Goal: Task Accomplishment & Management: Manage account settings

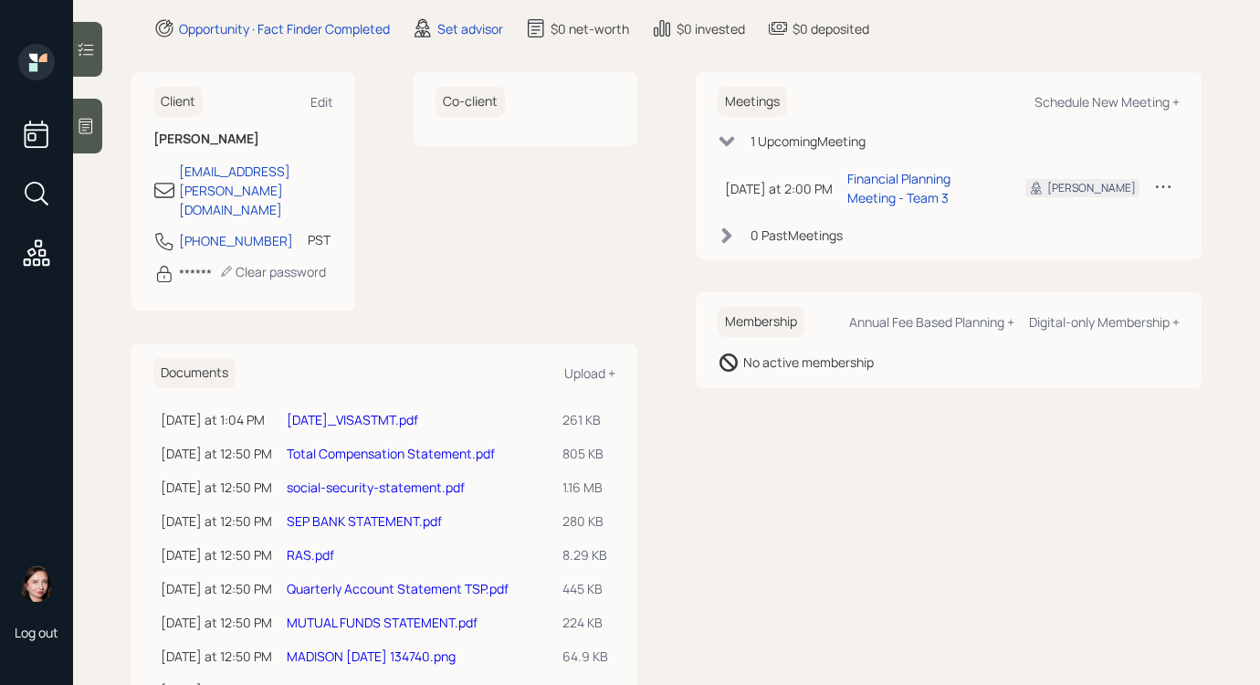
scroll to position [294, 0]
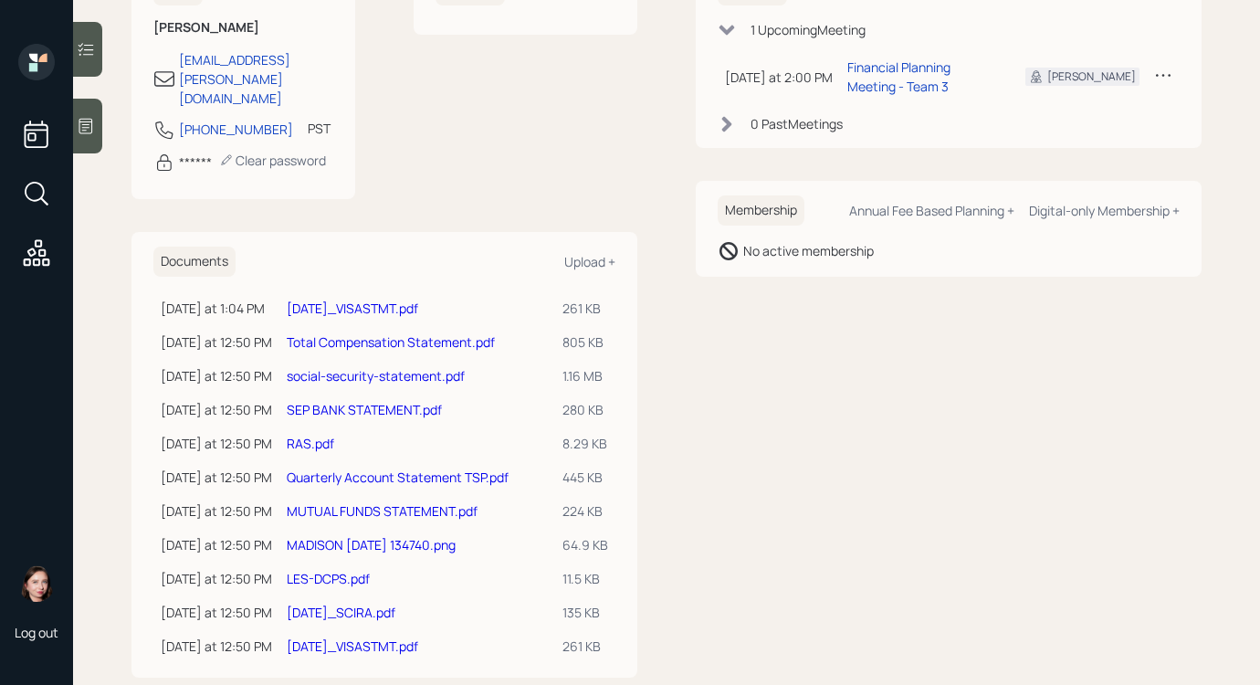
click at [363, 637] on link "[DATE]_VISASTMT.pdf" at bounding box center [353, 645] width 132 height 17
click at [331, 570] on link "LES-DCPS.pdf" at bounding box center [328, 578] width 83 height 17
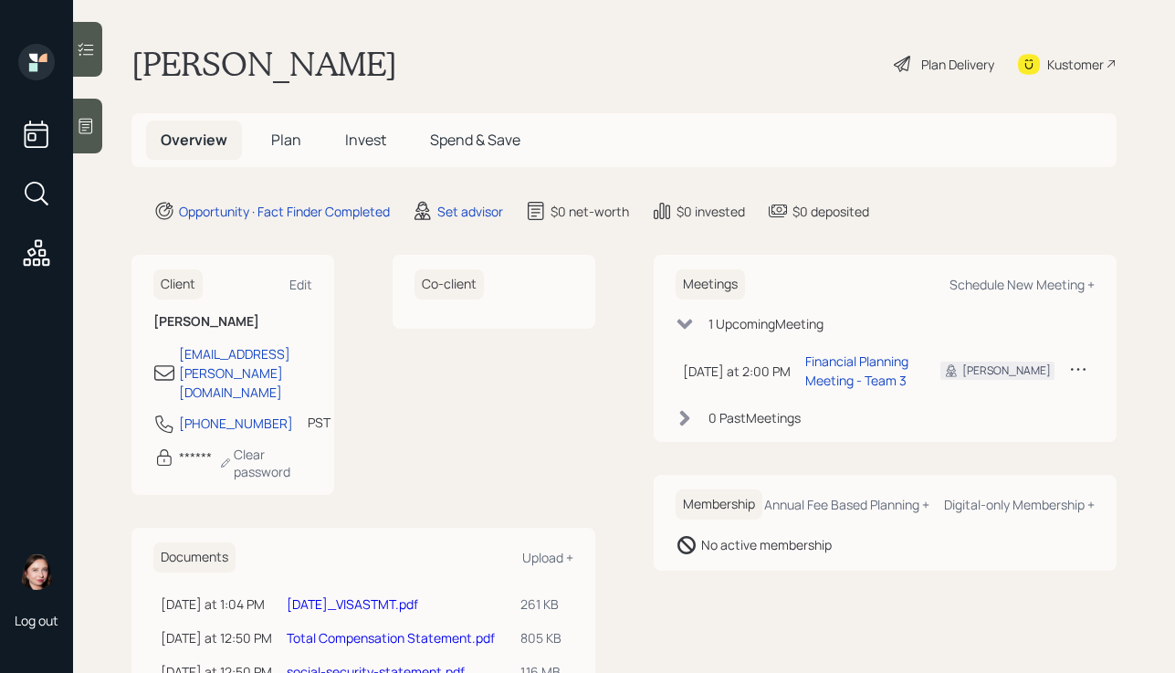
click at [892, 63] on icon at bounding box center [903, 64] width 22 height 22
click at [444, 203] on div "Set advisor" at bounding box center [470, 211] width 66 height 19
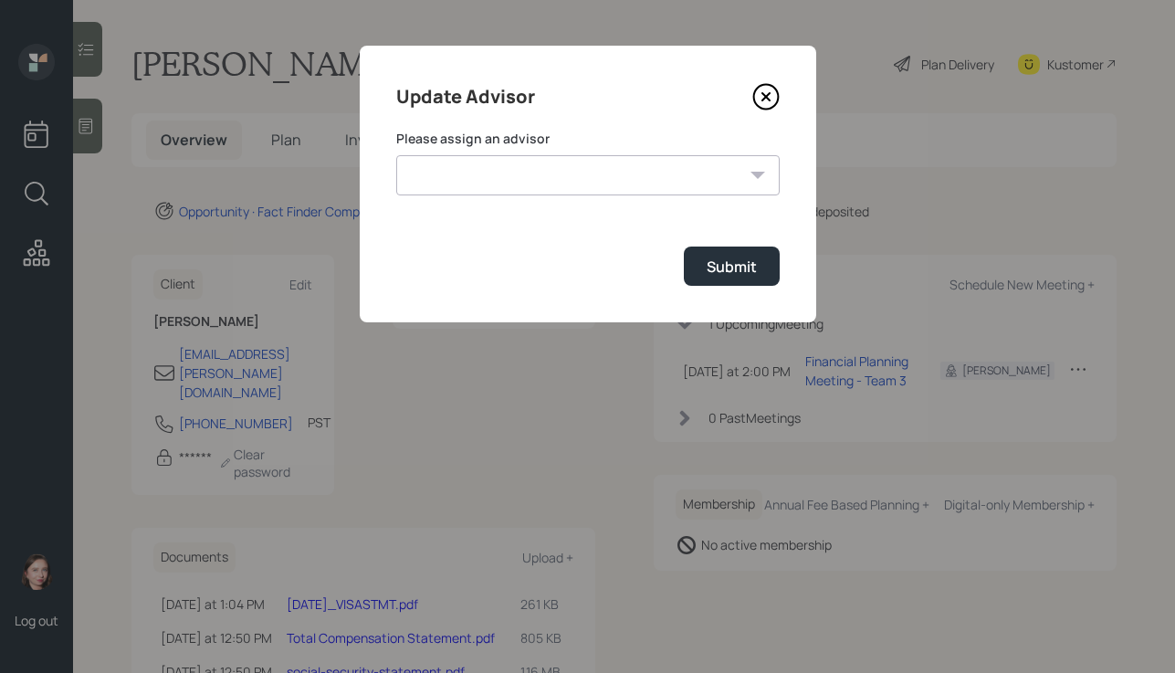
click at [570, 171] on select "Michael Russo Jonah Coleman Tyler End Treva Nostdahl Eric Schwartz Sami Boghos …" at bounding box center [588, 175] width 384 height 40
select select "b1d8ea90-abcc-42aa-86cc-4f33a132aacc"
click at [396, 155] on select "Michael Russo Jonah Coleman Tyler End Treva Nostdahl Eric Schwartz Sami Boghos …" at bounding box center [588, 175] width 384 height 40
click at [742, 252] on button "Submit" at bounding box center [732, 266] width 96 height 39
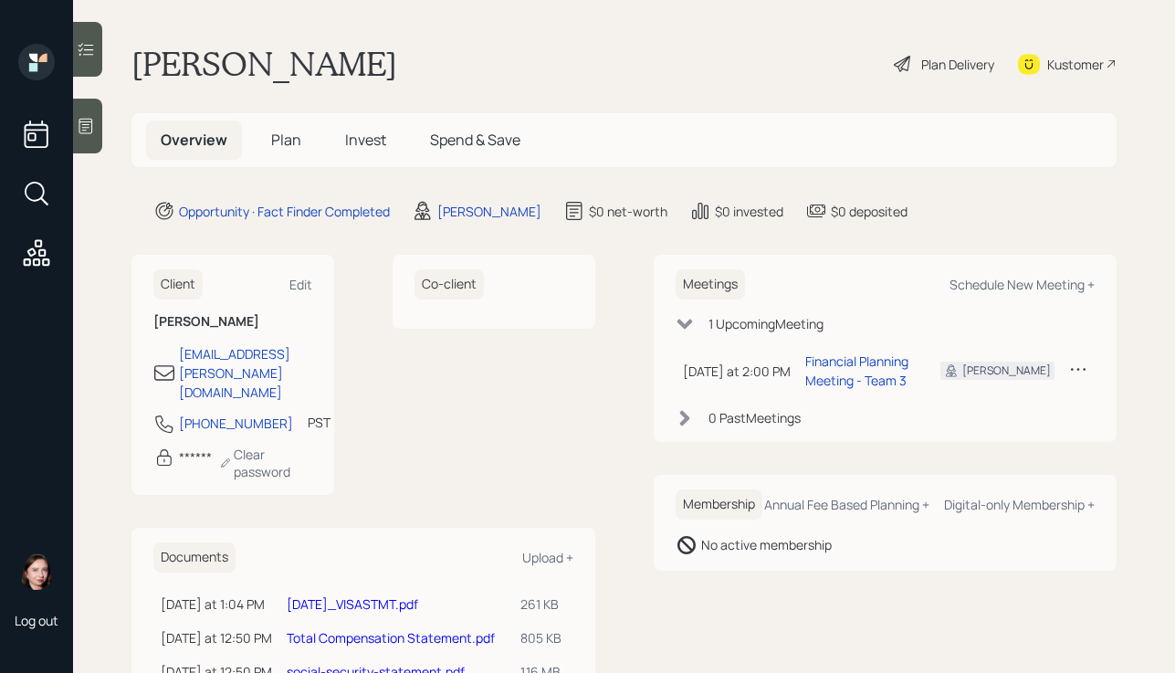
click at [921, 64] on div "Plan Delivery" at bounding box center [957, 64] width 73 height 19
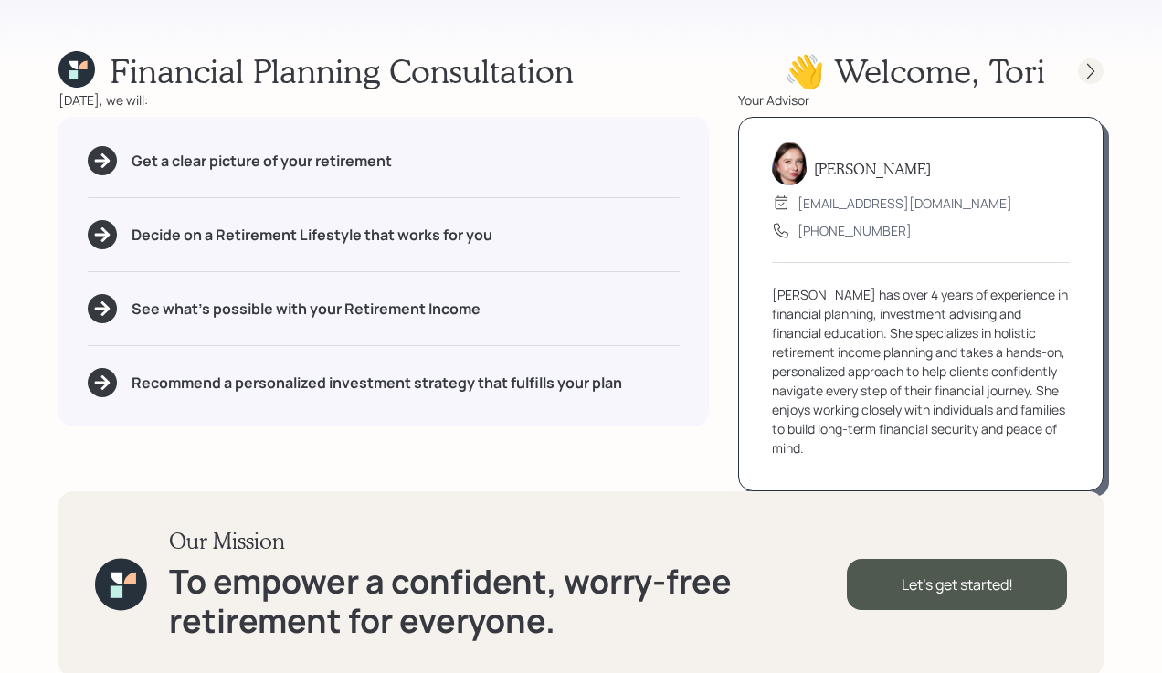
click at [1100, 68] on div at bounding box center [1091, 71] width 26 height 26
click at [1079, 68] on div at bounding box center [1091, 71] width 26 height 26
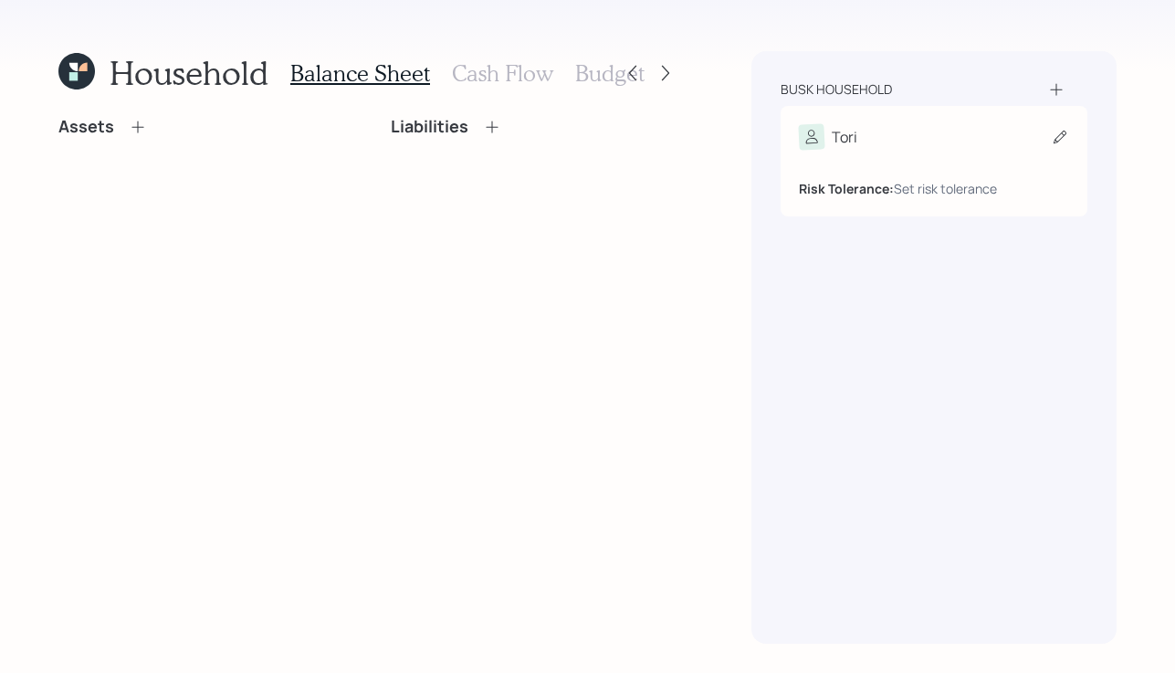
click at [983, 150] on div "Risk Tolerance: Set risk tolerance" at bounding box center [934, 174] width 270 height 48
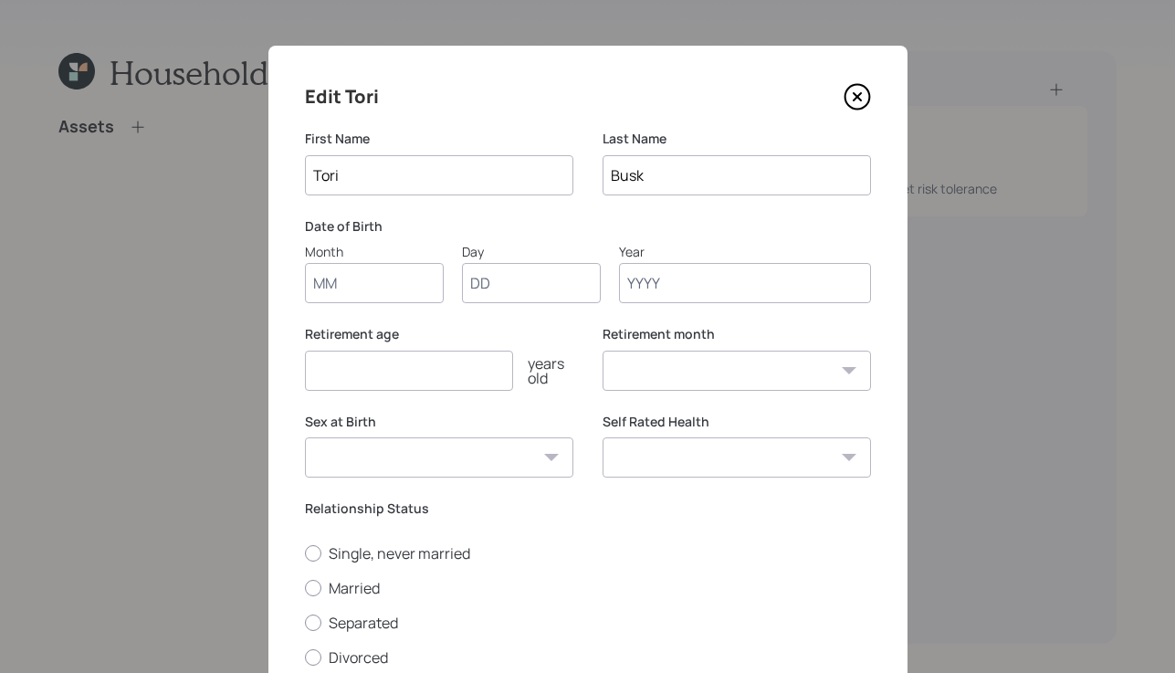
click at [395, 288] on input "Month" at bounding box center [374, 283] width 139 height 40
type input "01"
type input "1963"
select select "1"
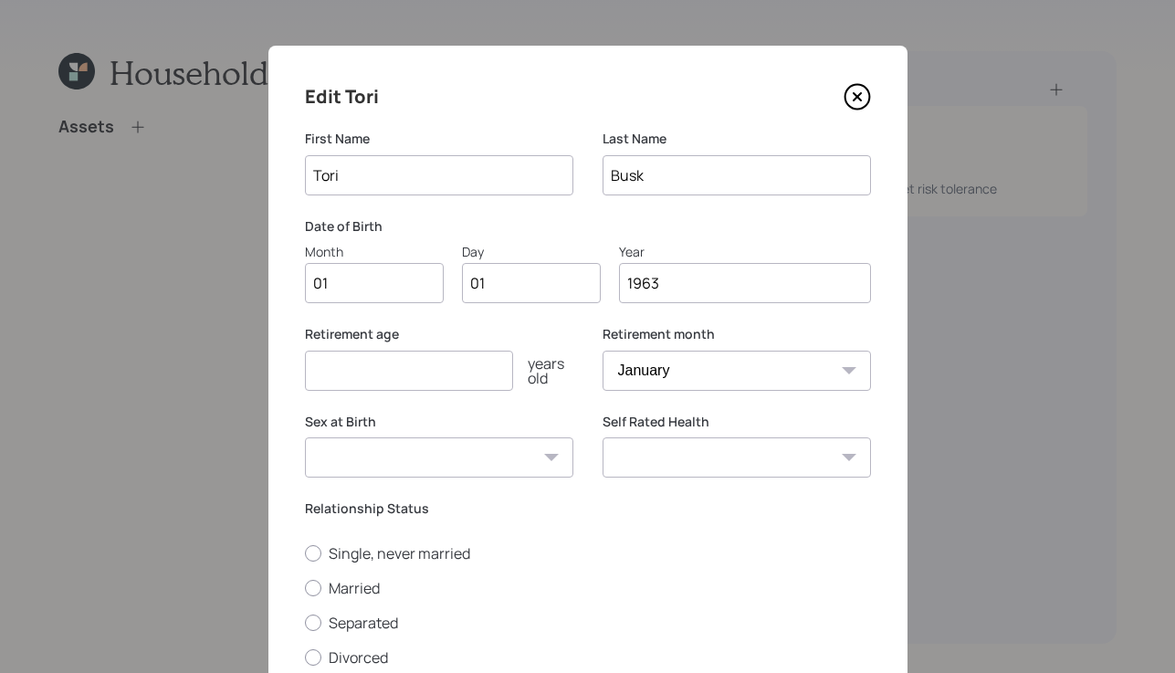
type input "1963"
click at [389, 381] on input "number" at bounding box center [409, 371] width 208 height 40
type input "67"
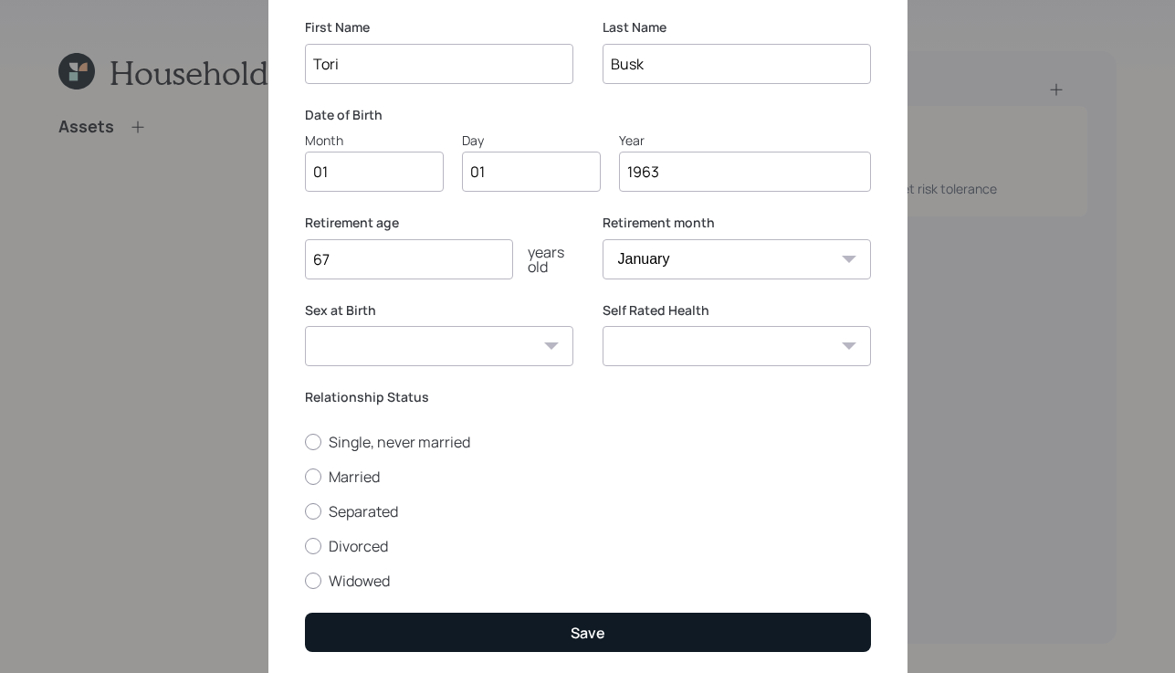
scroll to position [174, 0]
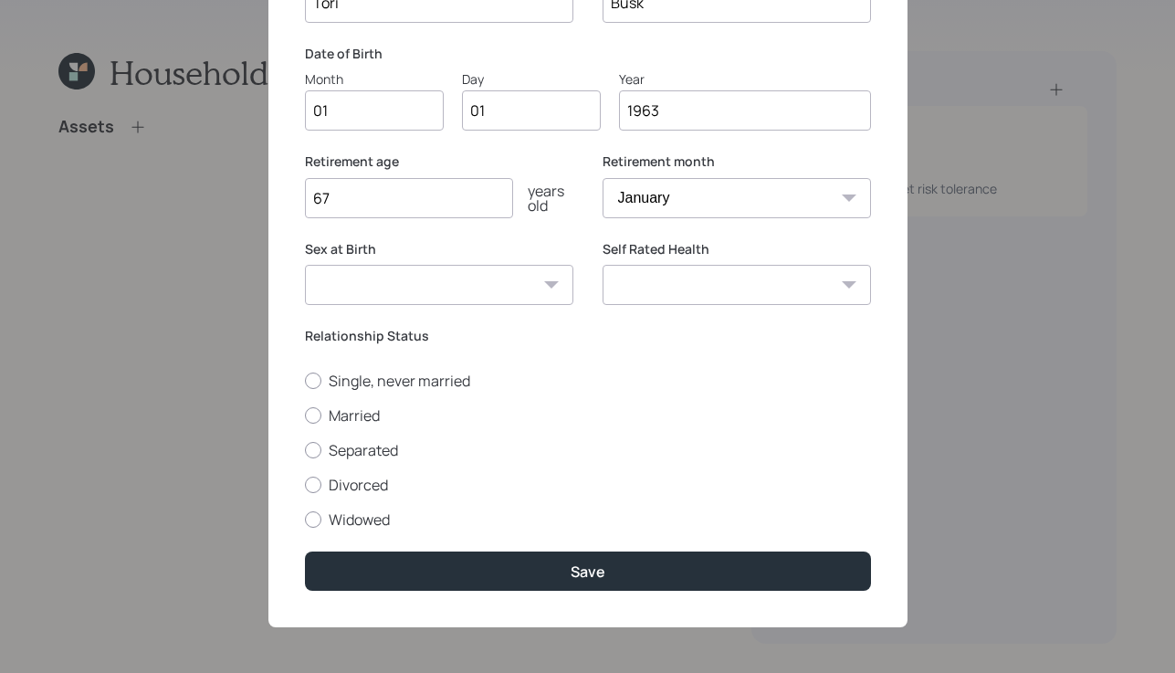
click at [483, 272] on select "Male Female Other / Prefer not to say" at bounding box center [439, 285] width 268 height 40
select select "female"
click at [305, 265] on select "Male Female Other / Prefer not to say" at bounding box center [439, 285] width 268 height 40
click at [751, 591] on div "Edit Tori First Name Tori Last Name Busk Date of Birth Month 01 Day 01 Year 196…" at bounding box center [587, 250] width 639 height 754
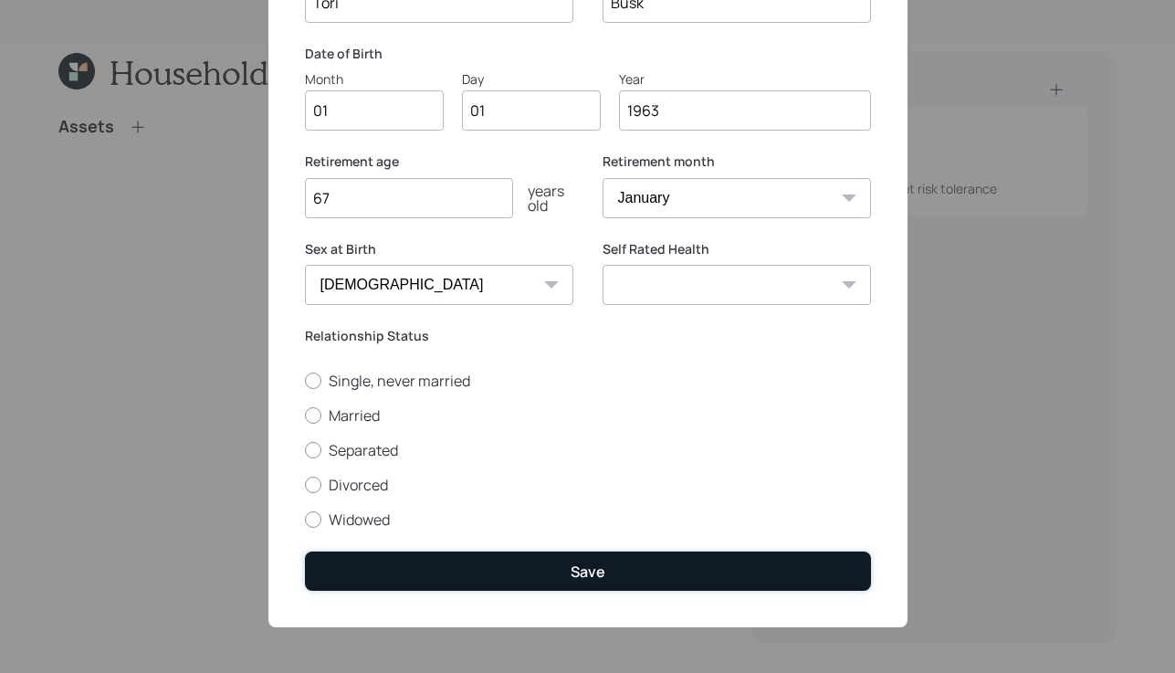
click at [742, 571] on button "Save" at bounding box center [588, 571] width 566 height 39
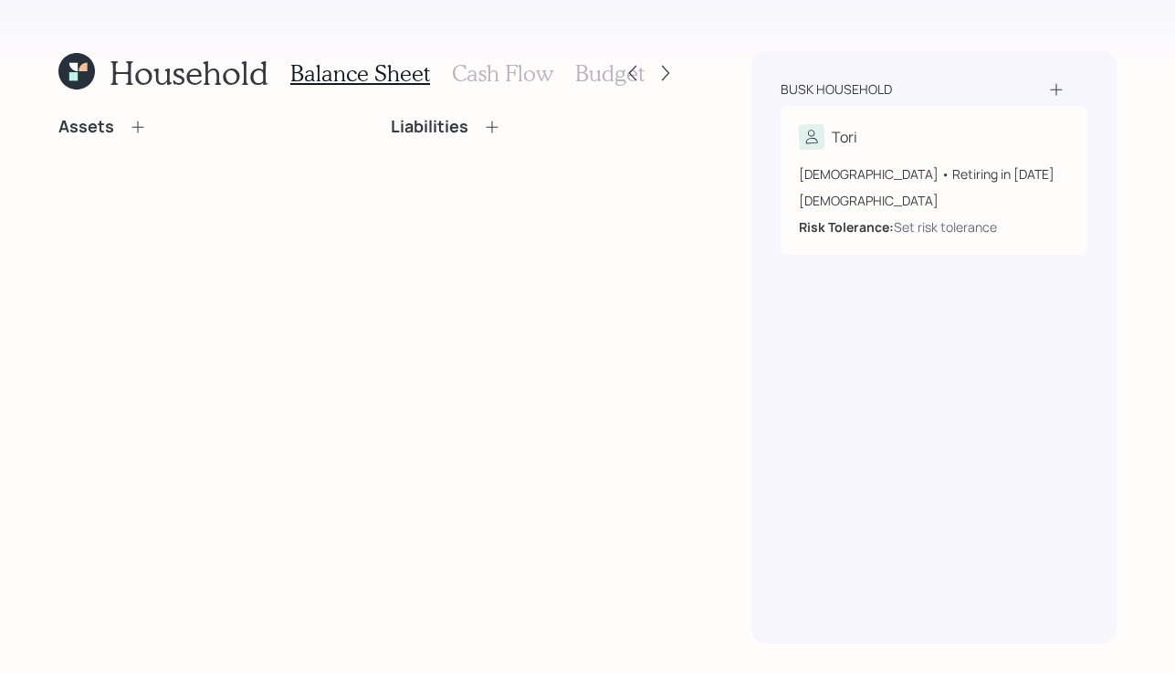
click at [138, 126] on icon at bounding box center [138, 127] width 12 height 12
click at [138, 126] on div "Assets Liabilities" at bounding box center [368, 134] width 620 height 35
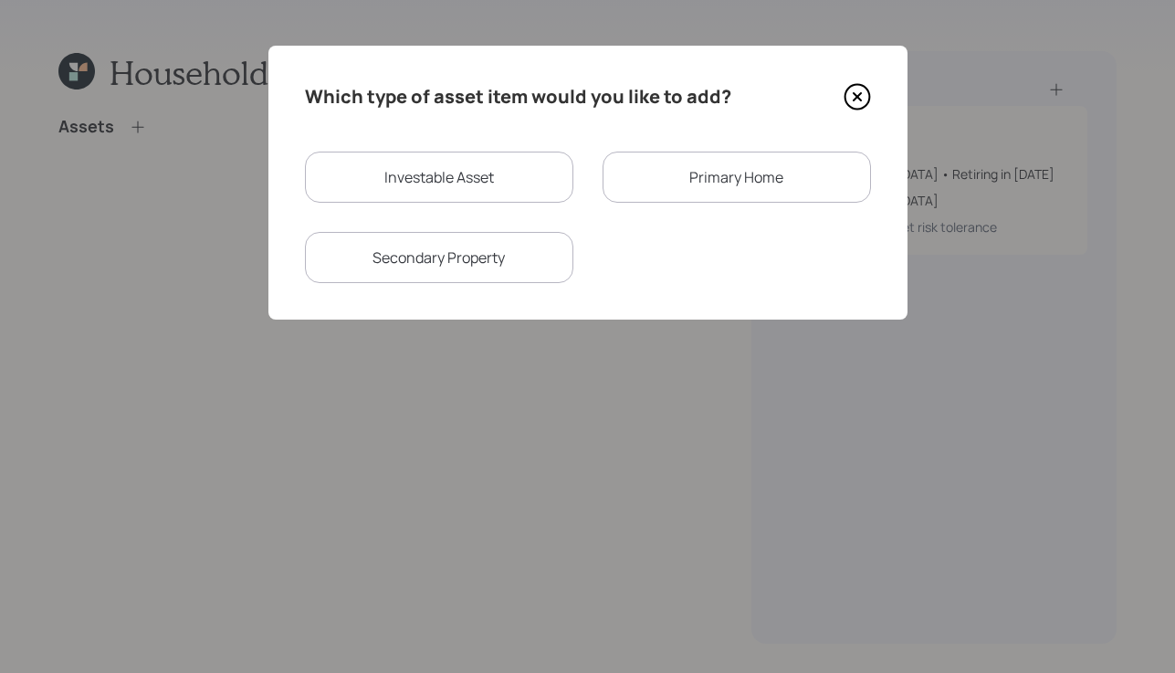
click at [458, 182] on div "Investable Asset" at bounding box center [439, 177] width 268 height 51
select select "taxable"
select select "balanced"
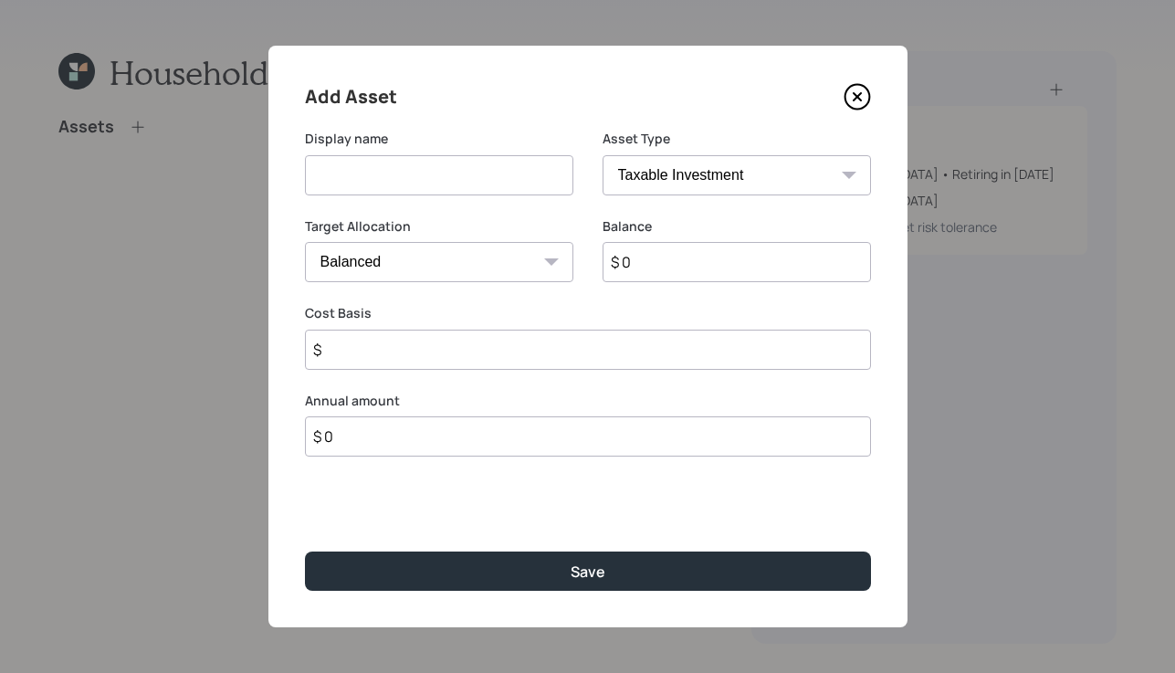
click at [467, 163] on input at bounding box center [439, 175] width 268 height 40
type input "Savings"
click at [674, 192] on select "SEP IRA IRA Roth IRA 401(k) Roth 401(k) 403(b) Roth 403(b) 457(b) Roth 457(b) H…" at bounding box center [737, 175] width 268 height 40
select select "cash"
click at [603, 155] on select "SEP IRA IRA Roth IRA 401(k) Roth 401(k) 403(b) Roth 403(b) 457(b) Roth 457(b) H…" at bounding box center [737, 175] width 268 height 40
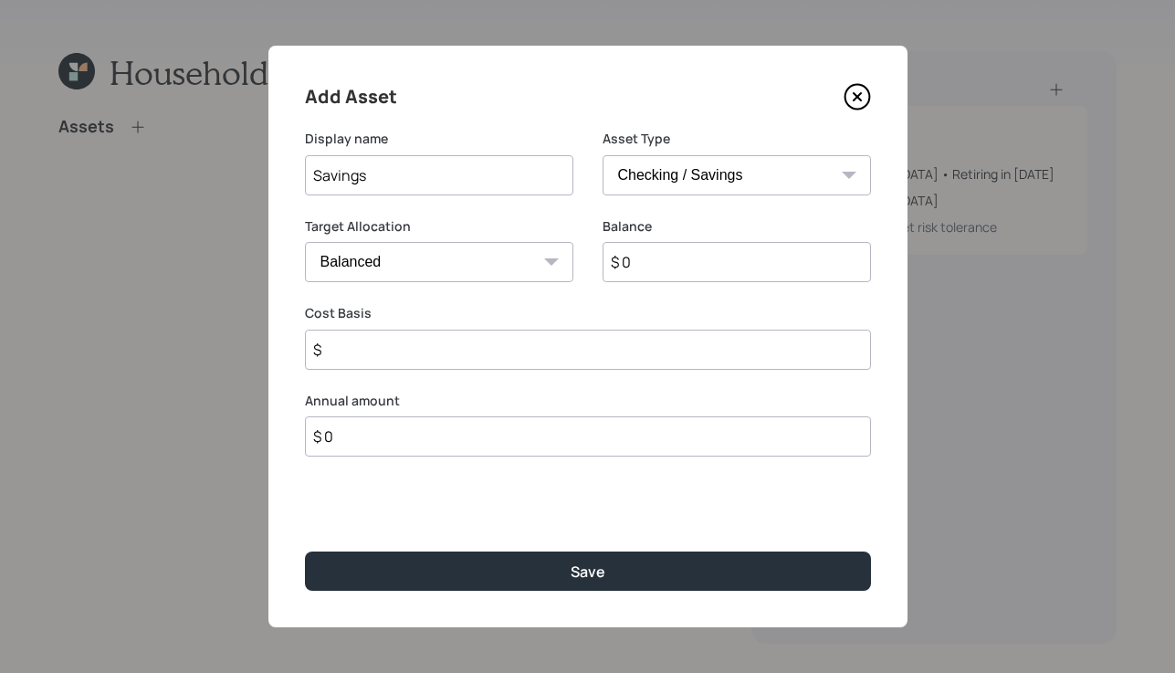
type input "$"
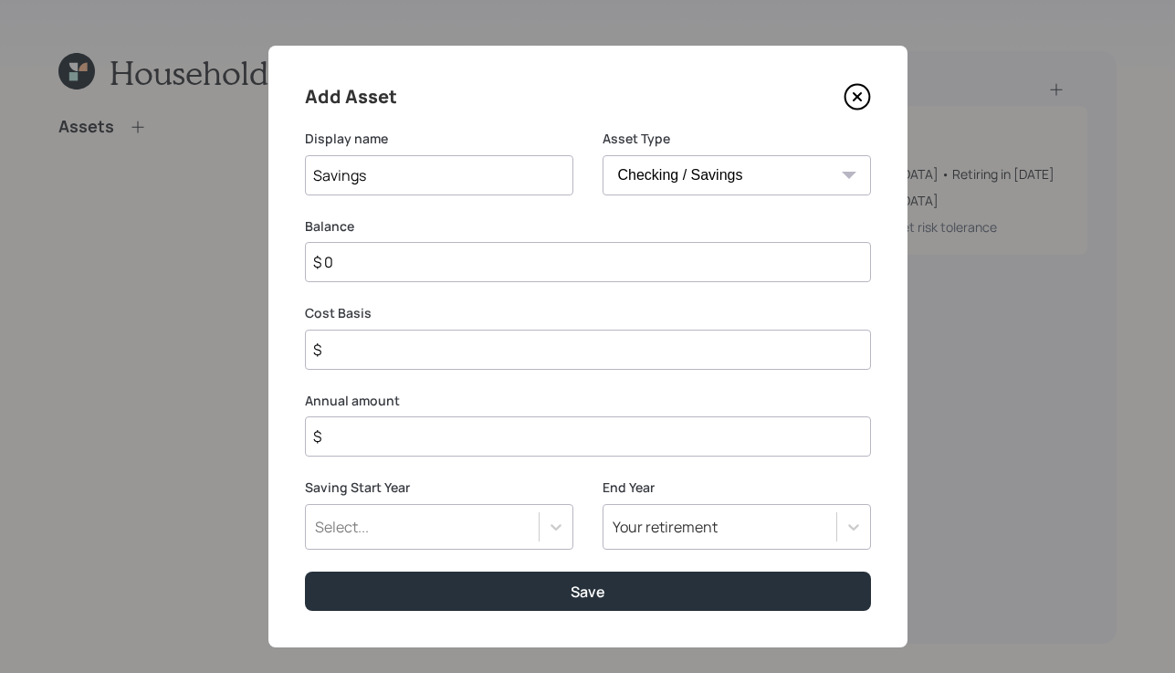
click at [689, 279] on input "$ 0" at bounding box center [588, 262] width 566 height 40
type input "$"
type input "$ 3"
type input "$ 30"
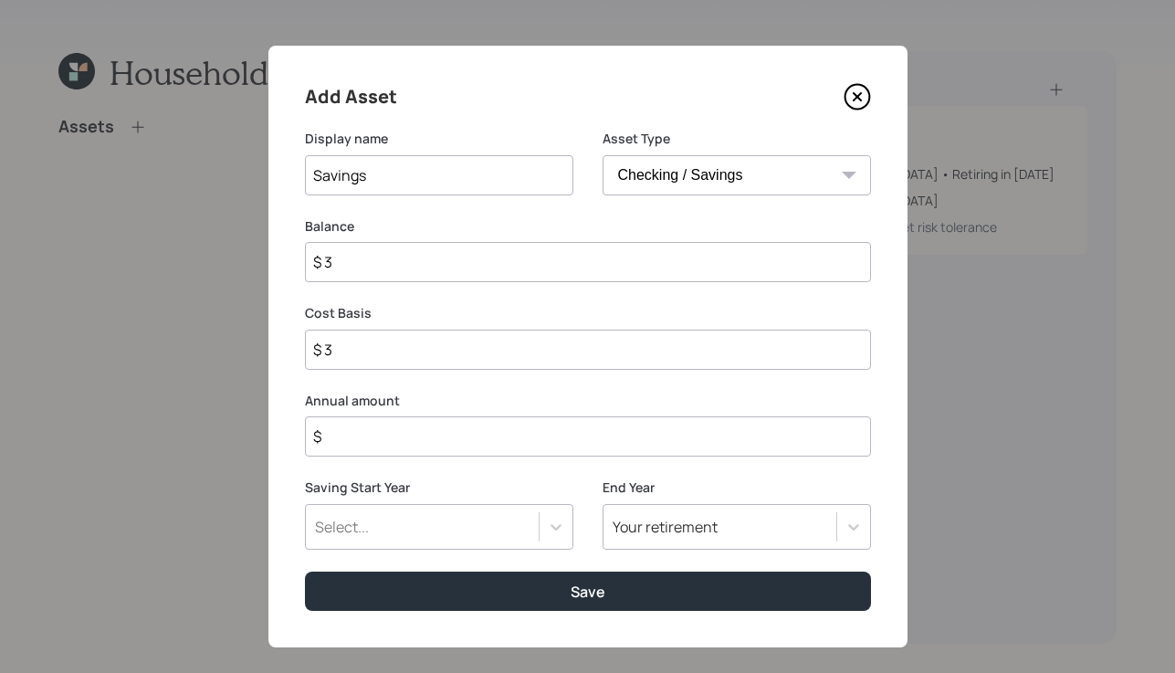
type input "$ 30"
type input "$ 300"
type input "$ 3,000"
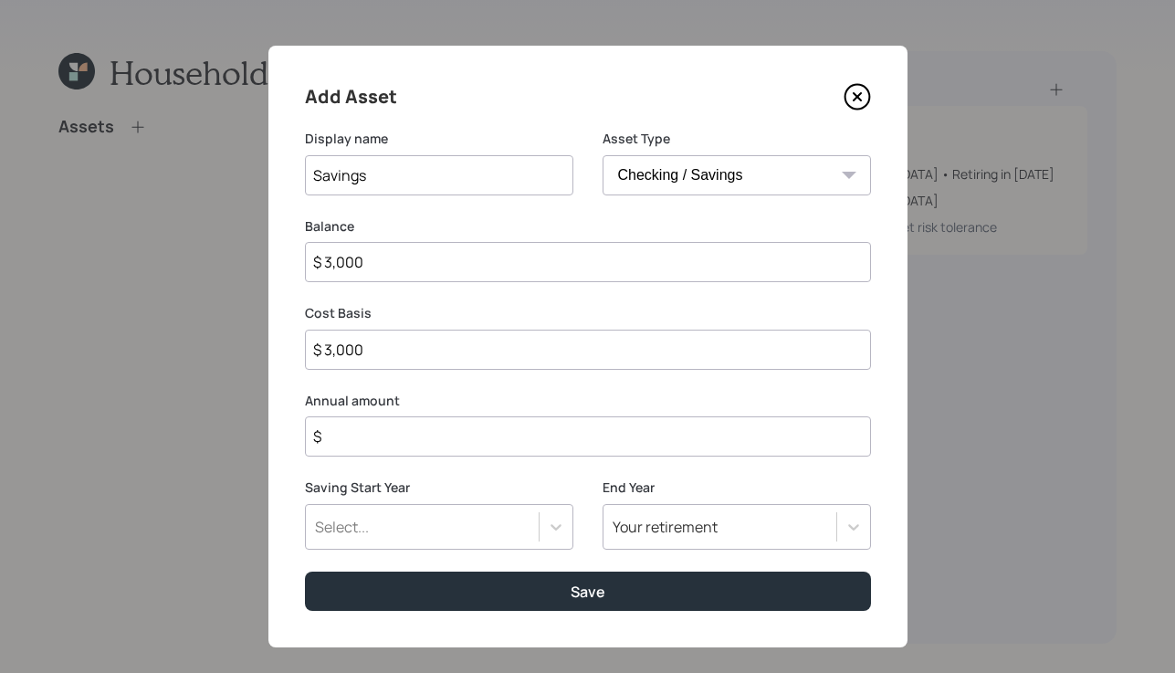
type input "$ 30,000"
click at [379, 438] on input "$" at bounding box center [588, 436] width 566 height 40
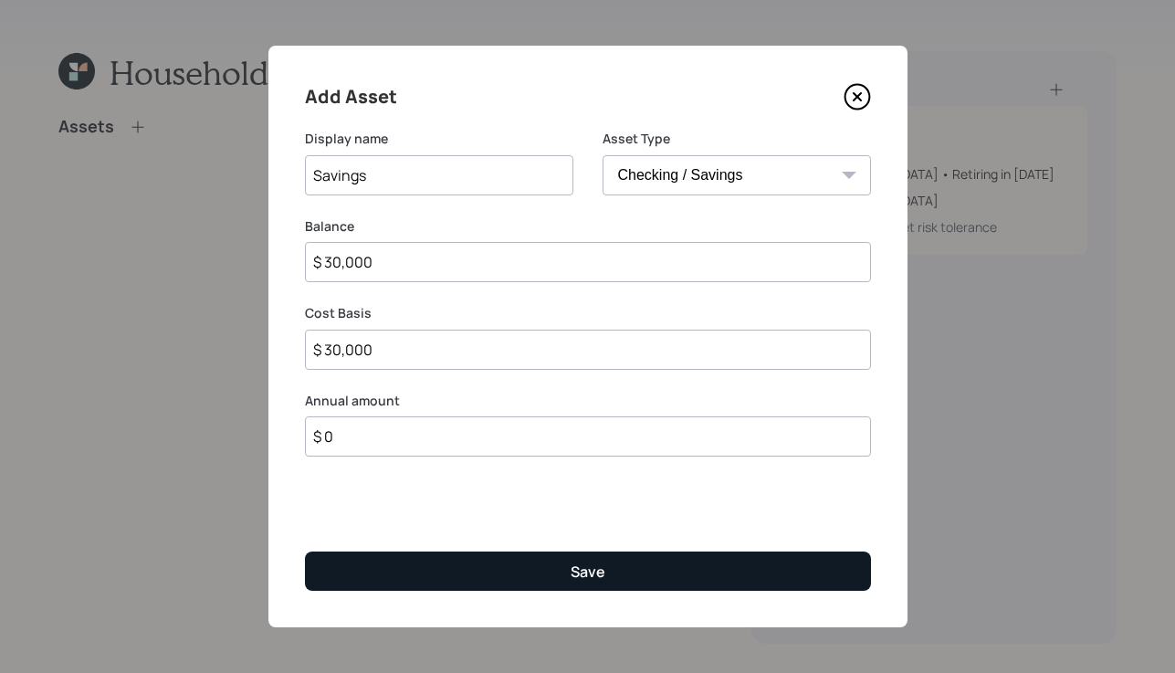
type input "$ 0"
click at [657, 566] on button "Save" at bounding box center [588, 571] width 566 height 39
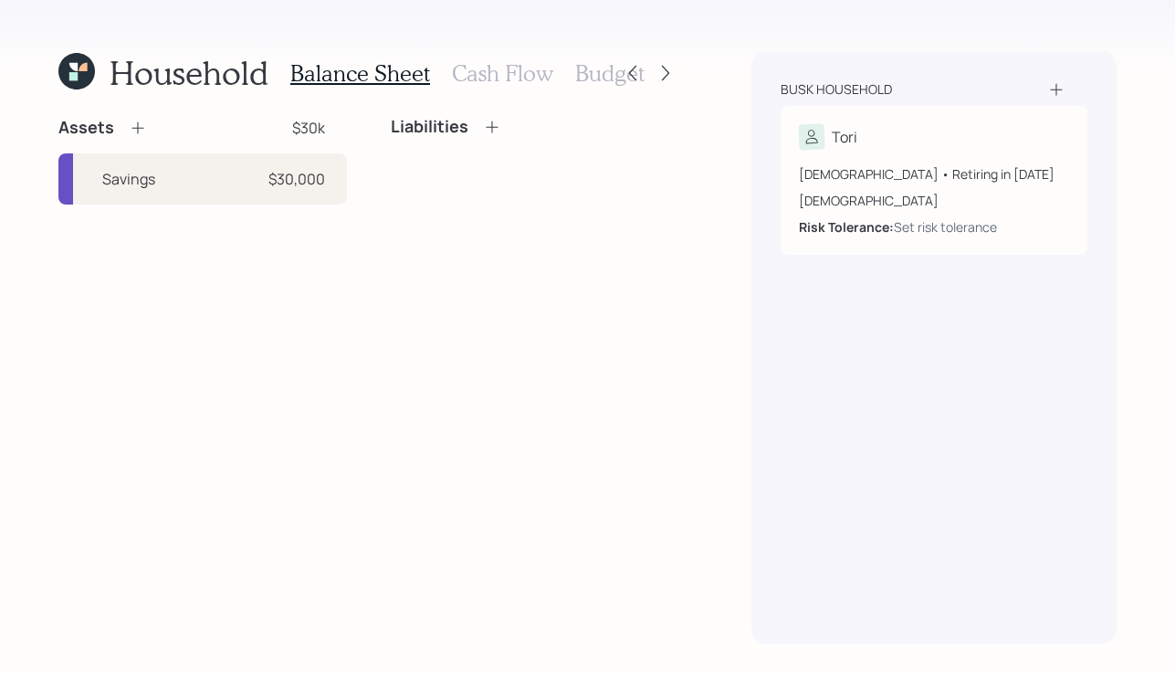
click at [138, 132] on icon at bounding box center [138, 128] width 18 height 18
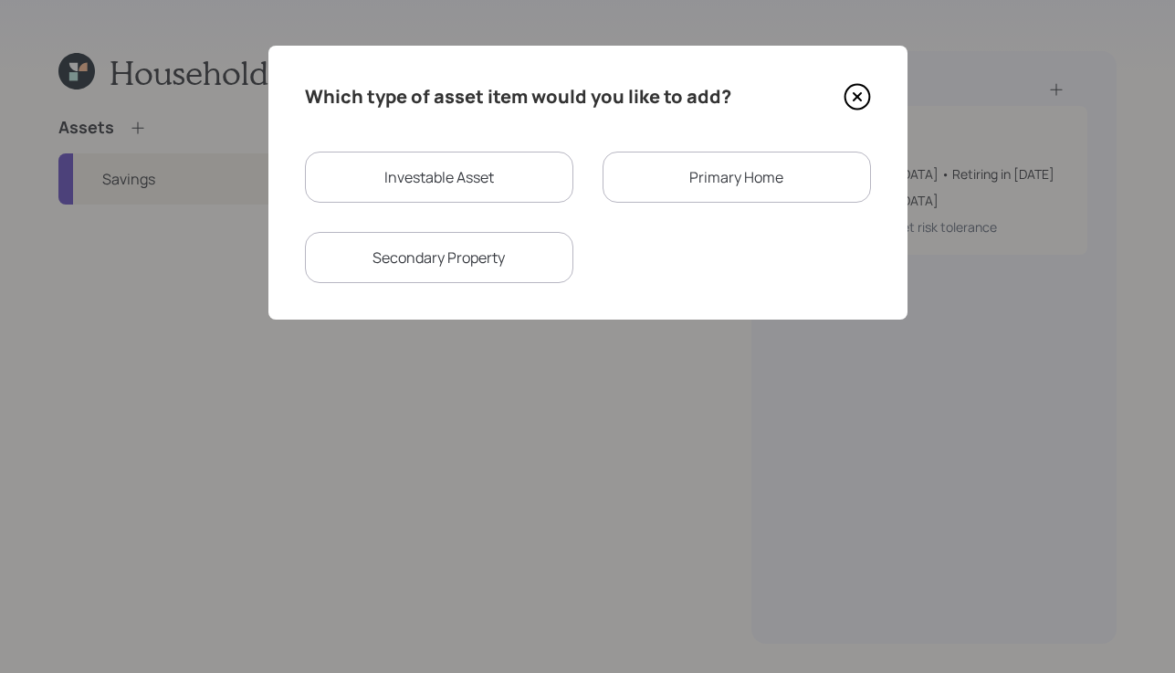
click at [492, 193] on div "Investable Asset" at bounding box center [439, 177] width 268 height 51
select select "taxable"
select select "balanced"
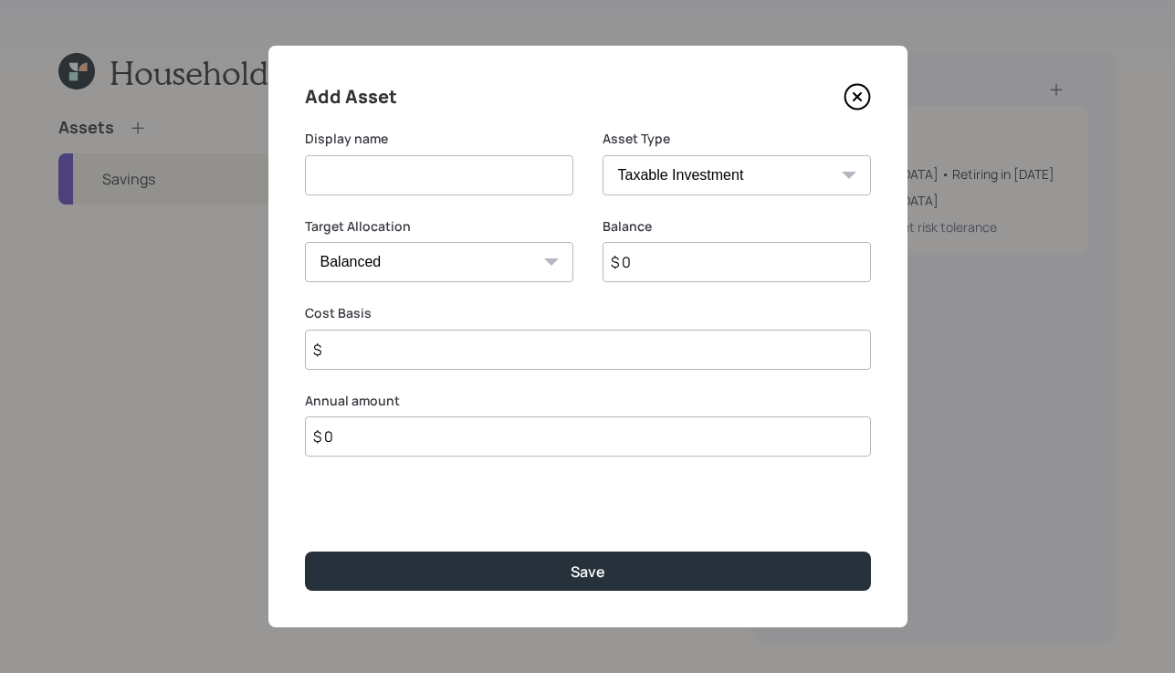
click at [494, 173] on input at bounding box center [439, 175] width 268 height 40
click at [777, 170] on select "SEP IRA IRA Roth IRA 401(k) Roth 401(k) 403(b) Roth 403(b) 457(b) Roth 457(b) H…" at bounding box center [737, 175] width 268 height 40
click at [473, 171] on input "Roth" at bounding box center [439, 175] width 268 height 40
click at [481, 160] on input "Roth" at bounding box center [439, 175] width 268 height 40
drag, startPoint x: 480, startPoint y: 160, endPoint x: 476, endPoint y: 172, distance: 12.7
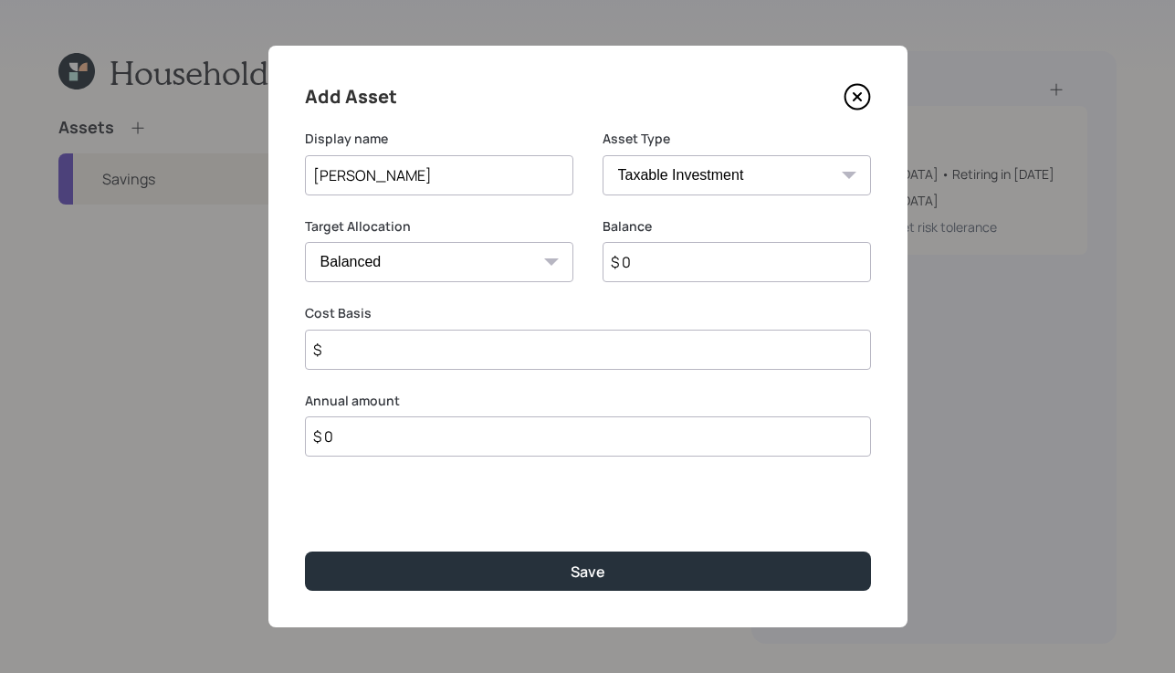
click at [477, 170] on input "Roth" at bounding box center [439, 175] width 268 height 40
click at [476, 172] on input "Roth" at bounding box center [439, 175] width 268 height 40
type input "[PERSON_NAME]"
click at [814, 179] on select "SEP IRA IRA Roth IRA 401(k) Roth 401(k) 403(b) Roth 403(b) 457(b) Roth 457(b) H…" at bounding box center [737, 175] width 268 height 40
select select "roth_ira"
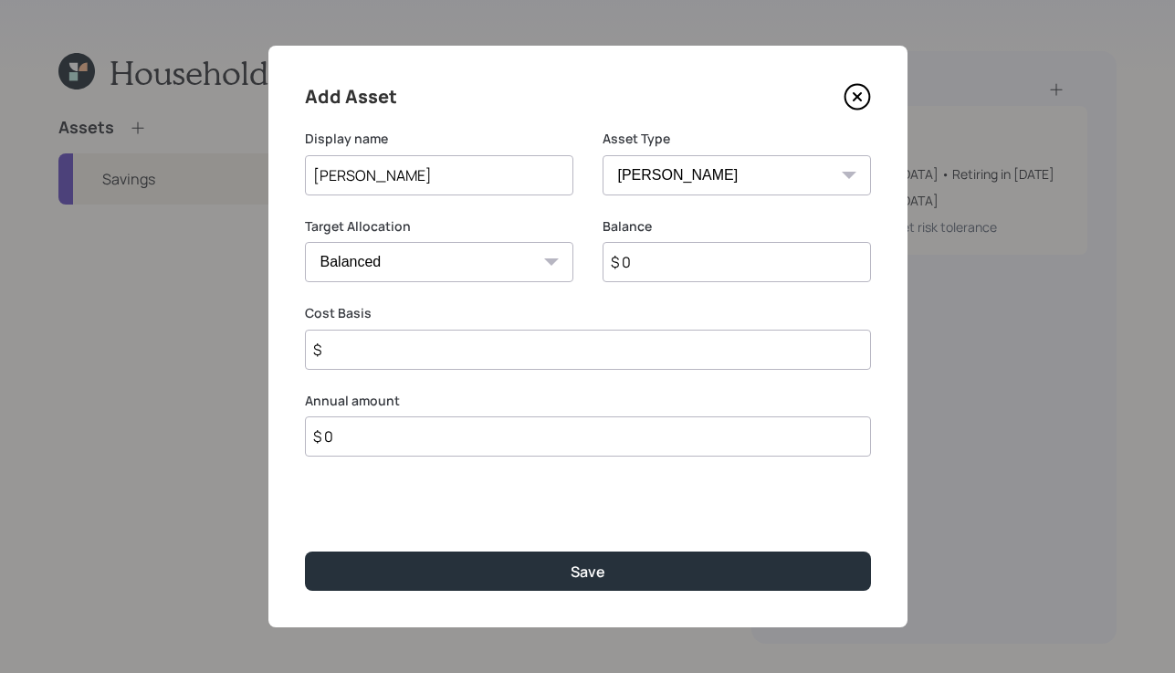
click at [603, 155] on select "SEP IRA IRA Roth IRA 401(k) Roth 401(k) 403(b) Roth 403(b) 457(b) Roth 457(b) H…" at bounding box center [737, 175] width 268 height 40
type input "$"
click at [671, 252] on input "$ 0" at bounding box center [737, 262] width 268 height 40
type input "$ 90,000"
click at [559, 364] on input "$" at bounding box center [588, 350] width 566 height 40
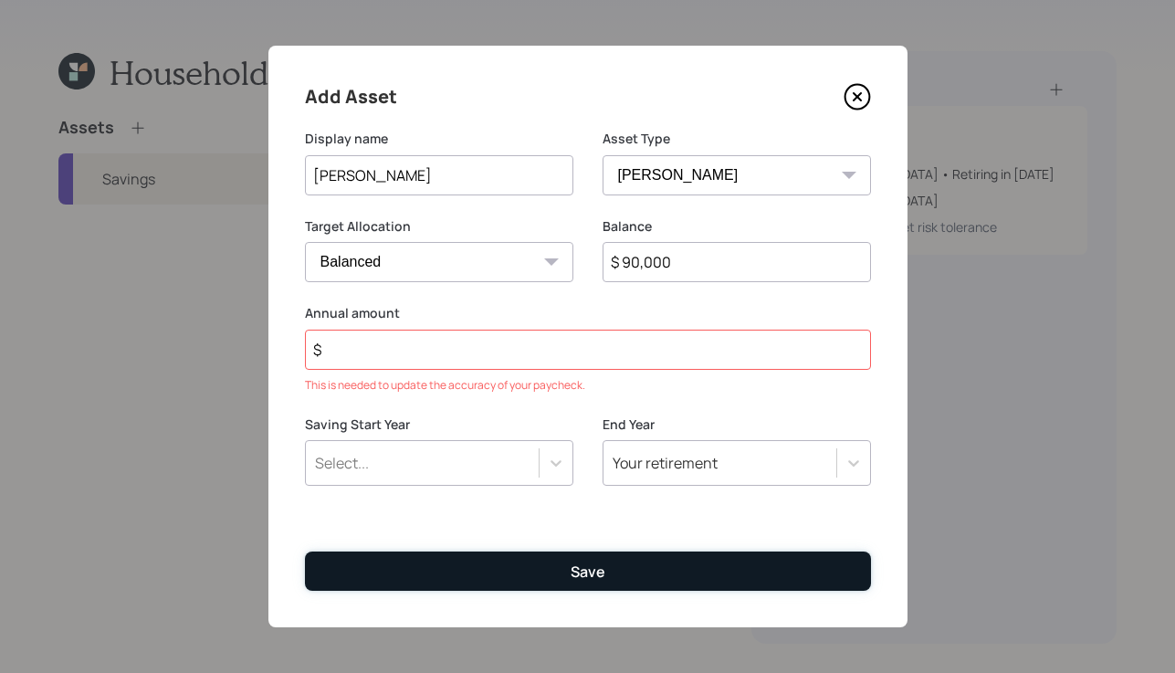
click at [602, 574] on div "Save" at bounding box center [588, 572] width 35 height 20
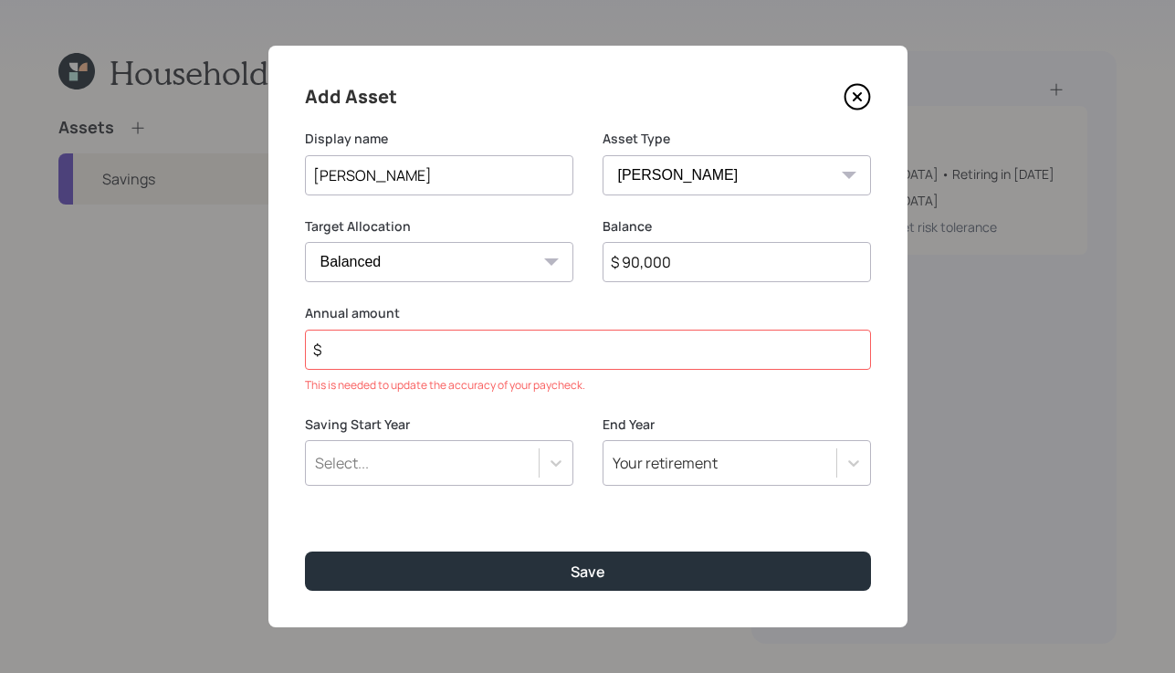
click at [497, 374] on div "Annual amount $ This is needed to update the accuracy of your paycheck." at bounding box center [588, 348] width 566 height 89
click at [507, 357] on input "$" at bounding box center [588, 350] width 566 height 40
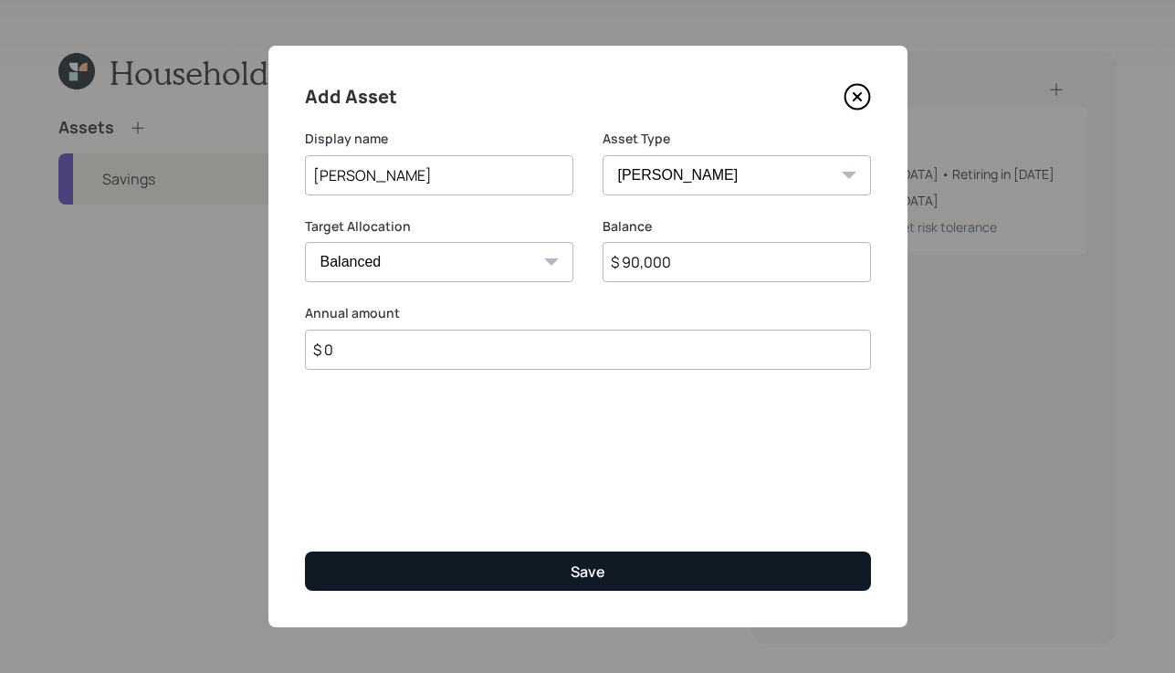
type input "$ 0"
click at [546, 565] on button "Save" at bounding box center [588, 571] width 566 height 39
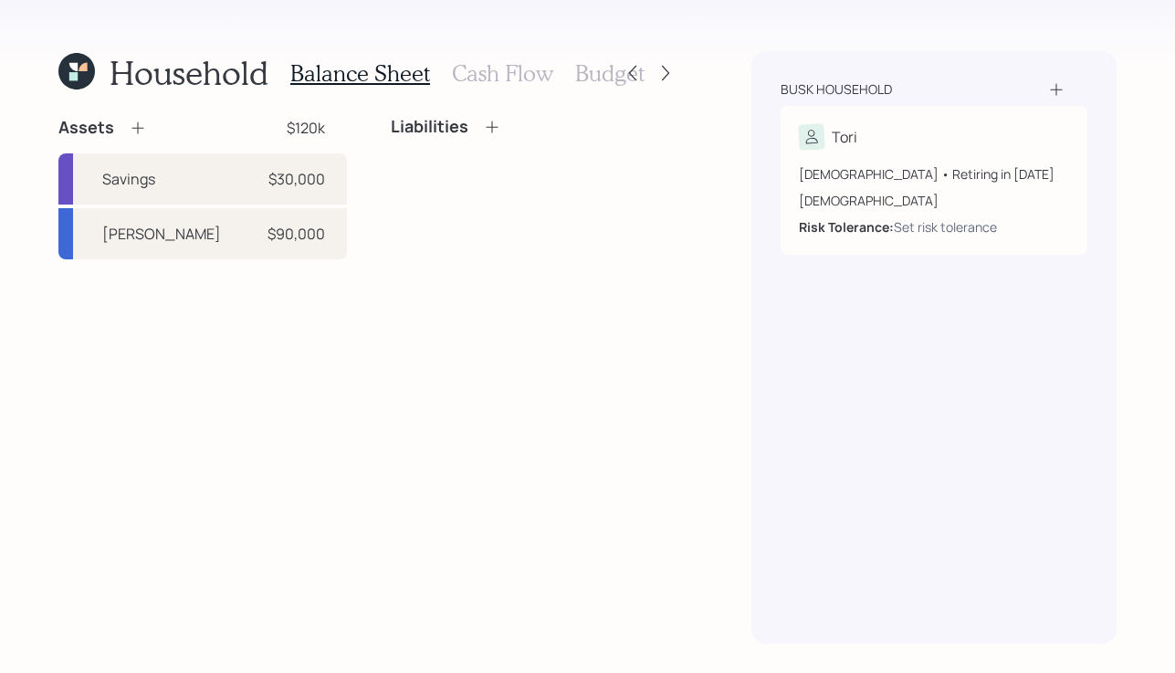
click at [137, 129] on icon at bounding box center [138, 128] width 18 height 18
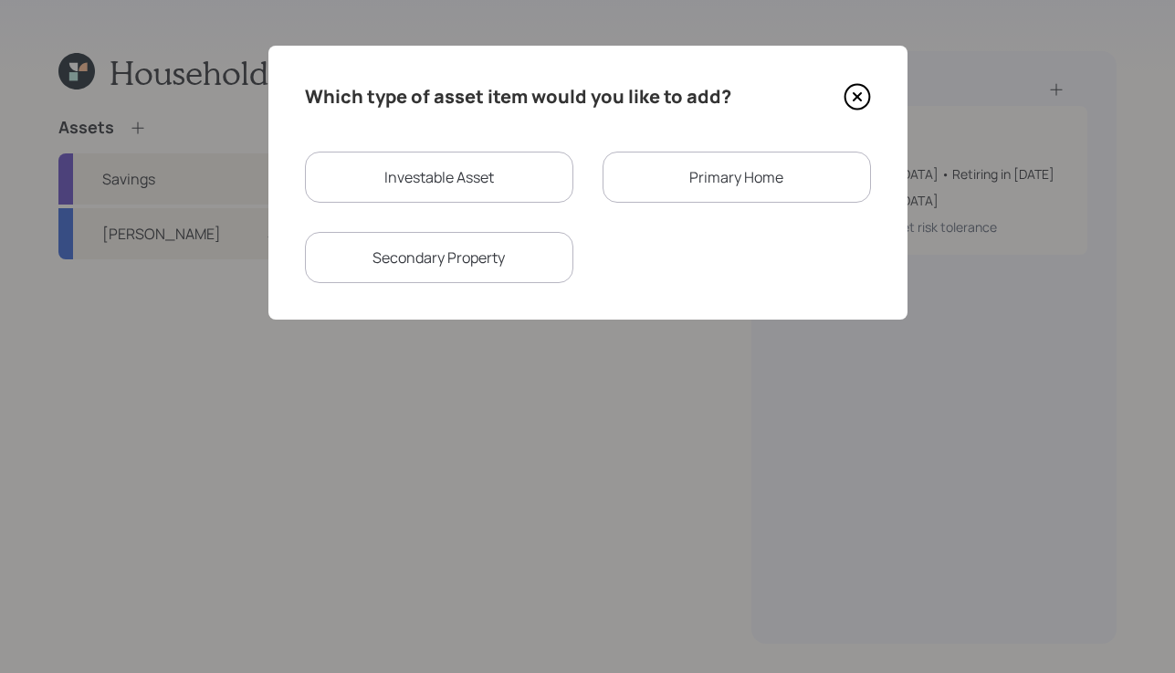
click at [426, 179] on div "Investable Asset" at bounding box center [439, 177] width 268 height 51
select select "taxable"
select select "balanced"
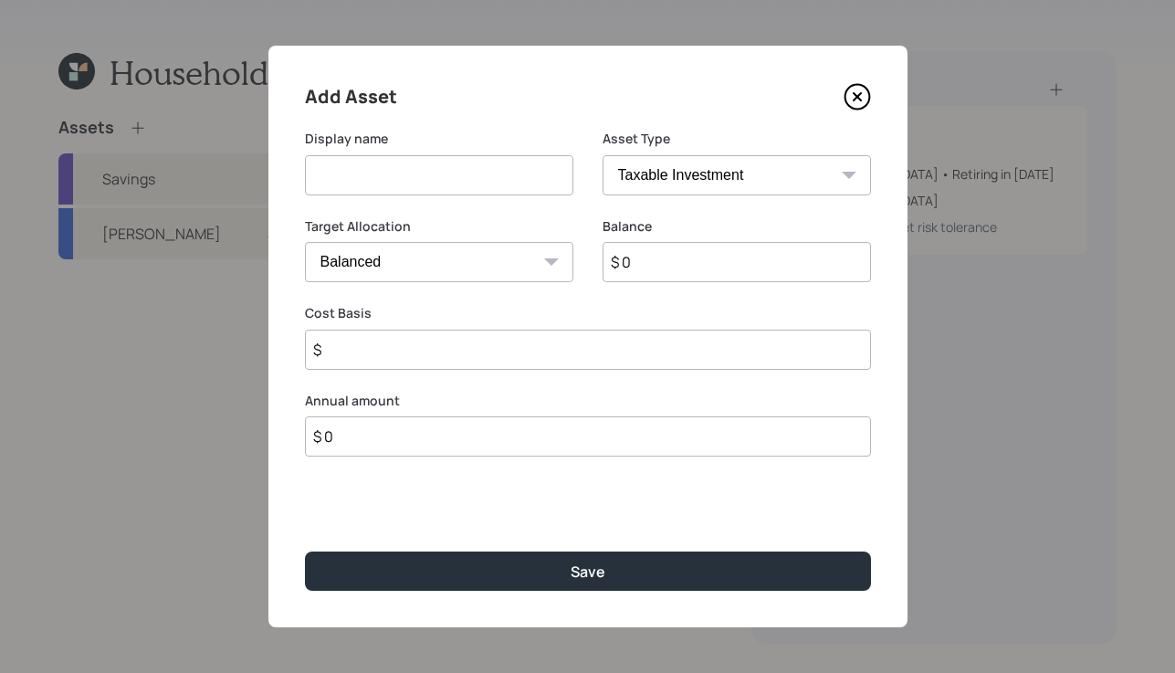
click at [438, 170] on input at bounding box center [439, 175] width 268 height 40
type input "TSP -current employer"
click at [743, 184] on select "SEP IRA IRA Roth IRA 401(k) Roth 401(k) 403(b) Roth 403(b) 457(b) Roth 457(b) H…" at bounding box center [737, 175] width 268 height 40
select select "ira"
click at [603, 155] on select "SEP IRA IRA Roth IRA 401(k) Roth 401(k) 403(b) Roth 403(b) 457(b) Roth 457(b) H…" at bounding box center [737, 175] width 268 height 40
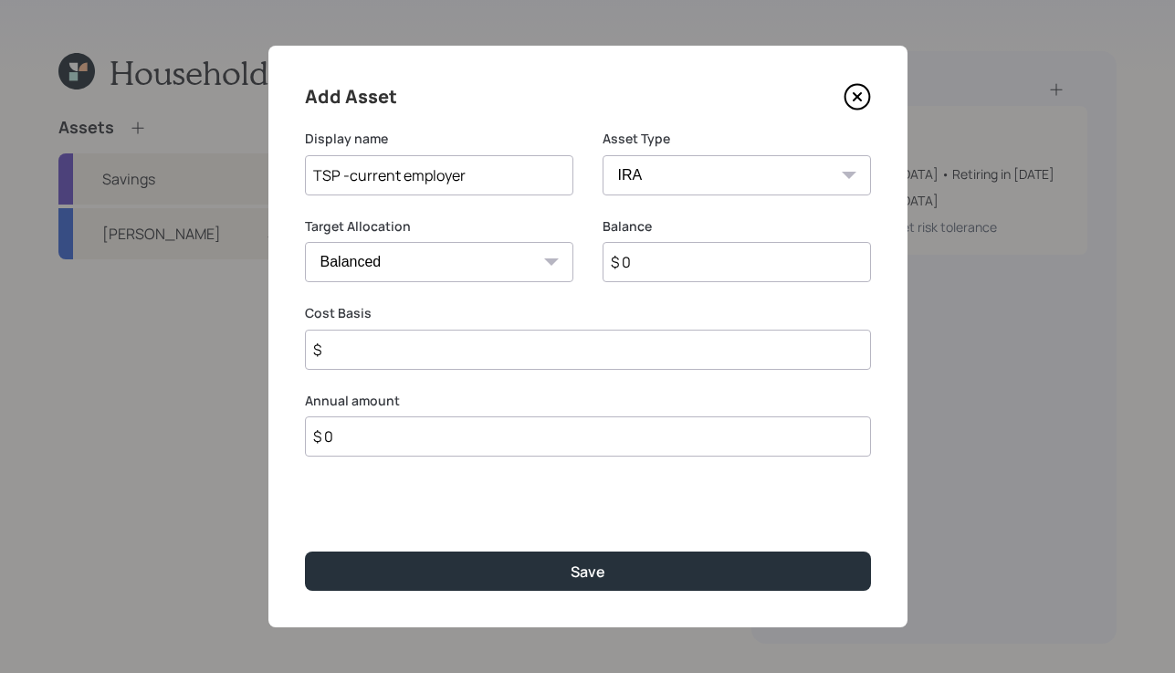
type input "$"
click at [693, 247] on input "$ 0" at bounding box center [737, 262] width 268 height 40
click at [701, 263] on input "$ 0" at bounding box center [737, 262] width 268 height 40
type input "$ 70,000"
click at [640, 349] on input "$" at bounding box center [588, 350] width 566 height 40
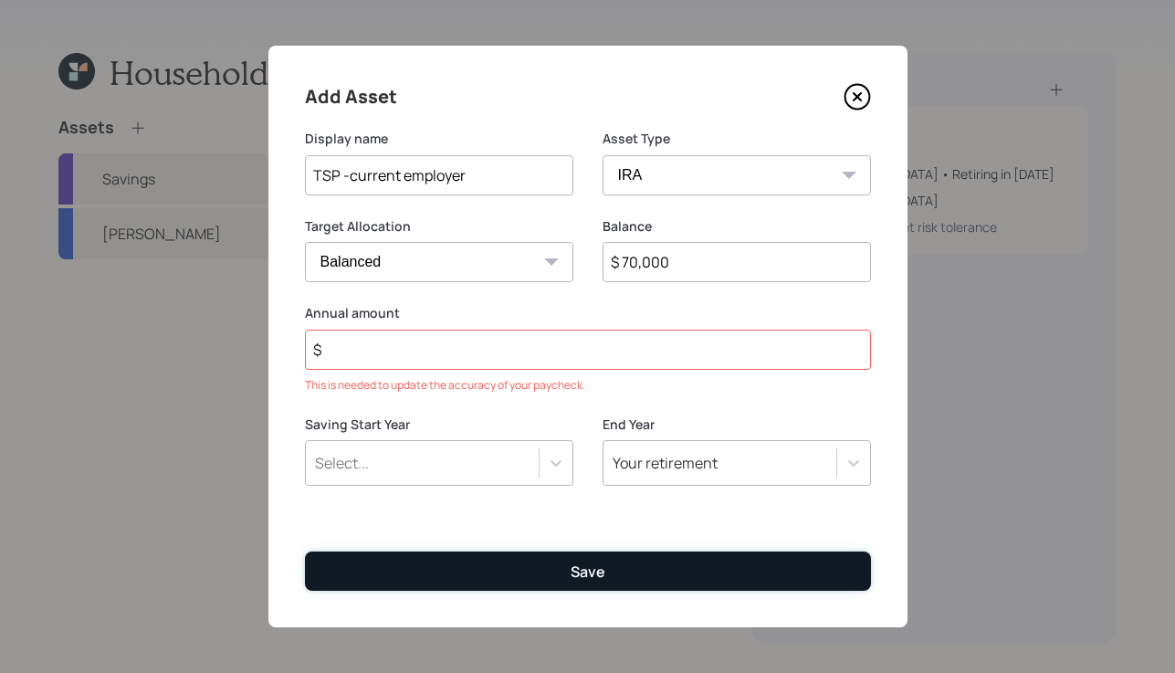
click at [610, 552] on button "Save" at bounding box center [588, 571] width 566 height 39
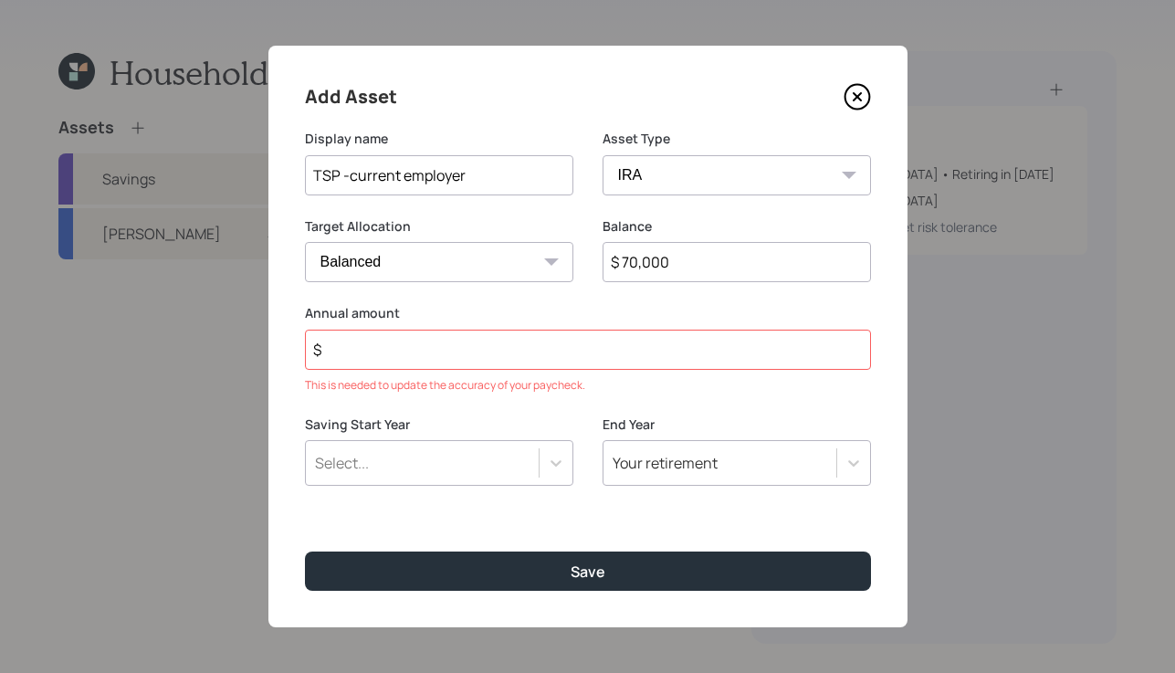
click at [549, 337] on input "$" at bounding box center [588, 350] width 566 height 40
type input "$ 0"
click at [617, 542] on div "Add Asset Display name TSP -current employer Asset Type SEP IRA IRA Roth IRA 40…" at bounding box center [587, 337] width 639 height 582
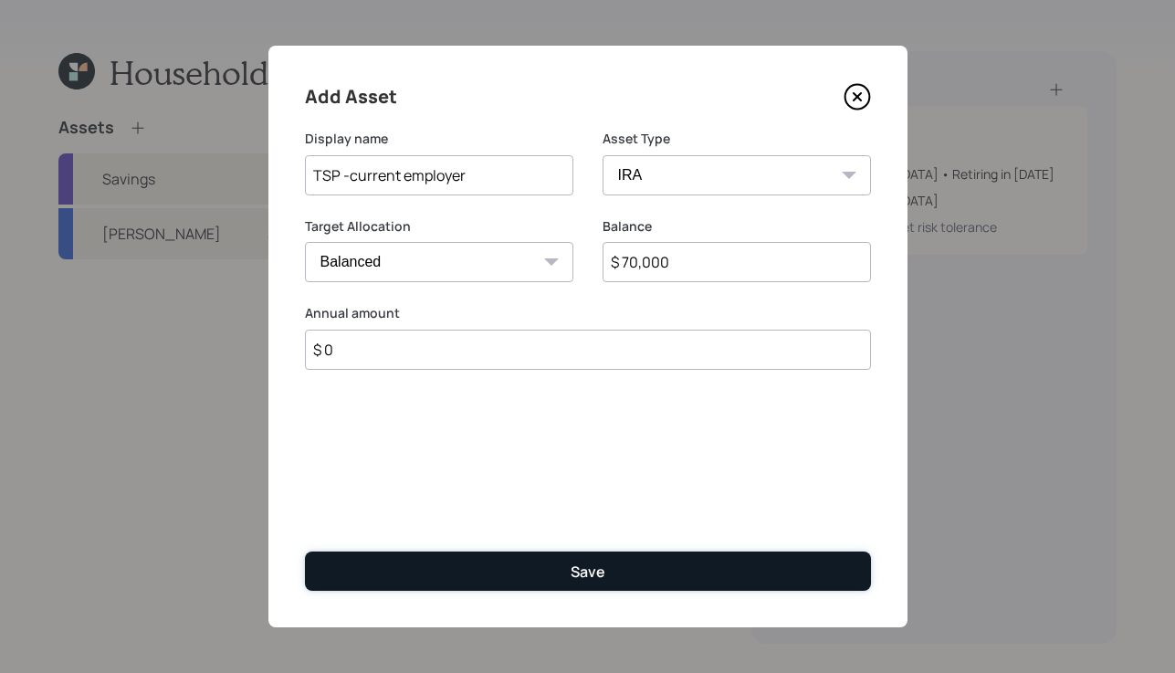
click at [607, 568] on button "Save" at bounding box center [588, 571] width 566 height 39
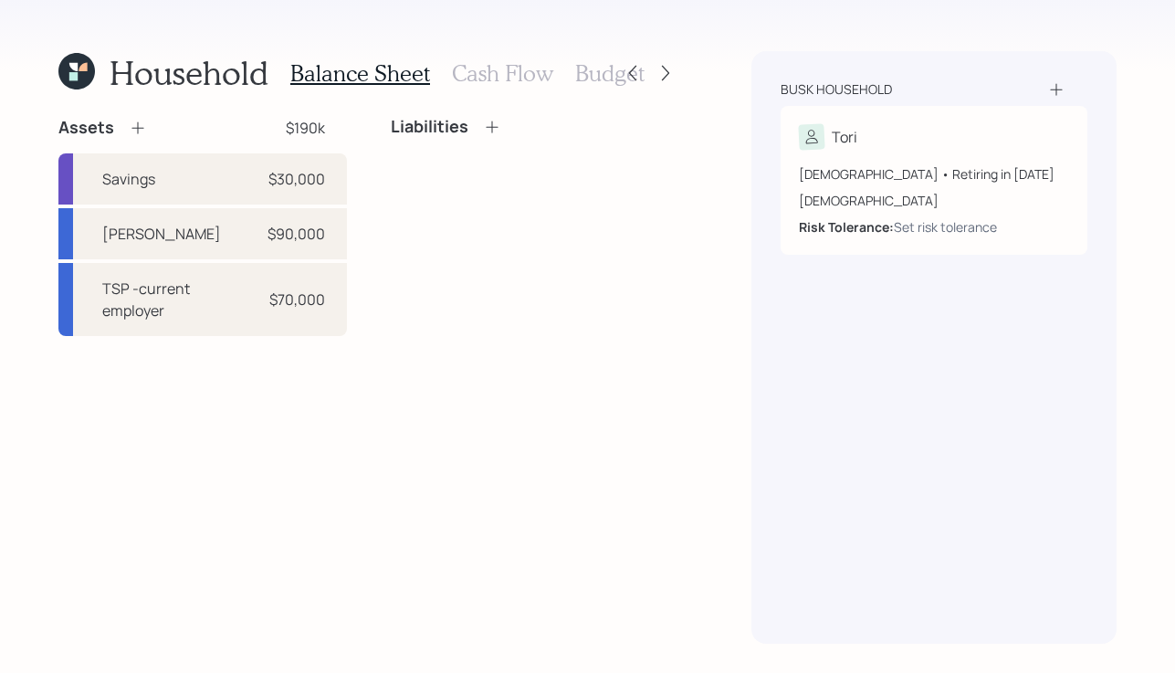
click at [139, 128] on icon at bounding box center [138, 128] width 12 height 12
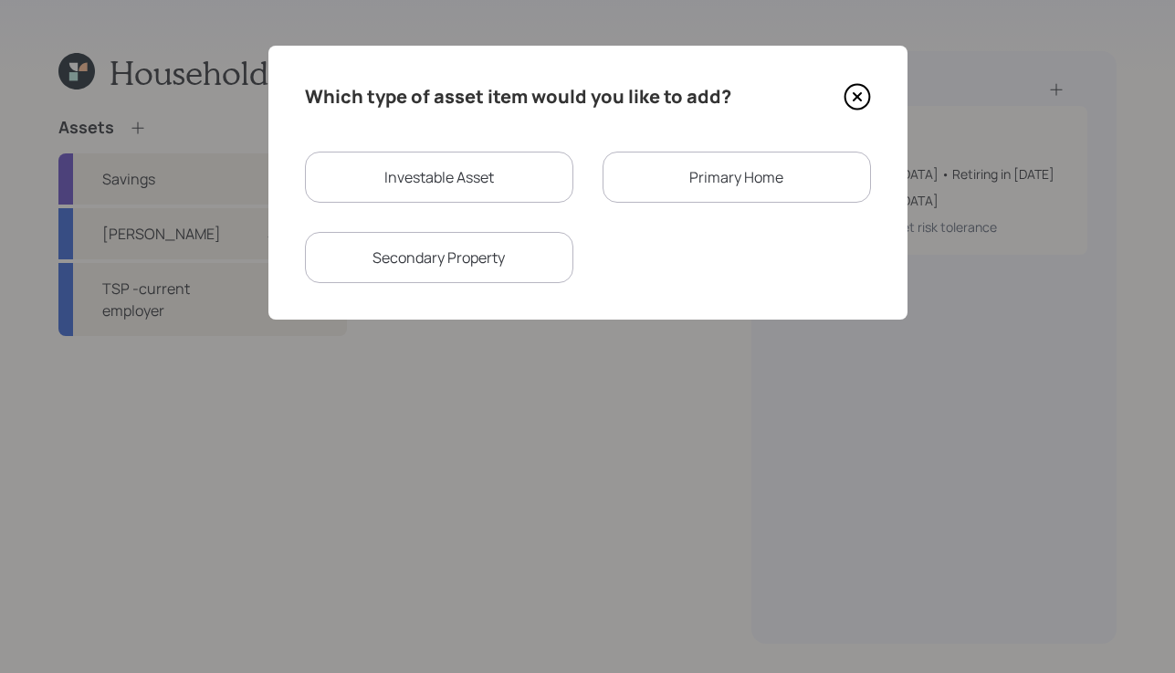
click at [468, 155] on div "Investable Asset" at bounding box center [439, 177] width 268 height 51
select select "taxable"
select select "balanced"
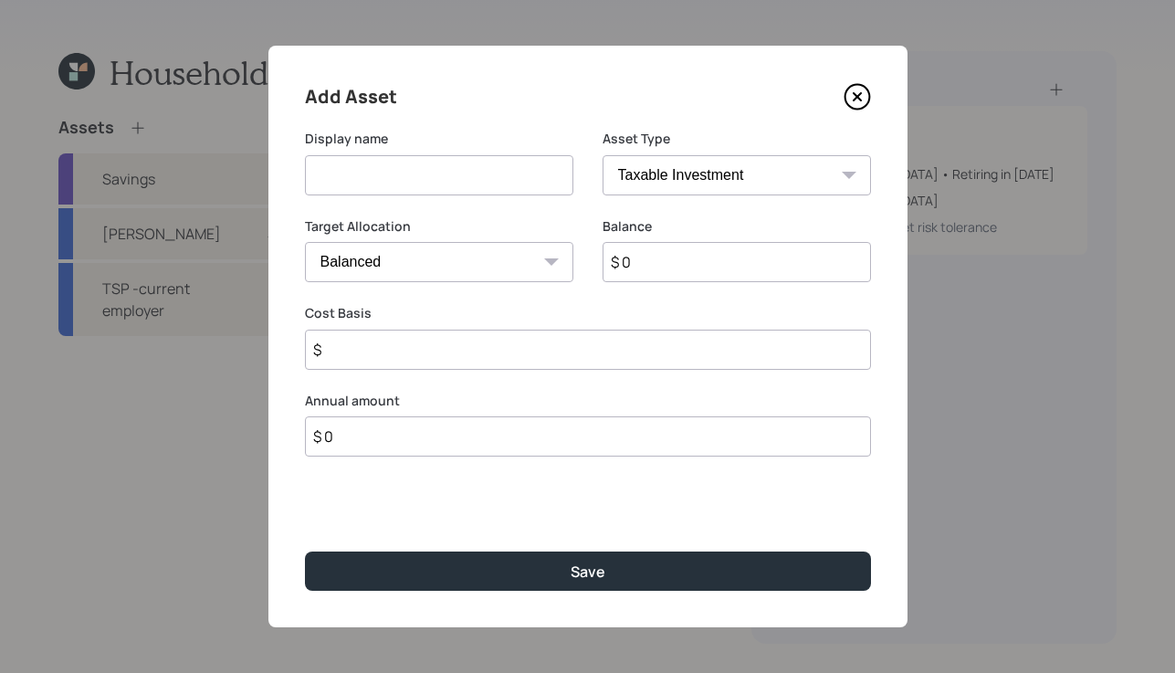
drag, startPoint x: 861, startPoint y: 86, endPoint x: 747, endPoint y: 100, distance: 115.0
click at [862, 86] on icon at bounding box center [857, 97] width 25 height 25
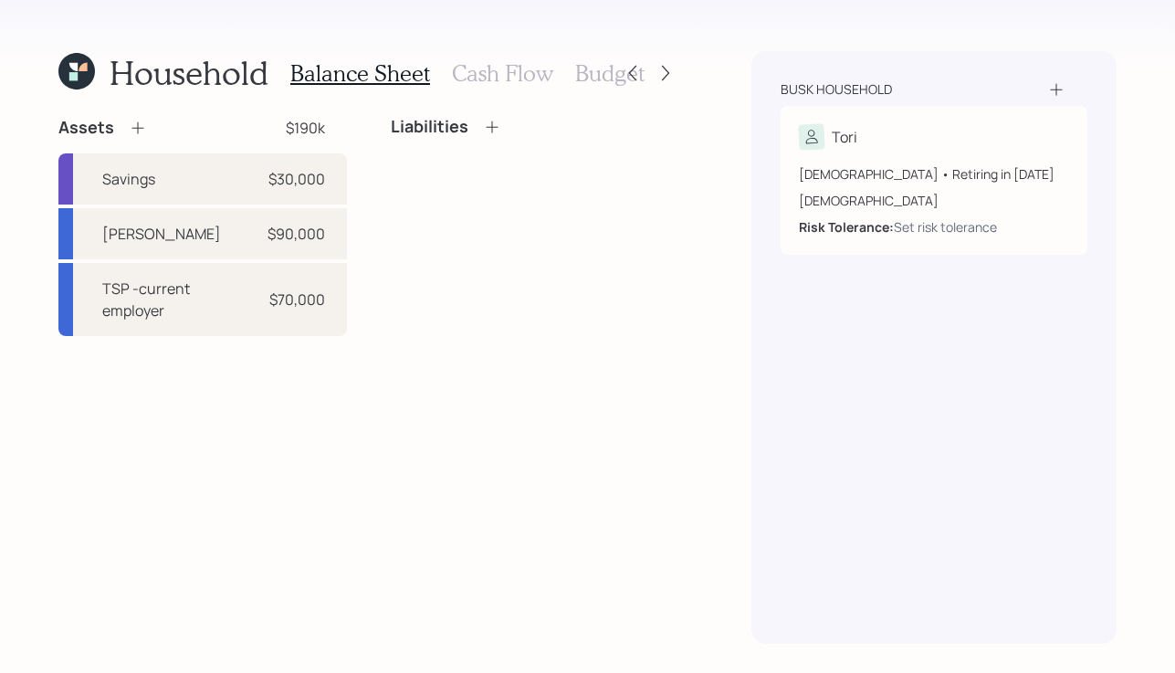
click at [131, 121] on icon at bounding box center [138, 128] width 18 height 18
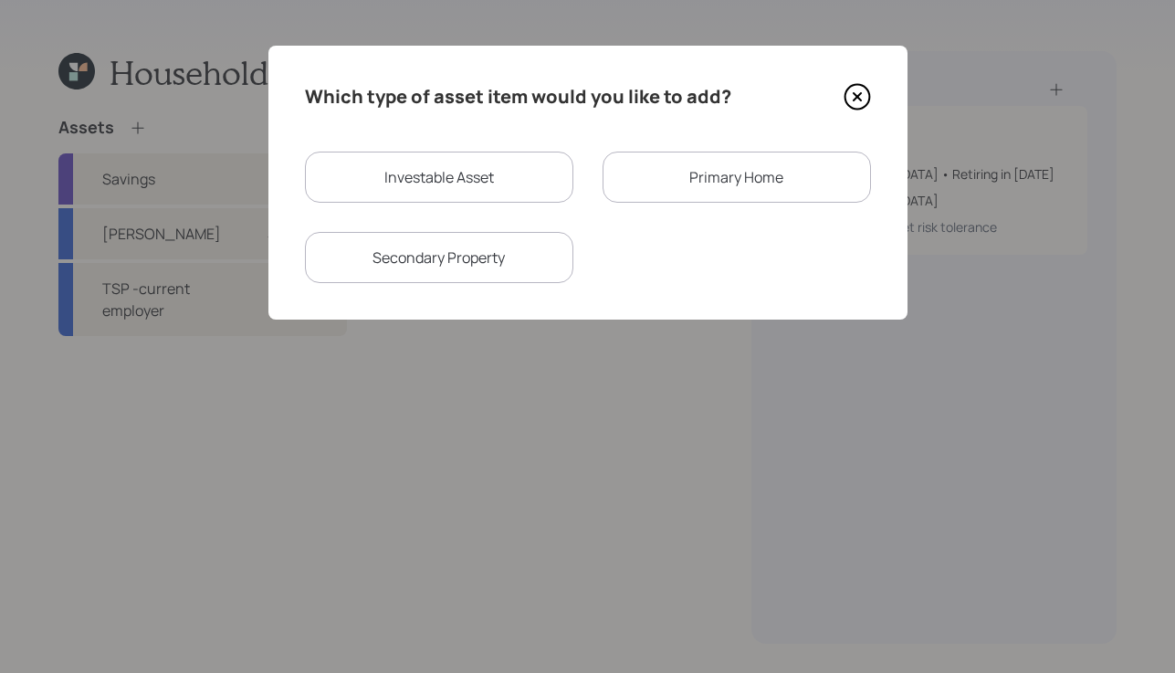
click at [721, 149] on div "Which type of asset item would you like to add? Investable Asset Primary Home S…" at bounding box center [587, 183] width 639 height 274
click at [705, 170] on div "Primary Home" at bounding box center [737, 177] width 268 height 51
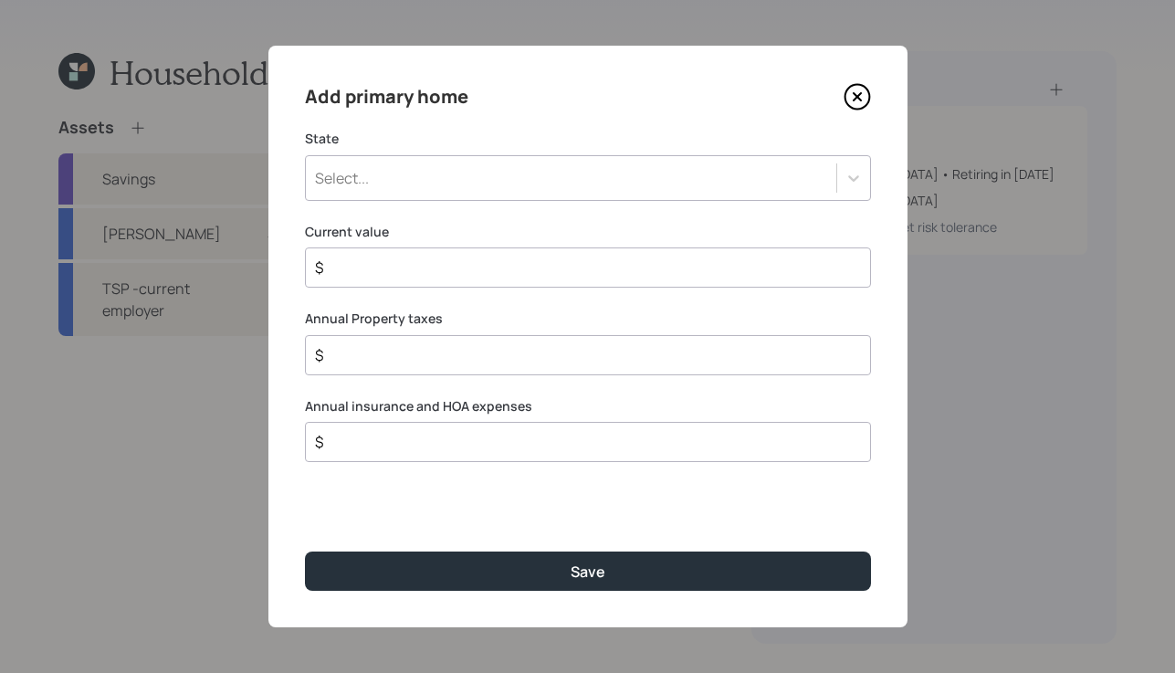
click at [479, 172] on div "Select..." at bounding box center [571, 178] width 531 height 31
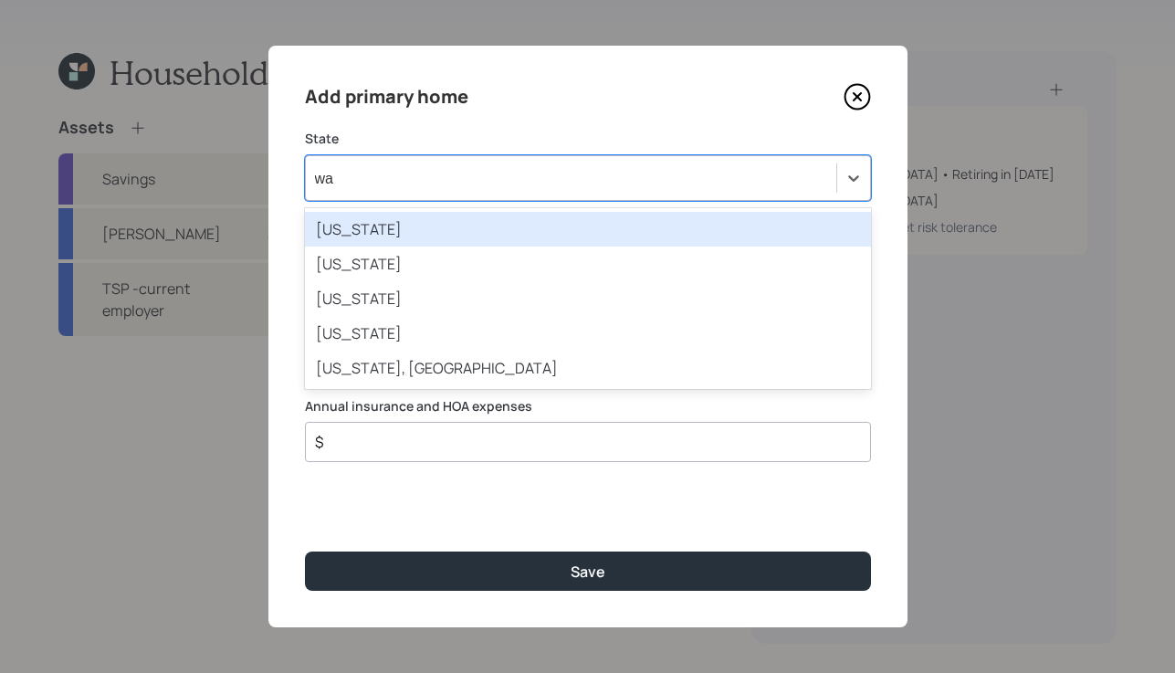
type input "was"
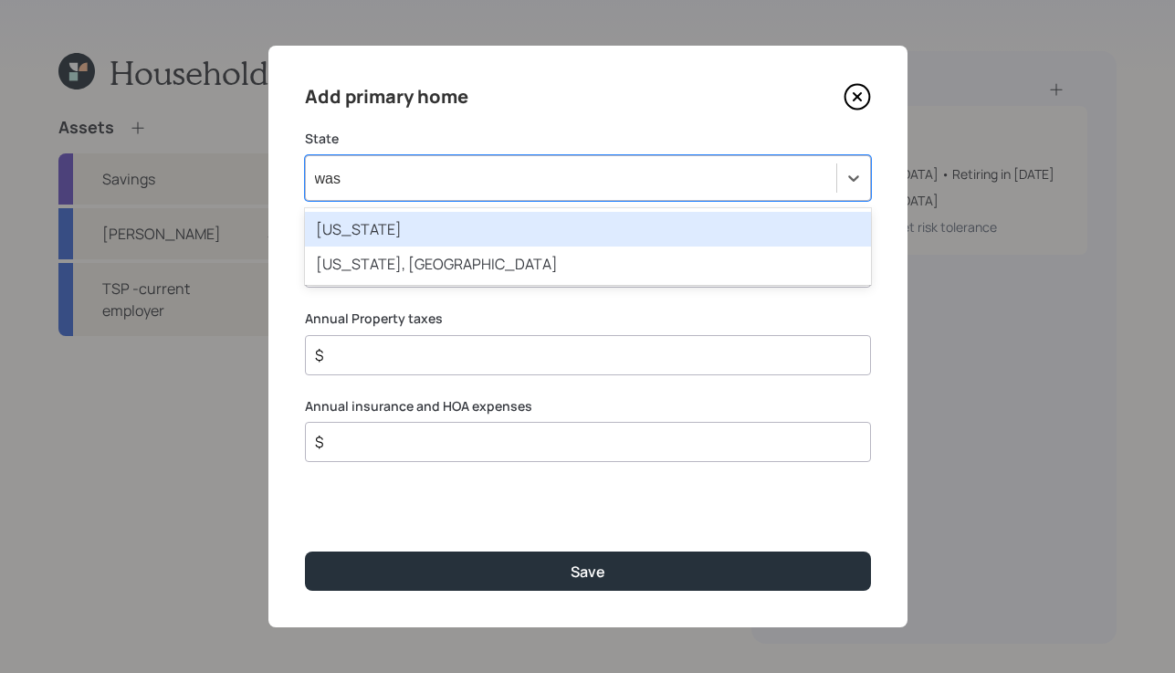
click at [503, 208] on div "Washington Washington, DC" at bounding box center [588, 246] width 566 height 77
click at [534, 228] on div "Washington" at bounding box center [588, 229] width 566 height 35
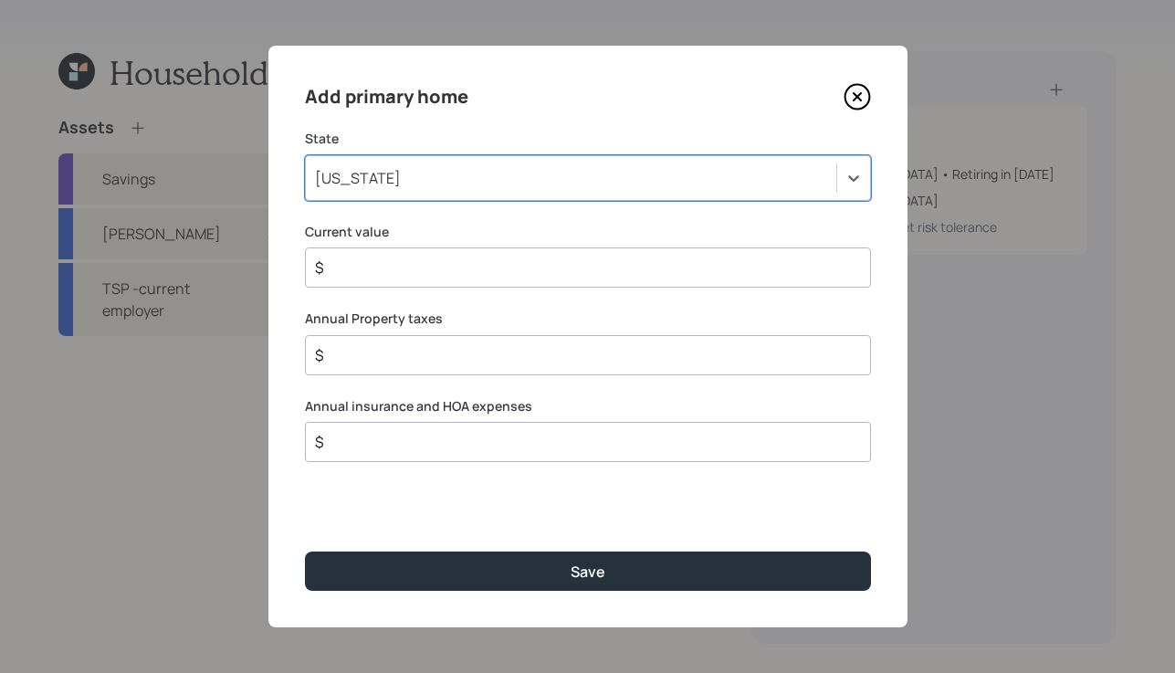
click at [505, 265] on input "$" at bounding box center [580, 268] width 535 height 22
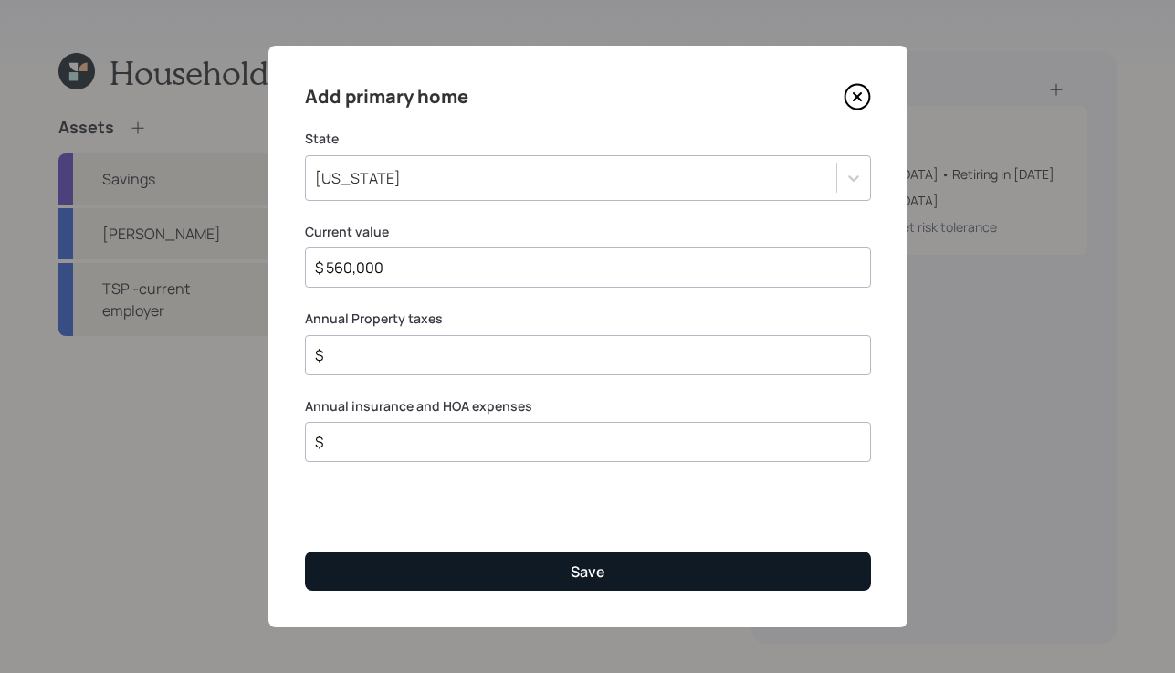
type input "$ 560,000"
click at [662, 571] on button "Save" at bounding box center [588, 571] width 566 height 39
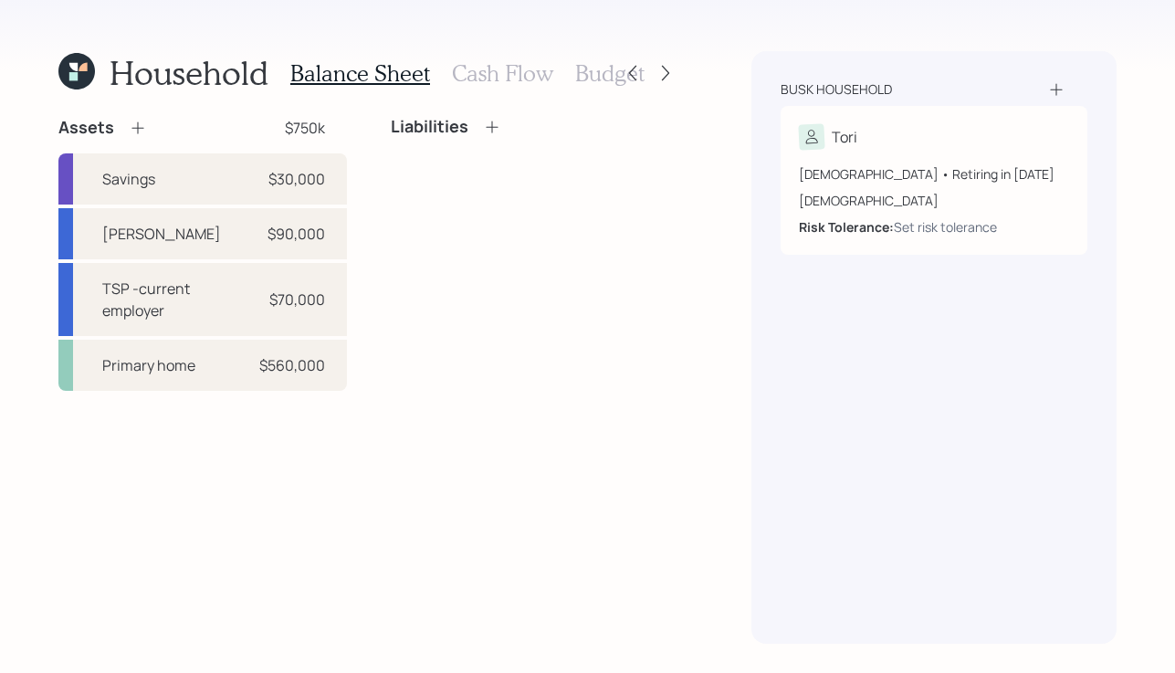
click at [488, 124] on icon at bounding box center [492, 127] width 18 height 18
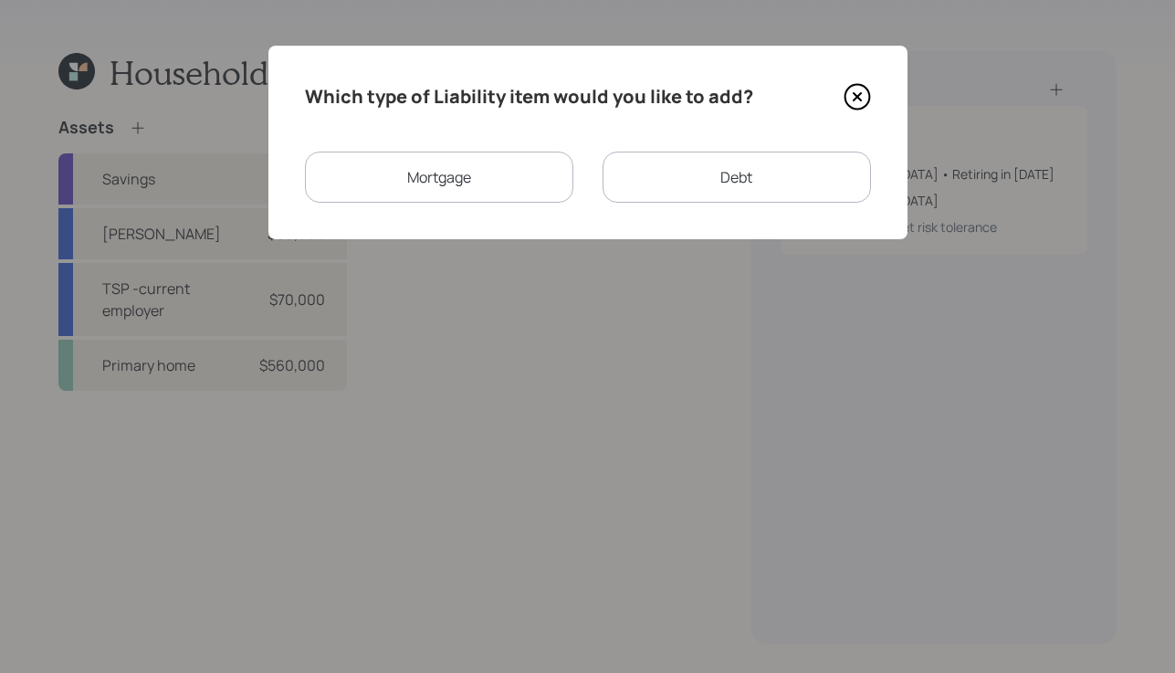
click at [457, 170] on div "Mortgage" at bounding box center [439, 177] width 268 height 51
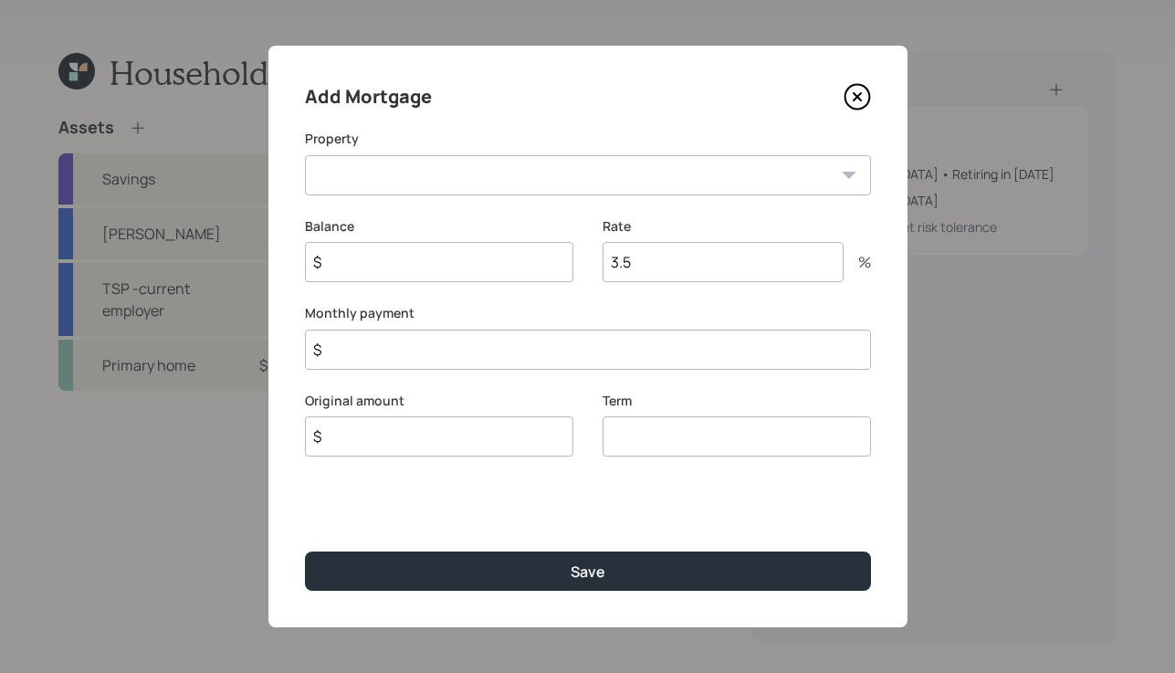
click at [493, 168] on select "WA Primary home" at bounding box center [588, 175] width 566 height 40
select select "f6a67de5-3d96-4eda-83a8-1ce0de43df0a"
click at [305, 155] on select "WA Primary home" at bounding box center [588, 175] width 566 height 40
click at [459, 262] on input "$" at bounding box center [439, 262] width 268 height 40
type input "$ 220,000"
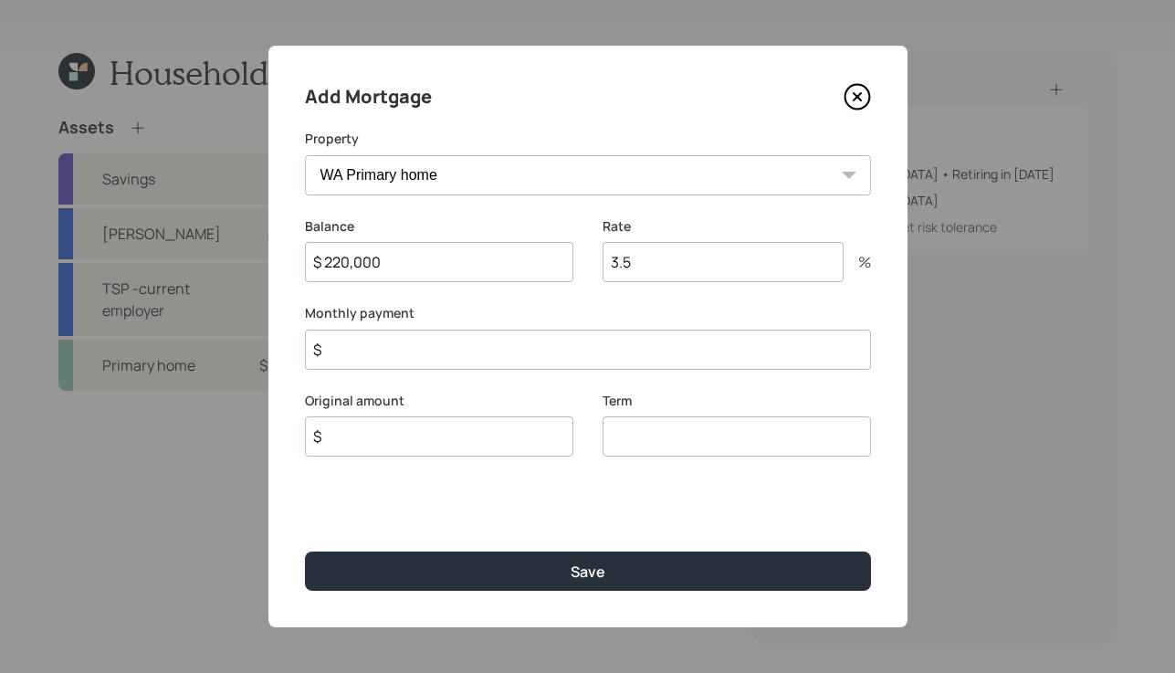
click at [679, 437] on input "number" at bounding box center [737, 436] width 268 height 40
type input "30"
click at [596, 342] on input "$" at bounding box center [588, 350] width 566 height 40
type input "$ 1"
click at [517, 449] on input "$" at bounding box center [439, 436] width 268 height 40
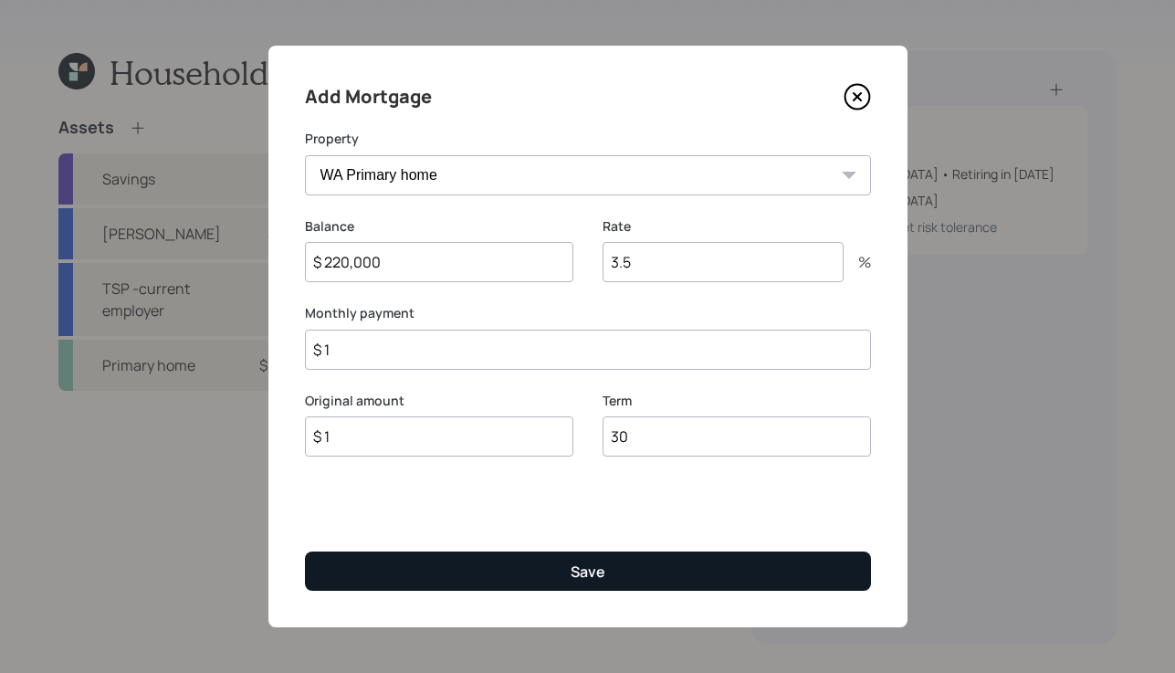
type input "$ 1"
click at [594, 581] on div "Save" at bounding box center [588, 572] width 35 height 20
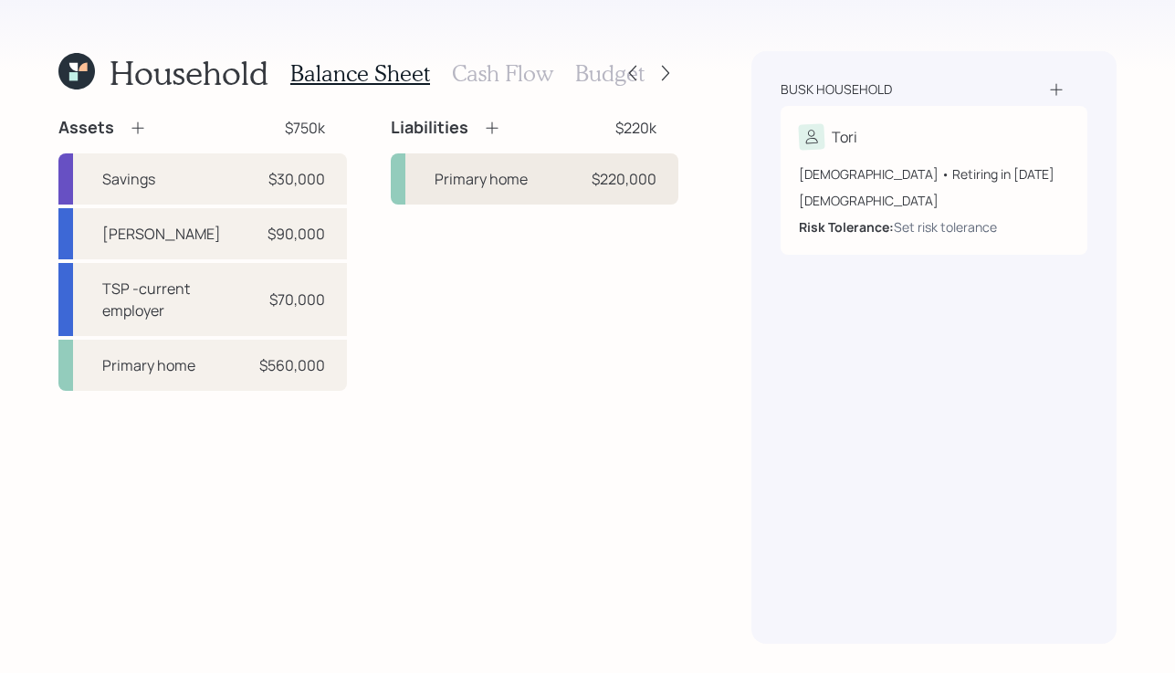
click at [458, 180] on div "Primary home" at bounding box center [481, 179] width 93 height 22
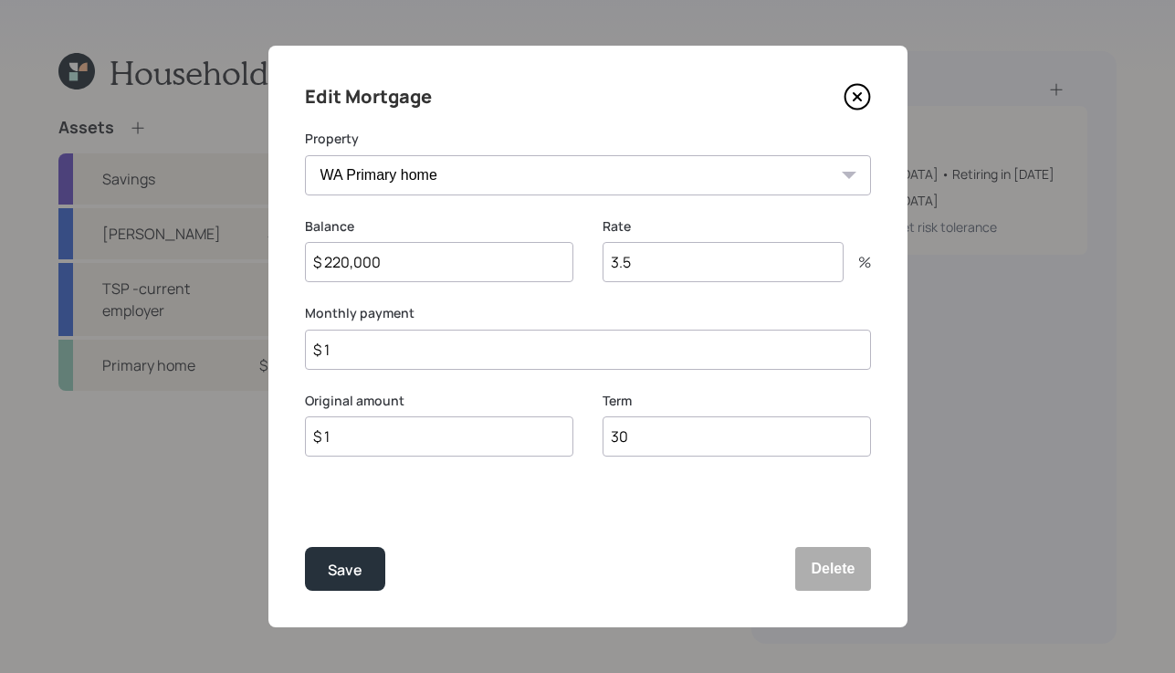
drag, startPoint x: 347, startPoint y: 427, endPoint x: 201, endPoint y: 396, distance: 149.4
click at [196, 404] on div "Edit Mortgage Property WA Primary home Balance $ 220,000 Rate 3.5 % Monthly pay…" at bounding box center [587, 336] width 1175 height 673
type input "$ 220,000"
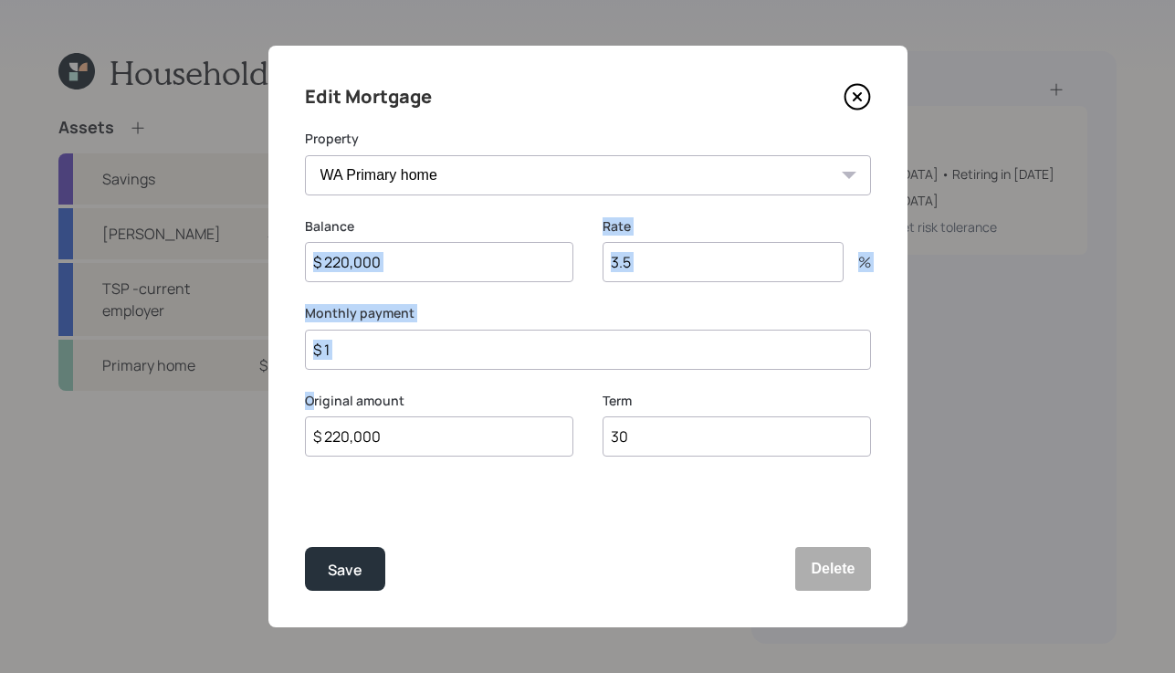
drag, startPoint x: 317, startPoint y: 374, endPoint x: 313, endPoint y: 526, distance: 152.6
click at [314, 482] on div "Edit Mortgage Property WA Primary home Balance $ 220,000 Rate 3.5 % Monthly pay…" at bounding box center [587, 337] width 639 height 582
click at [506, 584] on div "Save Delete" at bounding box center [588, 569] width 566 height 44
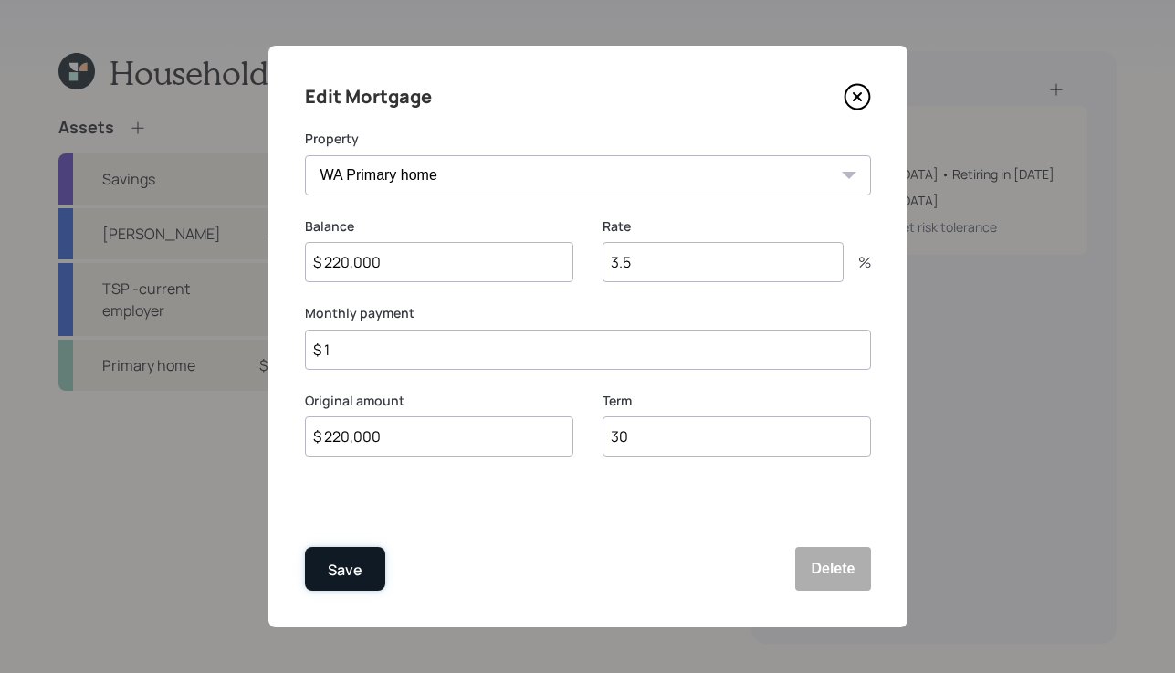
click at [334, 558] on div "Save" at bounding box center [345, 570] width 35 height 25
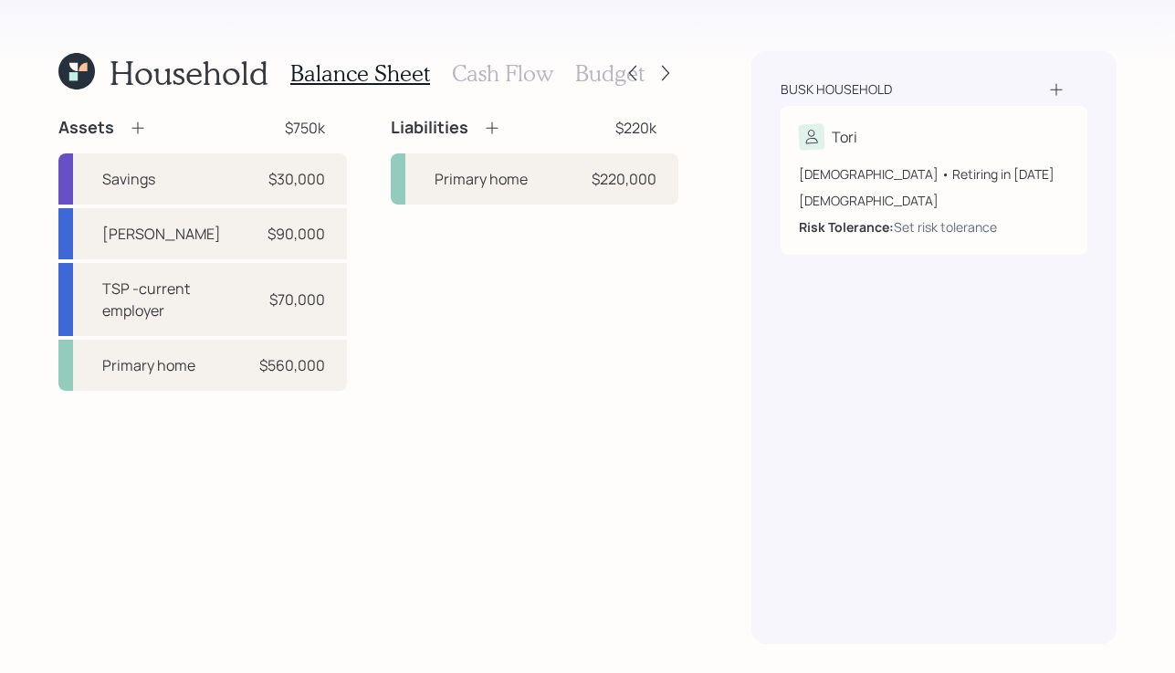
click at [490, 127] on icon at bounding box center [492, 128] width 12 height 12
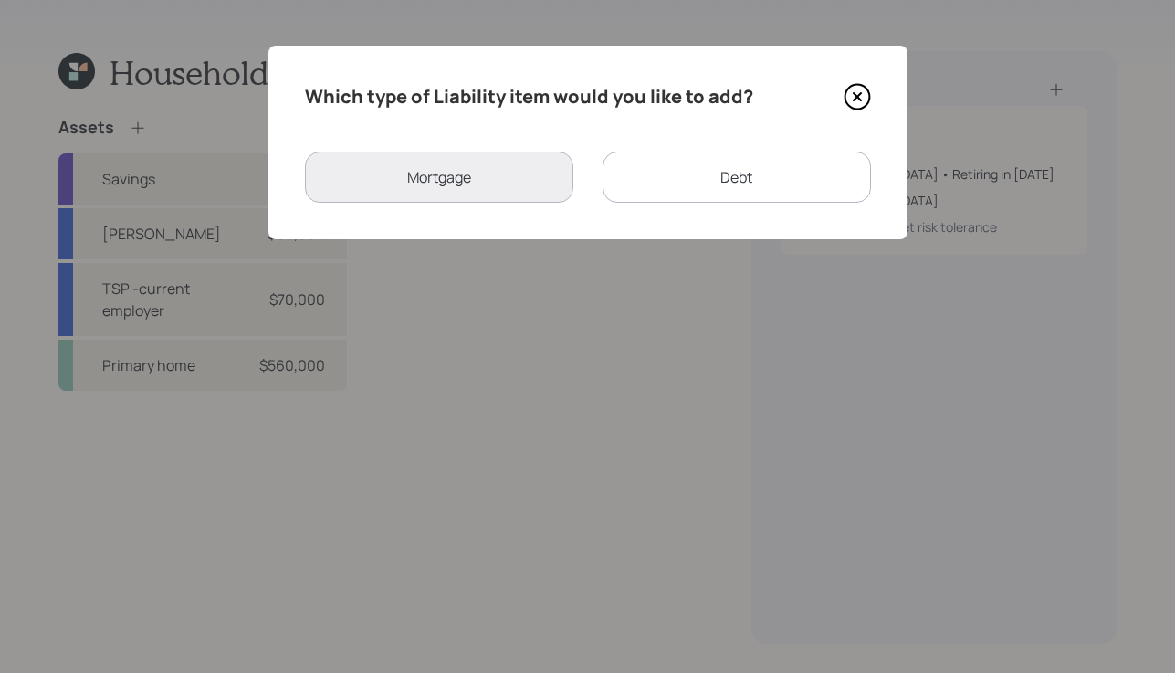
click at [694, 179] on div "Debt" at bounding box center [737, 177] width 268 height 51
select select "credit_card"
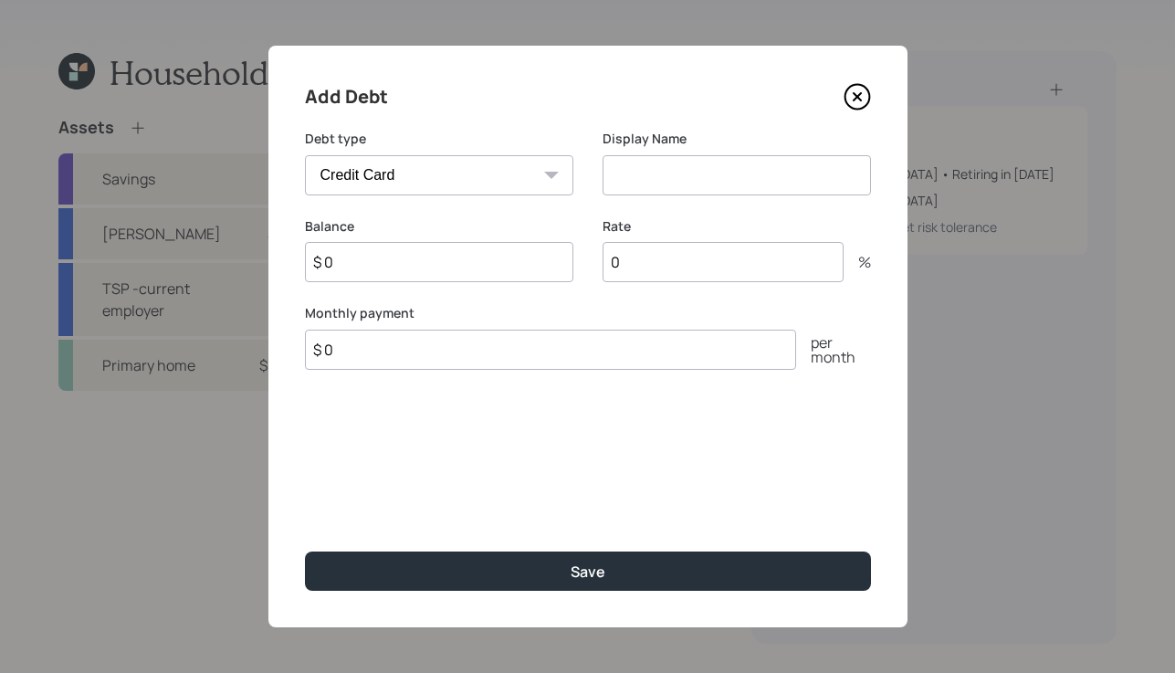
click at [736, 165] on input at bounding box center [737, 175] width 268 height 40
click at [654, 178] on input "Navy federal CC" at bounding box center [737, 175] width 268 height 40
type input "Navy Federal CC"
click at [447, 289] on div "Balance $ 0" at bounding box center [439, 261] width 268 height 88
click at [450, 275] on input "$ 0" at bounding box center [439, 262] width 268 height 40
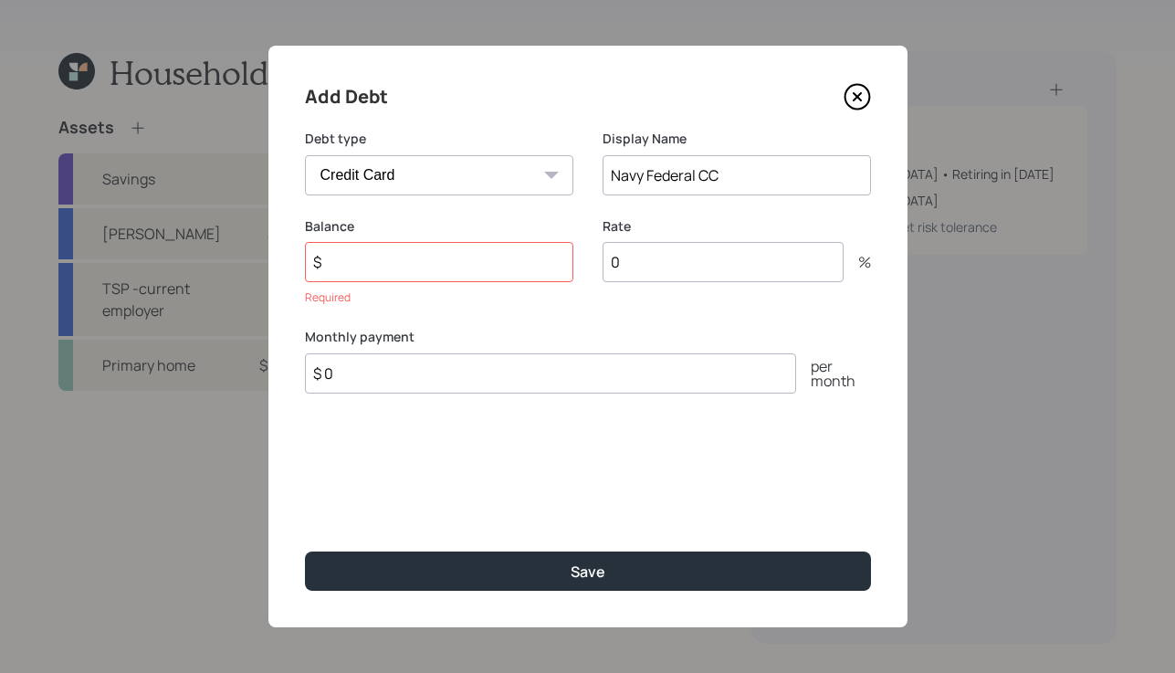
click at [921, 363] on div "Add Debt Debt type Car Credit Card Medical Student Other Display Name Navy Fede…" at bounding box center [587, 336] width 1175 height 673
click at [622, 109] on div "Add Debt" at bounding box center [588, 96] width 566 height 29
click at [471, 269] on input "$" at bounding box center [439, 262] width 268 height 40
type input "$ 2,900"
click at [395, 328] on div "Monthly payment $ 0 per month" at bounding box center [588, 337] width 566 height 66
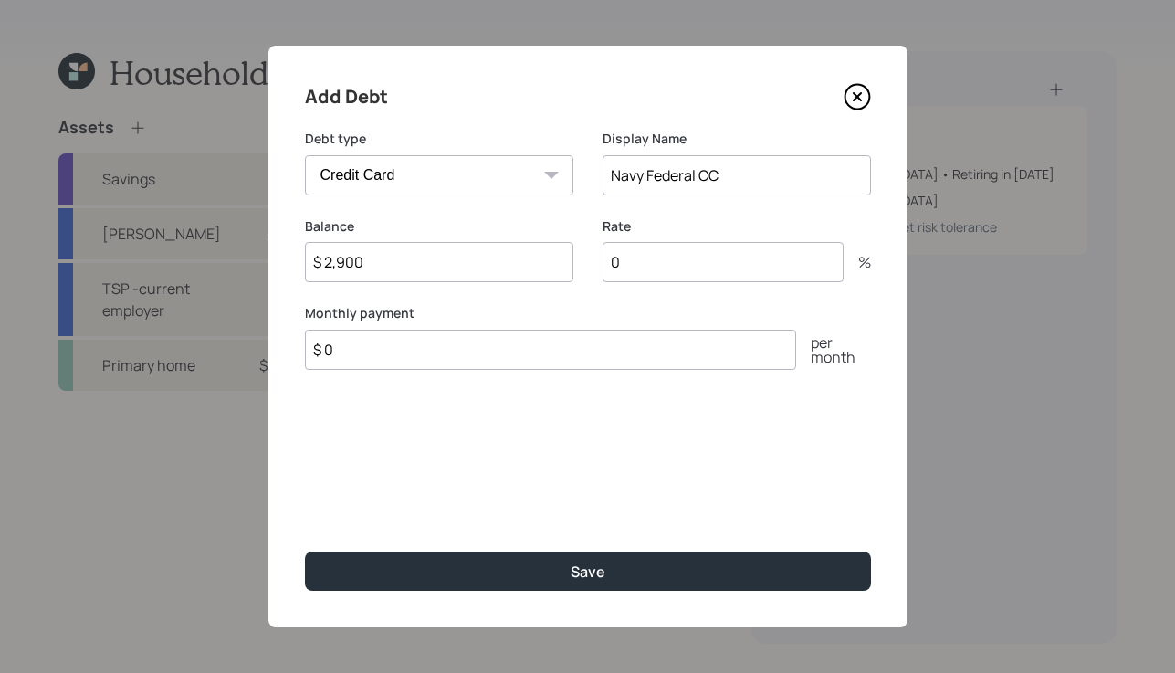
click at [389, 345] on input "$ 0" at bounding box center [550, 350] width 491 height 40
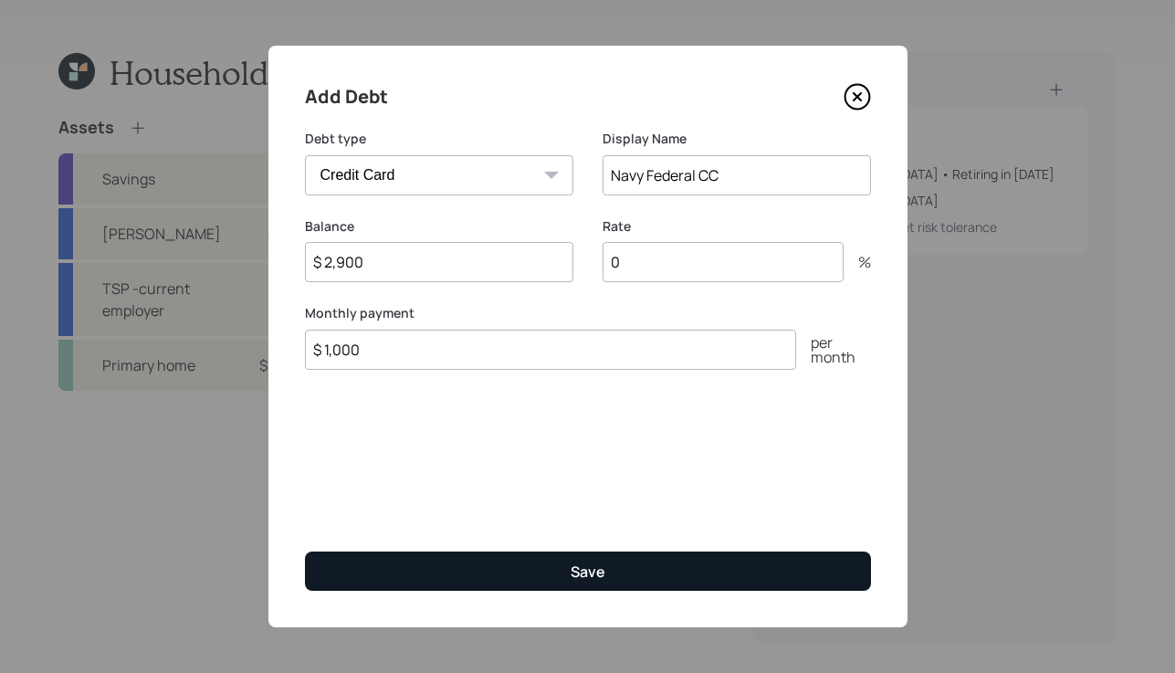
type input "$ 1,000"
click at [712, 573] on button "Save" at bounding box center [588, 571] width 566 height 39
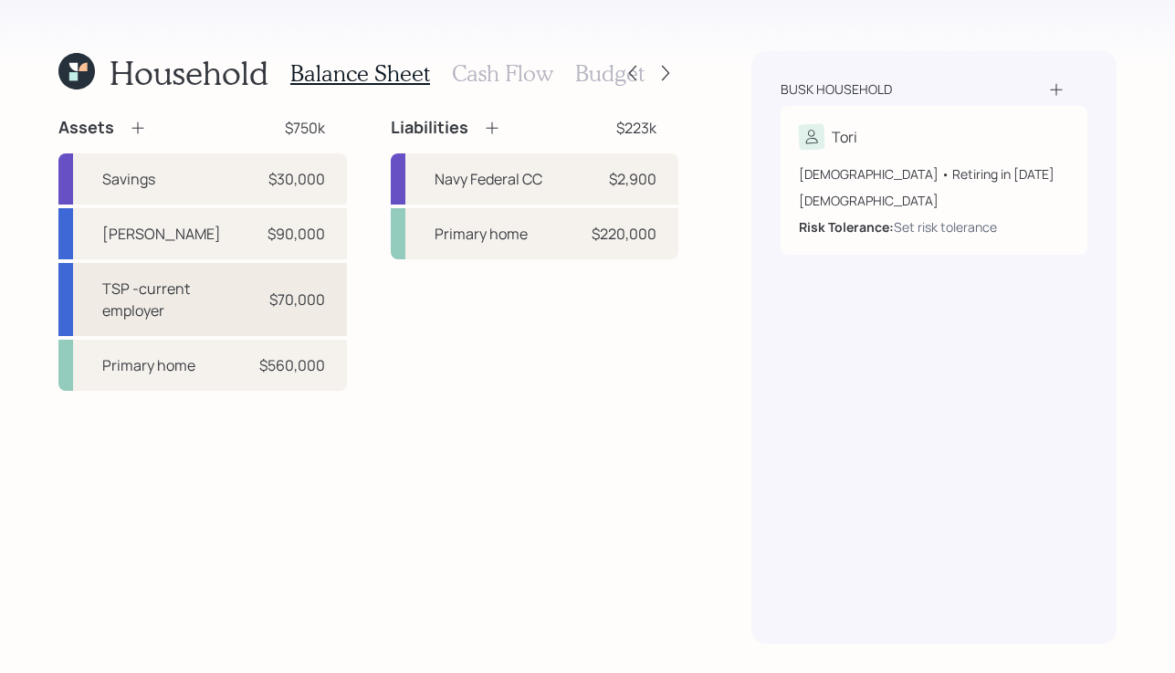
click at [278, 289] on div "$70,000" at bounding box center [297, 300] width 56 height 22
select select "ira"
select select "balanced"
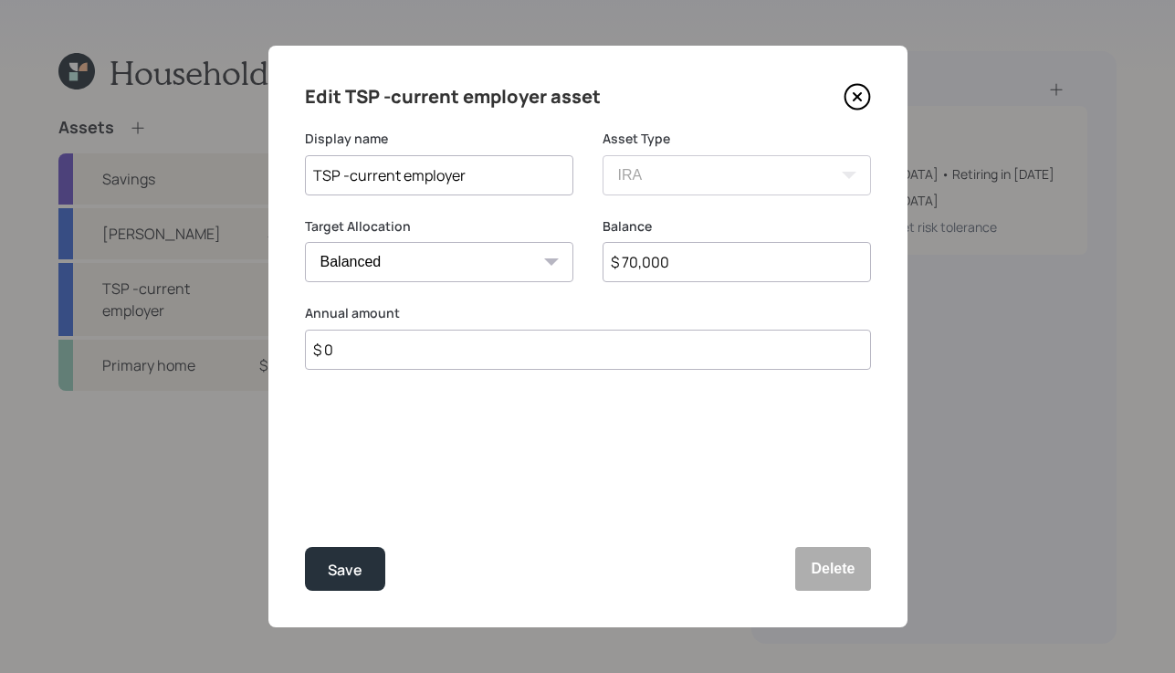
drag, startPoint x: 708, startPoint y: 258, endPoint x: 332, endPoint y: 205, distance: 378.9
click at [0, 0] on form "Display name TSP -current employer Asset Type SEP IRA IRA Roth IRA 401(k) Roth …" at bounding box center [0, 0] width 0 height 0
type input "$ 105,000"
click at [365, 572] on button "Save" at bounding box center [345, 569] width 80 height 44
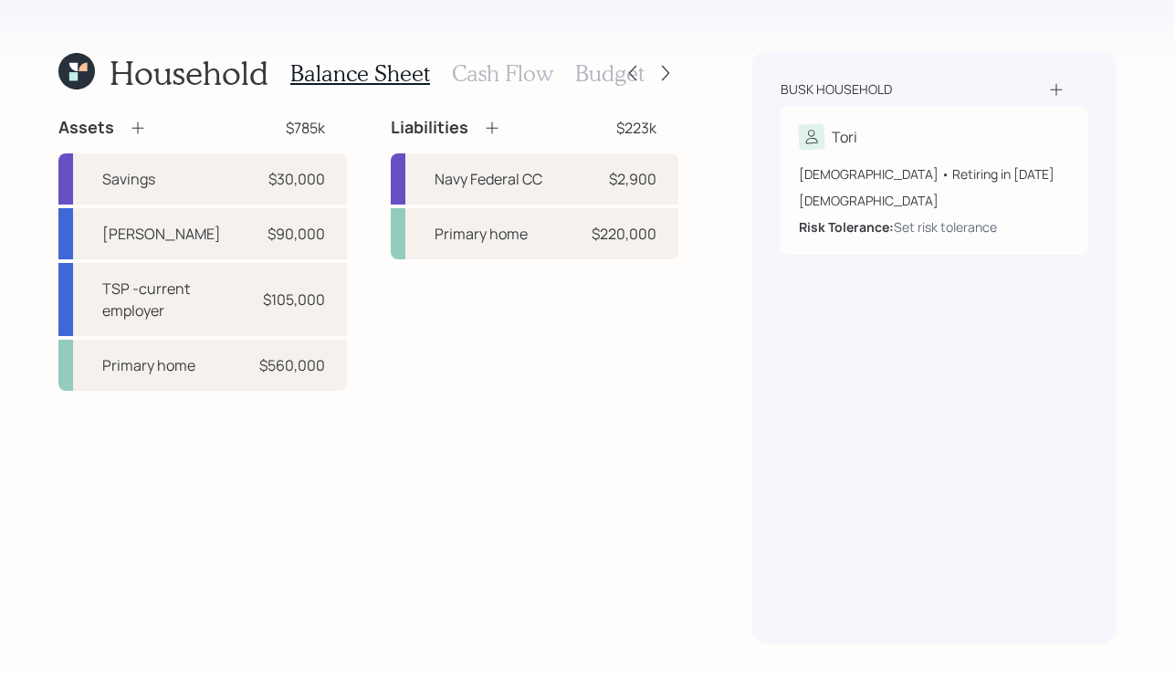
click at [499, 70] on h3 "Cash Flow" at bounding box center [502, 73] width 101 height 26
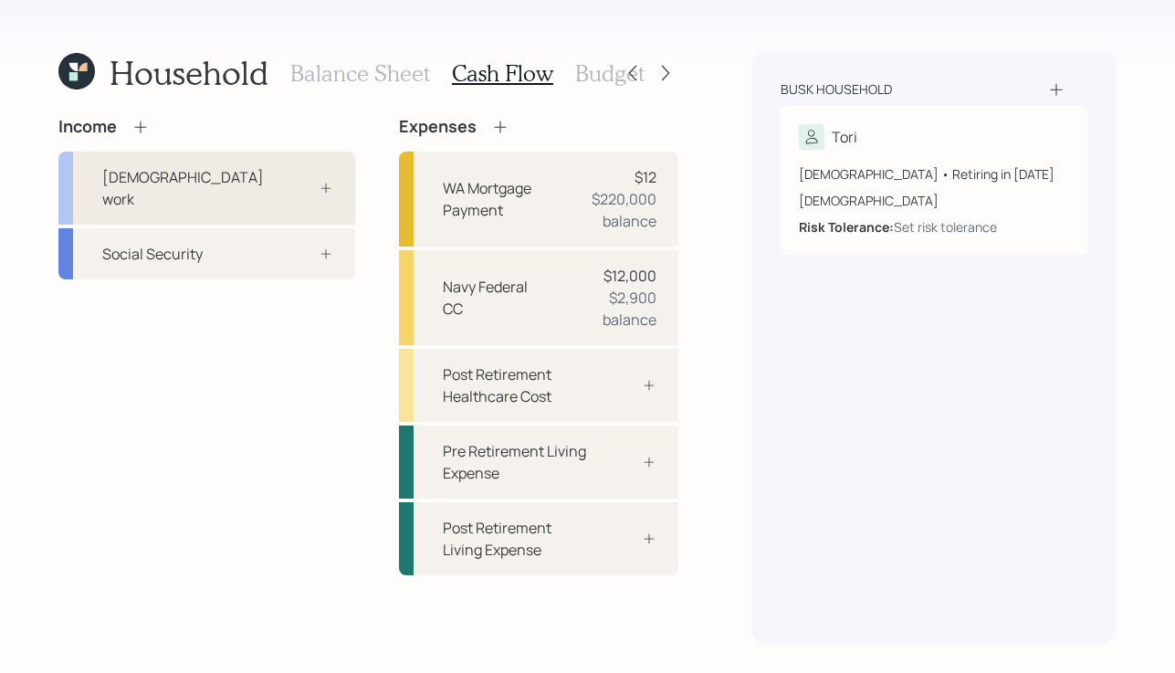
click at [282, 184] on div at bounding box center [306, 188] width 55 height 15
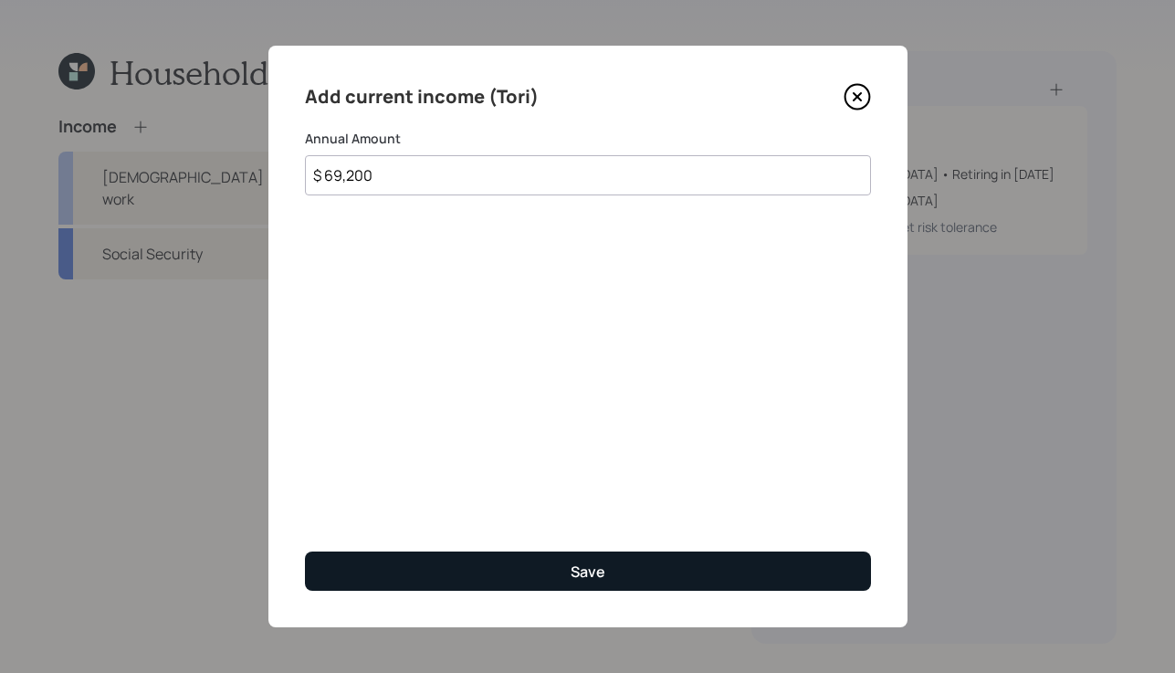
type input "$ 69,200"
click at [559, 571] on button "Save" at bounding box center [588, 571] width 566 height 39
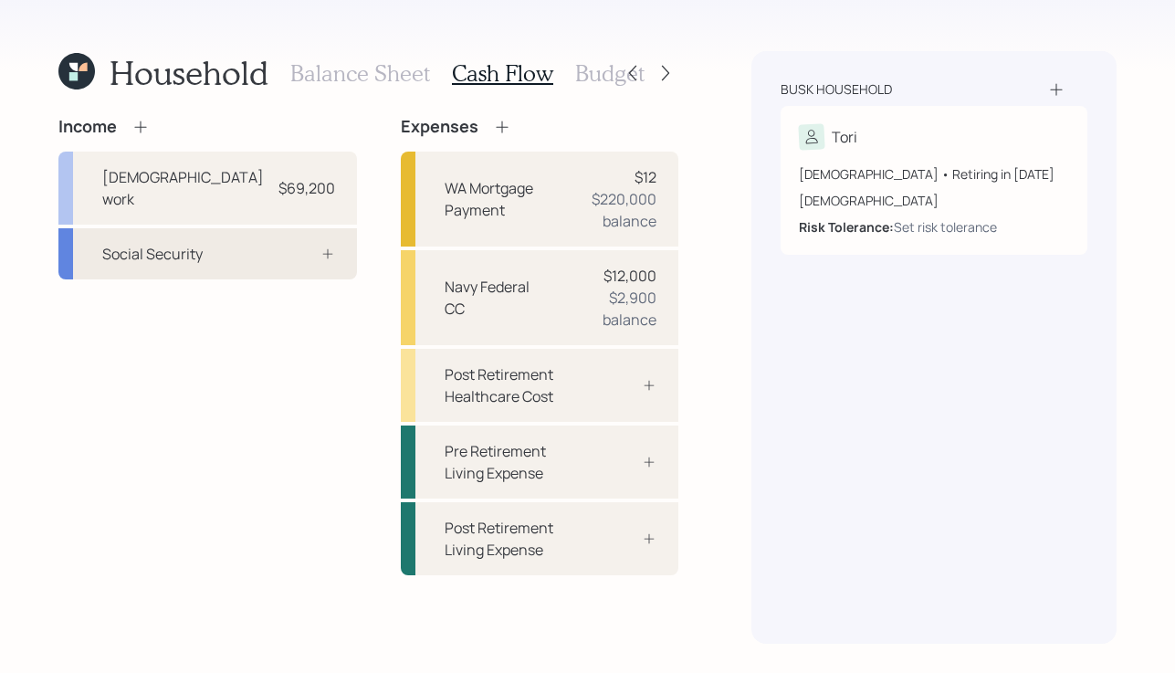
click at [163, 243] on div "Social Security" at bounding box center [152, 254] width 100 height 22
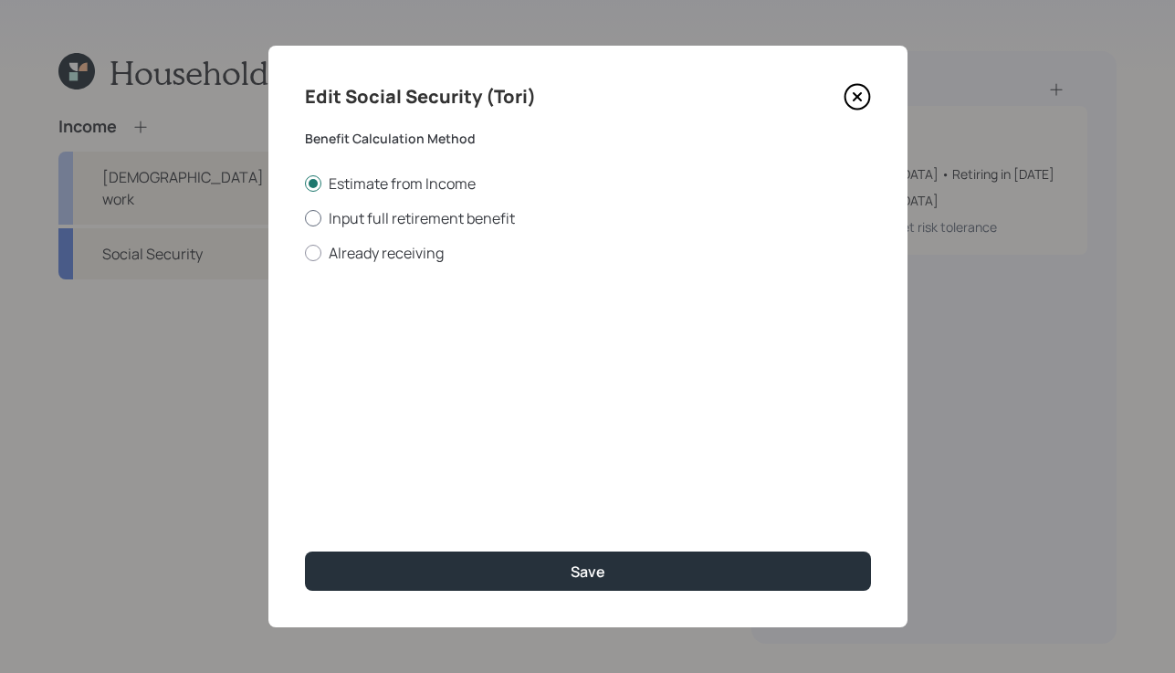
click at [321, 224] on label "Input full retirement benefit" at bounding box center [588, 218] width 566 height 20
click at [305, 218] on input "Input full retirement benefit" at bounding box center [304, 217] width 1 height 1
radio input "true"
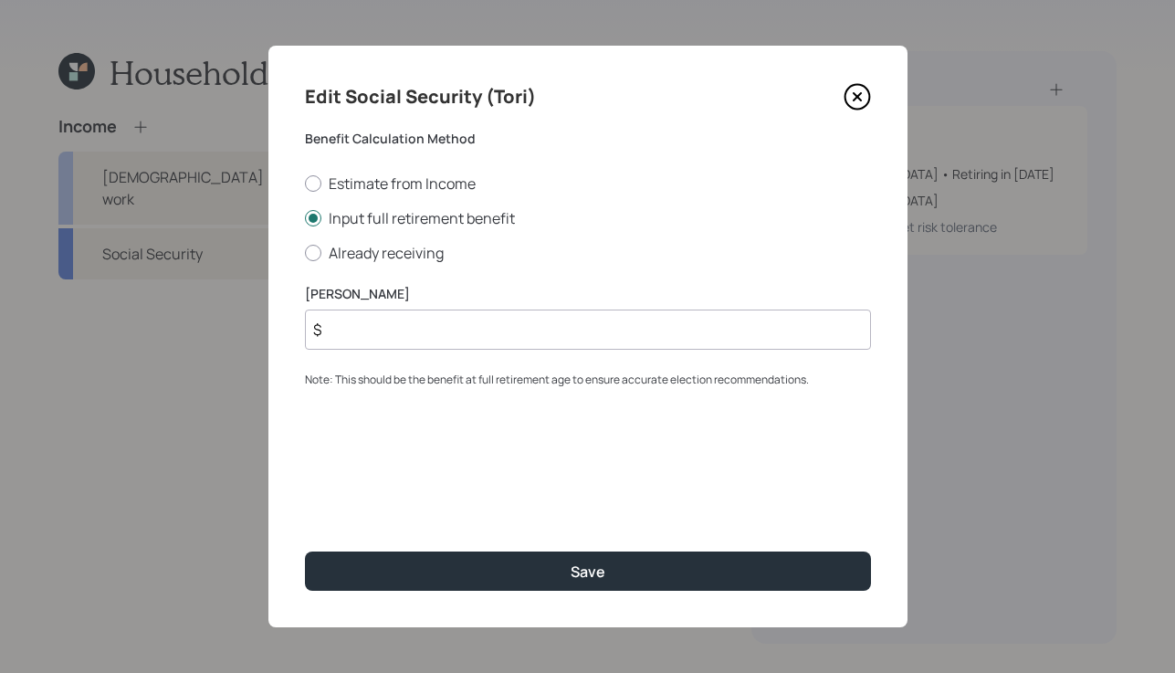
click at [537, 352] on div "PIA Amount $ Note: This should be the benefit at full retirement age to ensure …" at bounding box center [588, 337] width 566 height 104
click at [541, 343] on input "$" at bounding box center [588, 330] width 566 height 40
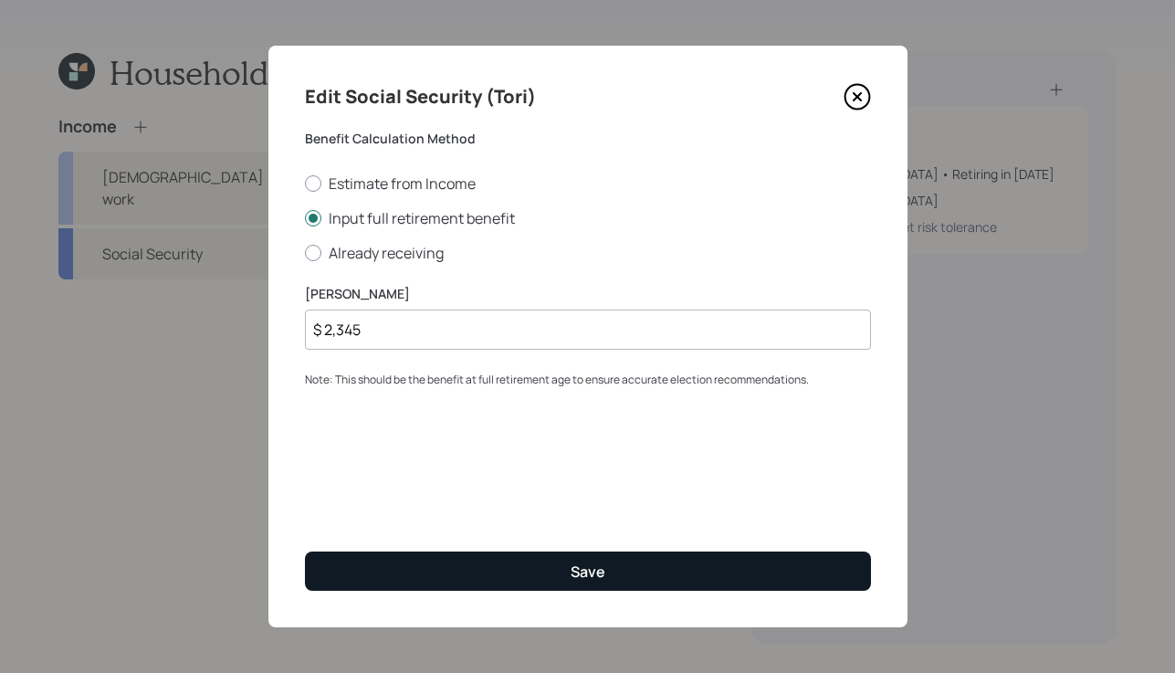
type input "$ 2,345"
click at [607, 561] on button "Save" at bounding box center [588, 571] width 566 height 39
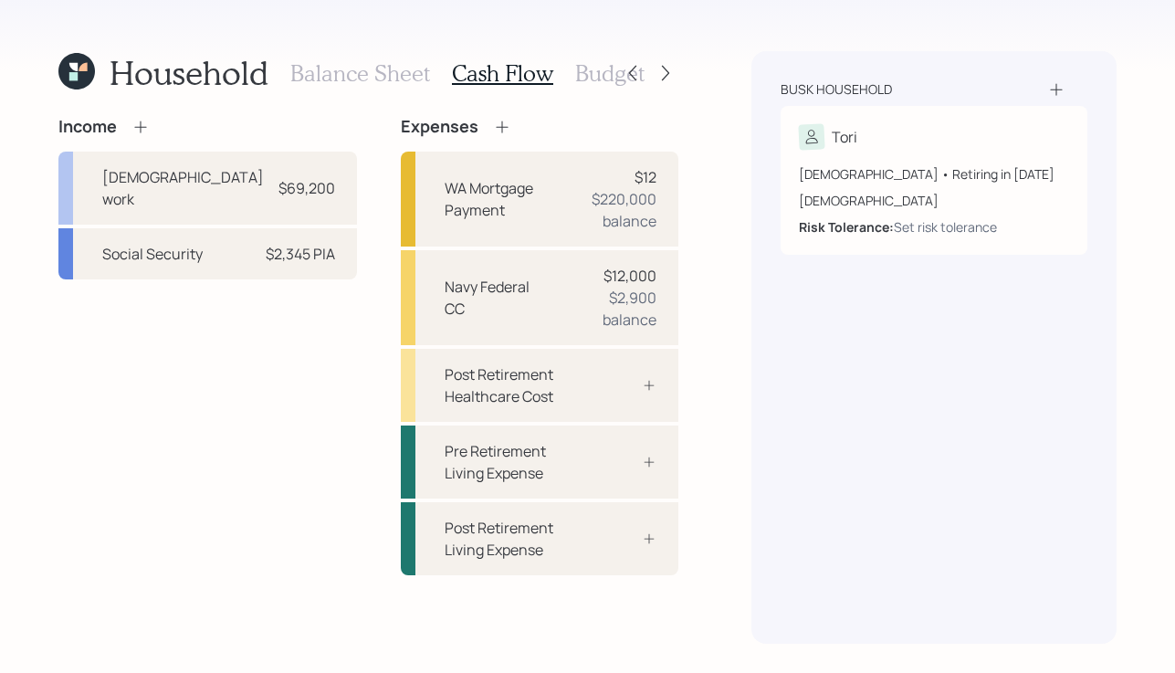
click at [364, 71] on h3 "Balance Sheet" at bounding box center [360, 73] width 140 height 26
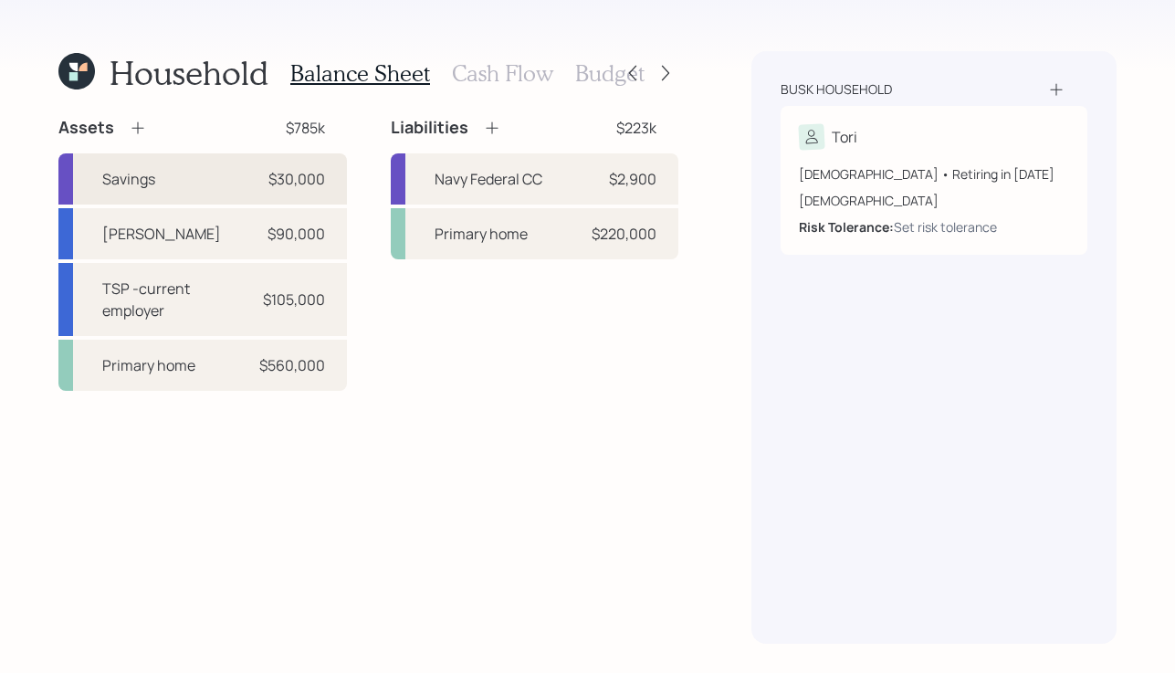
click at [260, 190] on div "Savings $30,000" at bounding box center [202, 178] width 289 height 51
select select "cash"
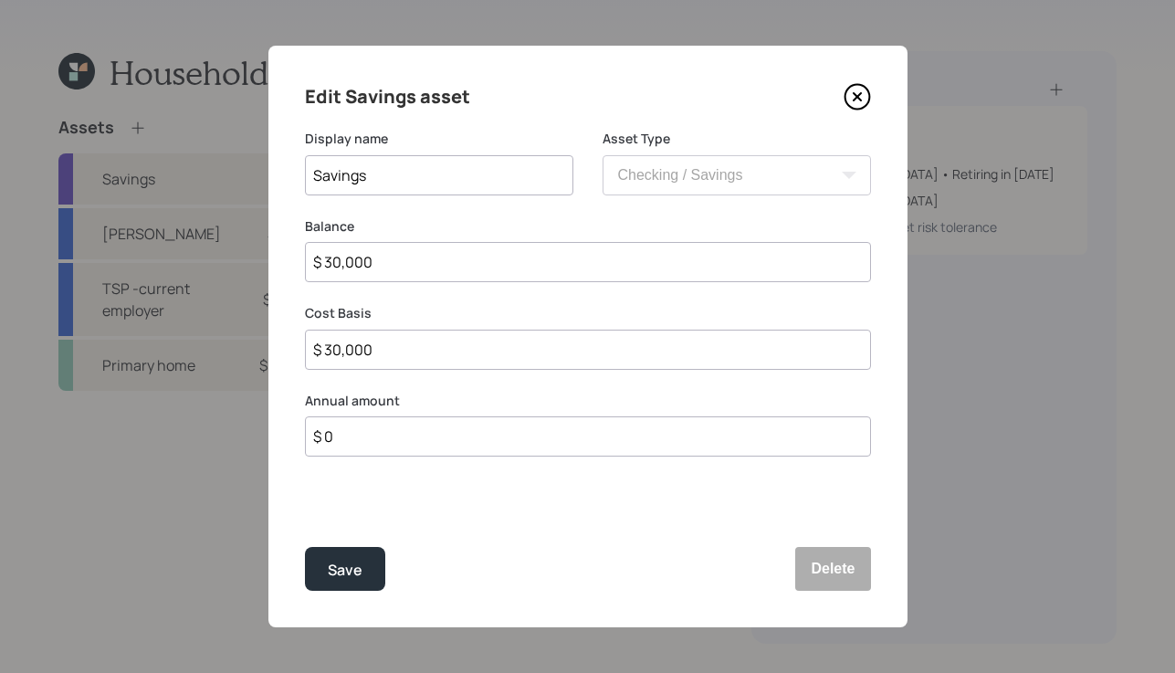
click at [312, 176] on input "Savings" at bounding box center [439, 175] width 268 height 40
type input "Checking/Savings"
drag, startPoint x: 415, startPoint y: 276, endPoint x: 197, endPoint y: 270, distance: 217.4
click at [191, 270] on div "Edit Savings asset Display name Checking/Savings Asset Type SEP IRA IRA Roth IR…" at bounding box center [587, 336] width 1175 height 673
type input "$"
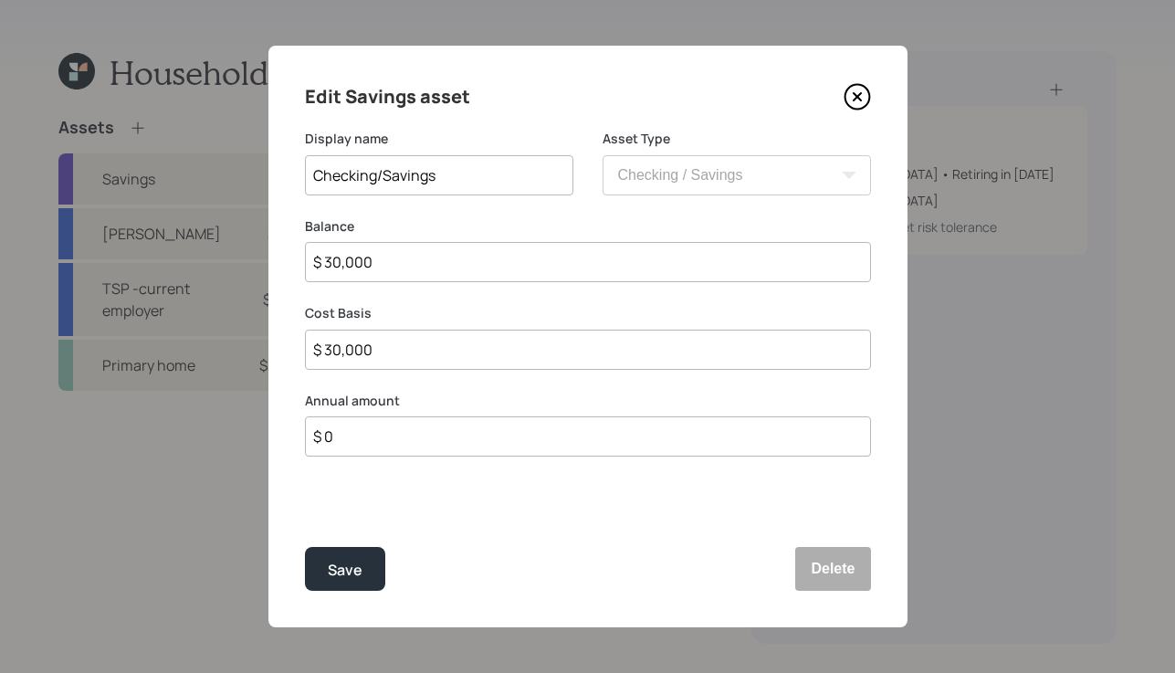
type input "$"
type input "$ 2"
type input "$ 29"
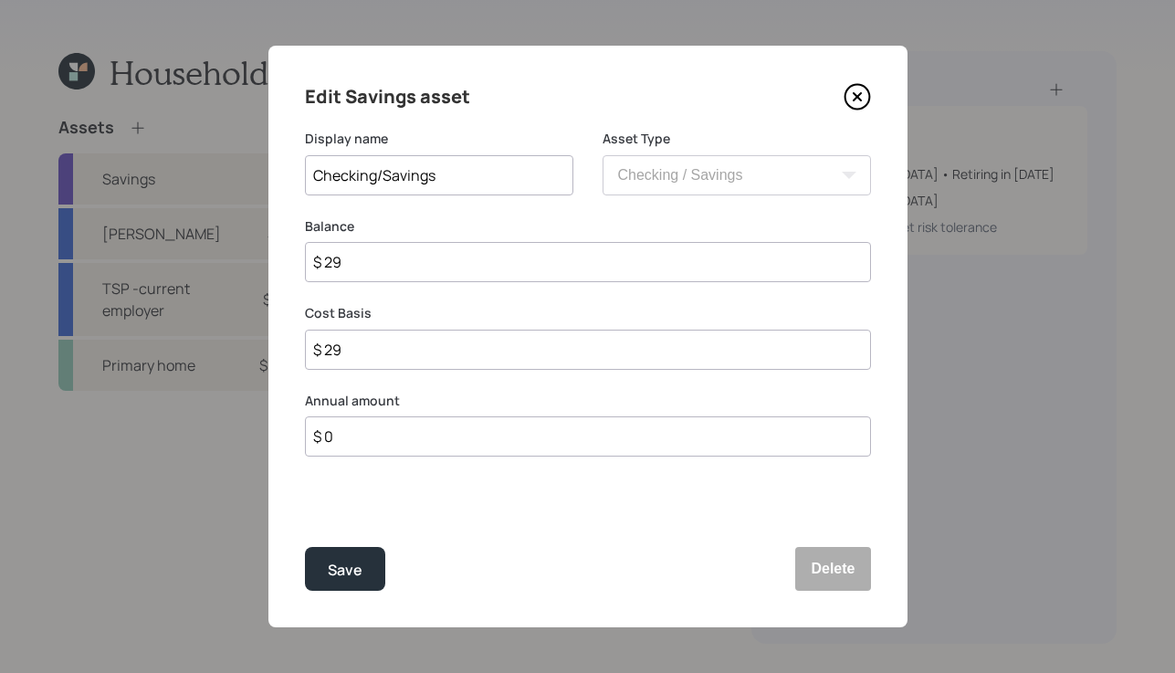
type input "$ 290"
type input "$ 2,900"
type input "$ 29,000"
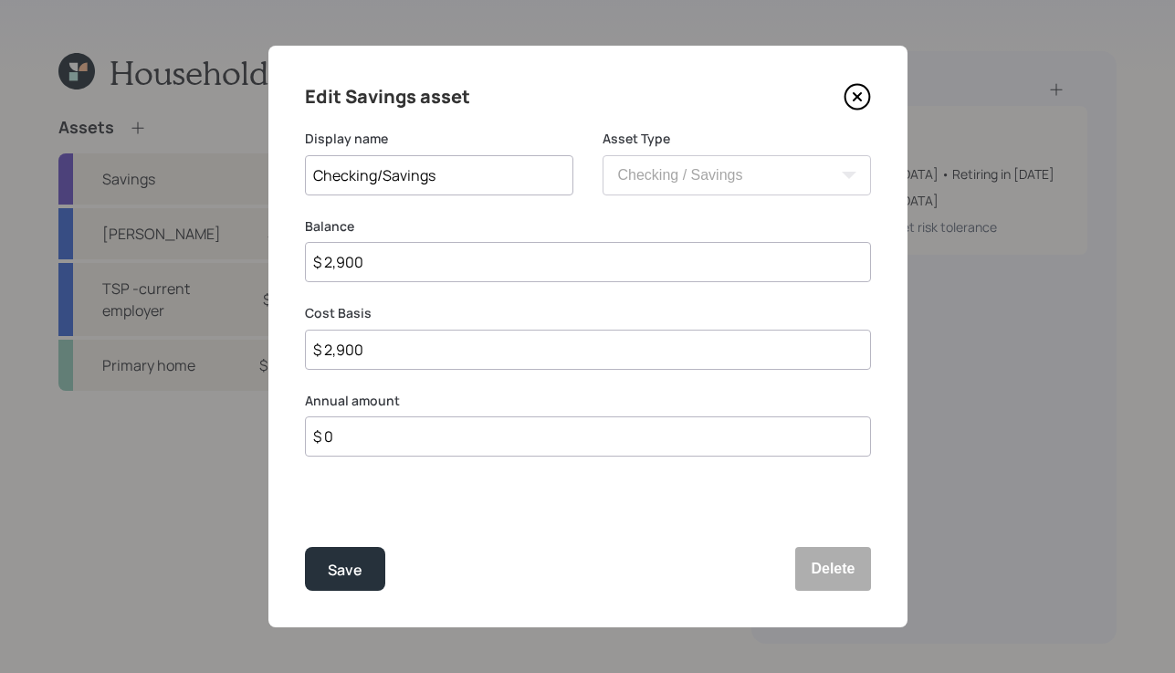
type input "$ 29,000"
type input "$ 2,900"
type input "$ 290"
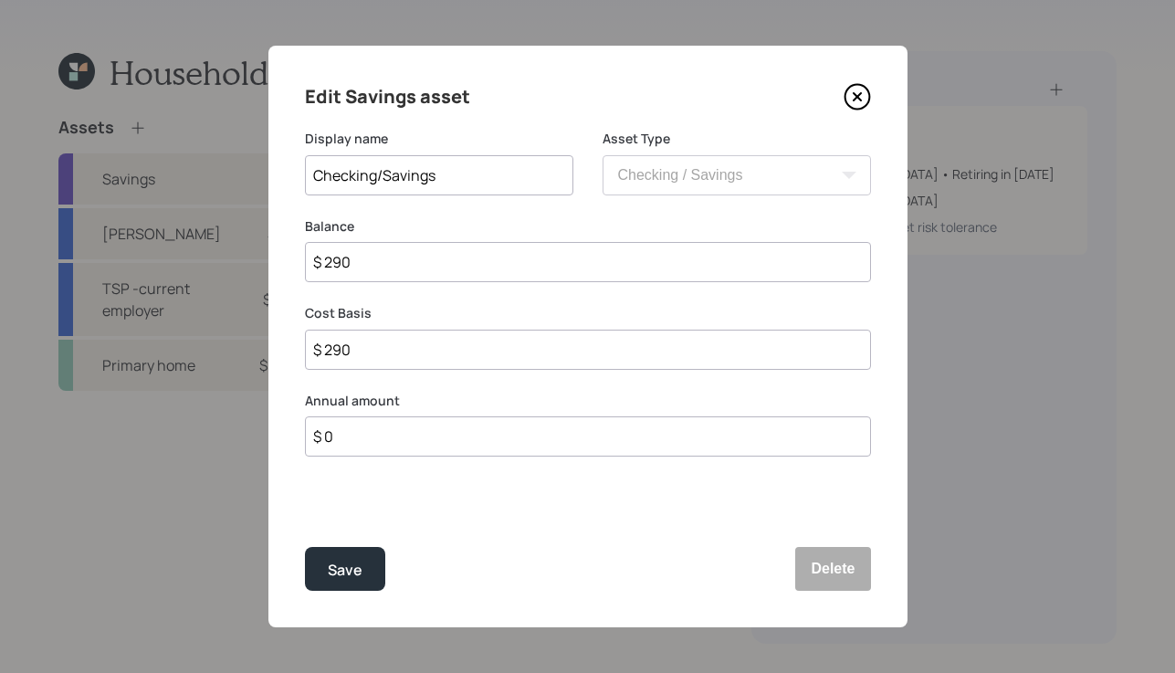
type input "$ 29"
type input "$ 295"
type input "$ 2,950"
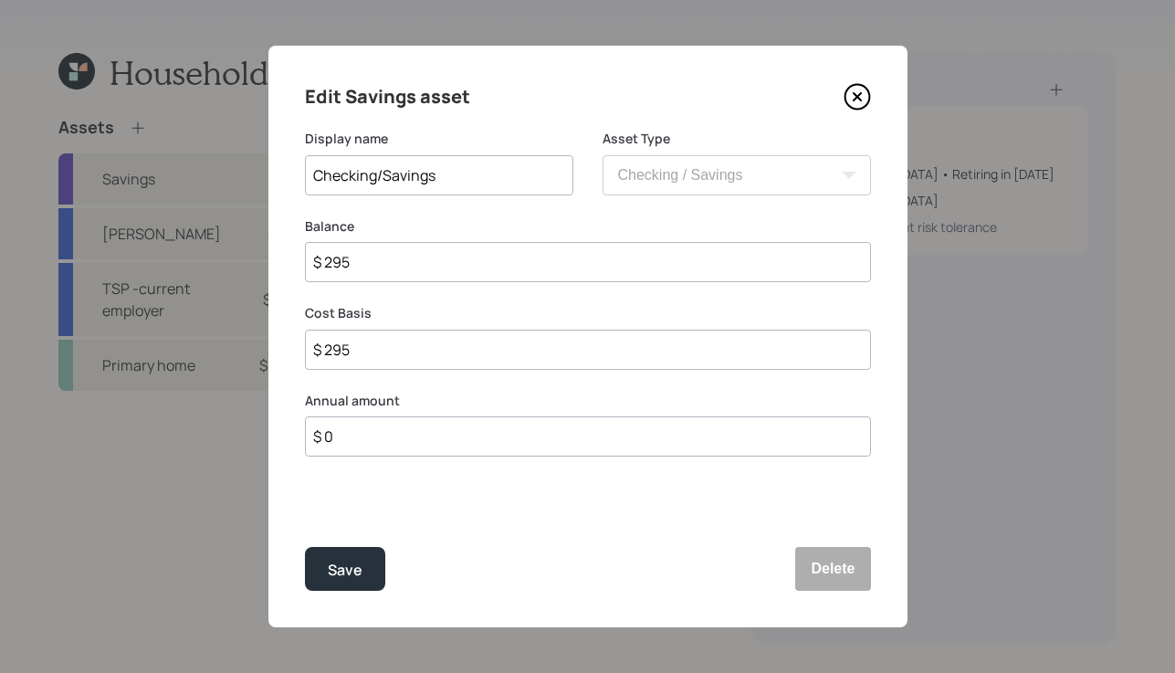
type input "$ 2,950"
type input "$ 29,500"
click at [358, 581] on div "Save" at bounding box center [345, 570] width 35 height 25
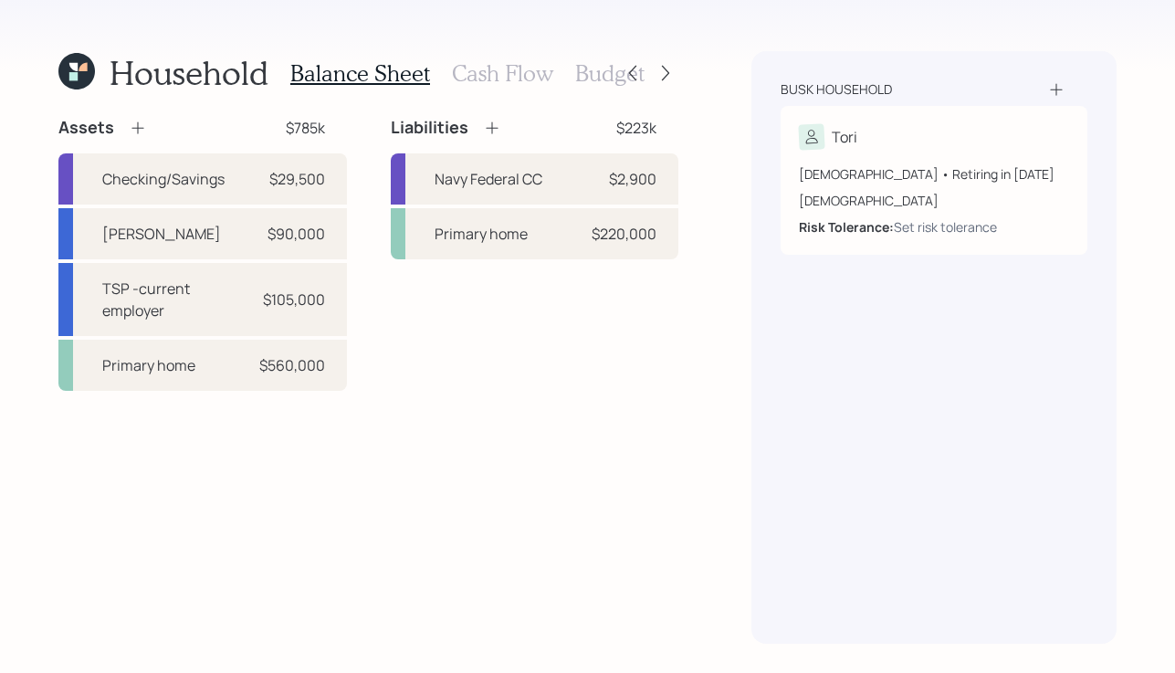
click at [475, 77] on h3 "Cash Flow" at bounding box center [502, 73] width 101 height 26
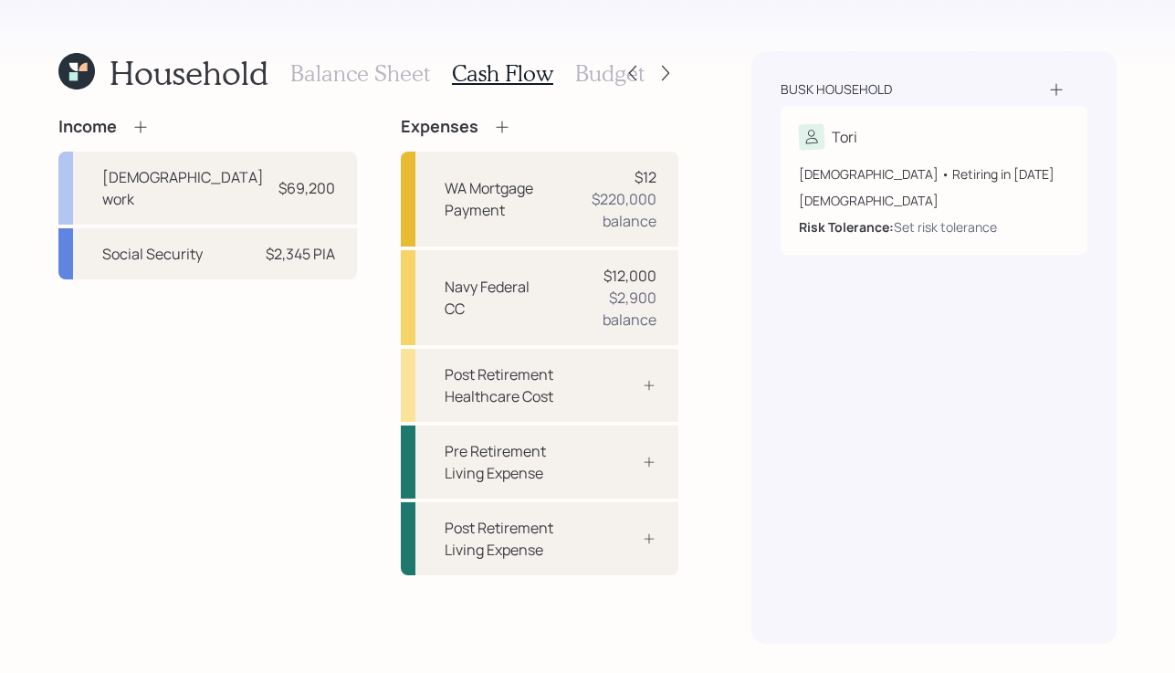
click at [138, 122] on icon at bounding box center [141, 127] width 18 height 18
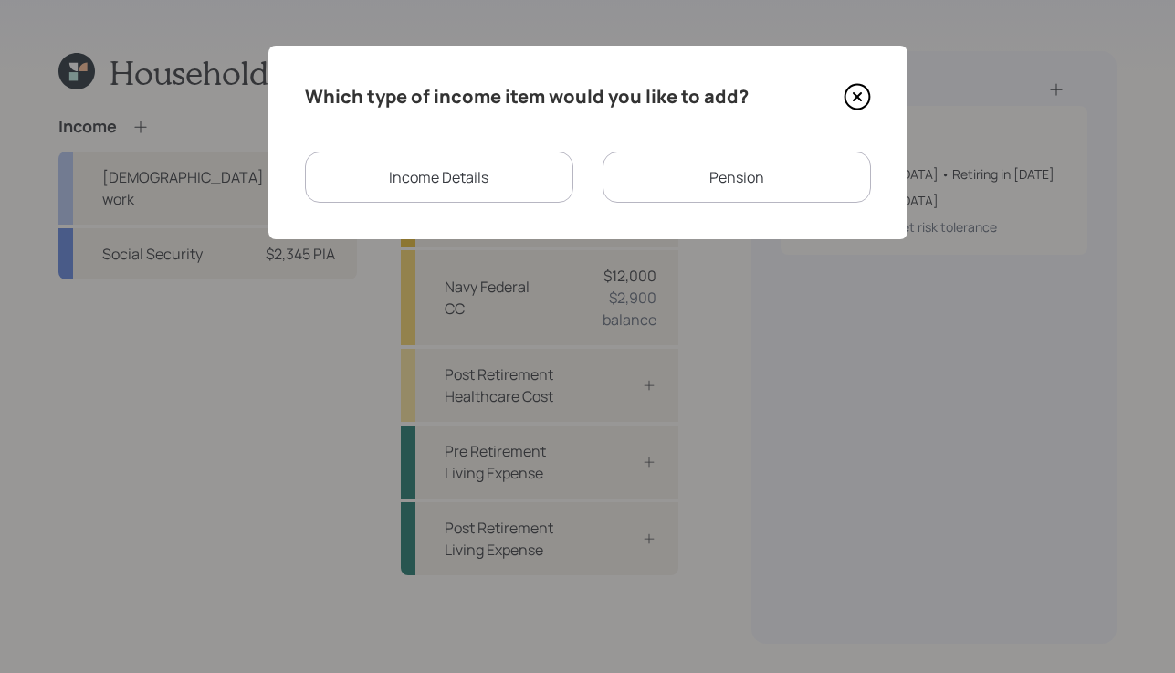
click at [674, 147] on div "Which type of income item would you like to add? Income Details Pension" at bounding box center [587, 143] width 639 height 194
click at [678, 164] on div "Pension" at bounding box center [737, 177] width 268 height 51
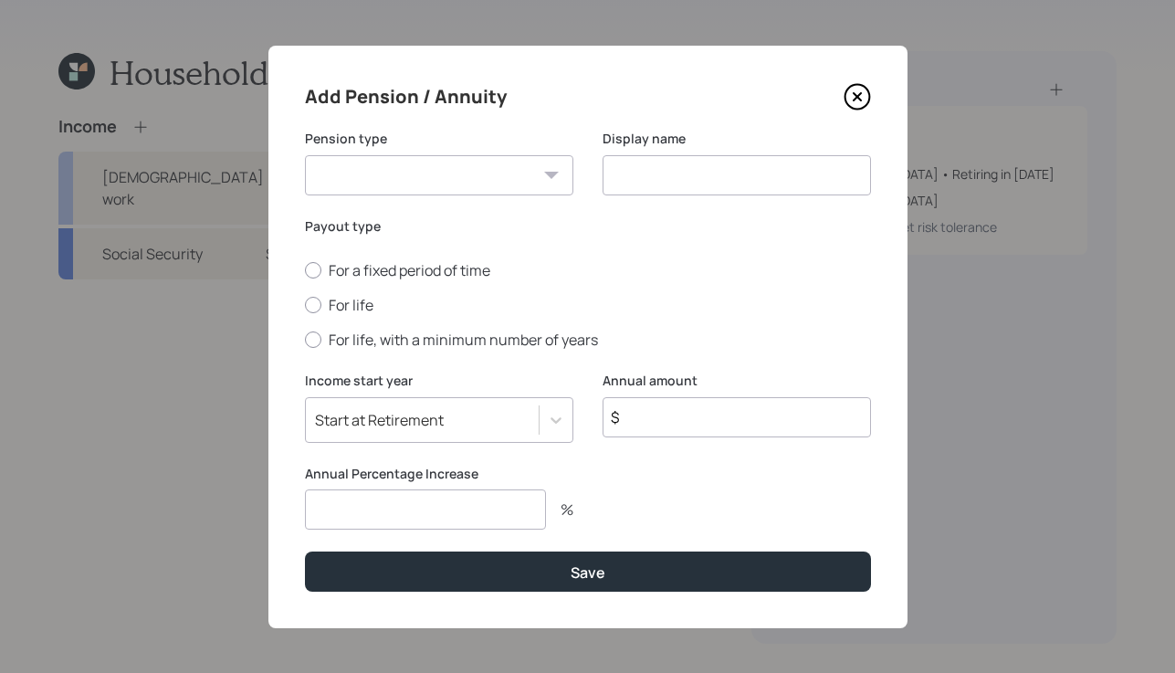
click at [395, 189] on select "Pension Annuity" at bounding box center [439, 175] width 268 height 40
select select "pension"
click at [305, 155] on select "Pension Annuity" at bounding box center [439, 175] width 268 height 40
click at [647, 174] on input at bounding box center [737, 175] width 268 height 40
click at [708, 169] on input "Military" at bounding box center [737, 175] width 268 height 40
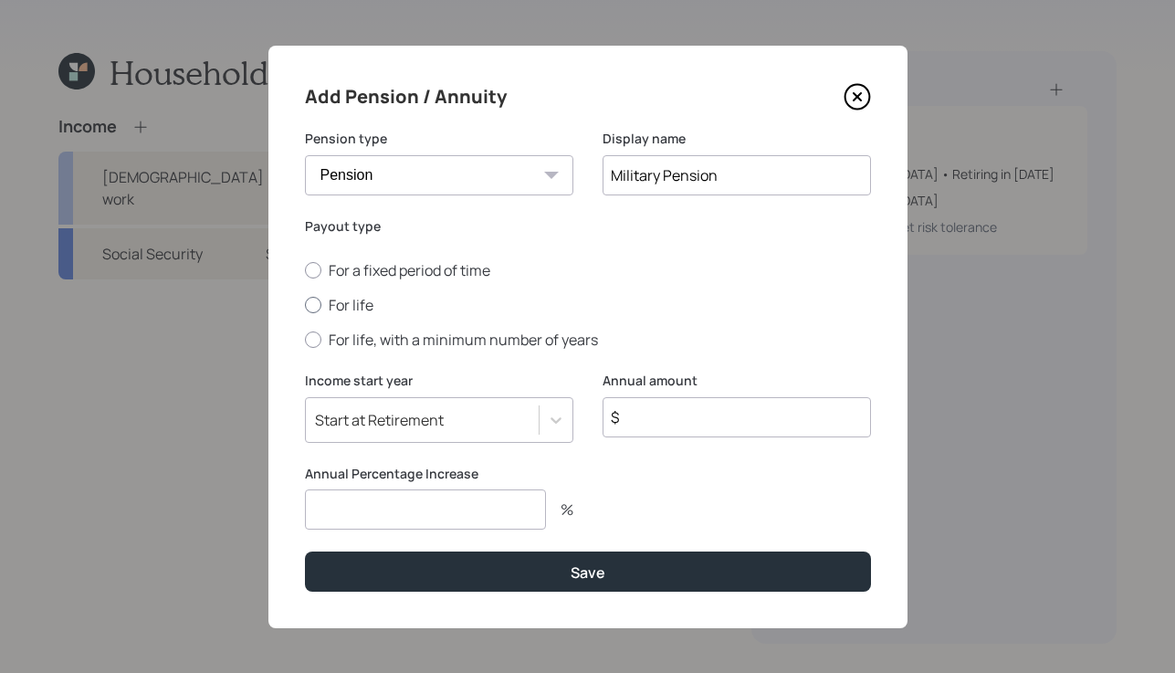
type input "Military Pension"
click at [312, 309] on label "For life" at bounding box center [588, 305] width 566 height 20
click at [305, 306] on input "For life" at bounding box center [304, 305] width 1 height 1
radio input "true"
click at [547, 414] on icon at bounding box center [556, 420] width 18 height 18
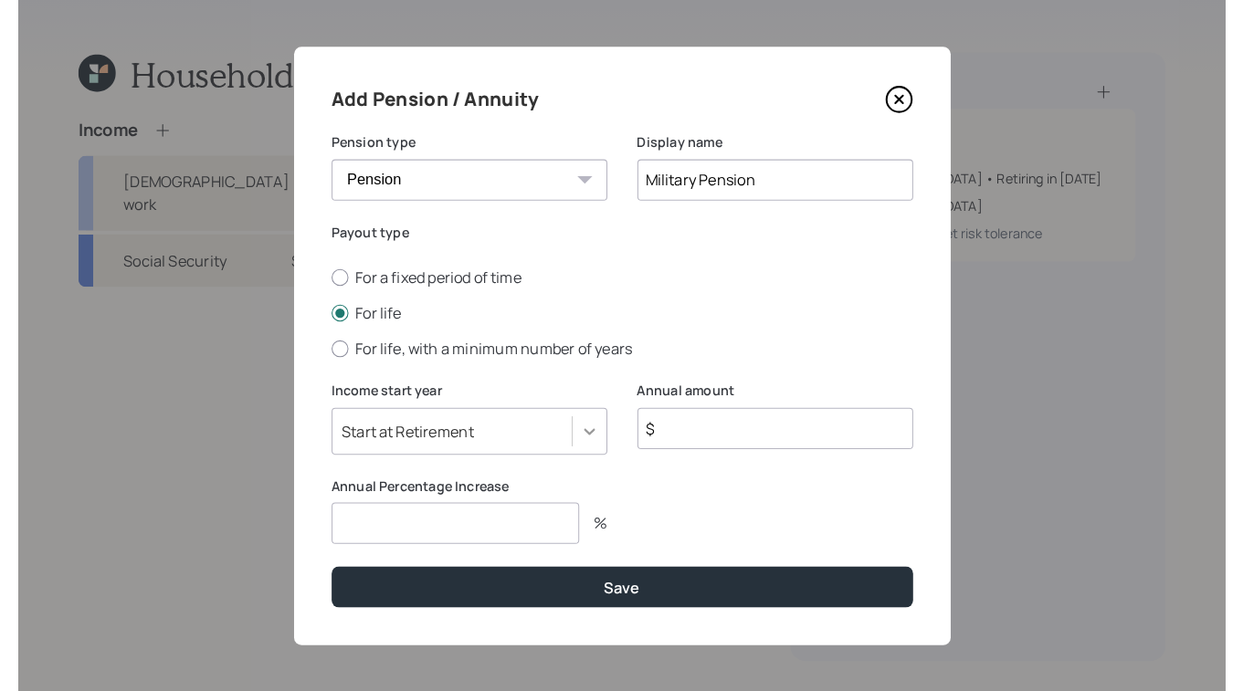
scroll to position [2, 0]
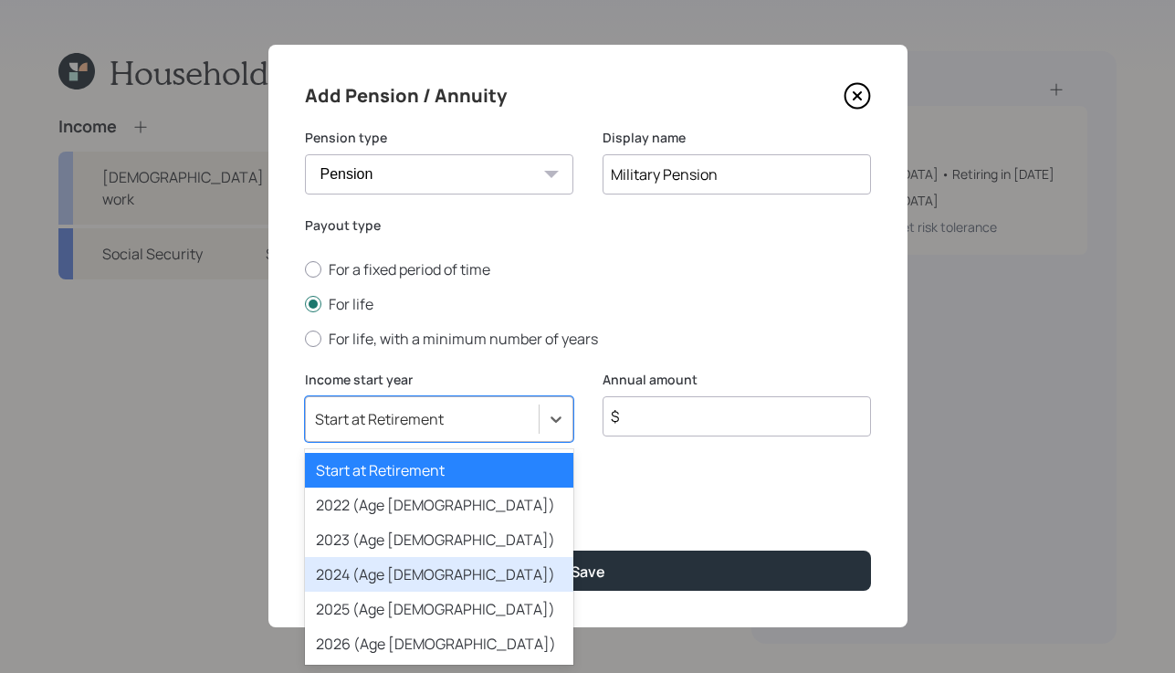
click at [474, 585] on div "2024 (Age [DEMOGRAPHIC_DATA])" at bounding box center [439, 574] width 268 height 35
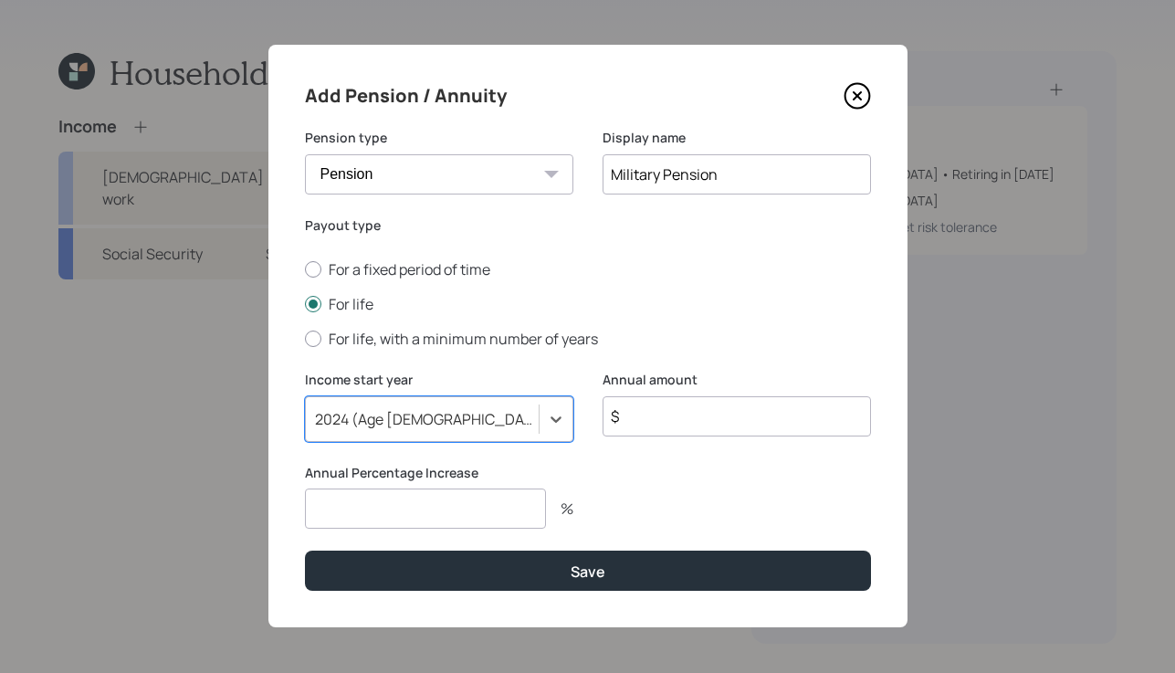
click at [661, 406] on input "$" at bounding box center [737, 416] width 268 height 40
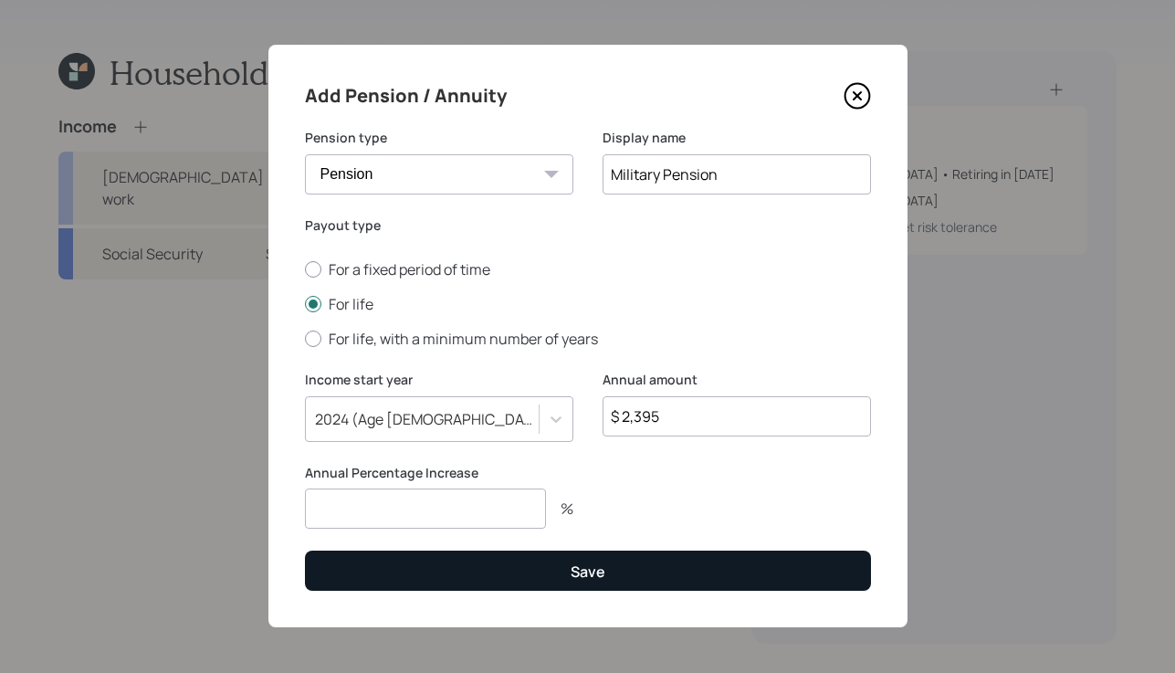
type input "$ 2,395"
click at [511, 584] on button "Save" at bounding box center [588, 570] width 566 height 39
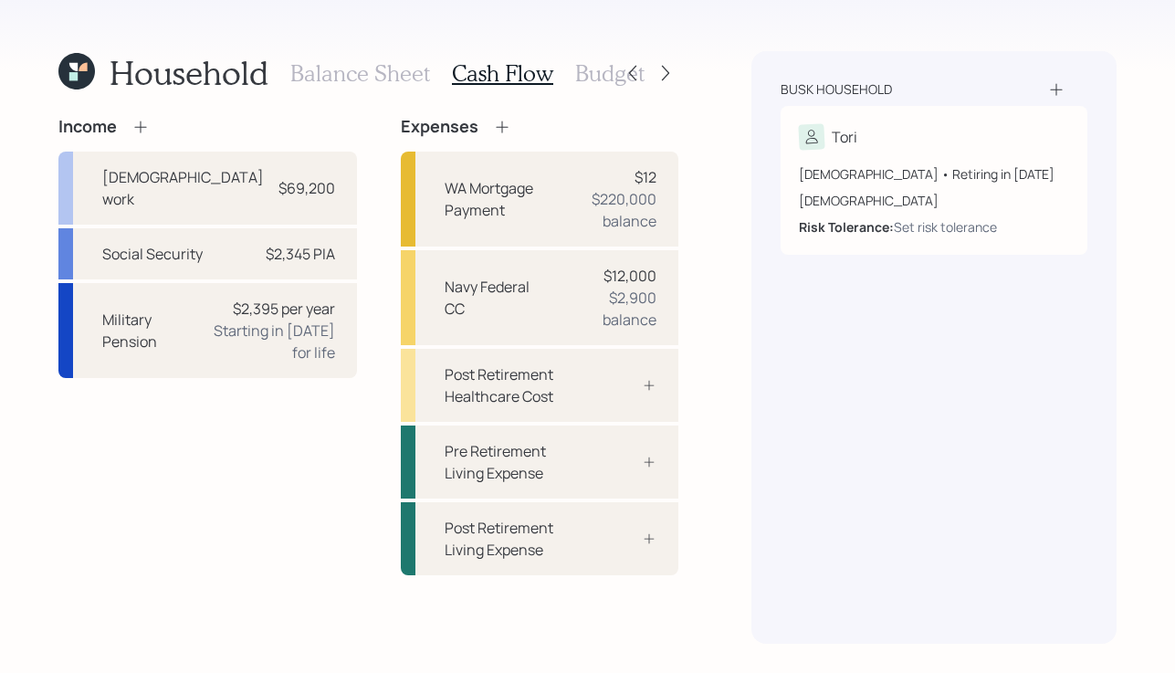
click at [353, 79] on h3 "Balance Sheet" at bounding box center [360, 73] width 140 height 26
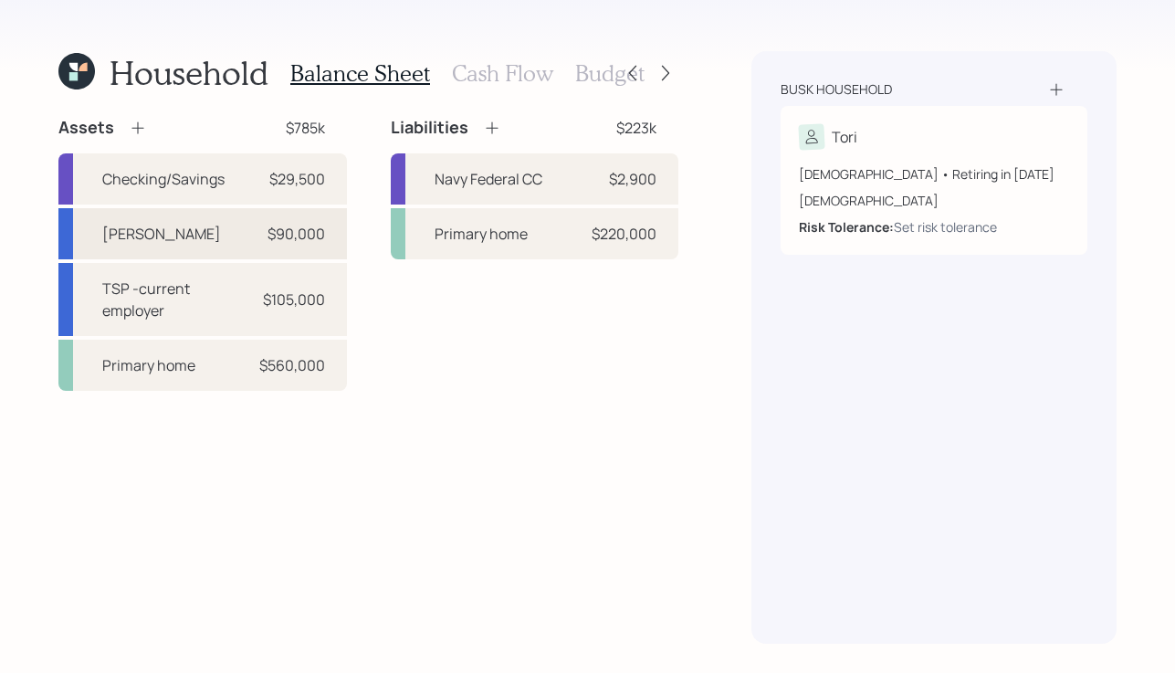
click at [268, 231] on div "$90,000" at bounding box center [297, 234] width 58 height 22
select select "roth_ira"
select select "balanced"
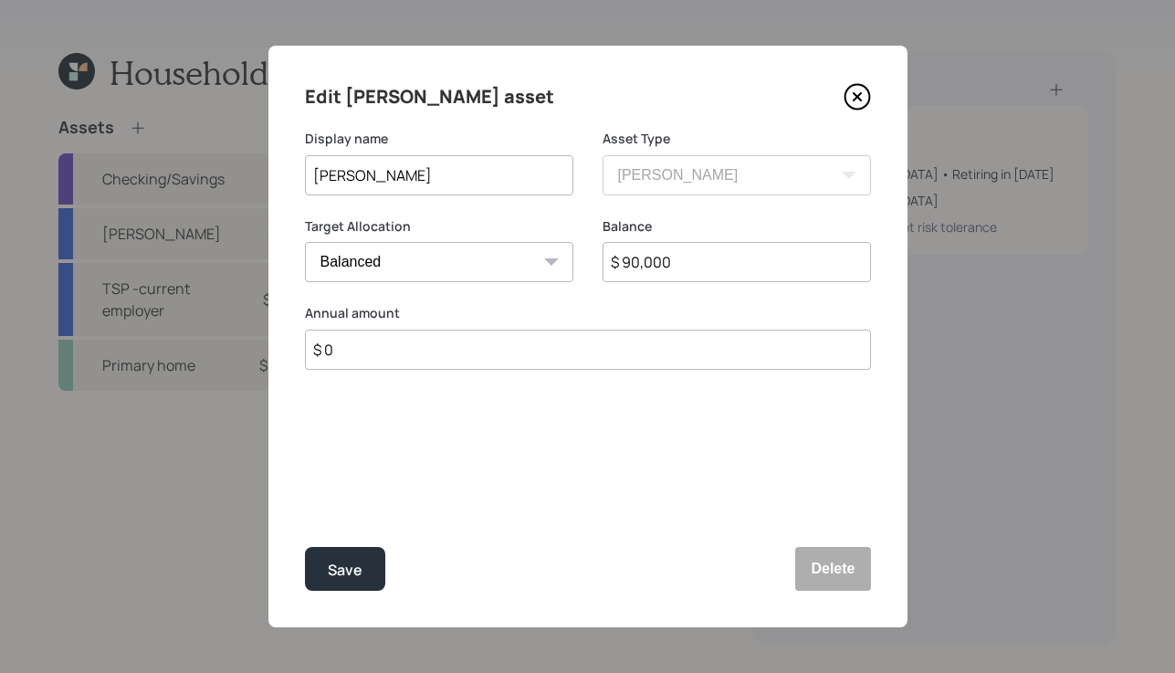
drag, startPoint x: 709, startPoint y: 264, endPoint x: 511, endPoint y: 228, distance: 201.3
click at [507, 232] on div "Target Allocation Cash Conservative Balanced Aggressive Balance $ 90,000" at bounding box center [588, 261] width 566 height 88
type input "$ 93,000"
click at [356, 586] on button "Save" at bounding box center [345, 569] width 80 height 44
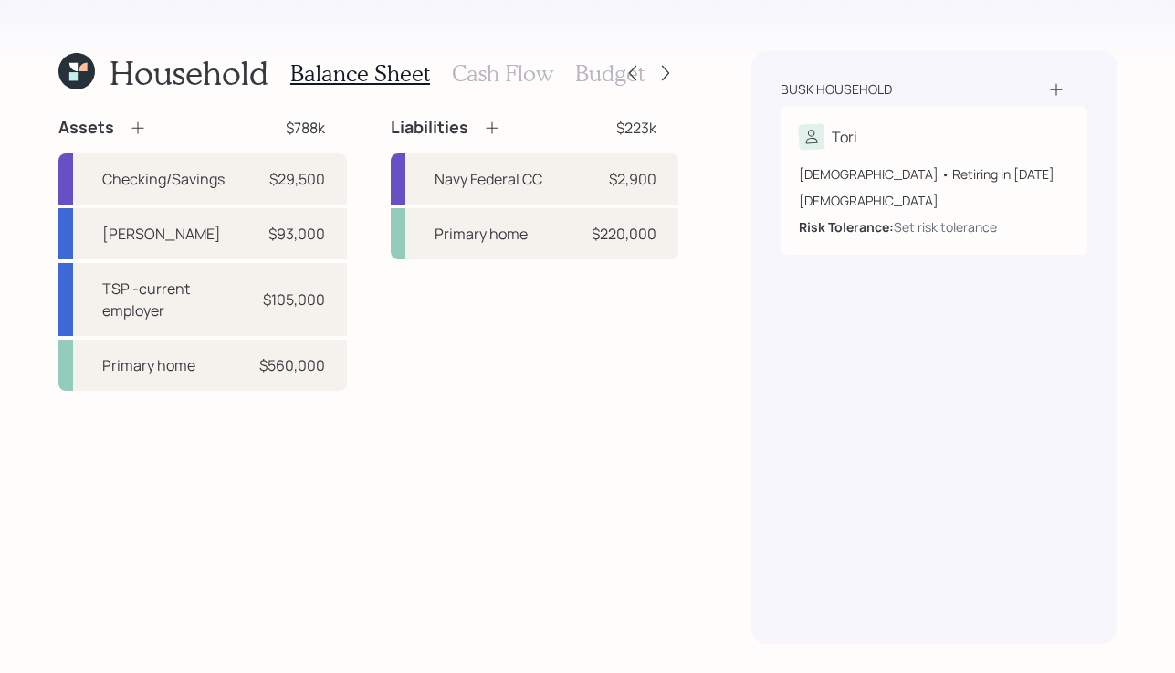
click at [512, 72] on h3 "Cash Flow" at bounding box center [502, 73] width 101 height 26
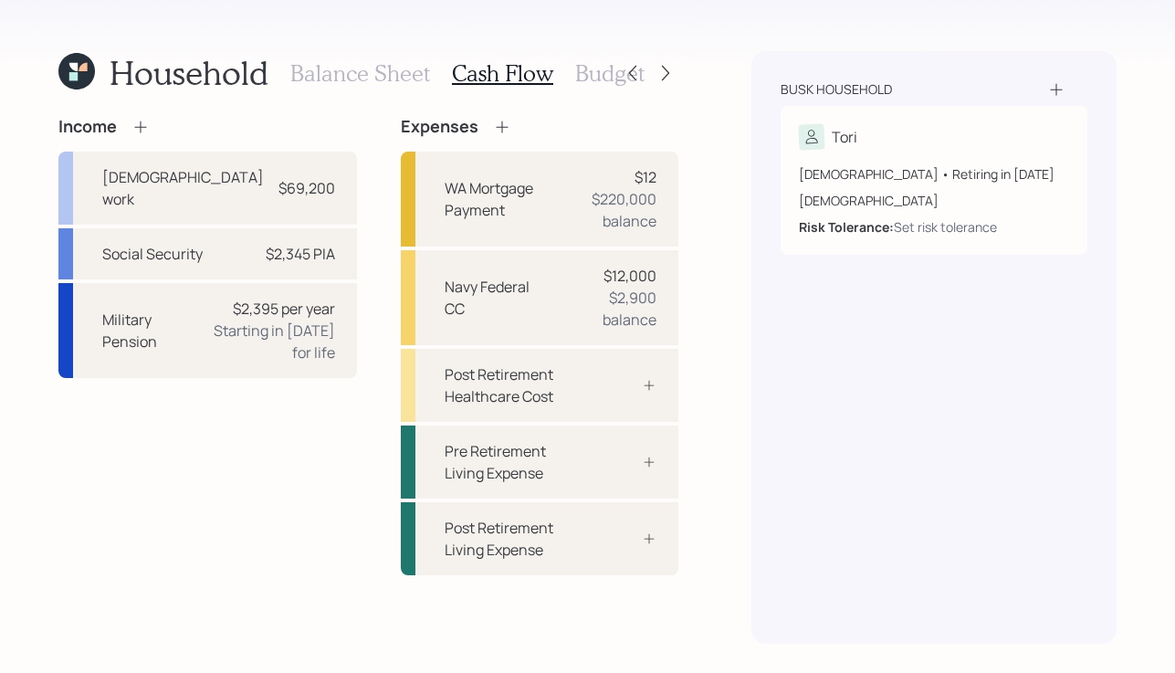
click at [329, 66] on h3 "Balance Sheet" at bounding box center [360, 73] width 140 height 26
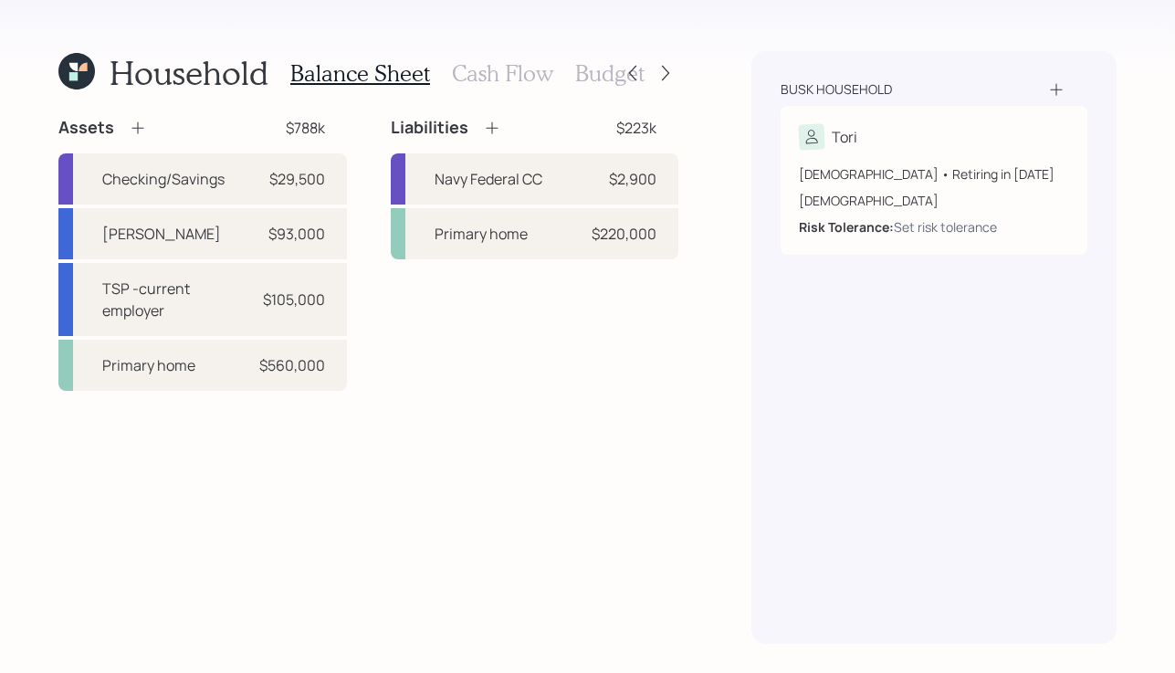
click at [138, 124] on icon at bounding box center [138, 128] width 18 height 18
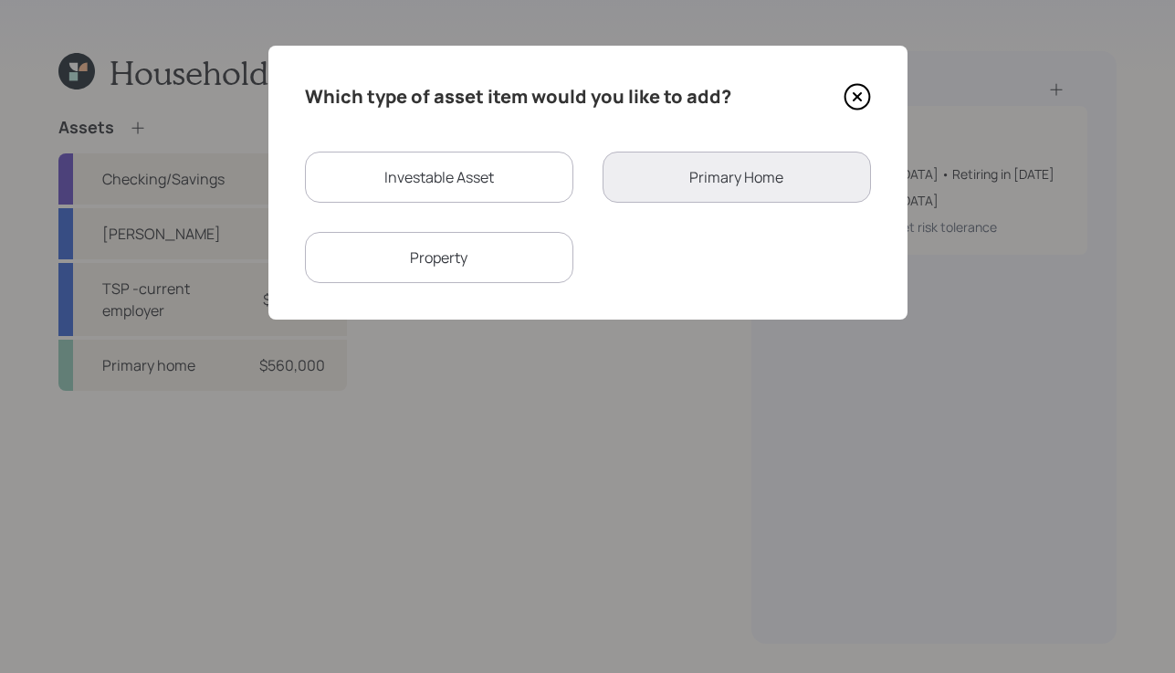
click at [451, 154] on div "Investable Asset" at bounding box center [439, 177] width 268 height 51
select select "taxable"
select select "balanced"
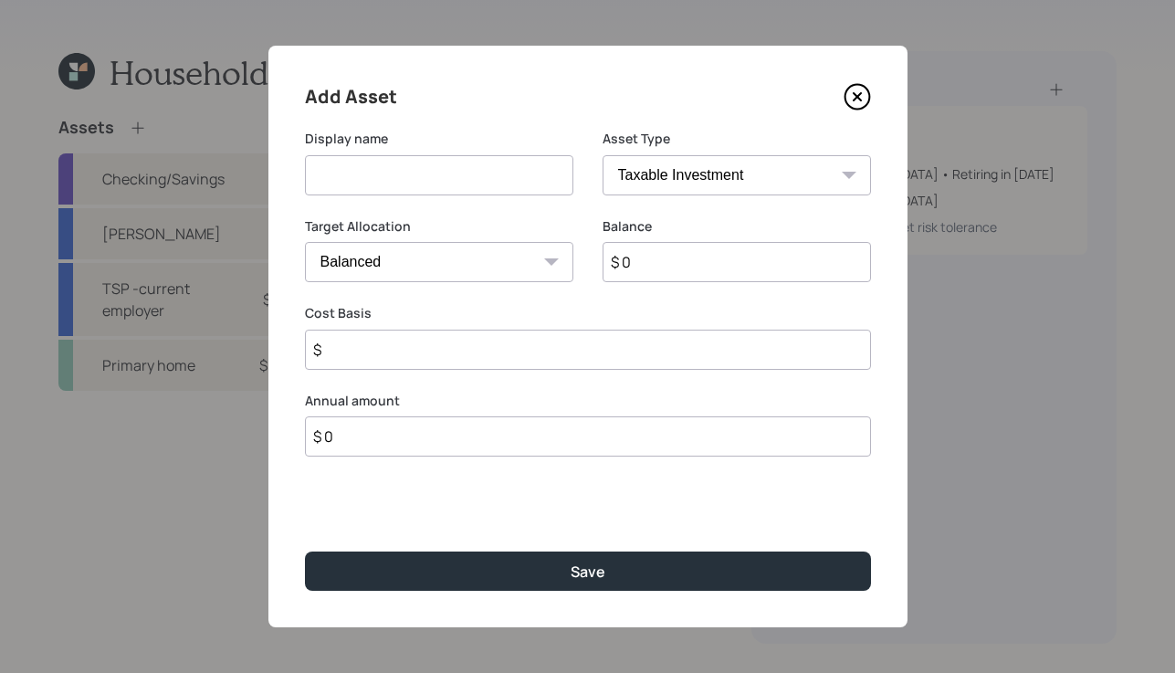
click at [441, 187] on input at bounding box center [439, 175] width 268 height 40
click at [845, 179] on select "SEP IRA IRA Roth IRA 401(k) Roth 401(k) 403(b) Roth 403(b) 457(b) Roth 457(b) H…" at bounding box center [737, 175] width 268 height 40
select select "ira"
click at [603, 155] on select "SEP IRA IRA Roth IRA 401(k) Roth 401(k) 403(b) Roth 403(b) 457(b) Roth 457(b) H…" at bounding box center [737, 175] width 268 height 40
type input "$"
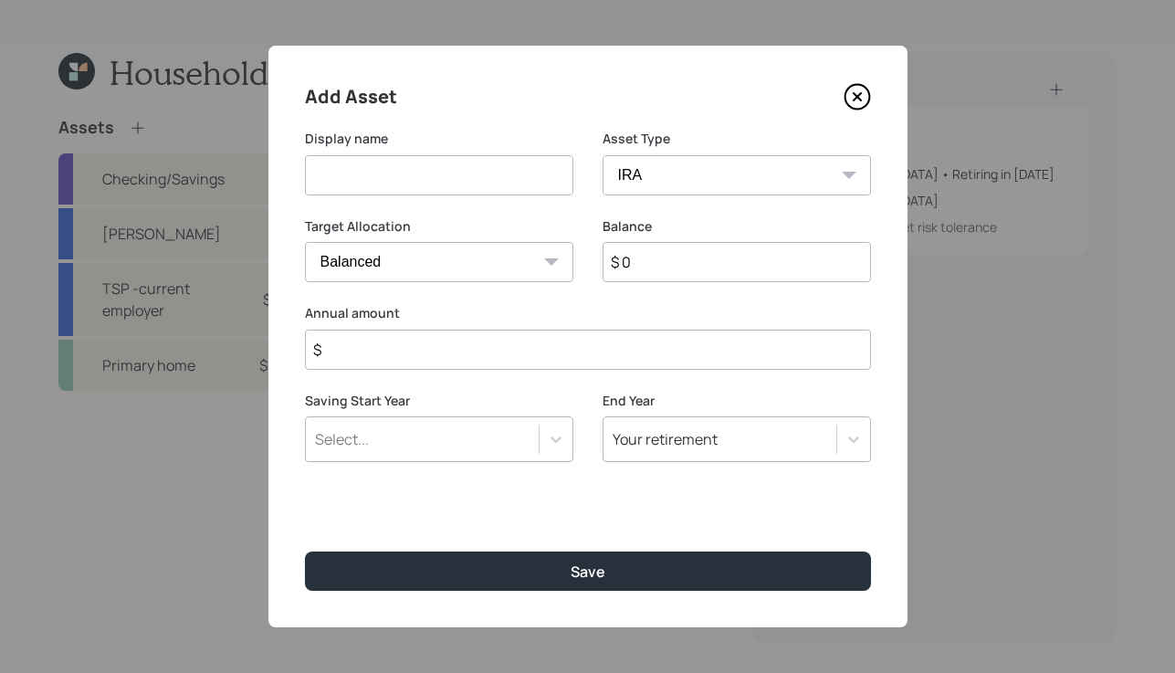
click at [412, 177] on input at bounding box center [439, 175] width 268 height 40
type input "IRA CD matures 11/23"
click at [509, 270] on select "Cash Conservative Balanced Aggressive" at bounding box center [439, 262] width 268 height 40
select select "conservative"
click at [305, 242] on select "Cash Conservative Balanced Aggressive" at bounding box center [439, 262] width 268 height 40
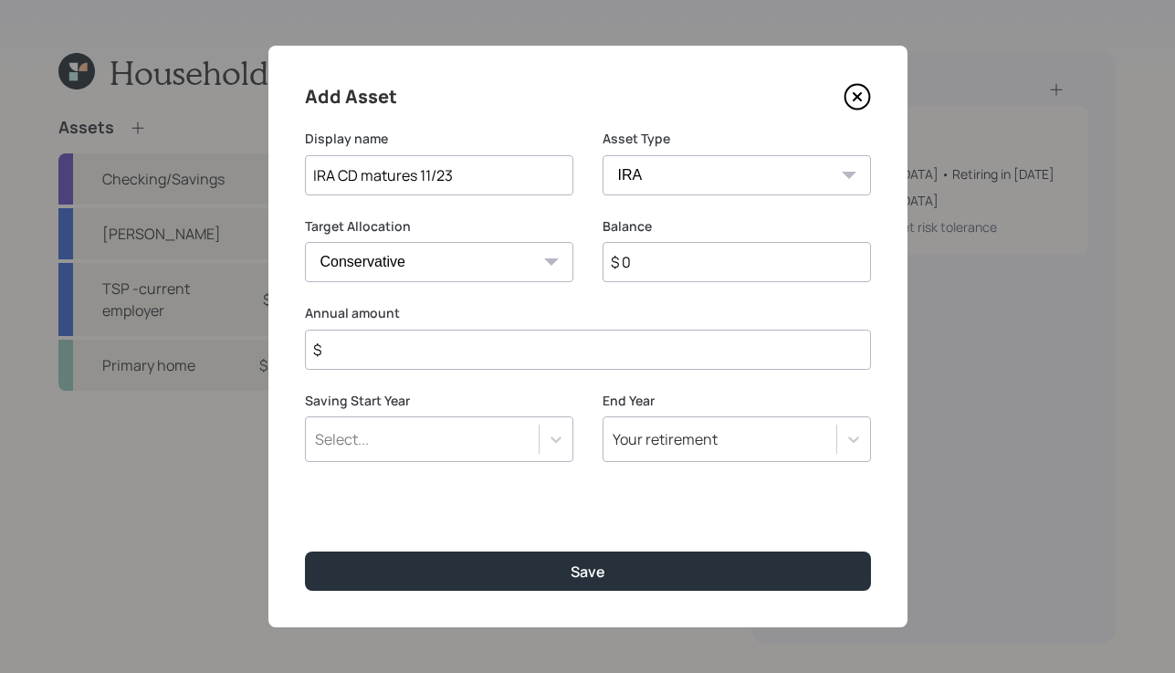
click at [687, 247] on input "$ 0" at bounding box center [737, 262] width 268 height 40
click at [668, 261] on input "$ 0" at bounding box center [737, 262] width 268 height 40
type input "$ 10,296"
click at [615, 352] on input "$" at bounding box center [588, 350] width 566 height 40
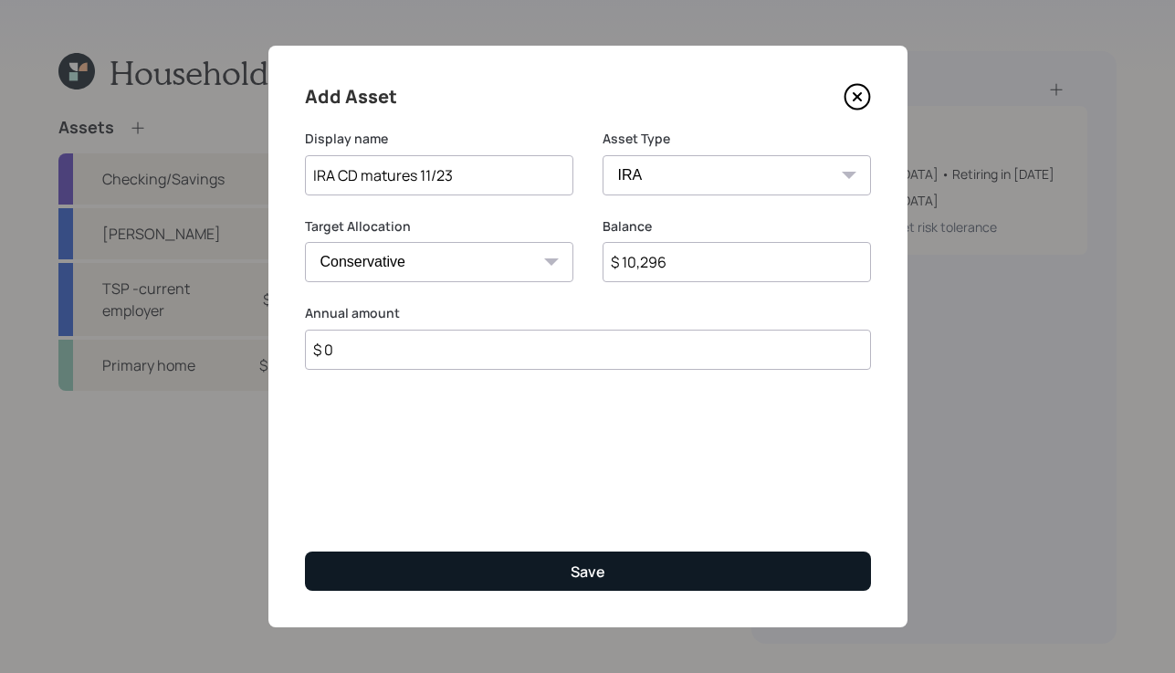
type input "$ 0"
click at [576, 569] on div "Save" at bounding box center [588, 572] width 35 height 20
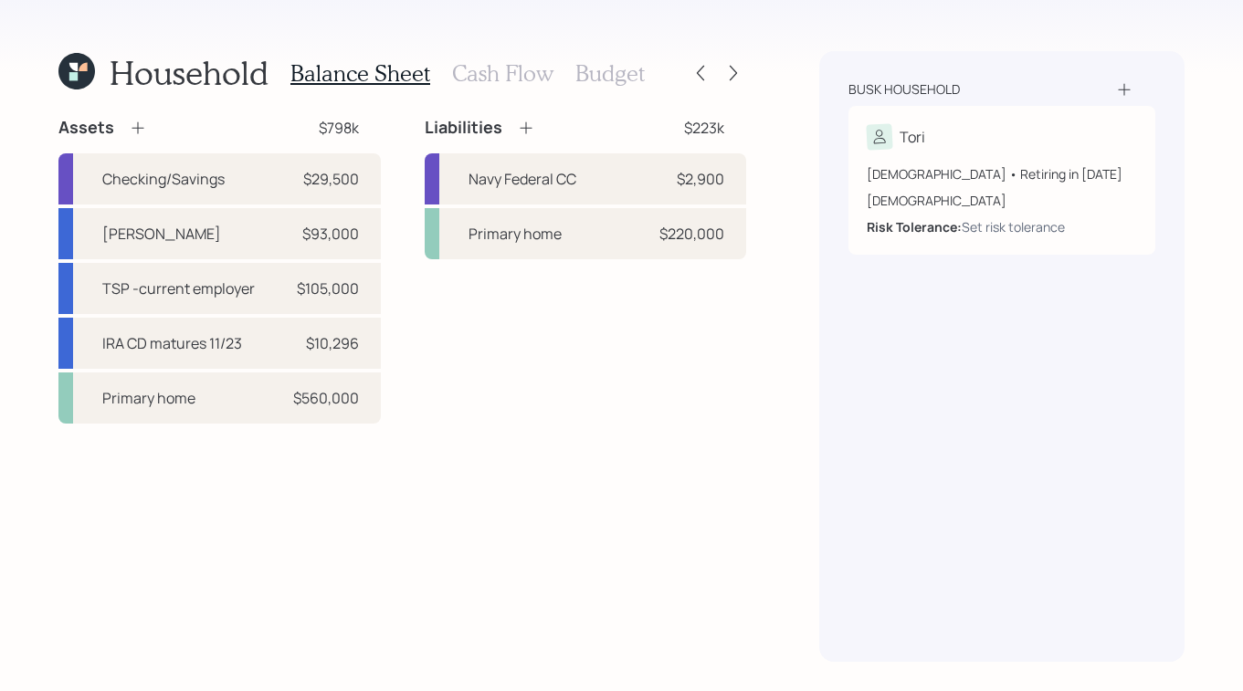
click at [74, 78] on icon at bounding box center [73, 76] width 8 height 8
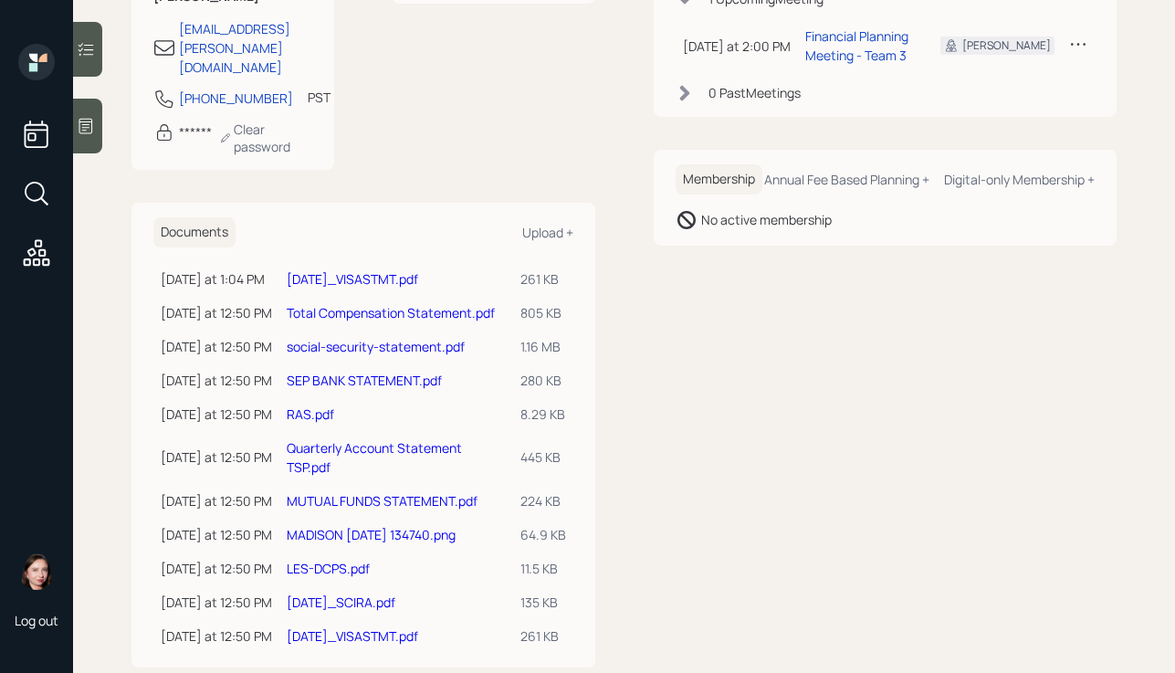
scroll to position [327, 0]
click at [392, 626] on link "[DATE]_VISASTMT.pdf" at bounding box center [353, 634] width 132 height 17
click at [317, 626] on link "[DATE]_VISASTMT.pdf" at bounding box center [353, 634] width 132 height 17
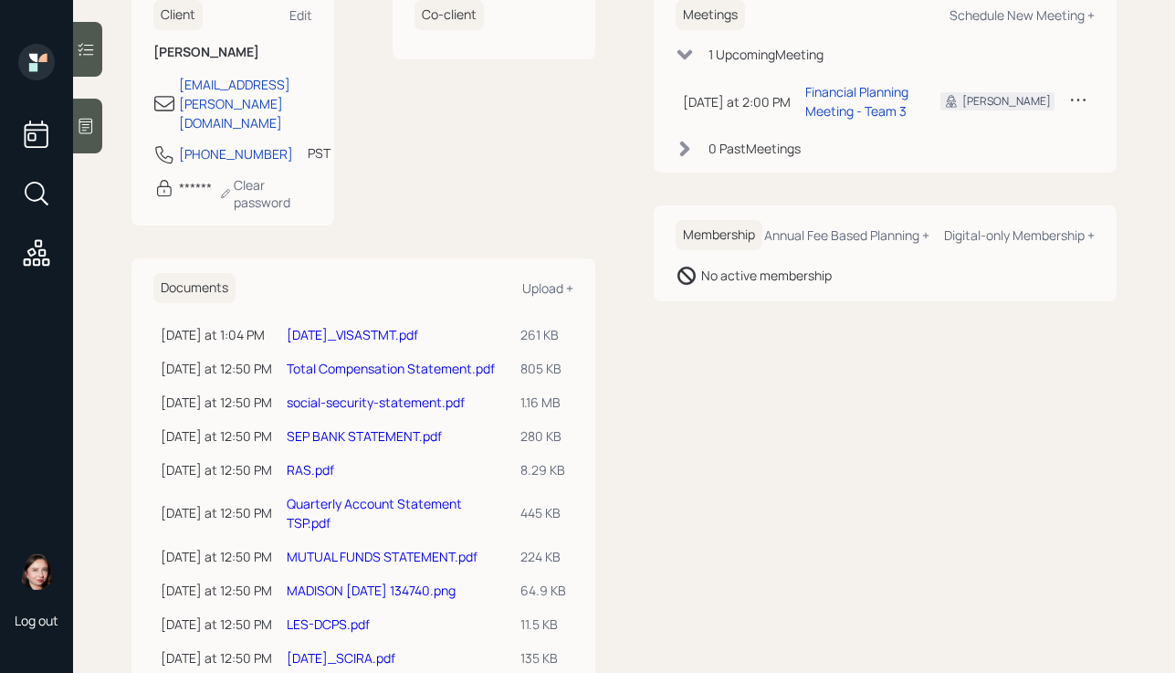
scroll to position [327, 0]
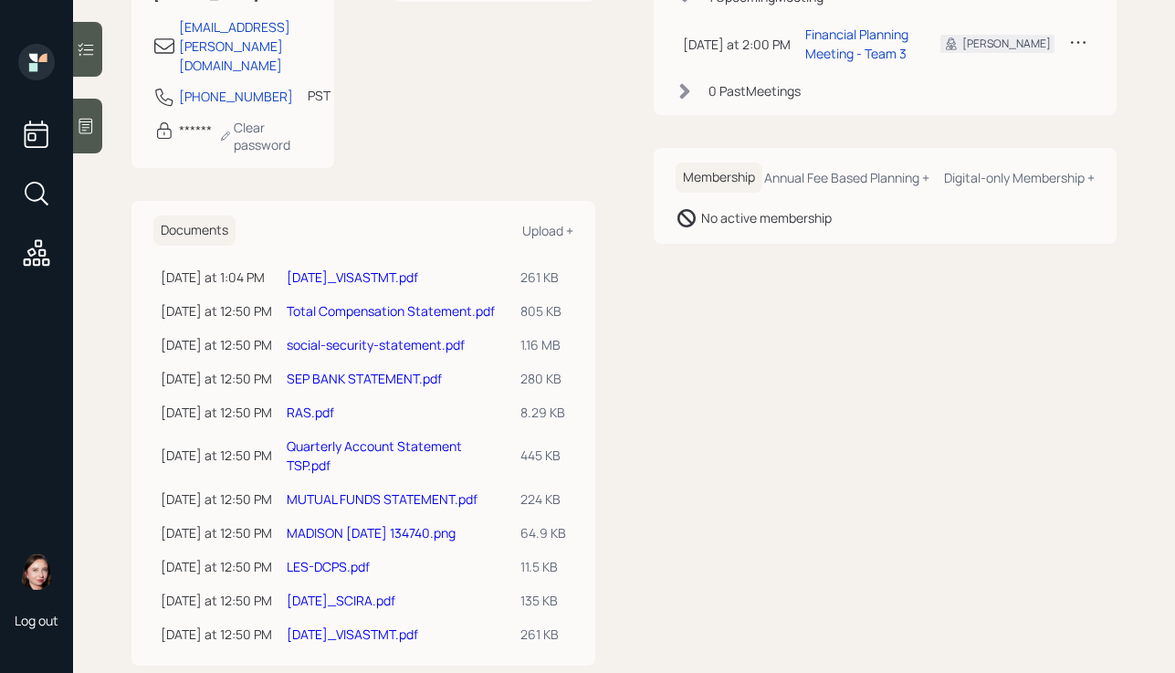
click at [368, 592] on link "[DATE]_SCIRA.pdf" at bounding box center [341, 600] width 109 height 17
click at [304, 437] on link "Quarterly Account Statement TSP.pdf" at bounding box center [374, 455] width 175 height 37
click at [412, 268] on link "[DATE]_VISASTMT.pdf" at bounding box center [353, 276] width 132 height 17
click at [411, 268] on link "[DATE]_VISASTMT.pdf" at bounding box center [353, 276] width 132 height 17
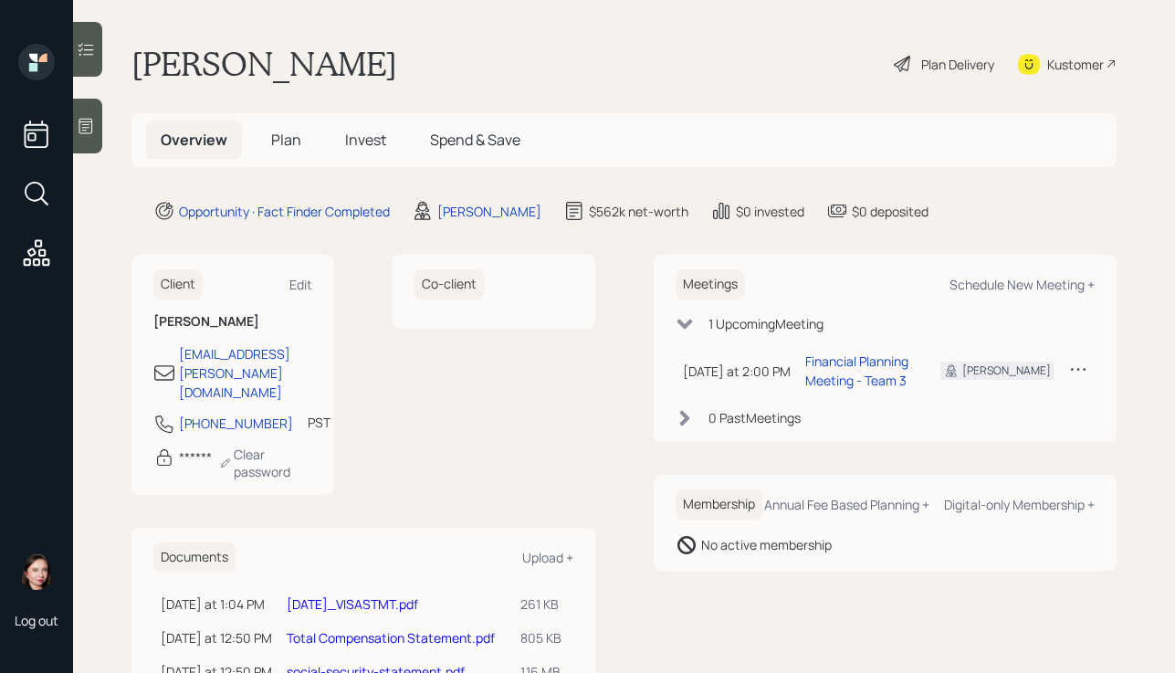
scroll to position [327, 0]
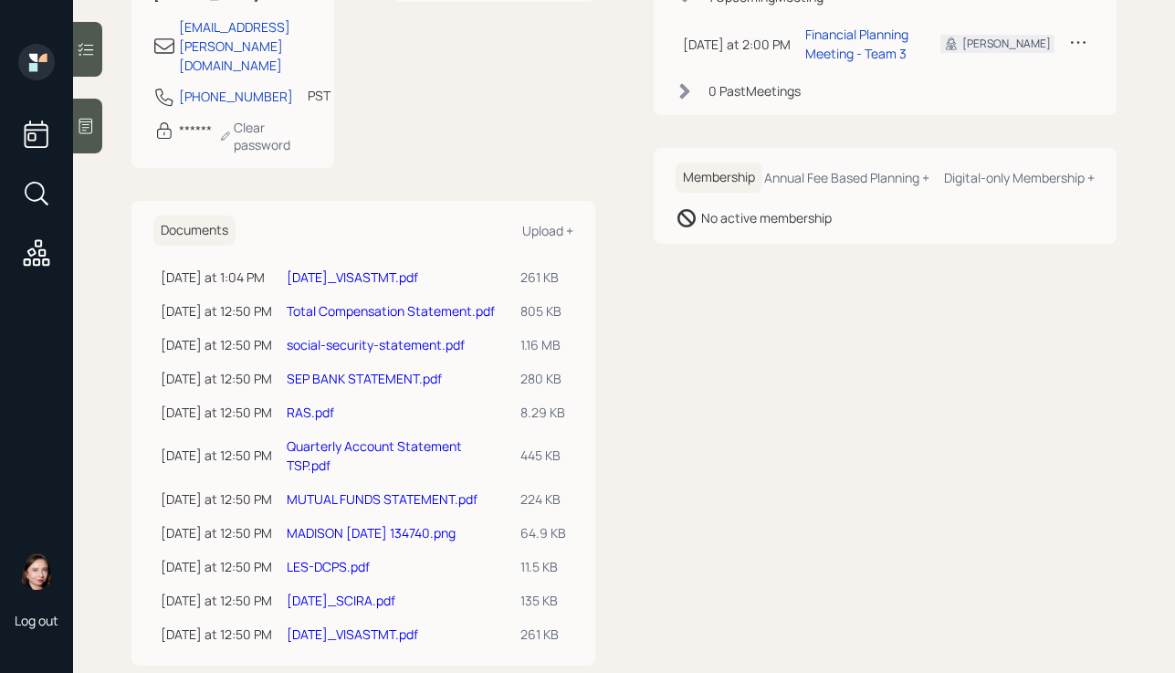
click at [389, 302] on link "Total Compensation Statement.pdf" at bounding box center [391, 310] width 208 height 17
click at [433, 336] on link "social-security-statement.pdf" at bounding box center [376, 344] width 178 height 17
click at [374, 370] on link "SEP BANK STATEMENT.pdf" at bounding box center [364, 378] width 155 height 17
click at [311, 404] on link "RAS.pdf" at bounding box center [310, 412] width 47 height 17
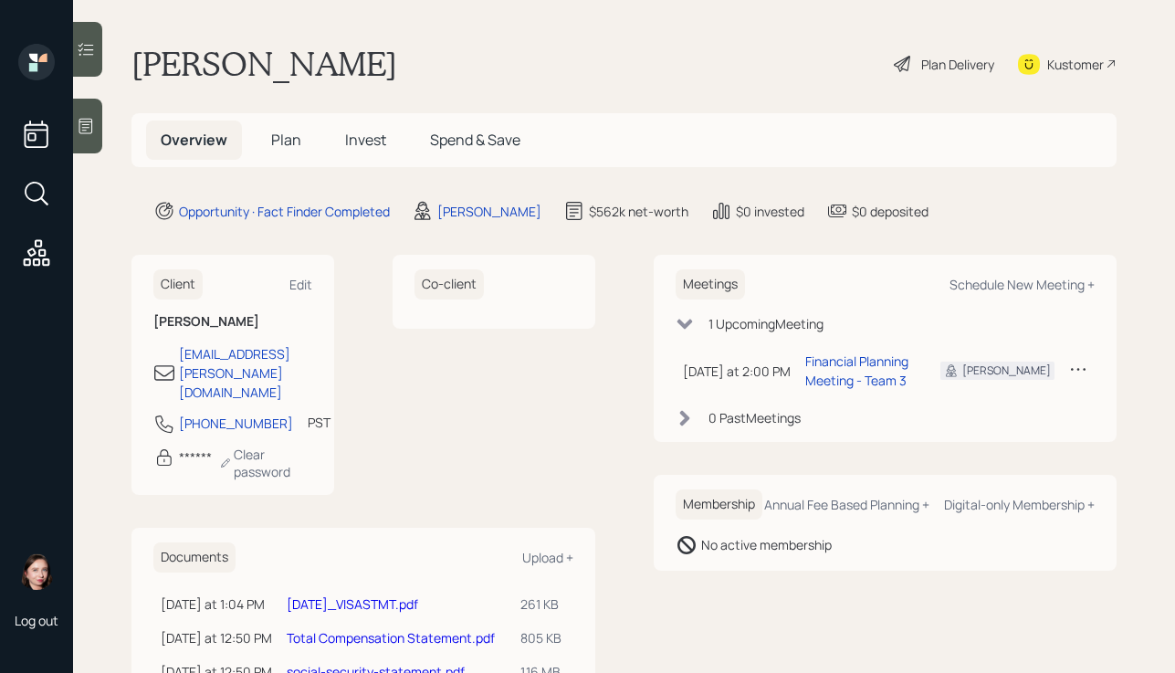
click at [79, 139] on div at bounding box center [87, 126] width 29 height 55
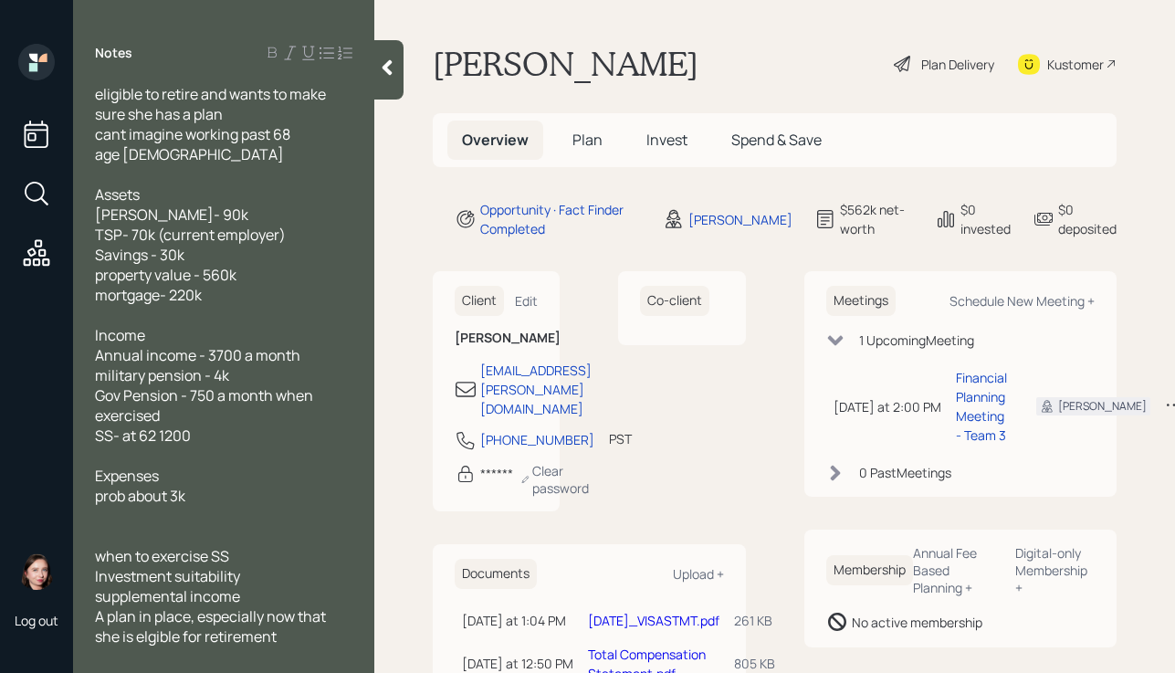
click at [389, 80] on div at bounding box center [388, 69] width 29 height 59
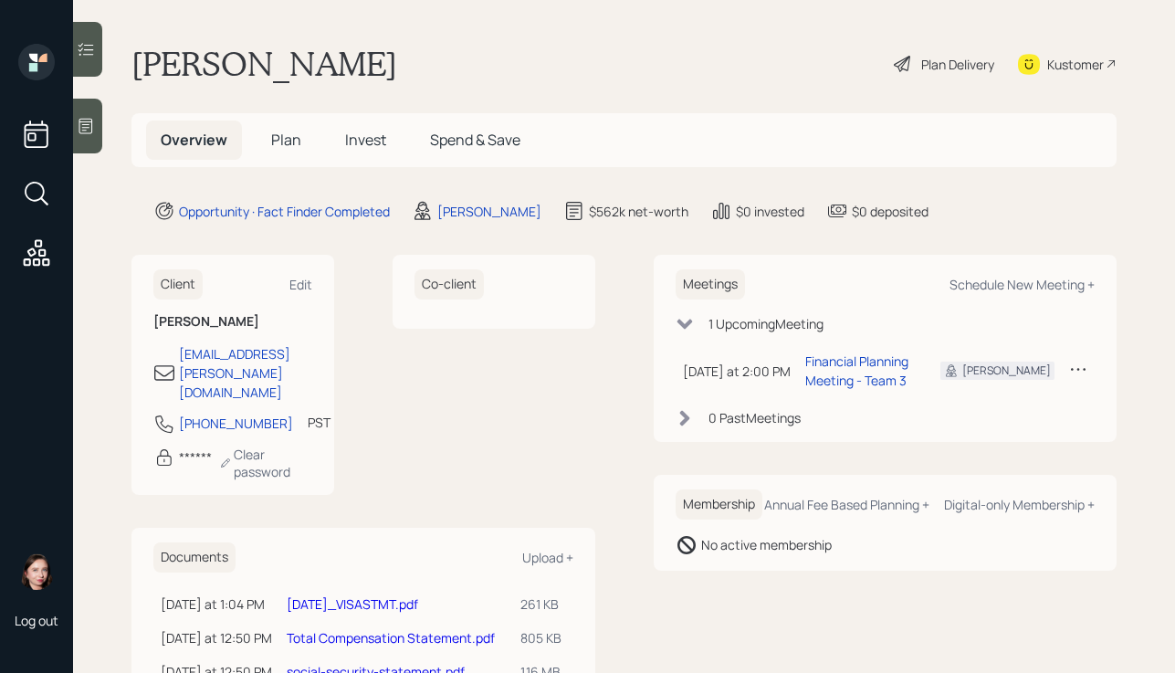
click at [73, 142] on div "Log out" at bounding box center [36, 336] width 73 height 673
click at [81, 139] on div at bounding box center [87, 126] width 29 height 55
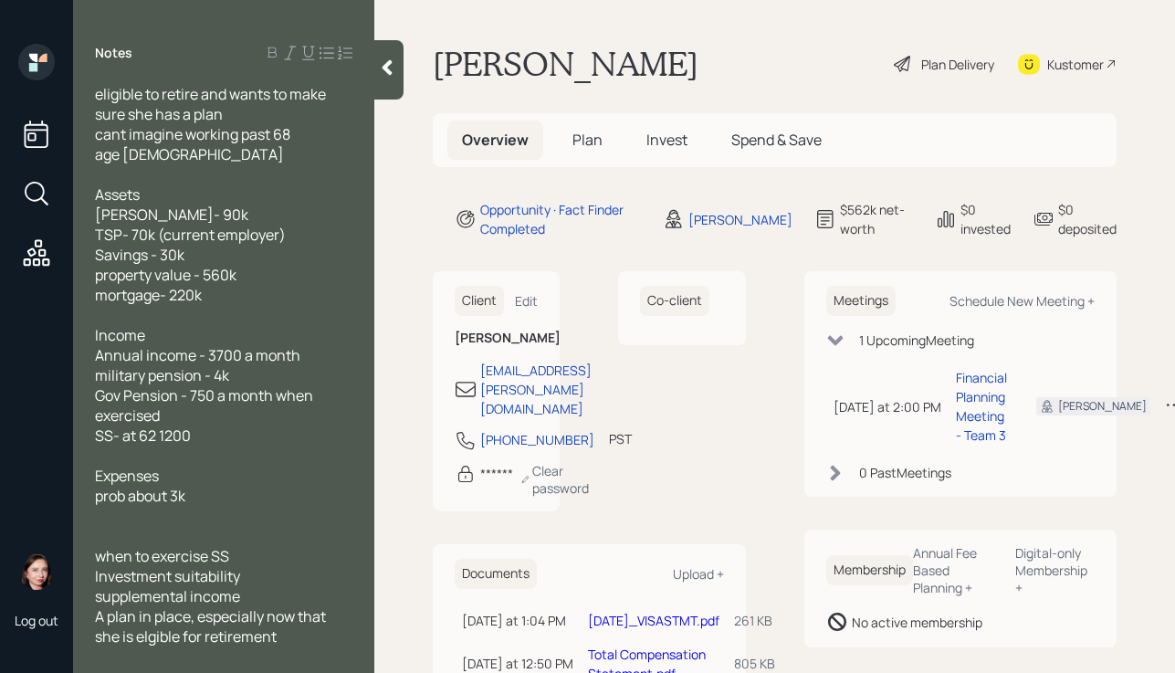
click at [408, 91] on main "Tori Busk Plan Delivery Kustomer Overview Plan Invest Spend & Save Opportunity …" at bounding box center [774, 336] width 801 height 673
click at [560, 226] on div "Opportunity · Fact Finder Completed" at bounding box center [560, 219] width 161 height 38
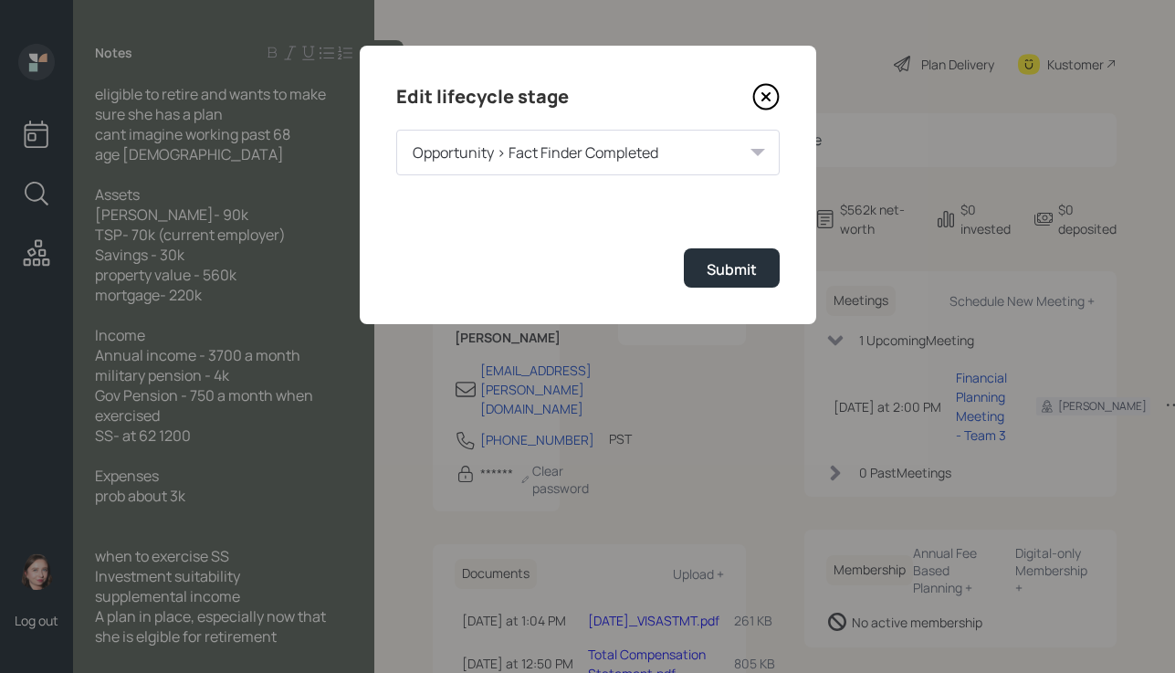
click at [786, 93] on div "Edit lifecycle stage Opportunity > Fact Finder Completed Submit" at bounding box center [588, 185] width 457 height 279
click at [769, 93] on icon at bounding box center [765, 96] width 7 height 7
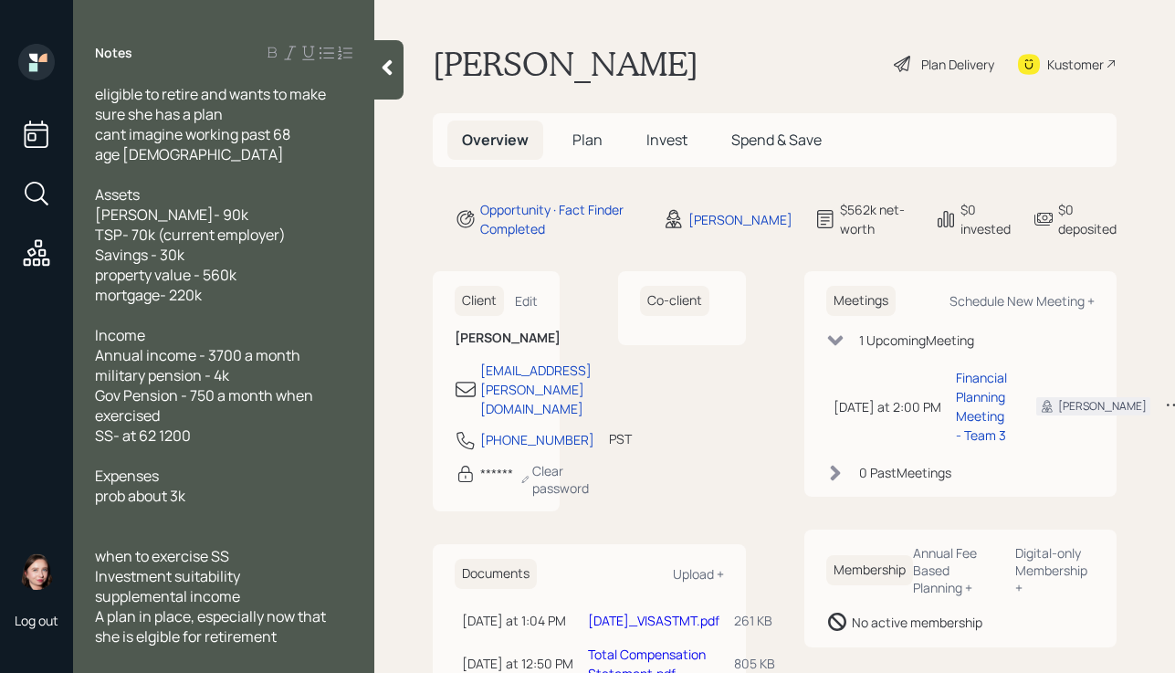
click at [392, 71] on icon at bounding box center [387, 67] width 18 height 18
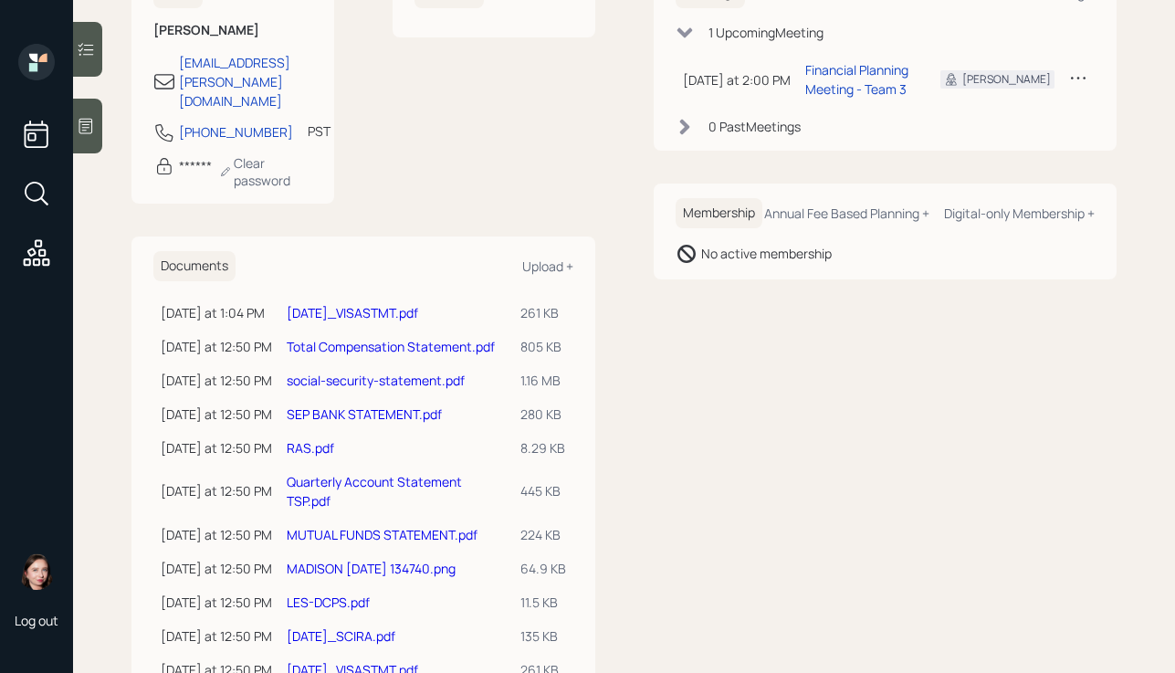
scroll to position [327, 0]
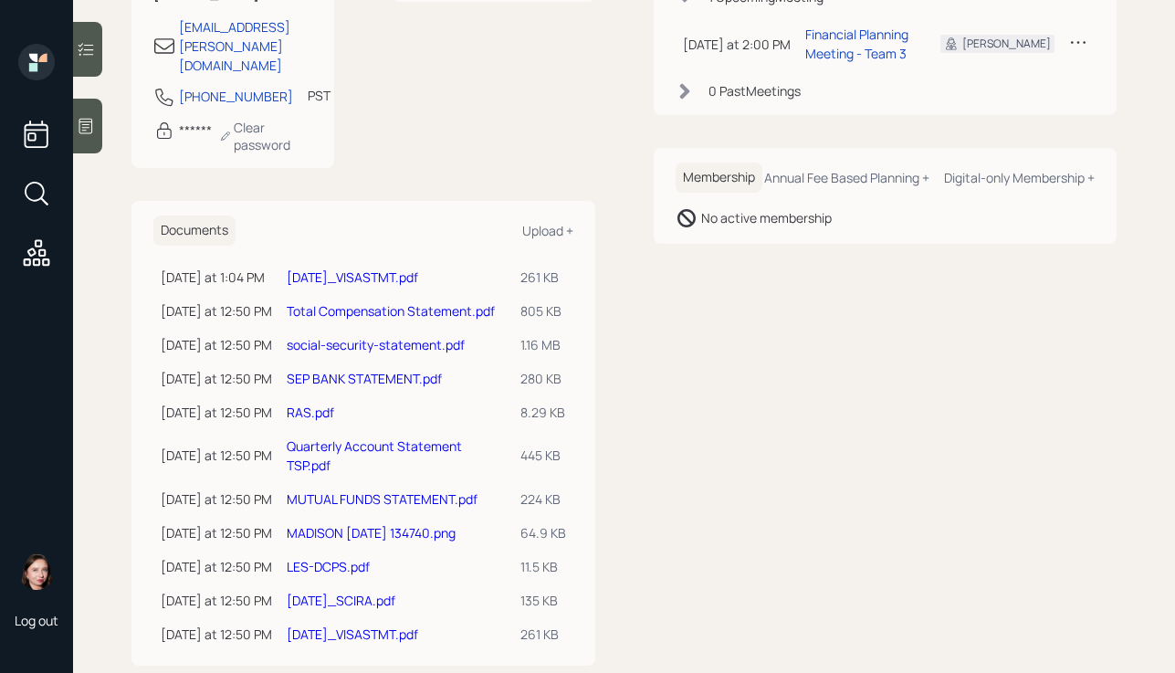
drag, startPoint x: 771, startPoint y: 421, endPoint x: 779, endPoint y: 426, distance: 9.9
click at [771, 421] on div "Meetings Schedule New Meeting + 1 Upcoming Meeting Today at 2:00 PM Monday, Oct…" at bounding box center [886, 296] width 464 height 737
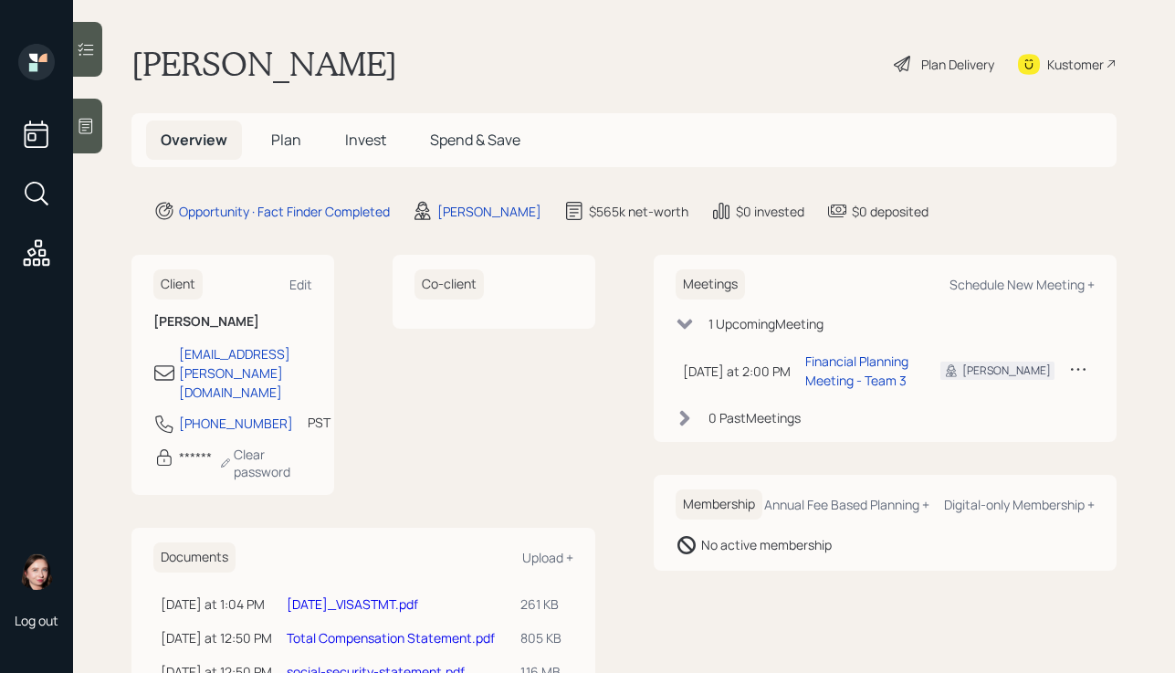
scroll to position [327, 0]
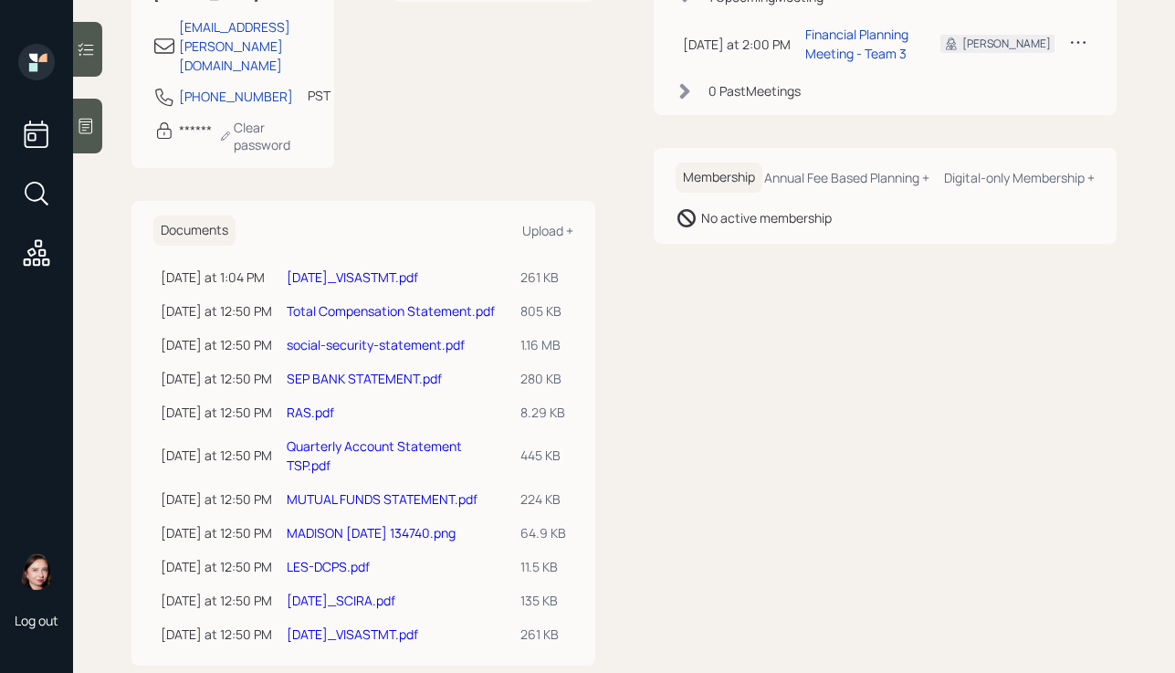
click at [844, 551] on div "Meetings Schedule New Meeting + 1 Upcoming Meeting [DATE] at 2:00 PM [DATE] 2:0…" at bounding box center [886, 296] width 464 height 737
click at [329, 558] on link "LES-DCPS.pdf" at bounding box center [328, 566] width 83 height 17
click at [1029, 558] on div "Meetings Schedule New Meeting + 1 Upcoming Meeting [DATE] at 2:00 PM [DATE] 2:0…" at bounding box center [886, 296] width 464 height 737
click at [92, 132] on icon at bounding box center [86, 126] width 18 height 18
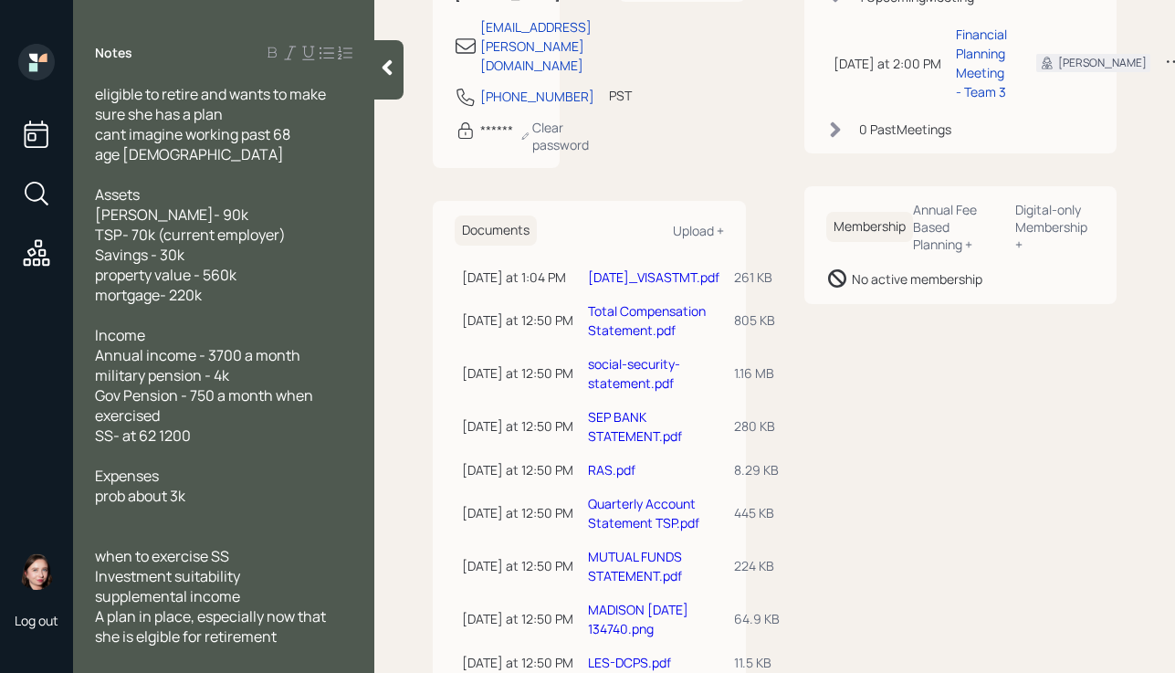
click at [403, 79] on div at bounding box center [388, 69] width 29 height 59
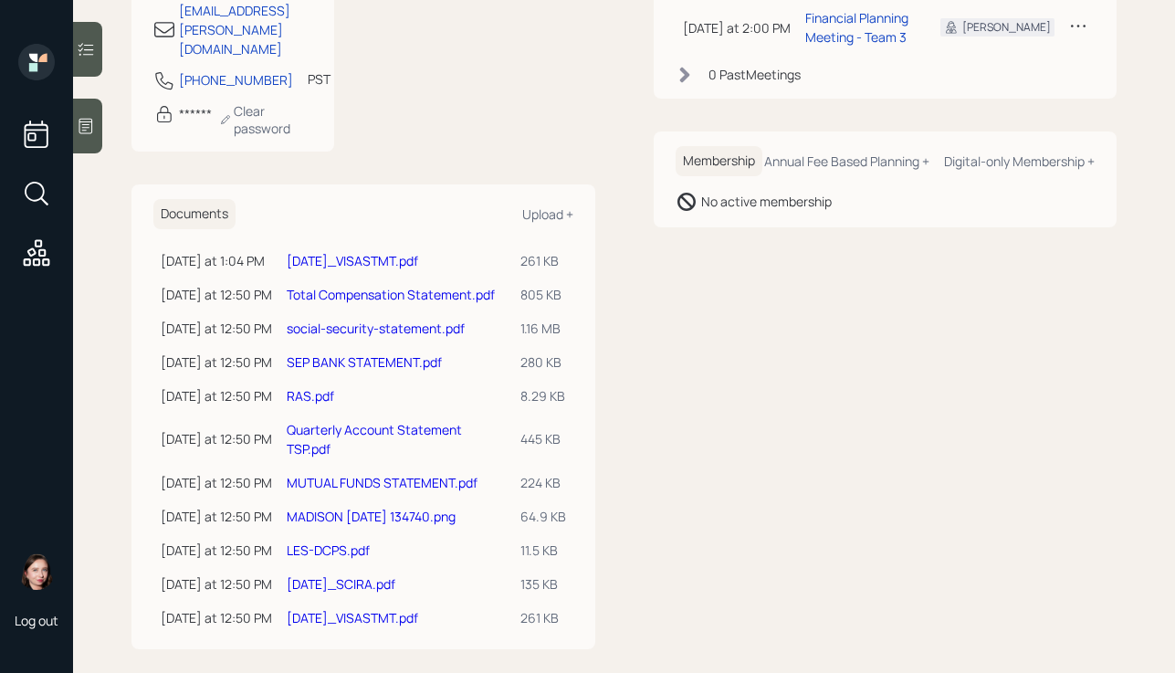
scroll to position [327, 0]
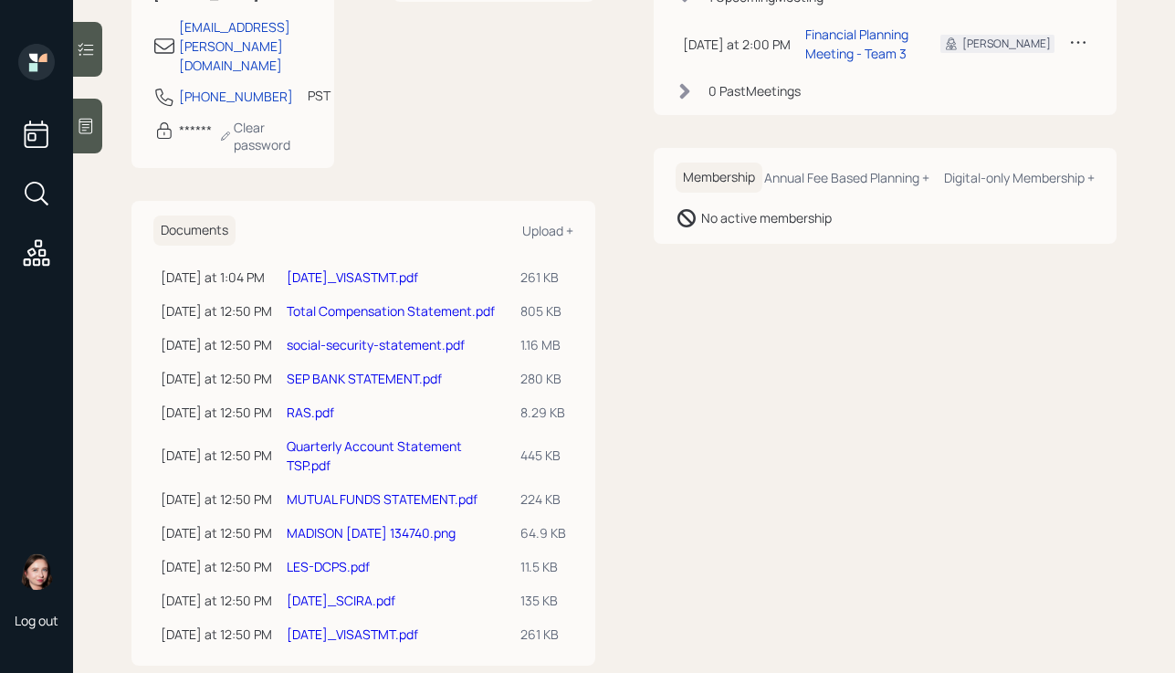
click at [350, 592] on link "[DATE]_SCIRA.pdf" at bounding box center [341, 600] width 109 height 17
click at [586, 653] on main "[PERSON_NAME] Plan Delivery Kustomer Overview Plan Invest Spend & Save Opportun…" at bounding box center [624, 336] width 1102 height 673
click at [1009, 422] on div "Meetings Schedule New Meeting + 1 Upcoming Meeting [DATE] at 2:00 PM [DATE] 2:0…" at bounding box center [886, 296] width 464 height 737
click at [303, 558] on link "LES-DCPS.pdf" at bounding box center [328, 566] width 83 height 17
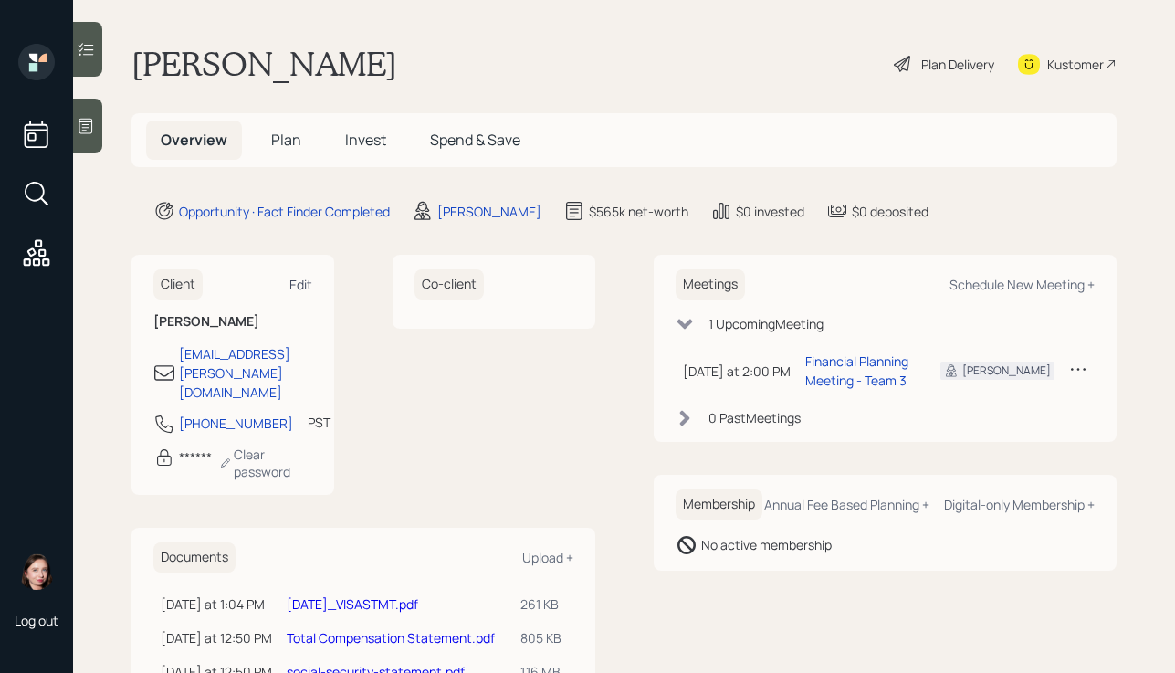
click at [295, 286] on div "Edit" at bounding box center [300, 284] width 23 height 17
select select "America/Los_Angeles"
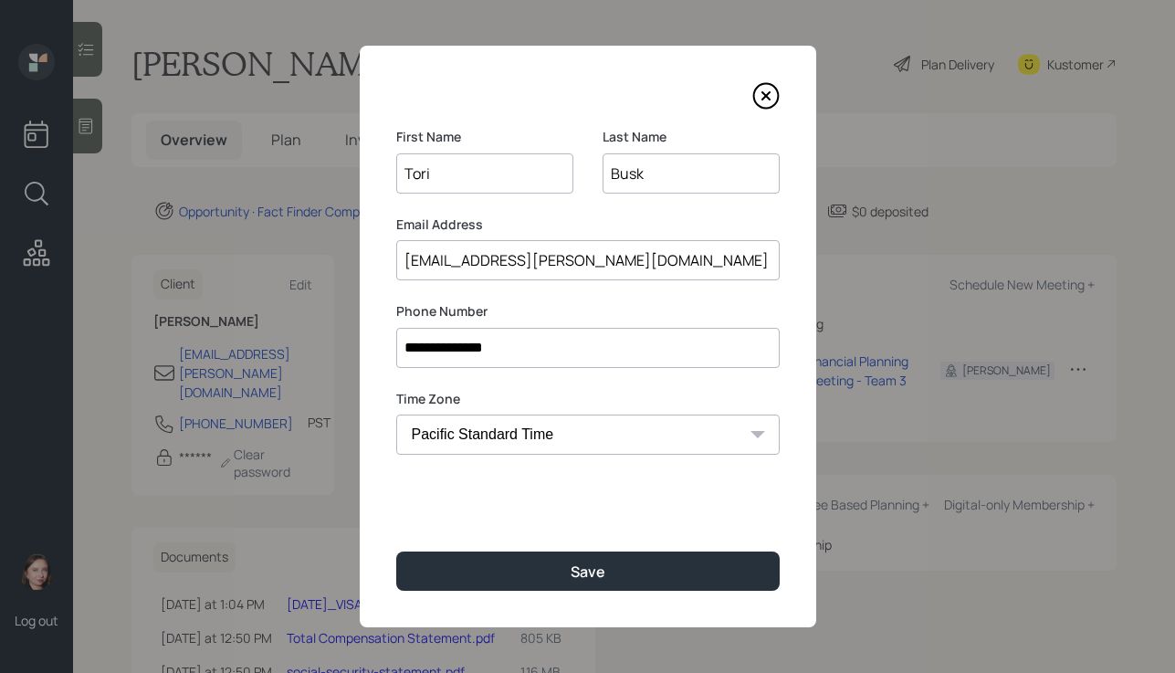
drag, startPoint x: 521, startPoint y: 174, endPoint x: 387, endPoint y: 173, distance: 133.3
click at [387, 174] on div "**********" at bounding box center [588, 337] width 457 height 582
type input "Victoria"
drag, startPoint x: 732, startPoint y: 188, endPoint x: 549, endPoint y: 170, distance: 183.6
click at [549, 170] on div "First Name [PERSON_NAME] Last Name [PERSON_NAME]" at bounding box center [588, 172] width 384 height 88
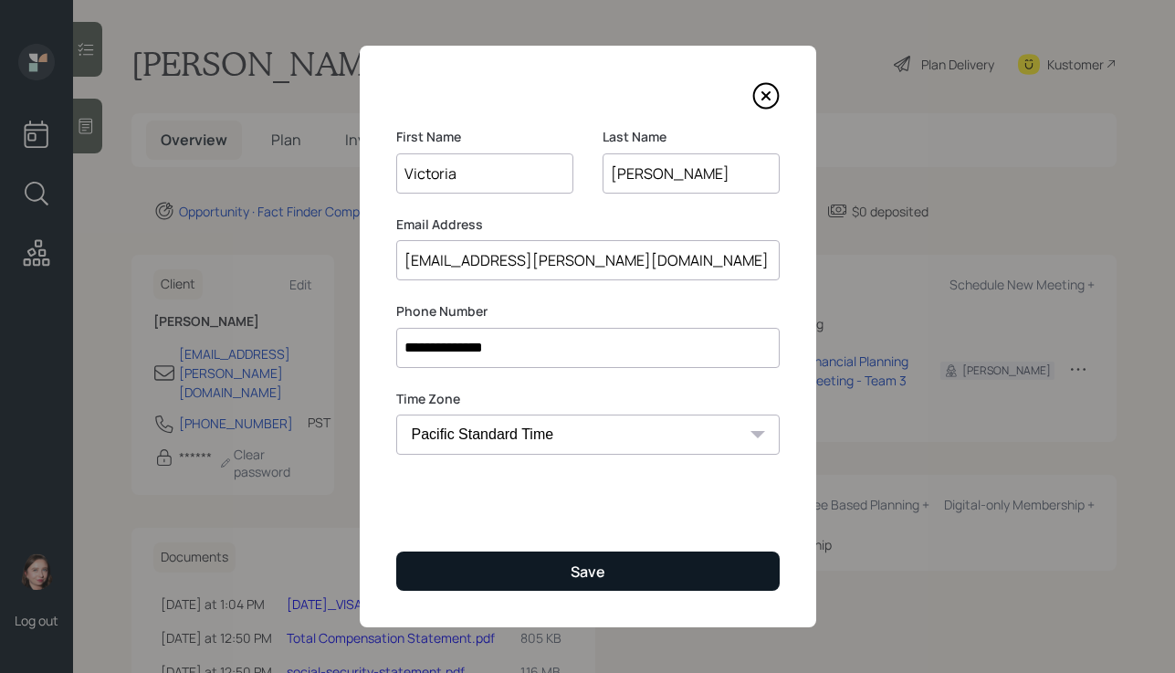
type input "[PERSON_NAME]"
click at [629, 570] on button "Save" at bounding box center [588, 571] width 384 height 39
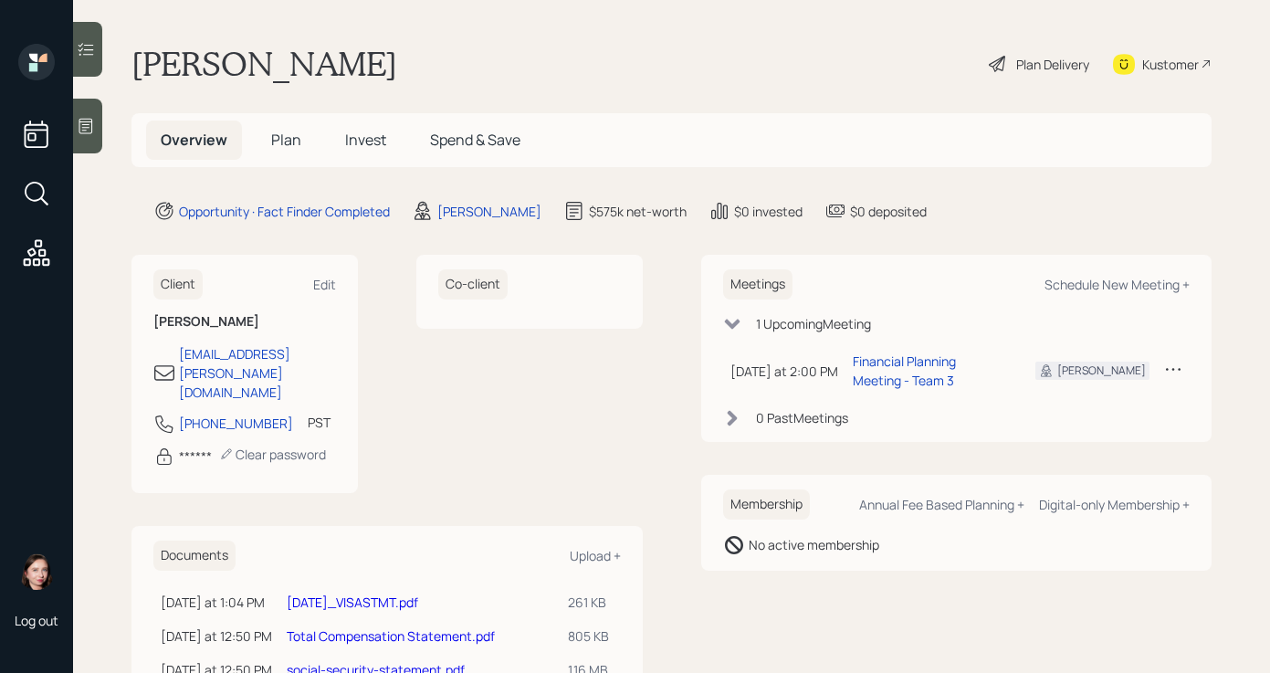
click at [95, 119] on div at bounding box center [87, 126] width 29 height 55
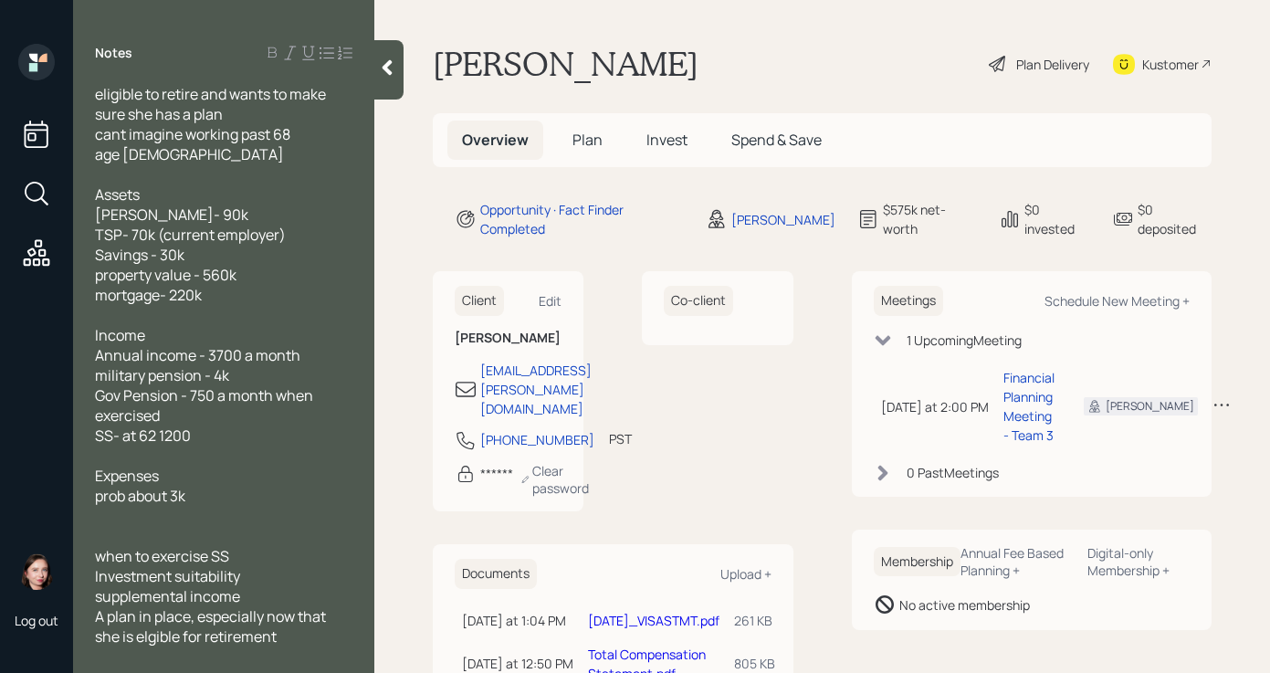
click at [388, 82] on div at bounding box center [388, 69] width 29 height 59
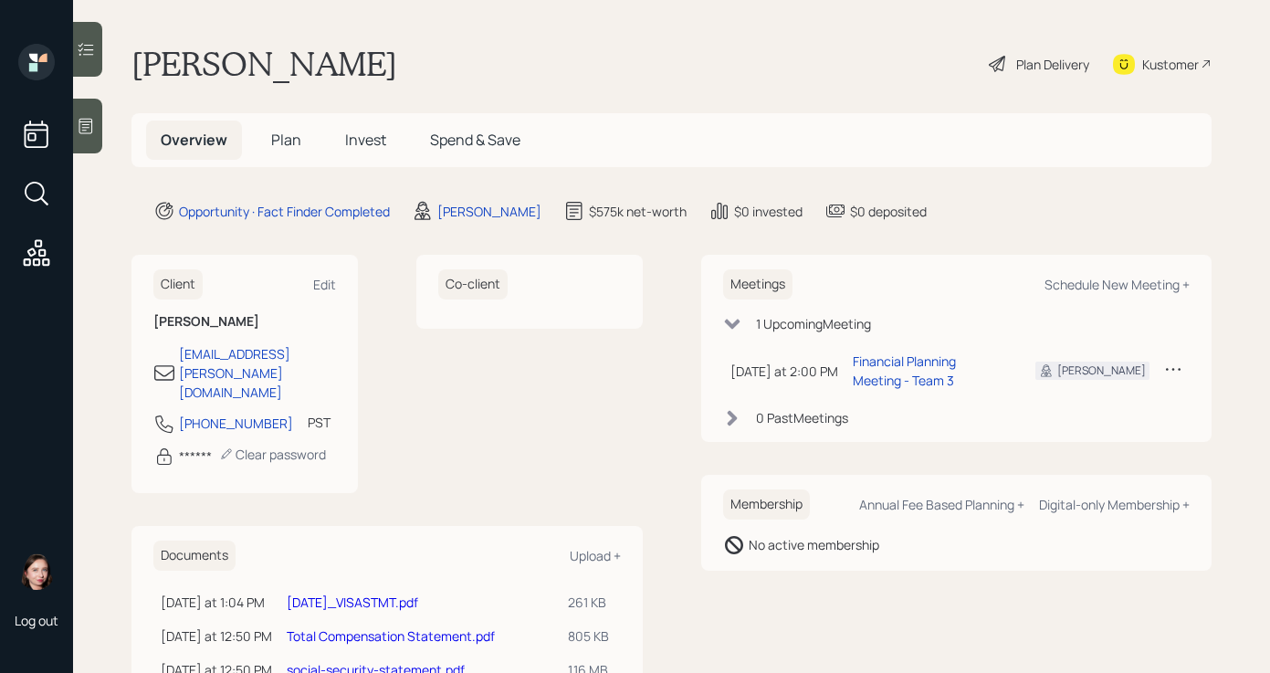
click at [989, 63] on icon at bounding box center [998, 64] width 22 height 22
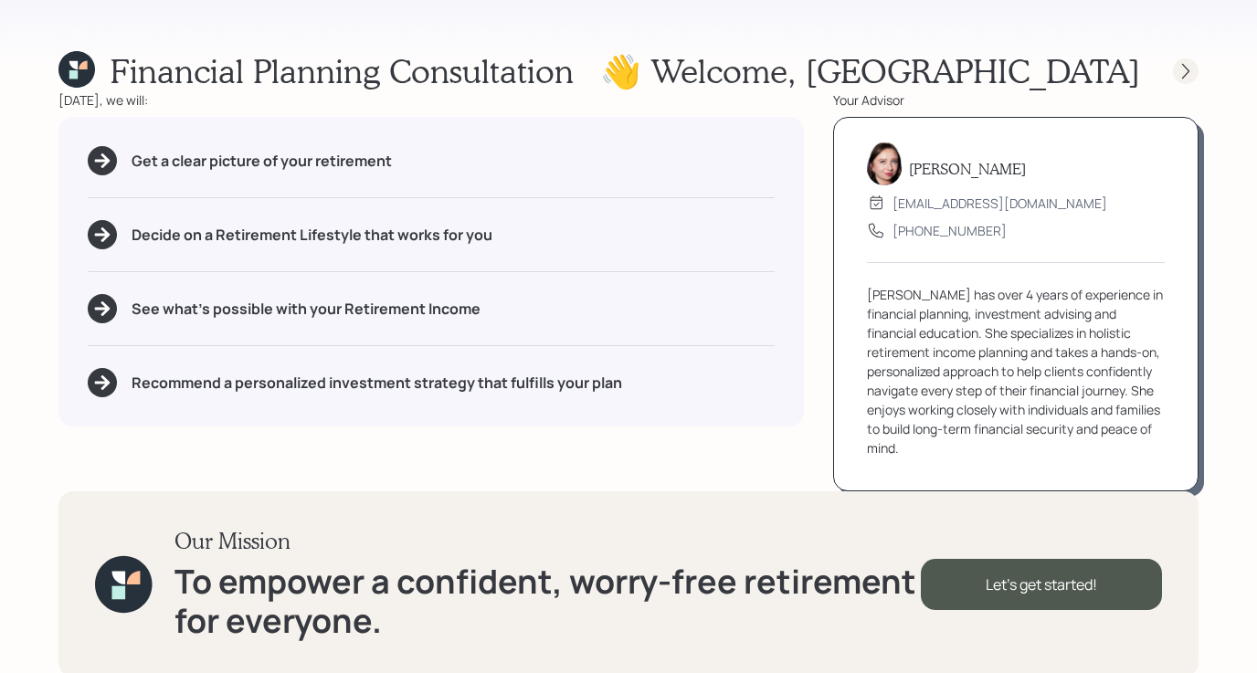
click at [1174, 77] on icon at bounding box center [1185, 71] width 18 height 18
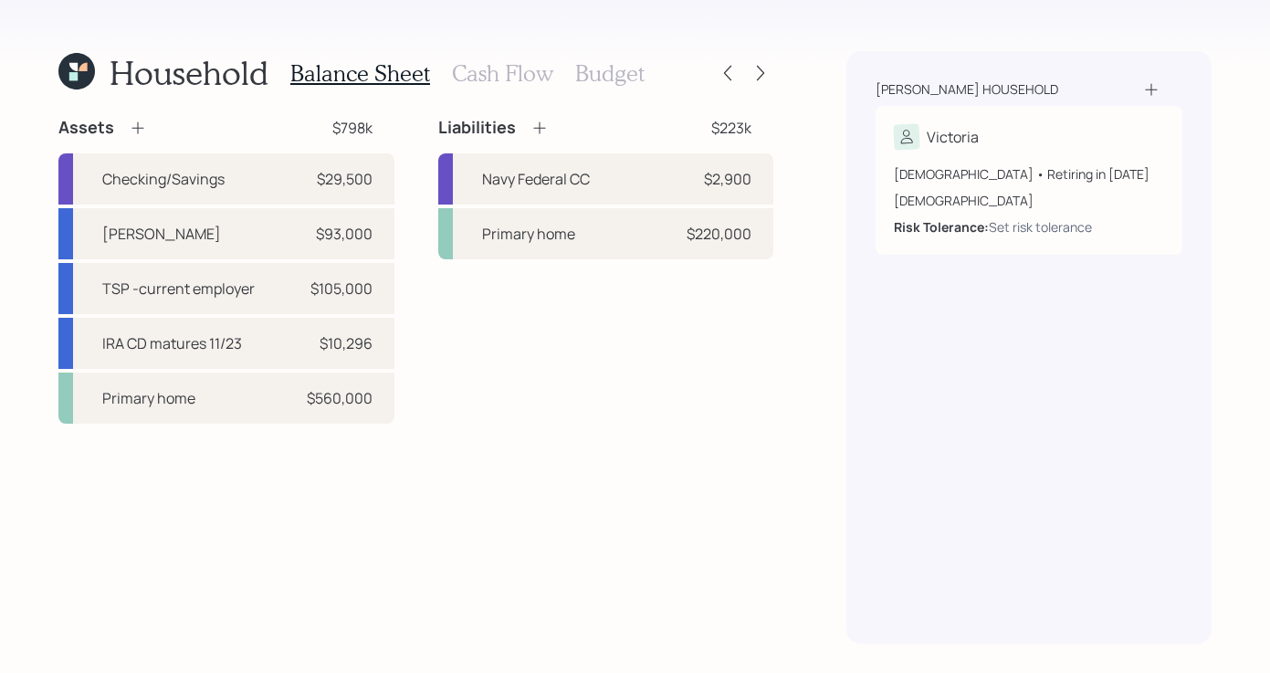
click at [503, 49] on div "Household Balance Sheet Cash Flow Budget Assets $798k Checking/Savings $29,500 …" at bounding box center [635, 336] width 1270 height 673
click at [490, 70] on h3 "Cash Flow" at bounding box center [502, 73] width 101 height 26
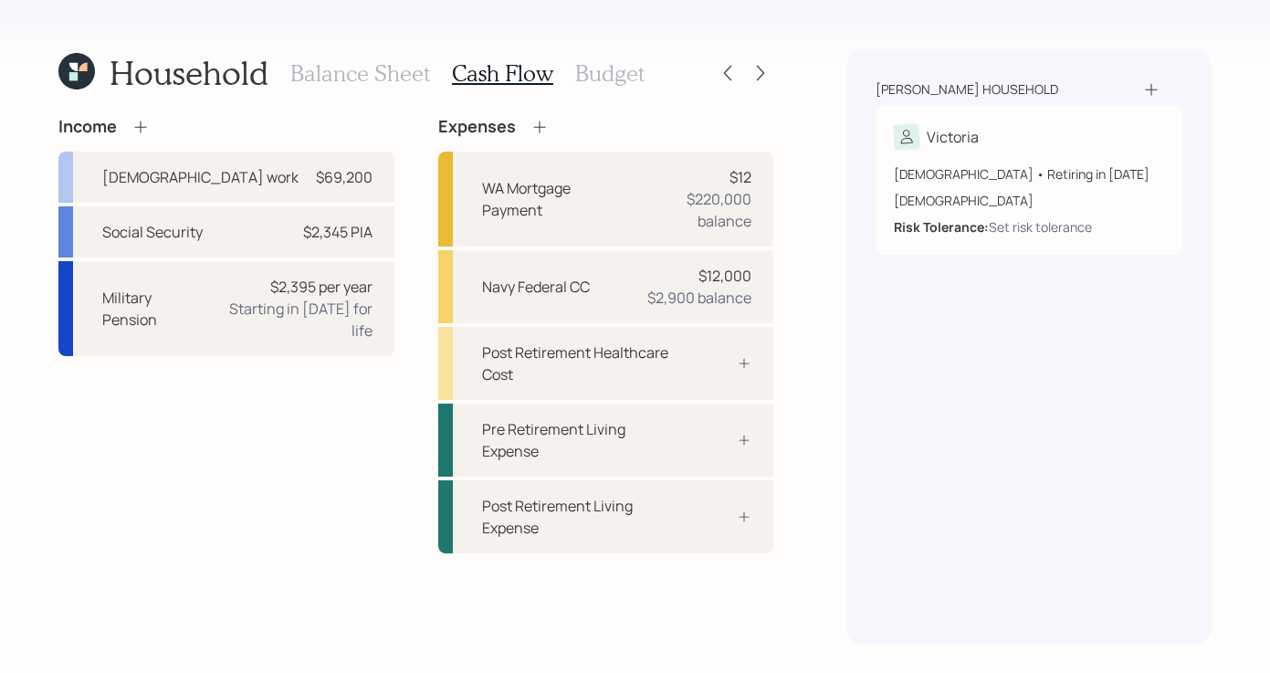
click at [616, 66] on h3 "Budget" at bounding box center [609, 73] width 69 height 26
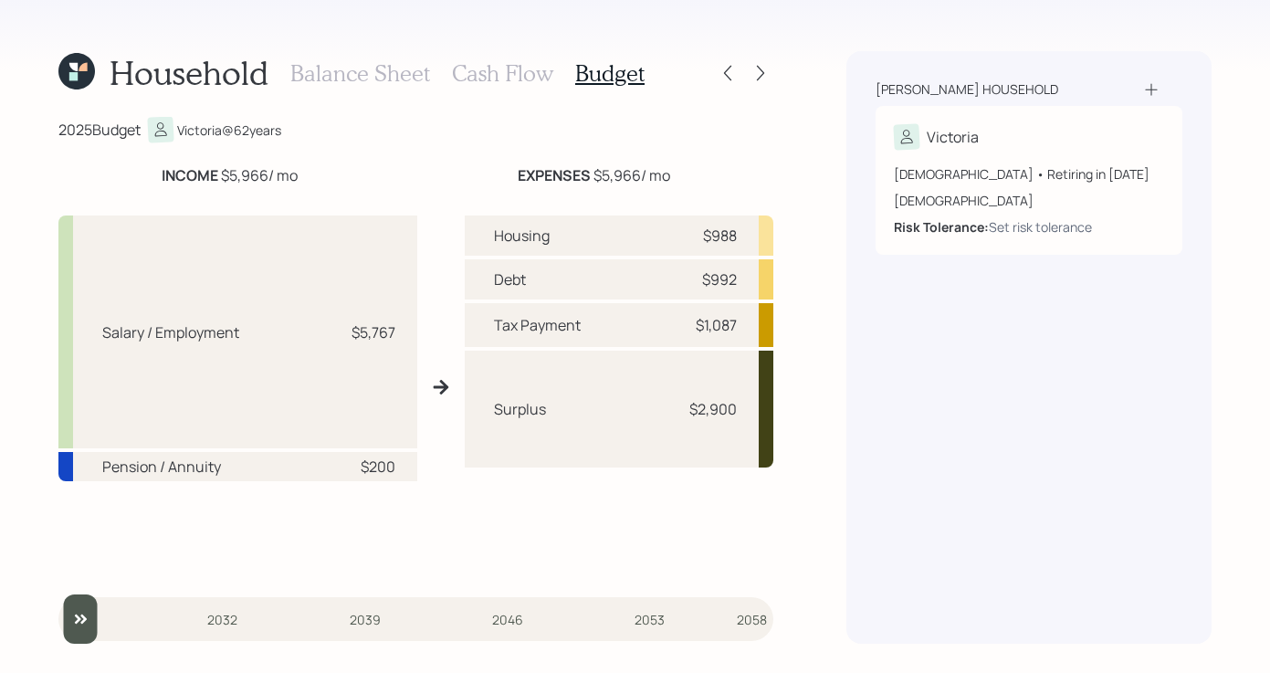
click at [90, 68] on icon at bounding box center [76, 71] width 37 height 37
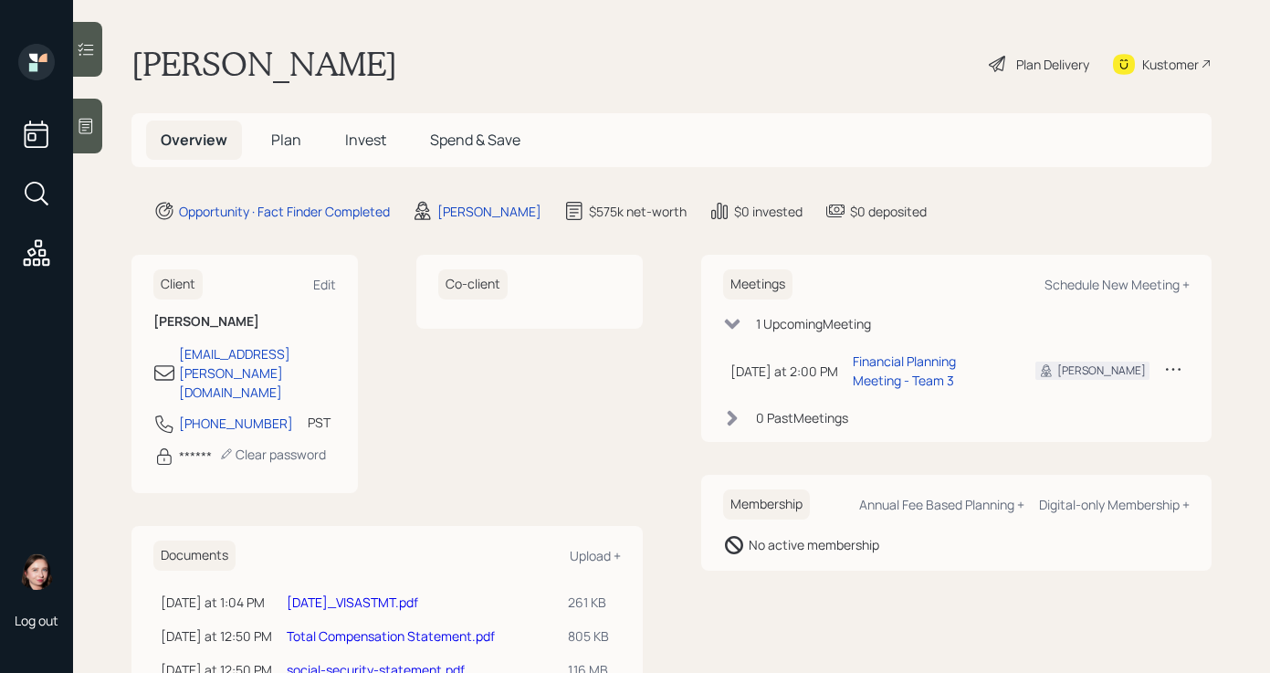
click at [79, 119] on icon at bounding box center [86, 126] width 18 height 18
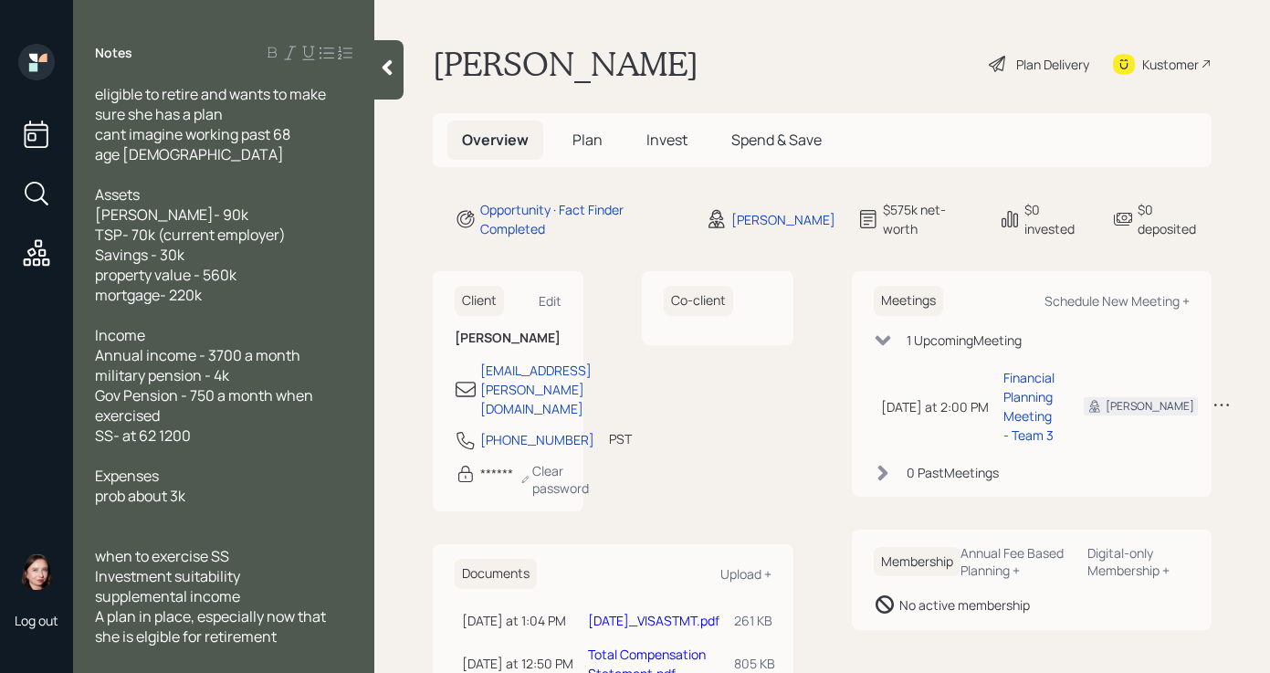
click at [679, 89] on main "Victoria Sanchez Plan Delivery Kustomer Overview Plan Invest Spend & Save Oppor…" at bounding box center [822, 336] width 896 height 673
click at [995, 54] on div "Plan Delivery" at bounding box center [1039, 64] width 104 height 40
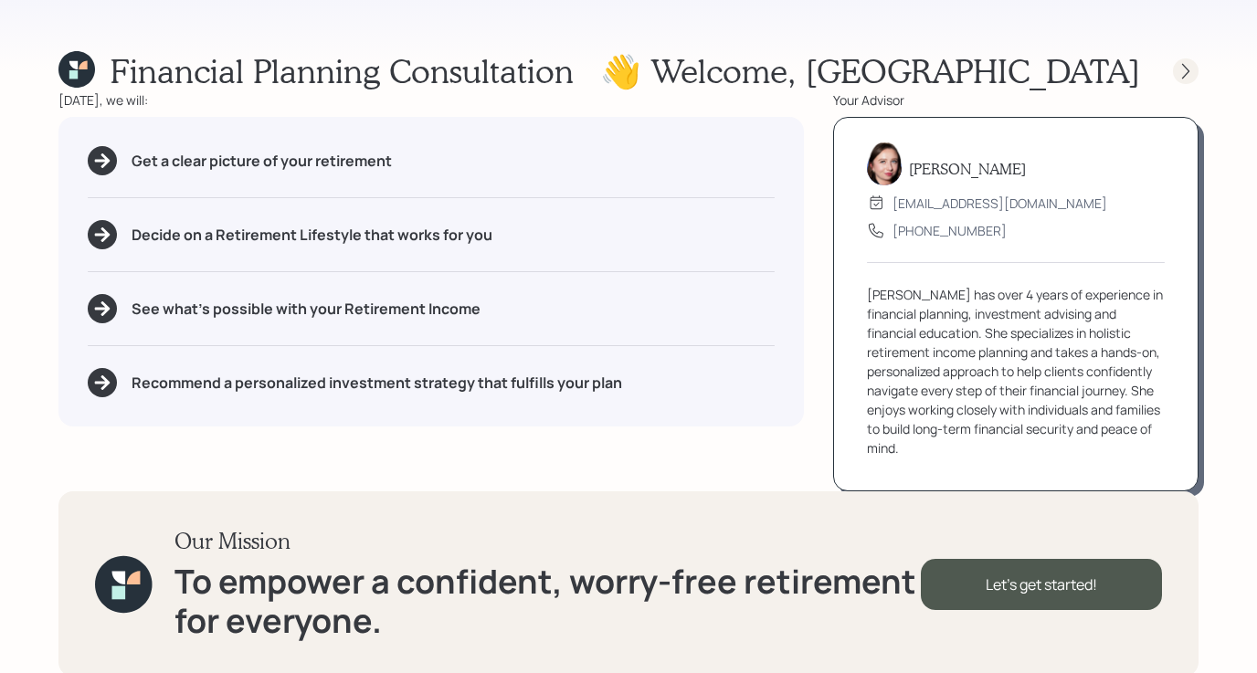
click at [1174, 73] on icon at bounding box center [1185, 71] width 18 height 18
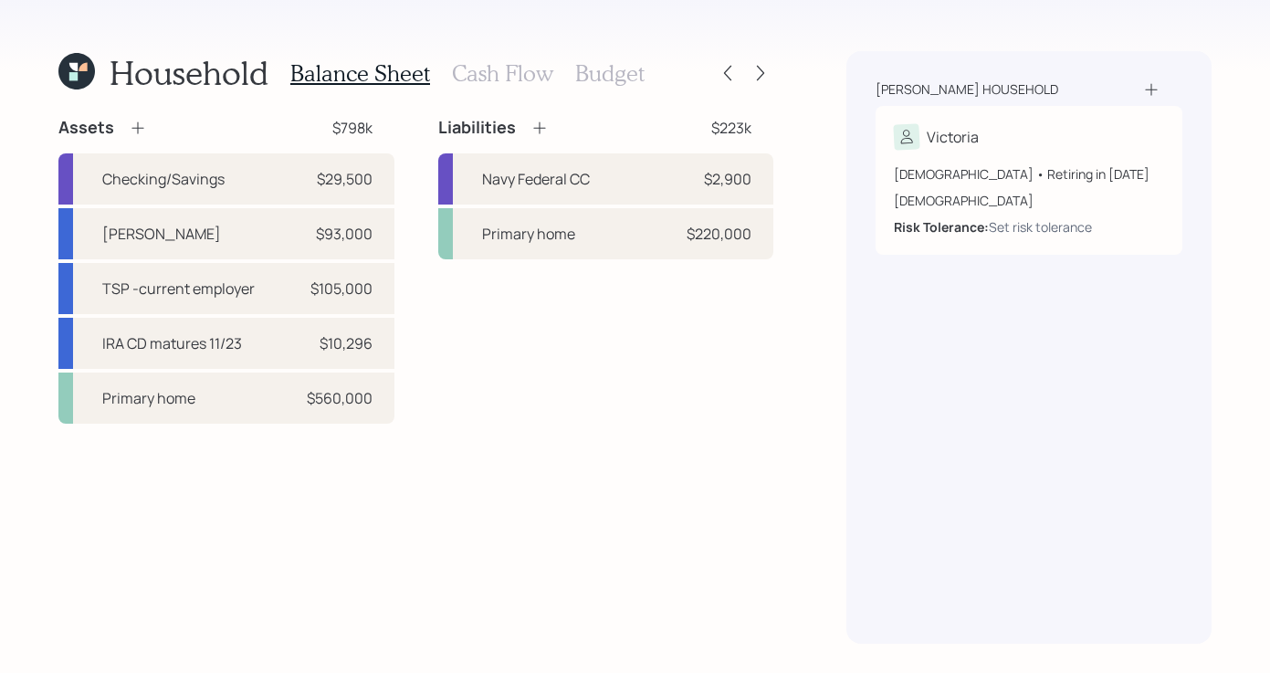
click at [486, 68] on h3 "Cash Flow" at bounding box center [502, 73] width 101 height 26
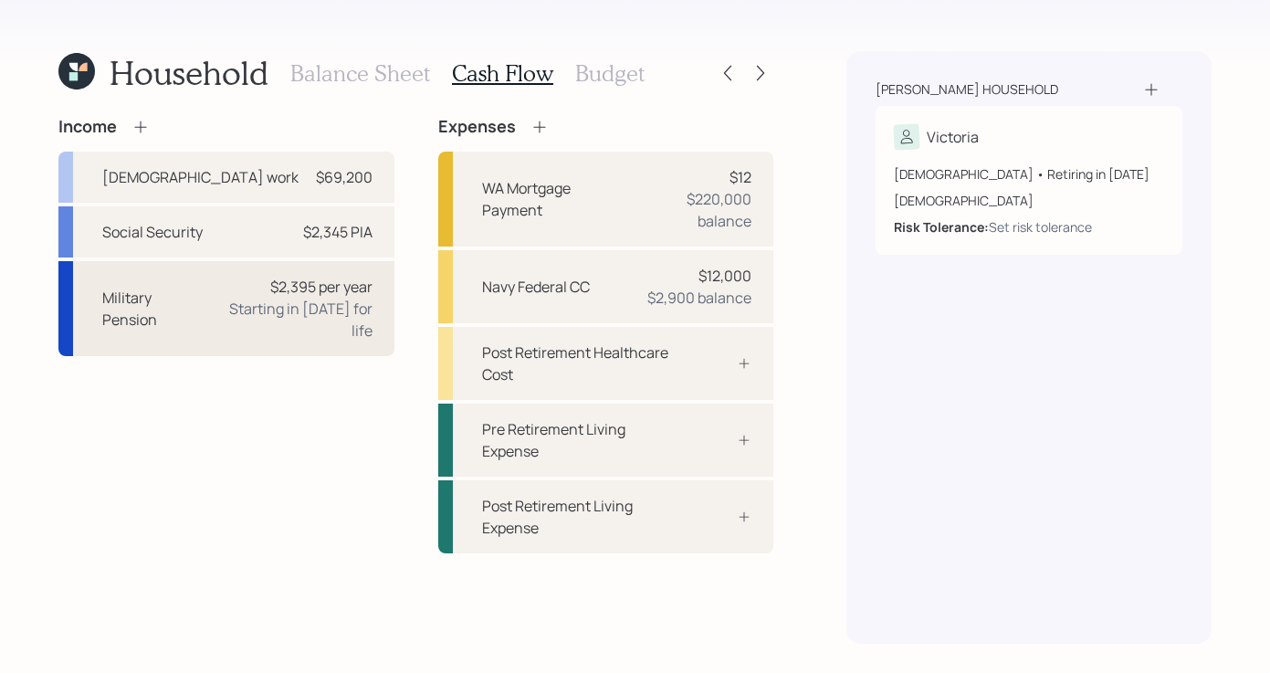
click at [267, 308] on div "Starting in 2024 for life" at bounding box center [294, 320] width 156 height 44
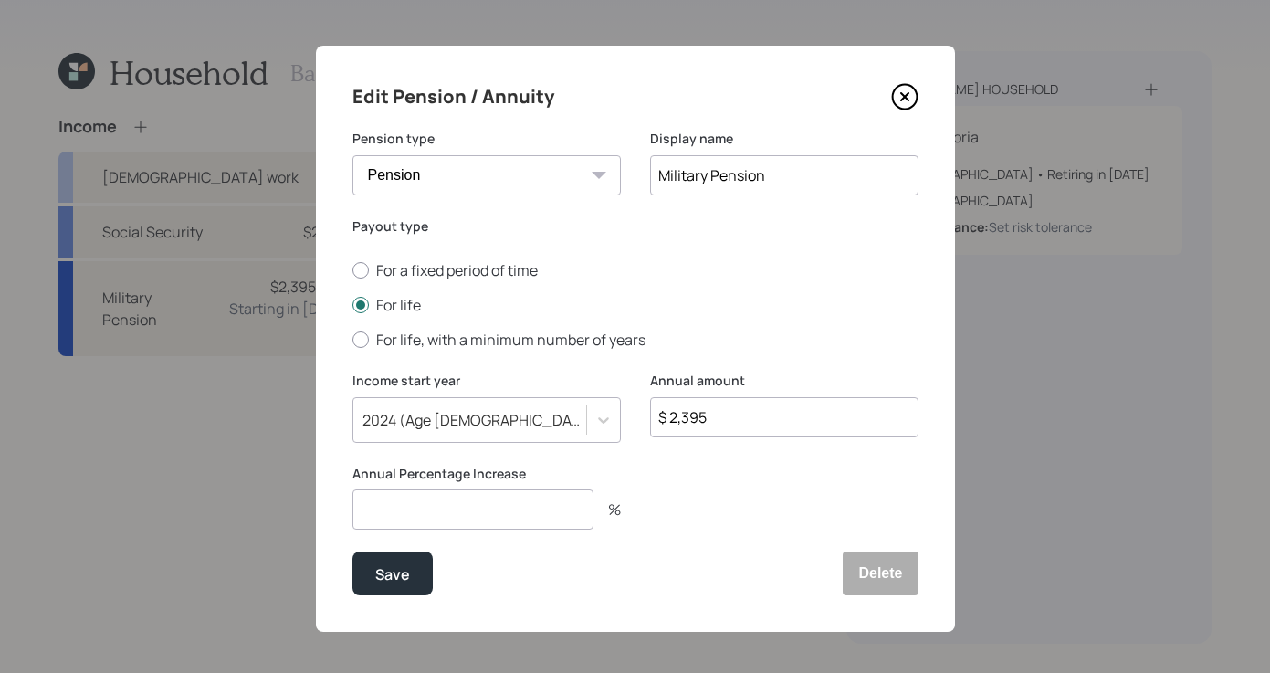
click at [910, 93] on icon at bounding box center [904, 97] width 25 height 25
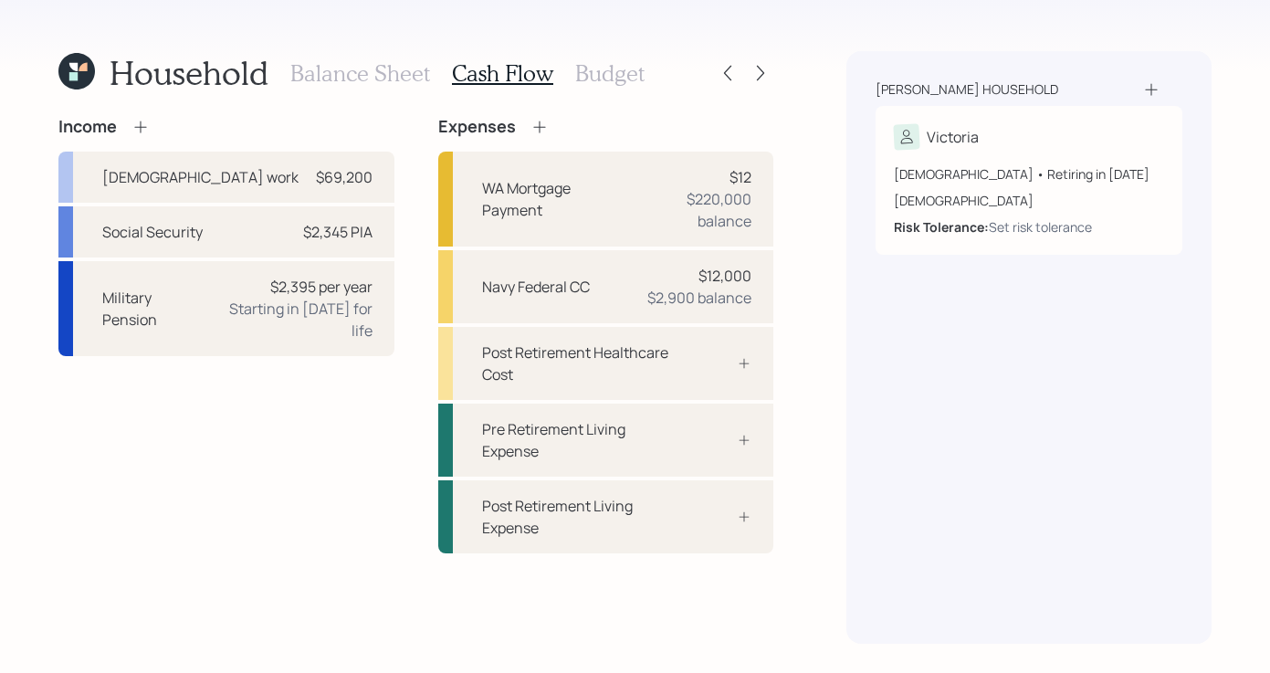
click at [75, 62] on icon at bounding box center [76, 71] width 37 height 37
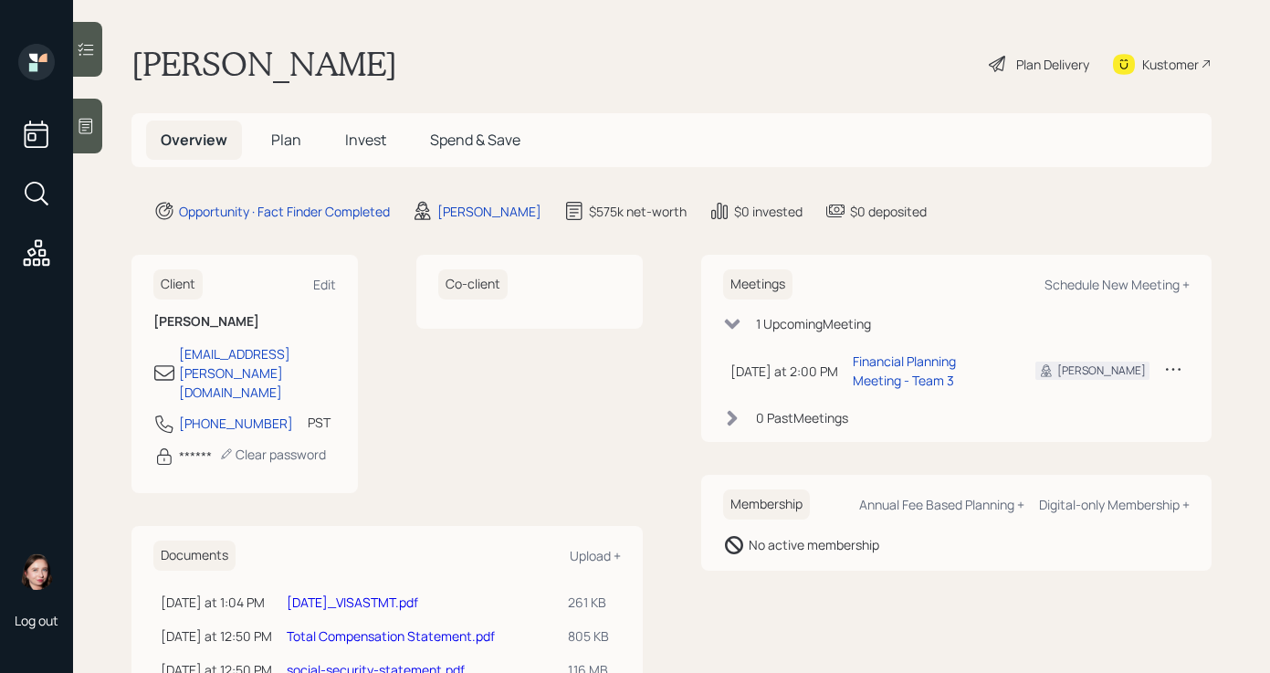
drag, startPoint x: 111, startPoint y: 130, endPoint x: 92, endPoint y: 132, distance: 18.4
click at [110, 130] on main "Victoria Sanchez Plan Delivery Kustomer Overview Plan Invest Spend & Save Oppor…" at bounding box center [671, 336] width 1197 height 673
click at [86, 130] on icon at bounding box center [86, 127] width 14 height 16
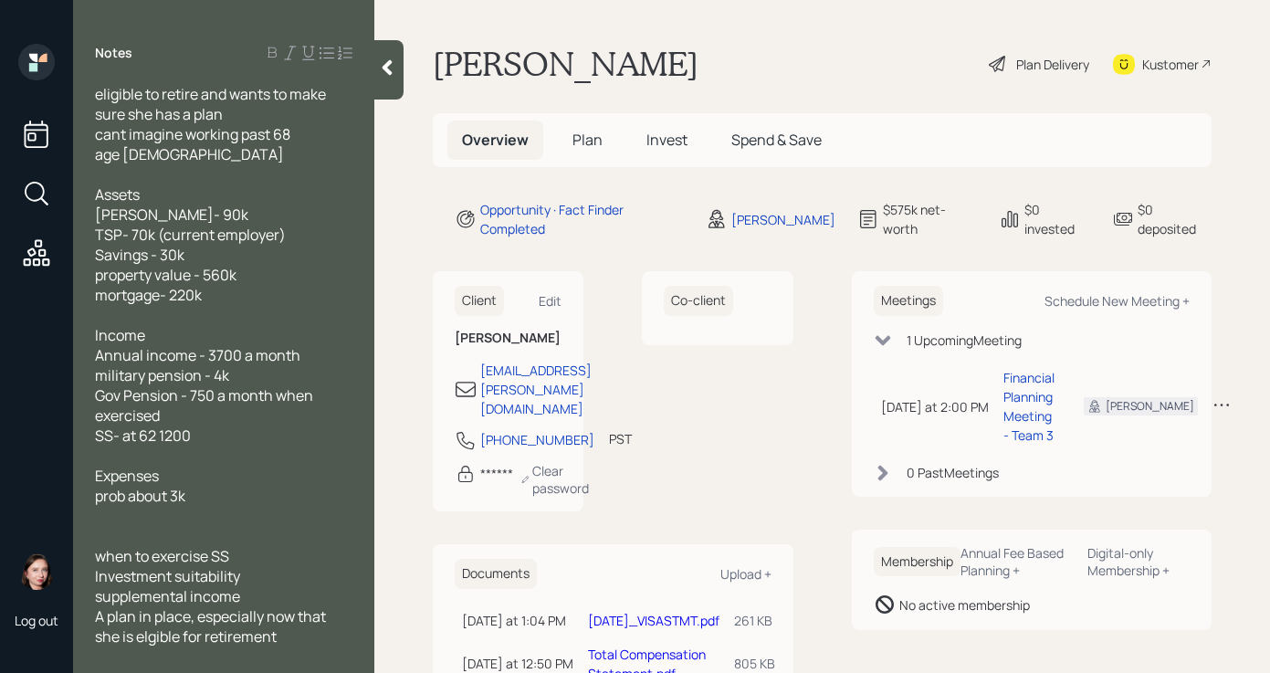
click at [393, 81] on div at bounding box center [388, 69] width 29 height 59
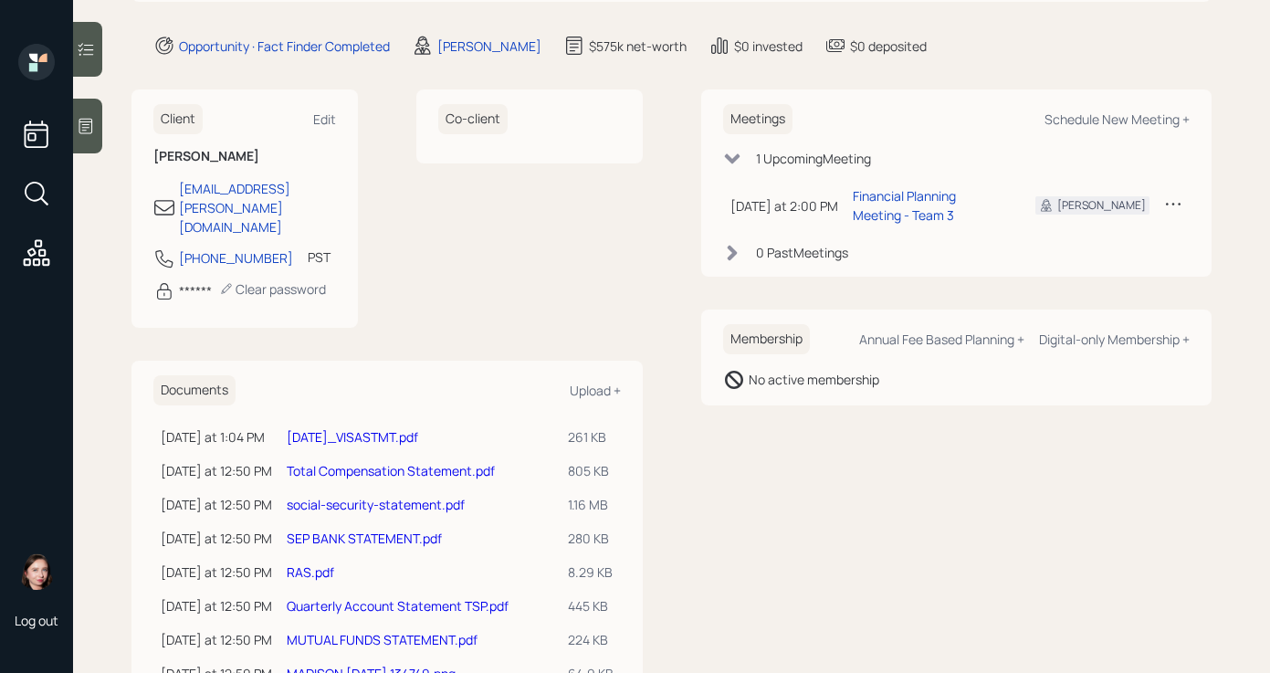
scroll to position [266, 0]
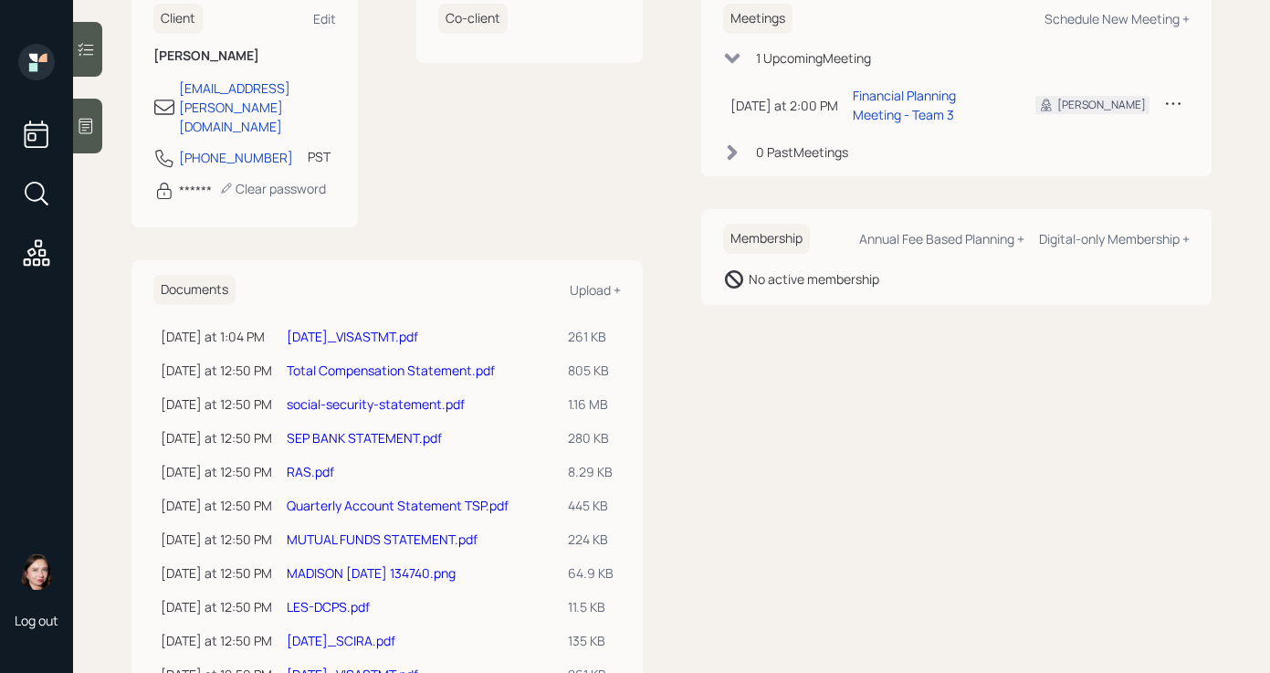
click at [432, 564] on link "MADISON 2025-10-03 134740.png" at bounding box center [371, 572] width 169 height 17
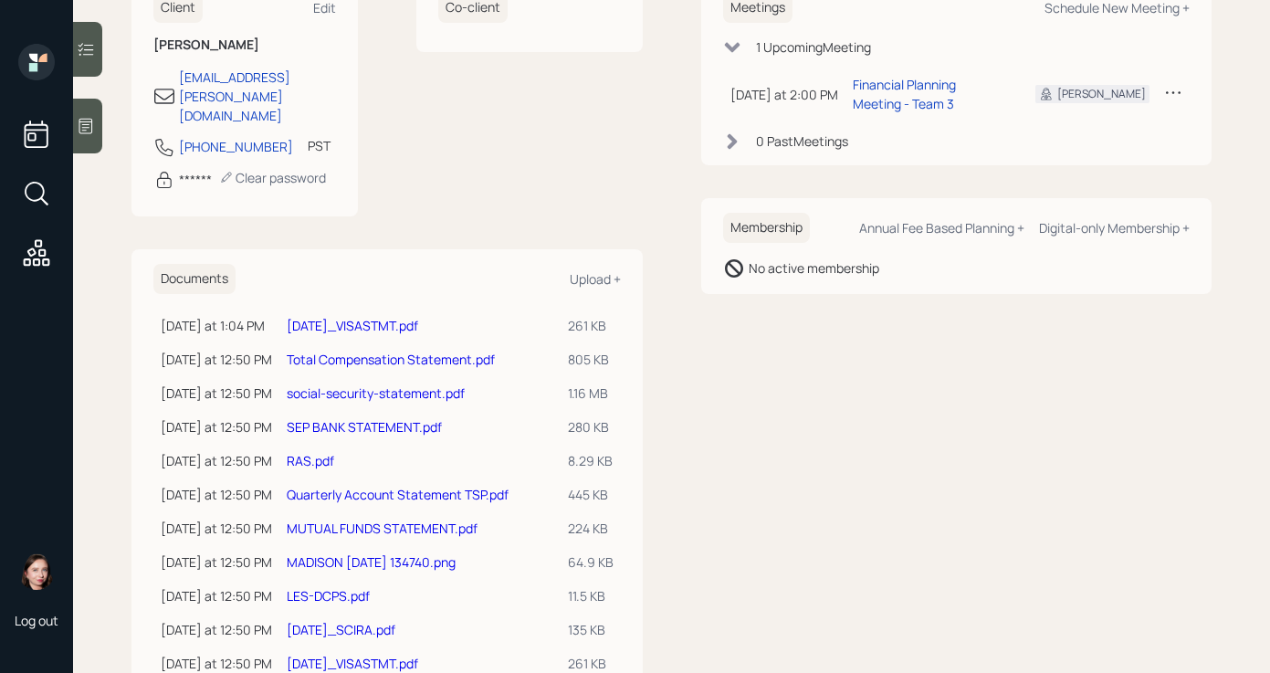
scroll to position [273, 0]
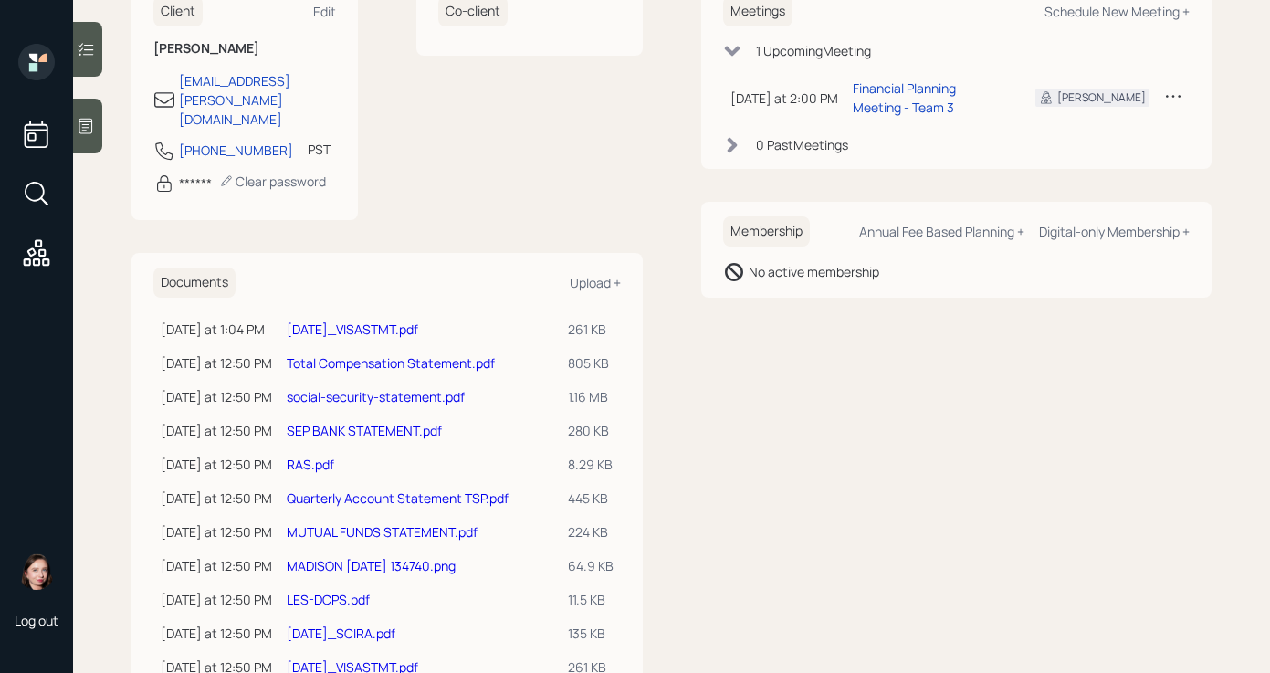
click at [486, 354] on link "Total Compensation Statement.pdf" at bounding box center [391, 362] width 208 height 17
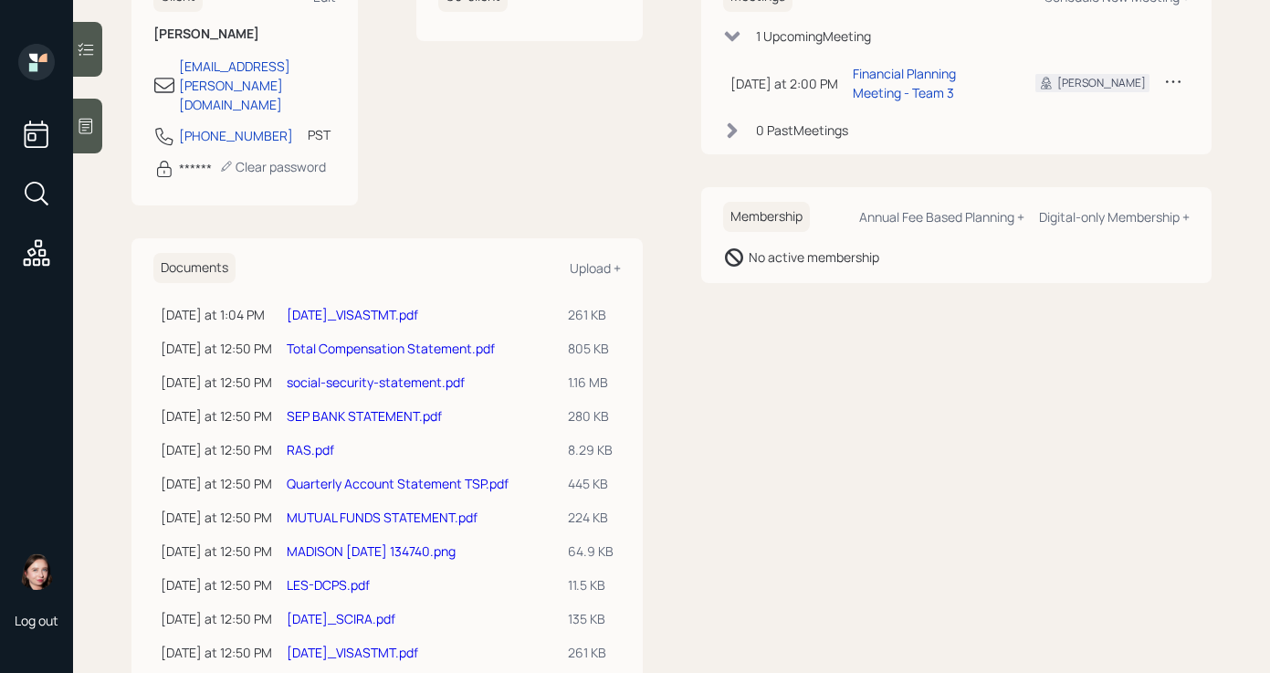
scroll to position [306, 0]
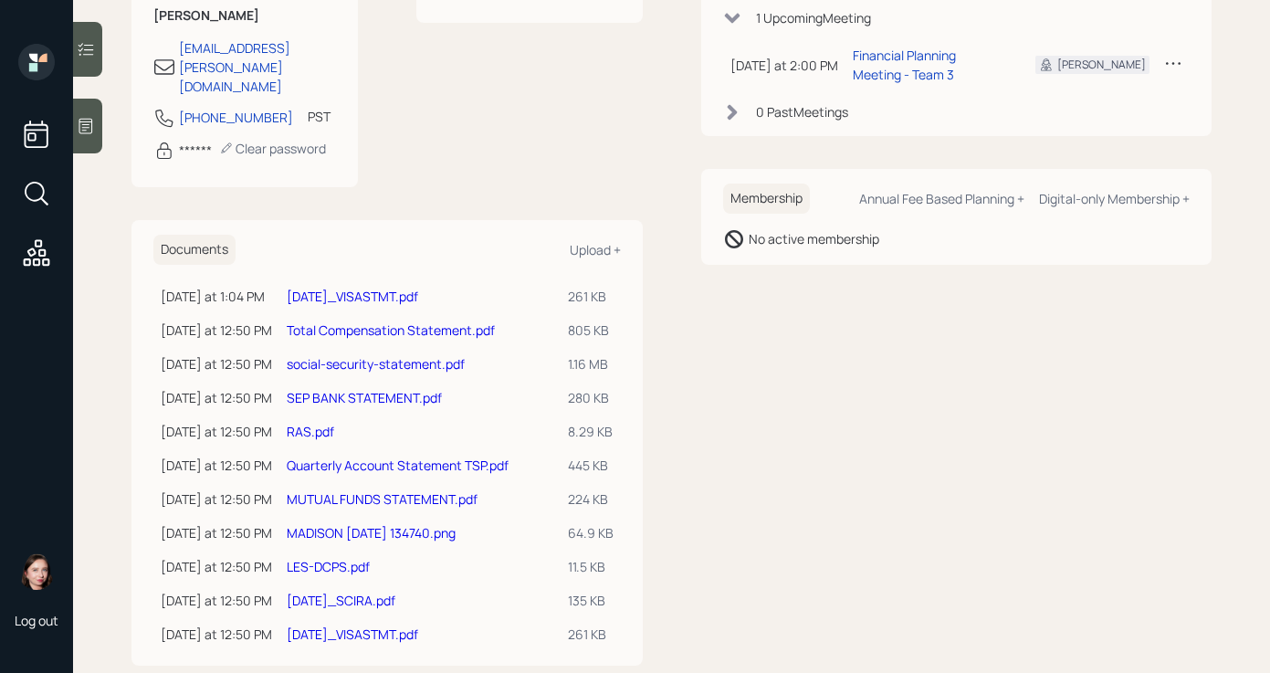
click at [393, 457] on link "Quarterly Account Statement TSP.pdf" at bounding box center [398, 465] width 222 height 17
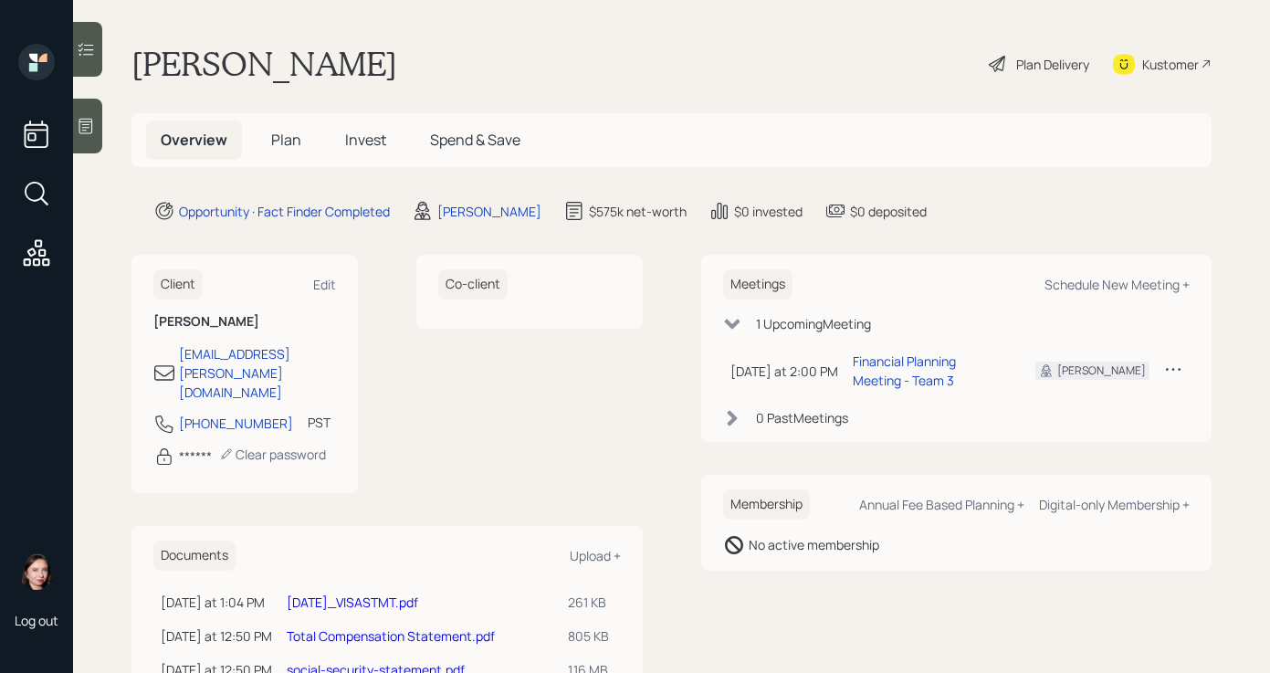
click at [107, 134] on main "[PERSON_NAME] Plan Delivery Kustomer Overview Plan Invest Spend & Save Opportun…" at bounding box center [671, 336] width 1197 height 673
click at [99, 131] on div at bounding box center [87, 126] width 29 height 55
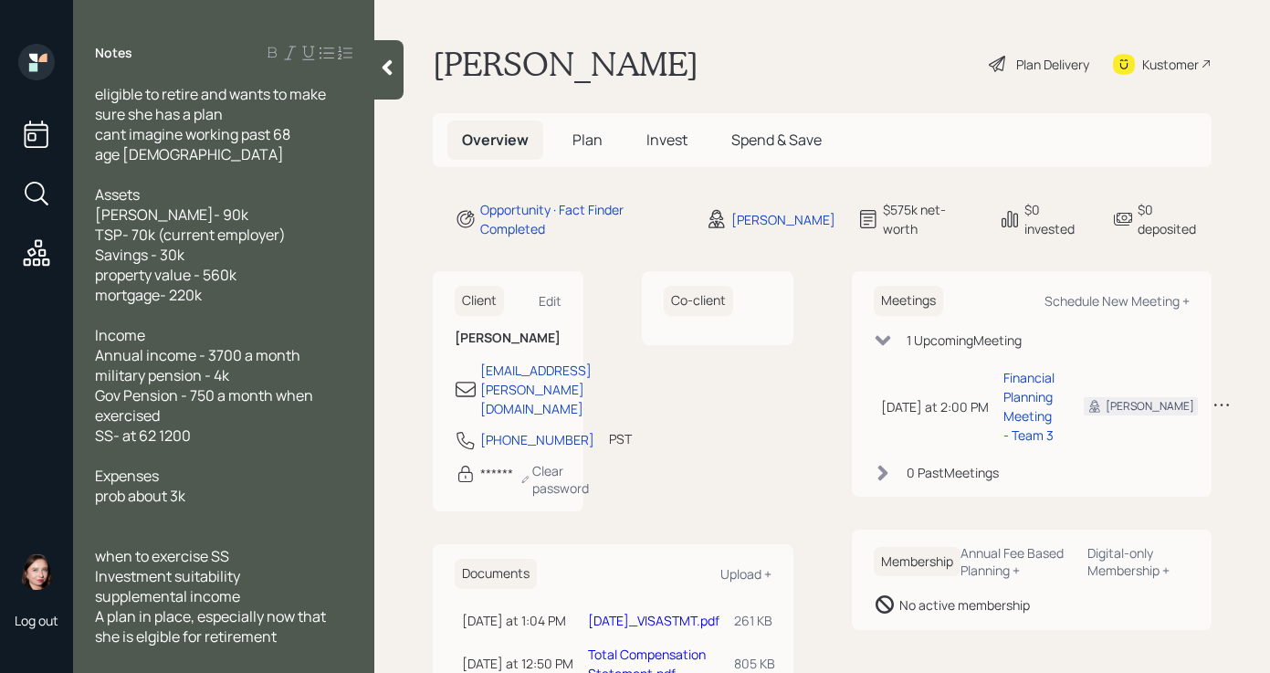
click at [396, 70] on icon at bounding box center [387, 67] width 18 height 18
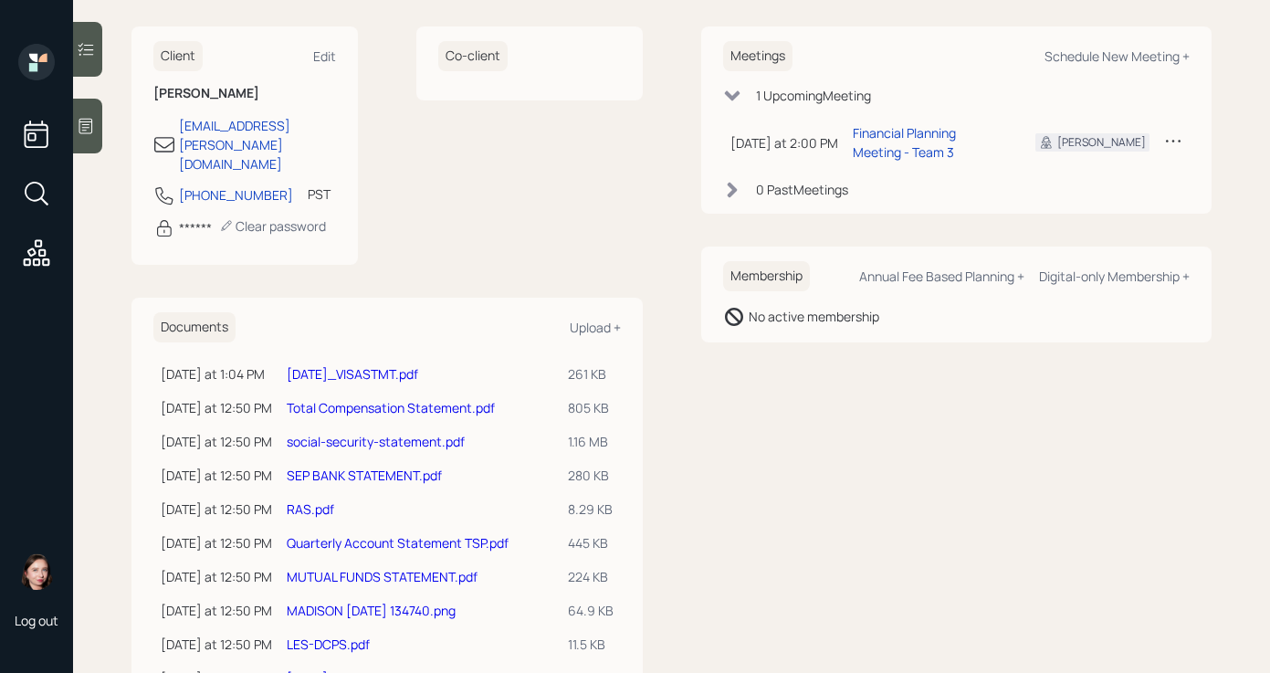
scroll to position [306, 0]
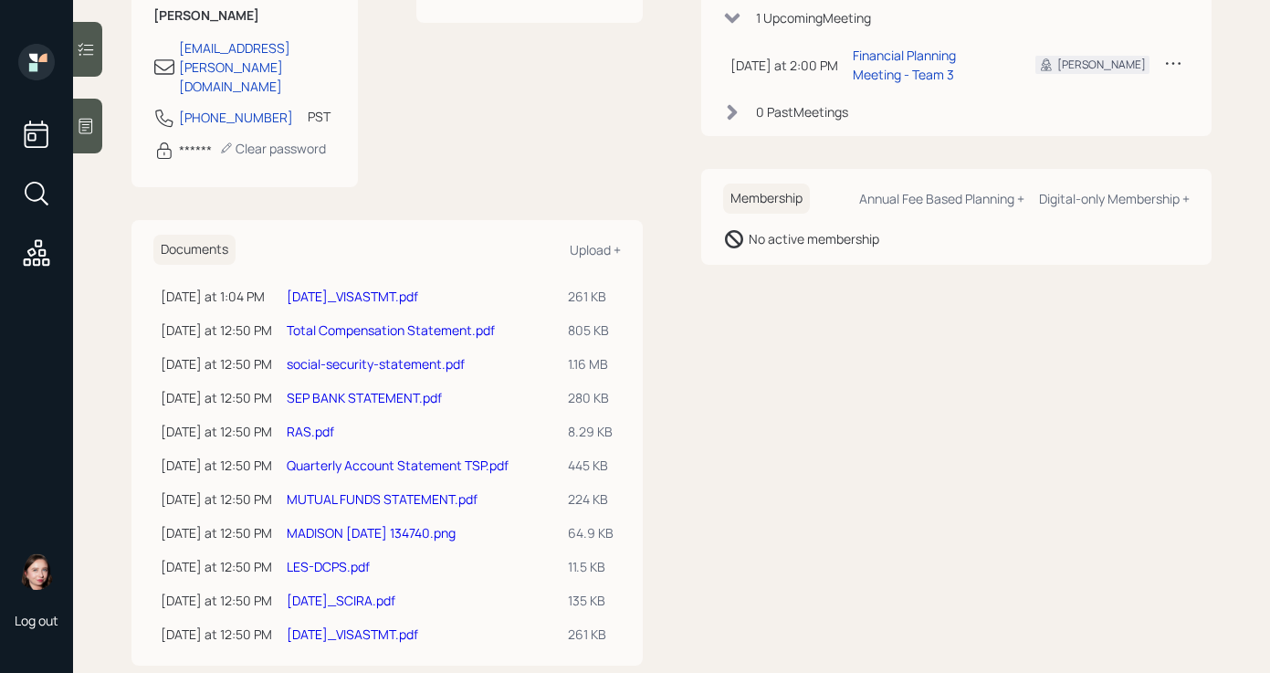
click at [309, 415] on td "RAS.pdf" at bounding box center [419, 432] width 281 height 34
click at [305, 423] on link "RAS.pdf" at bounding box center [310, 431] width 47 height 17
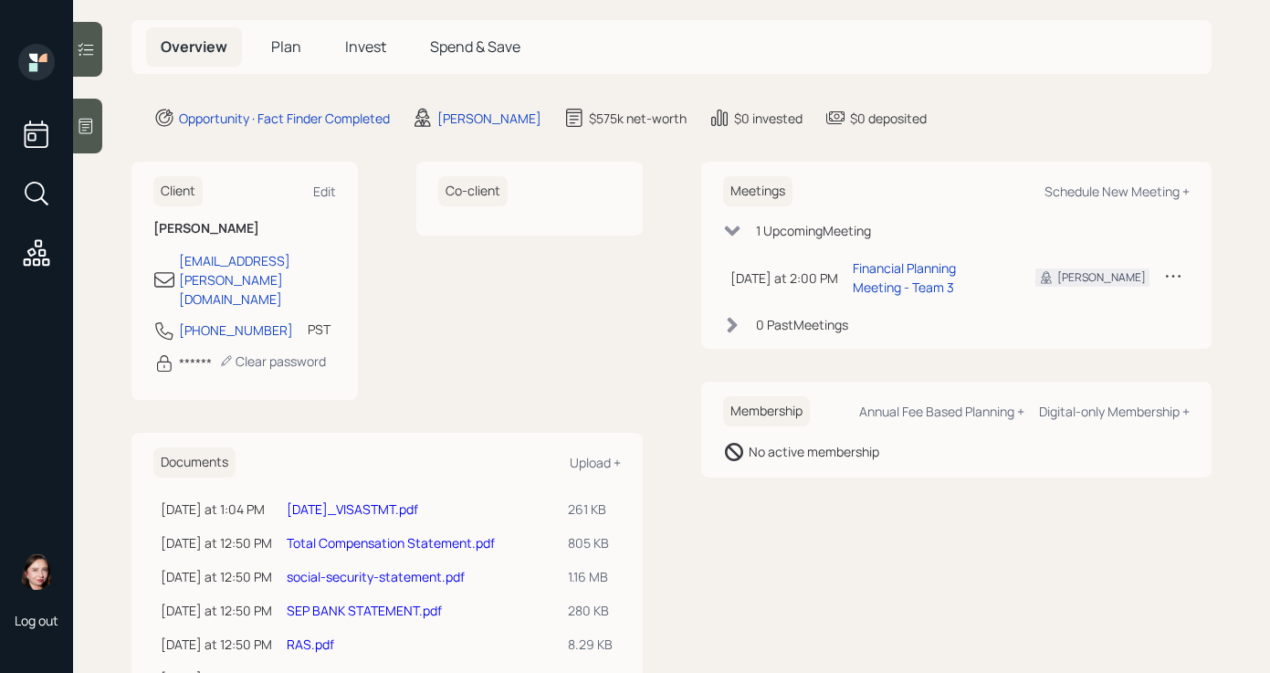
scroll to position [0, 0]
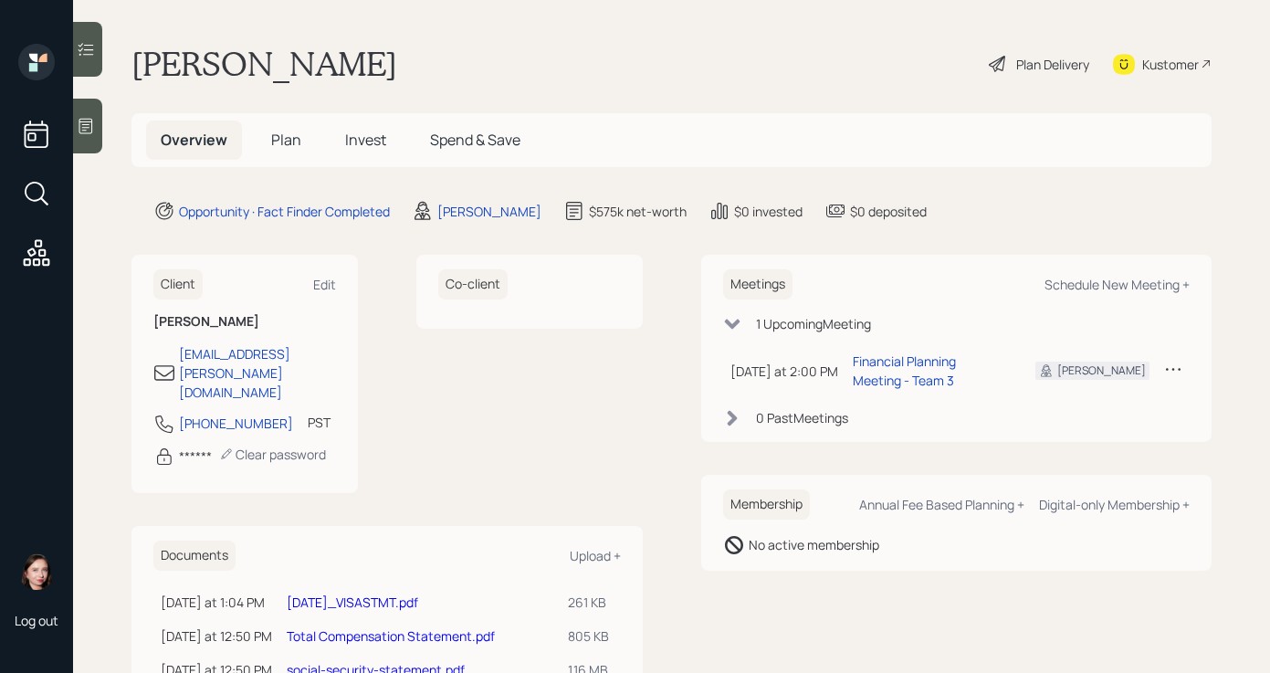
click at [1045, 72] on div "Plan Delivery" at bounding box center [1052, 64] width 73 height 19
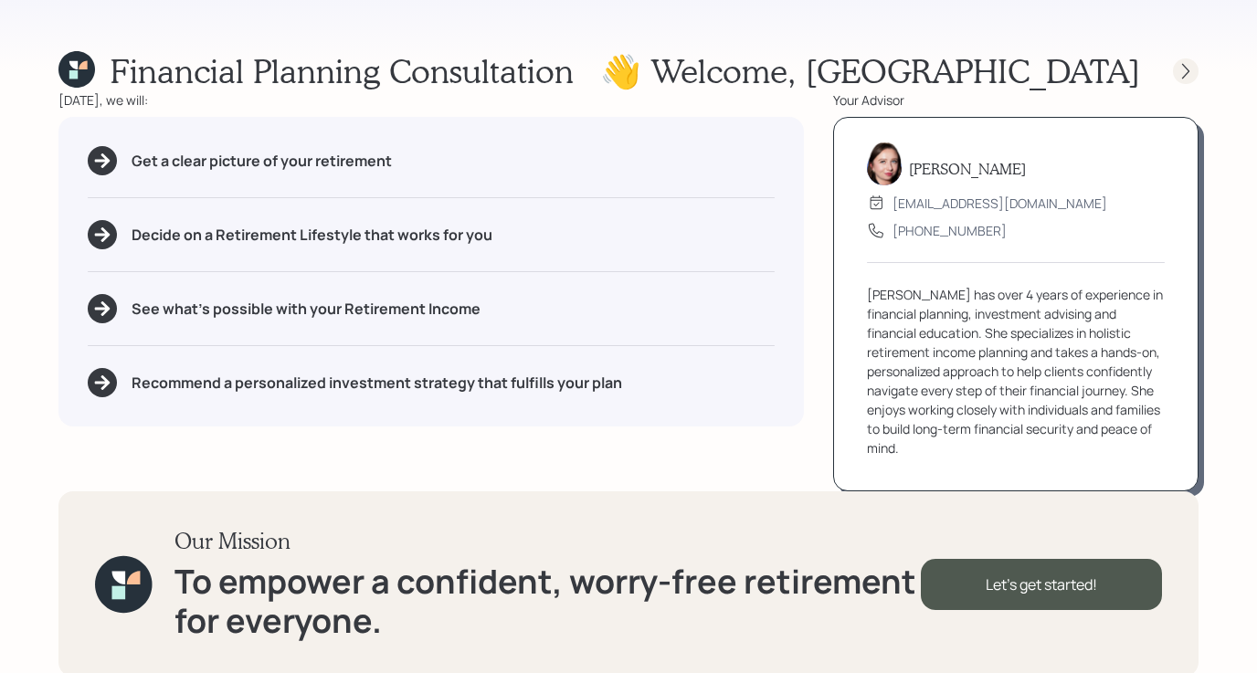
click at [1185, 62] on icon at bounding box center [1185, 71] width 18 height 18
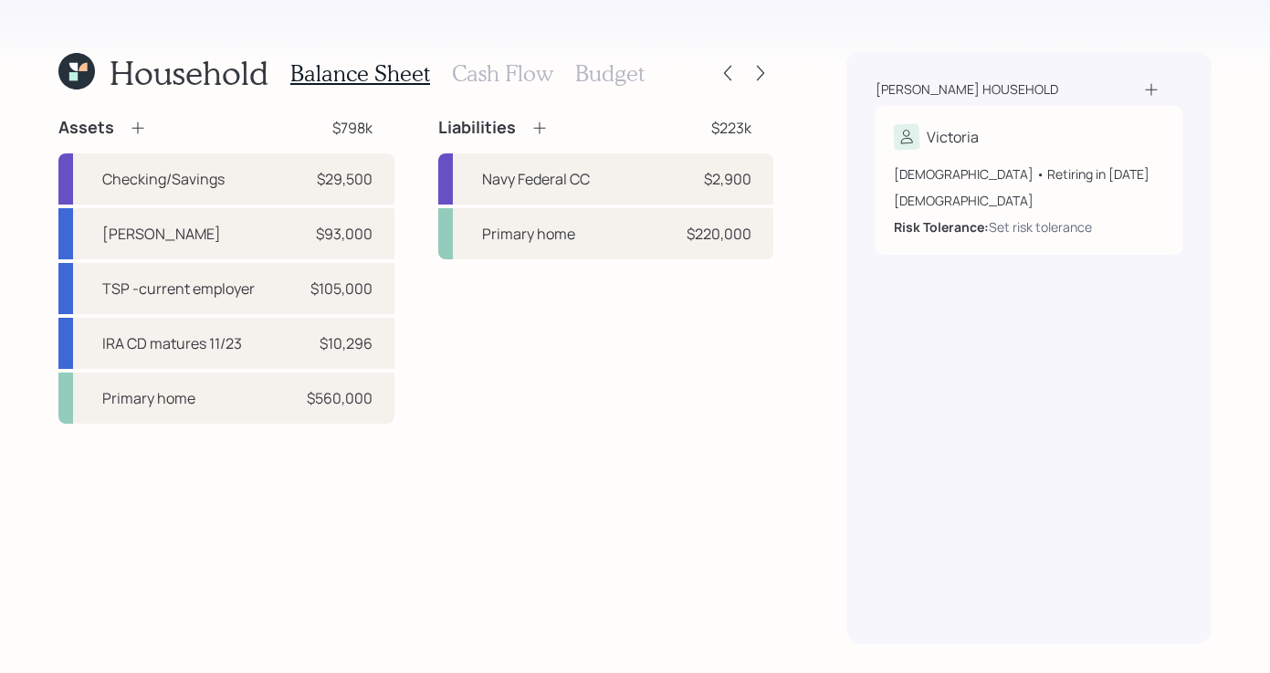
click at [511, 79] on h3 "Cash Flow" at bounding box center [502, 73] width 101 height 26
click at [257, 294] on div "TSP -current employer $105,000" at bounding box center [226, 288] width 336 height 51
select select "ira"
select select "balanced"
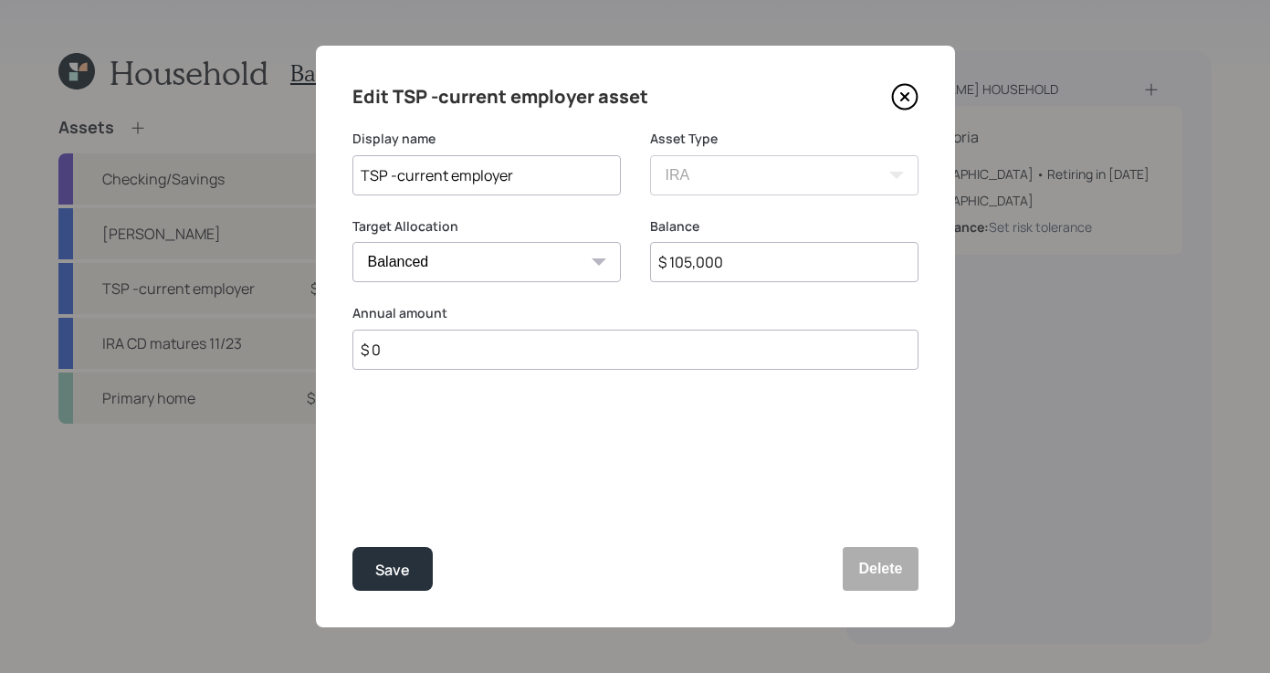
click at [926, 89] on div "Edit TSP -current employer asset Display name TSP -current employer Asset Type …" at bounding box center [635, 337] width 639 height 582
click at [902, 82] on div "Edit TSP -current employer asset" at bounding box center [636, 96] width 566 height 29
click at [900, 85] on icon at bounding box center [904, 97] width 25 height 25
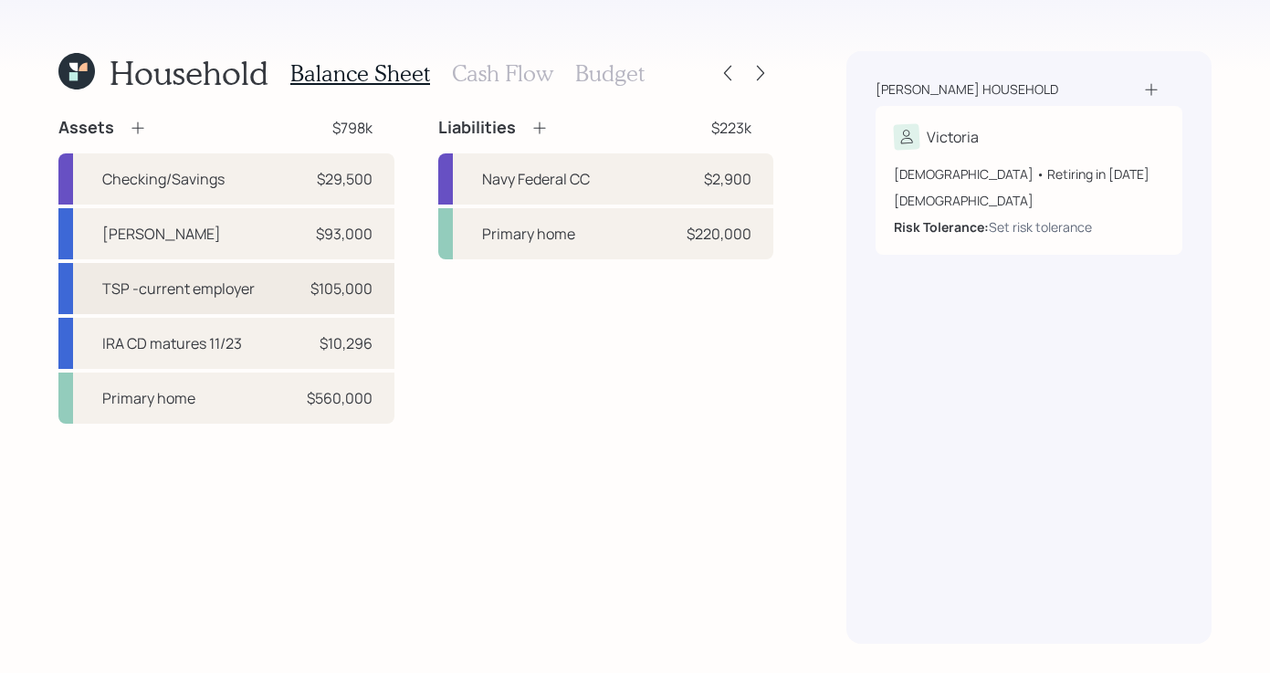
click at [337, 293] on div "$105,000" at bounding box center [342, 289] width 62 height 22
select select "ira"
select select "balanced"
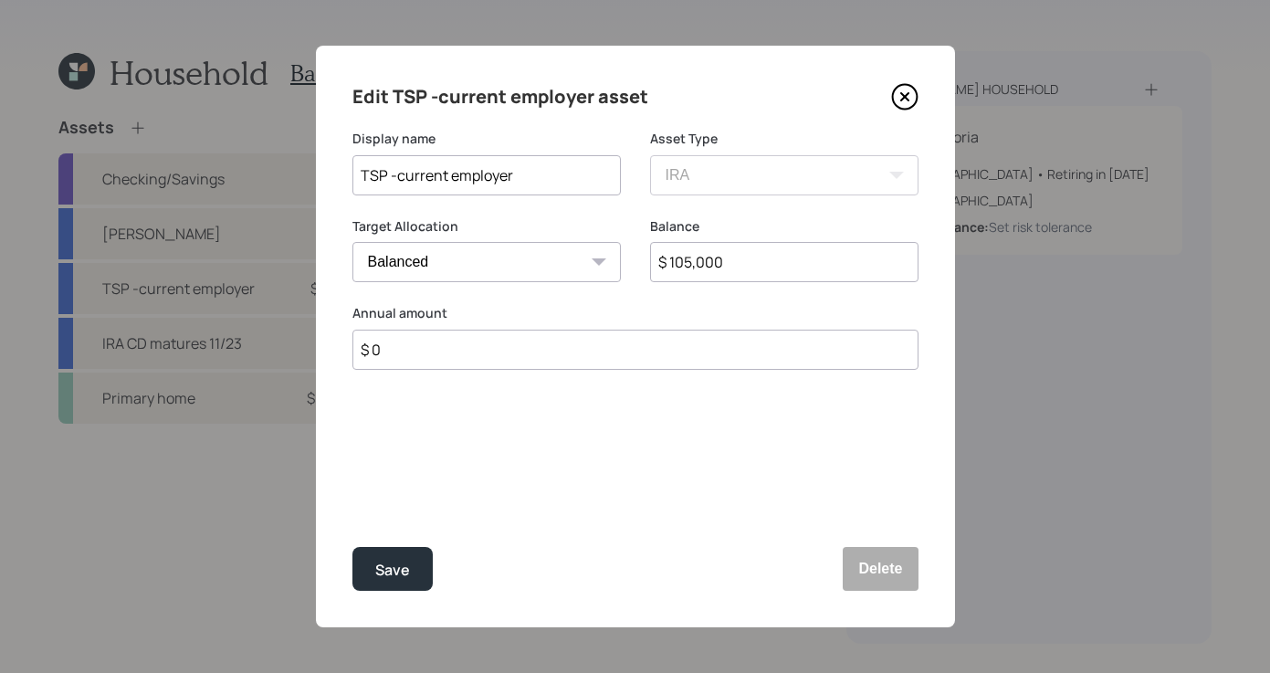
click at [913, 100] on icon at bounding box center [904, 96] width 27 height 27
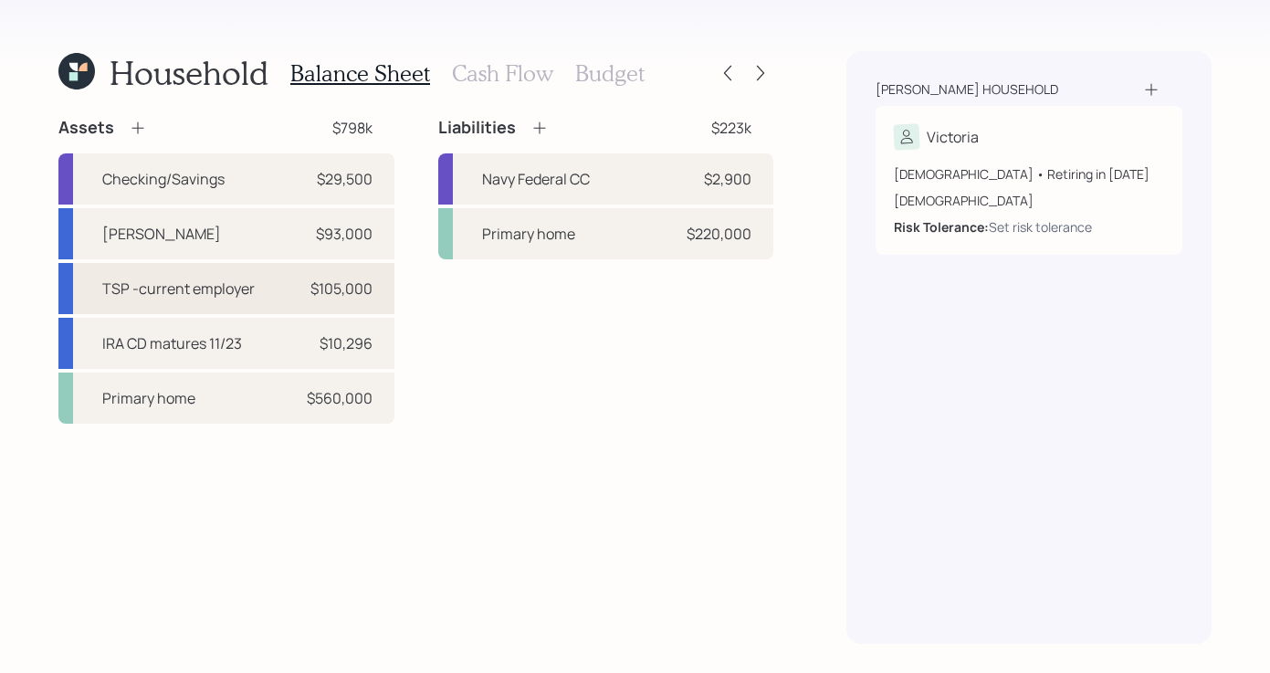
click at [265, 285] on div "TSP -current employer $105,000" at bounding box center [226, 288] width 336 height 51
select select "ira"
select select "balanced"
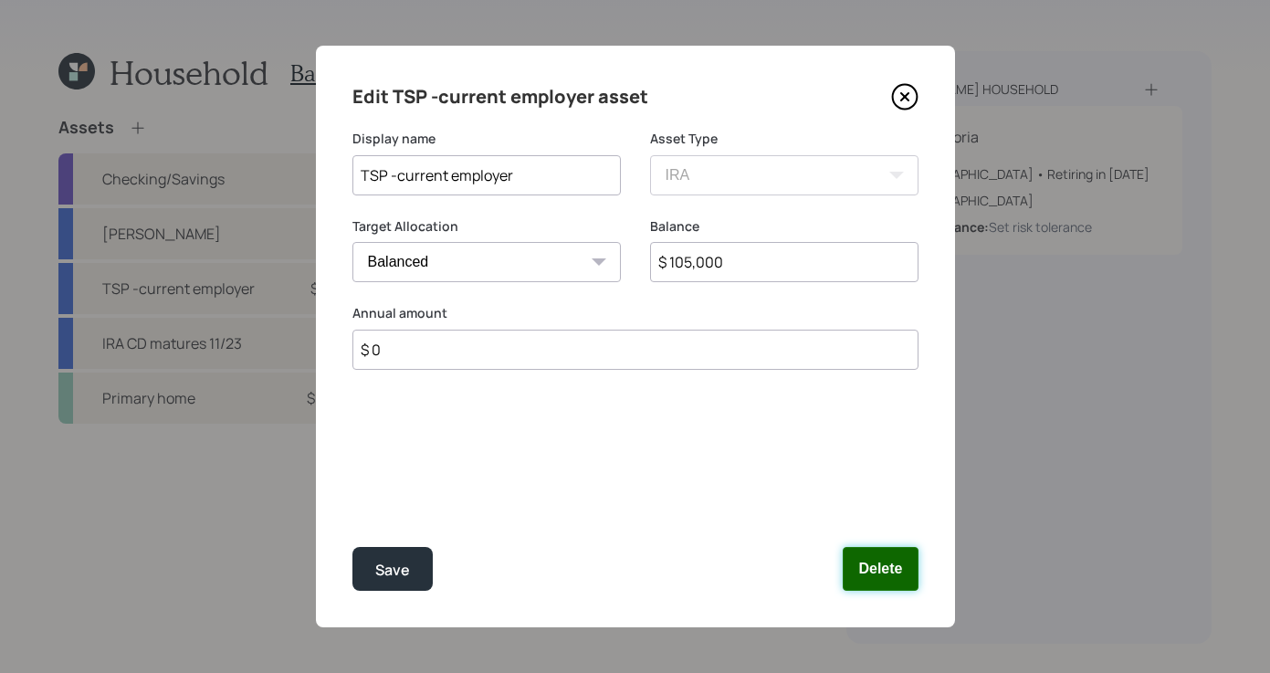
click at [888, 562] on button "Delete" at bounding box center [880, 569] width 75 height 44
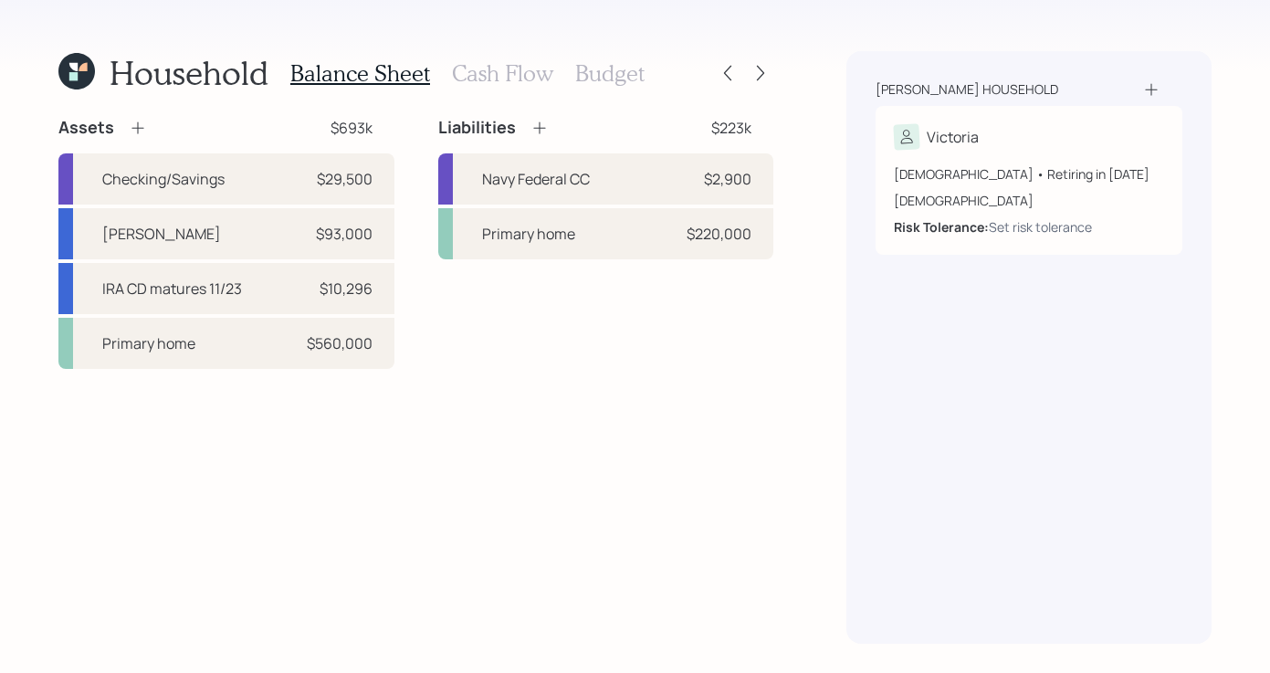
click at [138, 121] on icon at bounding box center [138, 128] width 18 height 18
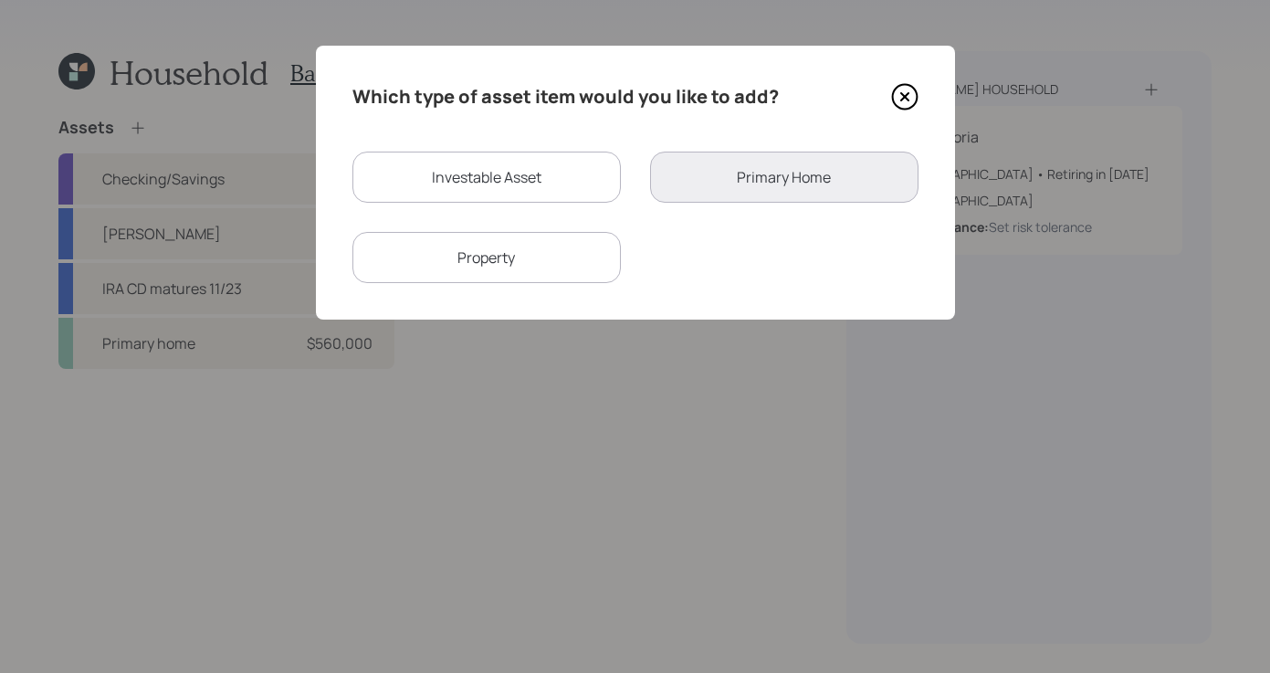
click at [468, 174] on div "Investable Asset" at bounding box center [487, 177] width 268 height 51
select select "taxable"
select select "balanced"
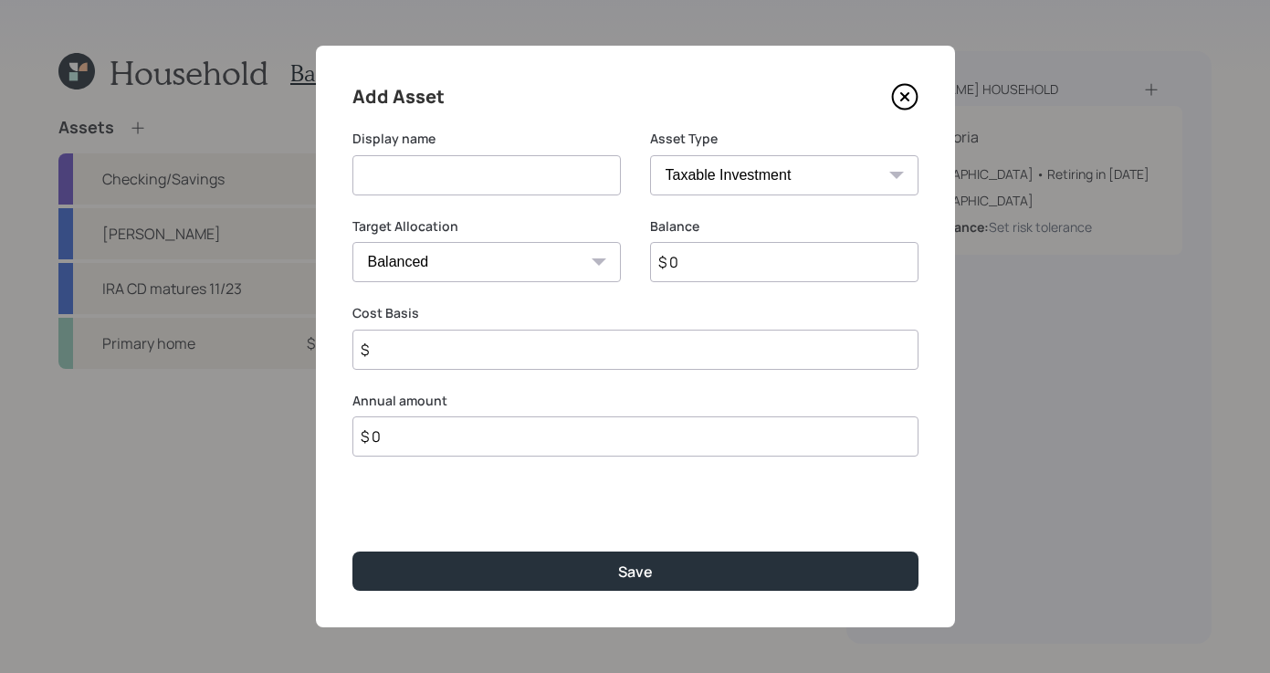
click at [512, 178] on input at bounding box center [487, 175] width 268 height 40
type input "TSP- current employer"
click at [748, 200] on div "Asset Type SEP IRA IRA Roth IRA 401(k) Roth 401(k) 403(b) Roth 403(b) 457(b) Ro…" at bounding box center [784, 174] width 268 height 88
click at [744, 178] on select "SEP IRA IRA Roth IRA 401(k) Roth 401(k) 403(b) Roth 403(b) 457(b) Roth 457(b) H…" at bounding box center [784, 175] width 268 height 40
select select "company_sponsored"
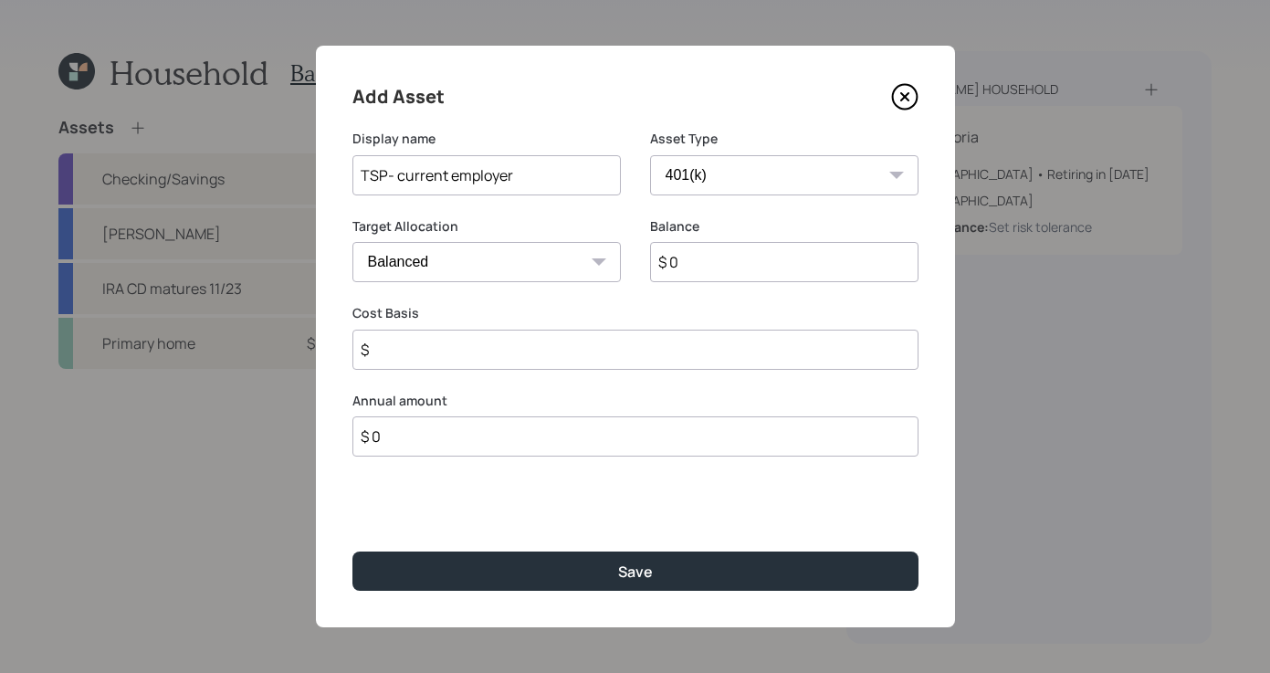
click at [650, 155] on select "SEP IRA IRA Roth IRA 401(k) Roth 401(k) 403(b) Roth 403(b) 457(b) Roth 457(b) H…" at bounding box center [784, 175] width 268 height 40
click at [758, 266] on input "$ 0" at bounding box center [784, 262] width 268 height 40
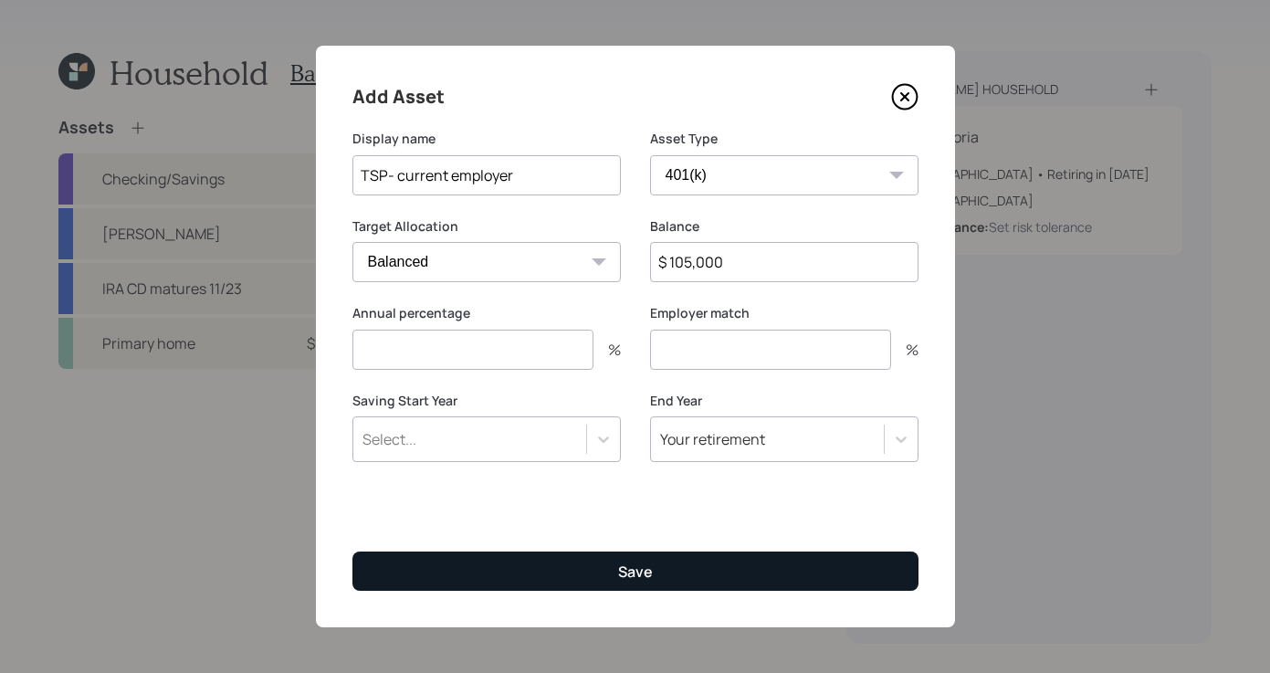
type input "$ 105,000"
click at [681, 555] on button "Save" at bounding box center [636, 571] width 566 height 39
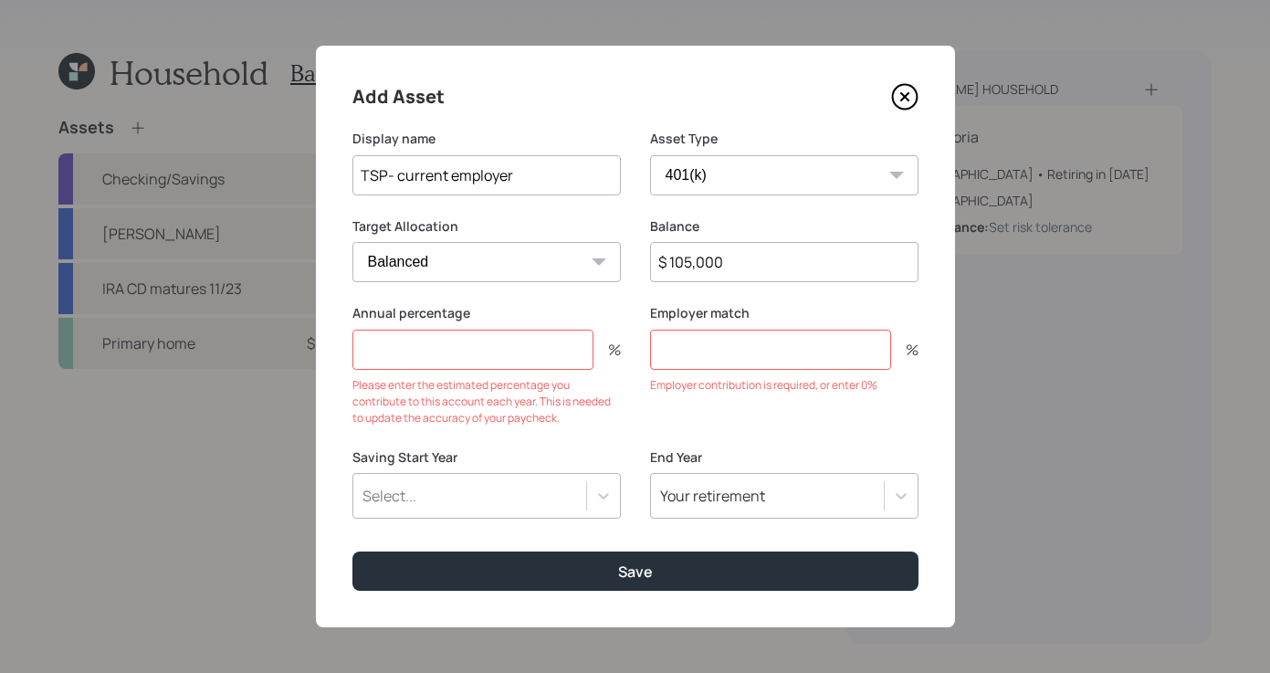
click at [521, 379] on div "Please enter the estimated percentage you contribute to this account each year.…" at bounding box center [487, 401] width 268 height 49
click at [527, 367] on input "number" at bounding box center [473, 350] width 241 height 40
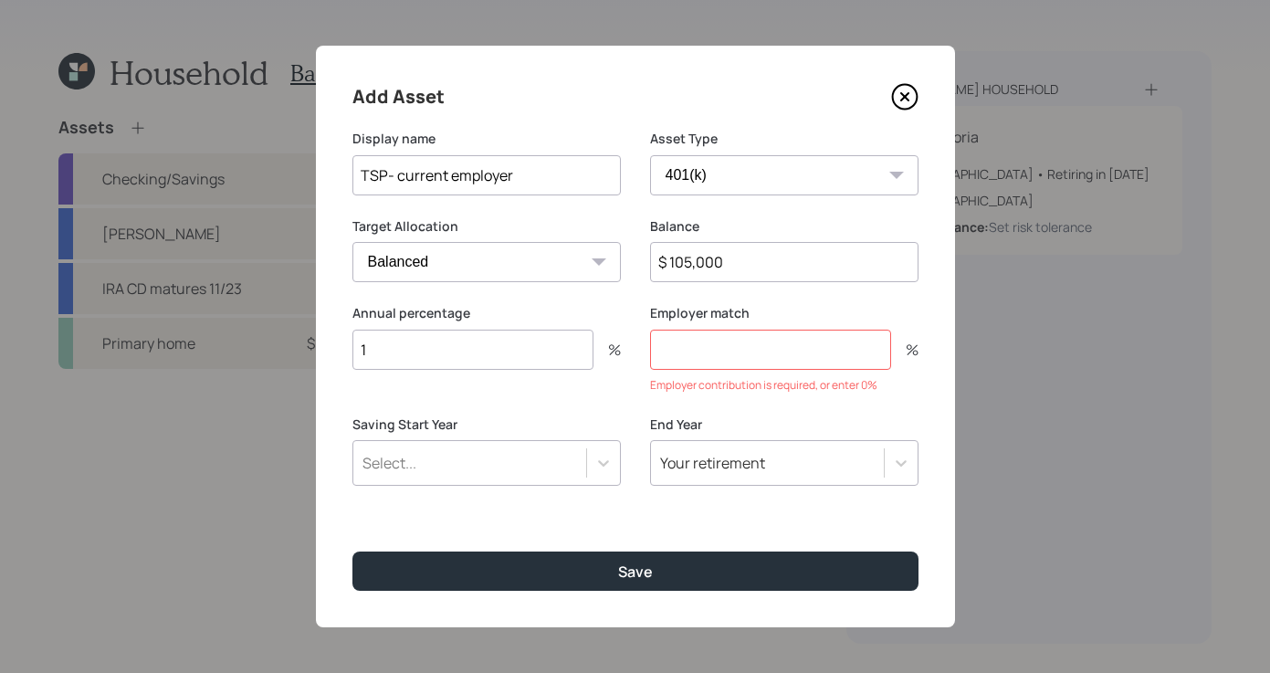
type input "1"
click at [815, 354] on input "number" at bounding box center [770, 350] width 241 height 40
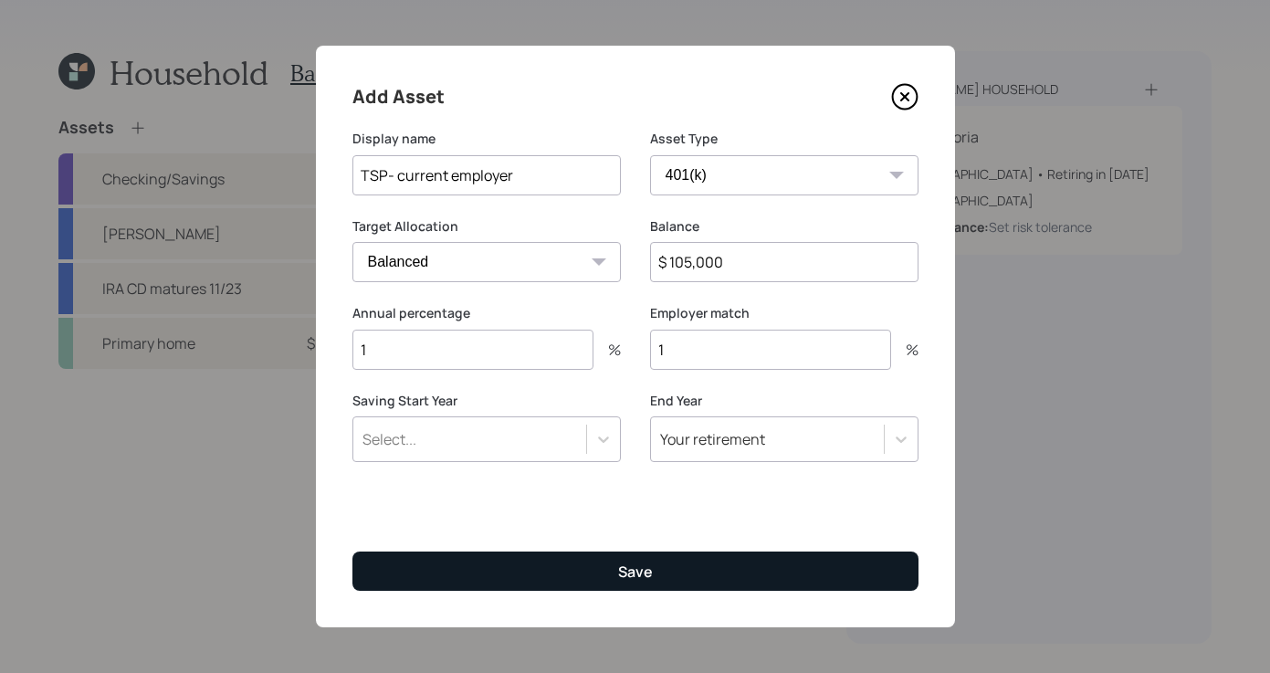
type input "1"
click at [725, 580] on button "Save" at bounding box center [636, 571] width 566 height 39
click at [575, 572] on button "Save" at bounding box center [636, 571] width 566 height 39
click at [553, 575] on button "Save" at bounding box center [636, 571] width 566 height 39
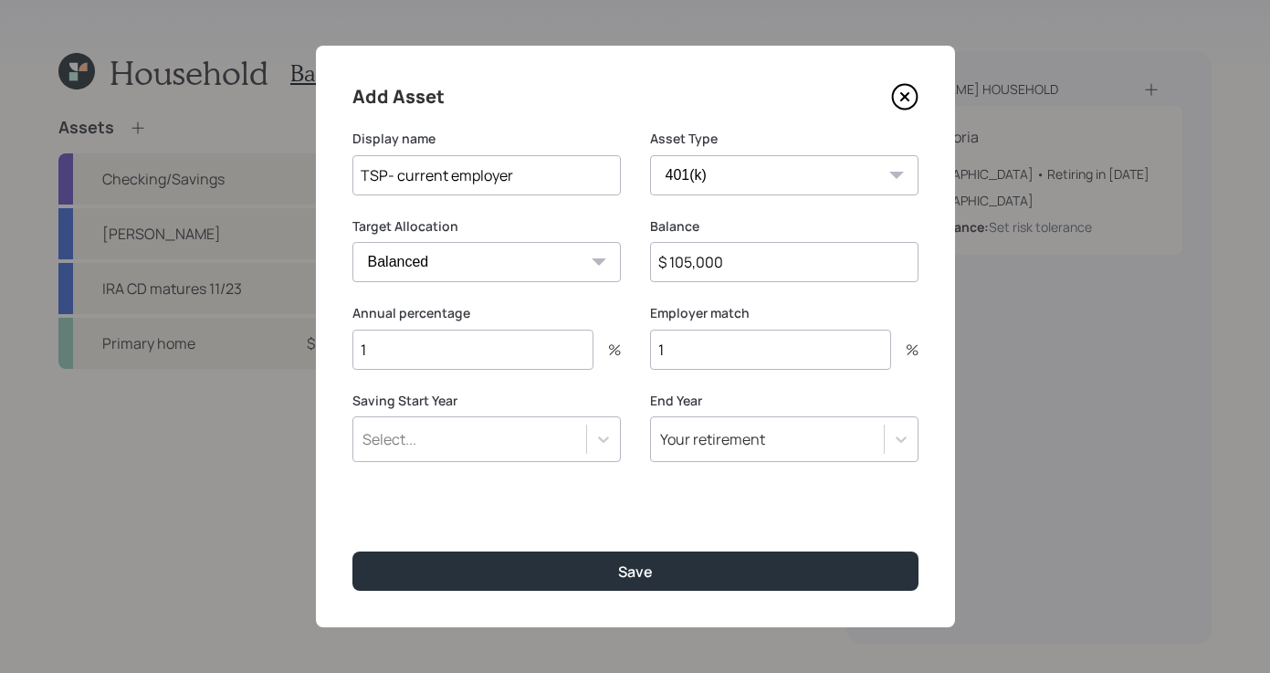
click at [906, 105] on icon at bounding box center [904, 96] width 27 height 27
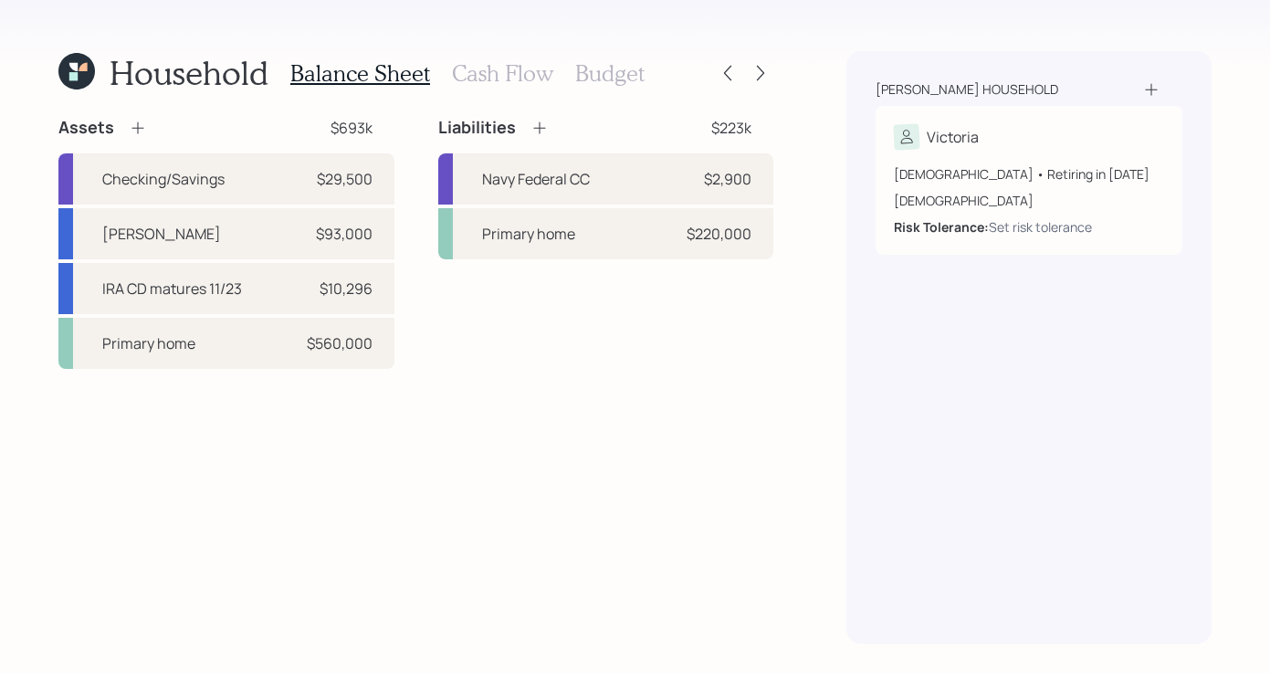
click at [132, 131] on icon at bounding box center [138, 128] width 18 height 18
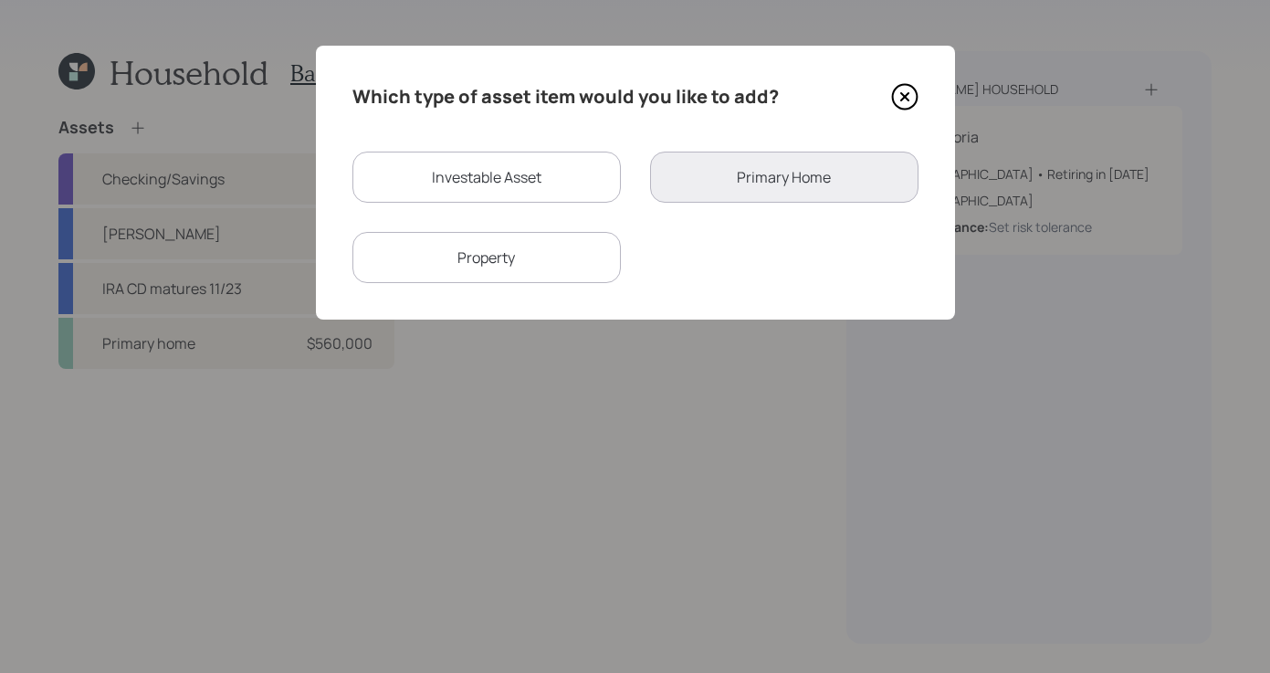
click at [553, 170] on div "Investable Asset" at bounding box center [487, 177] width 268 height 51
select select "taxable"
select select "balanced"
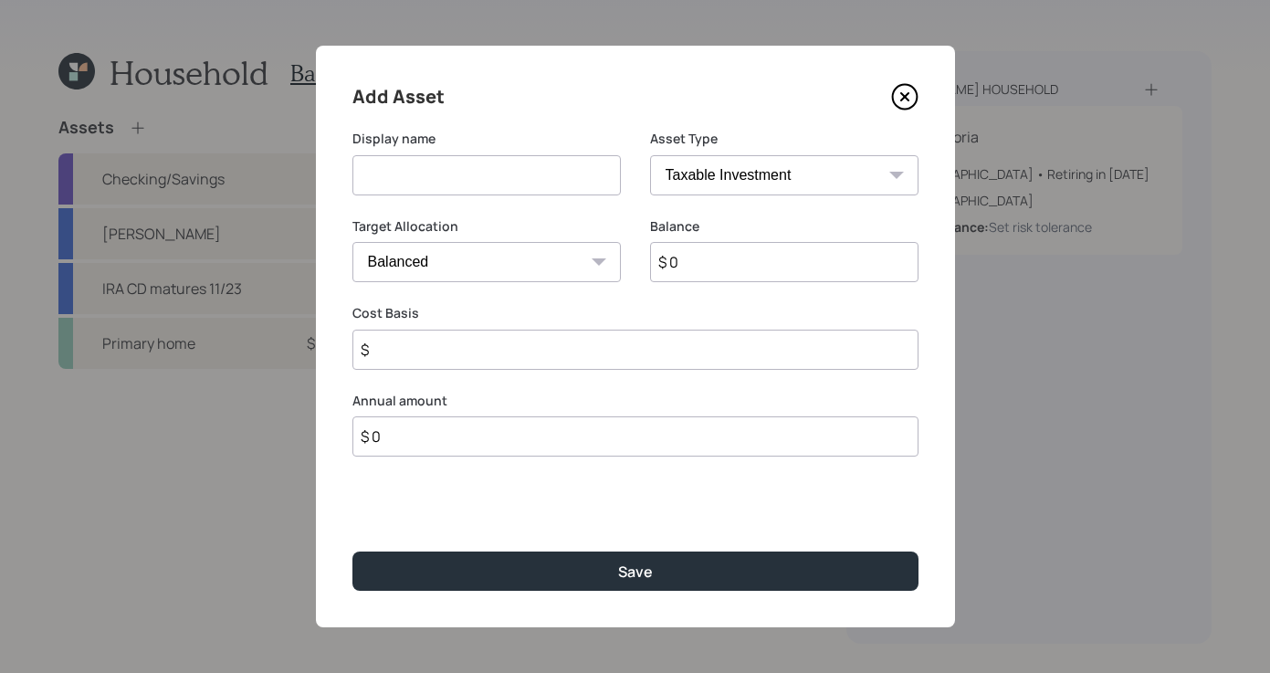
click at [551, 170] on input at bounding box center [487, 175] width 268 height 40
type input "TSP -current employer"
click at [806, 178] on select "SEP IRA IRA Roth IRA 401(k) Roth 401(k) 403(b) Roth 403(b) 457(b) Roth 457(b) H…" at bounding box center [784, 175] width 268 height 40
select select "company_sponsored"
click at [650, 155] on select "SEP IRA IRA Roth IRA 401(k) Roth 401(k) 403(b) Roth 403(b) 457(b) Roth 457(b) H…" at bounding box center [784, 175] width 268 height 40
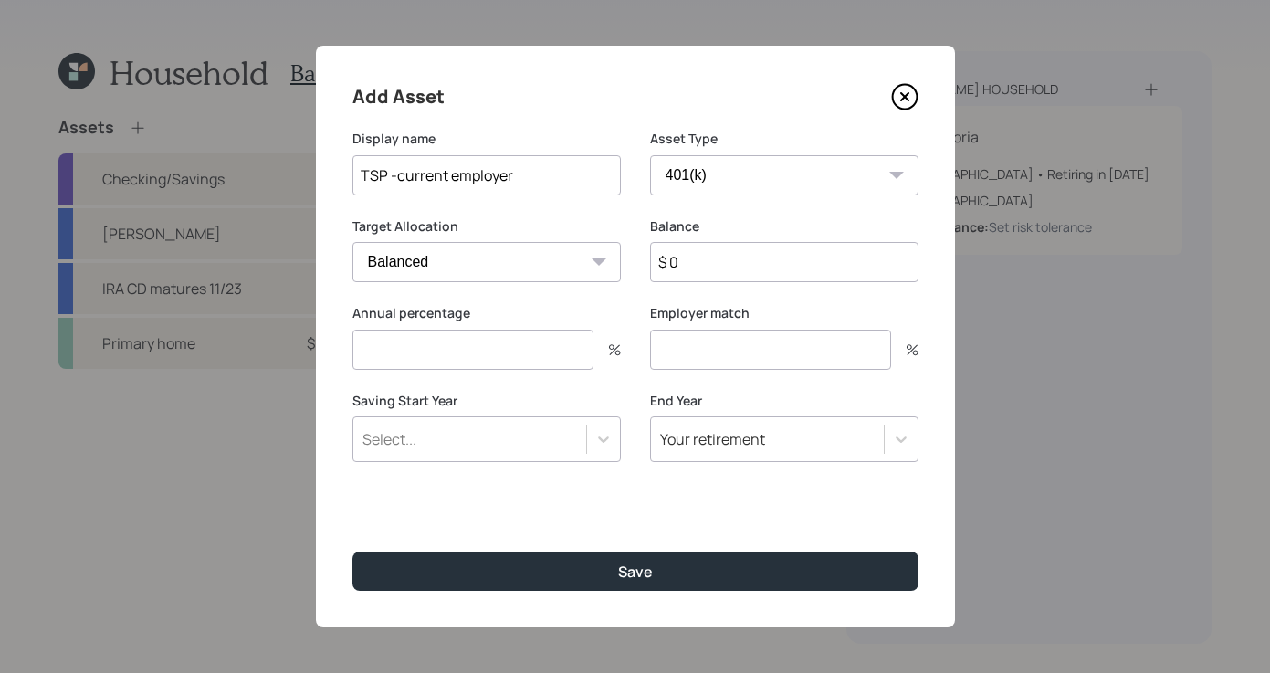
click at [758, 268] on input "$ 0" at bounding box center [784, 262] width 268 height 40
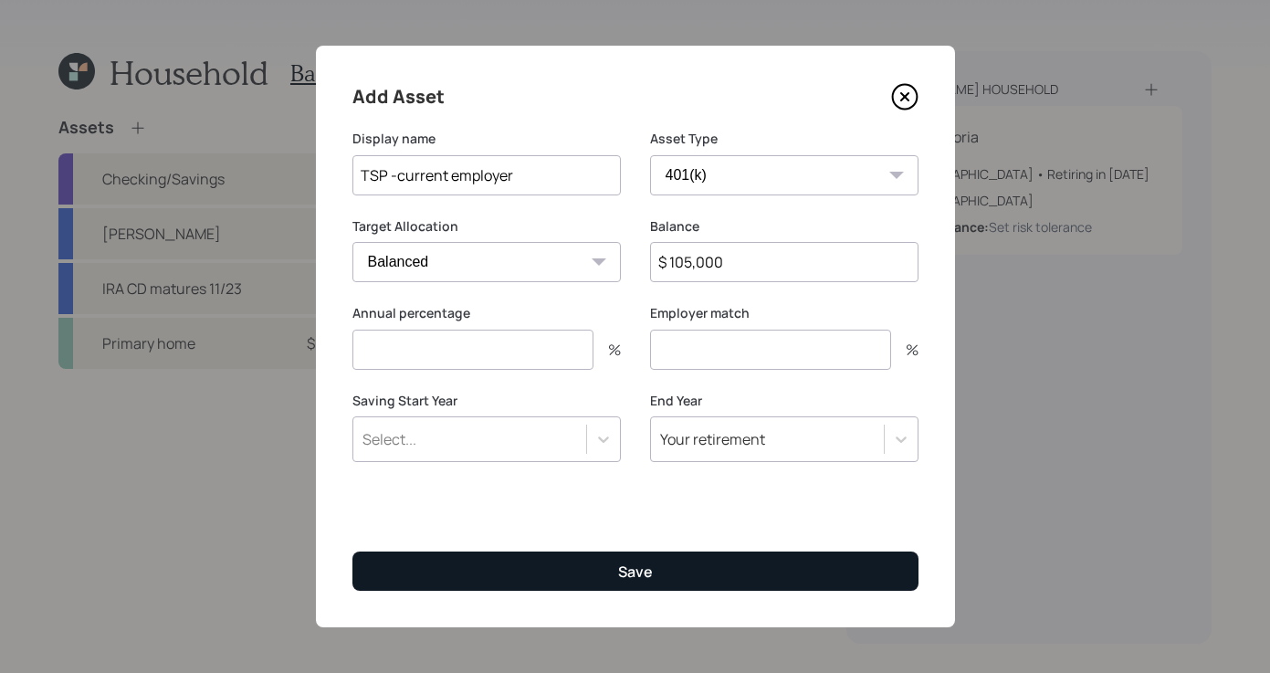
type input "$ 105,000"
click at [724, 561] on button "Save" at bounding box center [636, 571] width 566 height 39
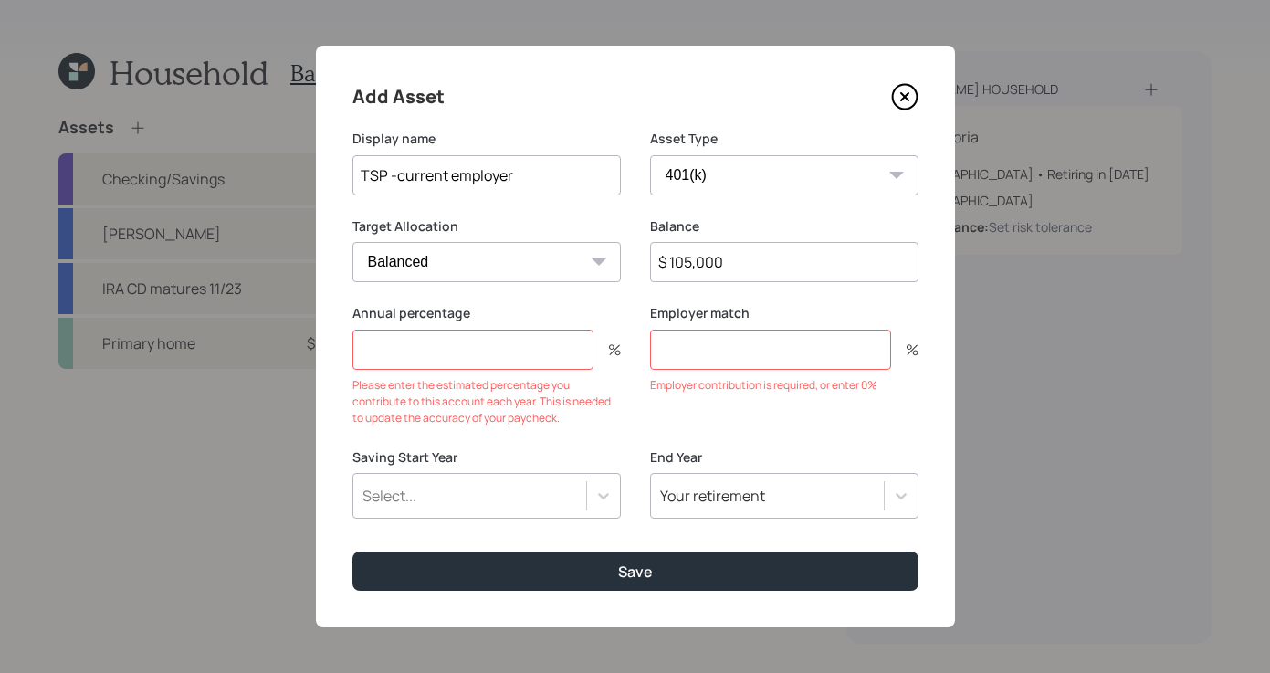
click at [441, 312] on label "Annual percentage" at bounding box center [487, 313] width 268 height 18
click at [443, 332] on input "number" at bounding box center [473, 350] width 241 height 40
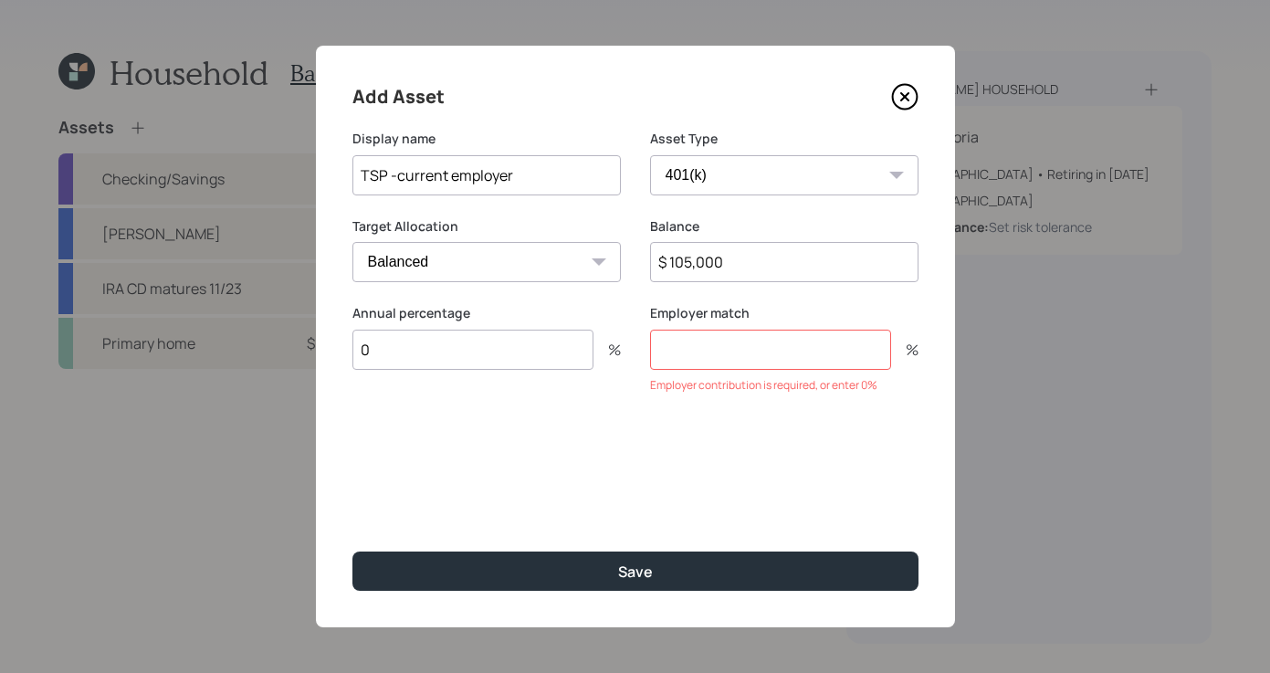
type input "0"
drag, startPoint x: 715, startPoint y: 350, endPoint x: 732, endPoint y: 349, distance: 17.4
click at [721, 350] on input "number" at bounding box center [770, 350] width 241 height 40
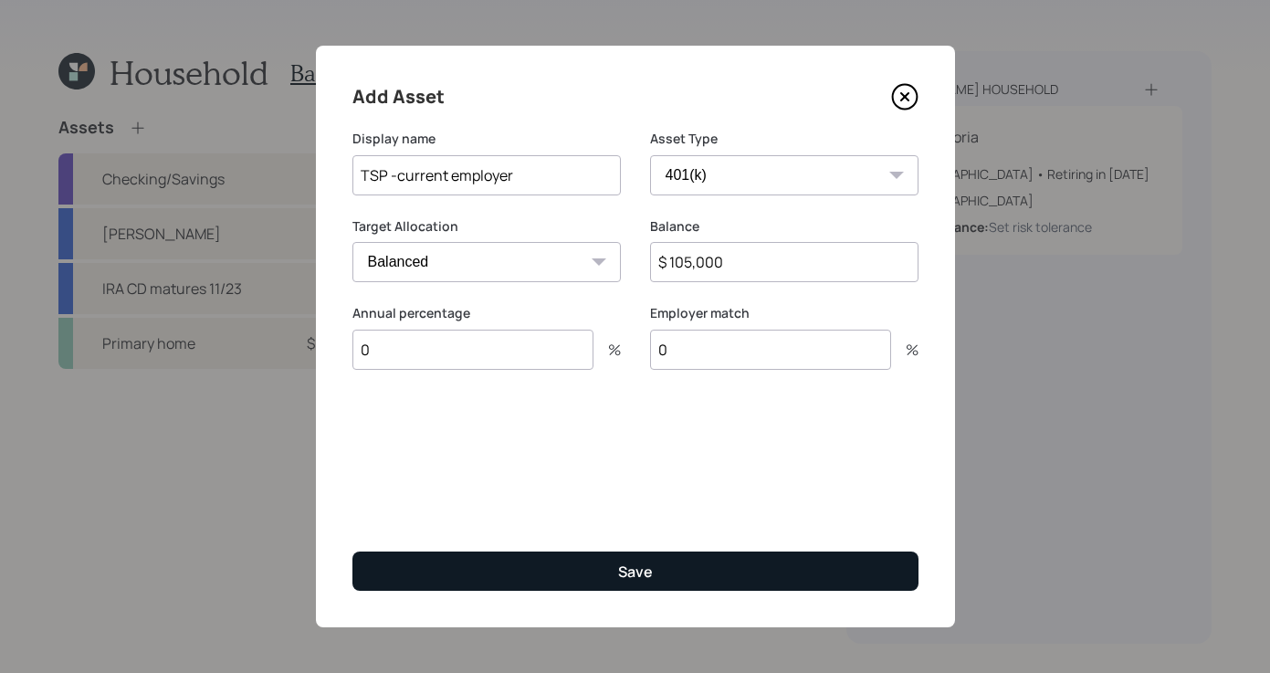
type input "0"
click at [638, 563] on div "Save" at bounding box center [635, 572] width 35 height 20
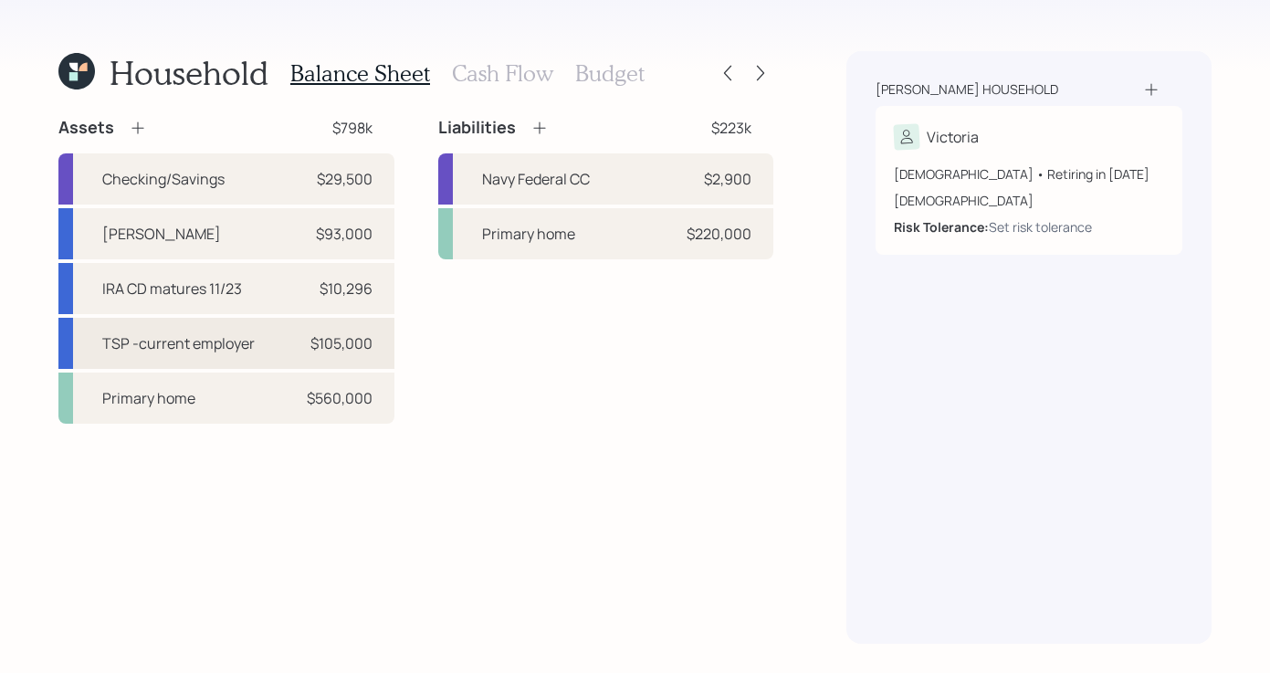
click at [355, 351] on div "$105,000" at bounding box center [342, 343] width 62 height 22
select select "company_sponsored"
select select "balanced"
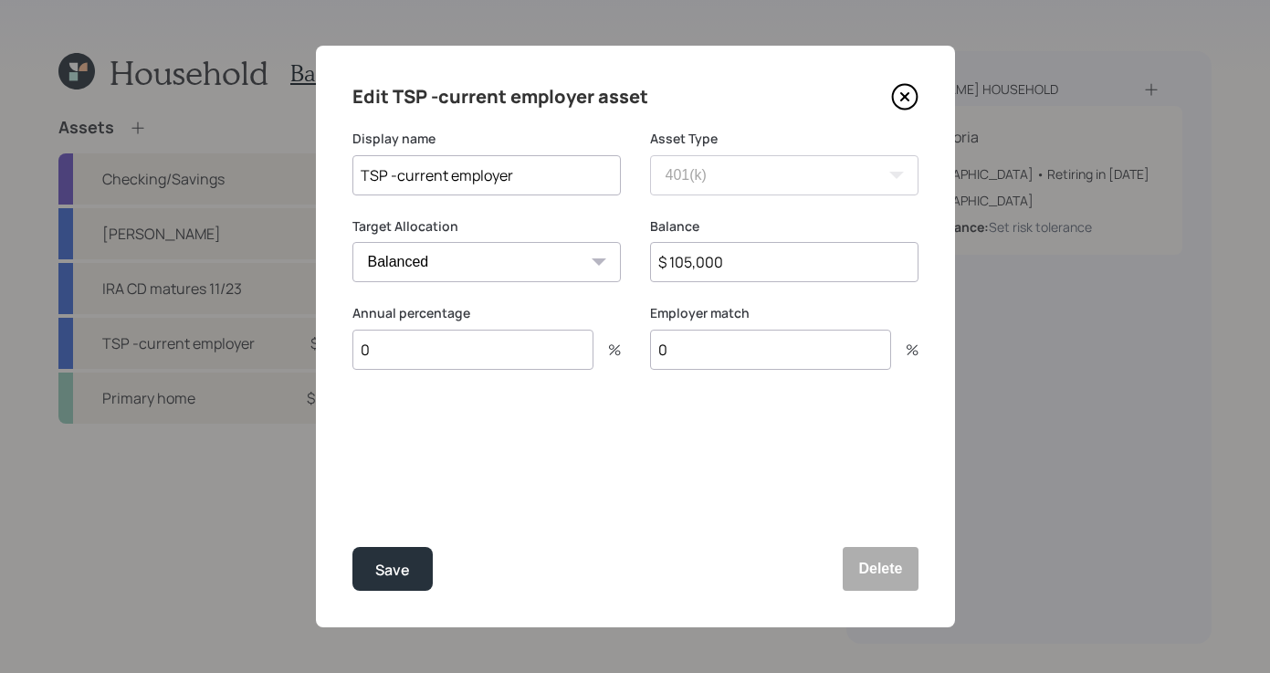
click at [799, 249] on input "$ 105,000" at bounding box center [784, 262] width 268 height 40
click at [813, 261] on input "$ 105,000" at bounding box center [784, 262] width 268 height 40
type input "$ 105,150"
click at [373, 587] on button "Save" at bounding box center [393, 569] width 80 height 44
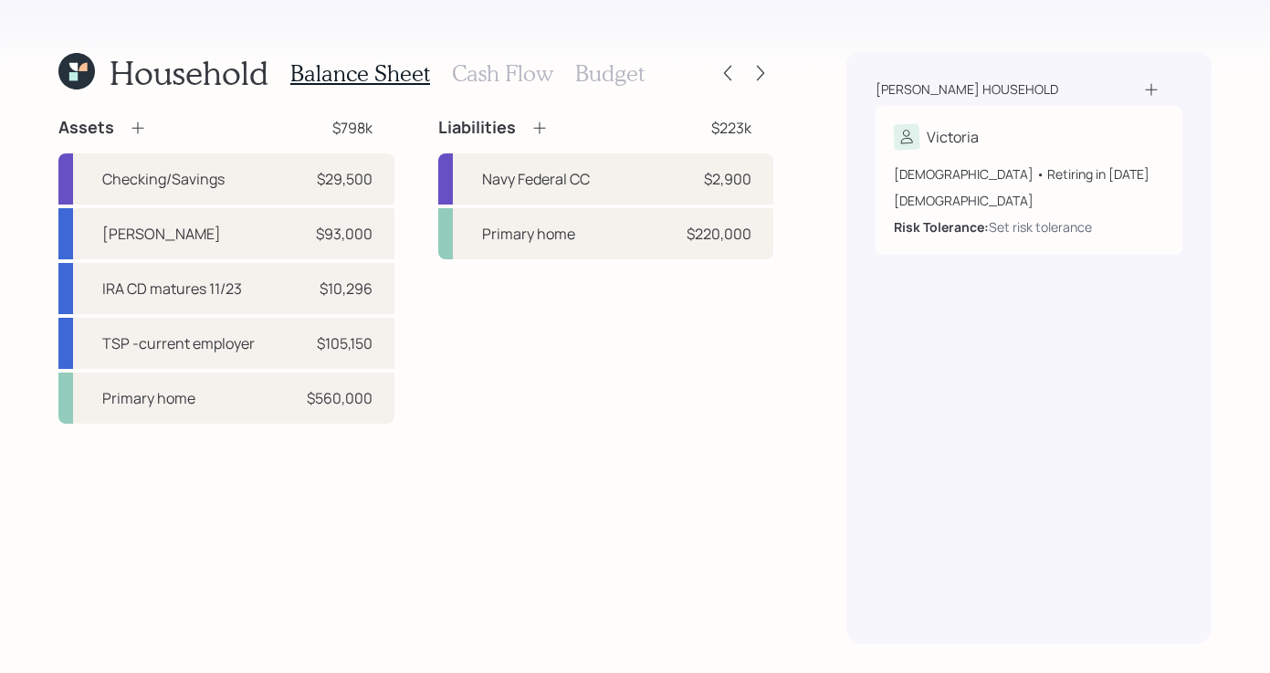
click at [492, 65] on h3 "Cash Flow" at bounding box center [502, 73] width 101 height 26
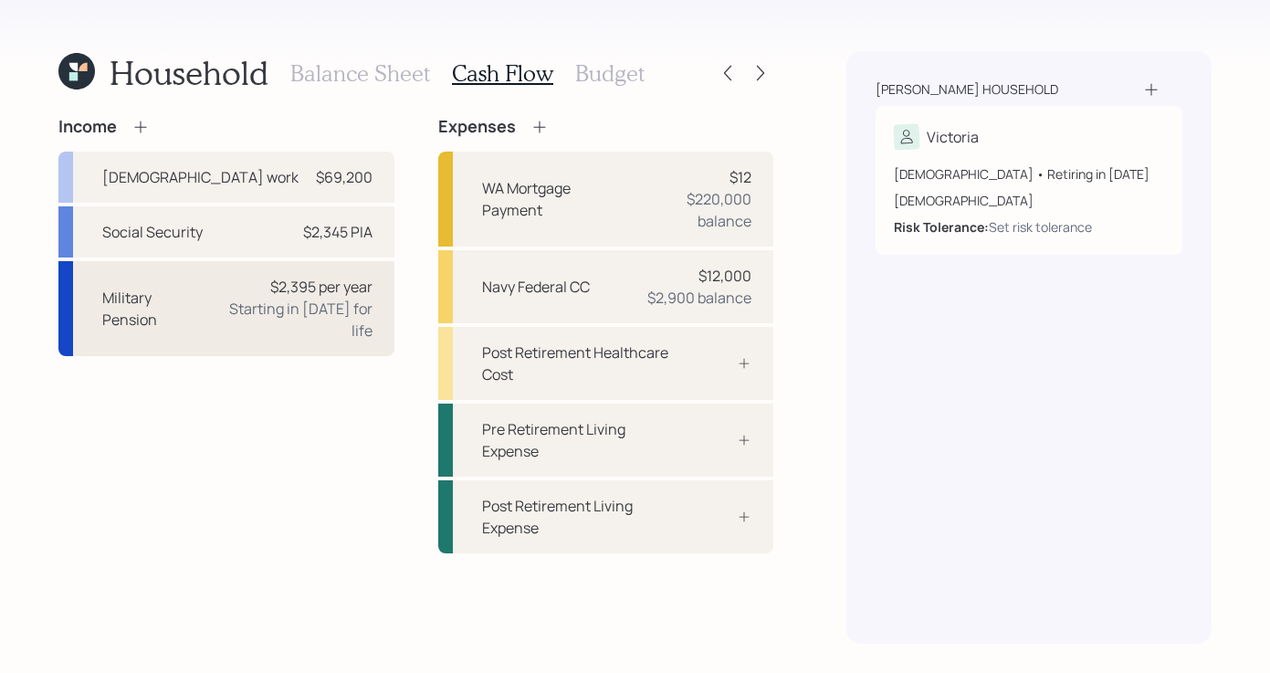
click at [272, 287] on div "$2,395 per year" at bounding box center [321, 287] width 102 height 22
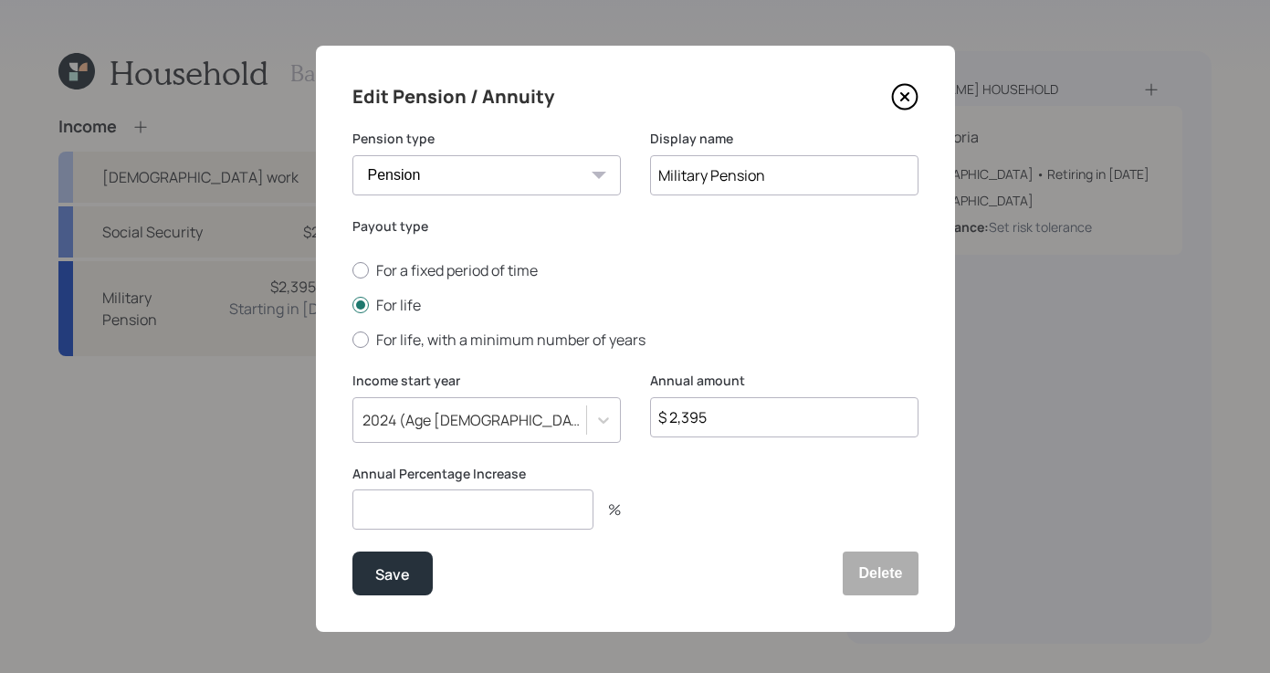
drag, startPoint x: 783, startPoint y: 422, endPoint x: 283, endPoint y: 412, distance: 499.6
click at [283, 412] on div "Edit Pension / Annuity Pension type Pension Annuity Display name Military Pensi…" at bounding box center [635, 336] width 1270 height 673
type input "$ 28,740"
click at [383, 581] on div "Save" at bounding box center [392, 575] width 35 height 25
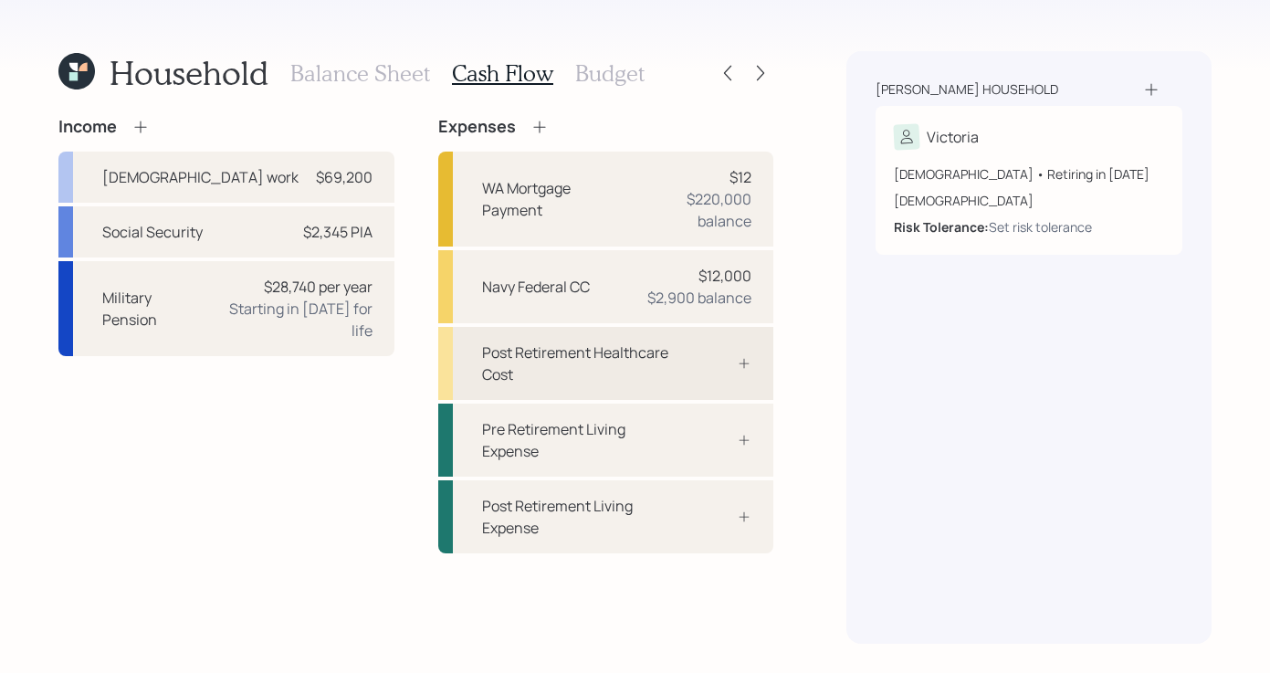
click at [558, 357] on div "Post Retirement Healthcare Cost" at bounding box center [582, 364] width 201 height 44
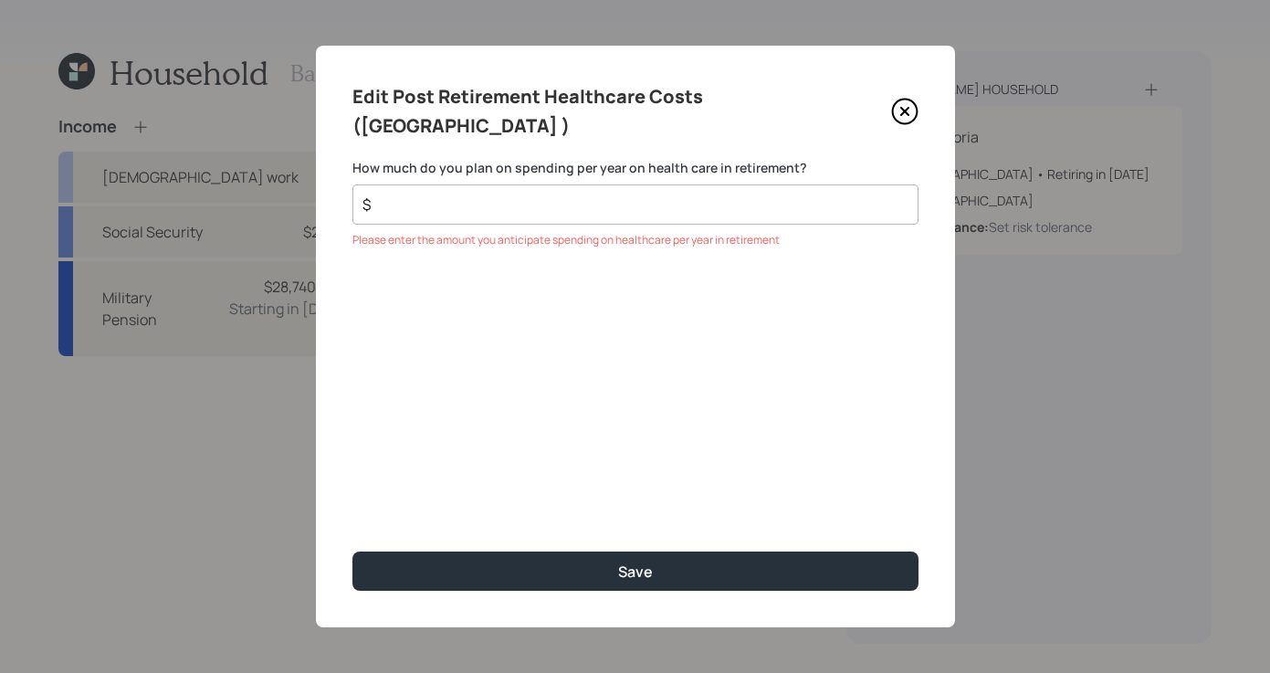
click at [687, 184] on div "$" at bounding box center [636, 204] width 566 height 40
click at [654, 194] on input "$" at bounding box center [628, 205] width 535 height 22
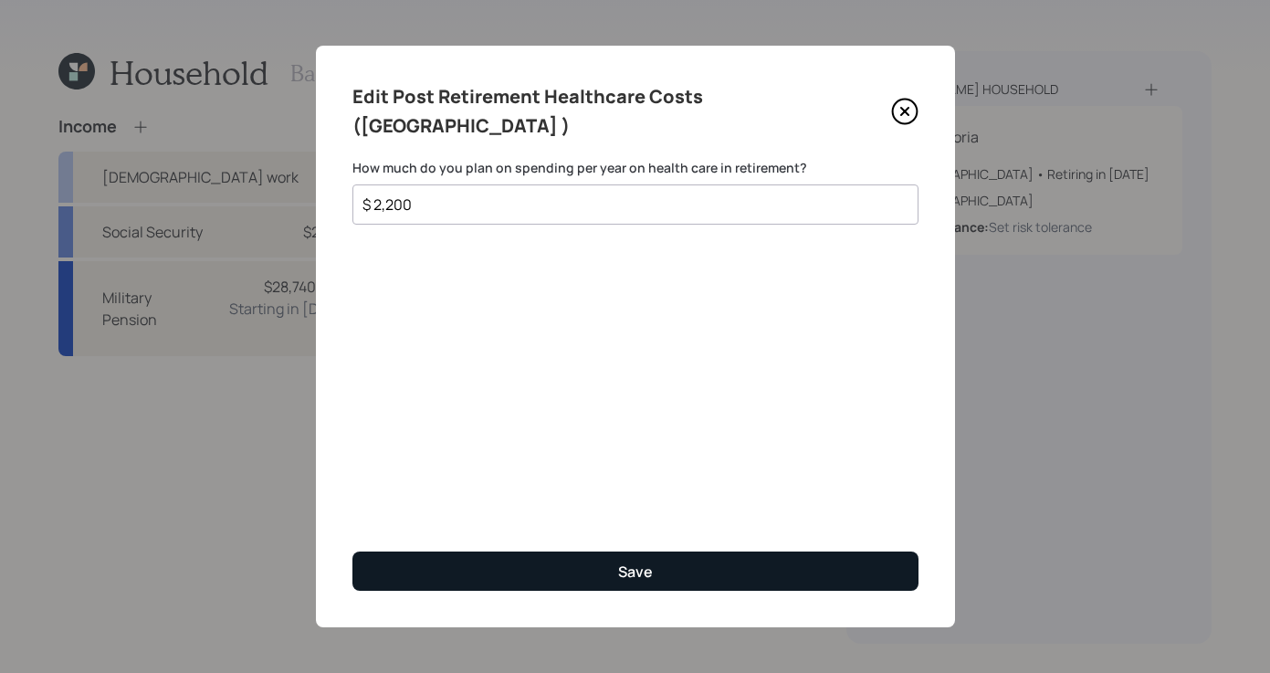
type input "$ 2,200"
click at [799, 554] on button "Save" at bounding box center [636, 571] width 566 height 39
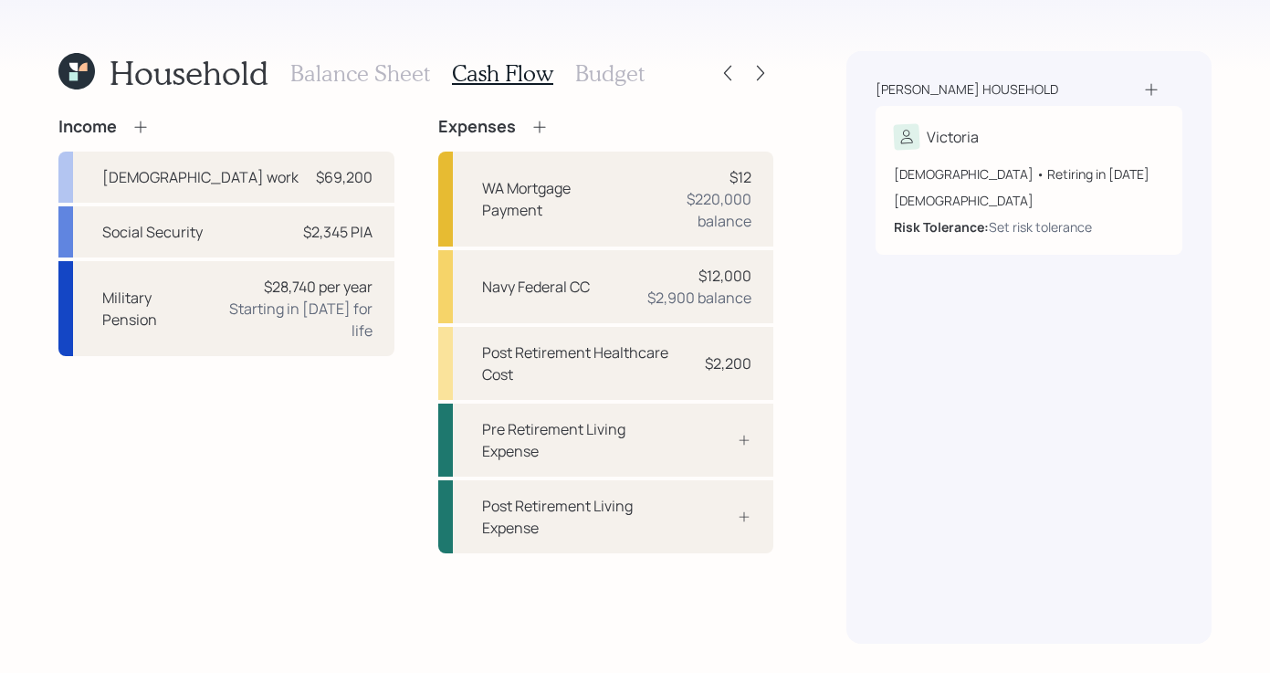
click at [365, 69] on h3 "Balance Sheet" at bounding box center [360, 73] width 140 height 26
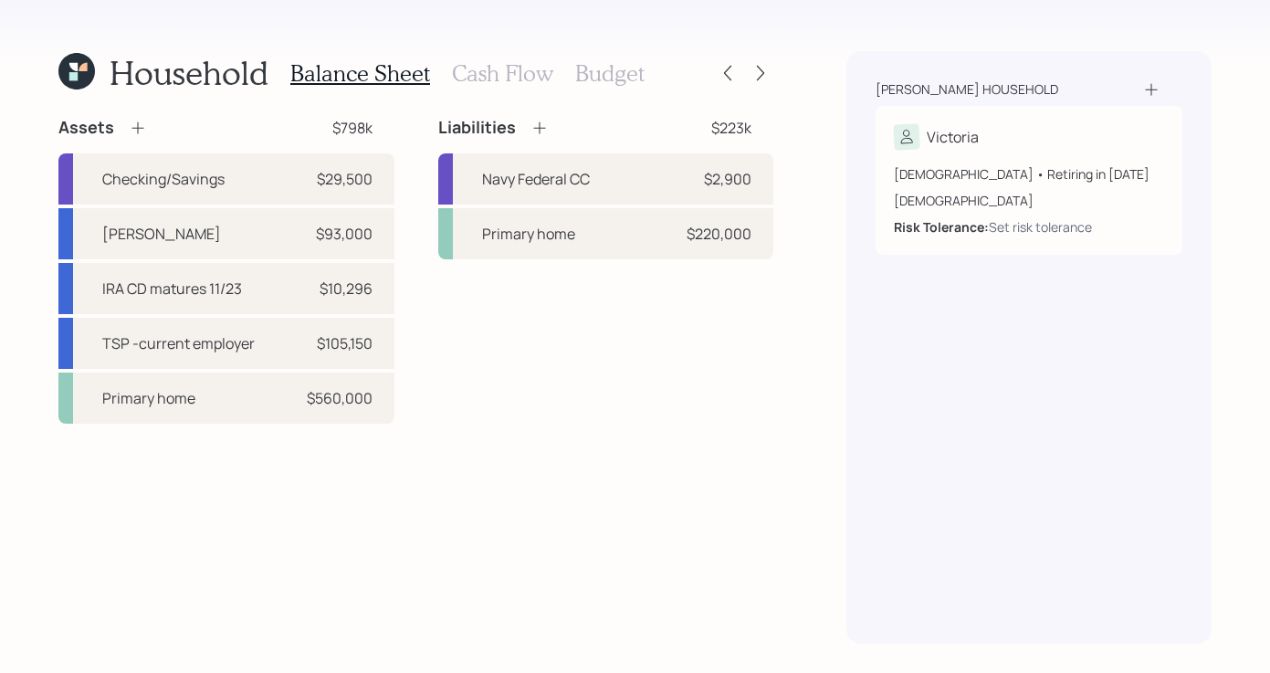
click at [516, 77] on h3 "Cash Flow" at bounding box center [502, 73] width 101 height 26
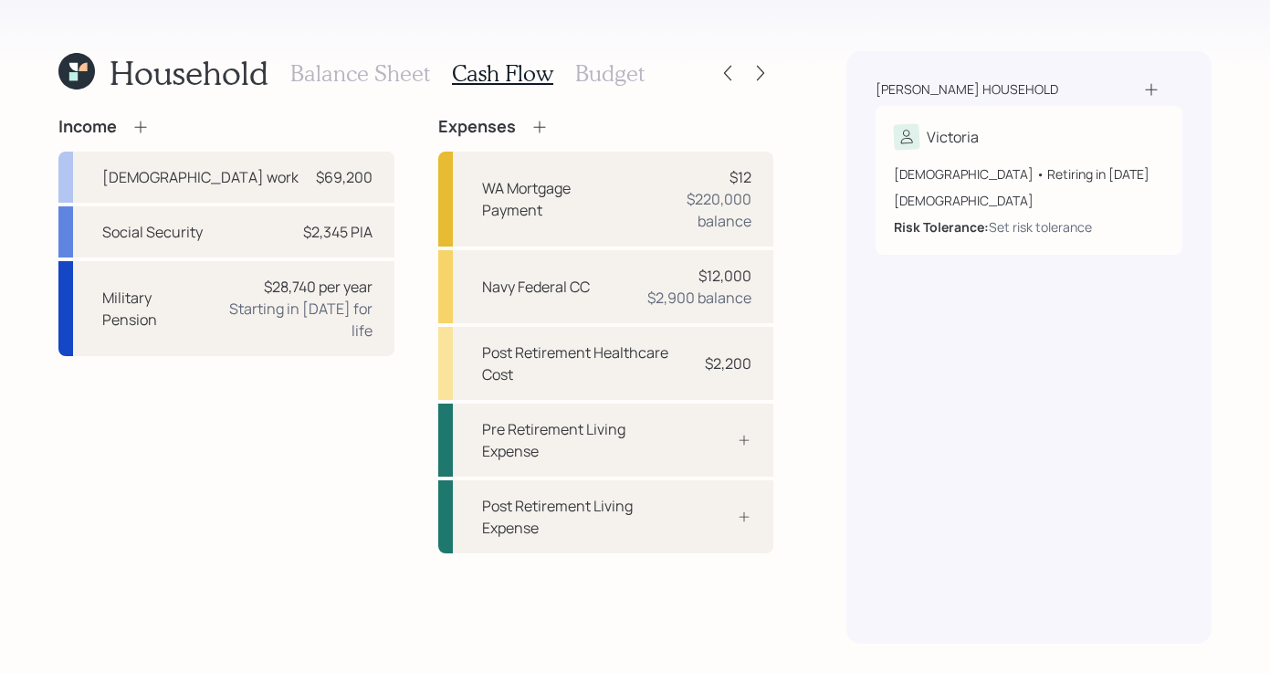
click at [625, 79] on h3 "Budget" at bounding box center [609, 73] width 69 height 26
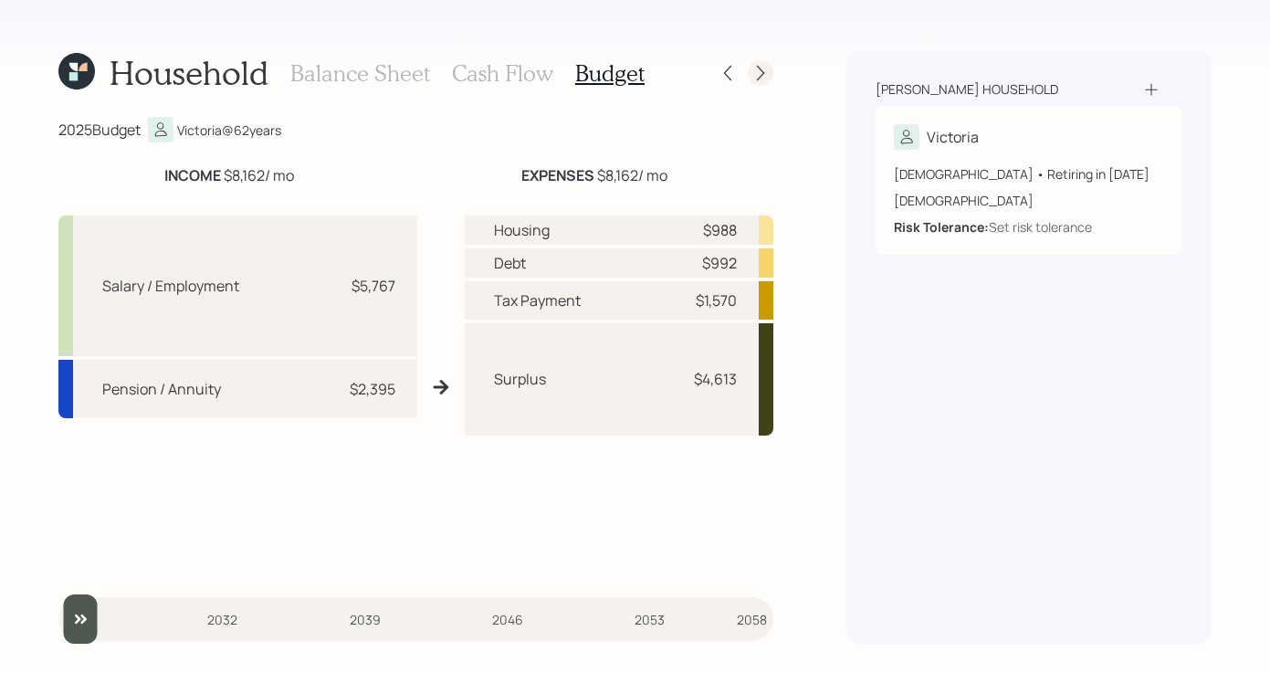
click at [762, 77] on icon at bounding box center [761, 73] width 18 height 18
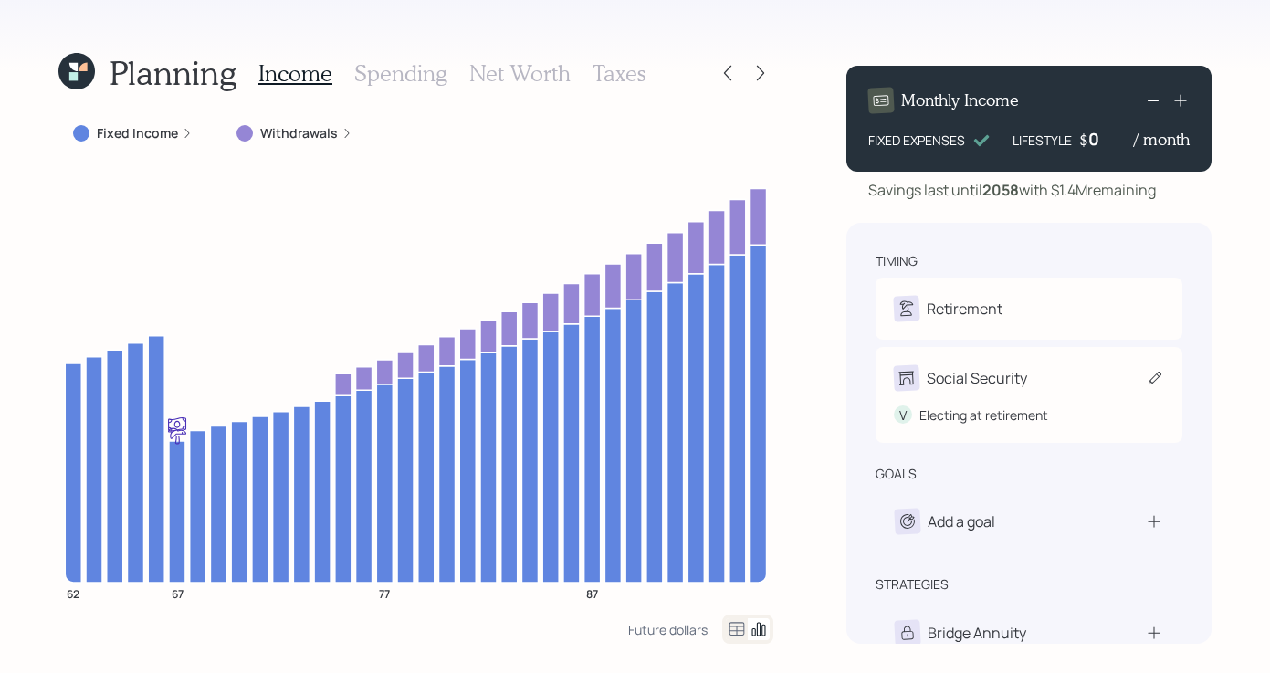
click at [1061, 374] on div "Social Security" at bounding box center [1029, 378] width 270 height 26
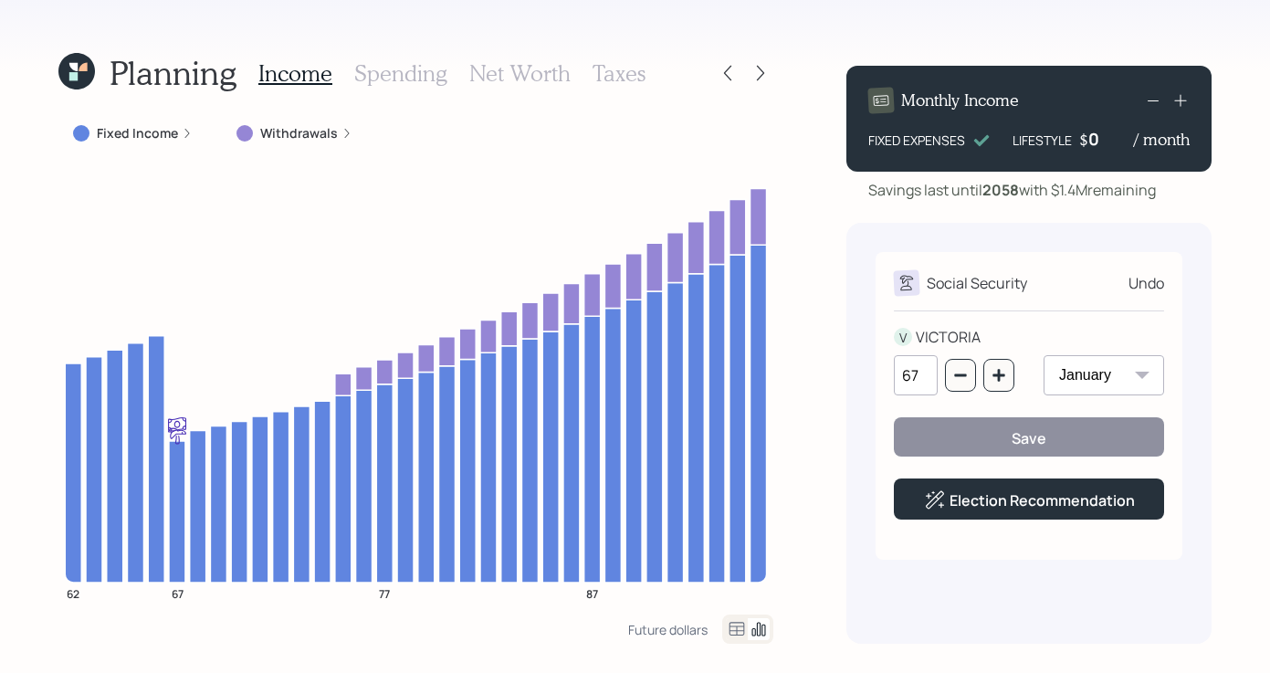
click at [807, 136] on div "Planning Income Spending Net Worth Taxes Fixed Income Withdrawals 62 67 77 87 F…" at bounding box center [635, 336] width 1270 height 673
click at [519, 60] on h3 "Net Worth" at bounding box center [519, 73] width 101 height 26
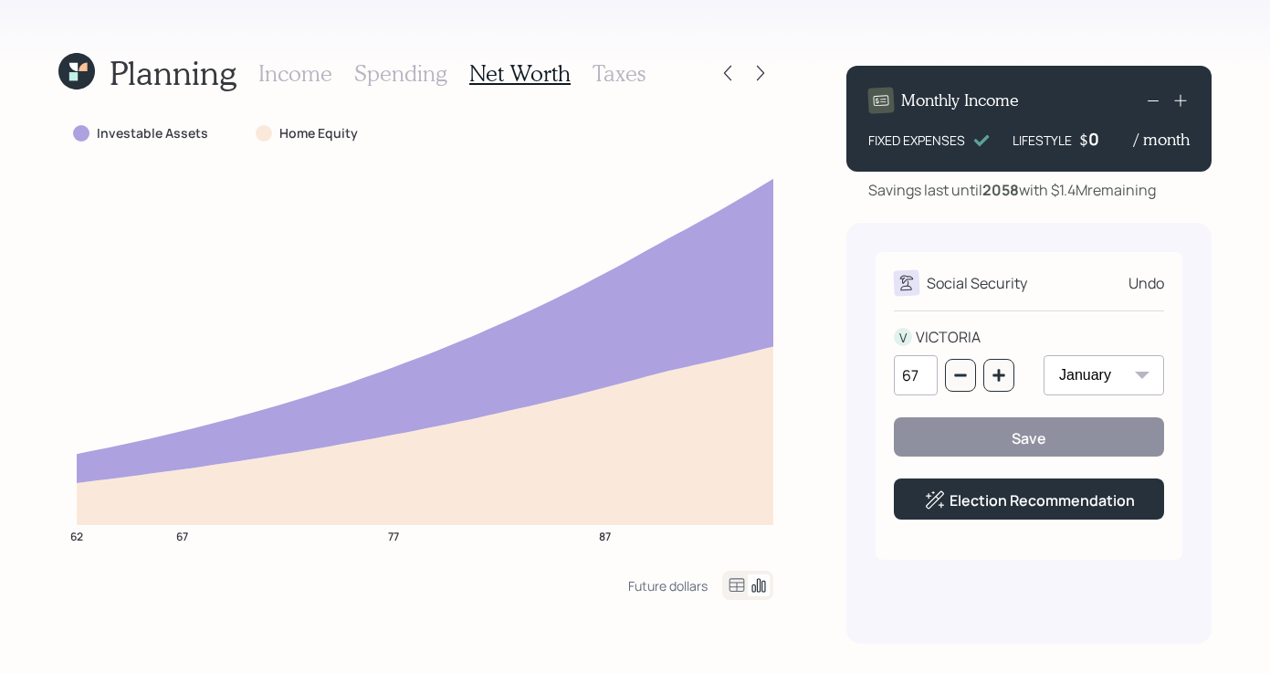
click at [425, 90] on div "Income Spending Net Worth Taxes" at bounding box center [451, 73] width 387 height 44
click at [424, 86] on h3 "Spending" at bounding box center [400, 73] width 93 height 26
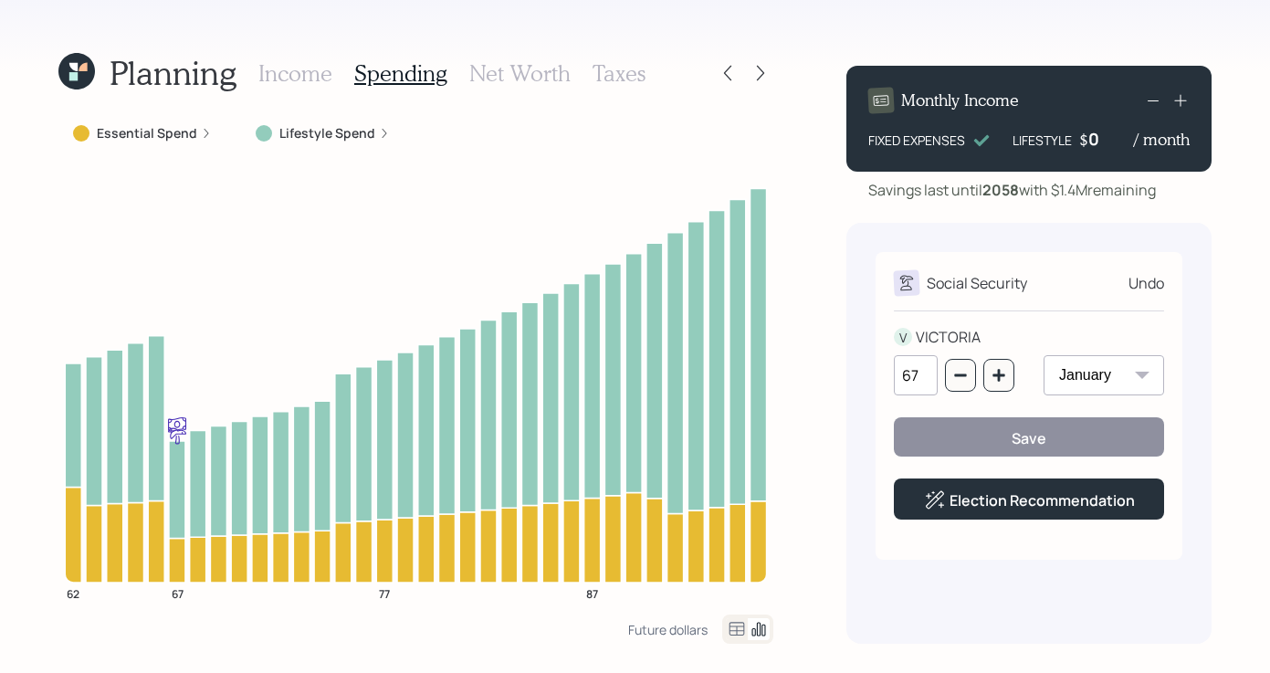
click at [251, 77] on div "Planning Income Spending Net Worth Taxes" at bounding box center [351, 73] width 587 height 44
click at [262, 76] on h3 "Income" at bounding box center [295, 73] width 74 height 26
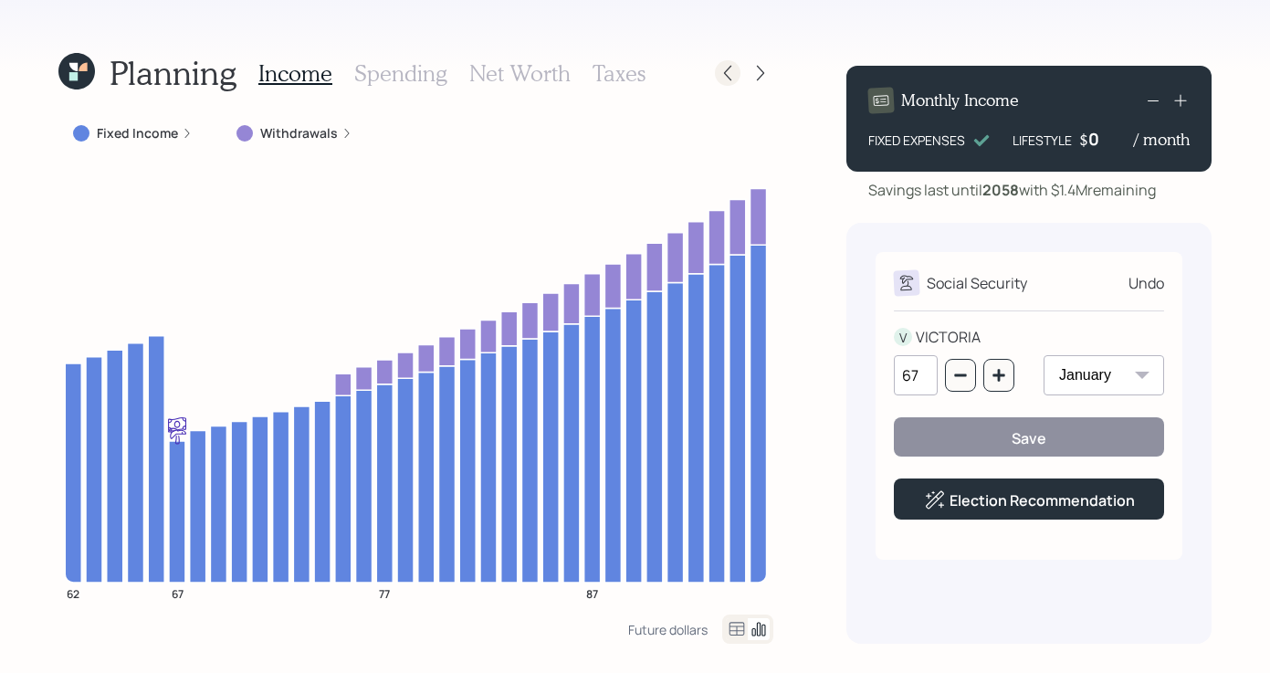
click at [723, 74] on icon at bounding box center [728, 73] width 18 height 18
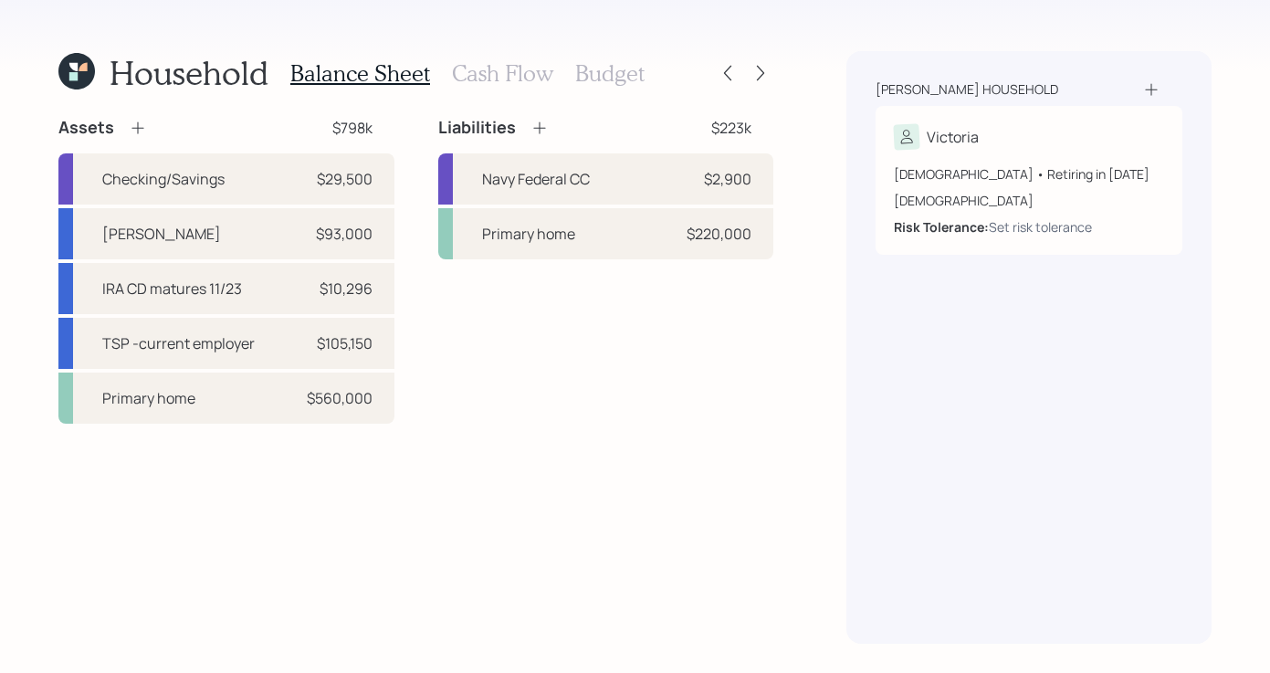
click at [515, 92] on div "Balance Sheet Cash Flow Budget" at bounding box center [467, 73] width 354 height 44
click at [516, 87] on div "Balance Sheet Cash Flow Budget" at bounding box center [467, 73] width 354 height 44
click at [519, 80] on h3 "Cash Flow" at bounding box center [502, 73] width 101 height 26
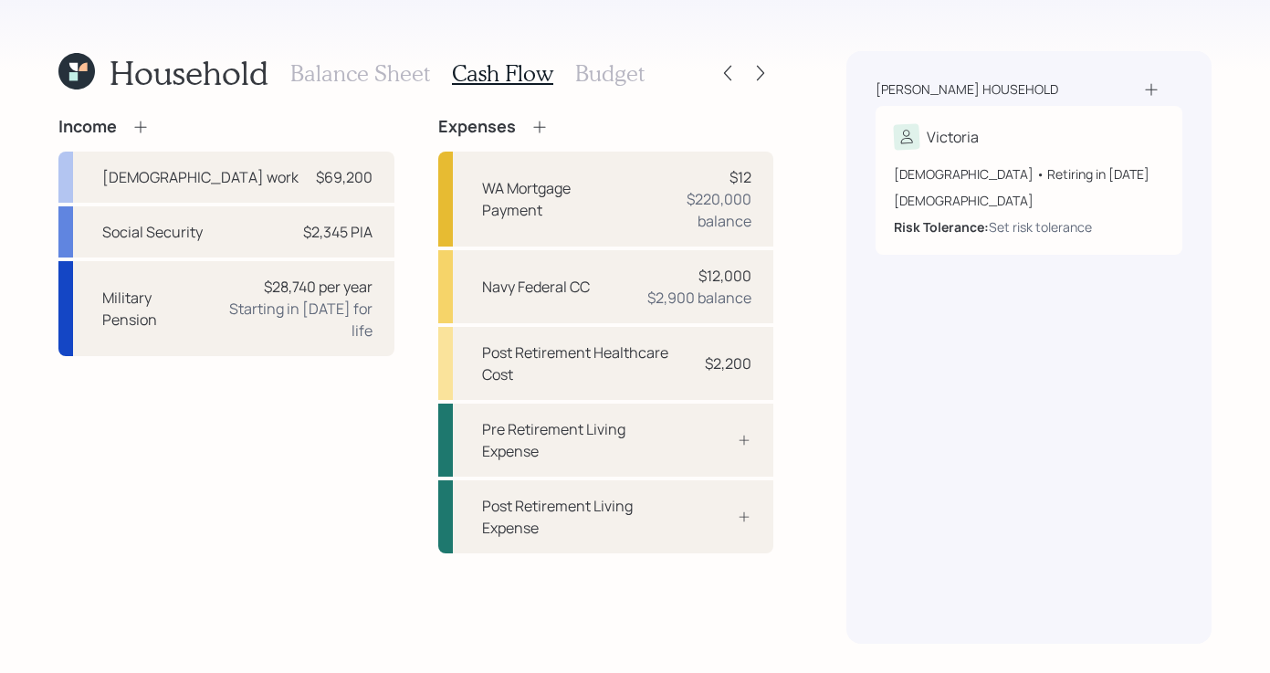
click at [610, 76] on h3 "Budget" at bounding box center [609, 73] width 69 height 26
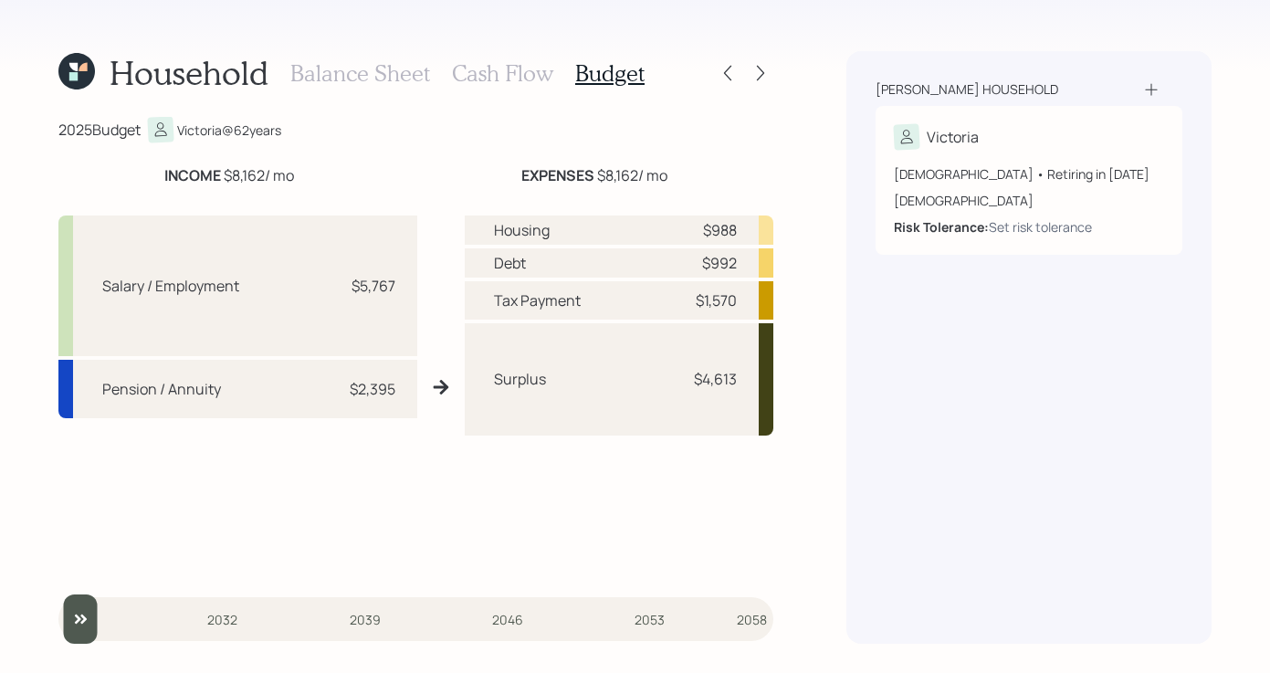
click at [499, 70] on h3 "Cash Flow" at bounding box center [502, 73] width 101 height 26
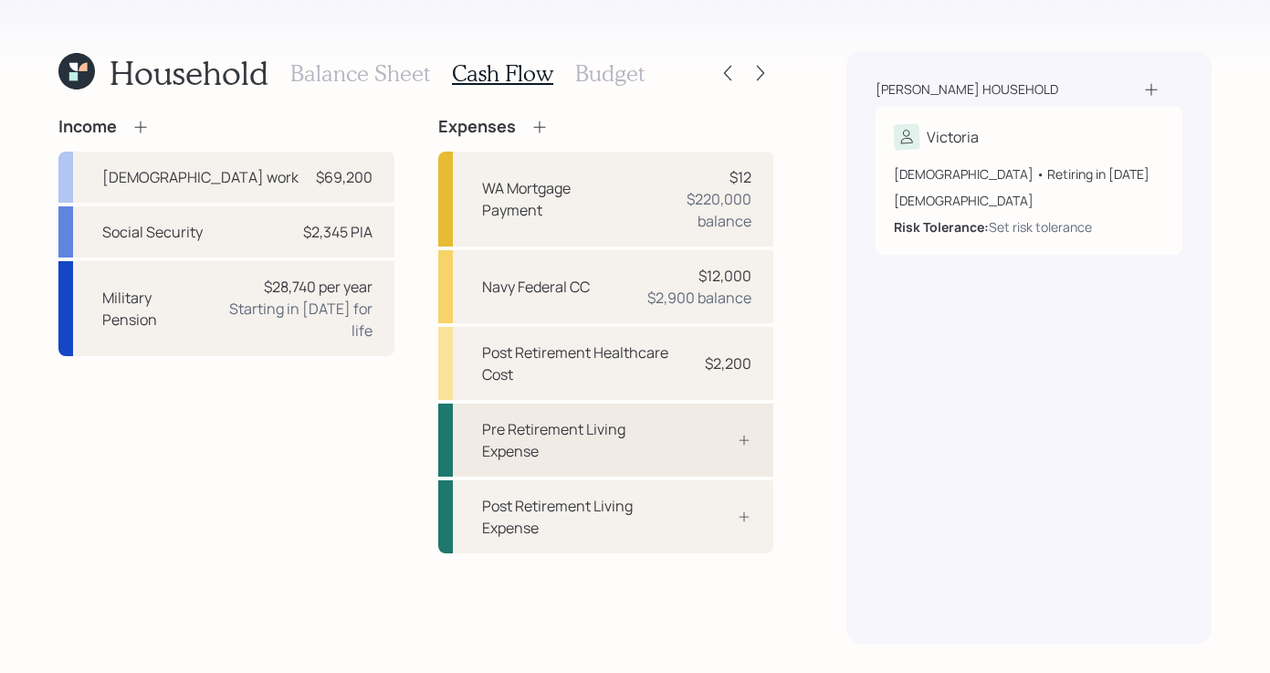
click at [674, 429] on div "Pre Retirement Living Expense" at bounding box center [582, 440] width 201 height 44
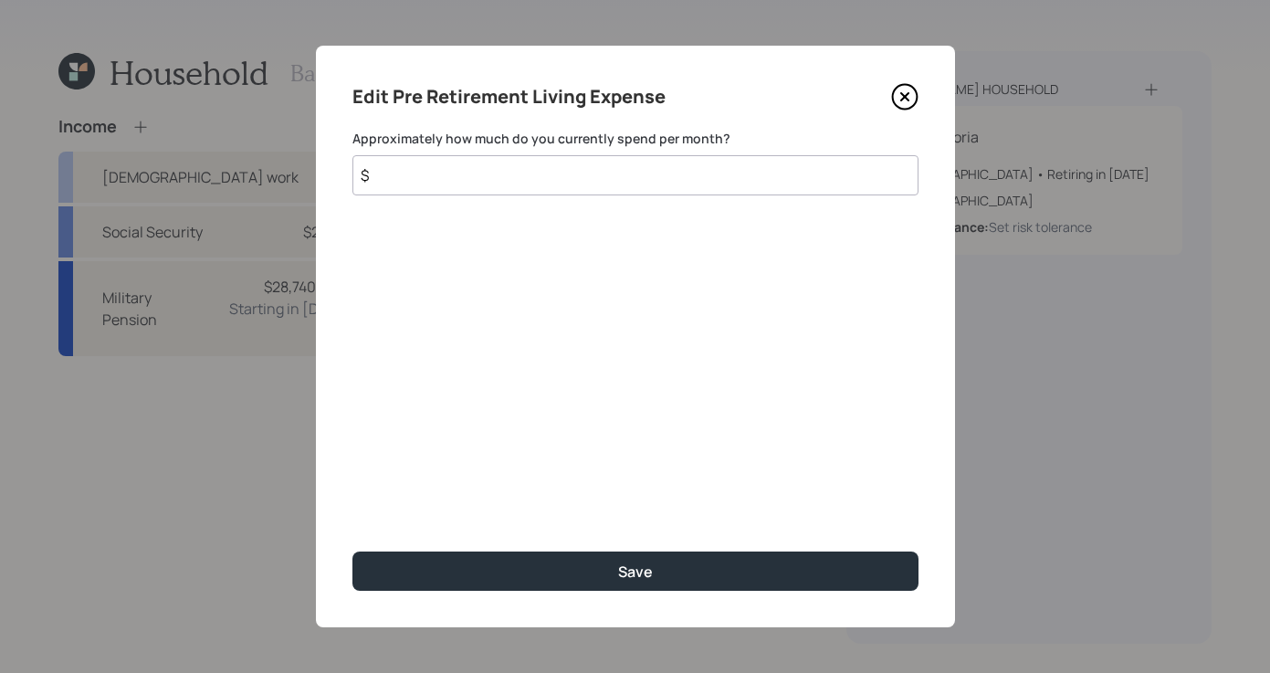
click at [650, 198] on div "Edit Pre Retirement Living Expense Approximately how much do you currently spen…" at bounding box center [635, 337] width 639 height 582
click at [649, 182] on input "$" at bounding box center [636, 175] width 566 height 40
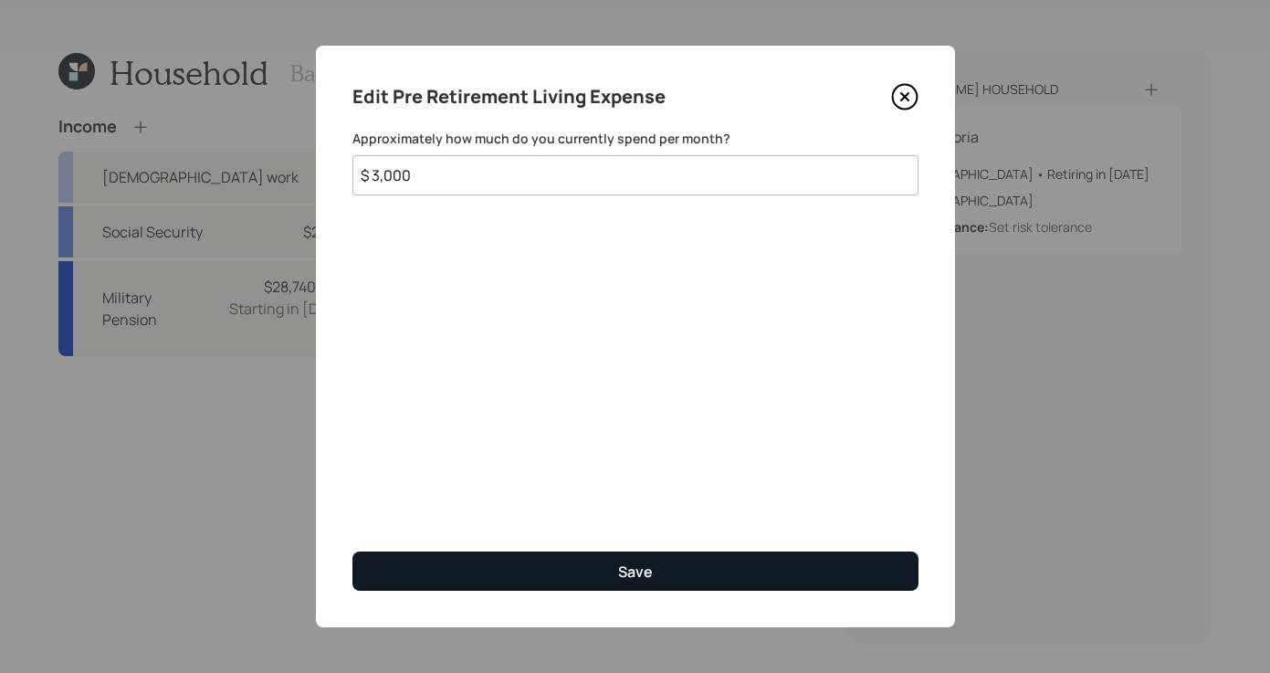
type input "$ 3,000"
click at [721, 574] on button "Save" at bounding box center [636, 571] width 566 height 39
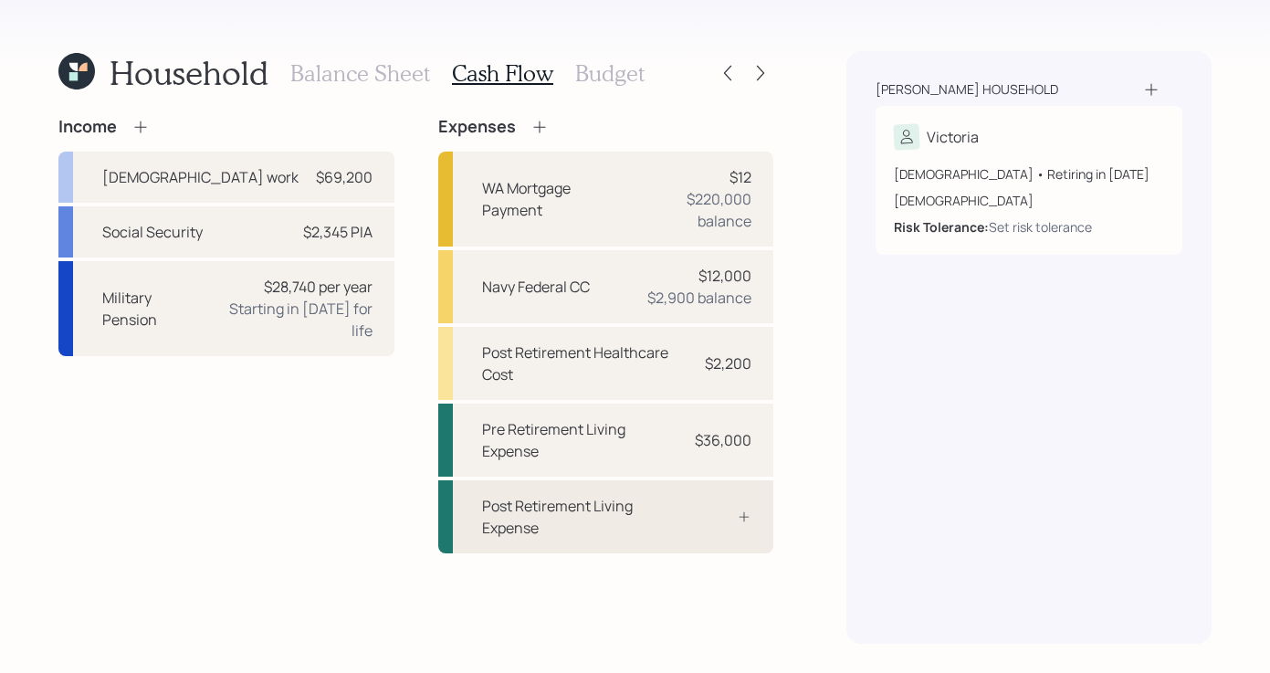
click at [666, 490] on div "Post Retirement Living Expense" at bounding box center [606, 516] width 336 height 73
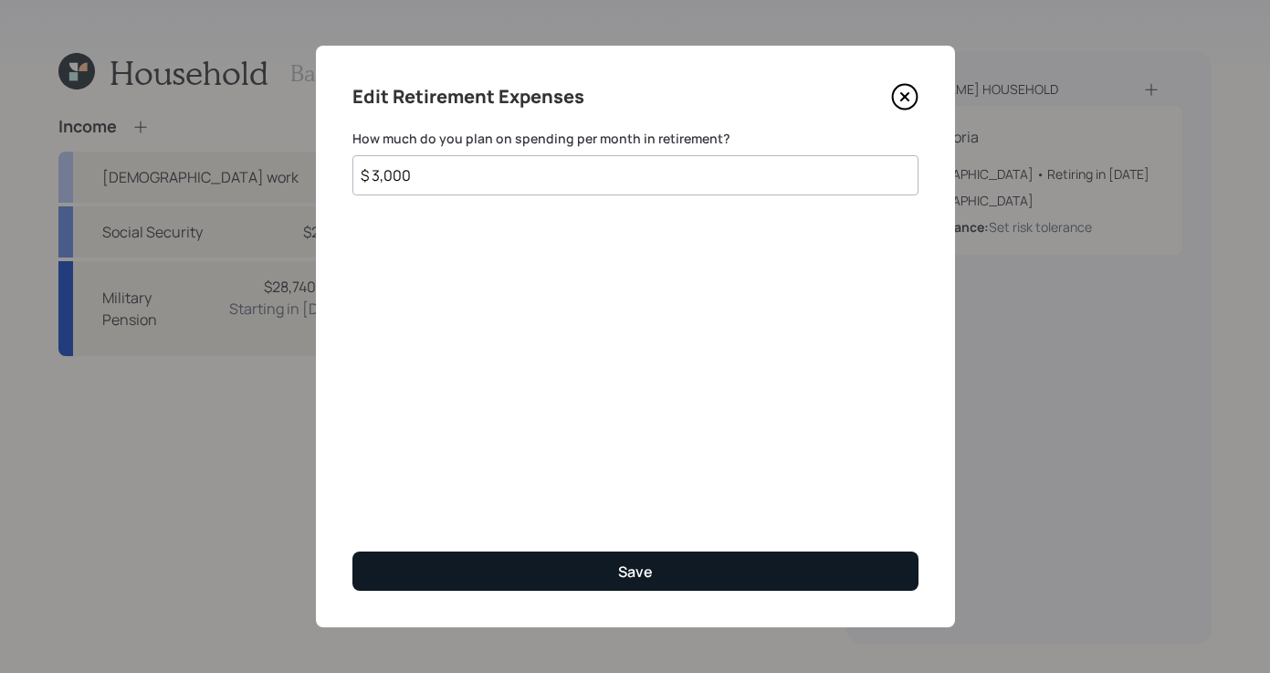
type input "$ 3,000"
click at [662, 582] on button "Save" at bounding box center [636, 571] width 566 height 39
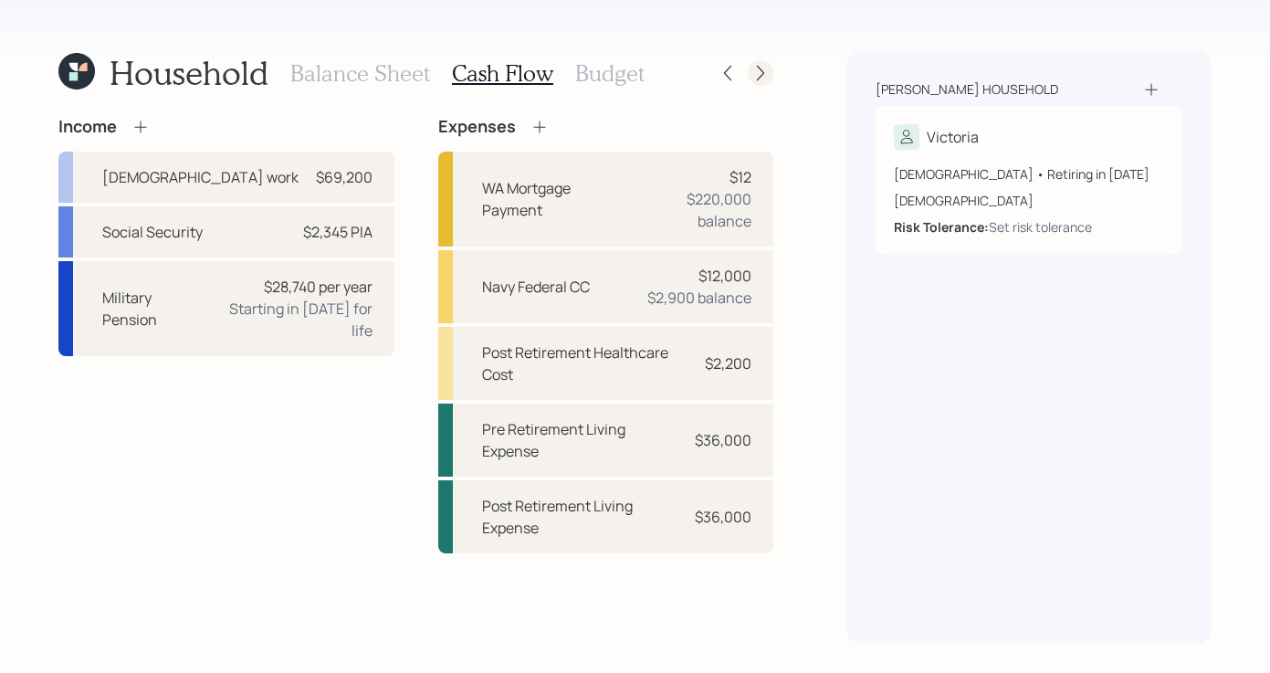
click at [751, 75] on div at bounding box center [761, 73] width 26 height 26
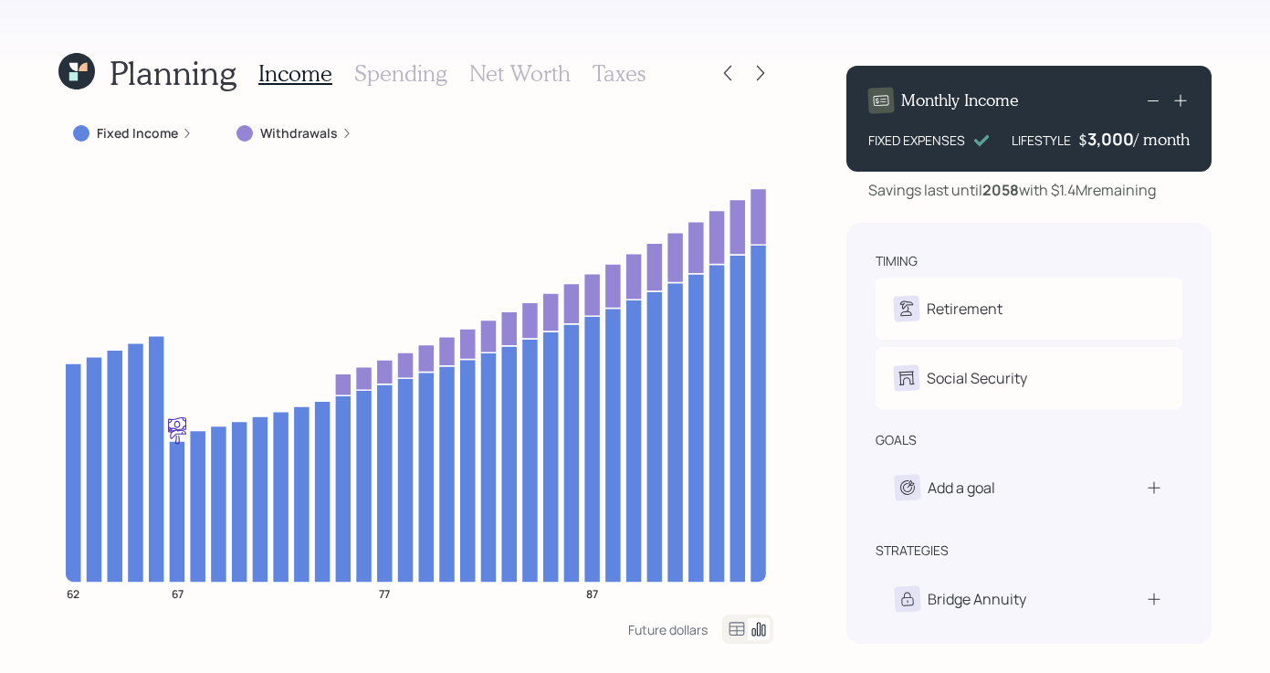
click at [196, 128] on div "Fixed Income" at bounding box center [132, 133] width 149 height 33
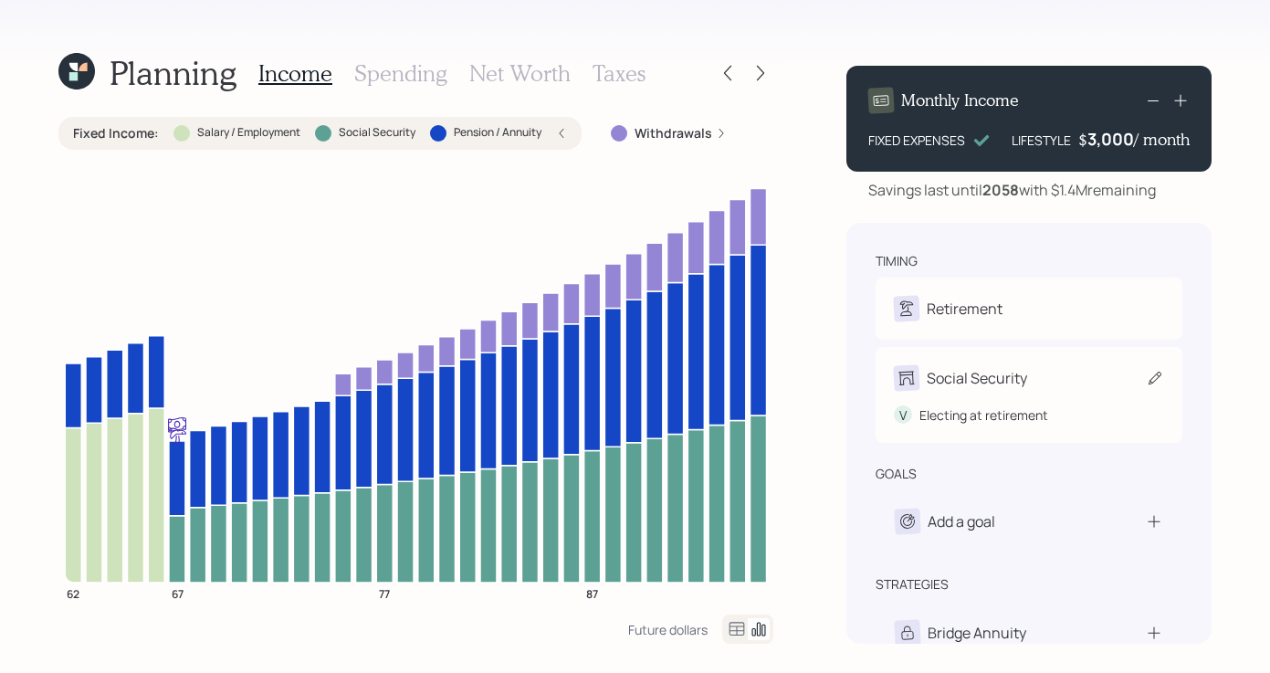
click at [1109, 391] on div "V Electing at retirement" at bounding box center [1029, 408] width 270 height 34
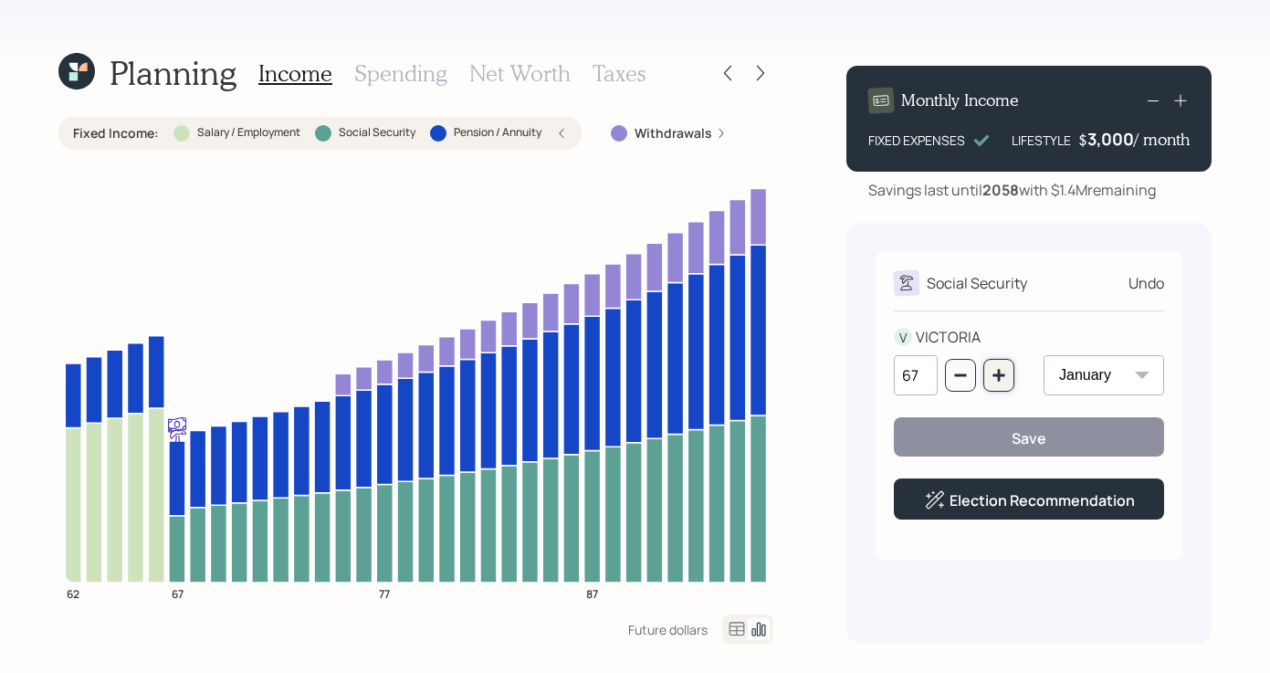
click at [1004, 368] on icon "button" at bounding box center [999, 375] width 15 height 15
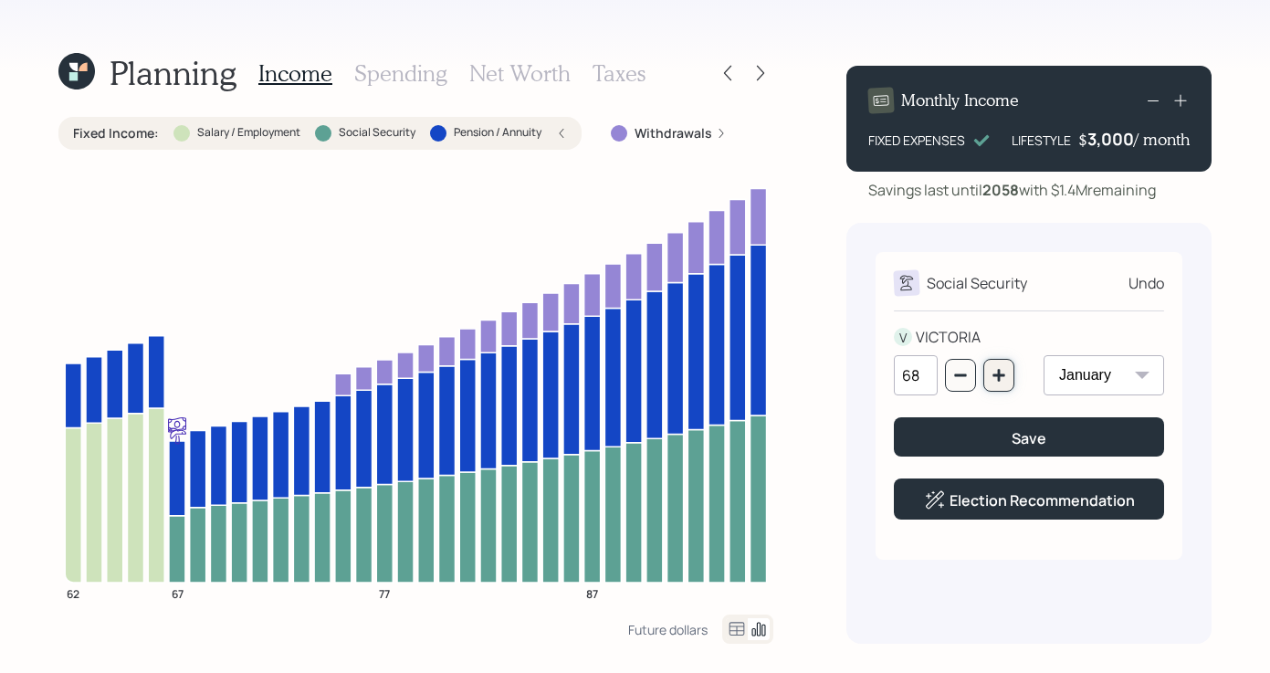
click at [1004, 368] on icon "button" at bounding box center [999, 375] width 15 height 15
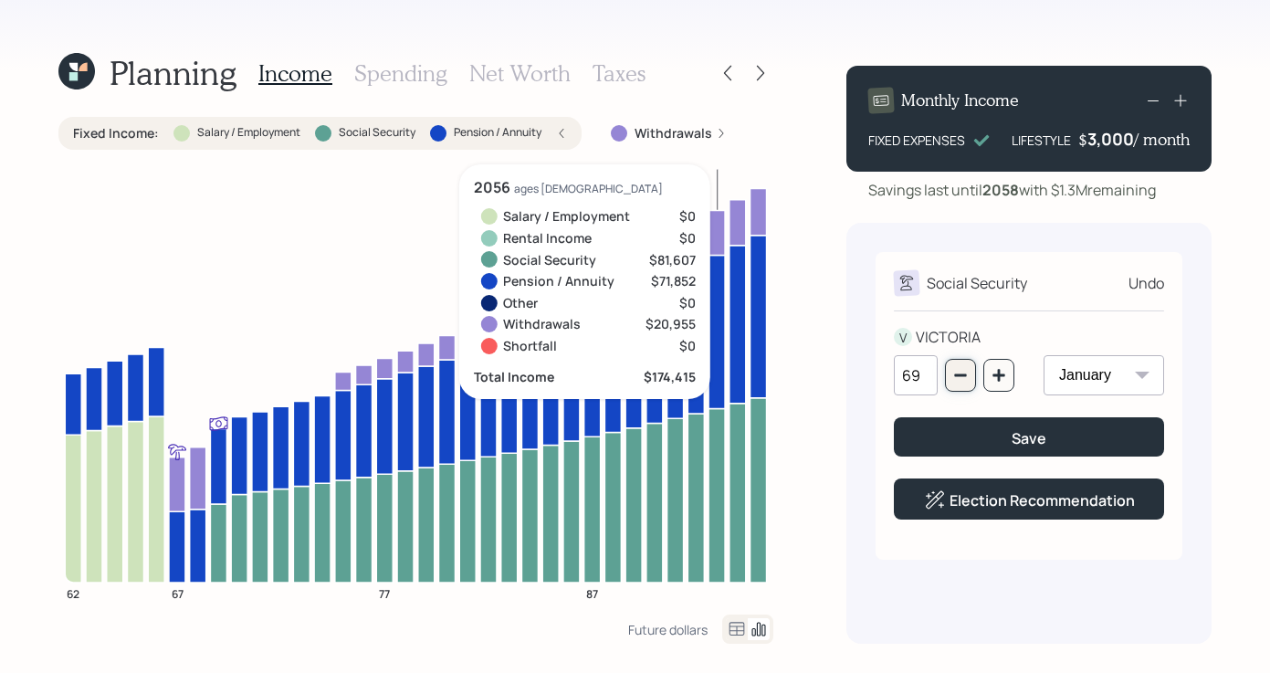
click at [974, 362] on button "button" at bounding box center [960, 375] width 31 height 33
click at [971, 384] on button "button" at bounding box center [960, 375] width 31 height 33
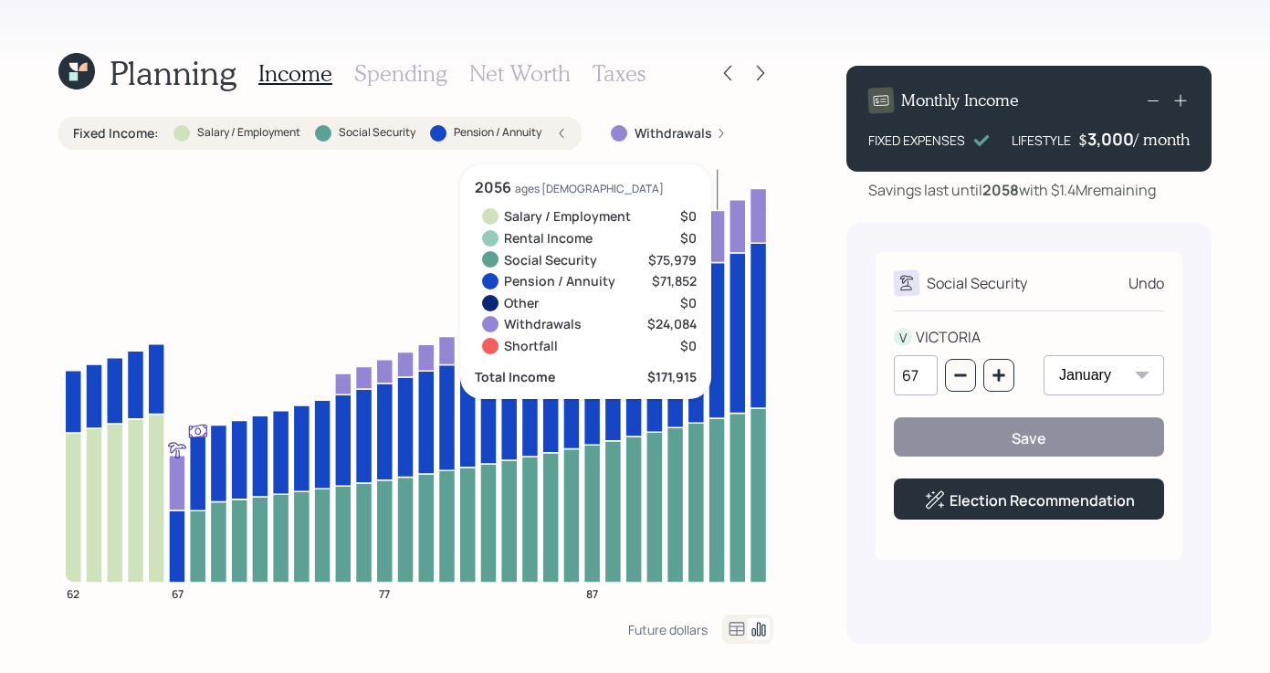
click at [987, 568] on div "Social Security Undo V VICTORIA 67 January February March April May June July A…" at bounding box center [1029, 433] width 365 height 421
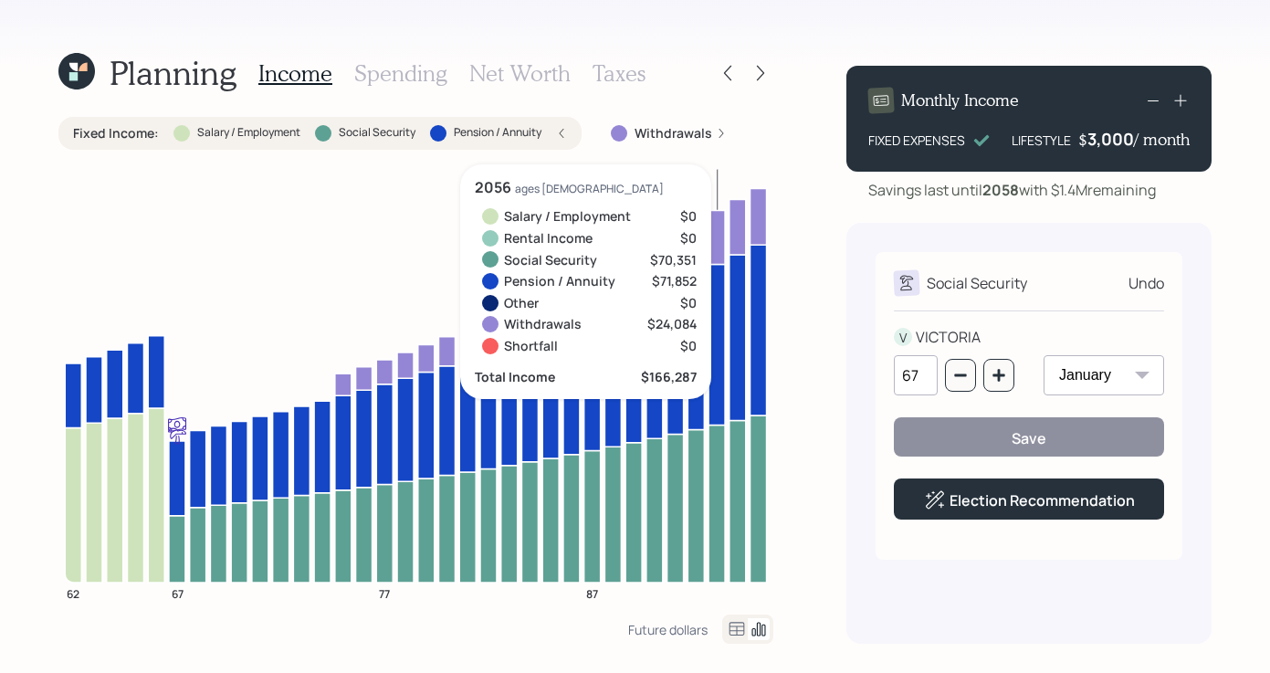
click at [560, 133] on icon at bounding box center [561, 133] width 11 height 11
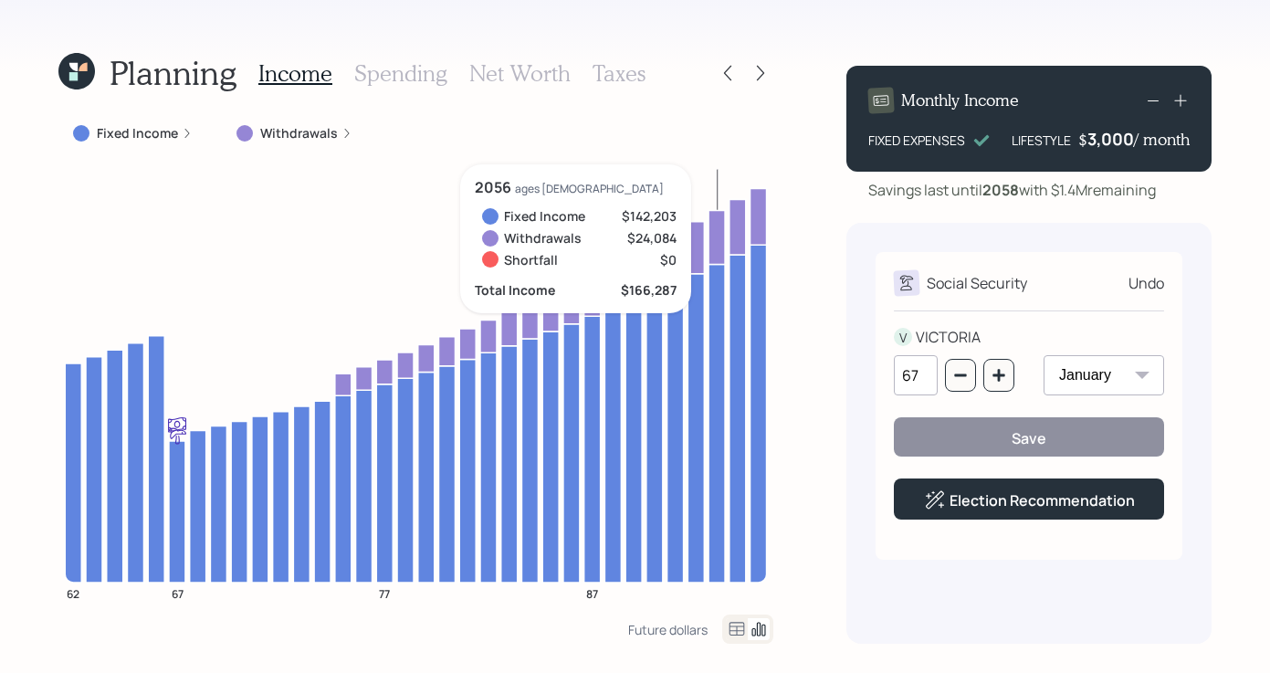
click at [562, 80] on h3 "Net Worth" at bounding box center [519, 73] width 101 height 26
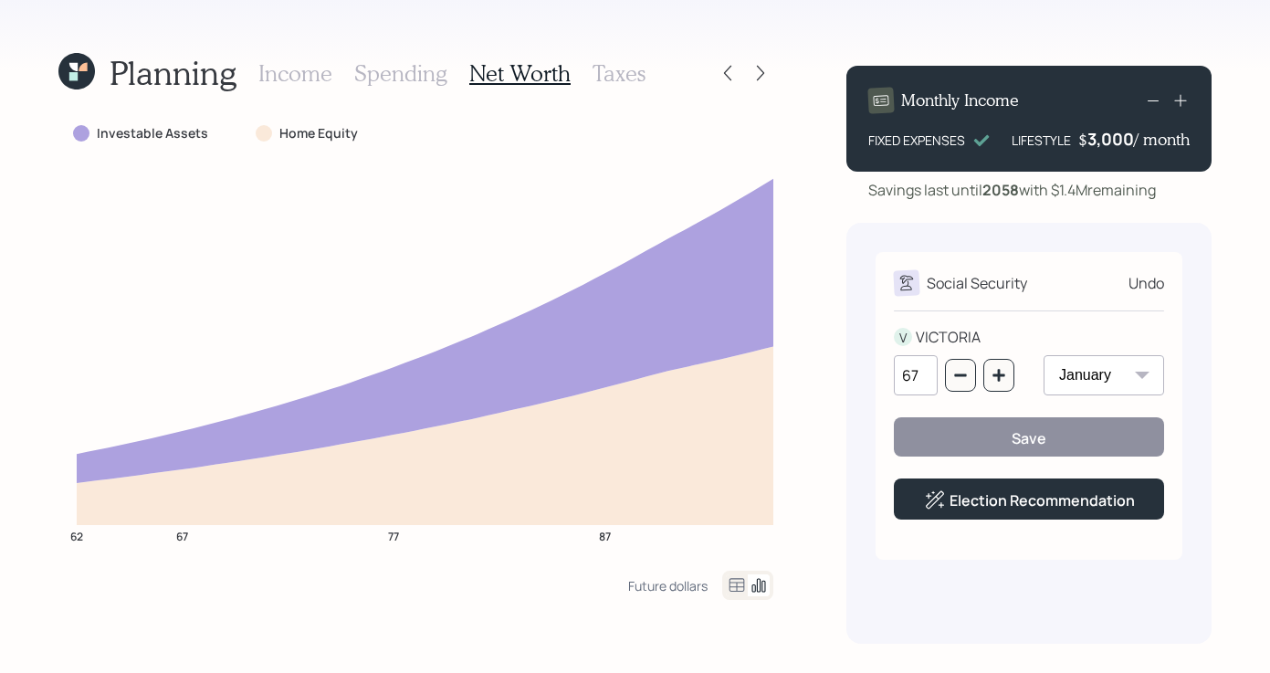
click at [306, 72] on h3 "Income" at bounding box center [295, 73] width 74 height 26
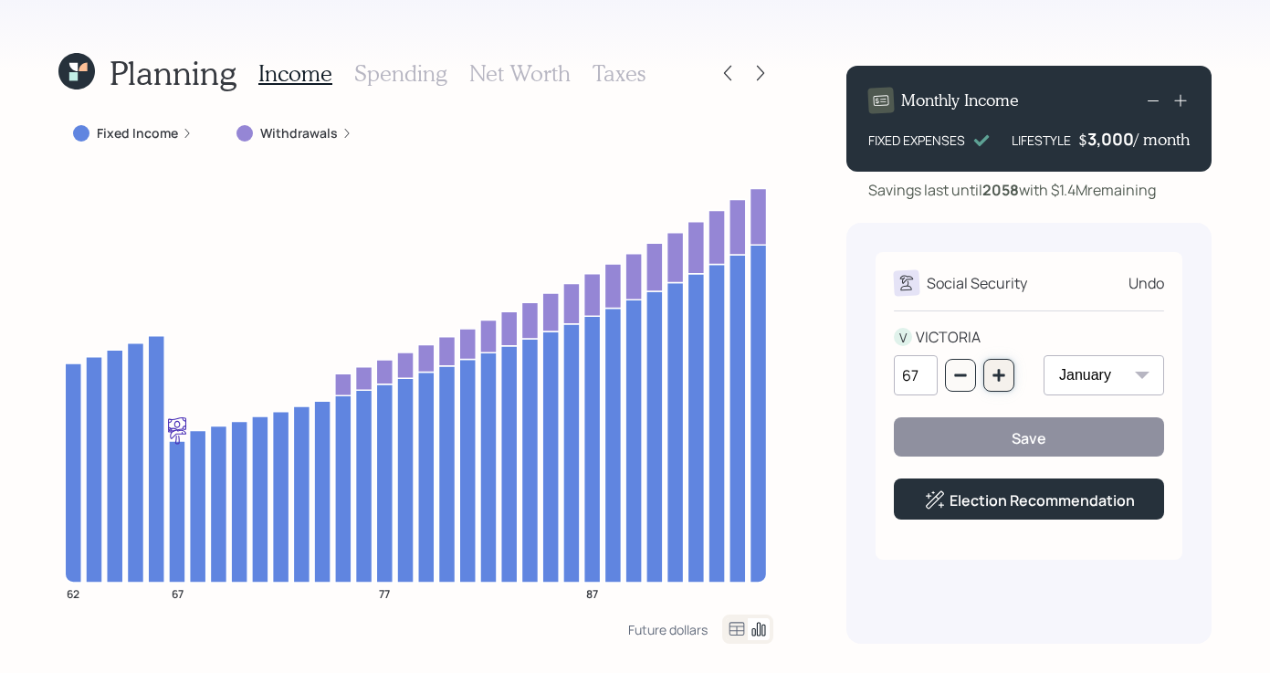
click at [1007, 361] on button "button" at bounding box center [999, 375] width 31 height 33
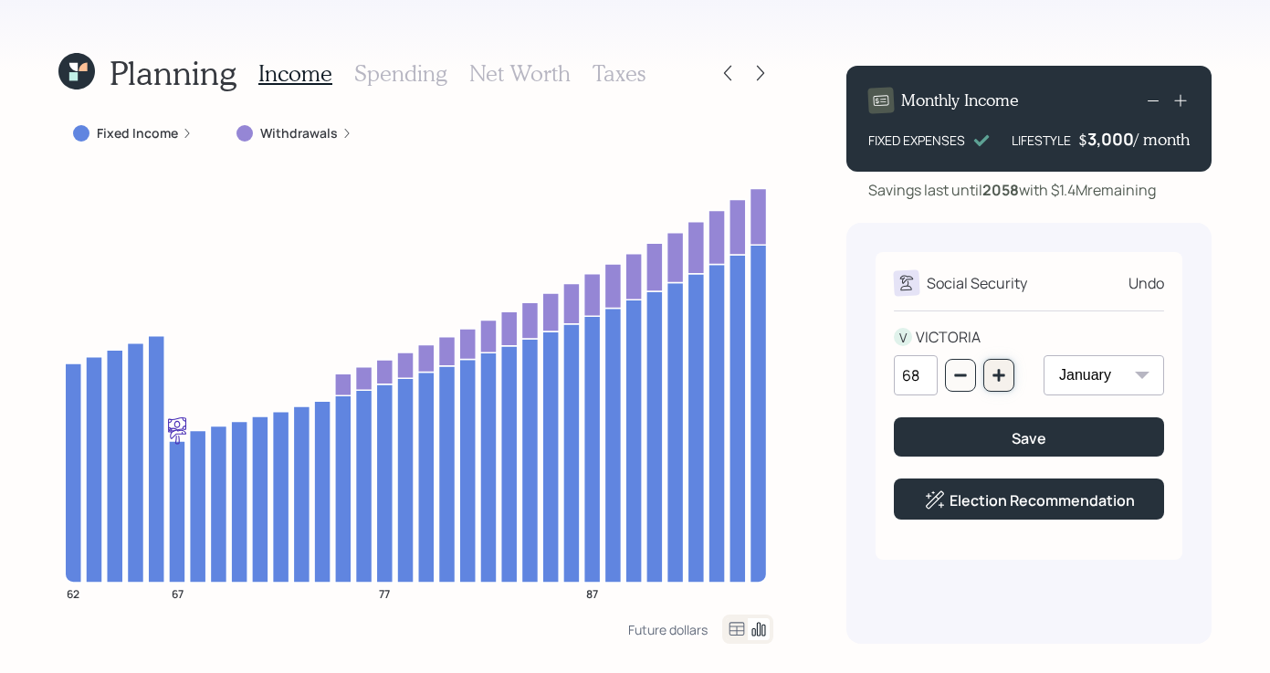
click at [1007, 361] on button "button" at bounding box center [999, 375] width 31 height 33
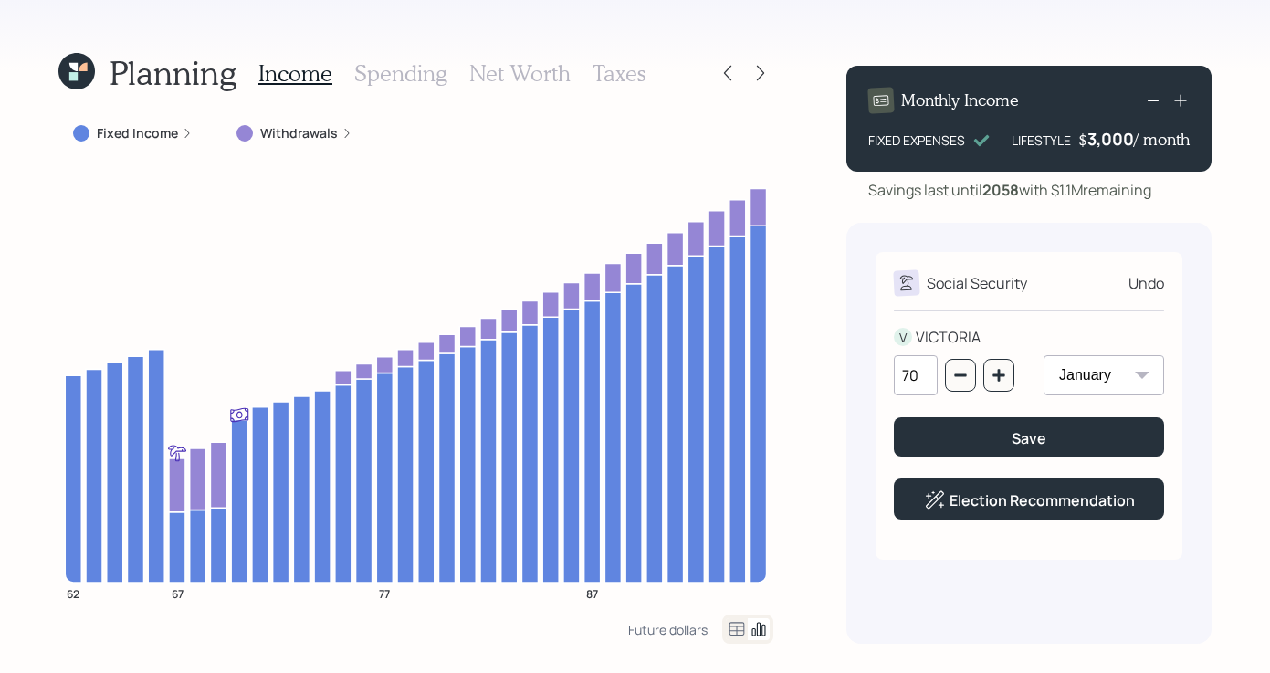
click at [493, 58] on div "Income Spending Net Worth Taxes" at bounding box center [451, 73] width 387 height 44
click at [495, 67] on h3 "Net Worth" at bounding box center [519, 73] width 101 height 26
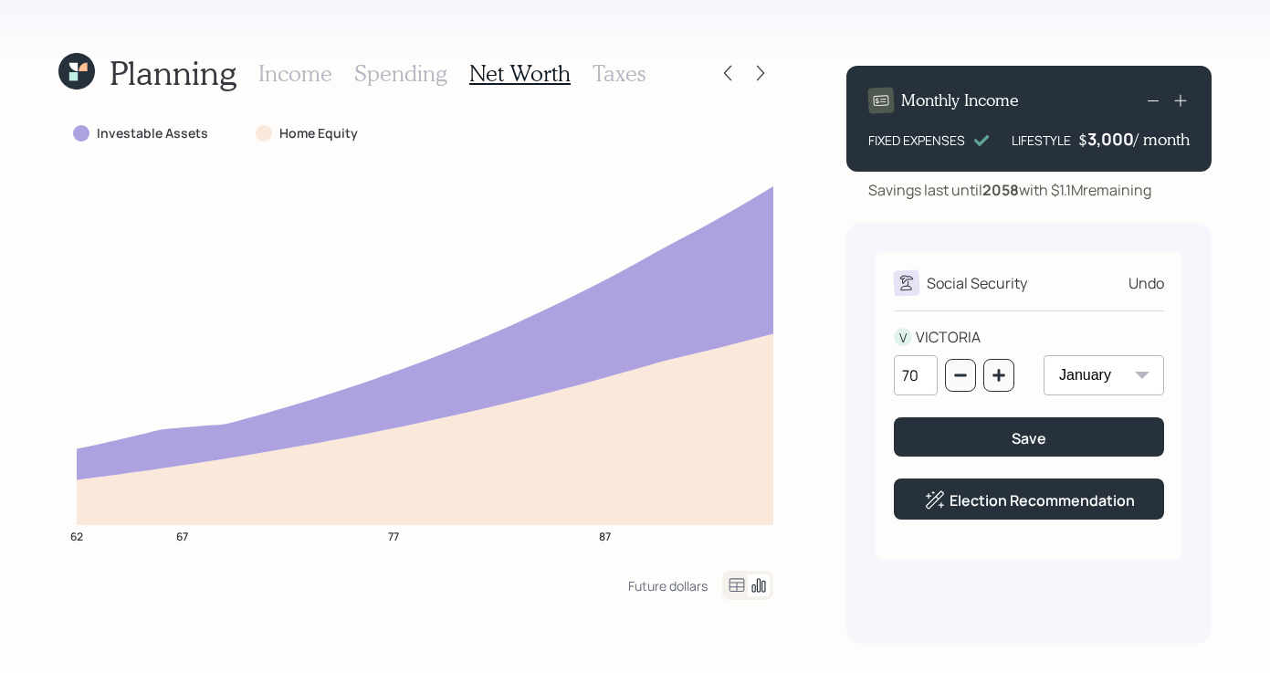
click at [349, 71] on div "Income Spending Net Worth Taxes" at bounding box center [451, 73] width 387 height 44
drag, startPoint x: 316, startPoint y: 63, endPoint x: 774, endPoint y: 70, distance: 458.5
click at [316, 63] on h3 "Income" at bounding box center [295, 73] width 74 height 26
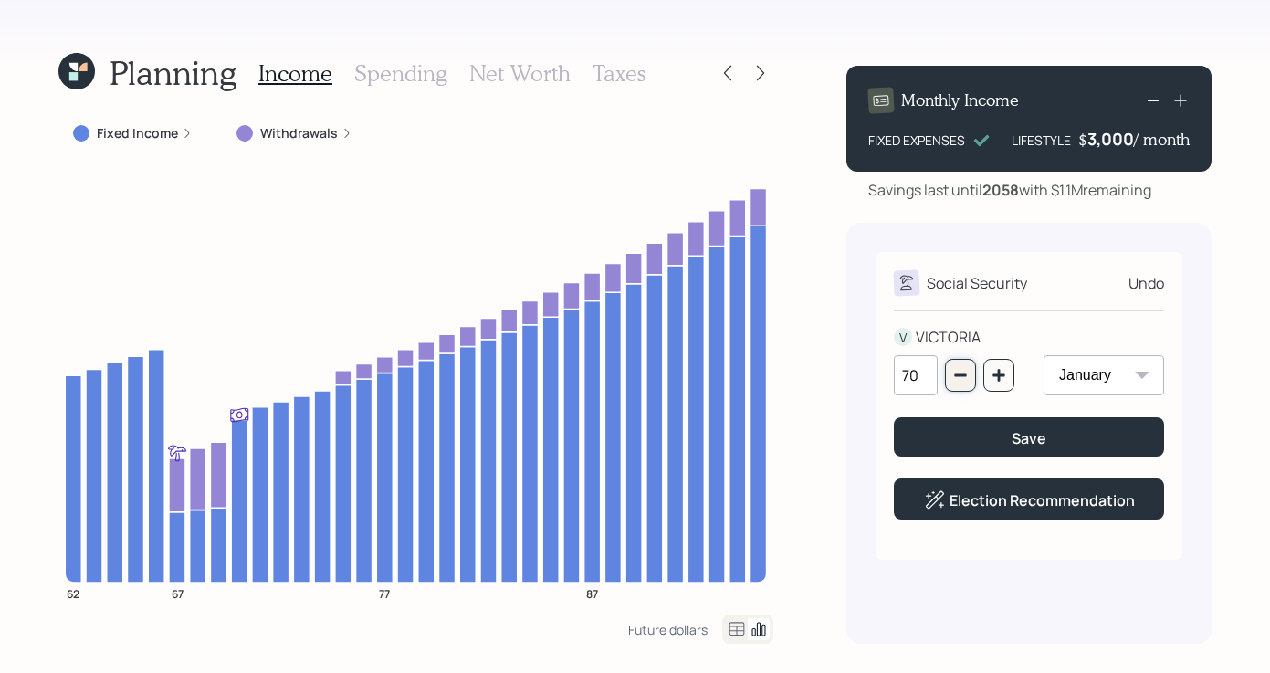
click at [969, 365] on button "button" at bounding box center [960, 375] width 31 height 33
type input "67"
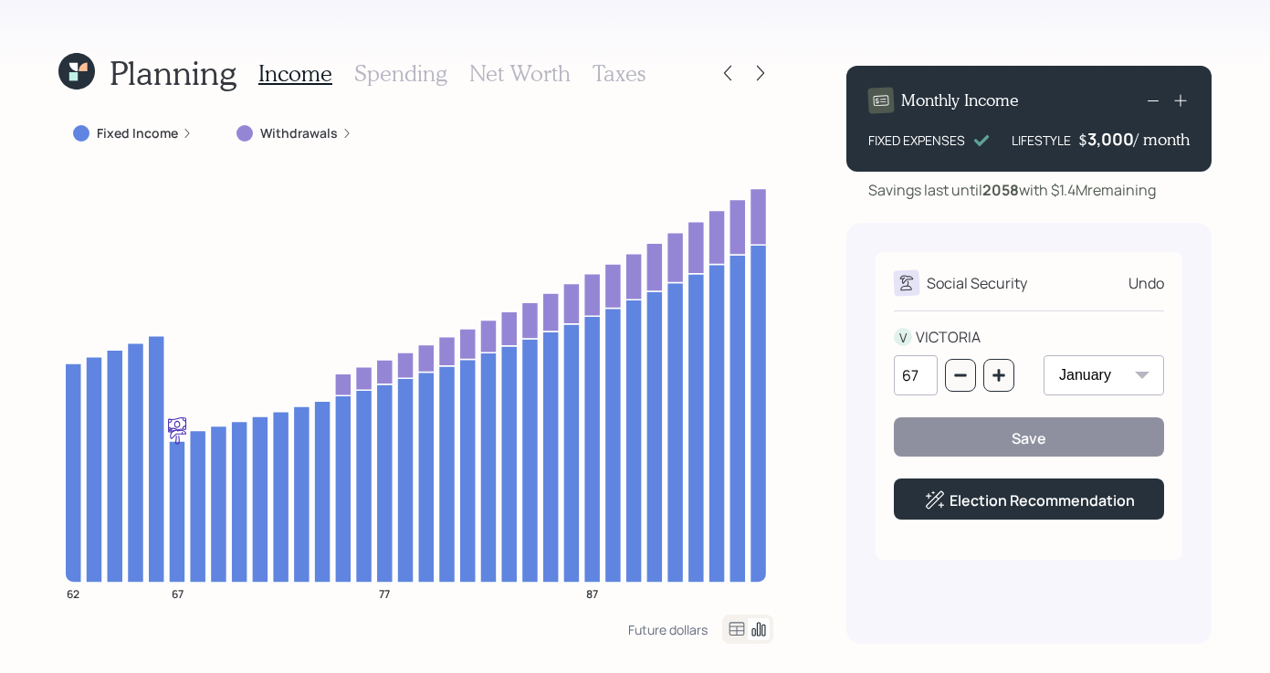
click at [965, 576] on div "Social Security Undo V VICTORIA 67 January February March April May June July A…" at bounding box center [1029, 433] width 365 height 421
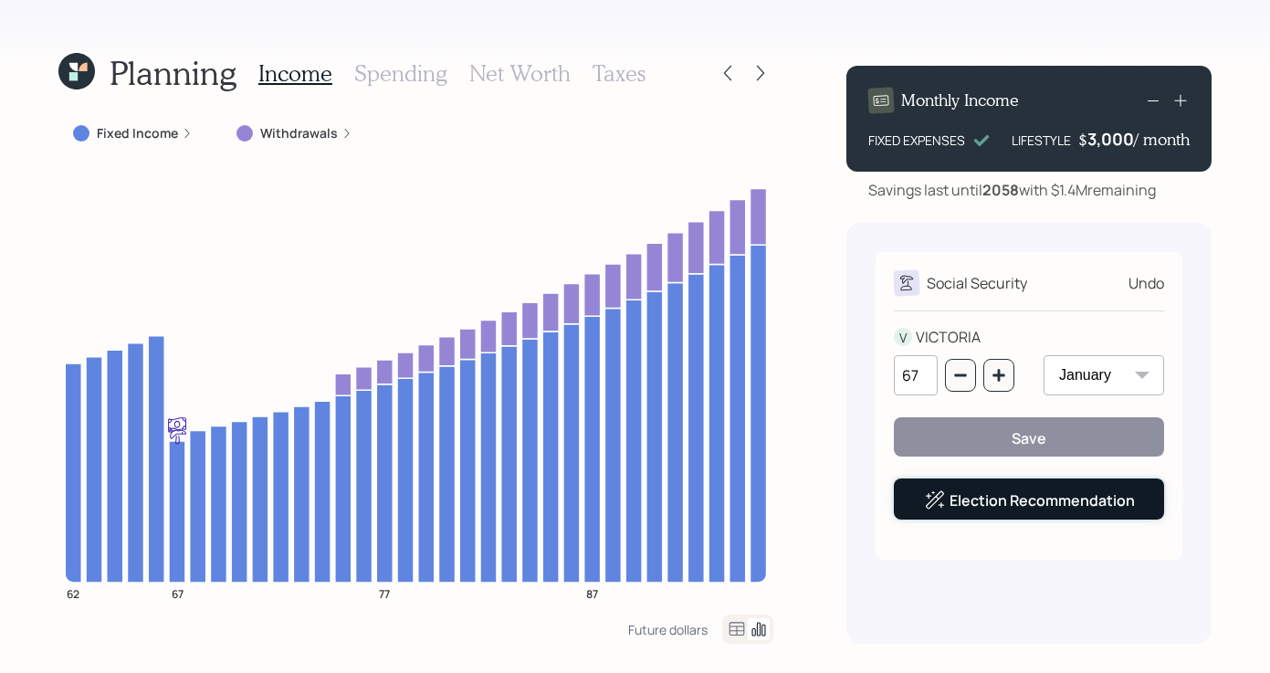
click at [1021, 502] on link "Election Recommendation" at bounding box center [1042, 500] width 185 height 20
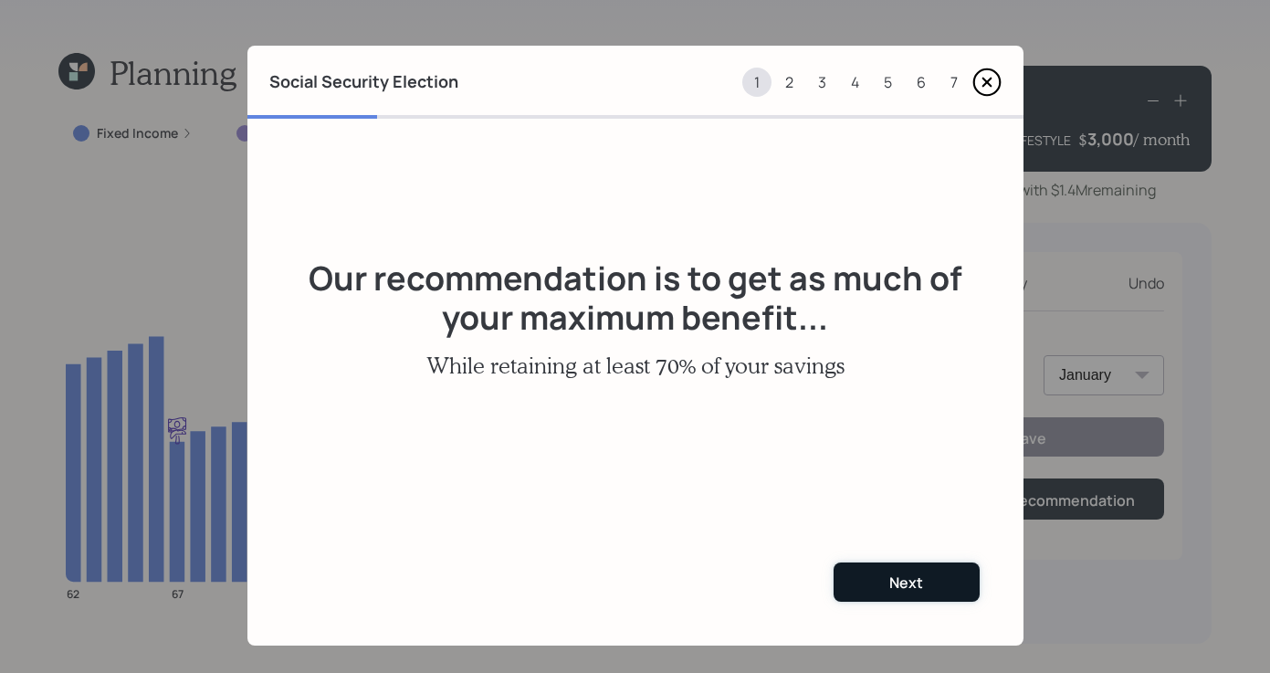
click at [911, 568] on button "Next" at bounding box center [907, 582] width 146 height 39
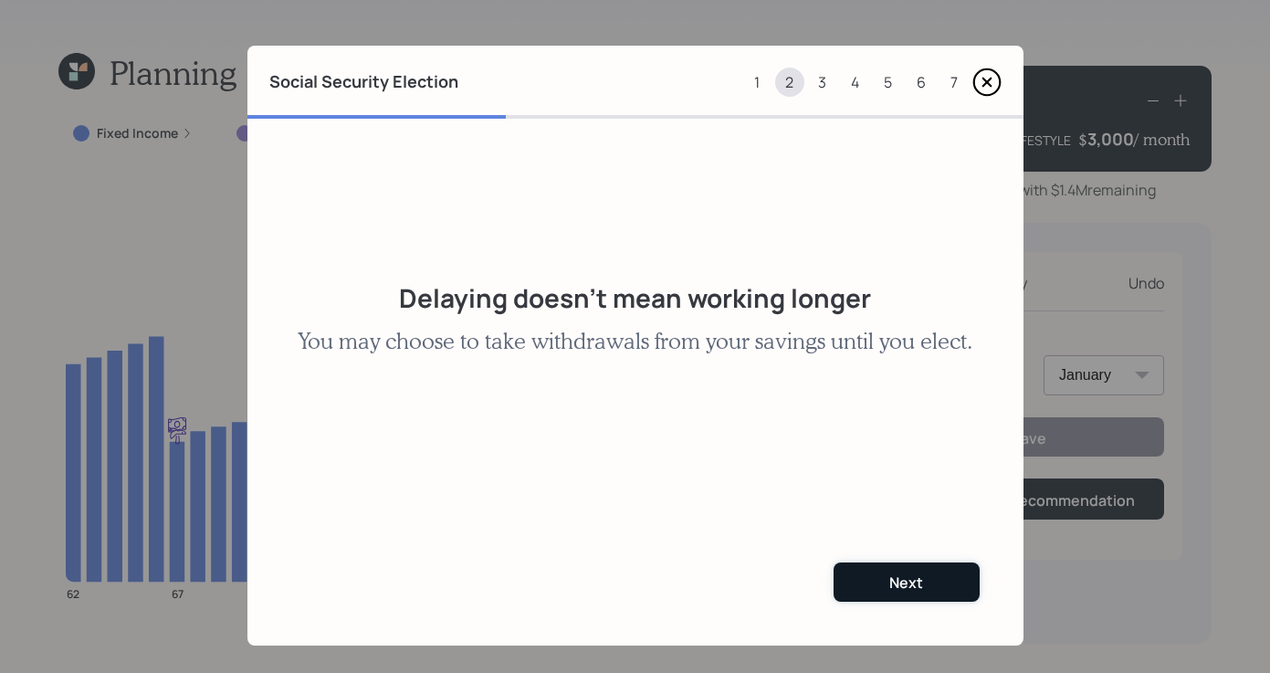
click at [904, 577] on div "Next" at bounding box center [906, 583] width 34 height 20
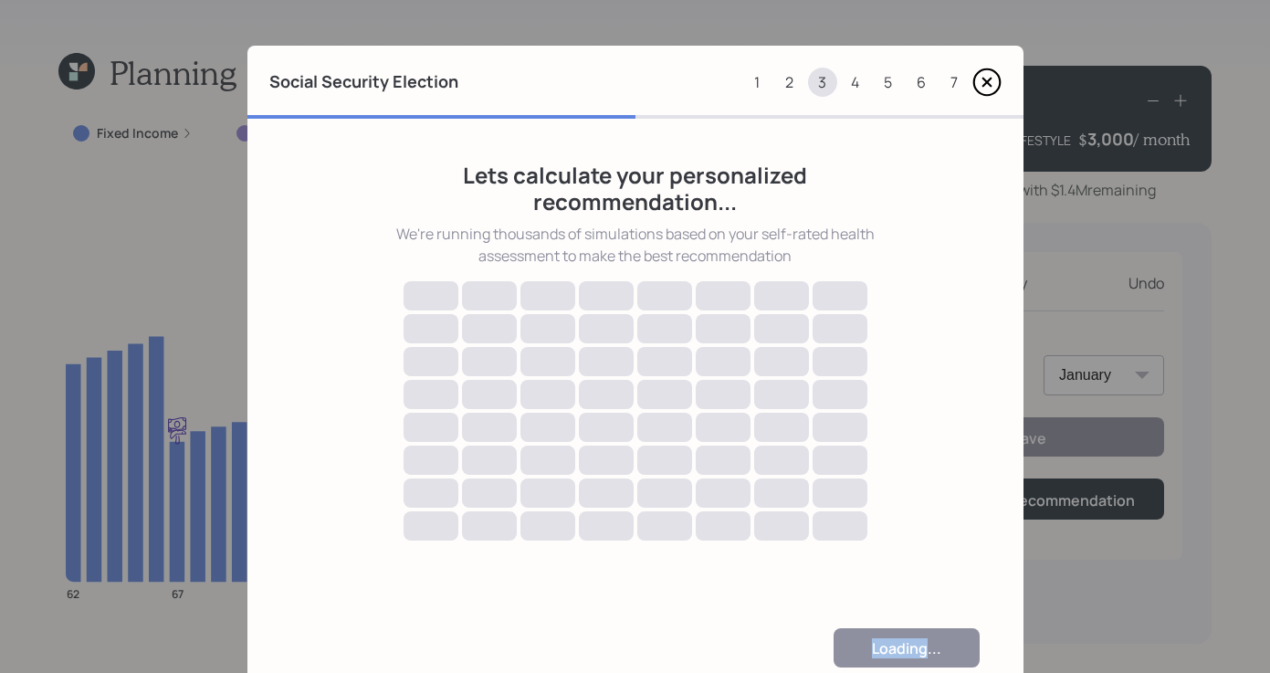
click at [904, 584] on div "Loading..." at bounding box center [635, 647] width 776 height 127
click at [953, 486] on div "Lets calculate your personalized recommendation... We're running thousands of s…" at bounding box center [635, 352] width 776 height 466
click at [912, 638] on div "Ready!" at bounding box center [906, 648] width 49 height 20
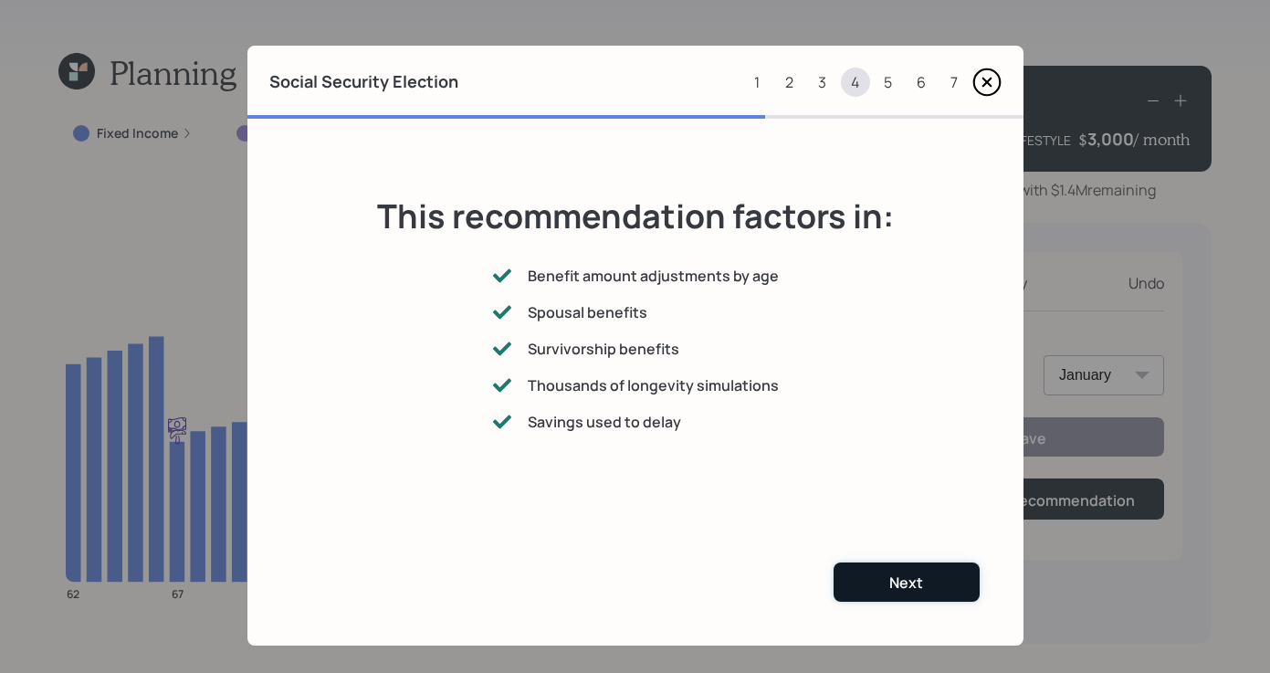
click at [911, 587] on div "Next" at bounding box center [906, 583] width 34 height 20
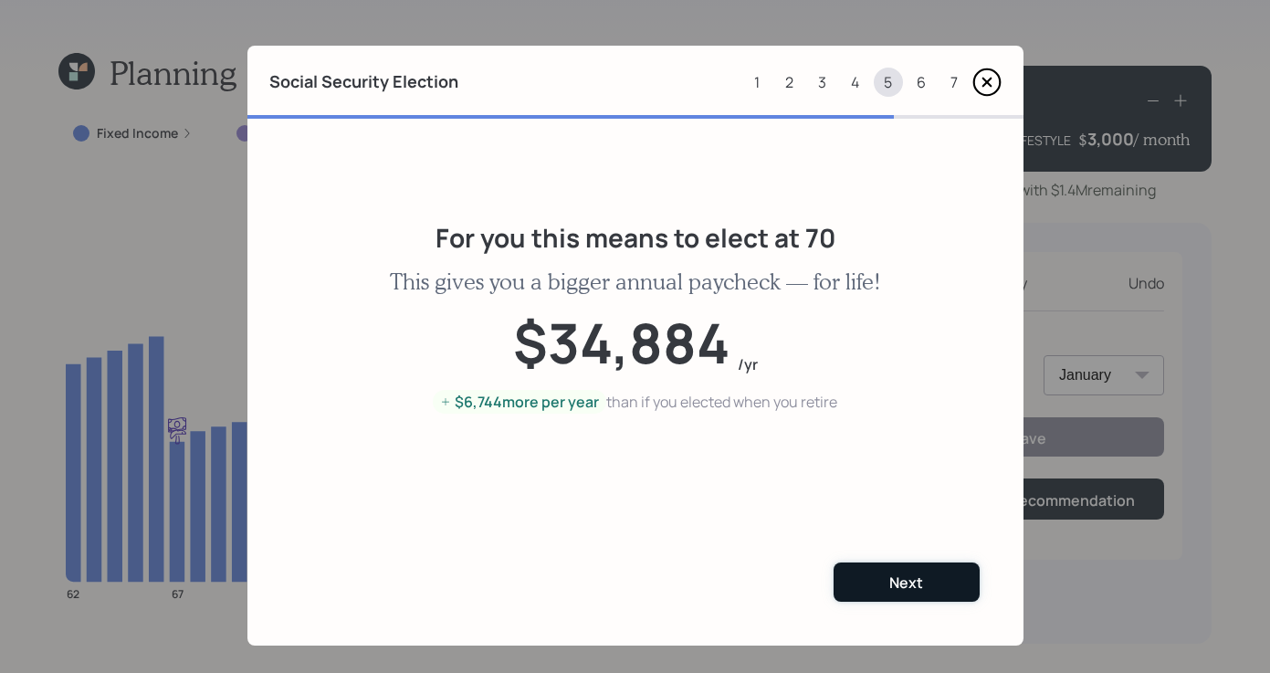
click at [909, 585] on div "Next" at bounding box center [906, 583] width 34 height 20
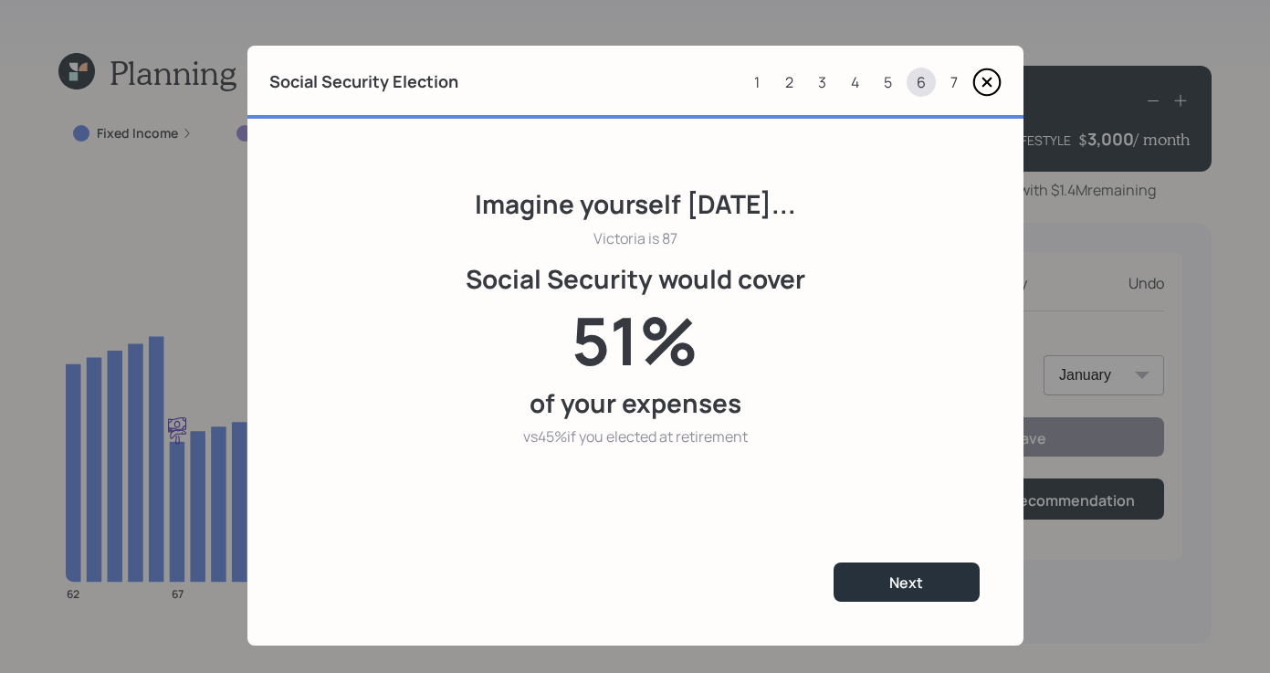
click at [992, 88] on icon at bounding box center [987, 82] width 26 height 26
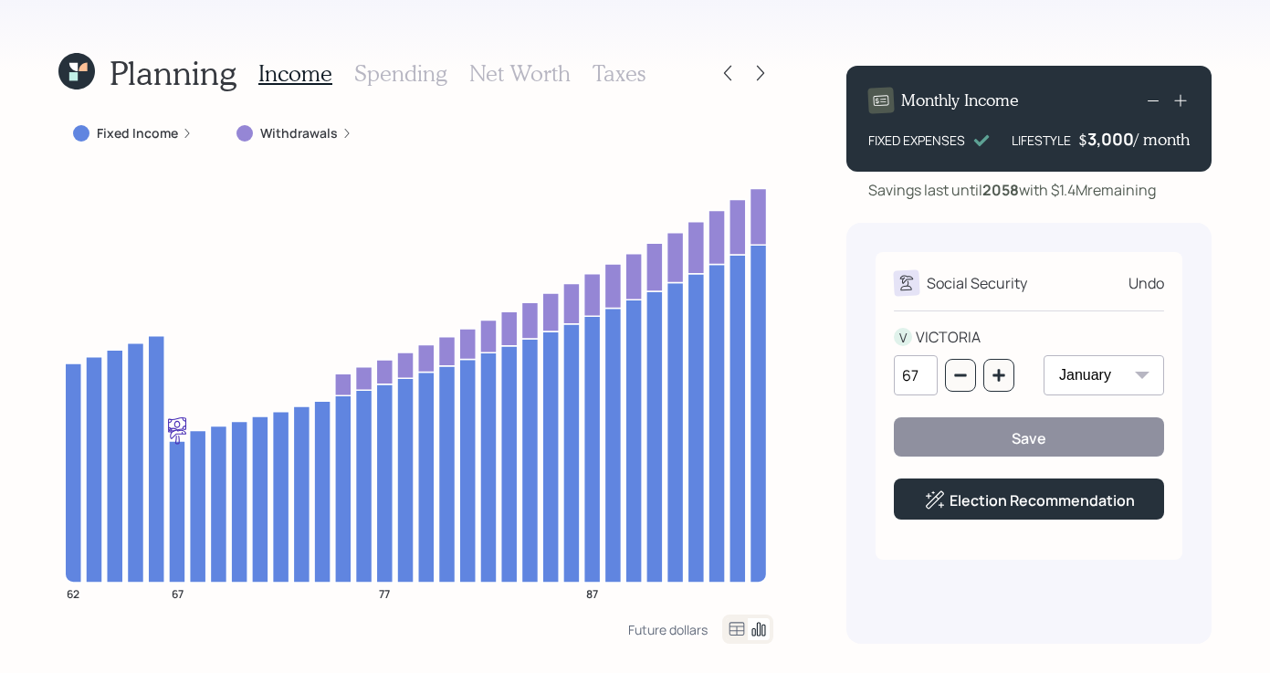
click at [1055, 606] on div "Social Security Undo V VICTORIA 67 January February March April May June July A…" at bounding box center [1029, 433] width 365 height 421
click at [733, 76] on icon at bounding box center [728, 73] width 18 height 18
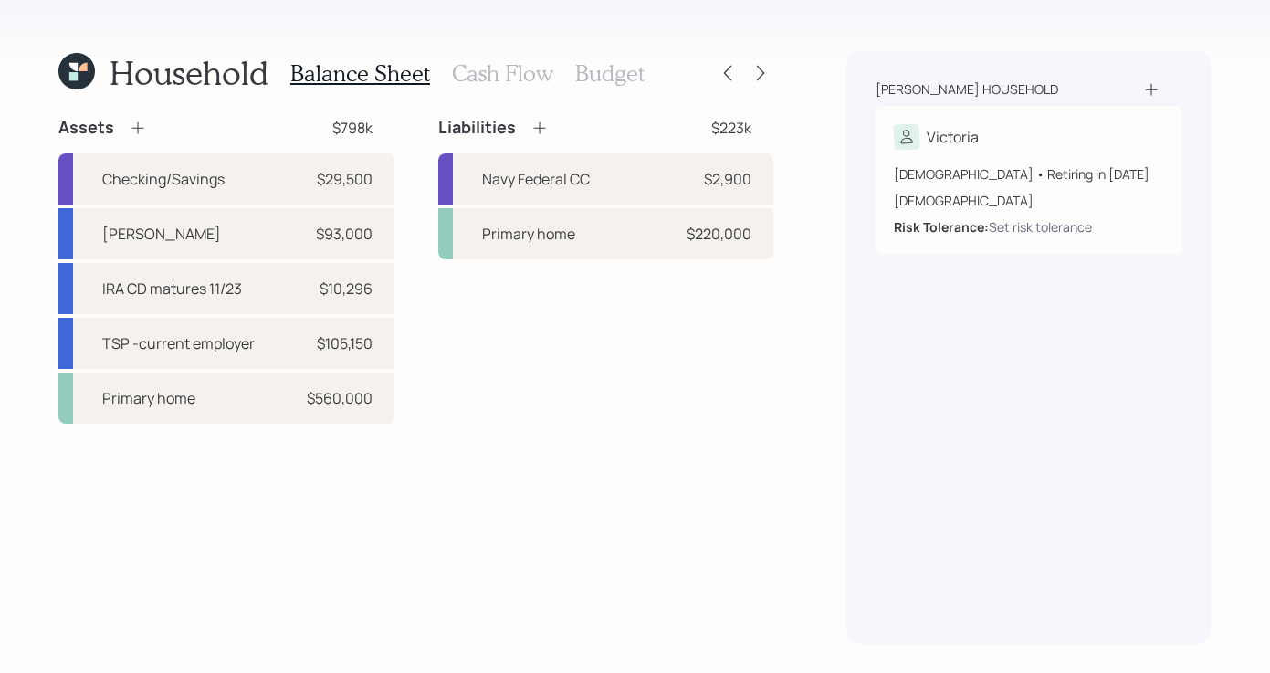
drag, startPoint x: 792, startPoint y: 399, endPoint x: 783, endPoint y: 386, distance: 15.7
click at [792, 399] on div "Household Balance Sheet Cash Flow Budget Assets $798k Checking/Savings $29,500 …" at bounding box center [635, 336] width 1270 height 673
click at [517, 86] on h3 "Cash Flow" at bounding box center [502, 73] width 101 height 26
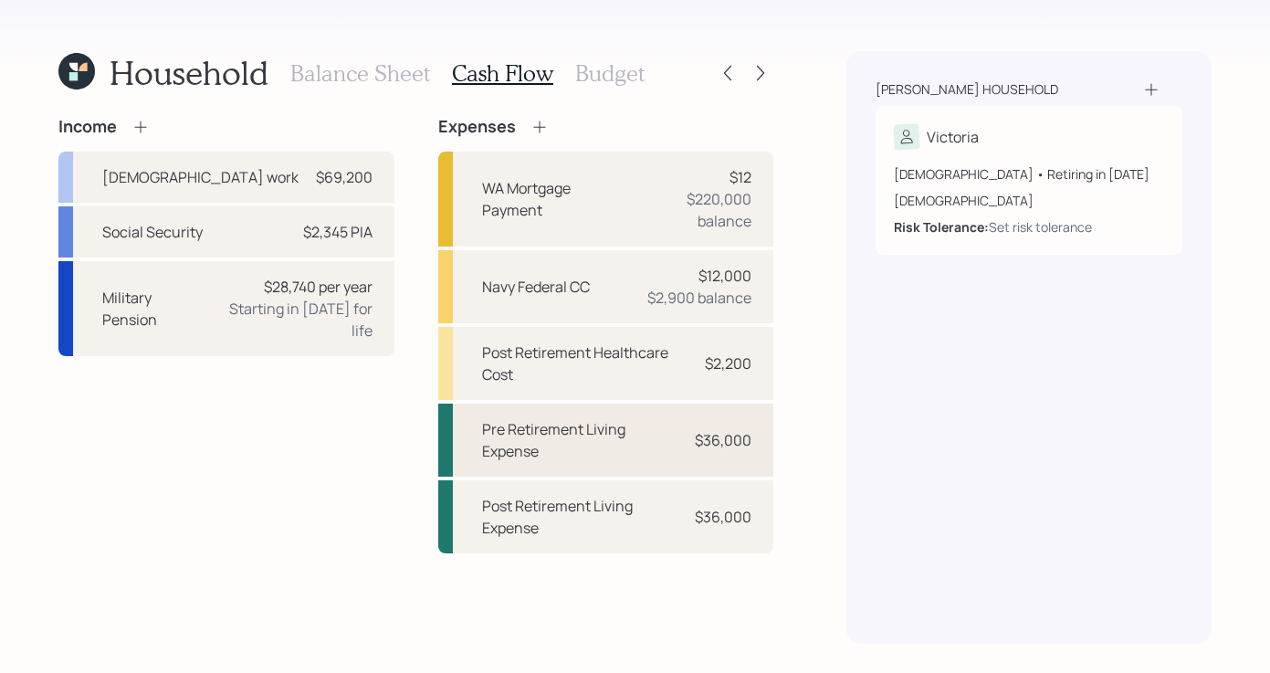
click at [621, 433] on div "Pre Retirement Living Expense" at bounding box center [581, 440] width 199 height 44
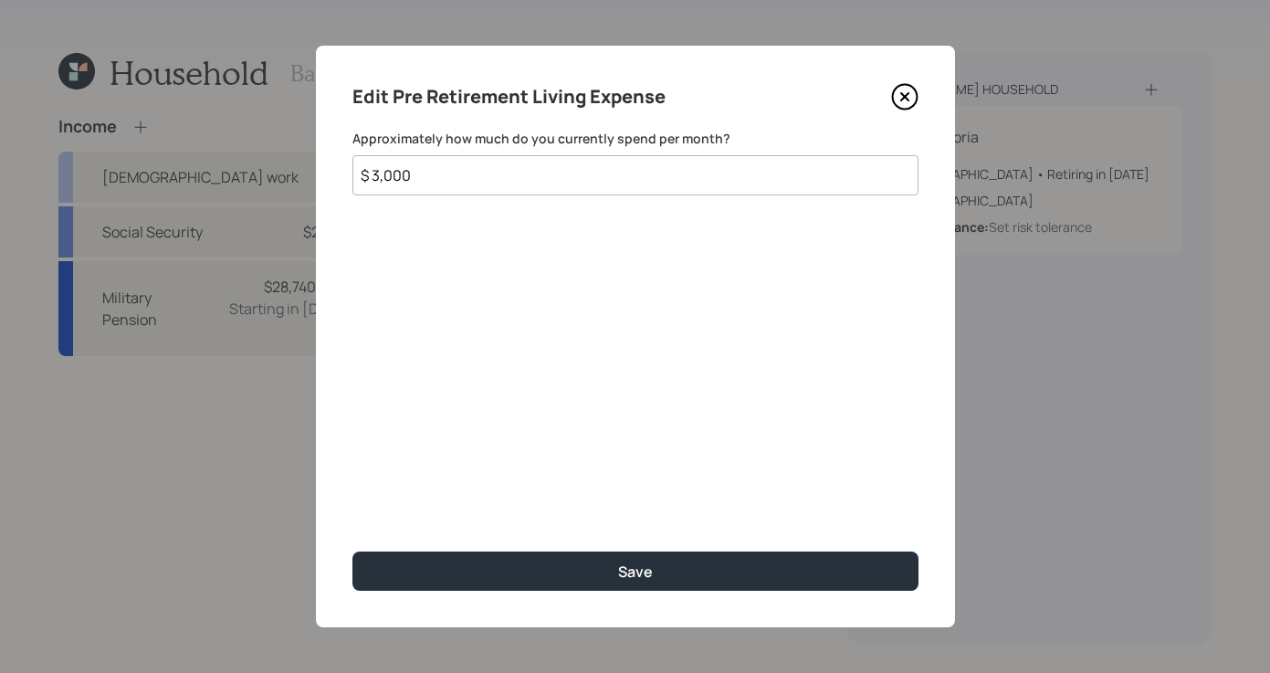
drag, startPoint x: 515, startPoint y: 184, endPoint x: -4, endPoint y: 147, distance: 520.1
click at [0, 147] on html "Household Balance Sheet Cash Flow Budget Income Full-time work $69,200 Social S…" at bounding box center [635, 336] width 1270 height 673
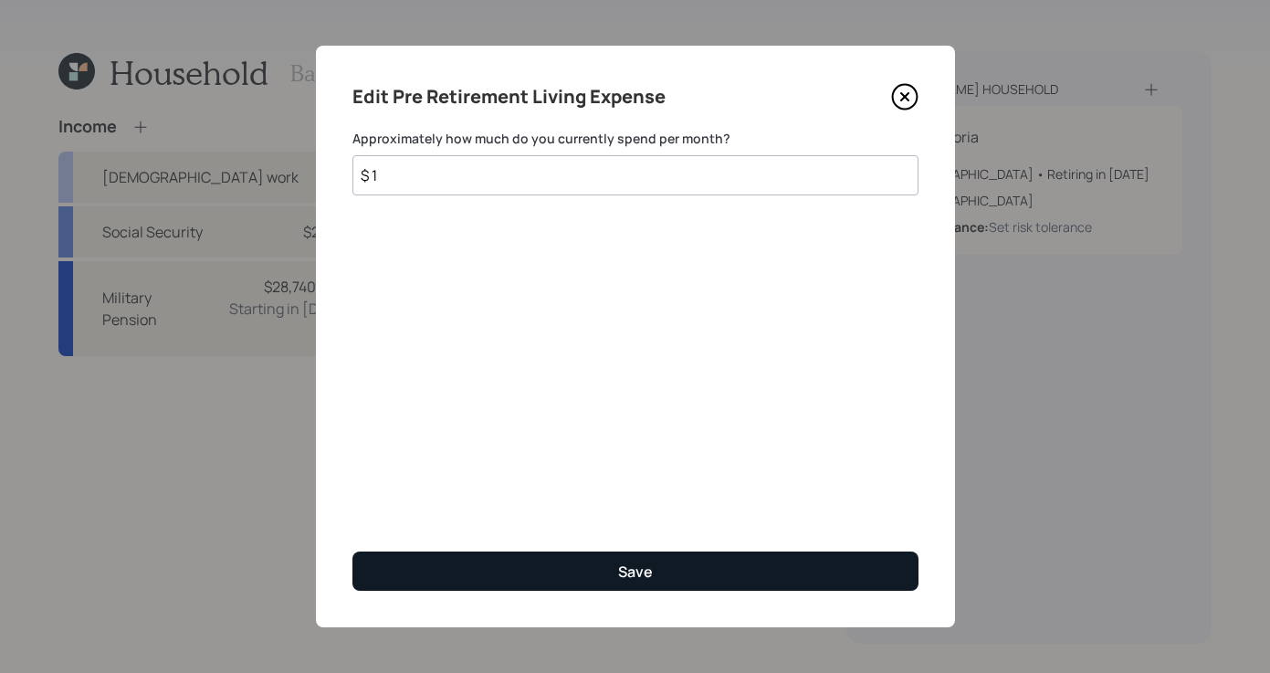
type input "$ 1"
click at [648, 564] on div "Save" at bounding box center [635, 572] width 35 height 20
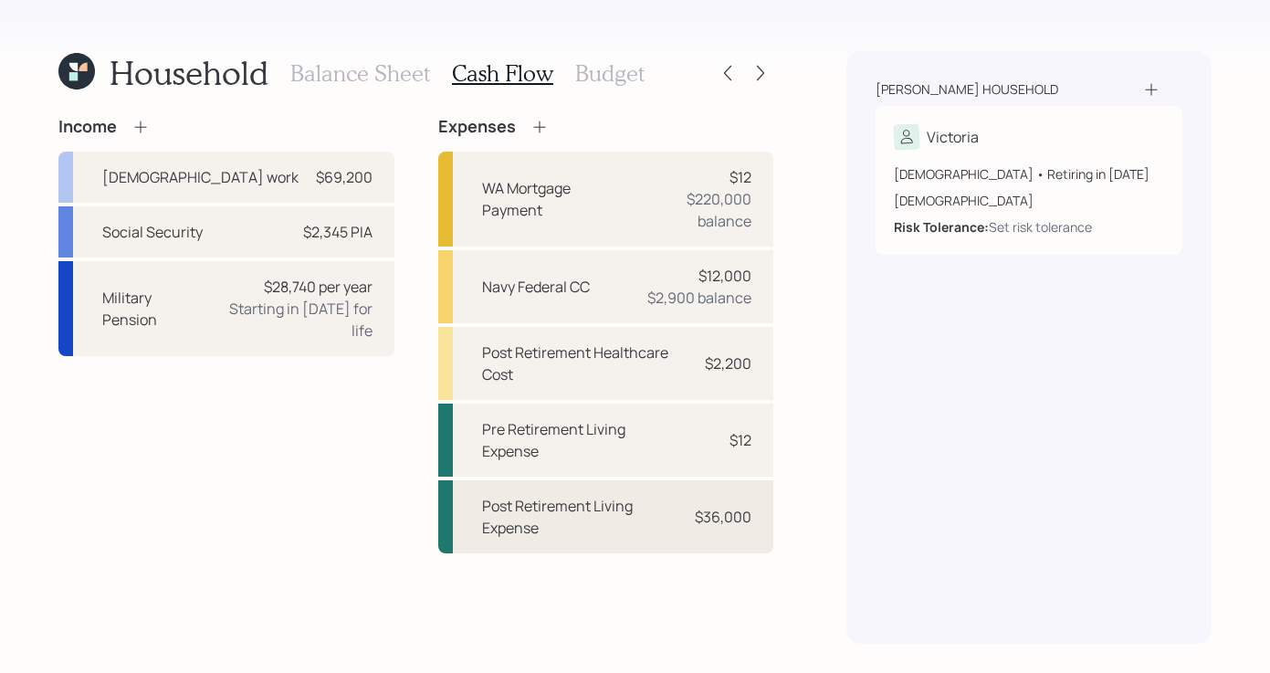
click at [714, 519] on div "$36,000" at bounding box center [723, 517] width 57 height 22
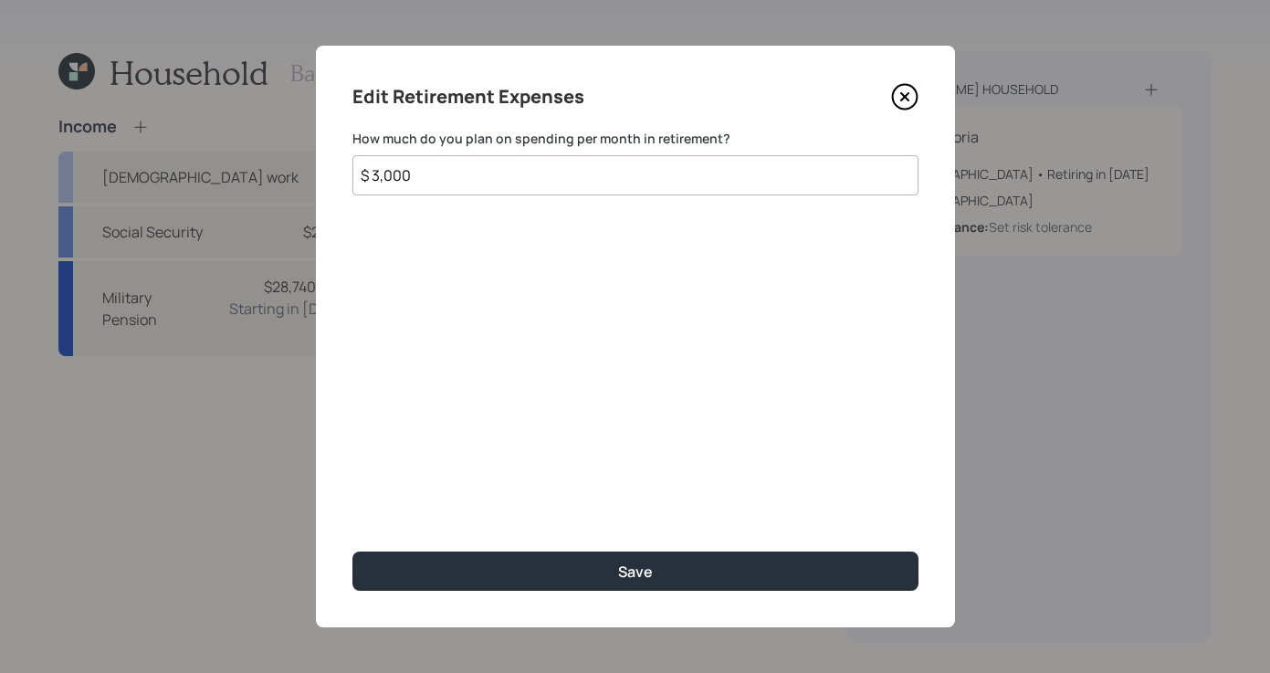
drag, startPoint x: 510, startPoint y: 178, endPoint x: 45, endPoint y: 111, distance: 469.6
click at [112, 127] on div "Edit Retirement Expenses How much do you plan on spending per month in retireme…" at bounding box center [635, 336] width 1270 height 673
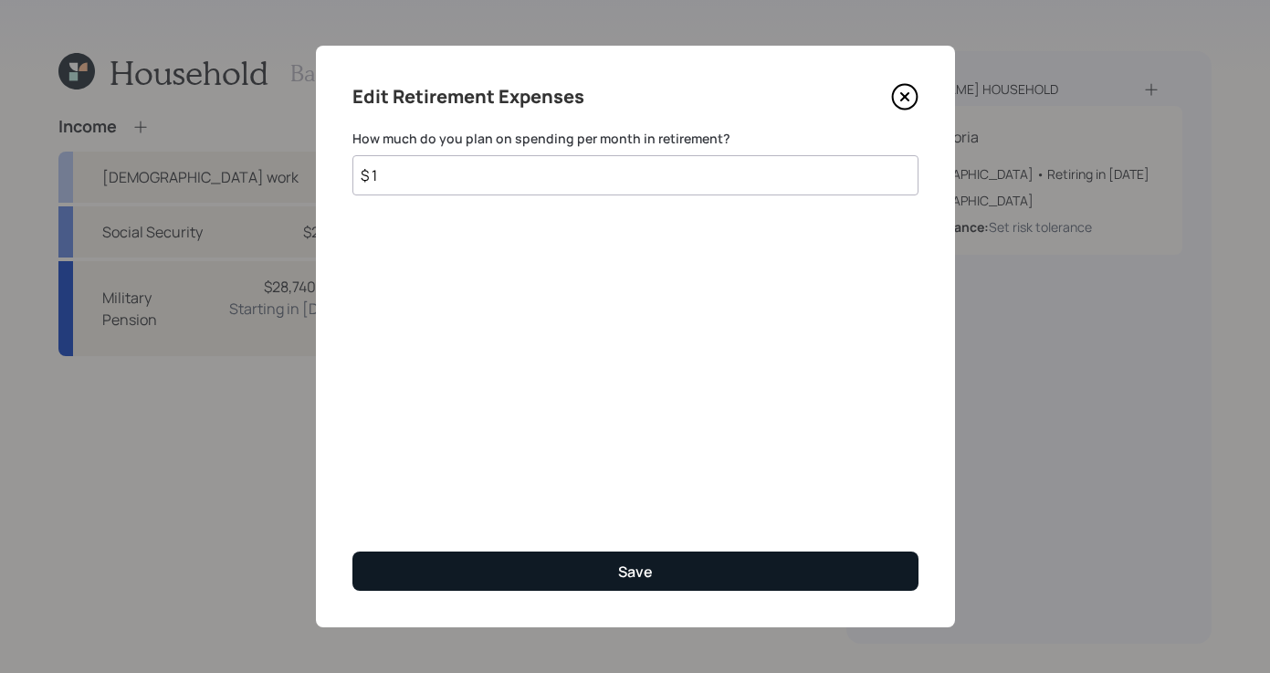
type input "$ 1"
click at [677, 570] on button "Save" at bounding box center [636, 571] width 566 height 39
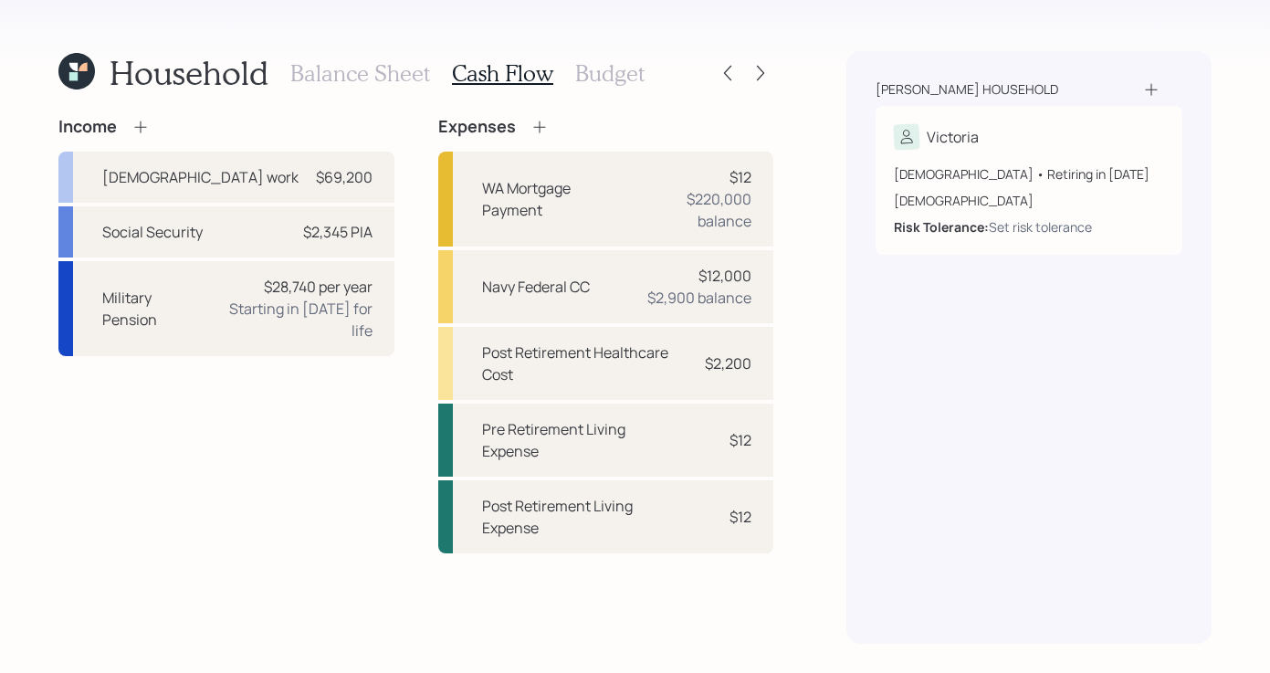
click at [79, 74] on icon at bounding box center [76, 71] width 37 height 37
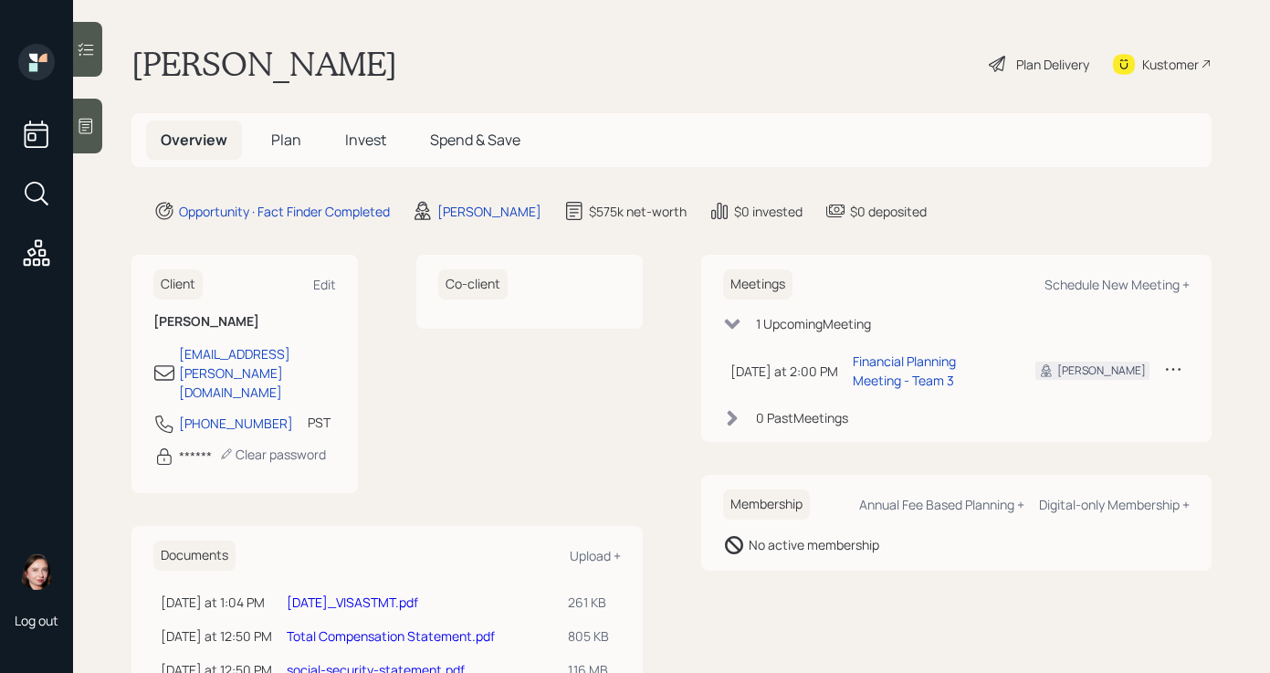
click at [505, 382] on div "Co-client" at bounding box center [529, 374] width 226 height 238
click at [994, 59] on div "Plan Delivery" at bounding box center [1039, 64] width 104 height 40
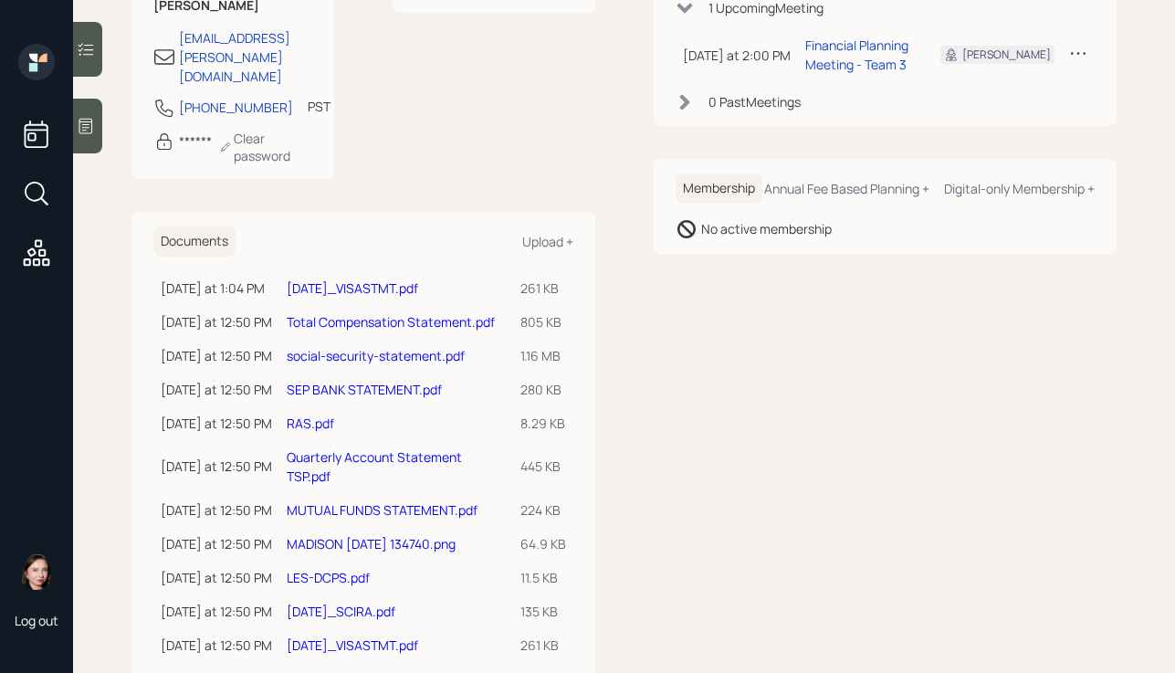
scroll to position [327, 0]
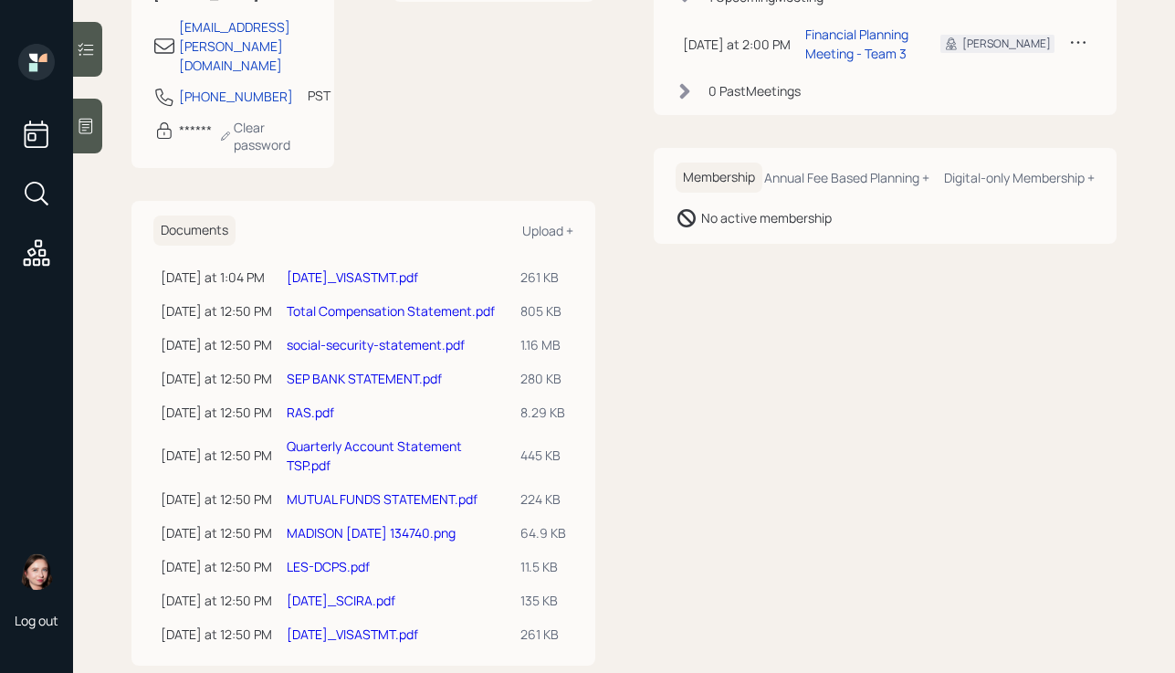
click at [342, 558] on link "LES-DCPS.pdf" at bounding box center [328, 566] width 83 height 17
click at [290, 370] on link "SEP BANK STATEMENT.pdf" at bounding box center [364, 378] width 155 height 17
click at [327, 592] on link "[DATE]_SCIRA.pdf" at bounding box center [341, 600] width 109 height 17
click at [305, 558] on link "LES-DCPS.pdf" at bounding box center [328, 566] width 83 height 17
click at [313, 558] on link "LES-DCPS.pdf" at bounding box center [328, 566] width 83 height 17
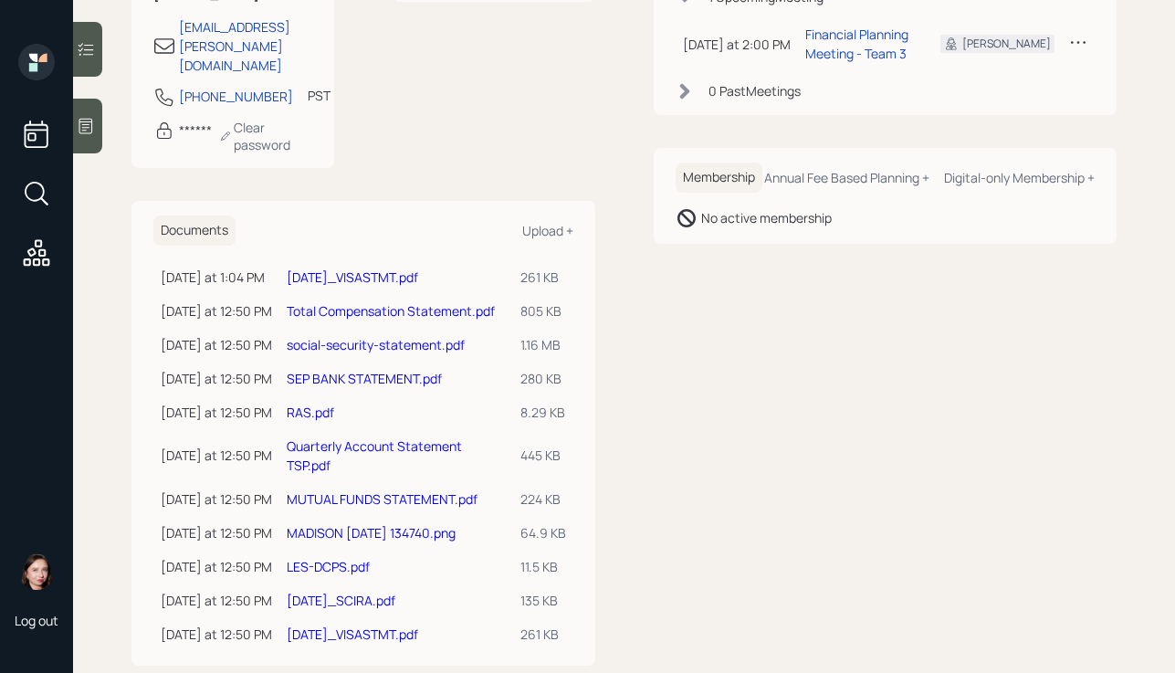
click at [357, 516] on td "MADISON [DATE] 134740.png" at bounding box center [396, 533] width 234 height 34
click at [360, 524] on link "MADISON [DATE] 134740.png" at bounding box center [371, 532] width 169 height 17
click at [441, 482] on td "MUTUAL FUNDS STATEMENT.pdf" at bounding box center [396, 499] width 234 height 34
click at [440, 490] on link "MUTUAL FUNDS STATEMENT.pdf" at bounding box center [382, 498] width 191 height 17
click at [313, 490] on link "MUTUAL FUNDS STATEMENT.pdf" at bounding box center [382, 498] width 191 height 17
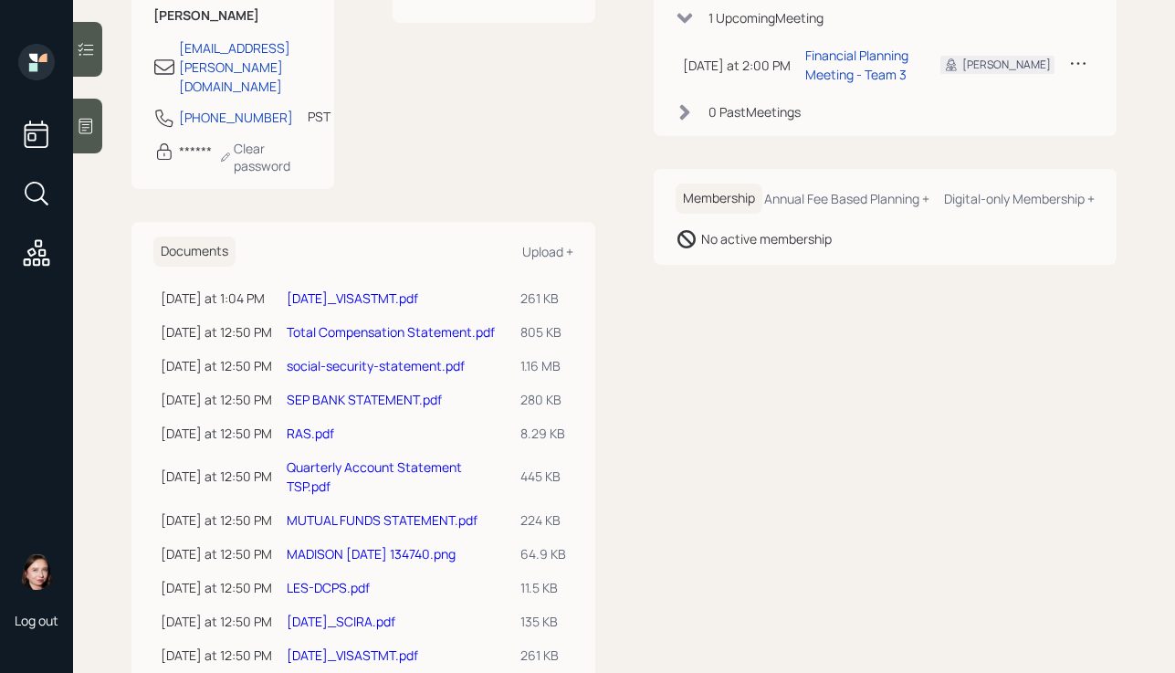
scroll to position [327, 0]
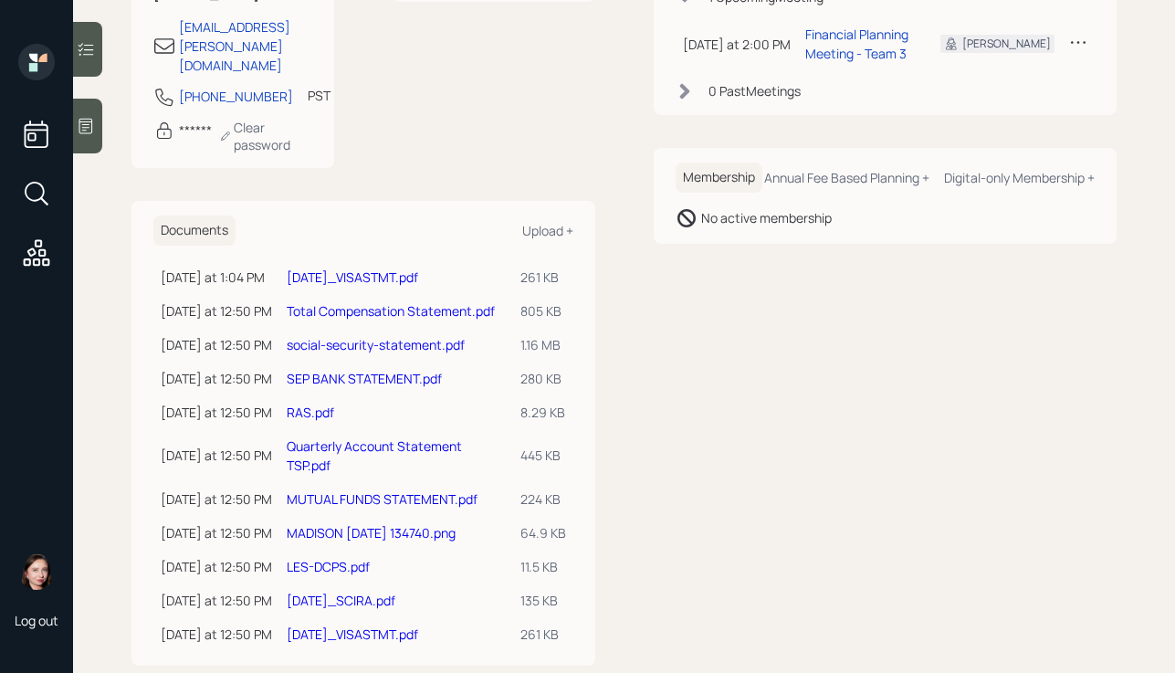
click at [332, 437] on link "Quarterly Account Statement TSP.pdf" at bounding box center [374, 455] width 175 height 37
click at [318, 404] on link "RAS.pdf" at bounding box center [310, 412] width 47 height 17
click at [742, 499] on div "Meetings Schedule New Meeting + 1 Upcoming Meeting [DATE] at 2:00 PM [DATE] 2:0…" at bounding box center [886, 296] width 464 height 737
click at [334, 370] on link "SEP BANK STATEMENT.pdf" at bounding box center [364, 378] width 155 height 17
click at [389, 370] on link "SEP BANK STATEMENT.pdf" at bounding box center [364, 378] width 155 height 17
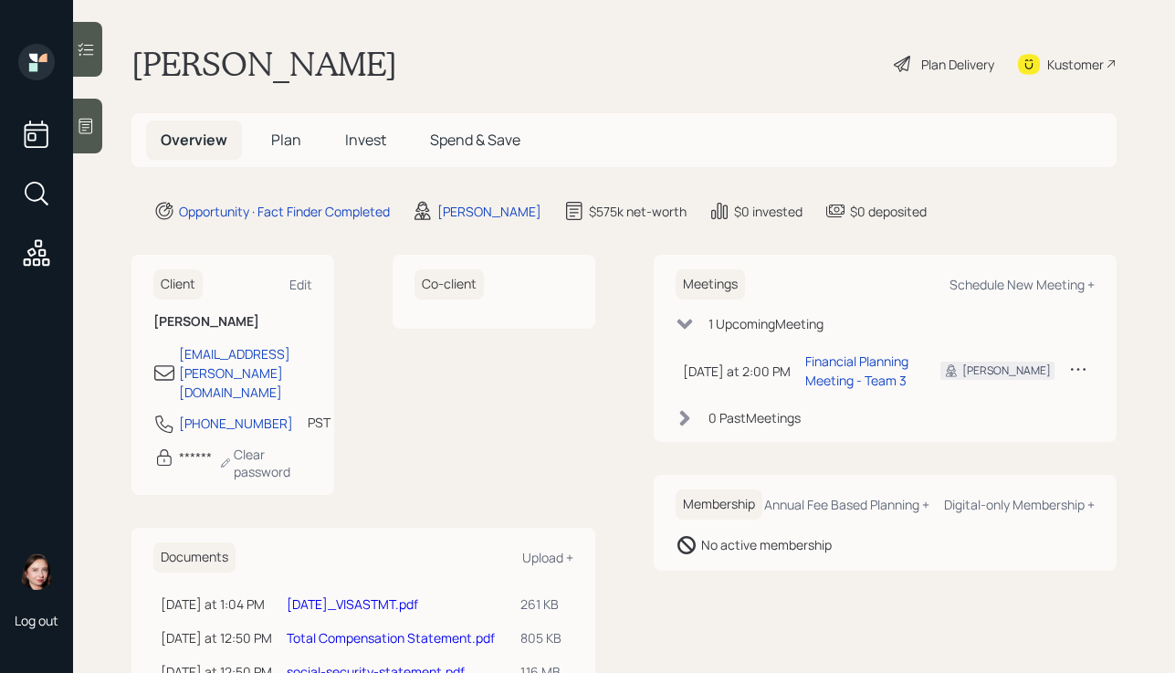
scroll to position [280, 0]
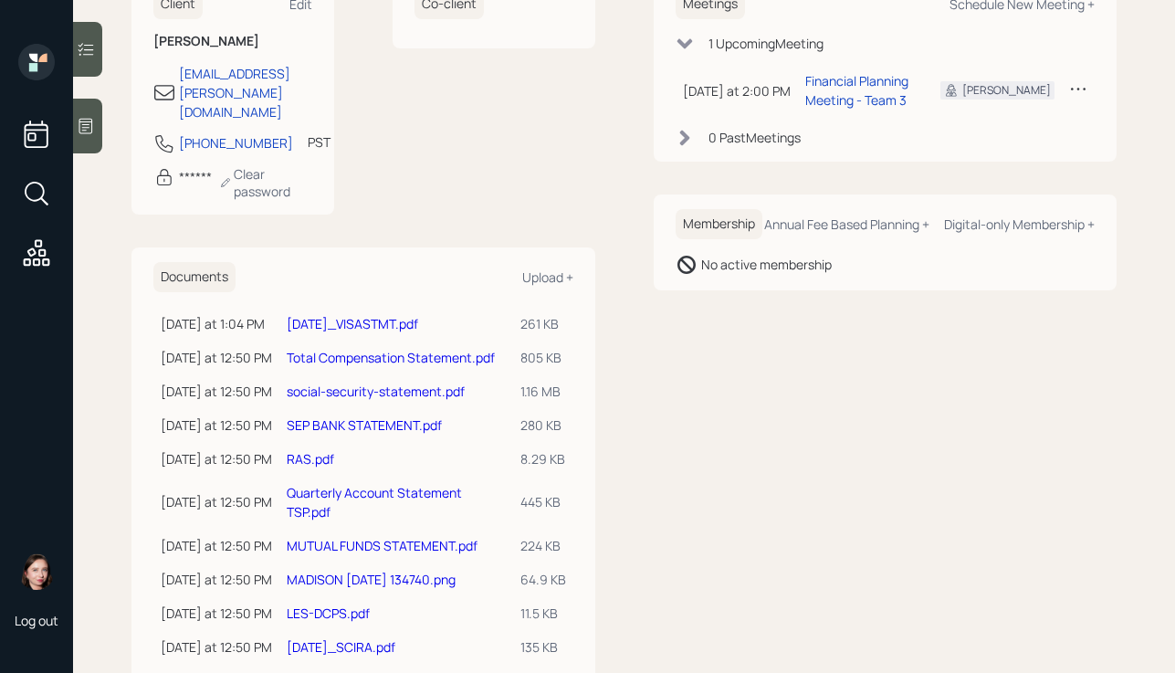
click at [345, 383] on link "social-security-statement.pdf" at bounding box center [376, 391] width 178 height 17
click at [374, 349] on link "Total Compensation Statement.pdf" at bounding box center [391, 357] width 208 height 17
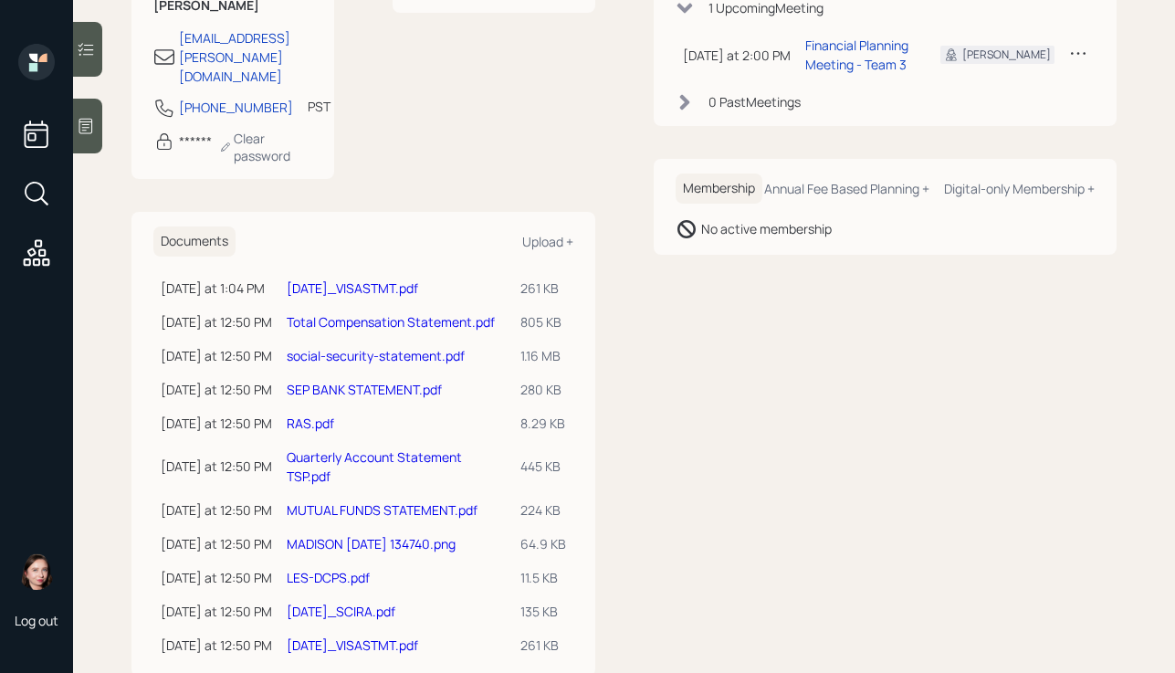
scroll to position [327, 0]
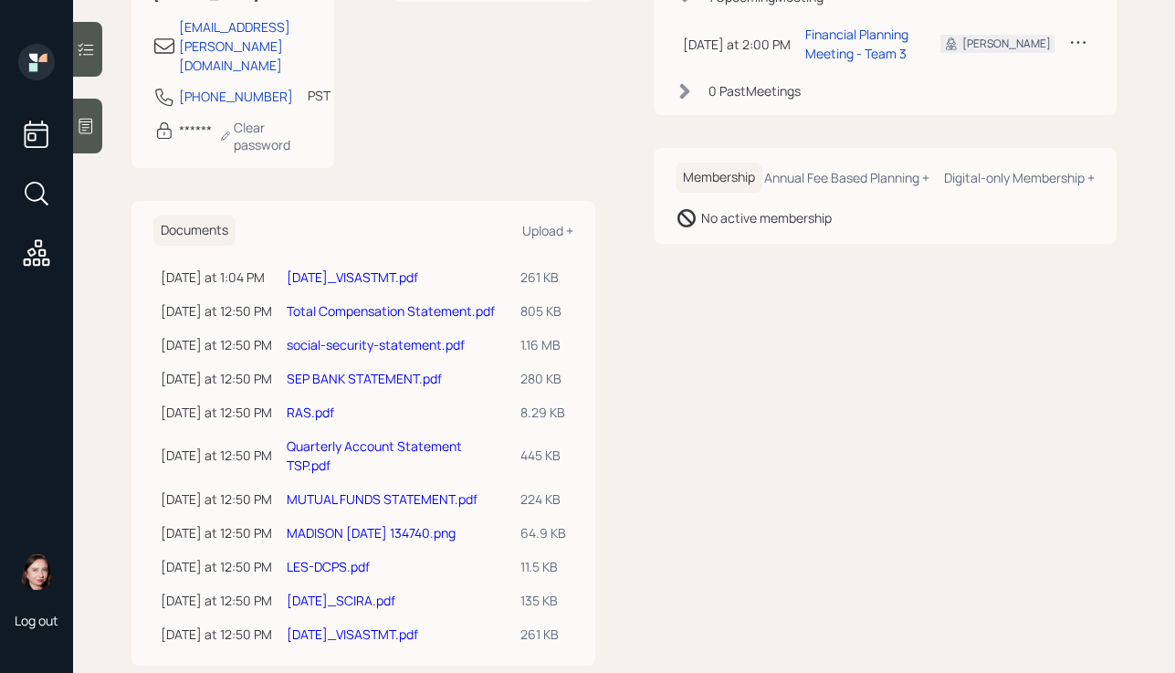
click at [80, 139] on div at bounding box center [87, 126] width 29 height 55
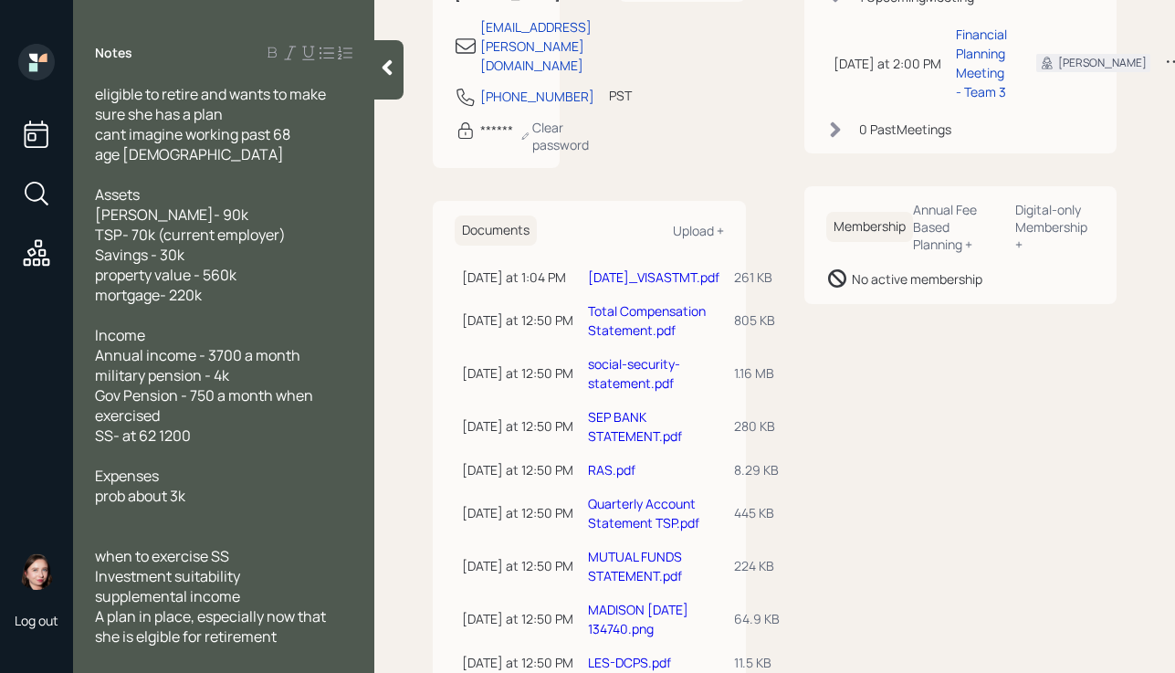
click at [399, 86] on div at bounding box center [388, 69] width 29 height 59
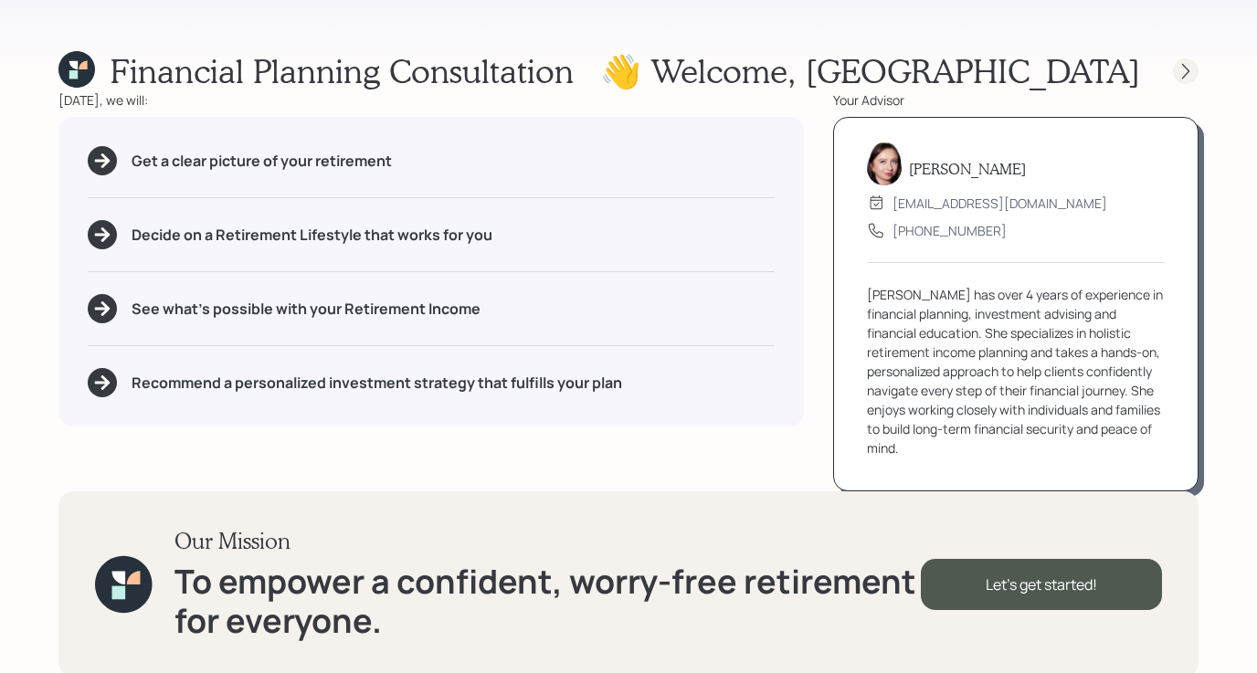
click at [1188, 68] on icon at bounding box center [1185, 71] width 18 height 18
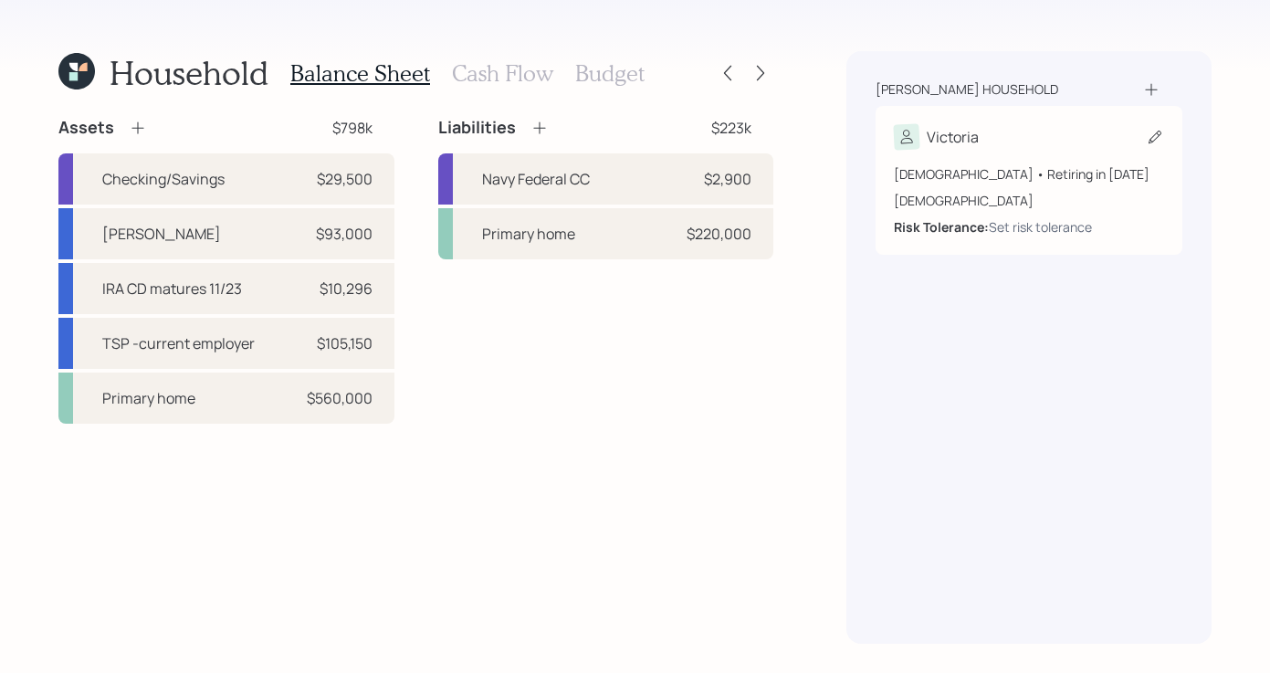
click at [1036, 132] on div "Victoria" at bounding box center [1029, 137] width 270 height 26
select select "[DEMOGRAPHIC_DATA]"
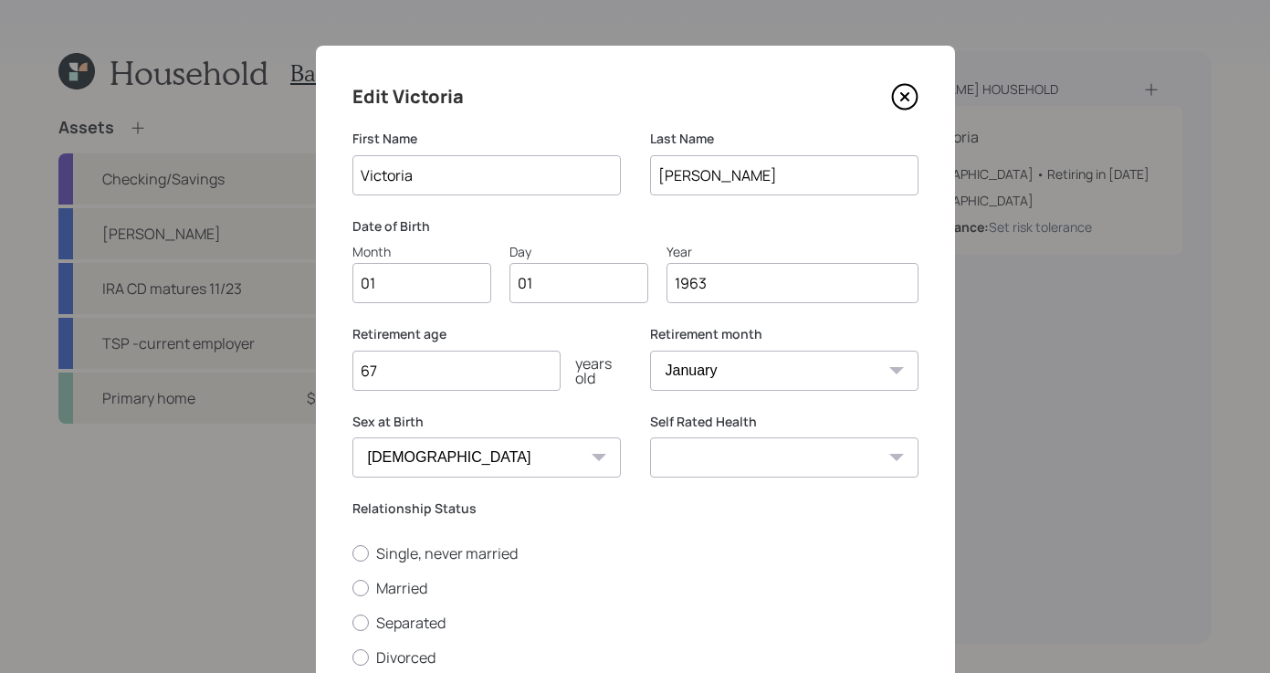
click at [382, 279] on input "01" at bounding box center [422, 283] width 139 height 40
type input "0"
type input "01"
type input "0"
type input "12"
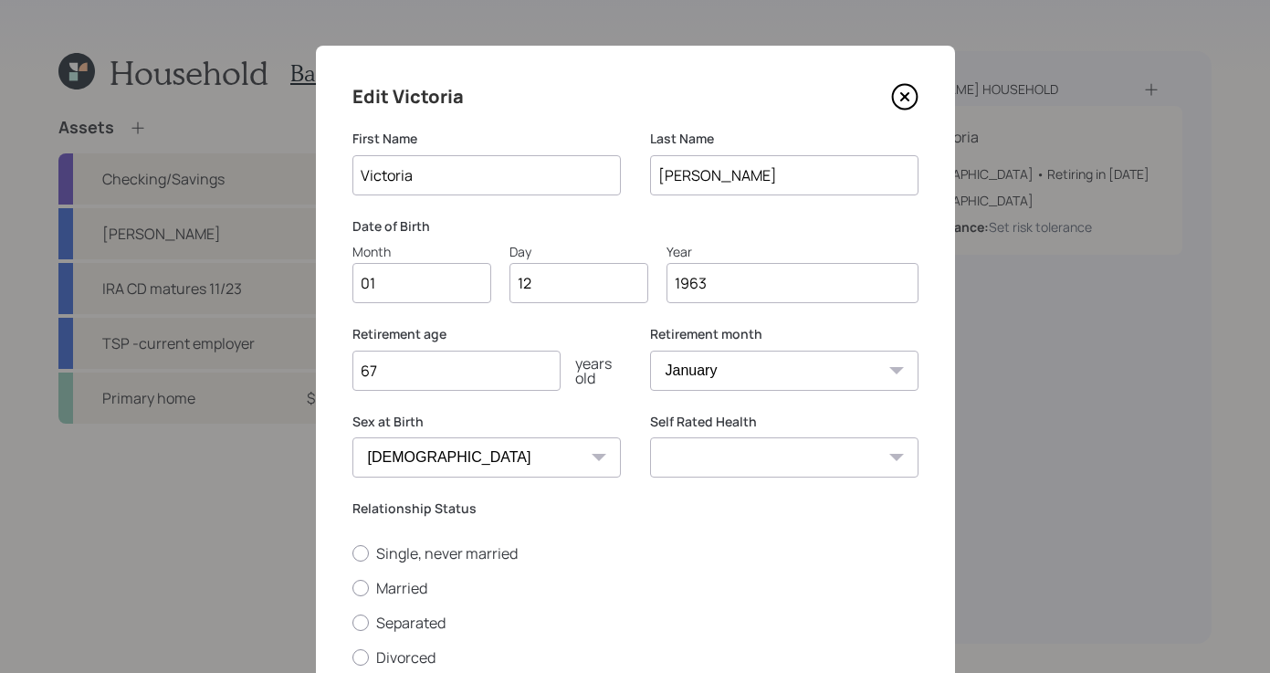
click at [862, 446] on select "Excellent Very Good Good Fair Poor" at bounding box center [784, 457] width 268 height 40
click at [650, 437] on select "Excellent Very Good Good Fair Poor" at bounding box center [784, 457] width 268 height 40
click at [874, 451] on select "Excellent Very Good Good Fair Poor" at bounding box center [784, 457] width 268 height 40
select select "very_good"
click at [650, 437] on select "Excellent Very Good Good Fair Poor" at bounding box center [784, 457] width 268 height 40
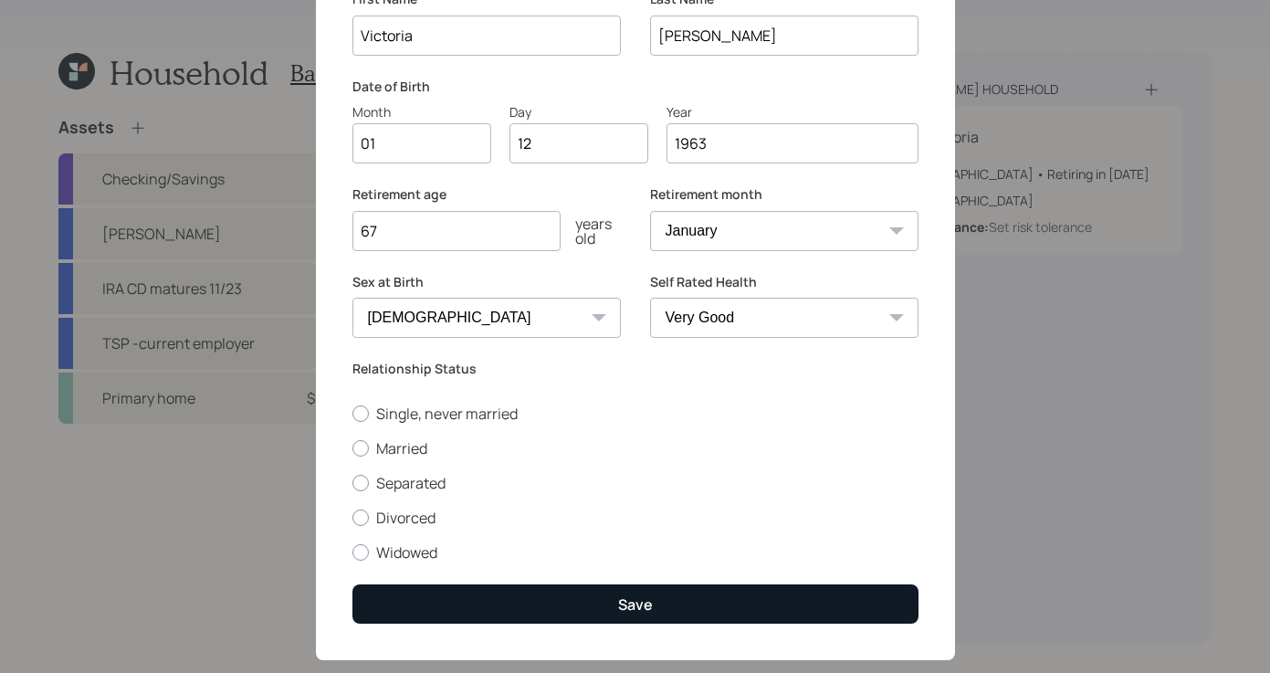
scroll to position [174, 0]
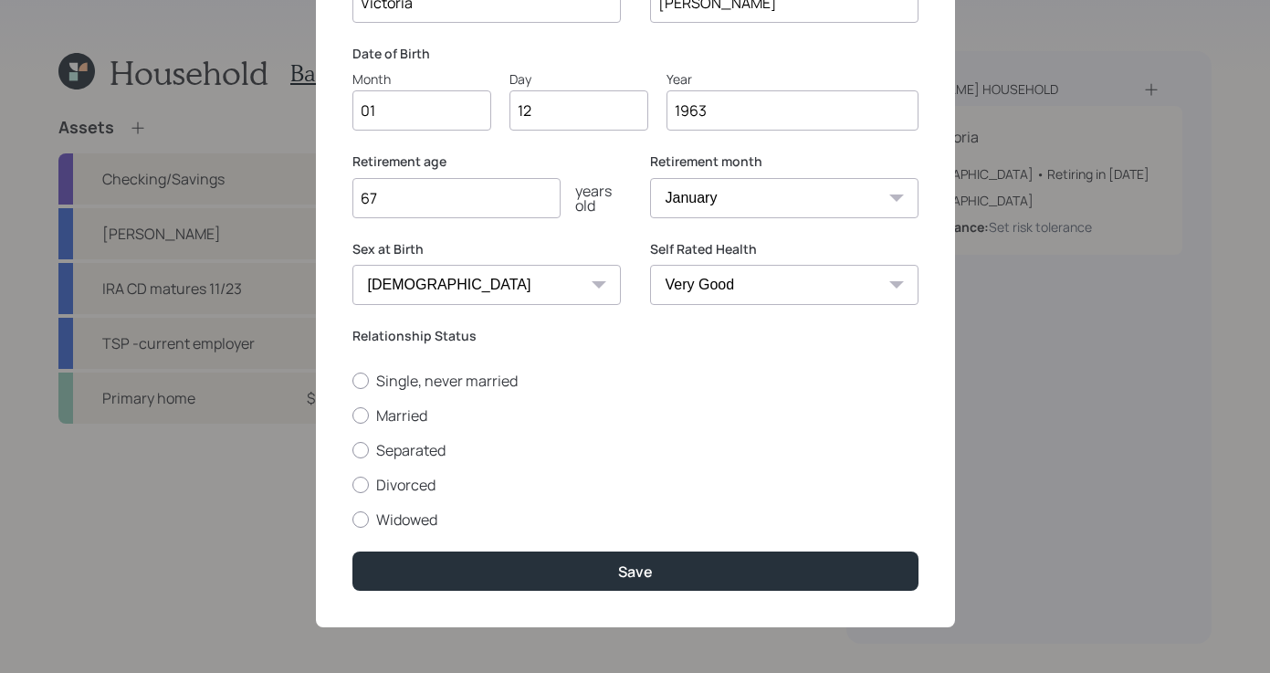
click at [356, 393] on div "Single, never married Married Separated Divorced Widowed" at bounding box center [636, 450] width 566 height 159
click at [357, 384] on div at bounding box center [361, 381] width 16 height 16
click at [353, 381] on input "Single, never married" at bounding box center [352, 380] width 1 height 1
radio input "true"
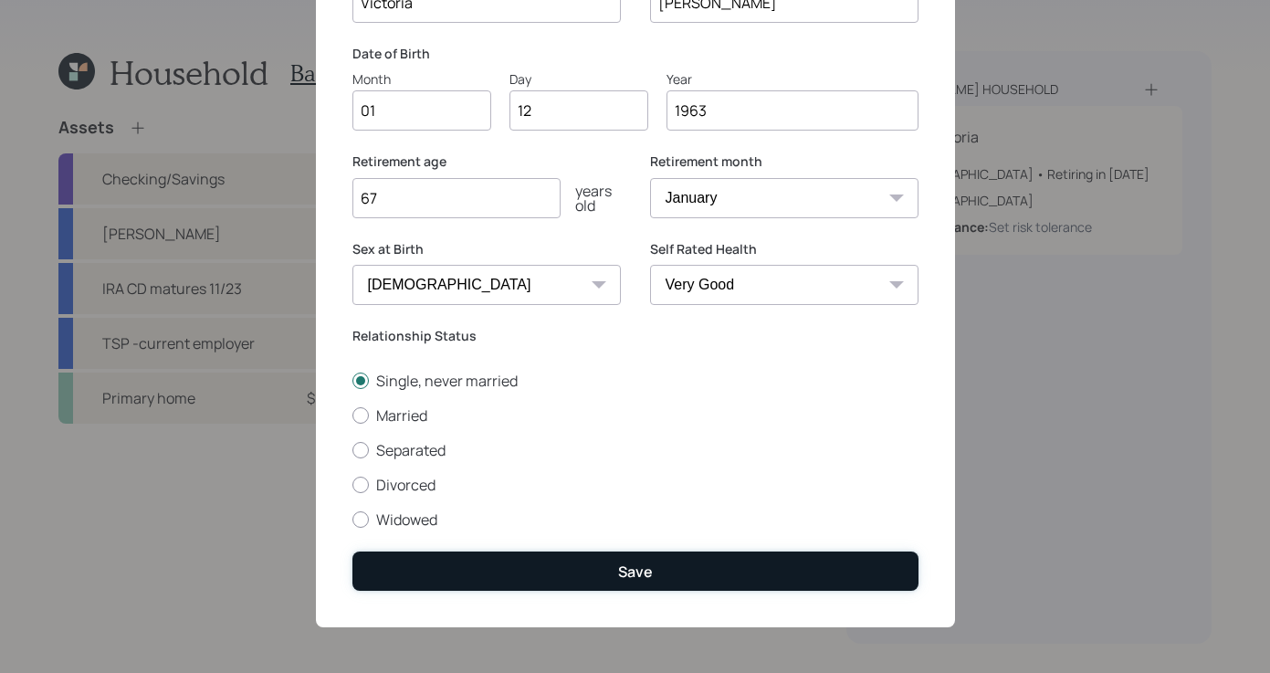
click at [618, 574] on div "Save" at bounding box center [635, 572] width 35 height 20
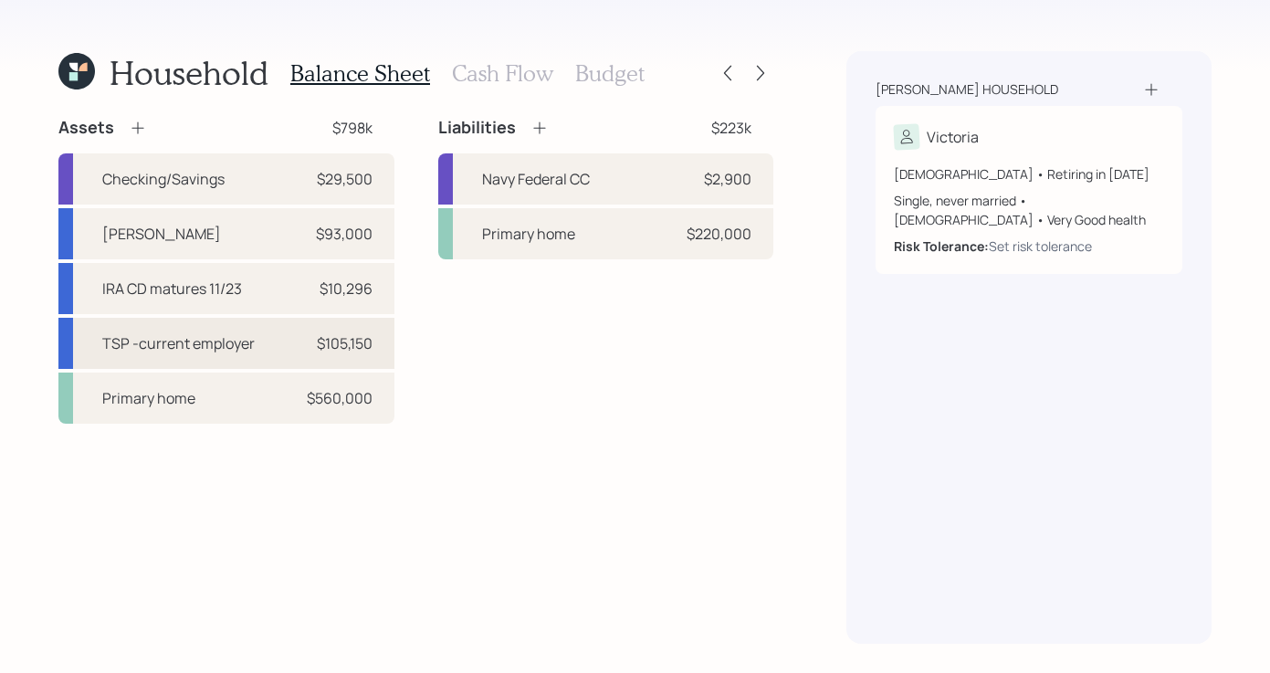
click at [289, 342] on div "TSP -current employer $105,150" at bounding box center [226, 343] width 336 height 51
select select "company_sponsored"
select select "balanced"
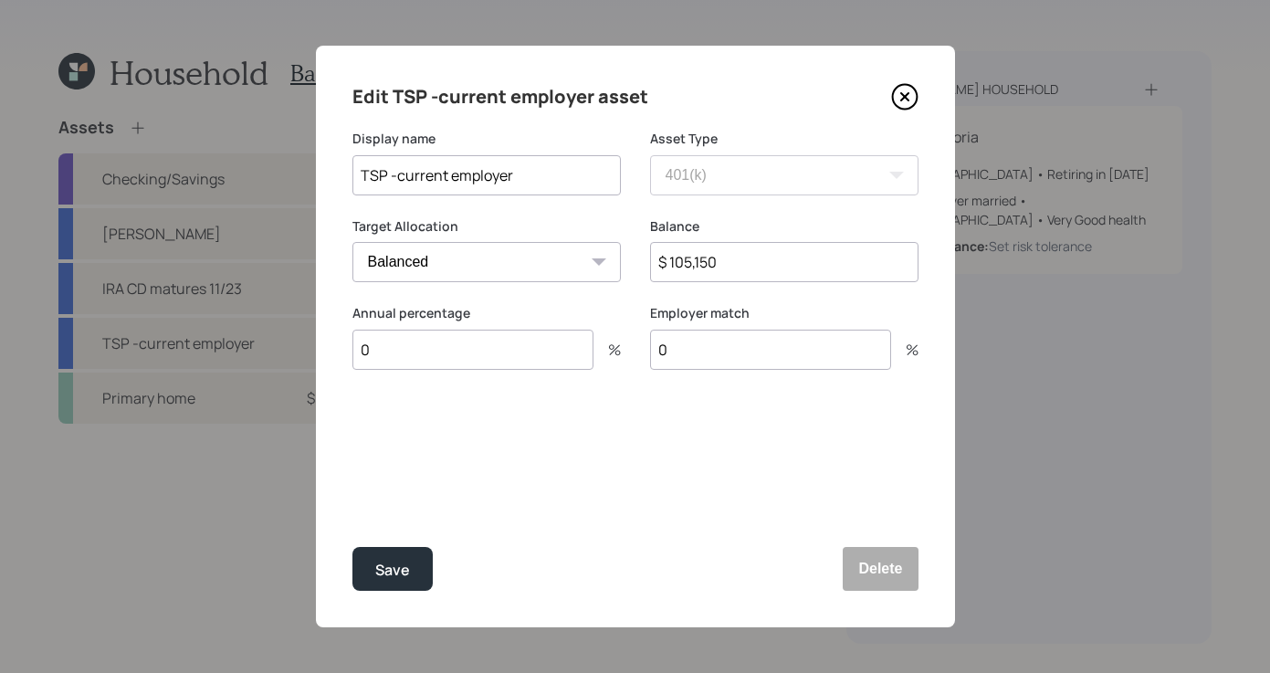
click at [524, 350] on input "0" at bounding box center [473, 350] width 241 height 40
type input "10"
click at [761, 344] on input "0" at bounding box center [770, 350] width 241 height 40
type input "5"
click at [598, 442] on icon at bounding box center [604, 439] width 18 height 18
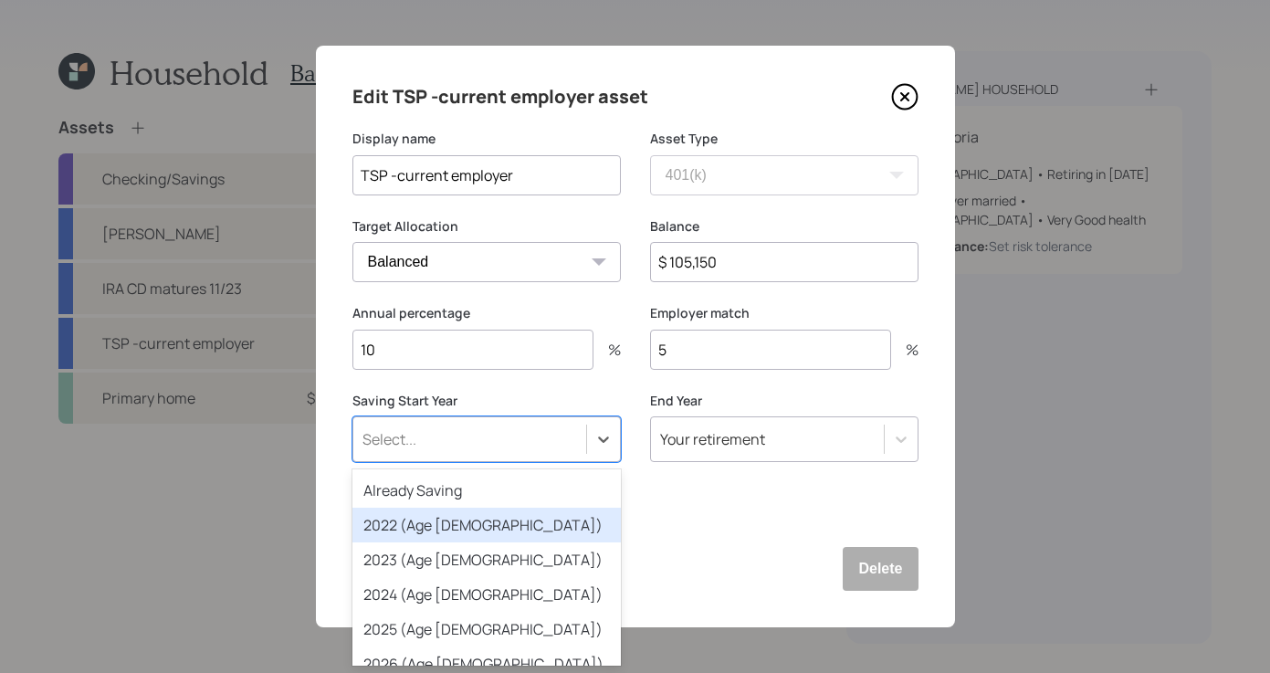
click at [604, 519] on div "2022 (Age [DEMOGRAPHIC_DATA])" at bounding box center [487, 525] width 268 height 35
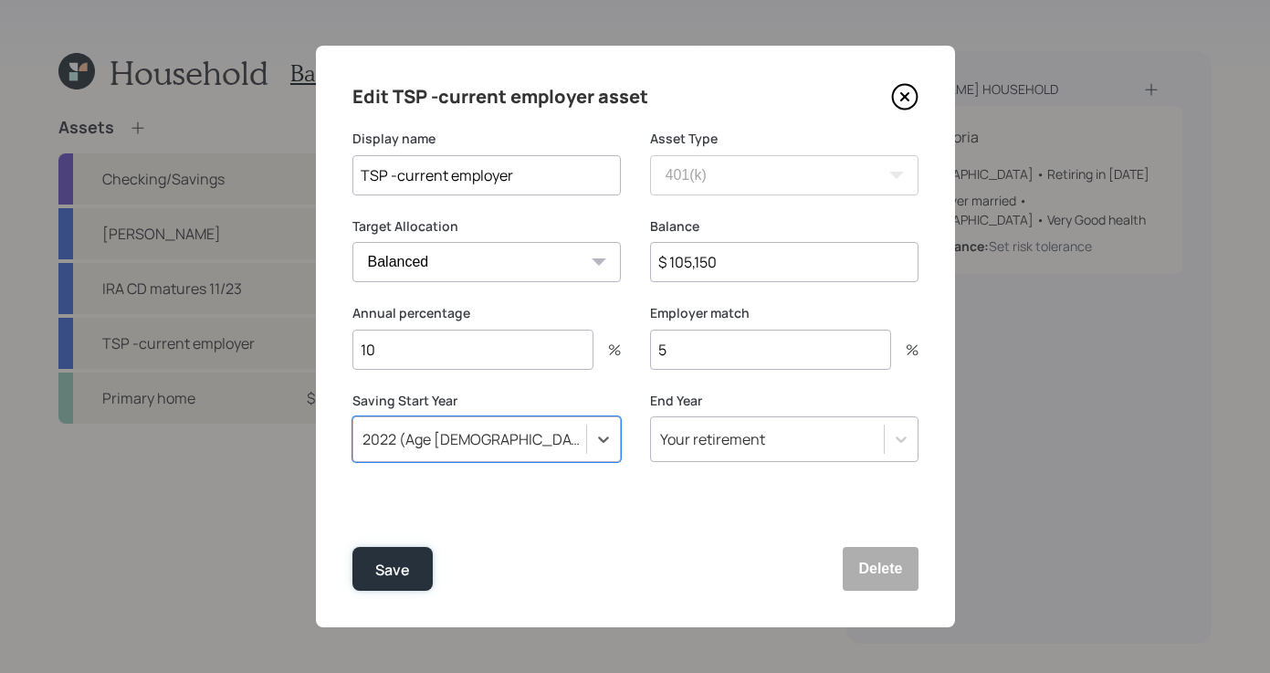
drag, startPoint x: 425, startPoint y: 589, endPoint x: 445, endPoint y: 610, distance: 29.1
click at [434, 593] on div "Edit TSP -current employer asset Display name TSP -current employer Asset Type …" at bounding box center [635, 337] width 639 height 582
click at [414, 588] on button "Save" at bounding box center [393, 569] width 80 height 44
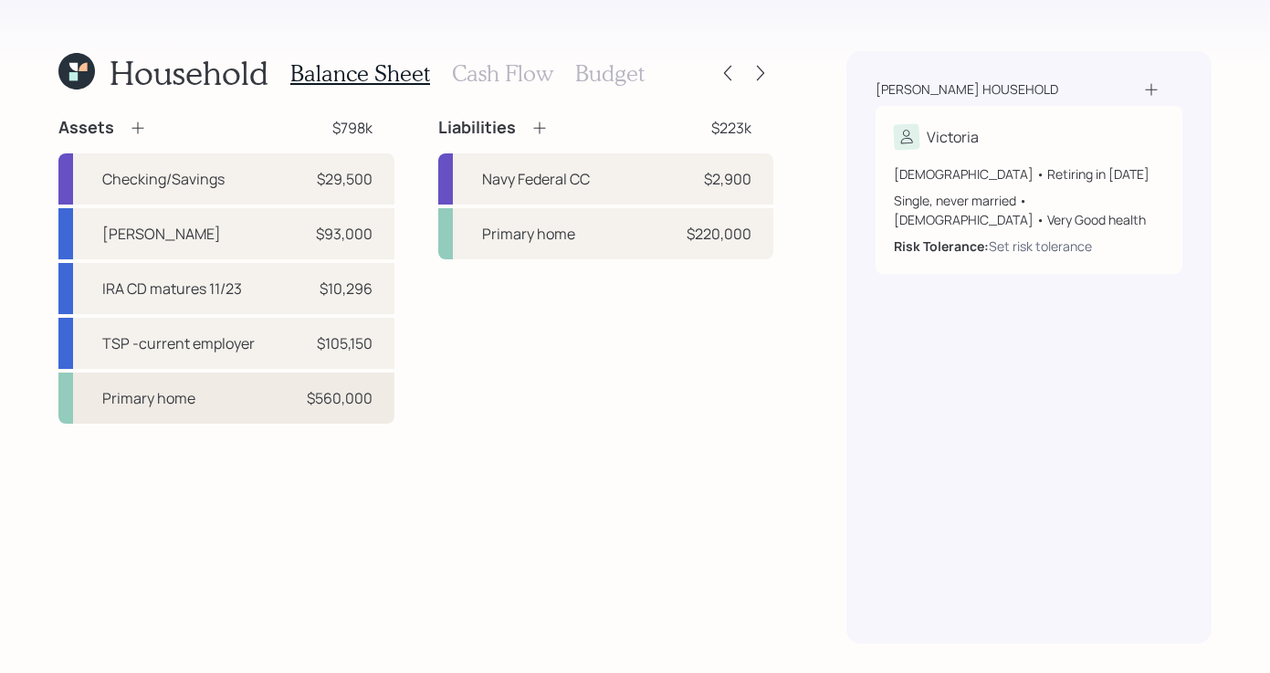
click at [249, 405] on div "Primary home $560,000" at bounding box center [226, 398] width 336 height 51
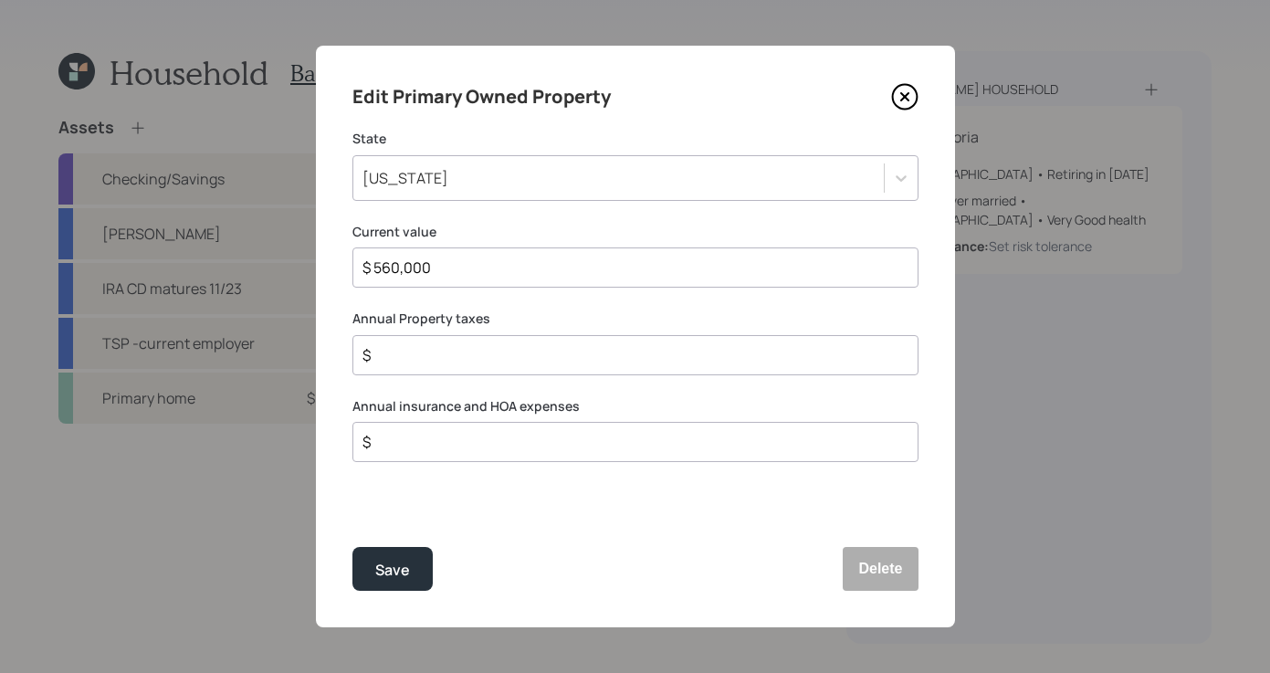
click at [460, 268] on input "$ 560,000" at bounding box center [628, 268] width 535 height 22
type input "$ 560,630"
click at [373, 583] on button "Save" at bounding box center [393, 569] width 80 height 44
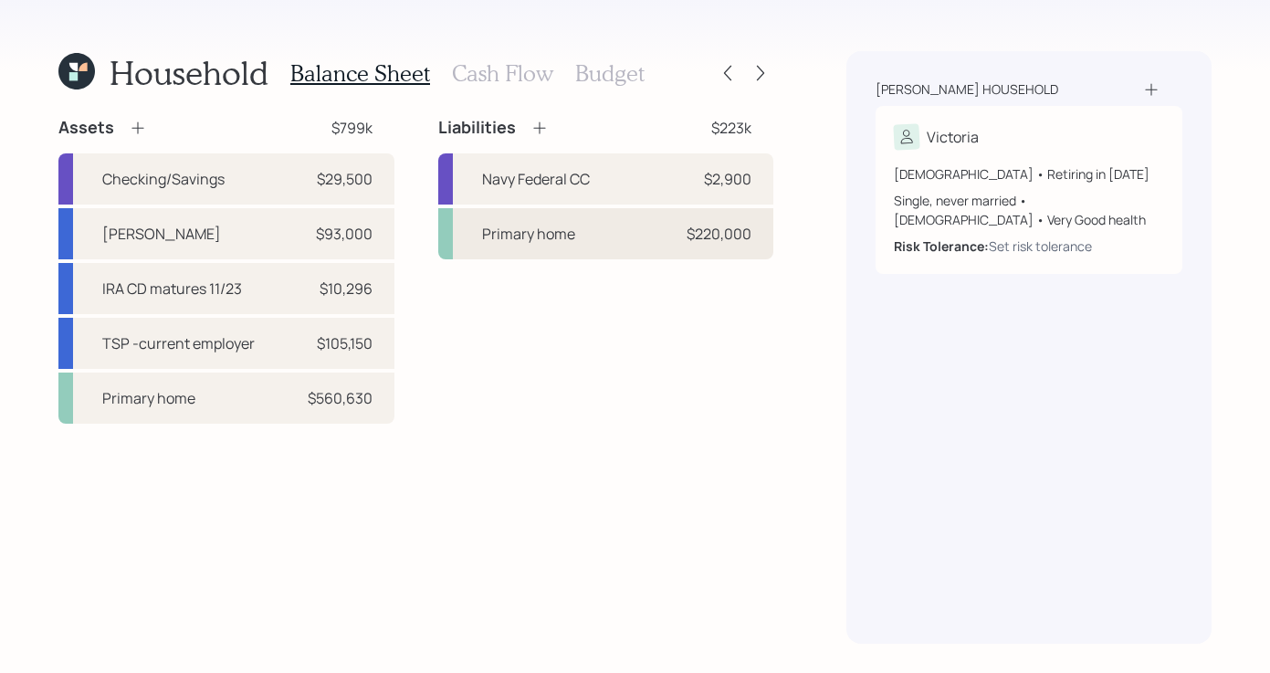
click at [577, 247] on div "Primary home $220,000" at bounding box center [606, 233] width 336 height 51
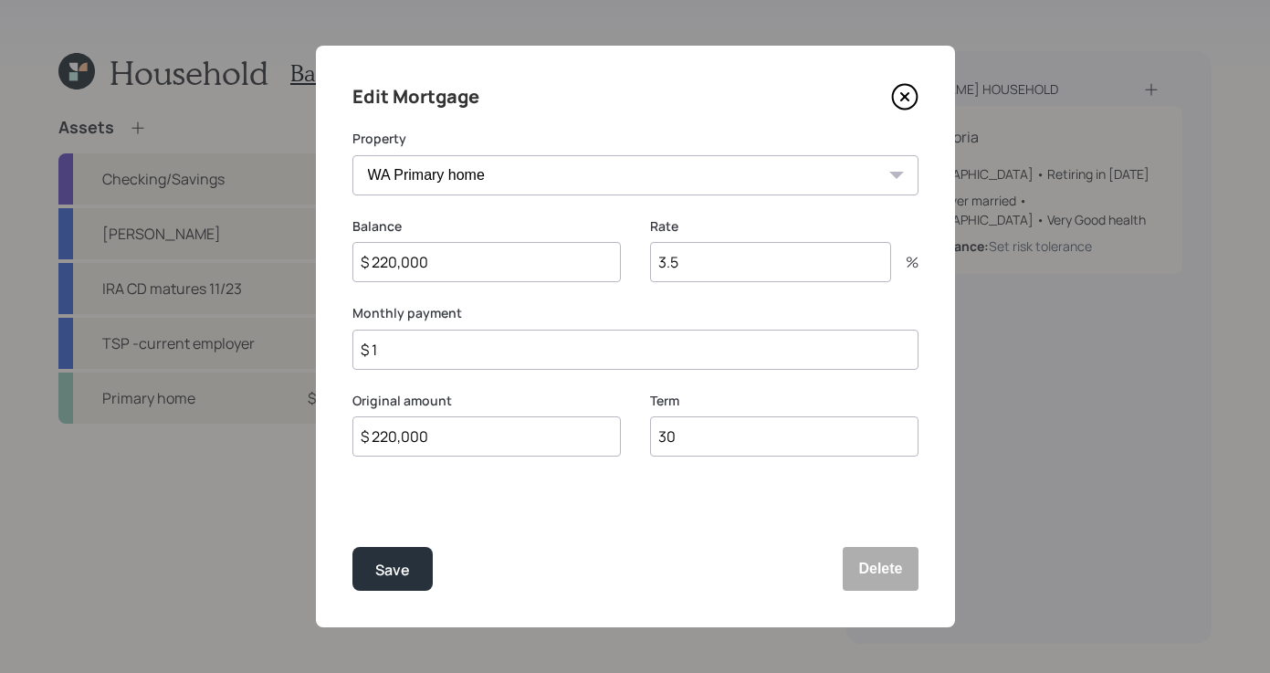
click at [908, 91] on icon at bounding box center [904, 96] width 27 height 27
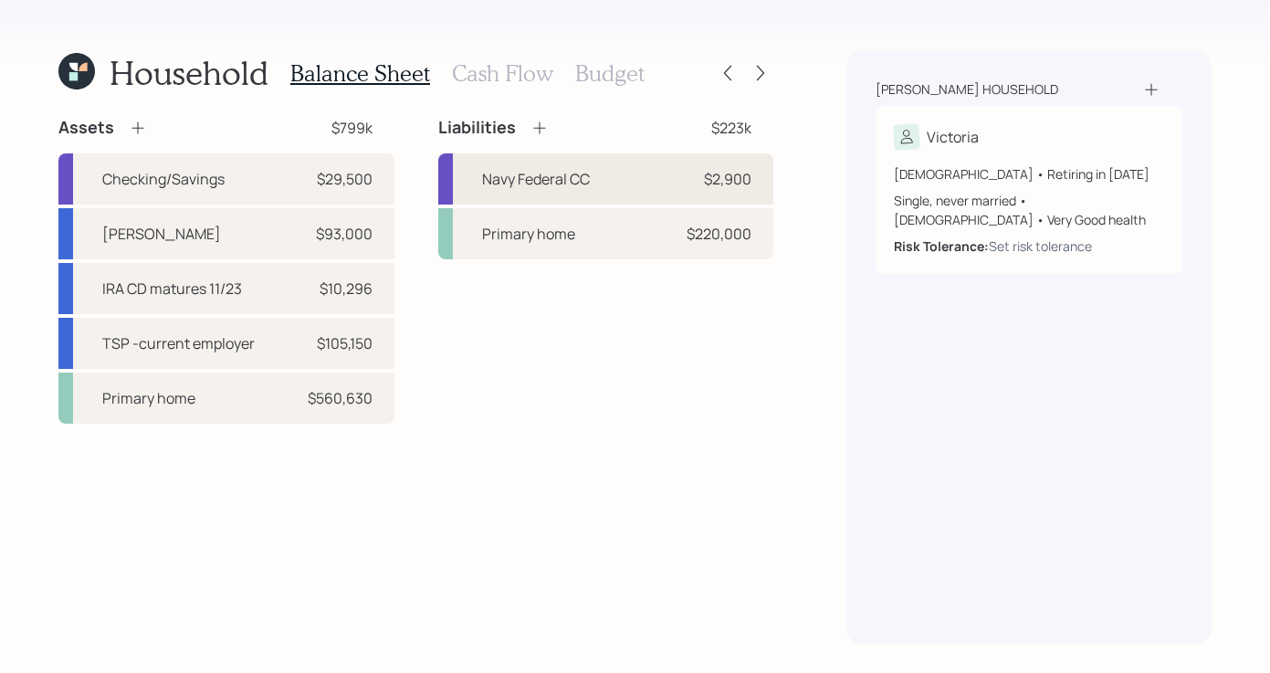
click at [636, 157] on div "Navy Federal CC $2,900" at bounding box center [606, 178] width 336 height 51
select select "credit_card"
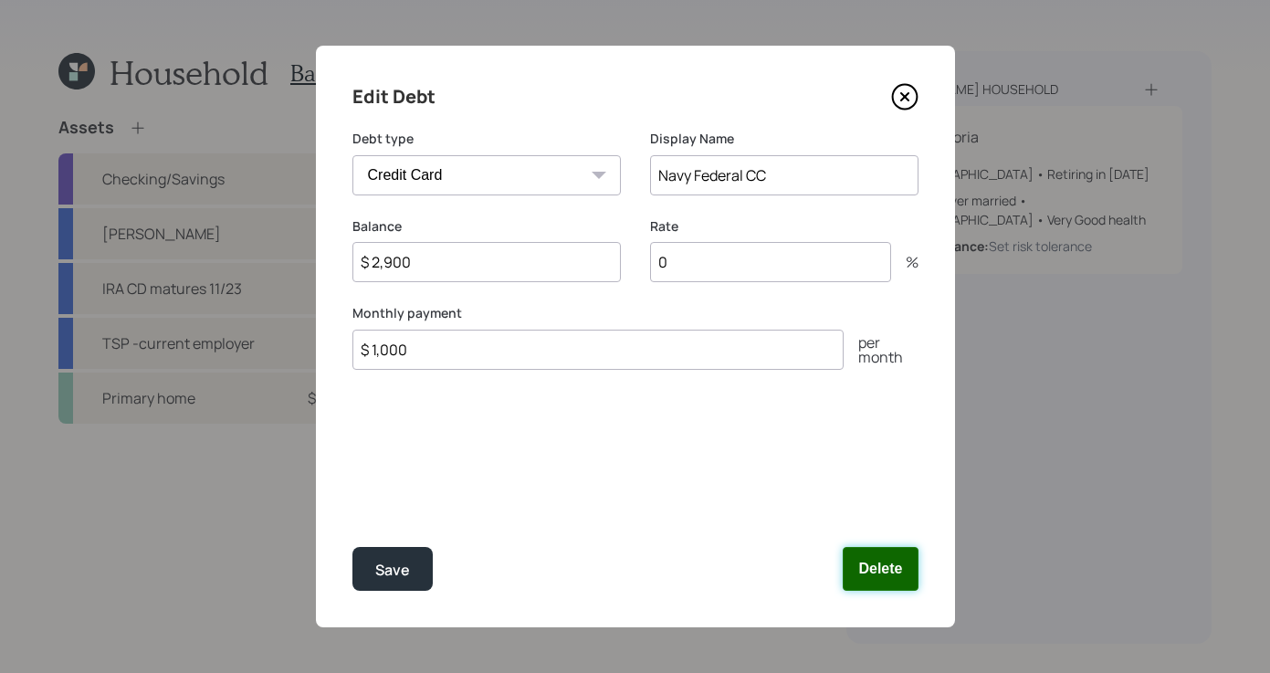
click at [874, 570] on button "Delete" at bounding box center [880, 569] width 75 height 44
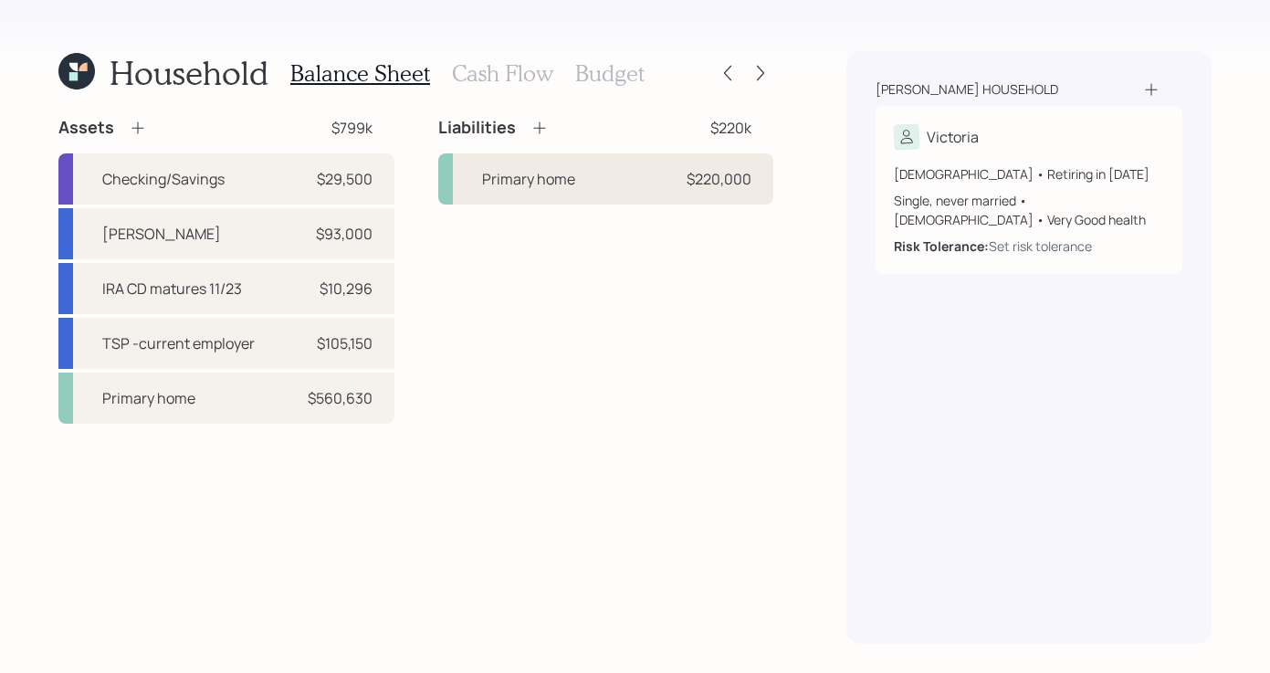
click at [652, 183] on div "Primary home $220,000" at bounding box center [606, 178] width 336 height 51
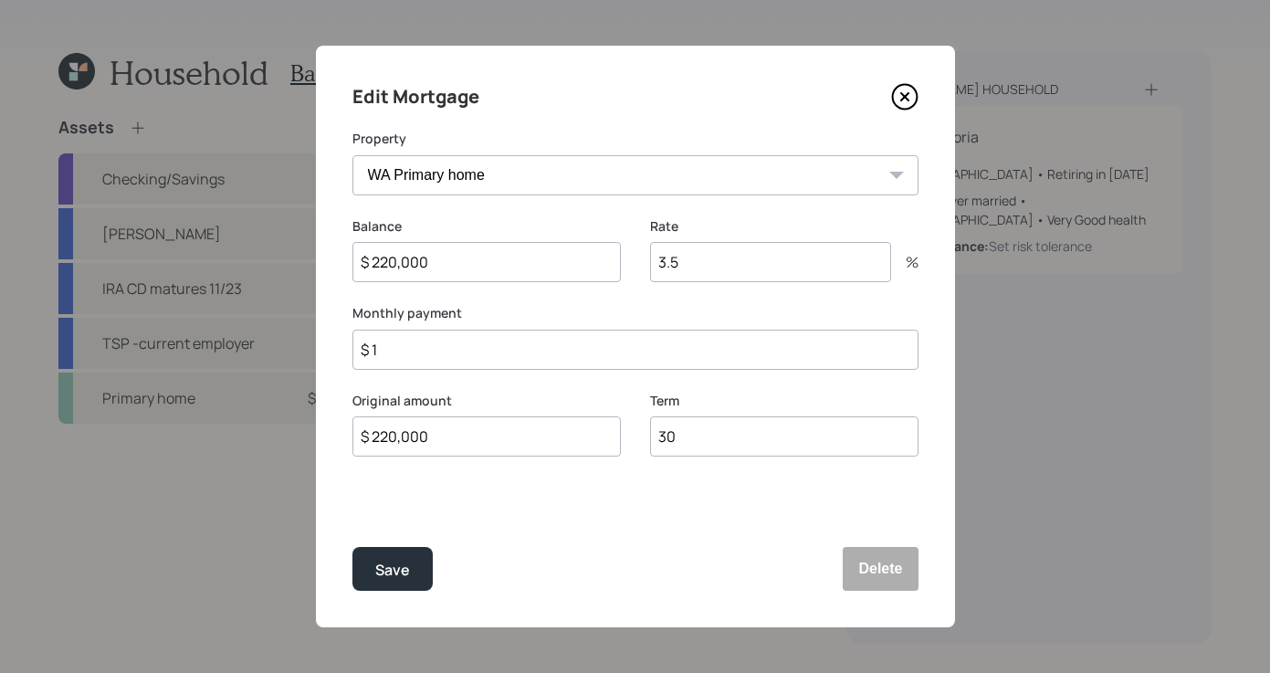
click at [737, 271] on input "3.5" at bounding box center [770, 262] width 241 height 40
type input "3"
type input "1.5"
click at [422, 354] on input "$ 1" at bounding box center [636, 350] width 566 height 40
type input "$ 1,369"
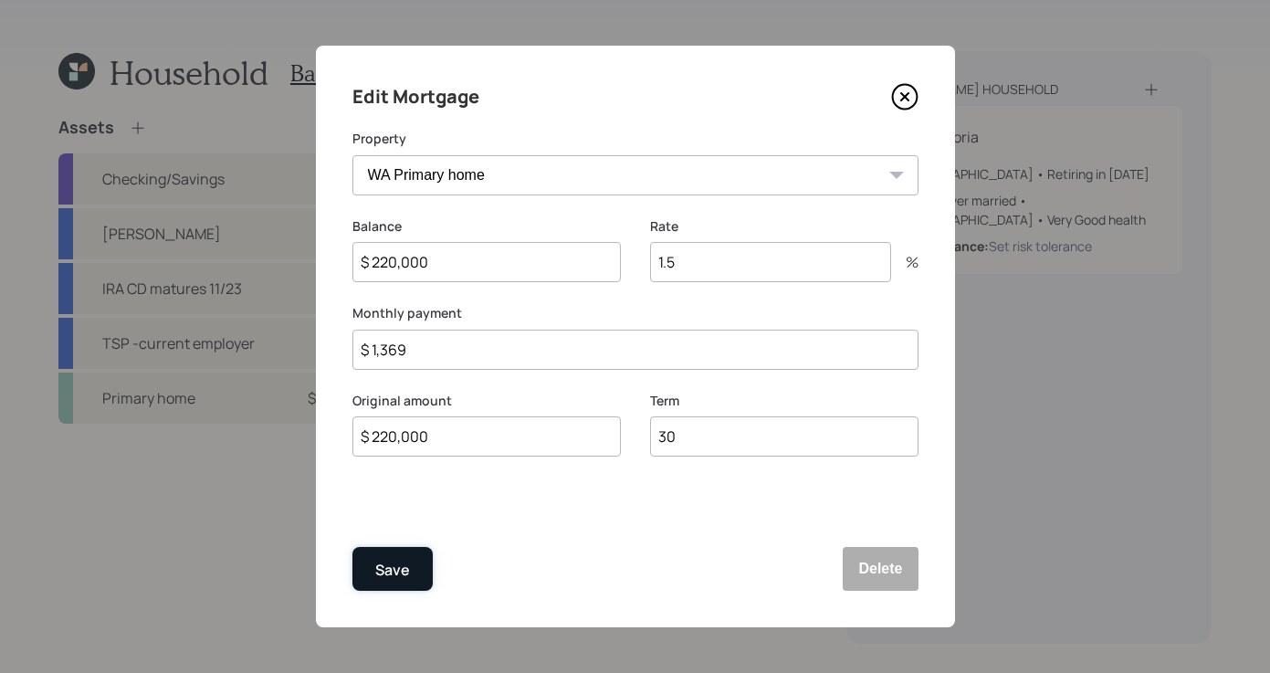
click at [376, 583] on button "Save" at bounding box center [393, 569] width 80 height 44
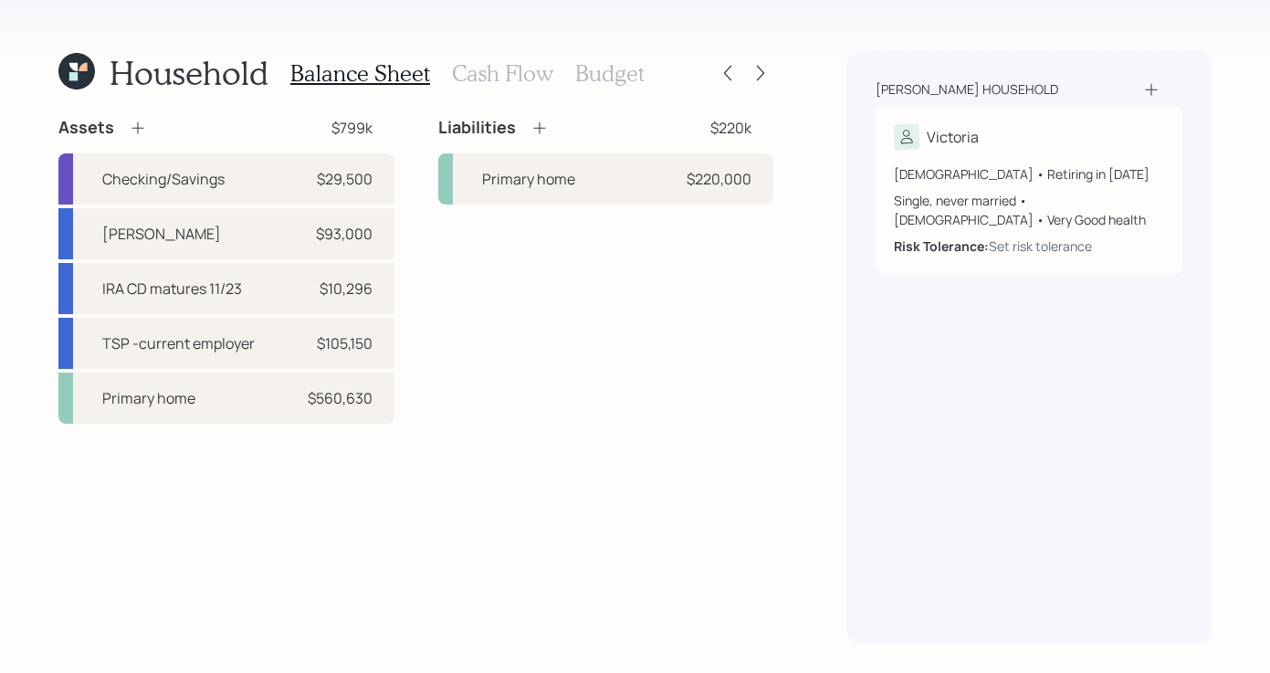
click at [519, 70] on h3 "Cash Flow" at bounding box center [502, 73] width 101 height 26
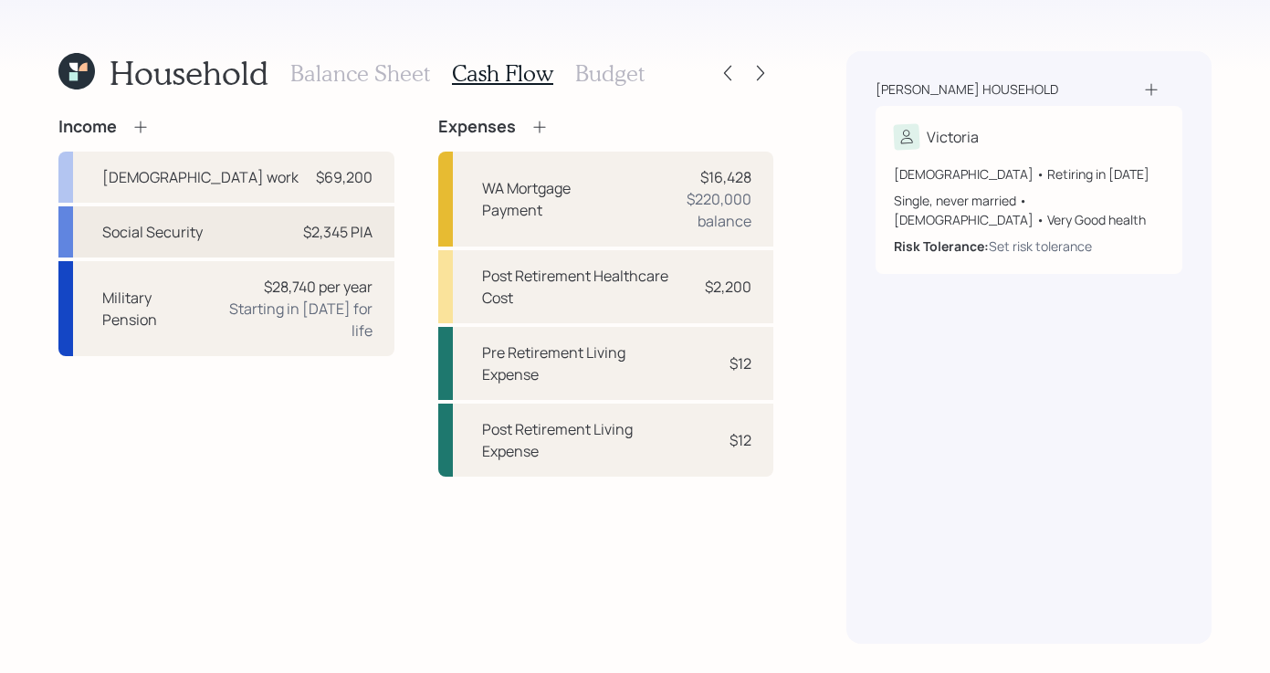
click at [225, 245] on div "Social Security $2,345 PIA" at bounding box center [226, 231] width 336 height 51
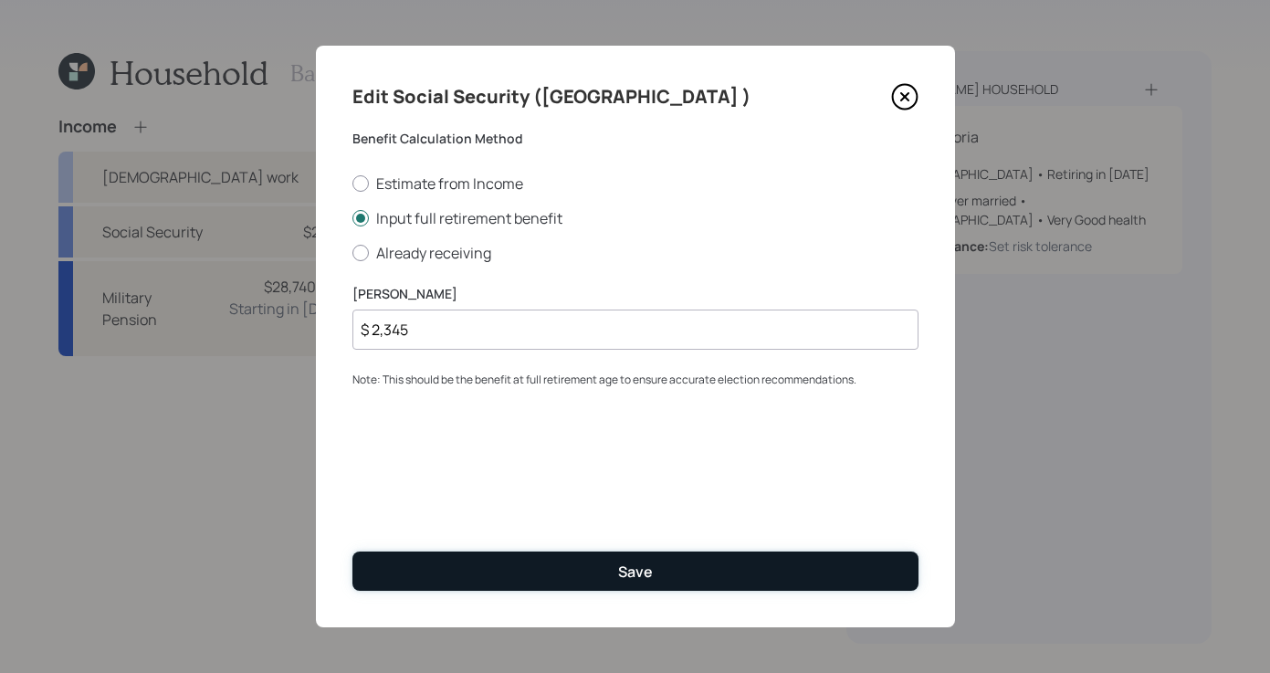
click at [819, 562] on button "Save" at bounding box center [636, 571] width 566 height 39
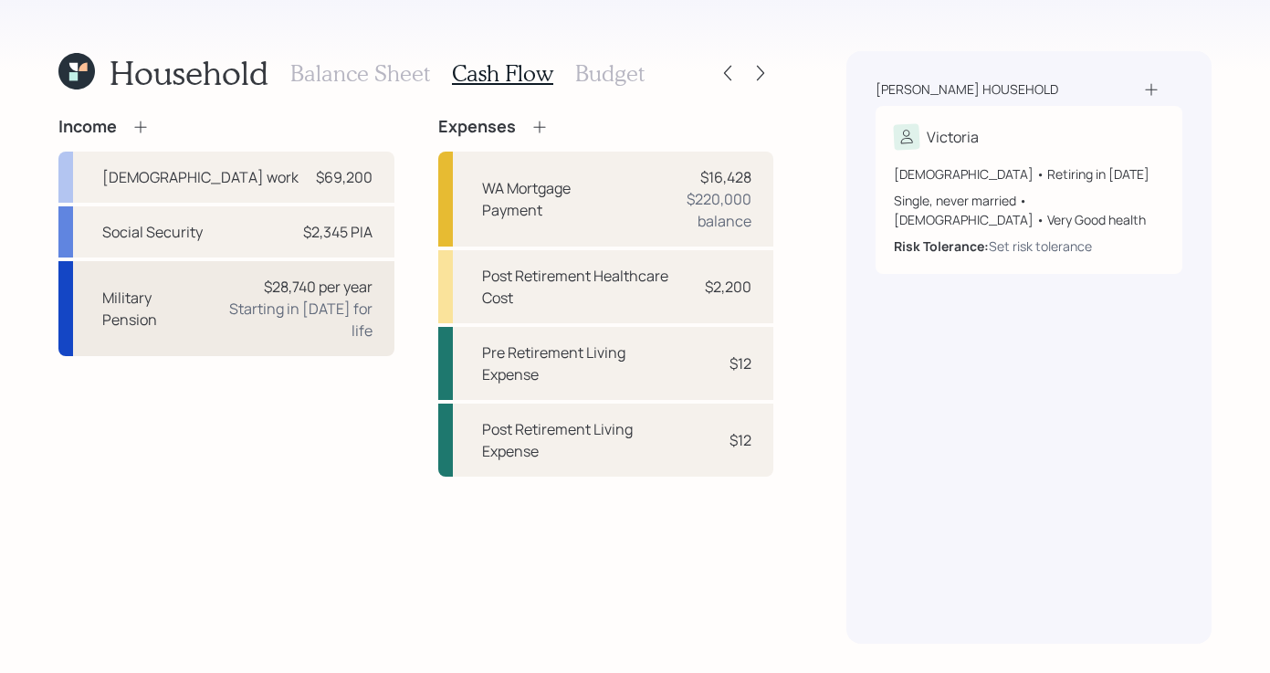
click at [237, 321] on div "Starting in [DATE] for life" at bounding box center [294, 320] width 156 height 44
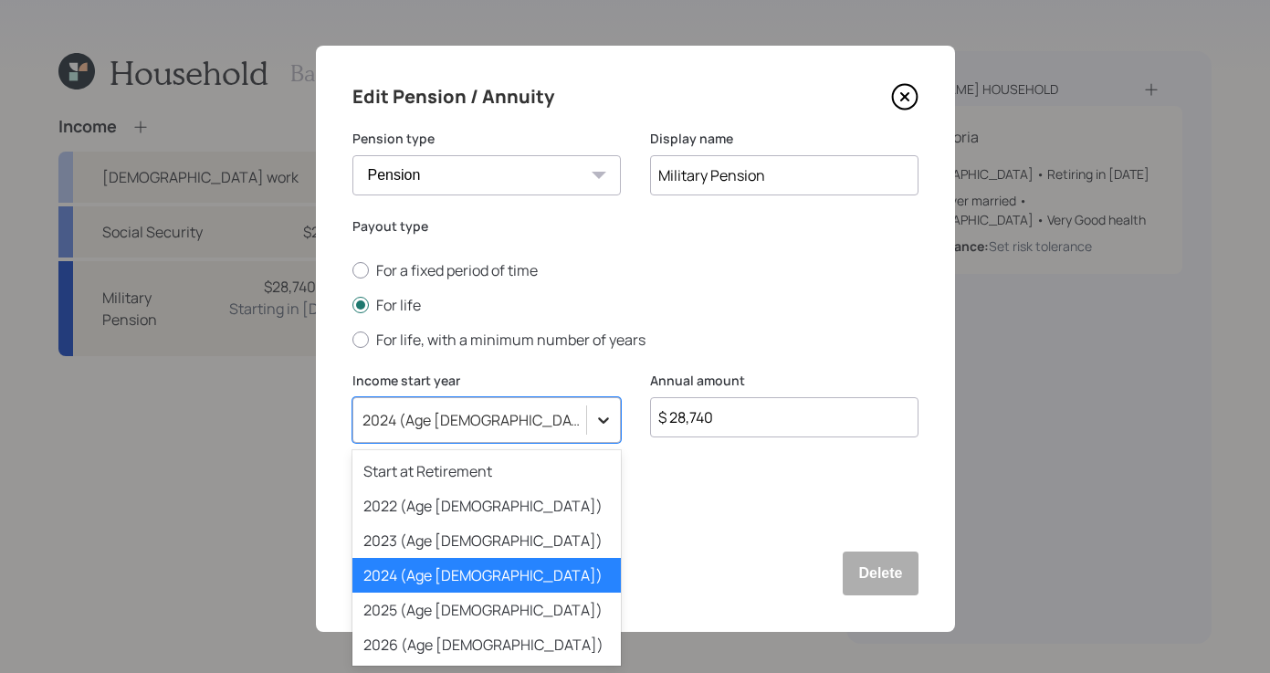
click at [597, 428] on div at bounding box center [603, 420] width 33 height 33
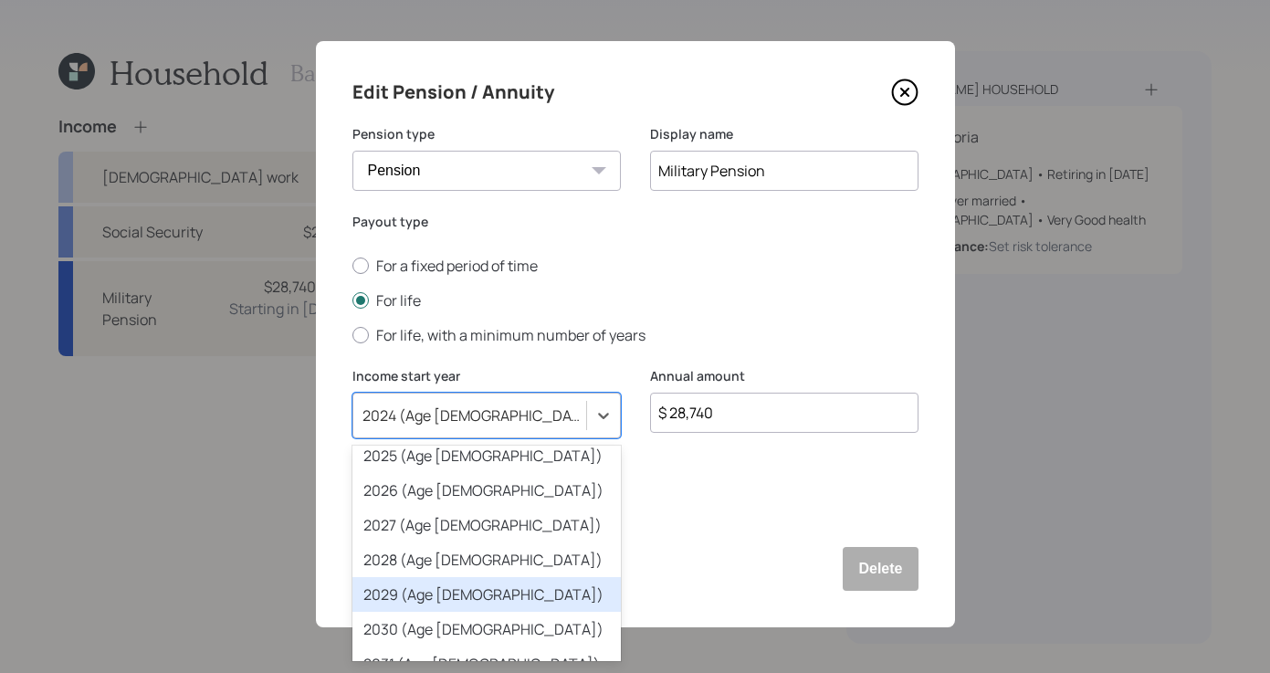
scroll to position [150, 0]
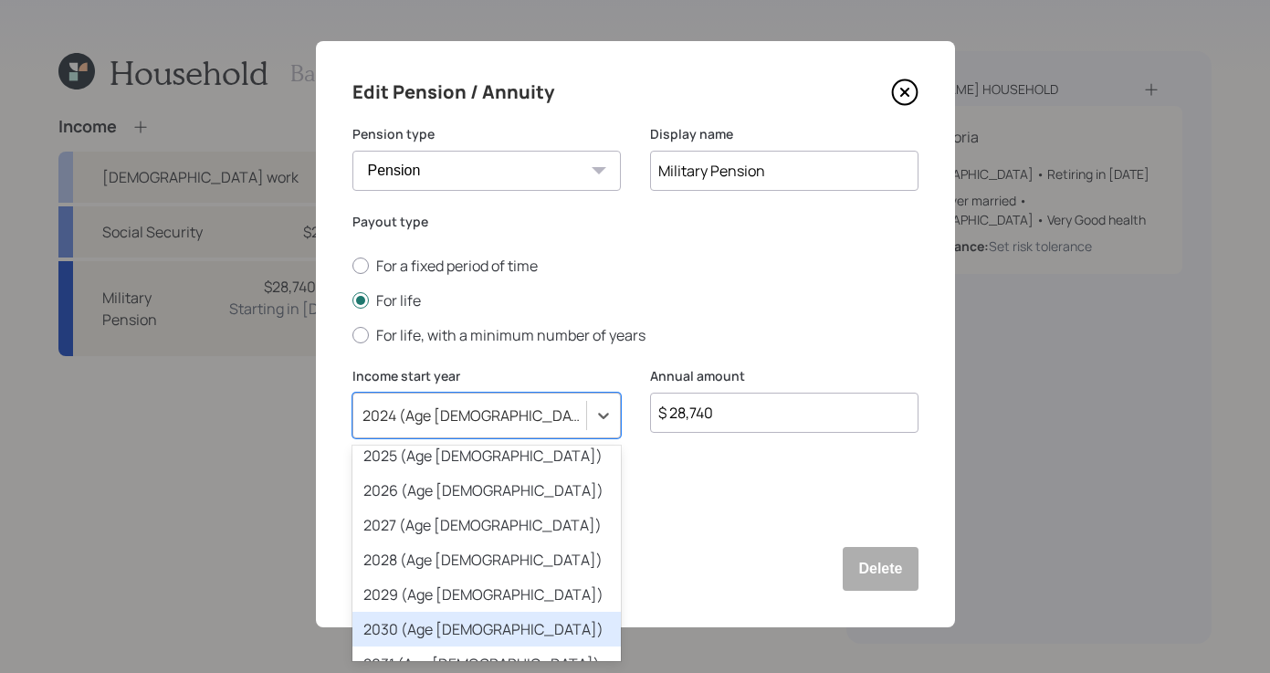
click at [468, 615] on div "2030 (Age [DEMOGRAPHIC_DATA])" at bounding box center [487, 629] width 268 height 35
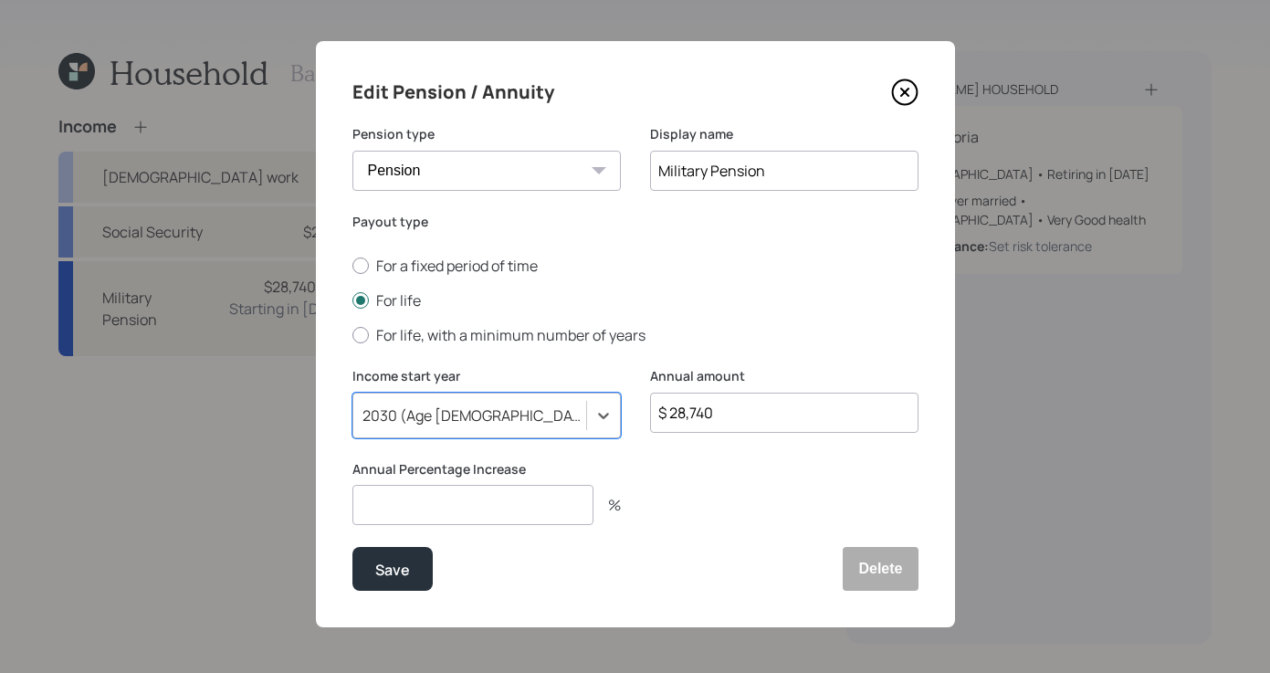
click at [495, 497] on input "number" at bounding box center [473, 505] width 241 height 40
type input "1"
click at [385, 593] on div "Edit Pension / Annuity Pension type Pension Annuity Display name Military Pensi…" at bounding box center [635, 334] width 639 height 586
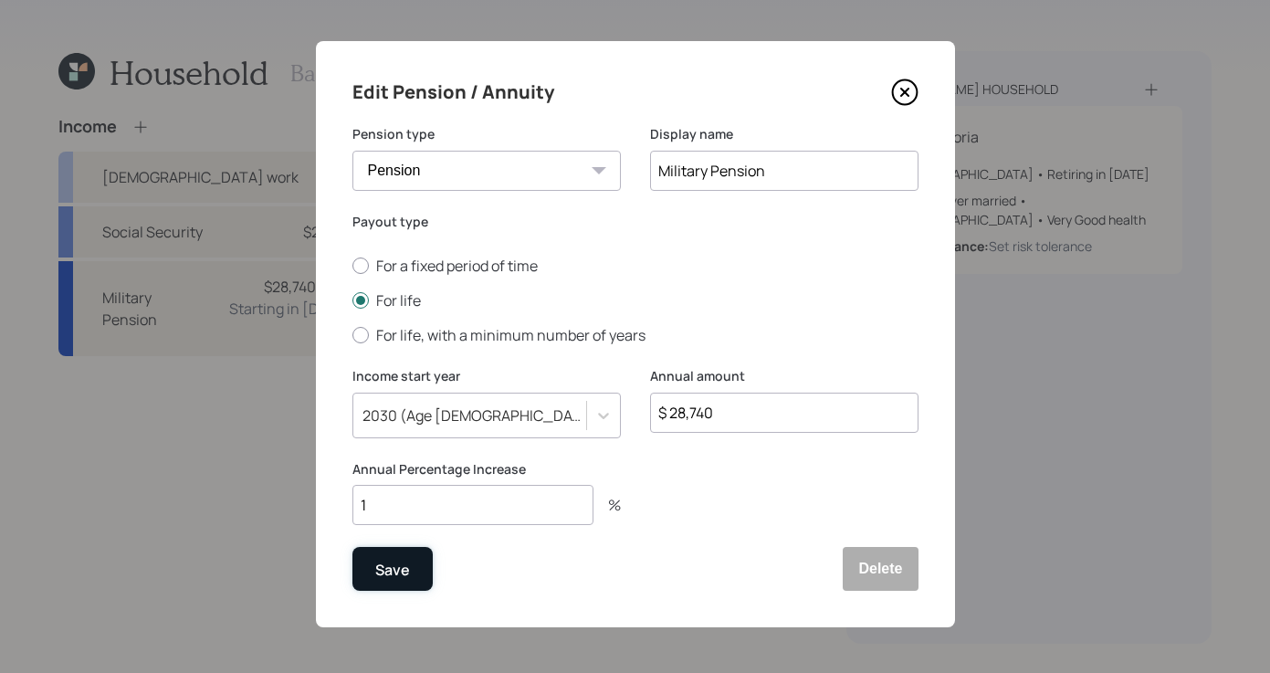
click at [397, 584] on button "Save" at bounding box center [393, 569] width 80 height 44
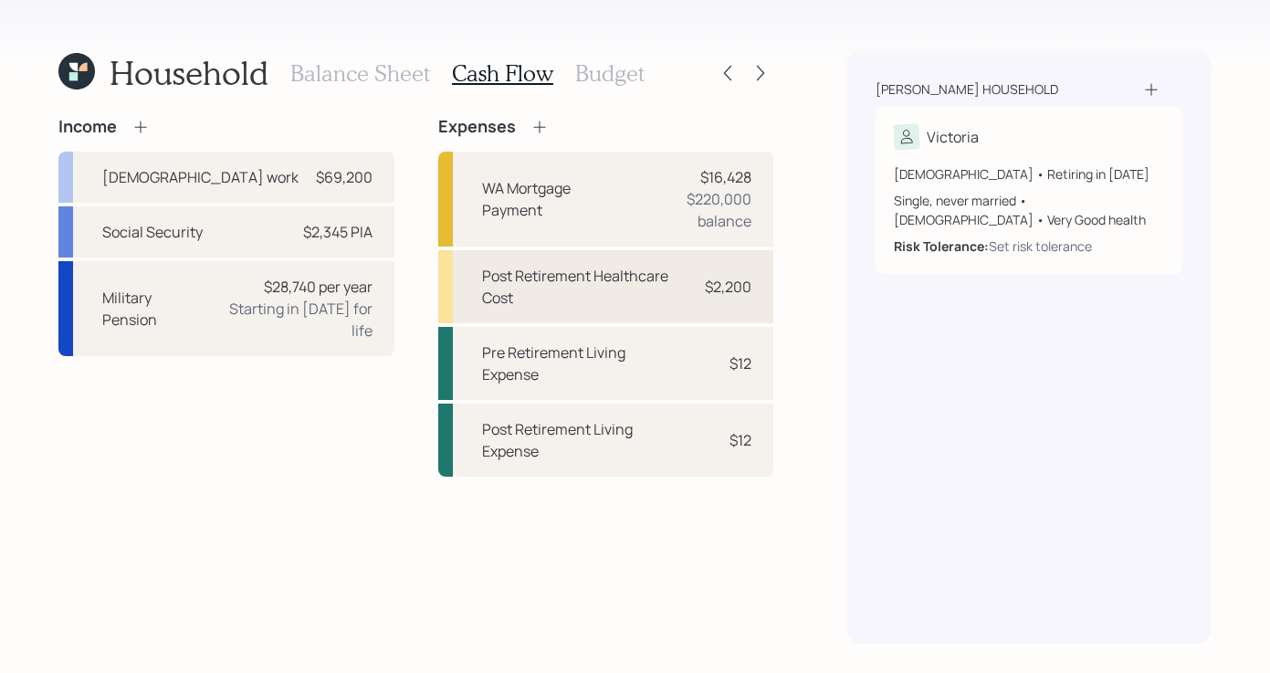
click at [671, 305] on div "Post Retirement Healthcare Cost" at bounding box center [582, 287] width 201 height 44
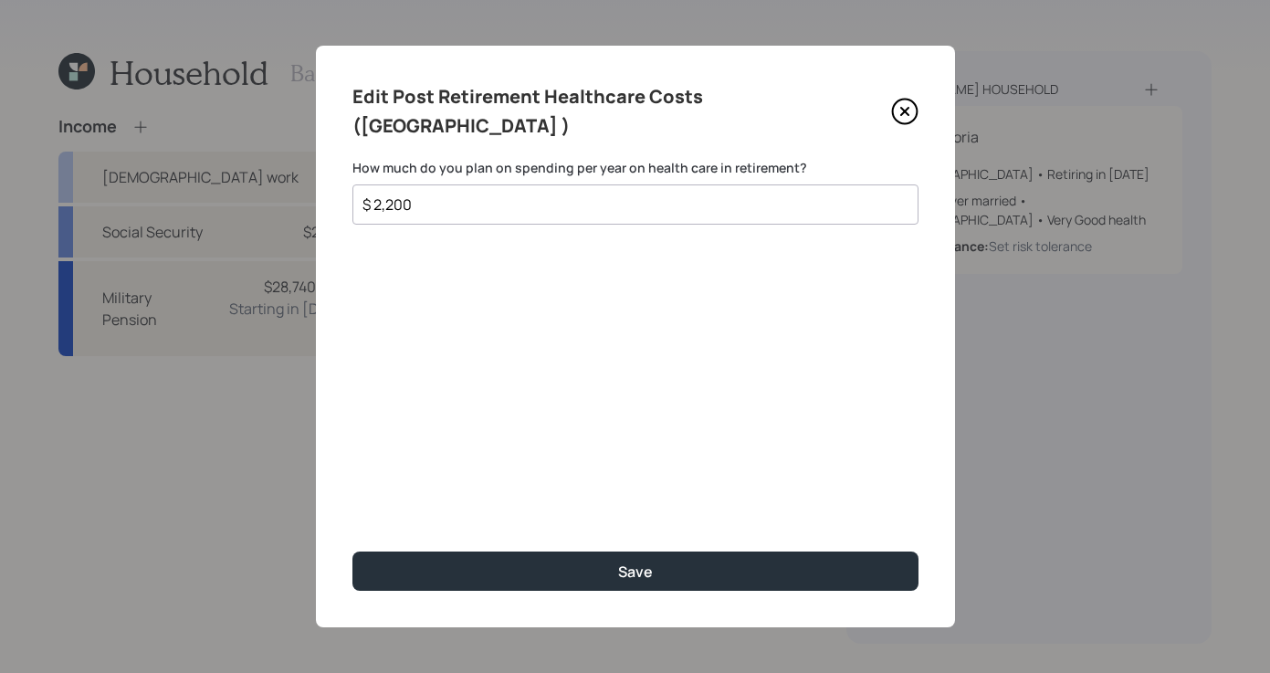
drag, startPoint x: 458, startPoint y: 183, endPoint x: 313, endPoint y: 156, distance: 146.7
click at [302, 163] on div "Edit Post Retirement Healthcare Costs ([GEOGRAPHIC_DATA] ) How much do you plan…" at bounding box center [635, 336] width 1270 height 673
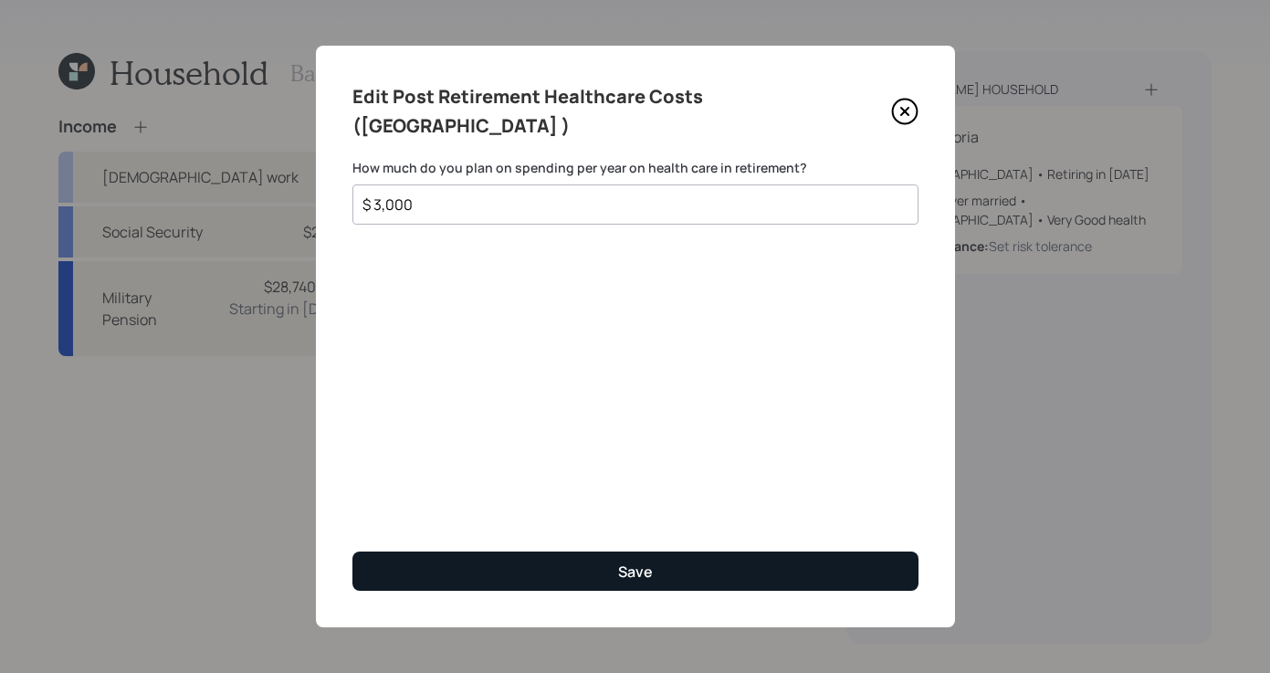
type input "$ 3,000"
click at [476, 587] on button "Save" at bounding box center [636, 571] width 566 height 39
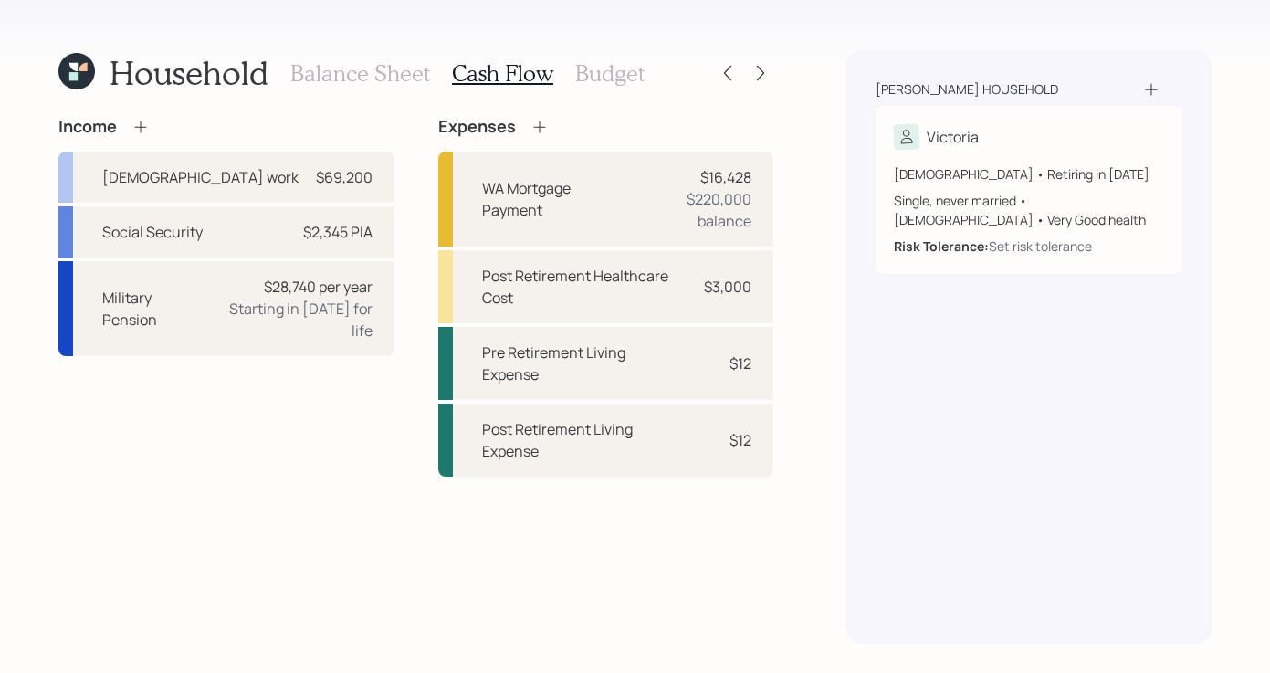
click at [602, 76] on h3 "Budget" at bounding box center [609, 73] width 69 height 26
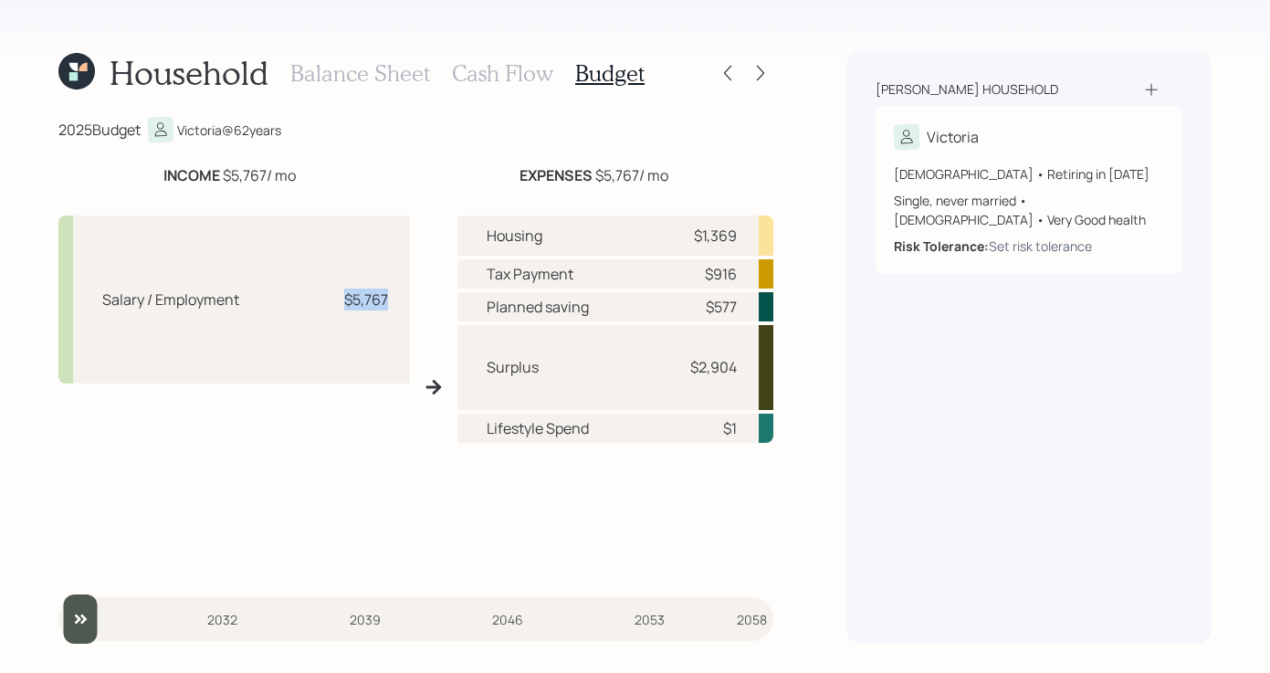
drag, startPoint x: 346, startPoint y: 302, endPoint x: 446, endPoint y: 128, distance: 200.8
click at [395, 300] on div "Salary / Employment $5,767" at bounding box center [234, 300] width 352 height 168
click at [446, 100] on div "Household Balance Sheet Cash Flow Budget 2025 Budget Victoria @ 62 years INCOME…" at bounding box center [415, 347] width 715 height 593
drag, startPoint x: 707, startPoint y: 367, endPoint x: 759, endPoint y: 364, distance: 52.1
click at [759, 364] on div "Surplus $2,904" at bounding box center [616, 367] width 317 height 85
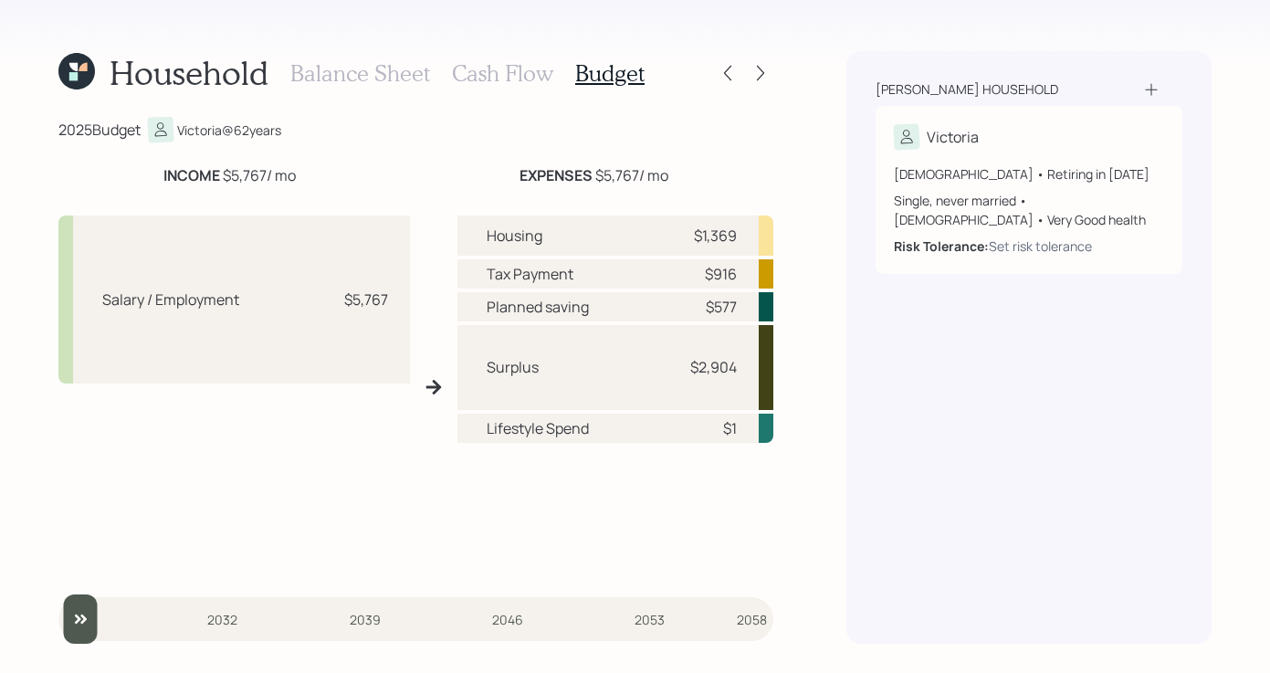
click at [839, 352] on div "Household Balance Sheet Cash Flow Budget 2025 Budget Victoria @ 62 years INCOME…" at bounding box center [635, 336] width 1270 height 673
click at [507, 73] on h3 "Cash Flow" at bounding box center [502, 73] width 101 height 26
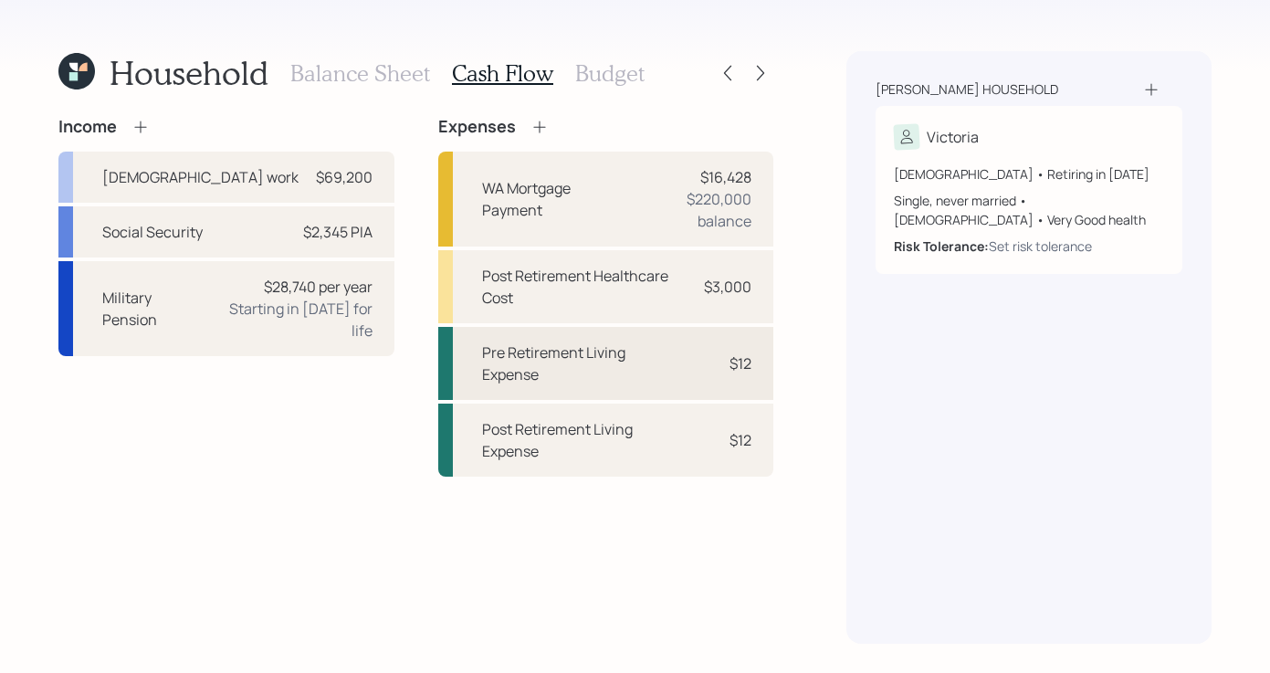
click at [688, 352] on div "Pre Retirement Living Expense $12" at bounding box center [606, 363] width 336 height 73
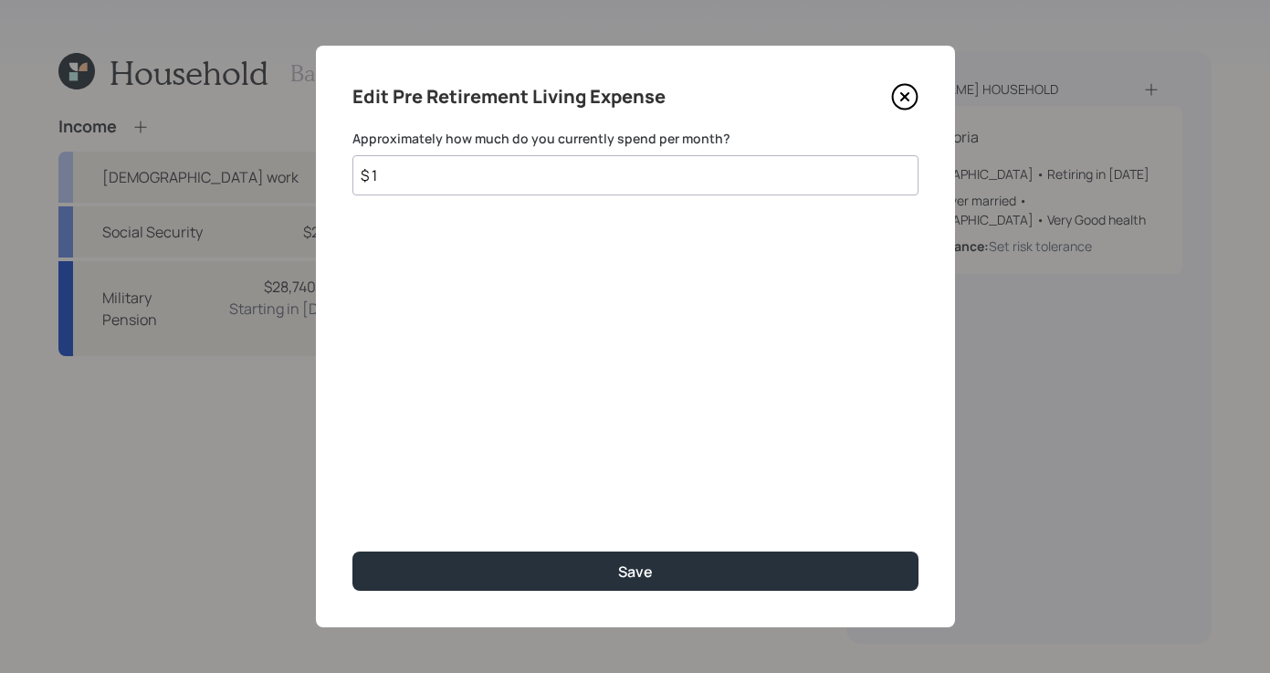
click at [457, 176] on input "$ 1" at bounding box center [636, 175] width 566 height 40
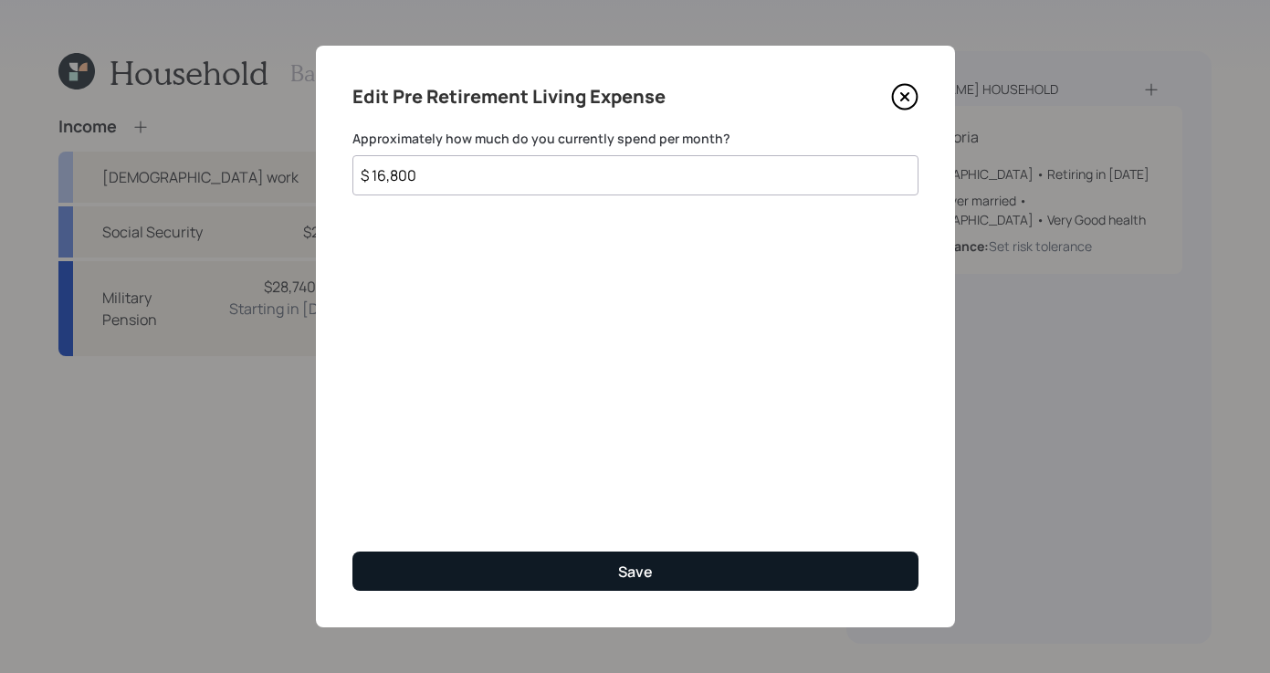
type input "$ 16,800"
click at [702, 584] on button "Save" at bounding box center [636, 571] width 566 height 39
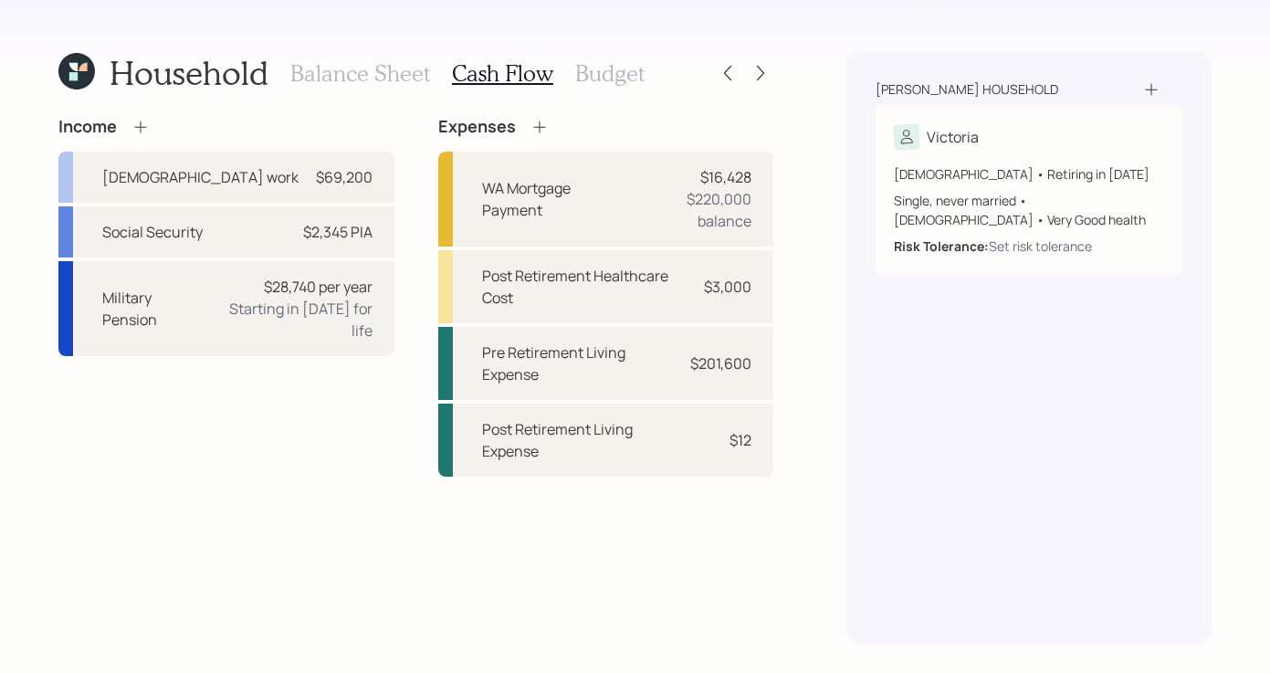
click at [927, 383] on div "[PERSON_NAME] household Victoria [DEMOGRAPHIC_DATA] • Retiring in [DATE] Single…" at bounding box center [1029, 347] width 365 height 593
click at [681, 454] on div "Post Retirement Living Expense" at bounding box center [582, 440] width 201 height 44
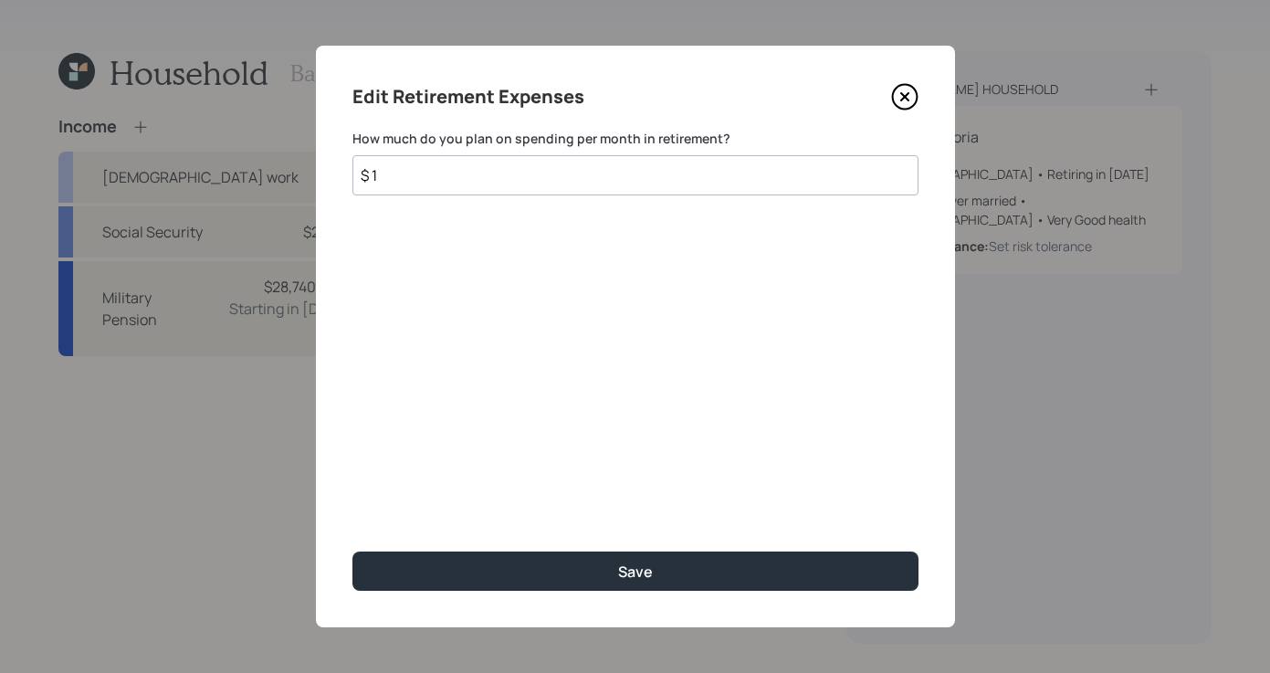
click at [440, 171] on input "$ 1" at bounding box center [636, 175] width 566 height 40
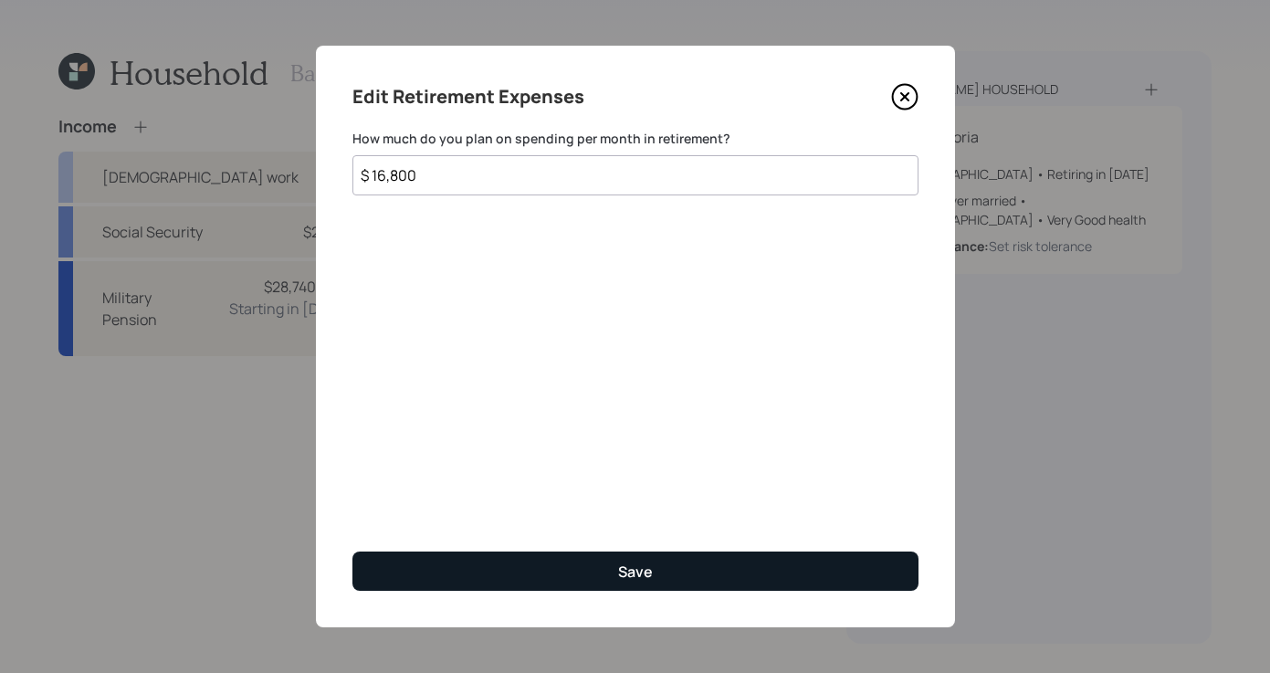
type input "$ 16,800"
click at [631, 582] on button "Save" at bounding box center [636, 571] width 566 height 39
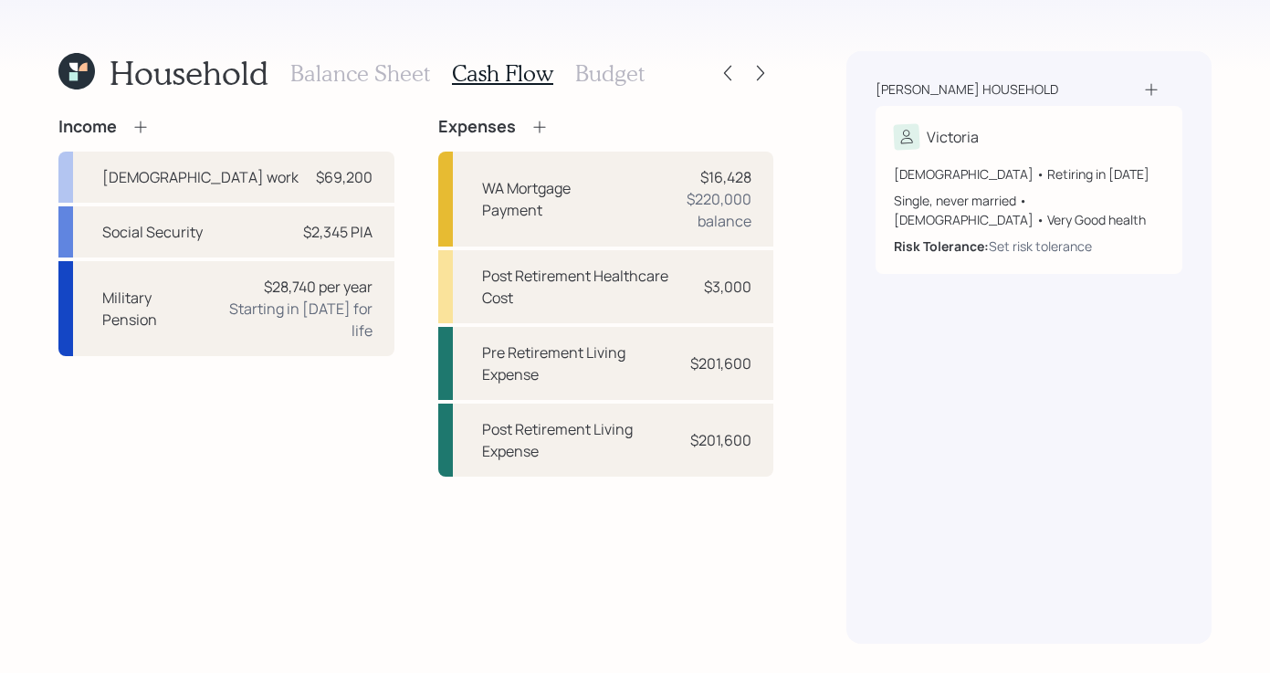
click at [590, 69] on h3 "Budget" at bounding box center [609, 73] width 69 height 26
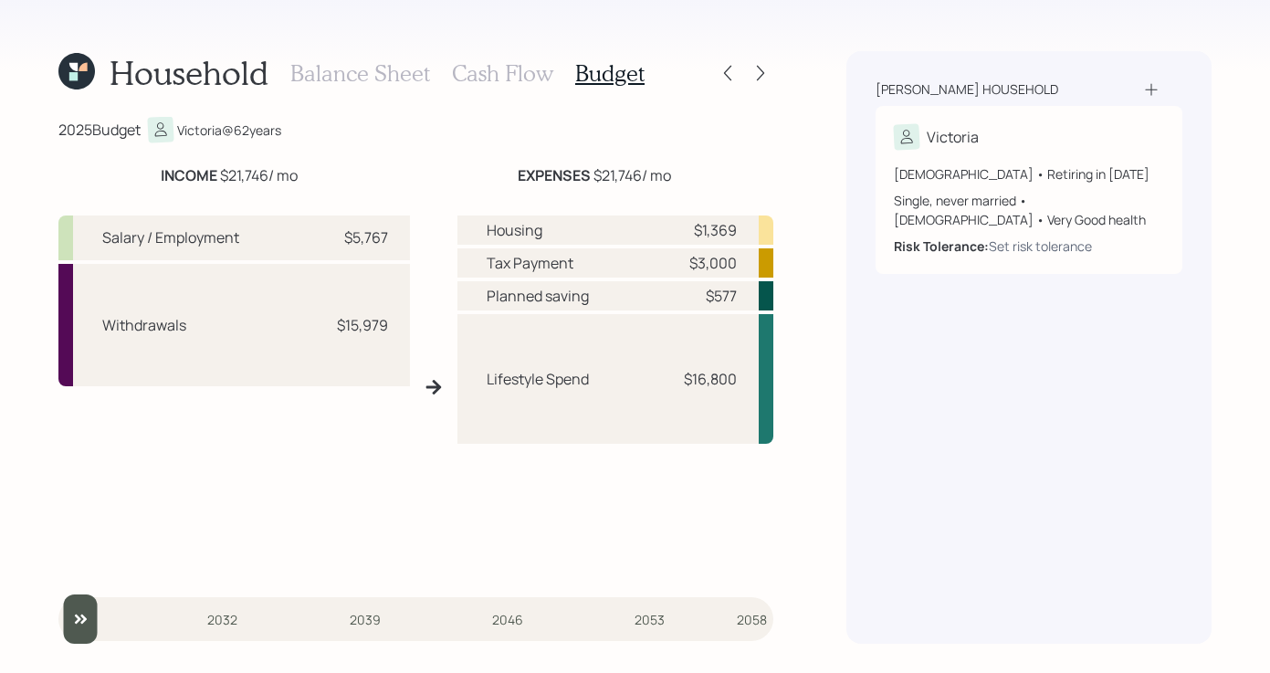
click at [509, 76] on h3 "Cash Flow" at bounding box center [502, 73] width 101 height 26
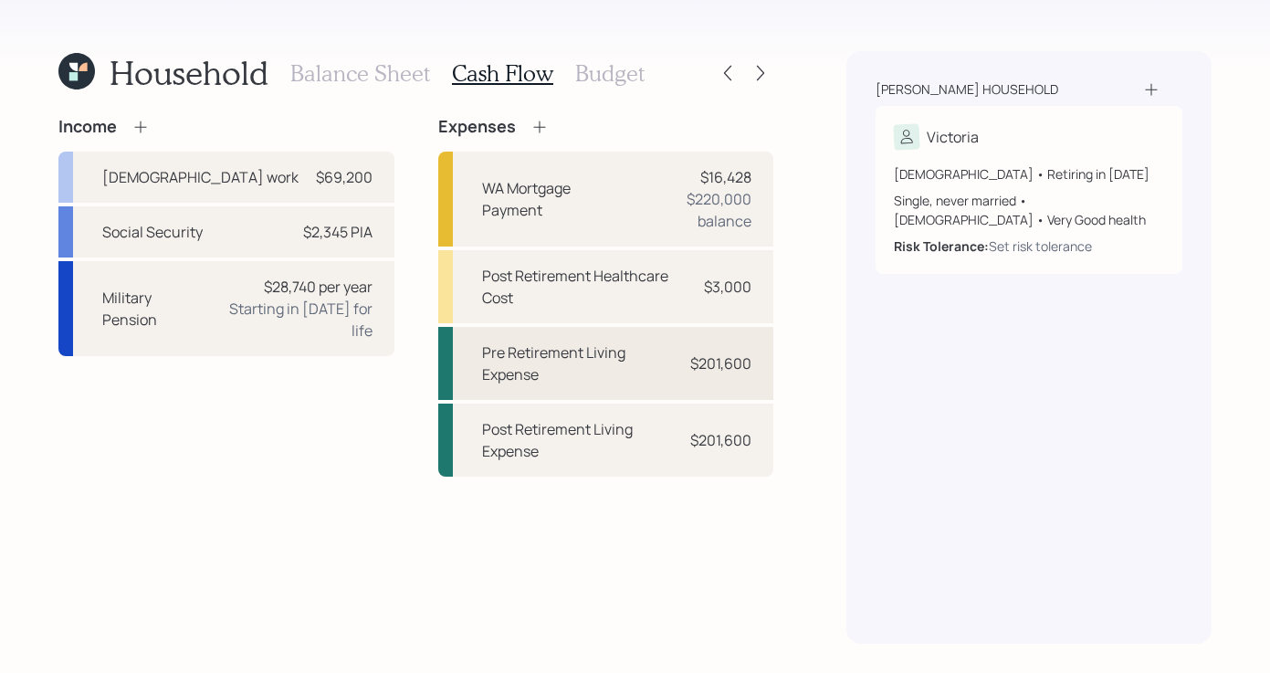
click at [684, 378] on div "Pre Retirement Living Expense $201,600" at bounding box center [606, 363] width 336 height 73
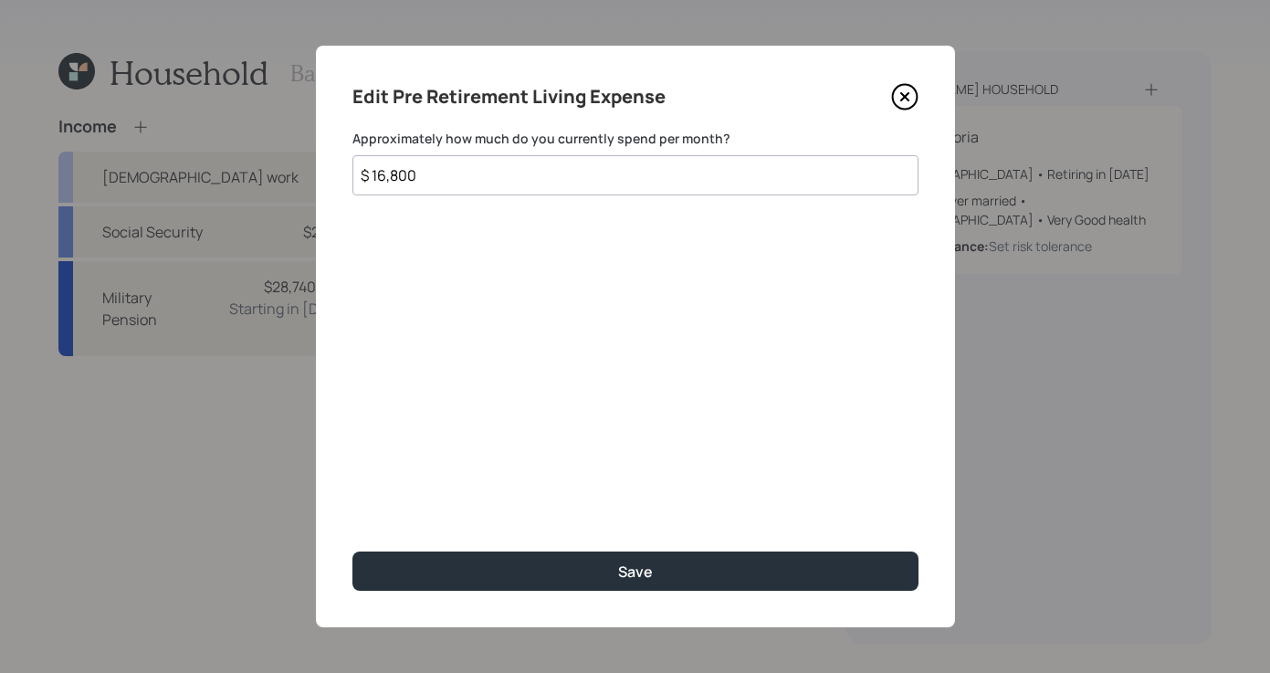
drag, startPoint x: 467, startPoint y: 183, endPoint x: 153, endPoint y: 109, distance: 322.7
click at [135, 109] on div "Edit Pre Retirement Living Expense Approximately how much do you currently spen…" at bounding box center [635, 336] width 1270 height 673
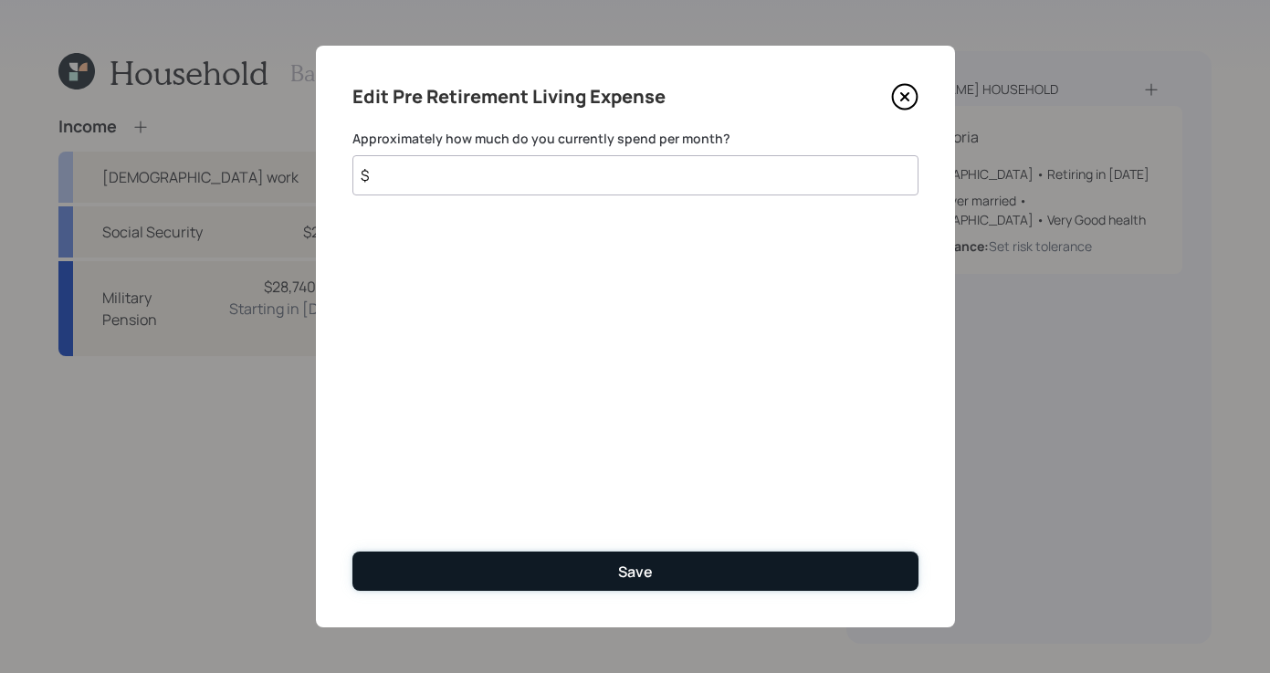
click at [685, 561] on button "Save" at bounding box center [636, 571] width 566 height 39
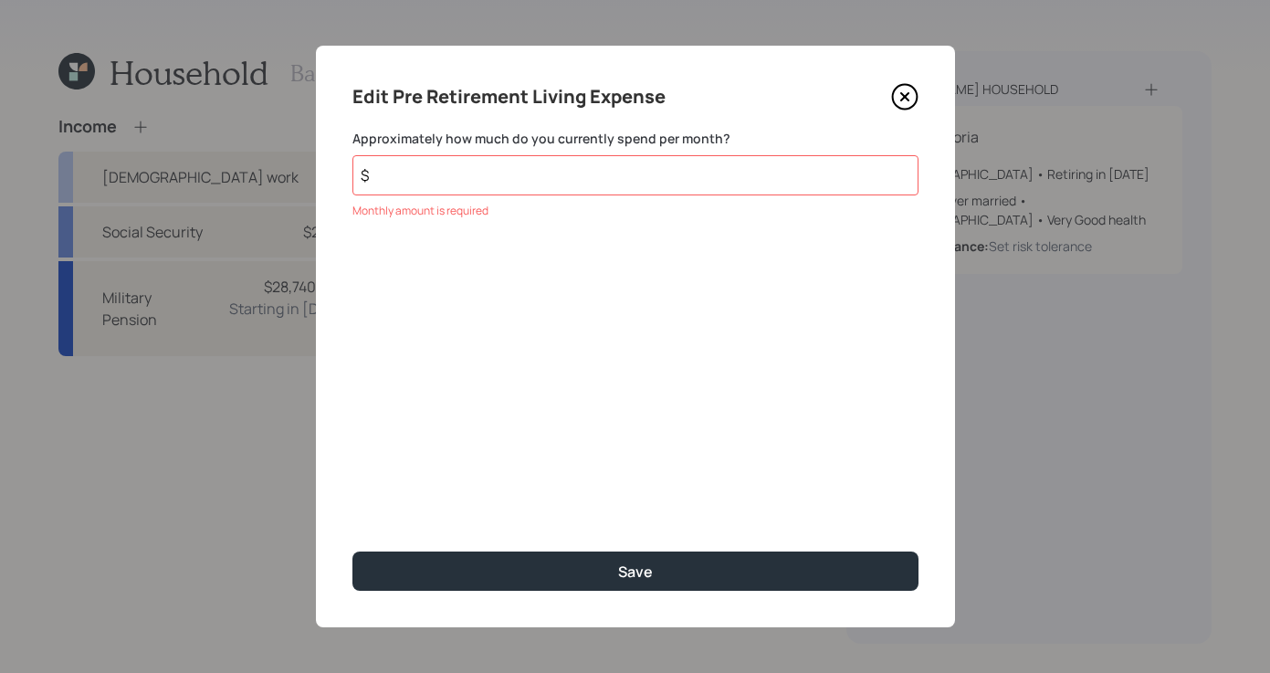
drag, startPoint x: 487, startPoint y: 174, endPoint x: 496, endPoint y: 171, distance: 9.5
click at [488, 174] on input "$" at bounding box center [636, 175] width 566 height 40
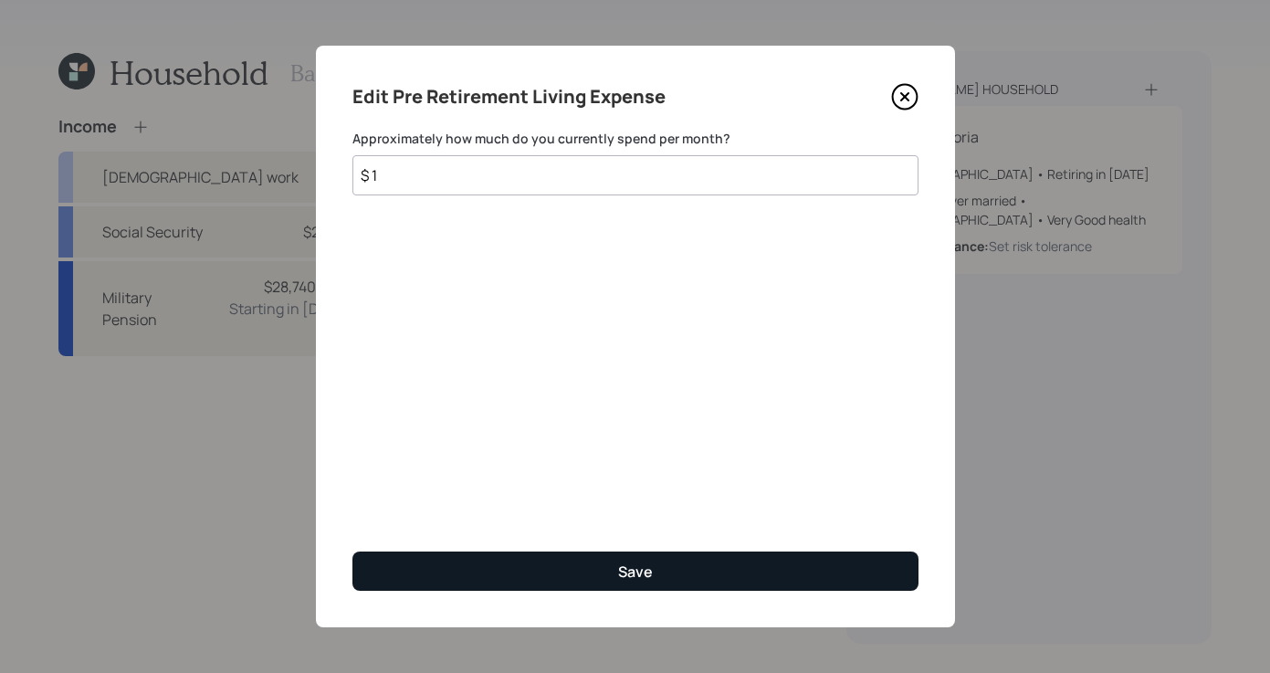
type input "$ 1"
click at [679, 578] on button "Save" at bounding box center [636, 571] width 566 height 39
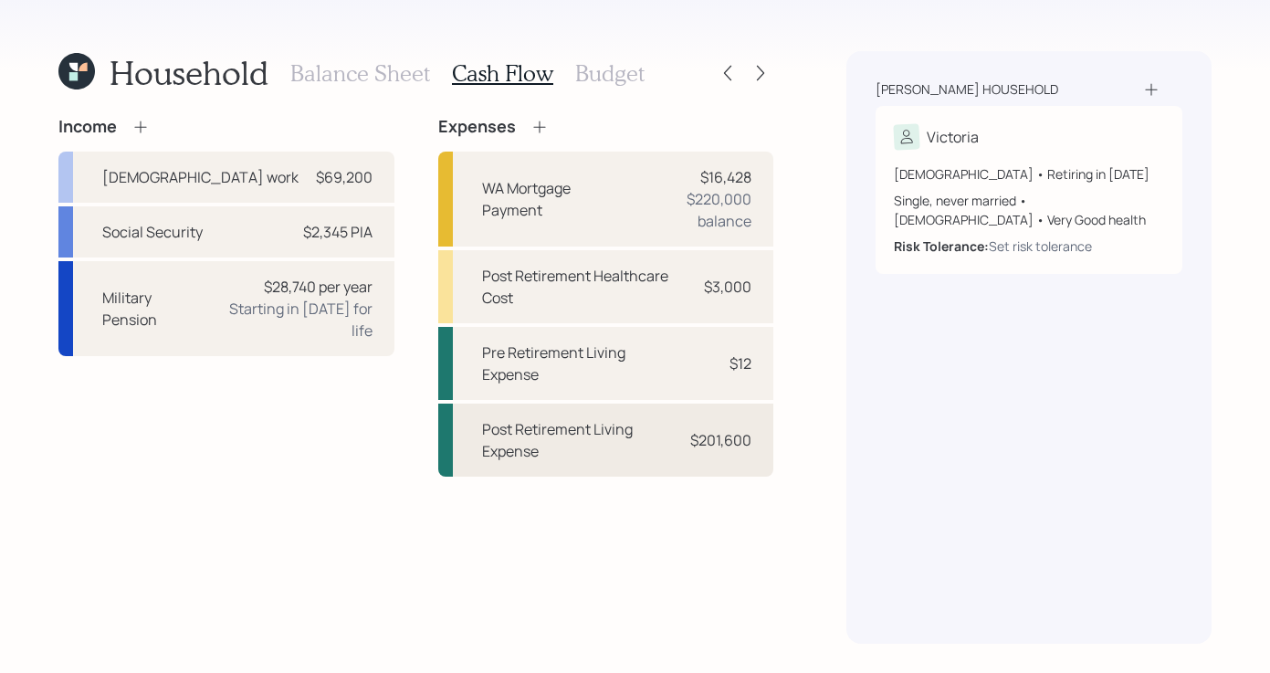
click at [649, 447] on div "Post Retirement Living Expense" at bounding box center [580, 440] width 197 height 44
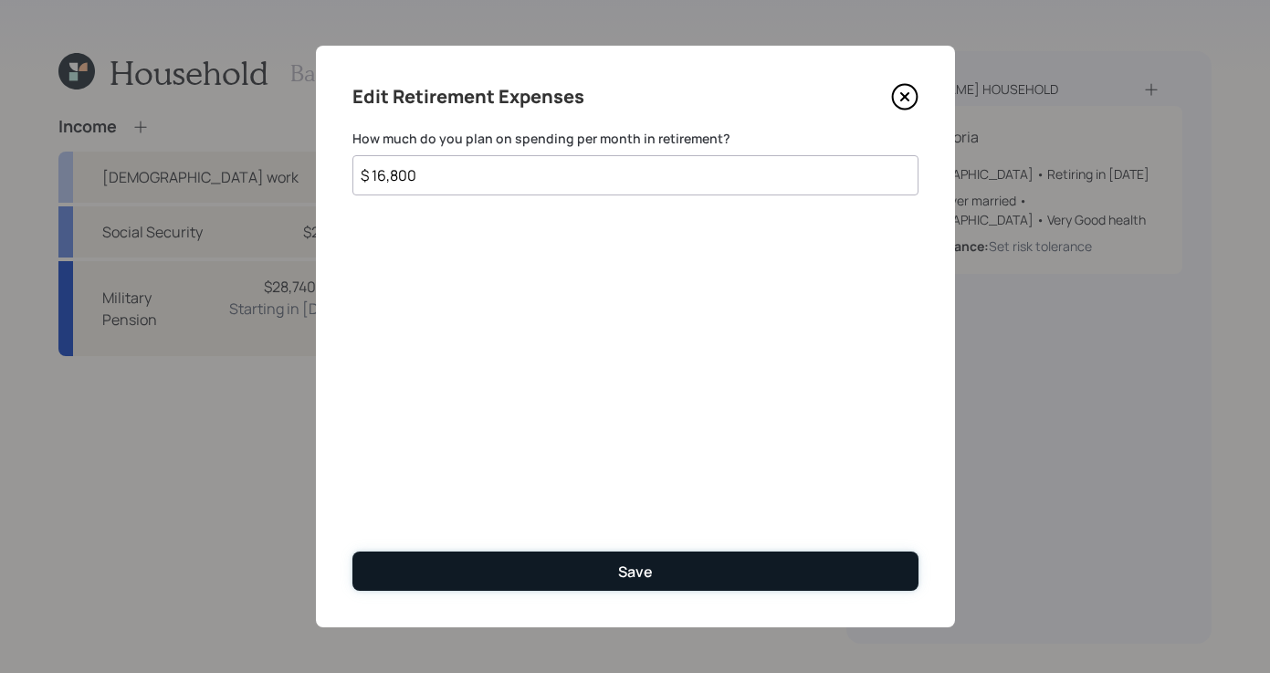
click at [706, 585] on button "Save" at bounding box center [636, 571] width 566 height 39
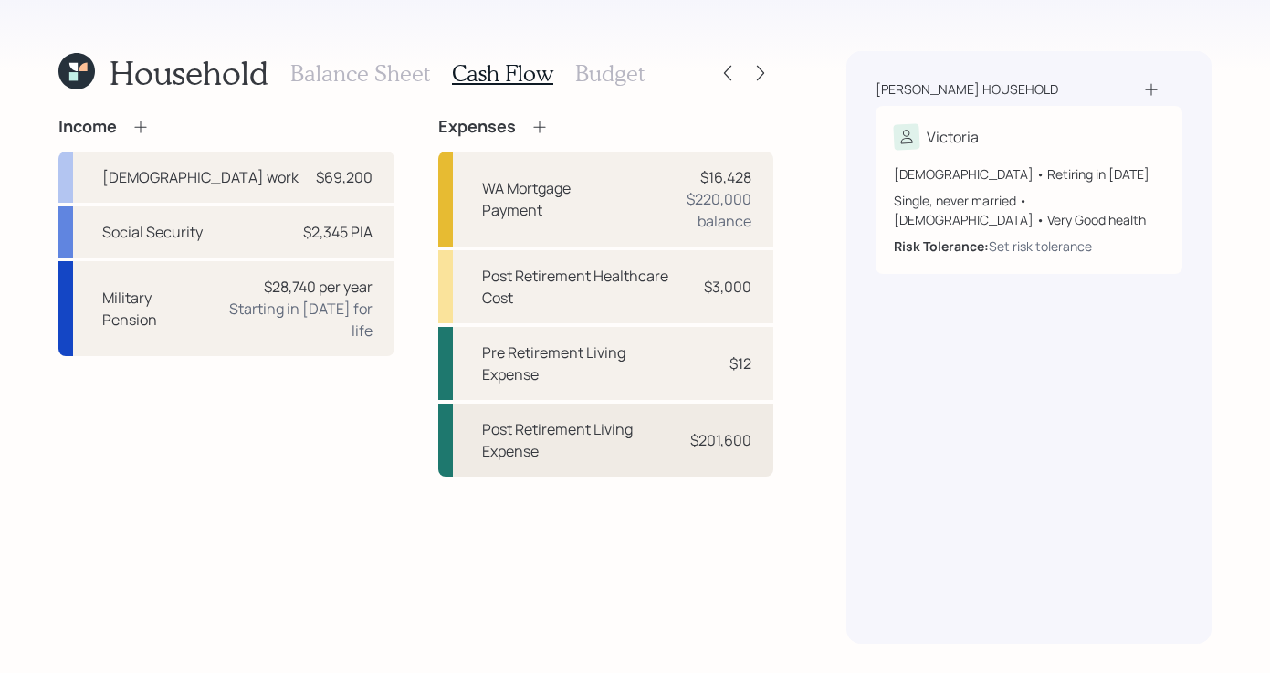
click at [595, 428] on div "Post Retirement Living Expense" at bounding box center [580, 440] width 197 height 44
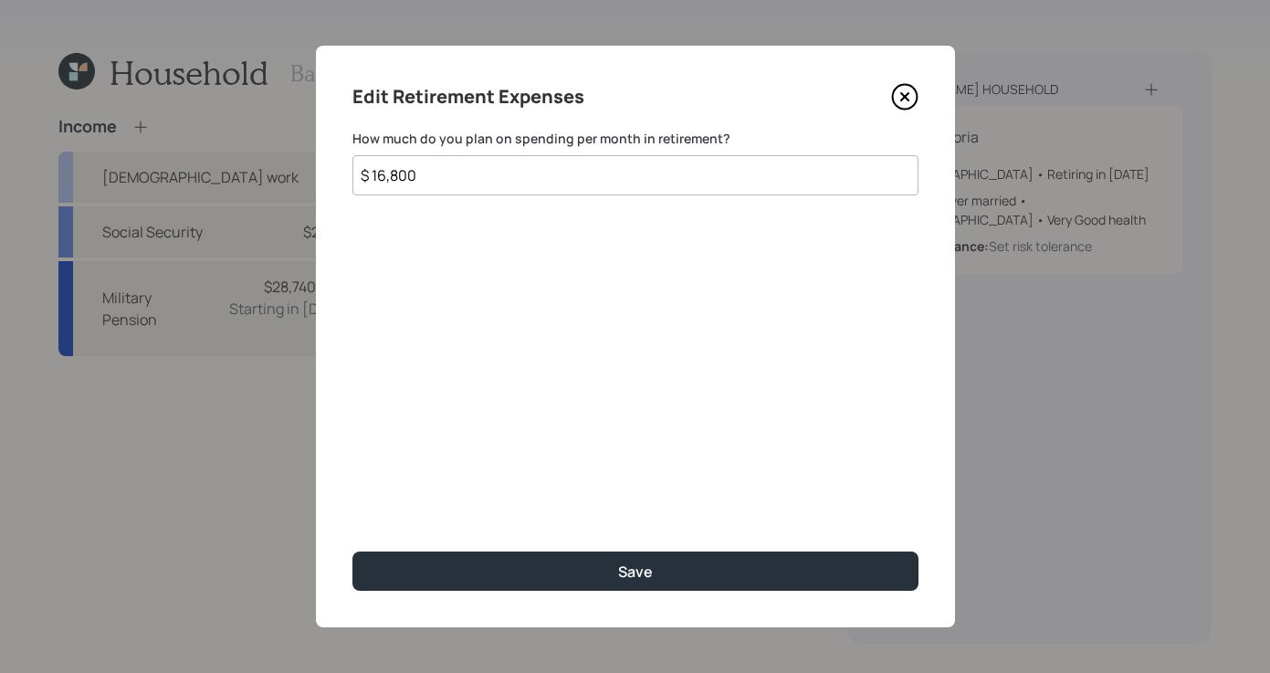
drag, startPoint x: 472, startPoint y: 182, endPoint x: 90, endPoint y: 112, distance: 388.0
click at [125, 126] on div "Edit Retirement Expenses How much do you plan on spending per month in retireme…" at bounding box center [635, 336] width 1270 height 673
click at [620, 548] on div "Edit Retirement Expenses How much do you plan on spending per month in retireme…" at bounding box center [635, 337] width 639 height 582
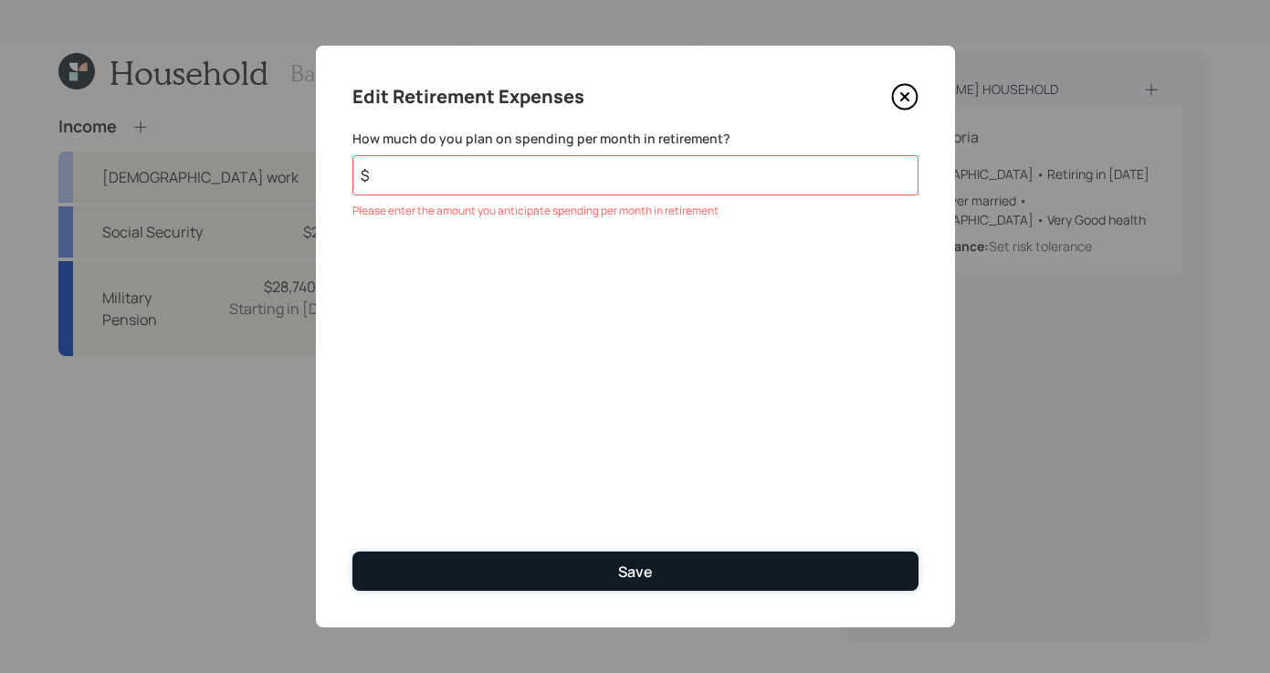
click at [612, 566] on button "Save" at bounding box center [636, 571] width 566 height 39
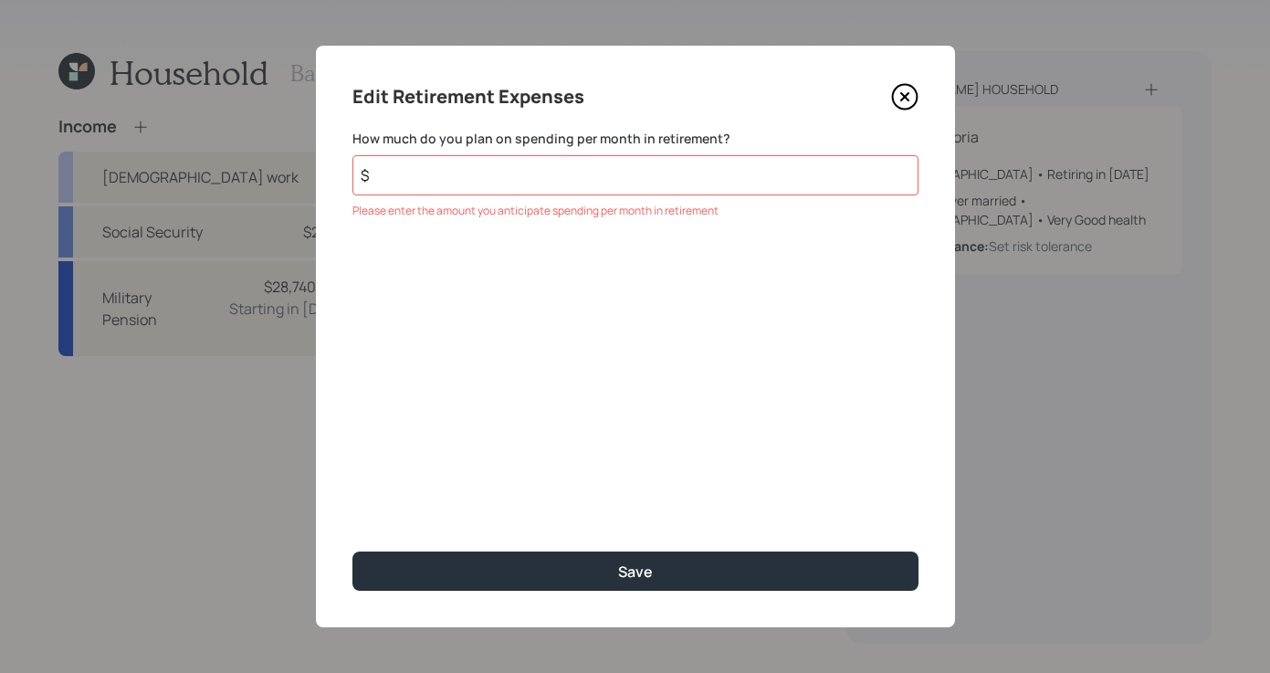
click at [477, 184] on input "$" at bounding box center [636, 175] width 566 height 40
type input "$ 12"
click at [636, 597] on div "Edit Retirement Expenses How much do you plan on spending per month in retireme…" at bounding box center [635, 337] width 639 height 582
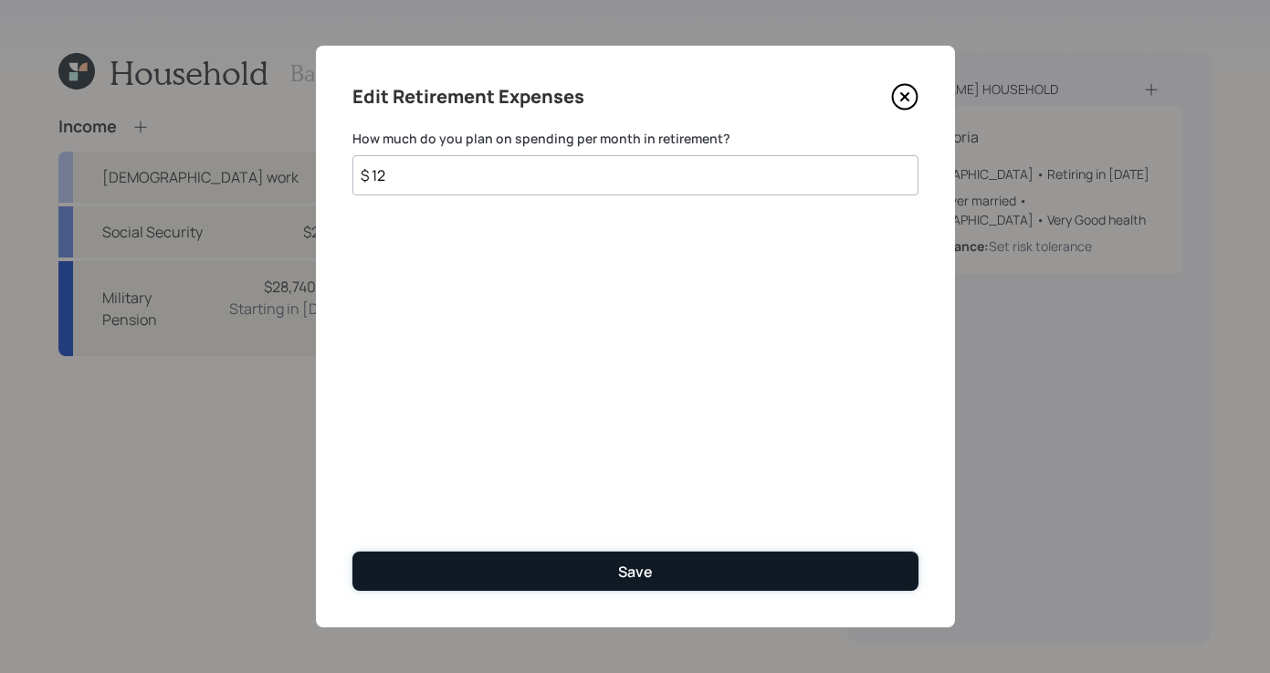
click at [634, 560] on button "Save" at bounding box center [636, 571] width 566 height 39
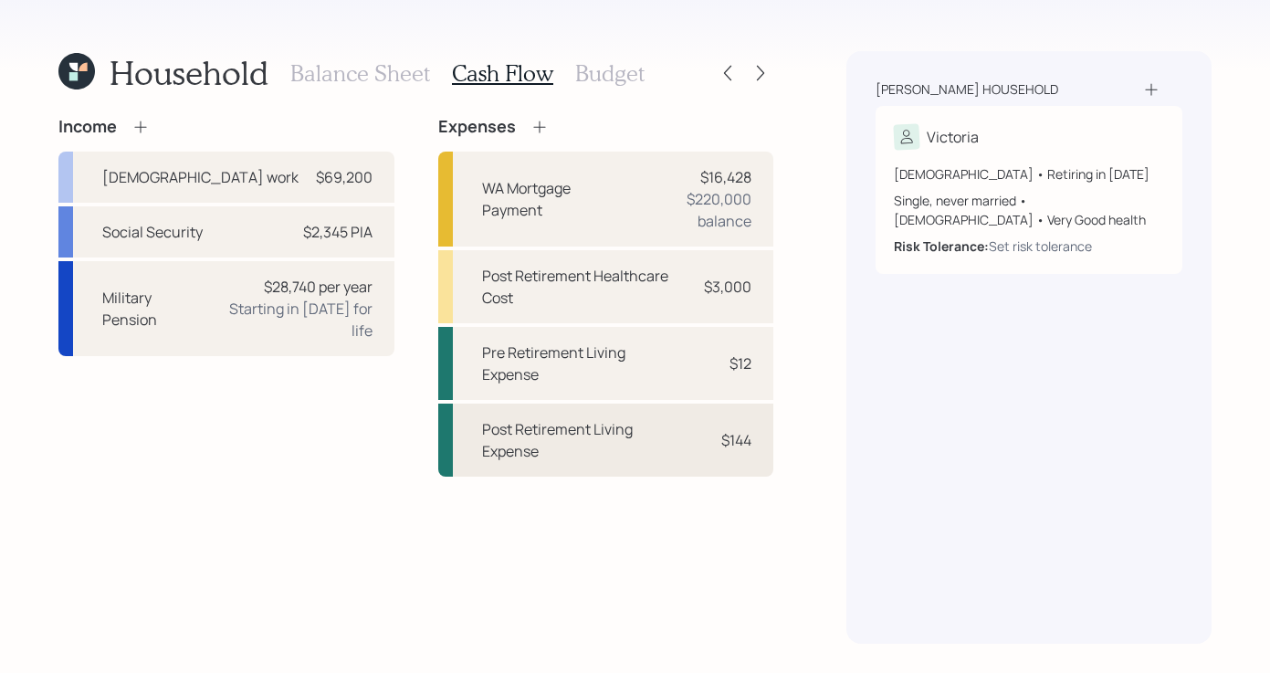
click at [657, 470] on div "Post Retirement Living Expense $144" at bounding box center [606, 440] width 336 height 73
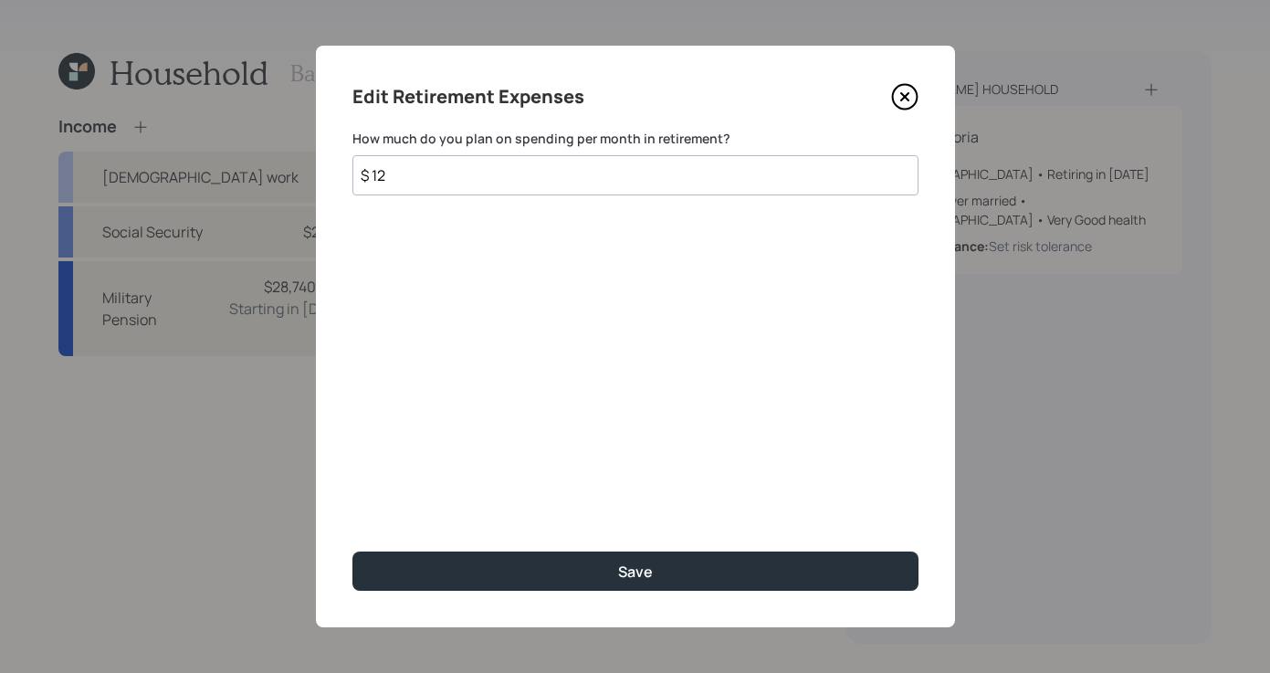
drag, startPoint x: 421, startPoint y: 181, endPoint x: 270, endPoint y: 156, distance: 152.7
click at [276, 156] on div "Edit Retirement Expenses How much do you plan on spending per month in retireme…" at bounding box center [635, 336] width 1270 height 673
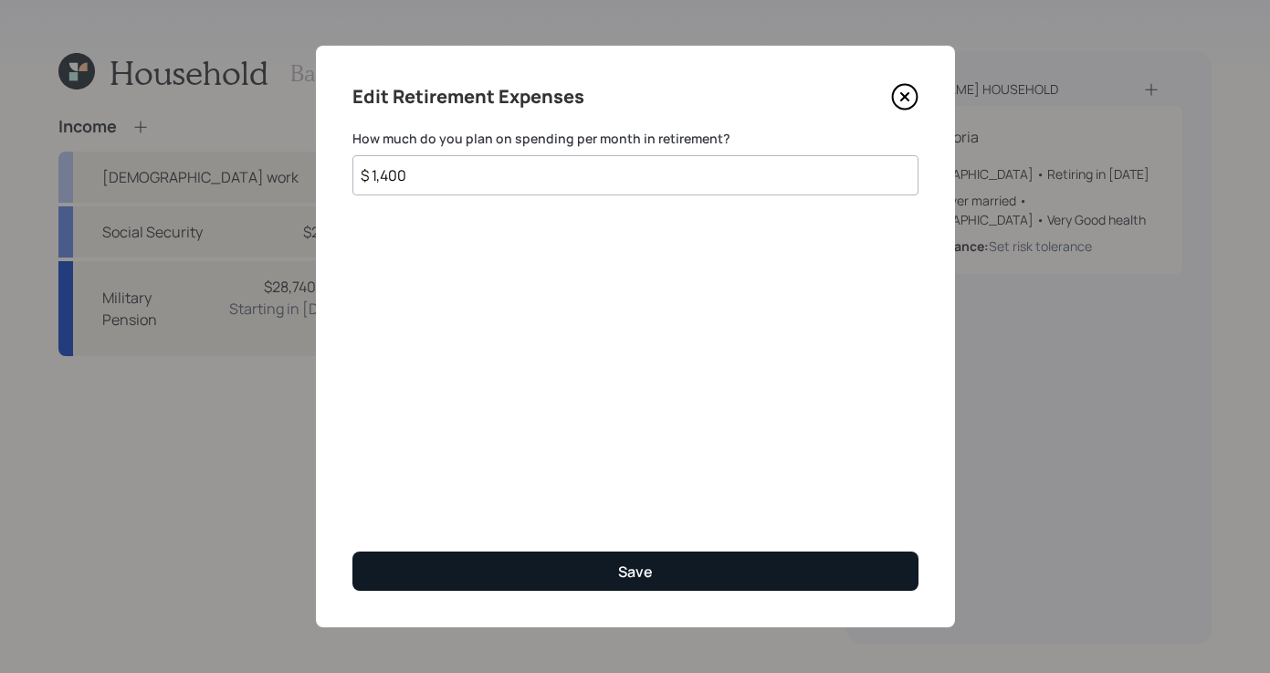
type input "$ 1,400"
click at [633, 567] on div "Save" at bounding box center [635, 572] width 35 height 20
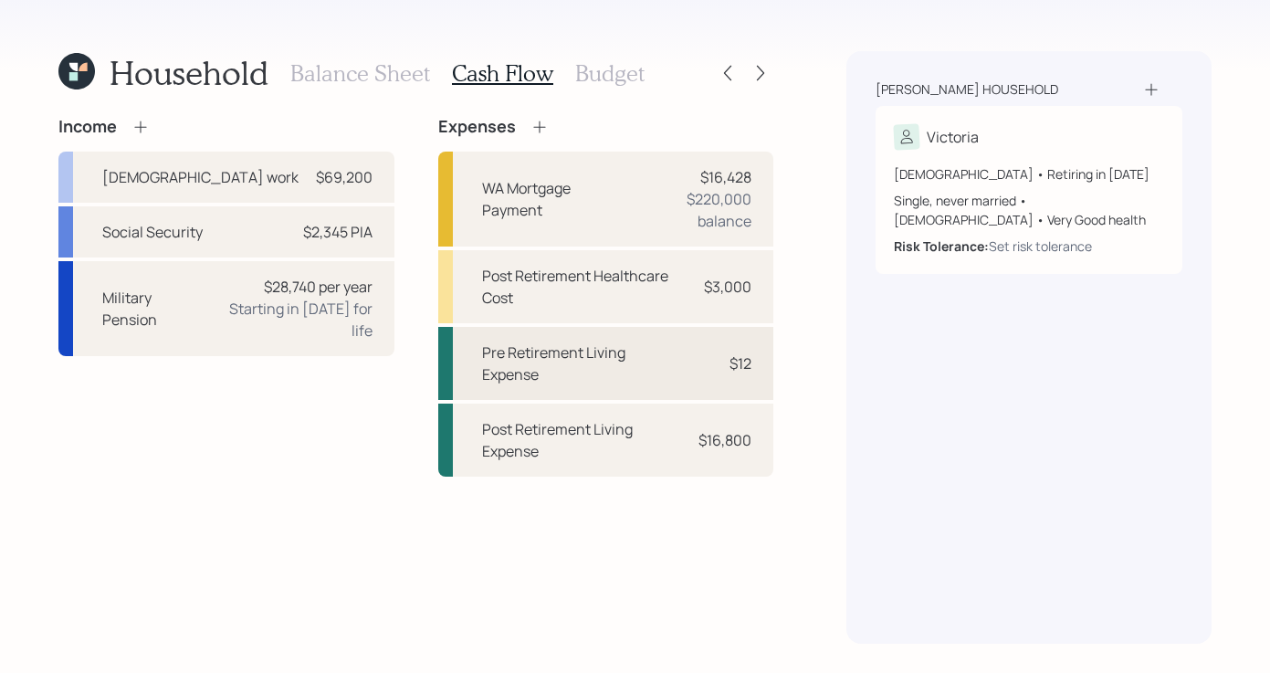
click at [671, 374] on div "Pre Retirement Living Expense" at bounding box center [582, 364] width 201 height 44
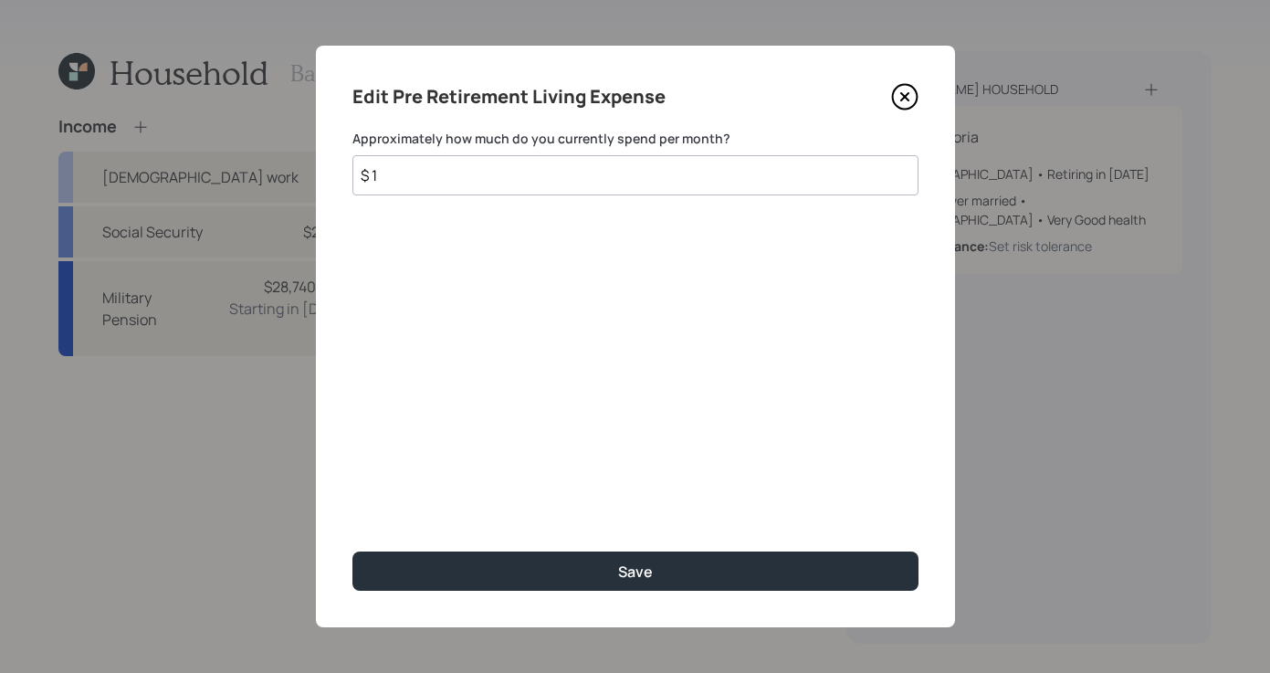
click at [437, 173] on input "$ 1" at bounding box center [636, 175] width 566 height 40
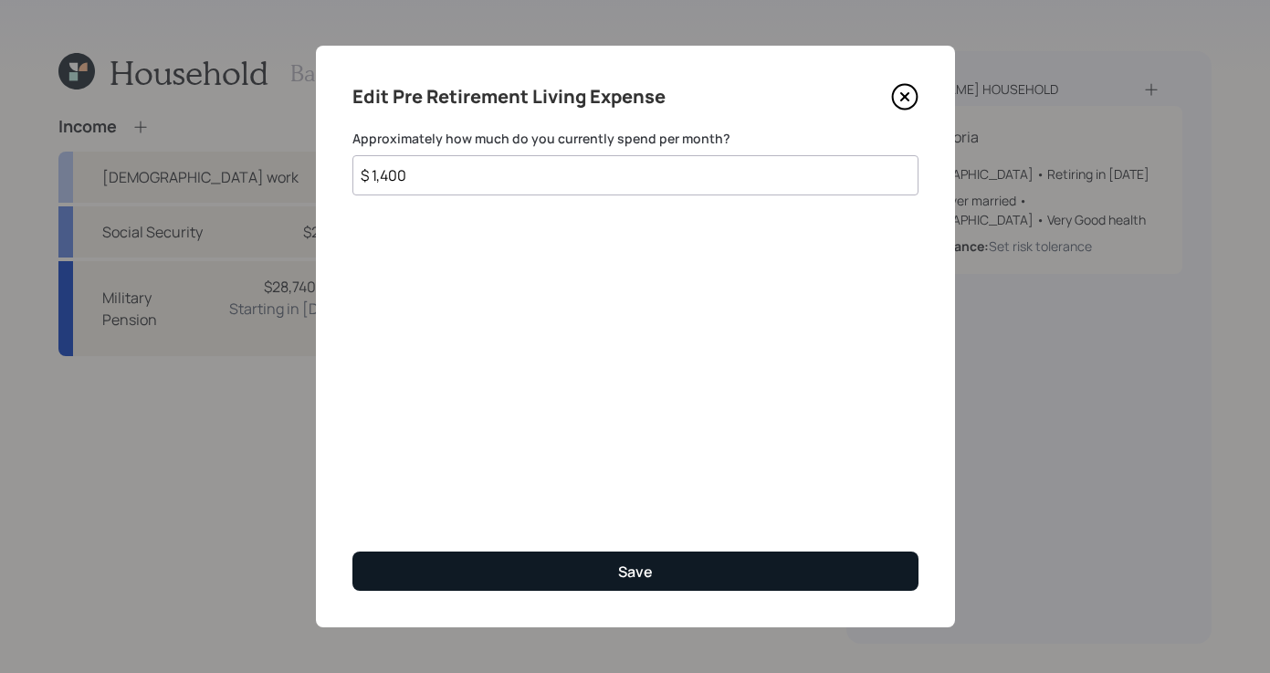
type input "$ 1,400"
click at [638, 575] on div "Save" at bounding box center [635, 572] width 35 height 20
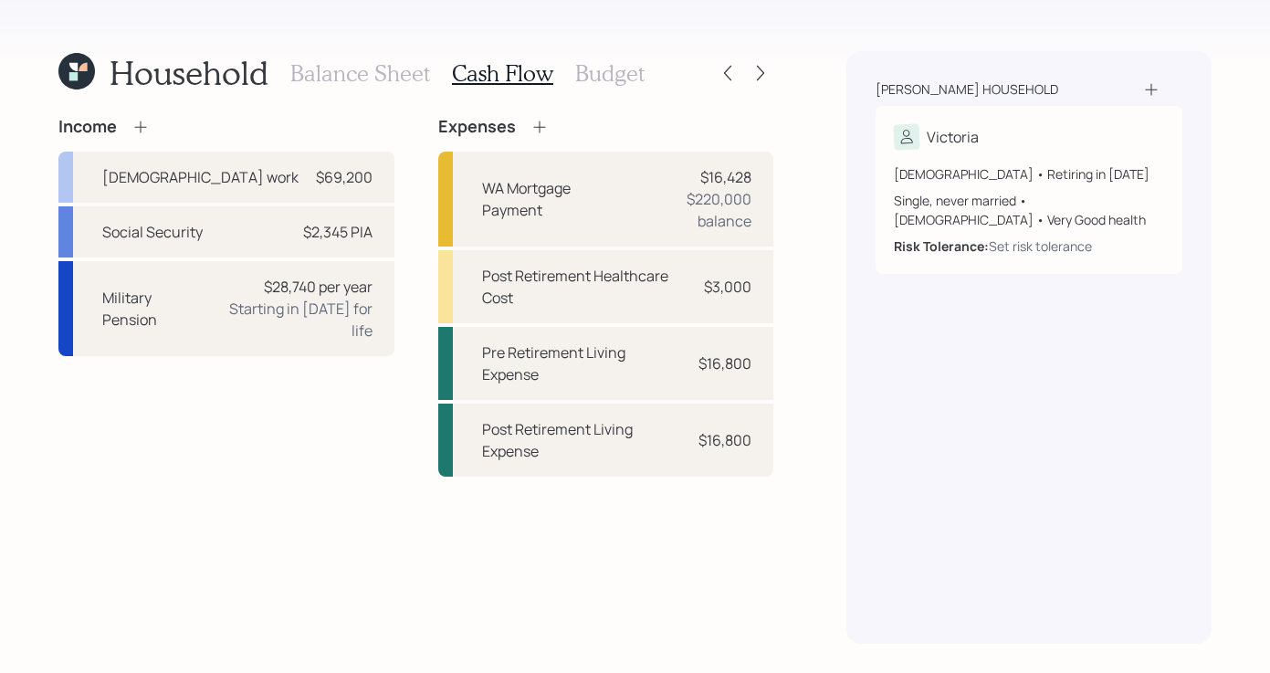
click at [598, 80] on h3 "Budget" at bounding box center [609, 73] width 69 height 26
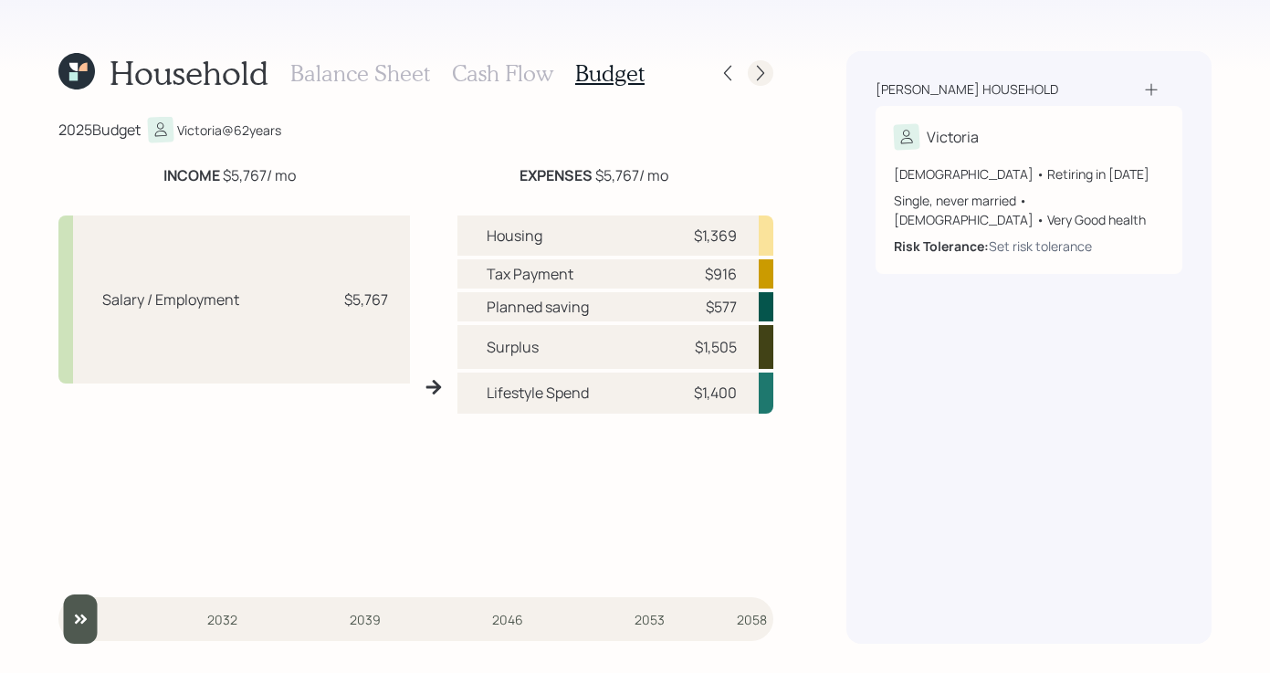
click at [758, 68] on icon at bounding box center [761, 73] width 18 height 18
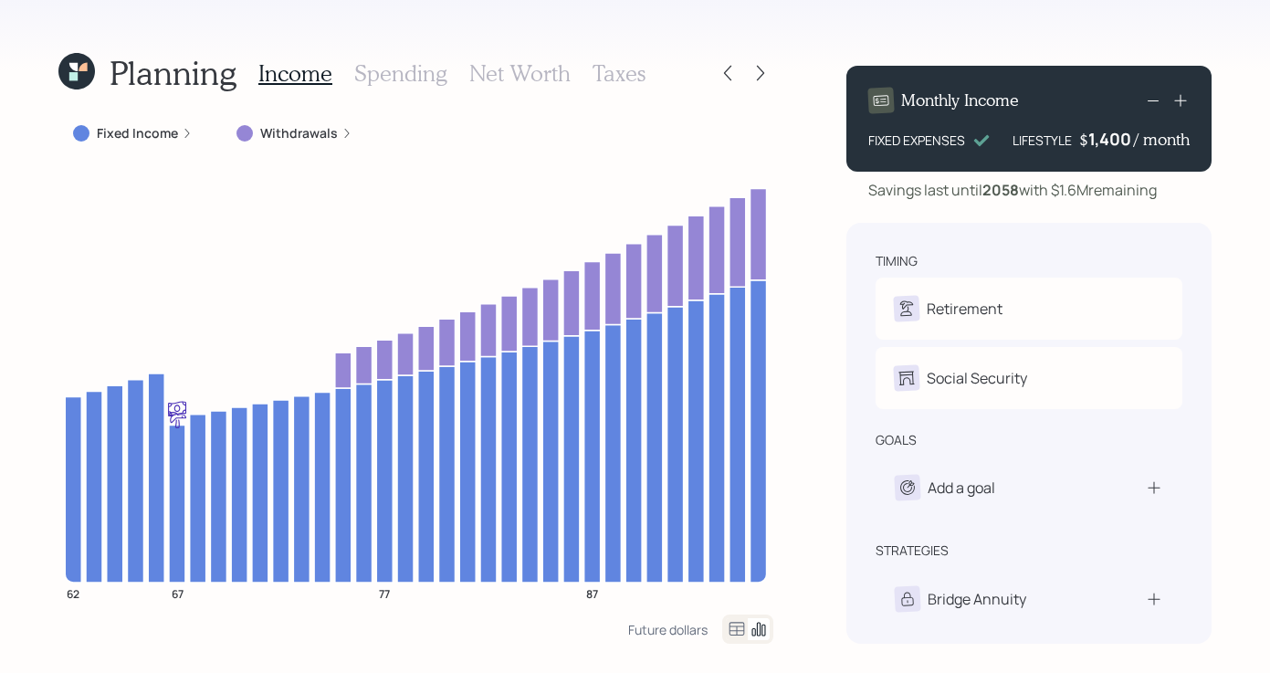
click at [177, 132] on div "Fixed Income" at bounding box center [133, 133] width 120 height 18
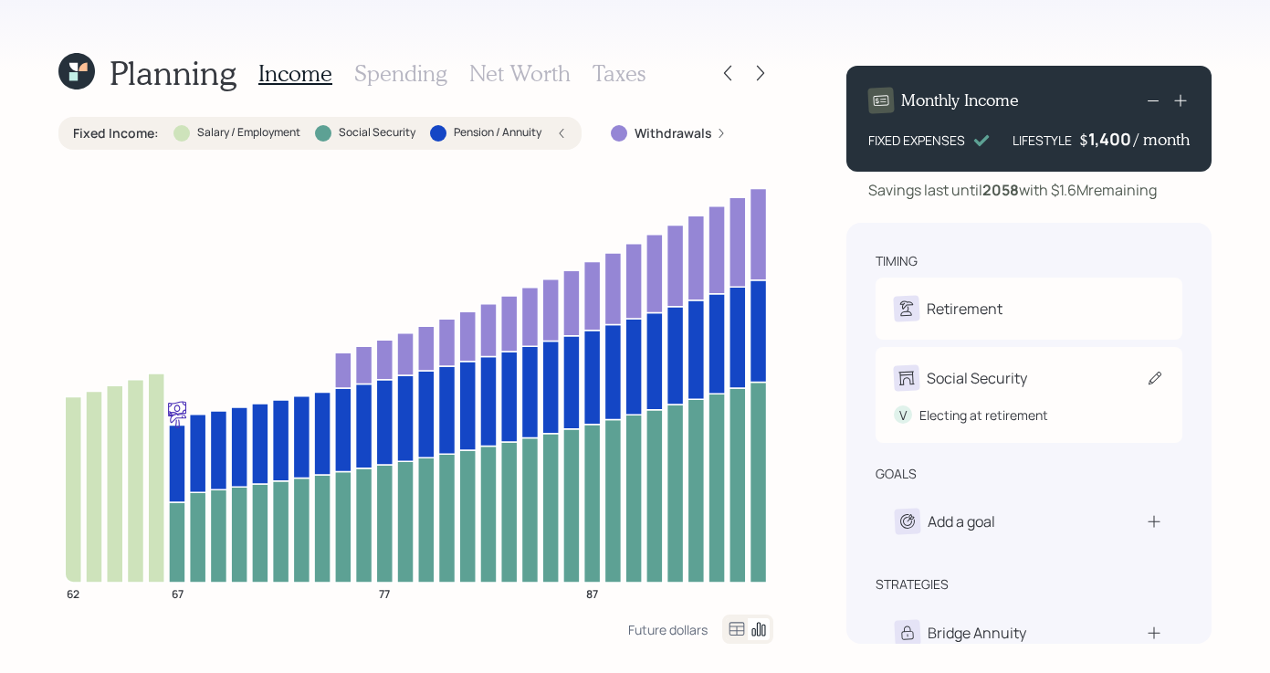
click at [1065, 385] on div "Social Security" at bounding box center [1029, 378] width 270 height 26
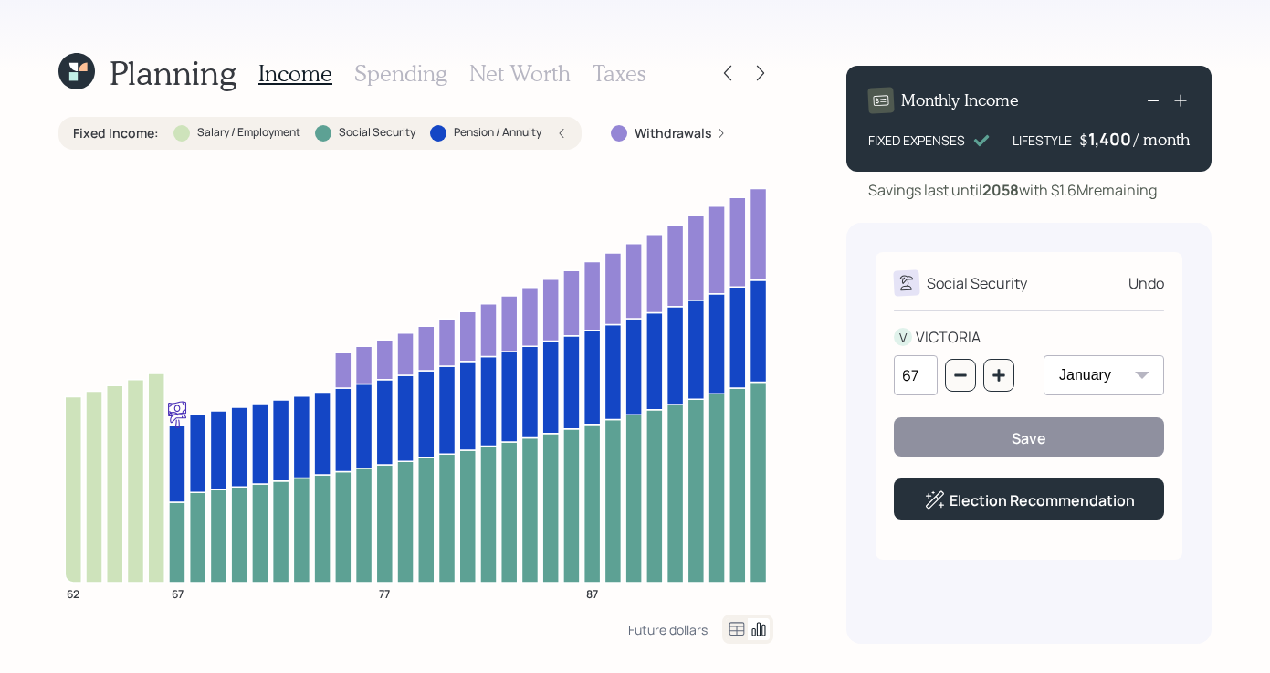
click at [832, 247] on div "Planning Income Spending Net Worth Taxes Fixed Income : Salary / Employment Soc…" at bounding box center [635, 336] width 1270 height 673
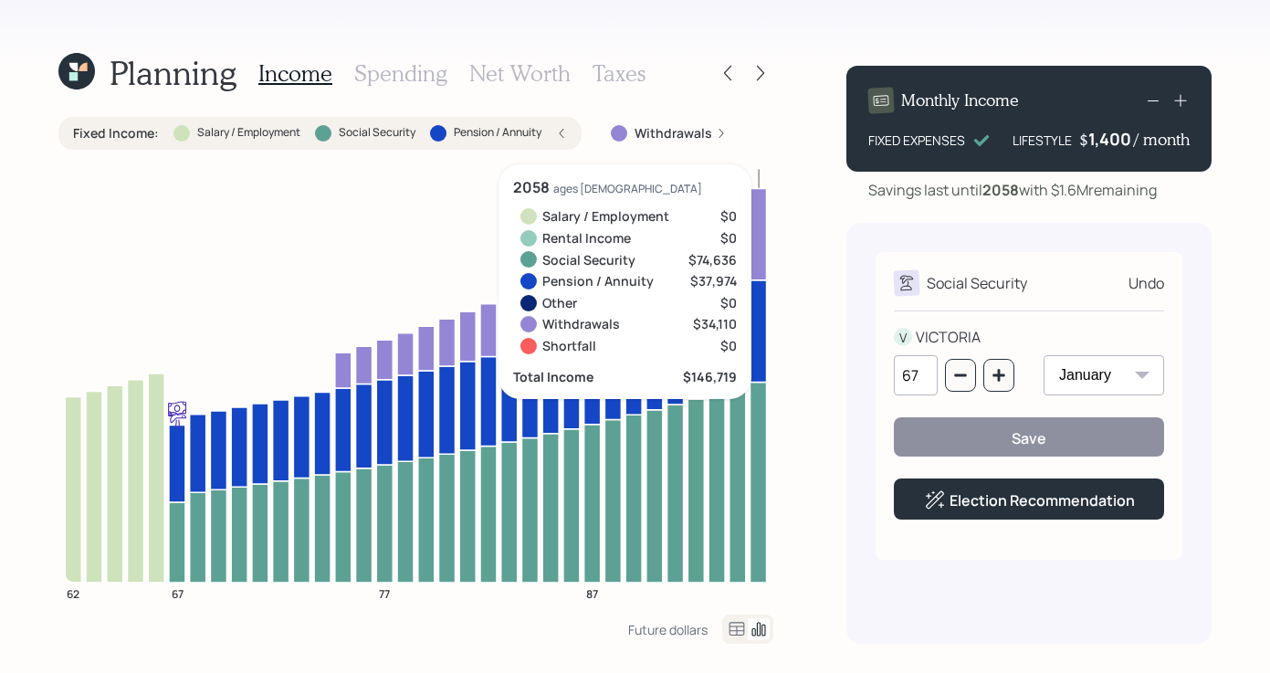
click at [1052, 268] on div "Social Security Undo V [GEOGRAPHIC_DATA] 67 January February March April May Ju…" at bounding box center [1029, 406] width 307 height 308
click at [1151, 279] on div "Undo" at bounding box center [1147, 283] width 36 height 22
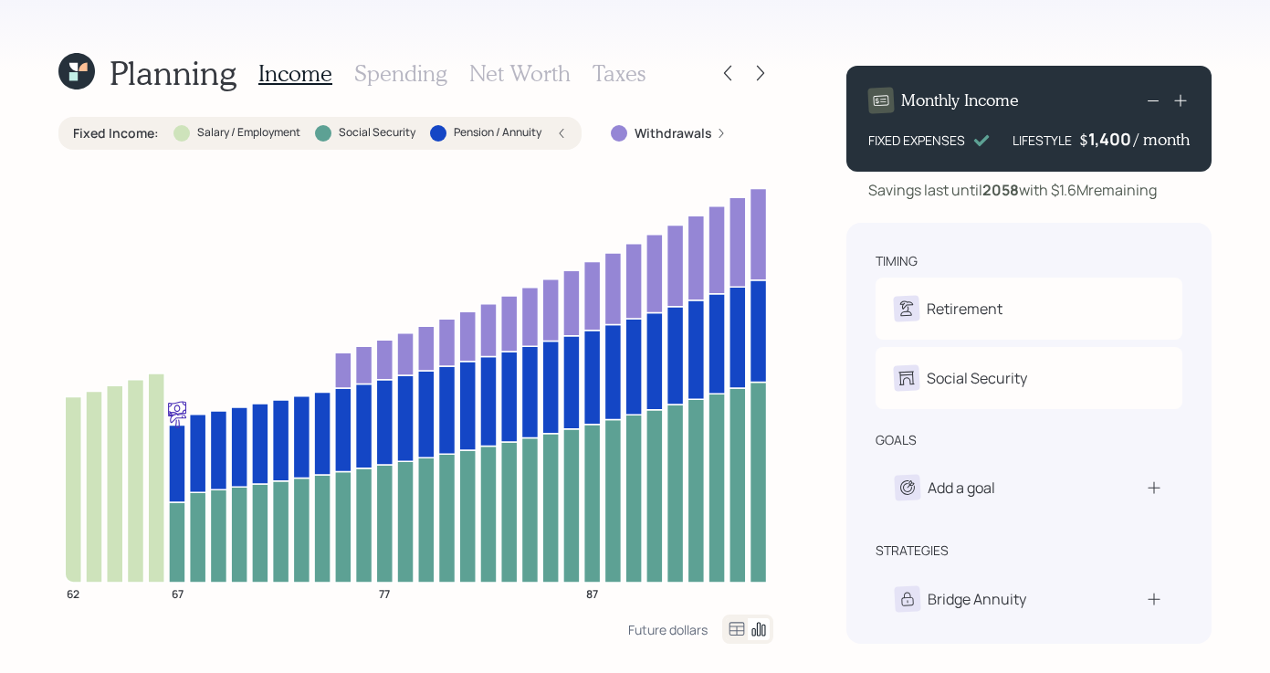
click at [567, 132] on icon at bounding box center [561, 133] width 11 height 11
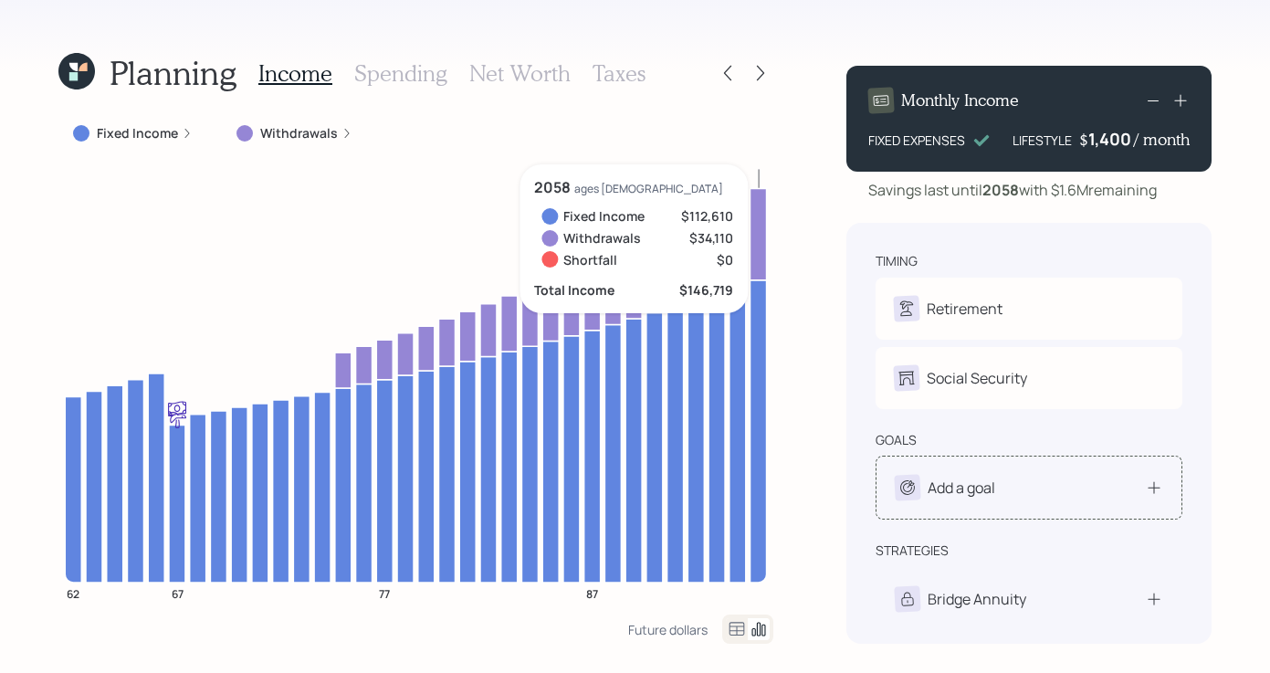
click at [1158, 483] on icon at bounding box center [1154, 488] width 18 height 18
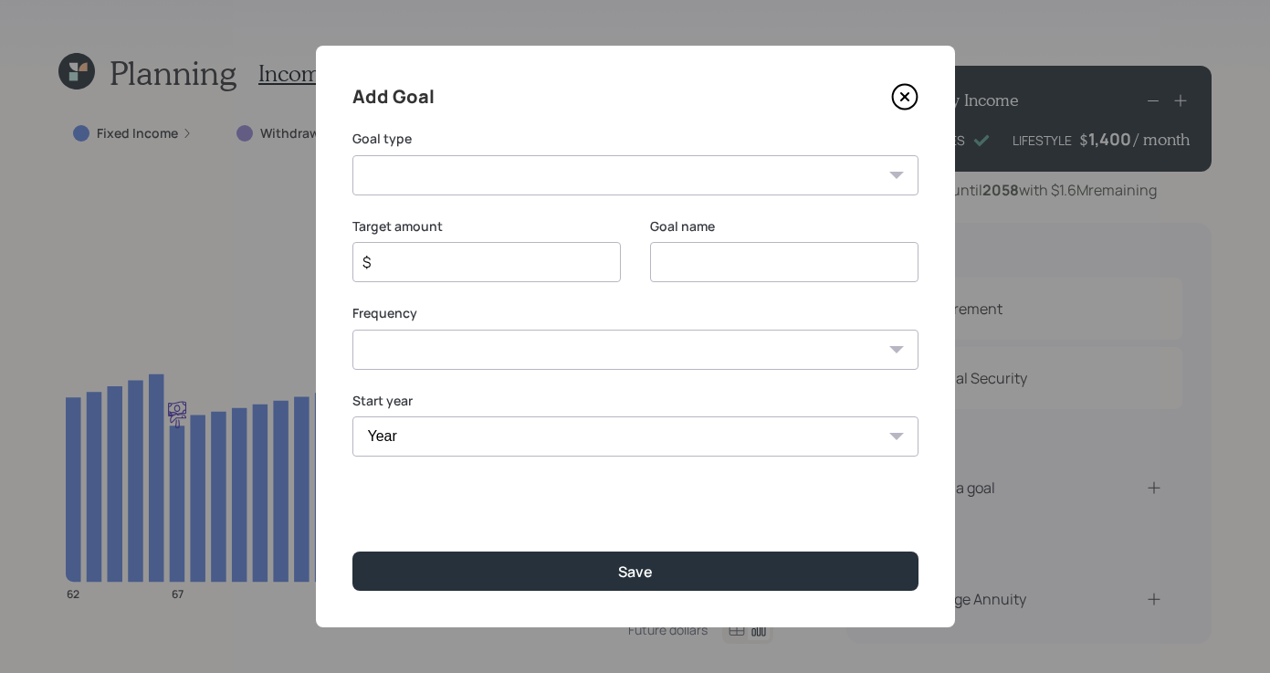
click at [778, 176] on select "Create an emergency fund Donate to charity Purchase a home Make a purchase Supp…" at bounding box center [636, 175] width 566 height 40
select select "vacation"
click at [353, 155] on select "Create an emergency fund Donate to charity Purchase a home Make a purchase Supp…" at bounding box center [636, 175] width 566 height 40
type input "Plan for travel"
click at [462, 243] on div "$" at bounding box center [487, 262] width 268 height 40
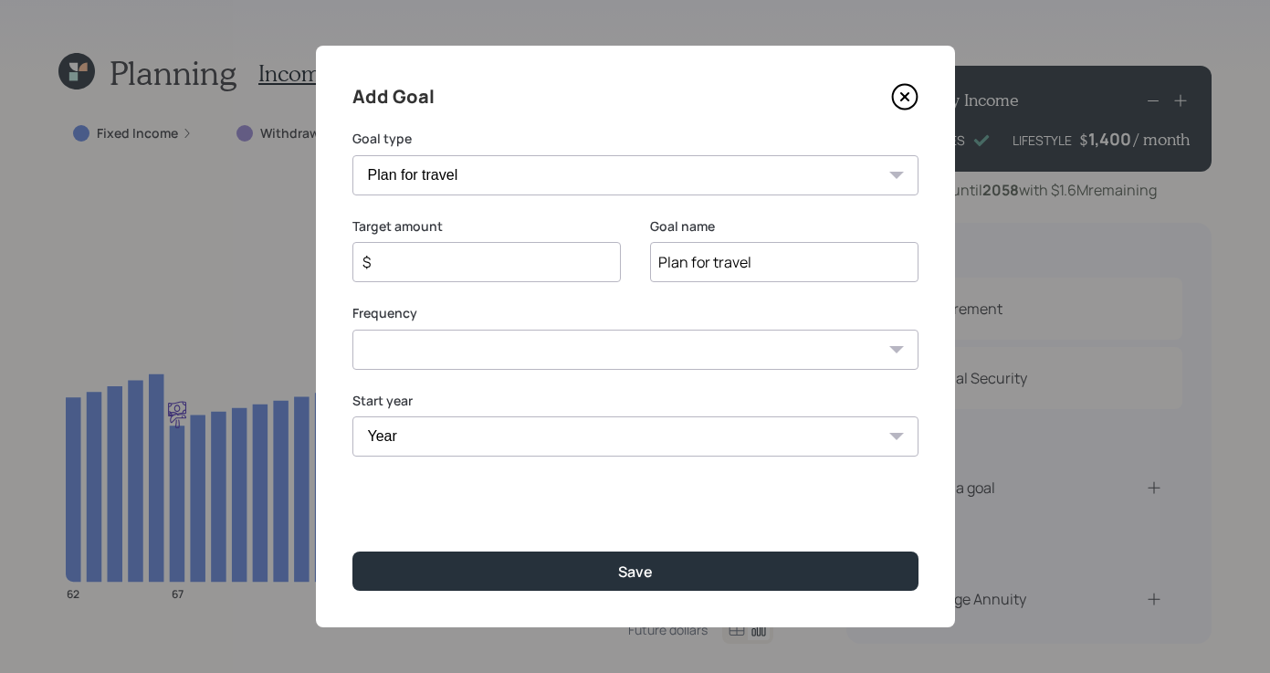
click at [454, 252] on input "$" at bounding box center [479, 262] width 237 height 22
type input "$ 15,000"
click at [805, 347] on select "One time Every 1 year Every 2 years Every 3 years Every 4 years Every 5 years E…" at bounding box center [636, 350] width 566 height 40
select select "1"
click at [353, 330] on select "One time Every 1 year Every 2 years Every 3 years Every 4 years Every 5 years E…" at bounding box center [636, 350] width 566 height 40
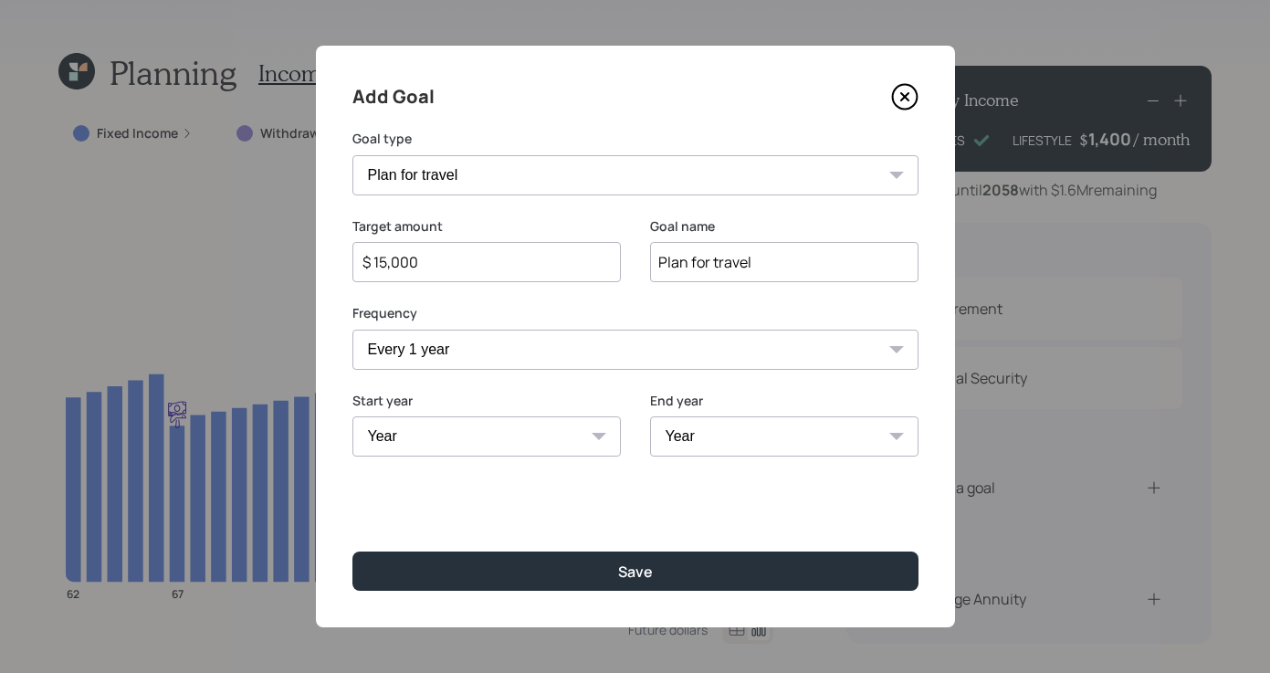
click at [605, 432] on select "Year [DATE] 2026 2027 2028 2029 2030 2031 2032 2033 2034 2035 2036 2037 2038 20…" at bounding box center [487, 436] width 268 height 40
select select "2026"
click at [353, 416] on select "Year [DATE] 2026 2027 2028 2029 2030 2031 2032 2033 2034 2035 2036 2037 2038 20…" at bounding box center [487, 436] width 268 height 40
click at [868, 438] on select "Year [DATE] 2027 2028 2029 2030 2031 2032 2033 2034 2035 2036 2037 2038 2039 20…" at bounding box center [784, 436] width 268 height 40
select select "2035"
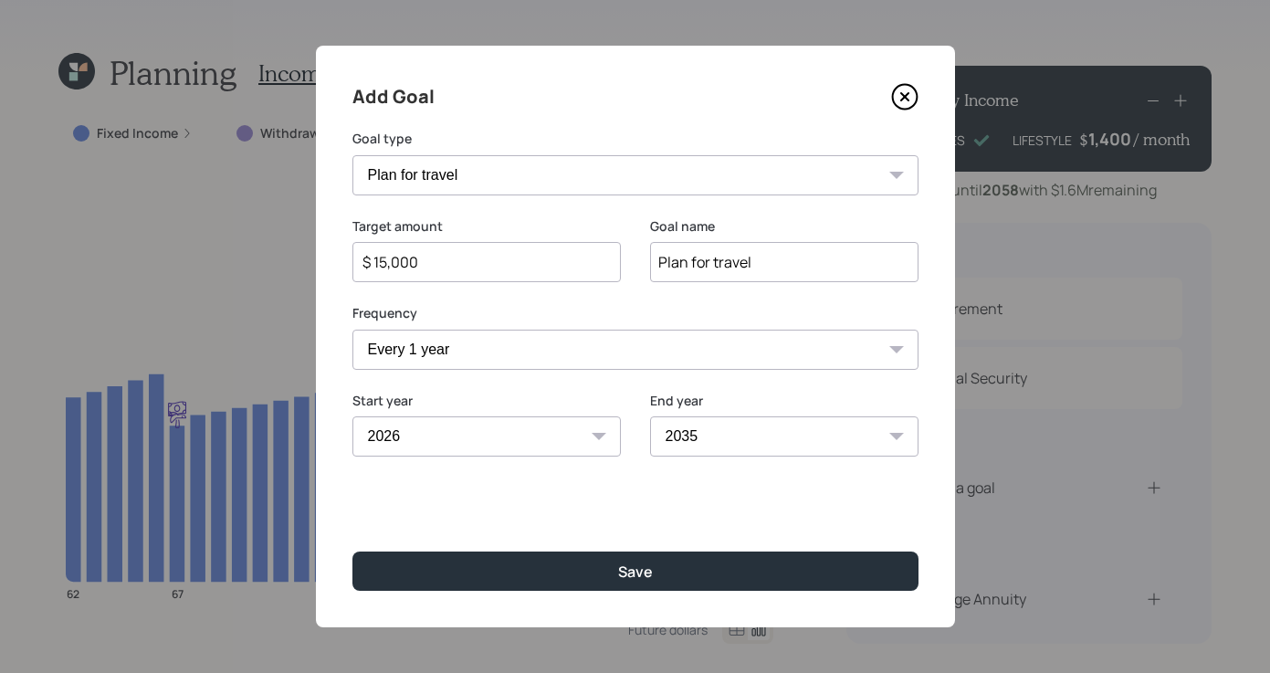
click at [650, 416] on select "Year [DATE] 2027 2028 2029 2030 2031 2032 2033 2034 2035 2036 2037 2038 2039 20…" at bounding box center [784, 436] width 268 height 40
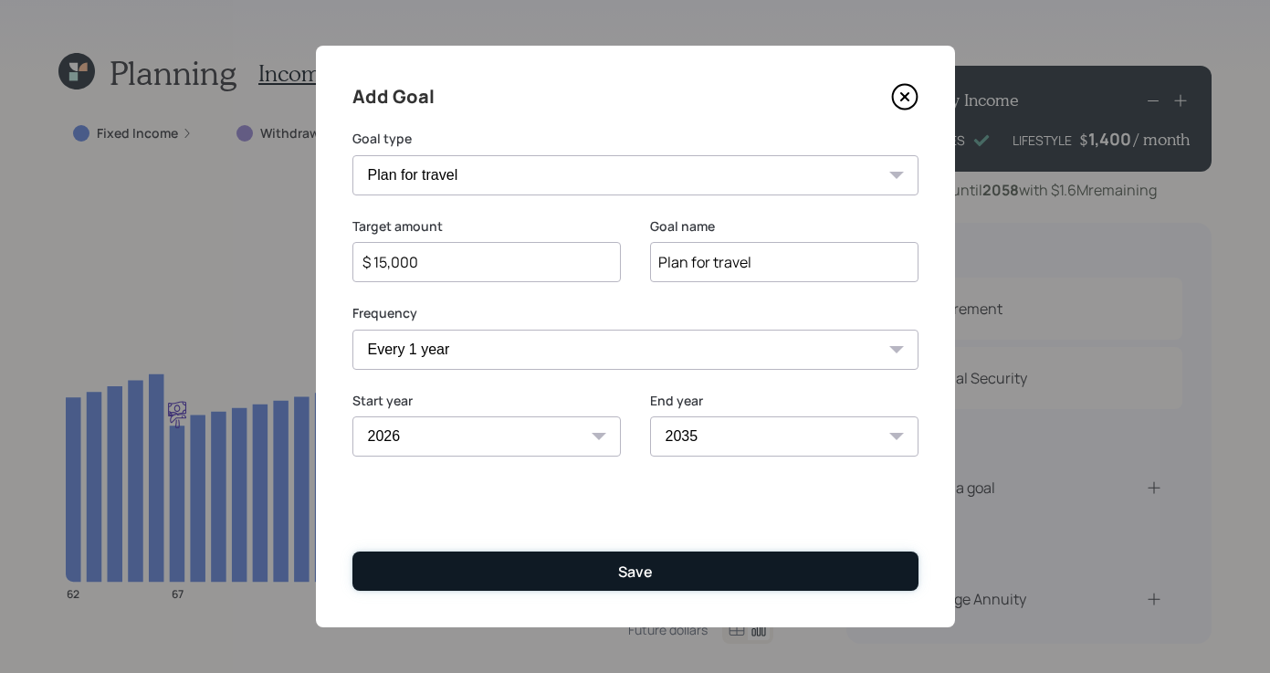
drag, startPoint x: 53, startPoint y: 11, endPoint x: 601, endPoint y: 587, distance: 795.2
click at [601, 587] on button "Save" at bounding box center [636, 571] width 566 height 39
type input "$"
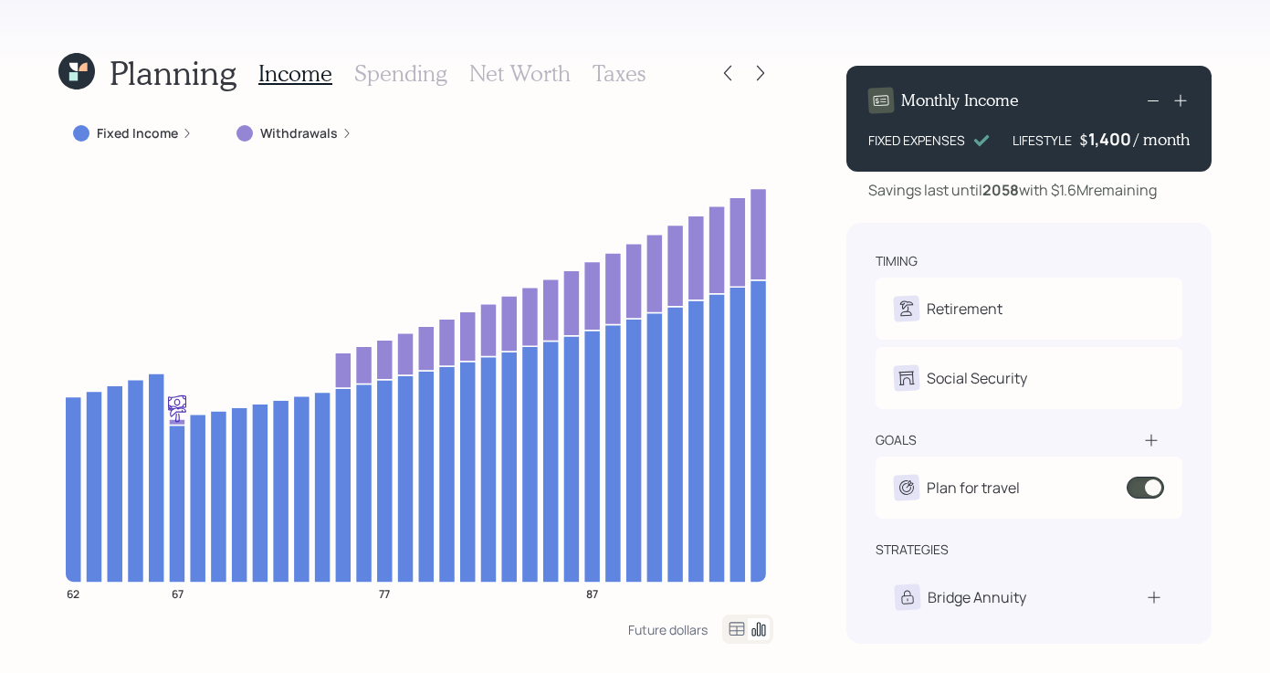
click at [1184, 100] on icon at bounding box center [1181, 100] width 18 height 18
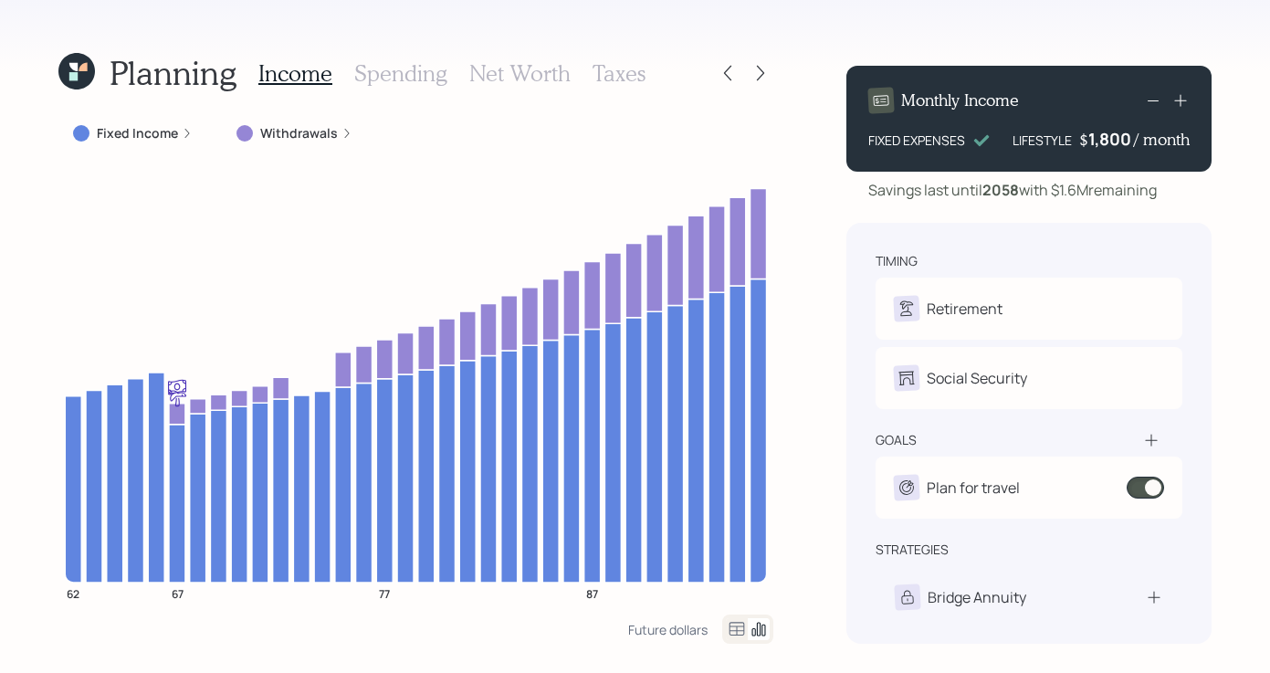
click at [1184, 100] on icon at bounding box center [1181, 100] width 18 height 18
click at [1153, 100] on icon at bounding box center [1153, 100] width 22 height 22
click at [1185, 98] on icon at bounding box center [1181, 100] width 18 height 18
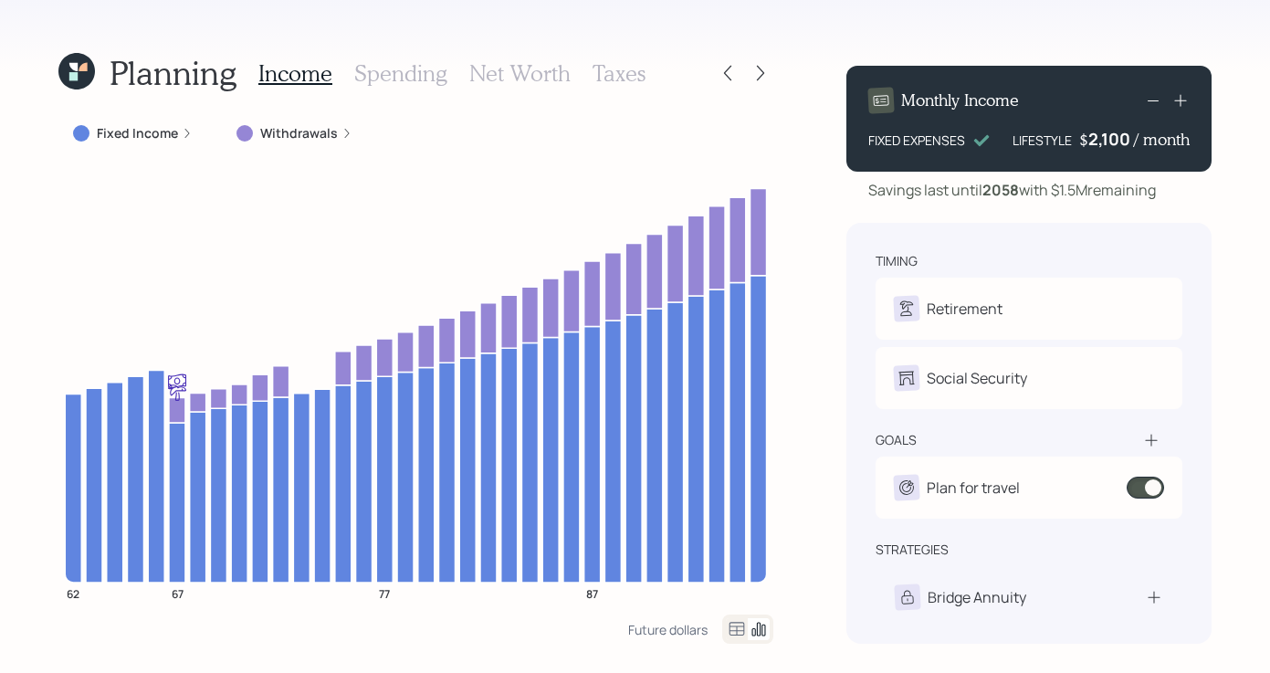
click at [1185, 98] on icon at bounding box center [1181, 100] width 18 height 18
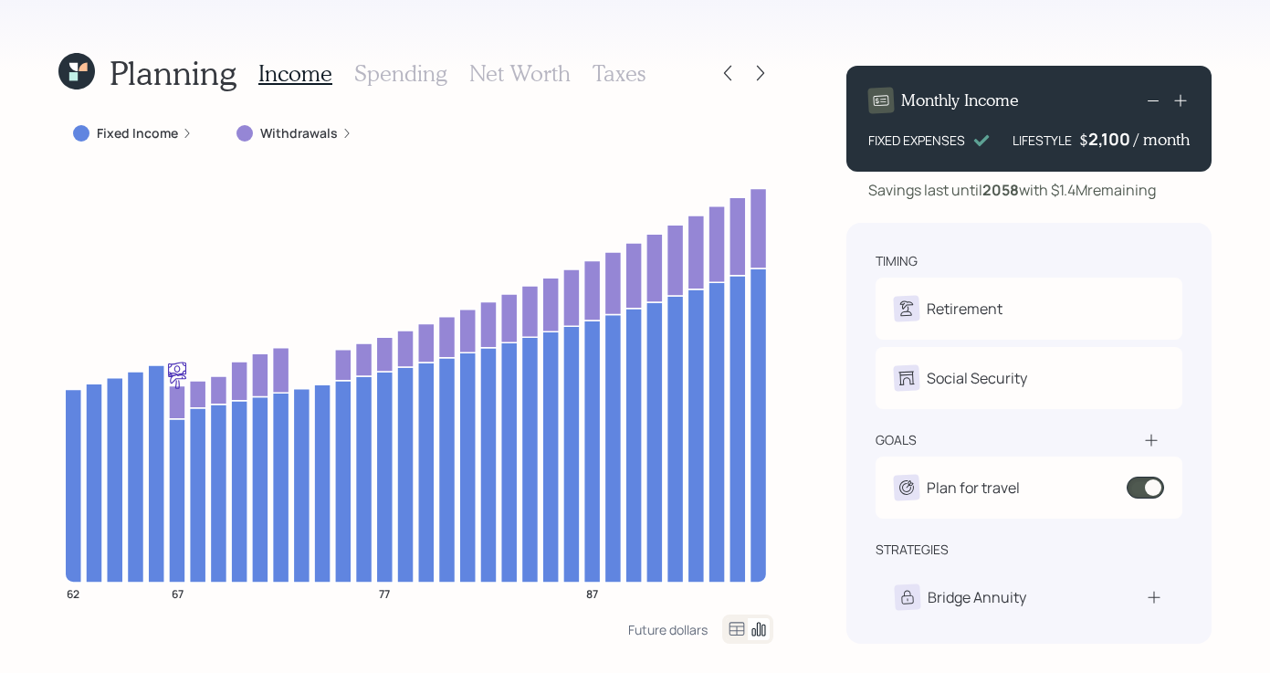
click at [1185, 98] on icon at bounding box center [1181, 100] width 18 height 18
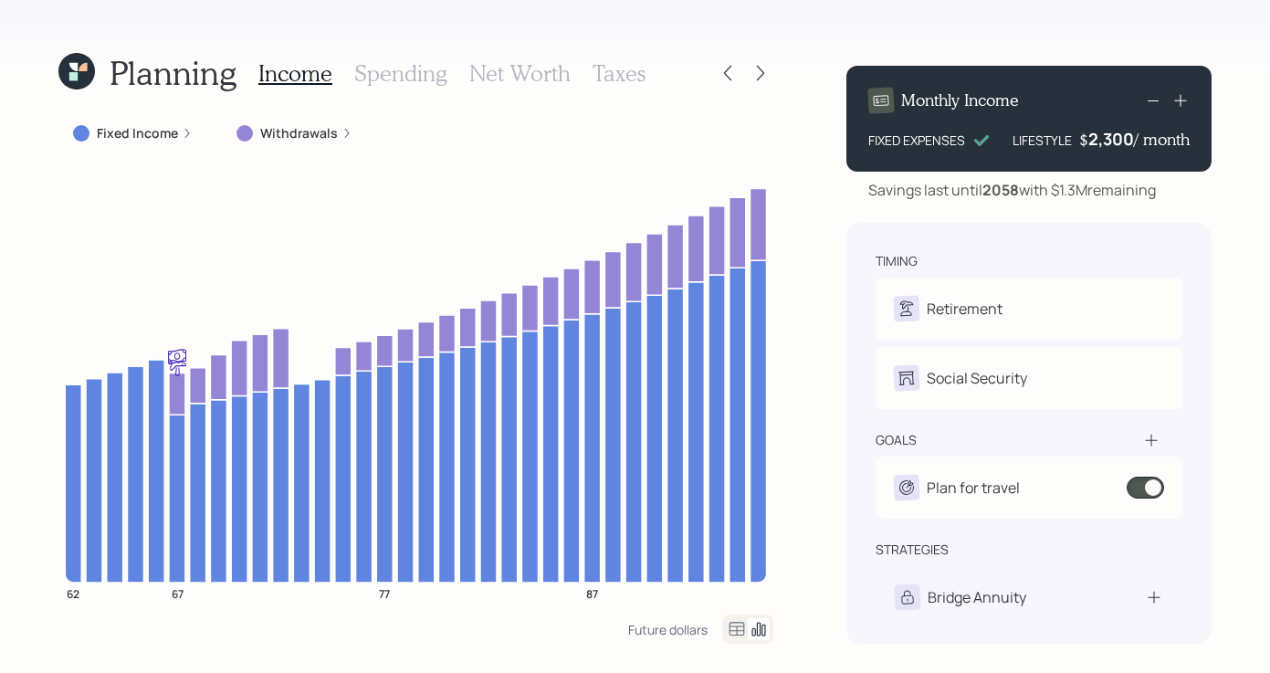
click at [1184, 102] on icon at bounding box center [1181, 100] width 18 height 18
click at [1184, 100] on icon at bounding box center [1180, 101] width 12 height 12
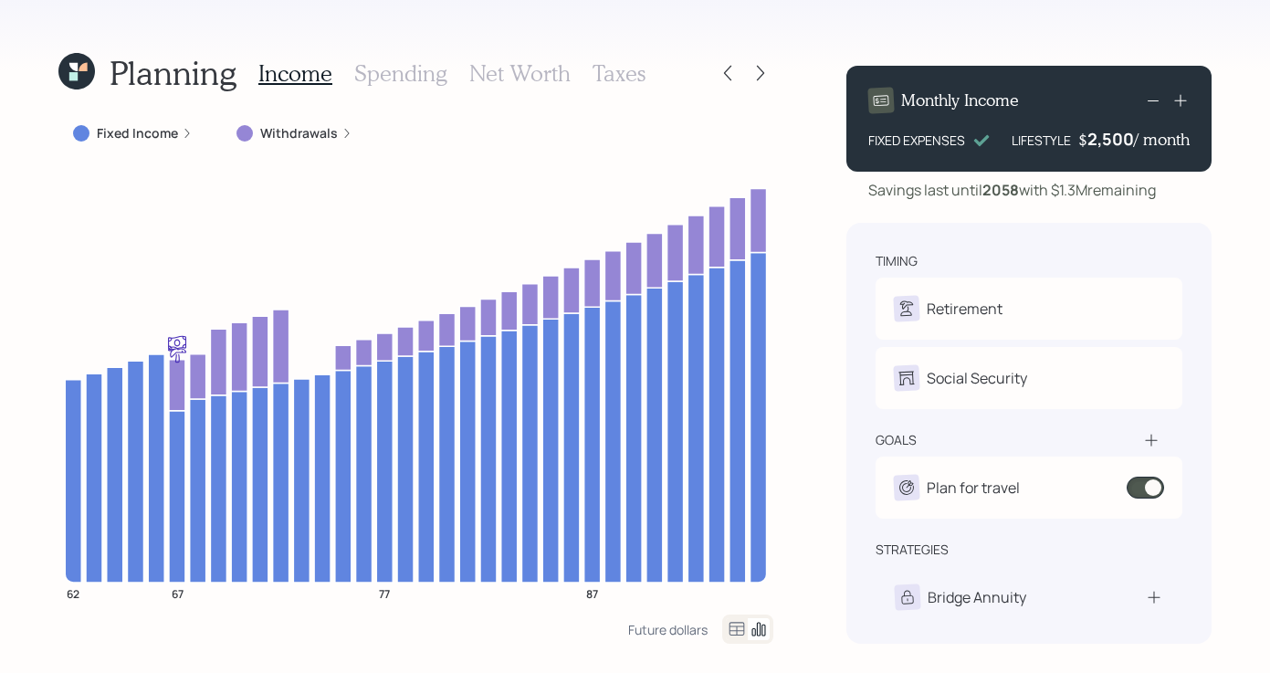
click at [1184, 100] on icon at bounding box center [1180, 101] width 12 height 12
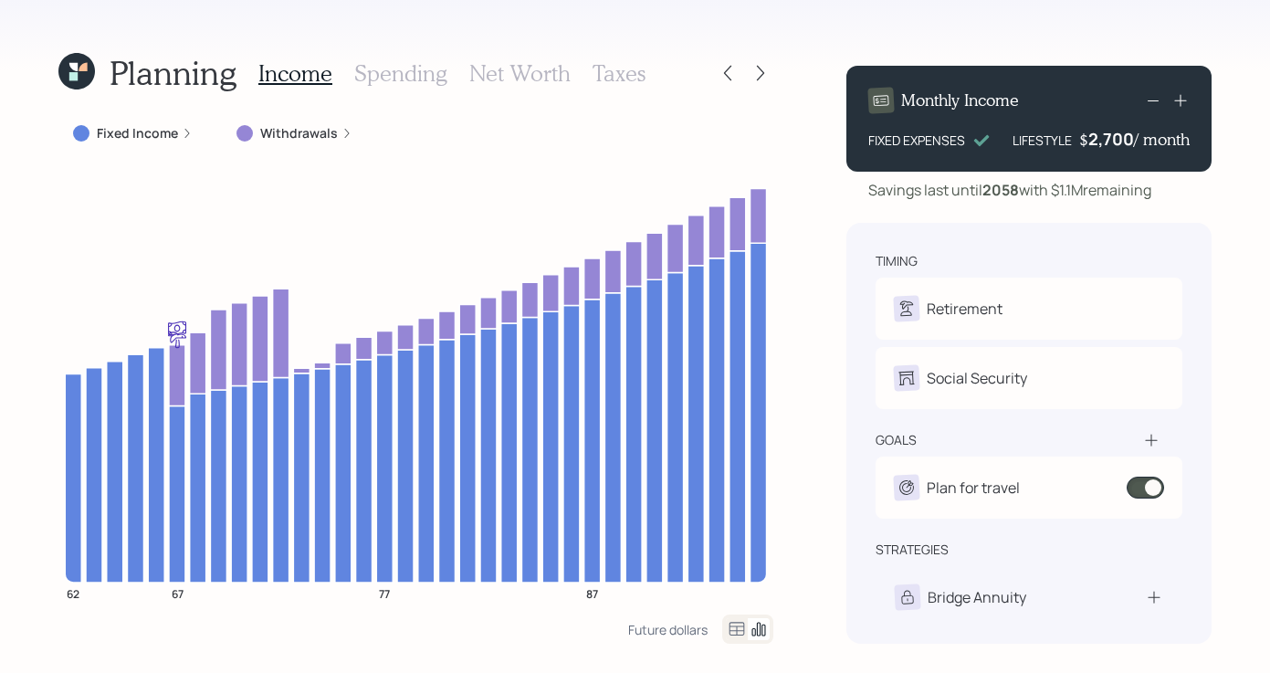
click at [1184, 100] on icon at bounding box center [1180, 101] width 12 height 12
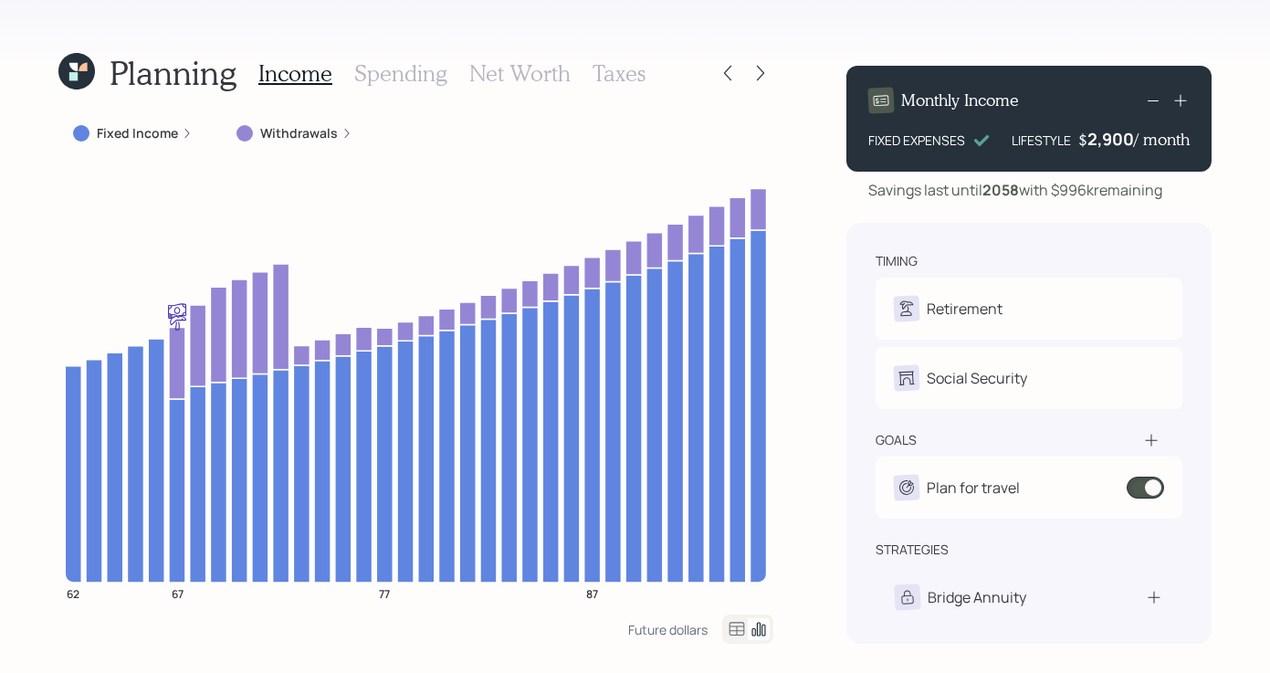
click at [1184, 100] on icon at bounding box center [1180, 101] width 12 height 12
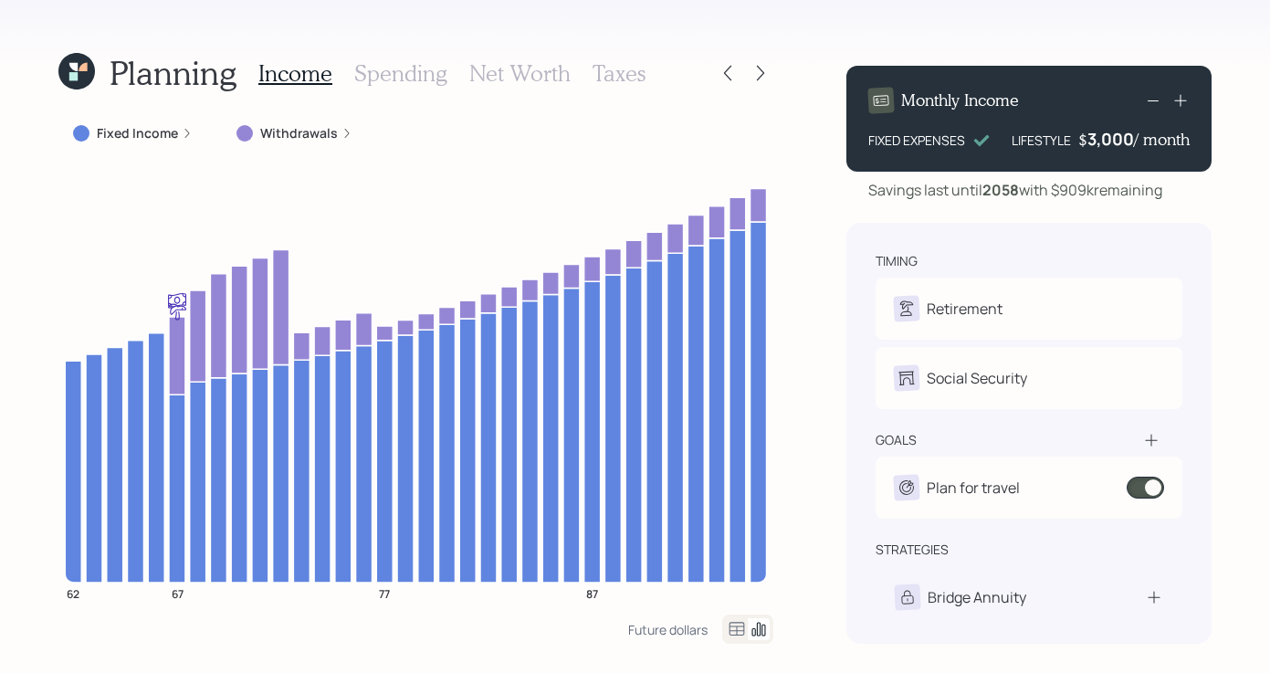
click at [1181, 100] on icon at bounding box center [1180, 101] width 12 height 12
click at [1181, 98] on icon at bounding box center [1181, 100] width 18 height 18
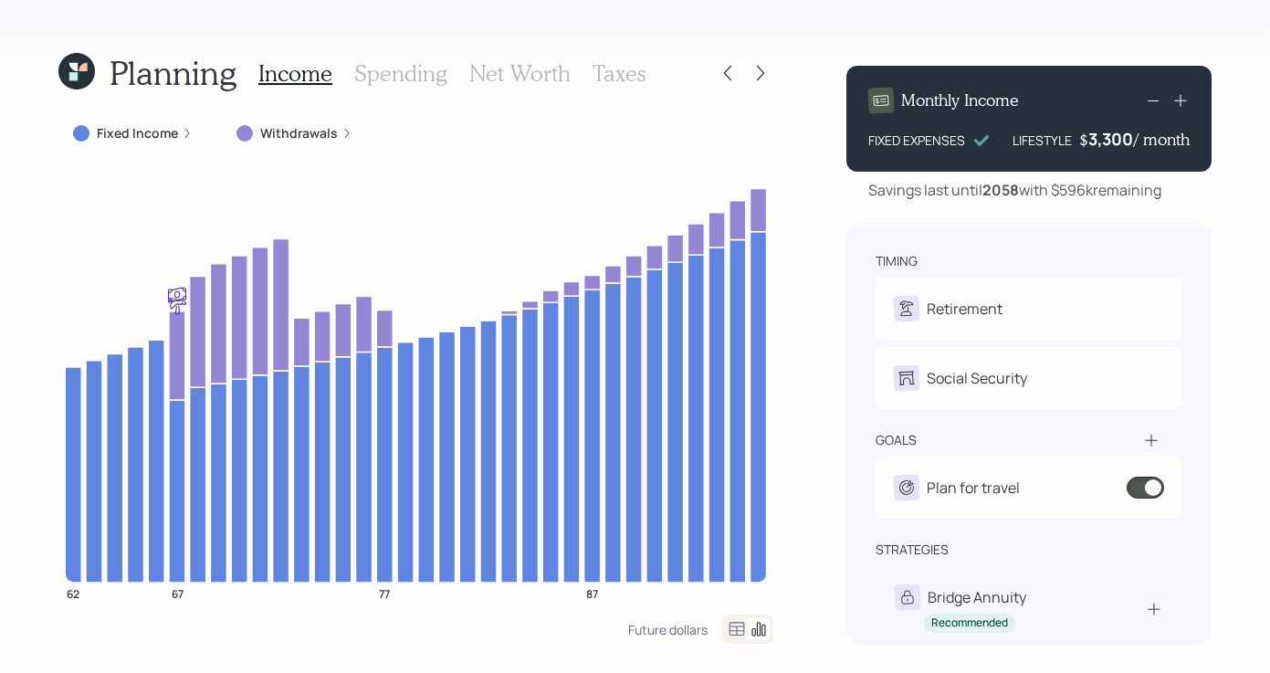
click at [1187, 106] on icon at bounding box center [1181, 100] width 18 height 18
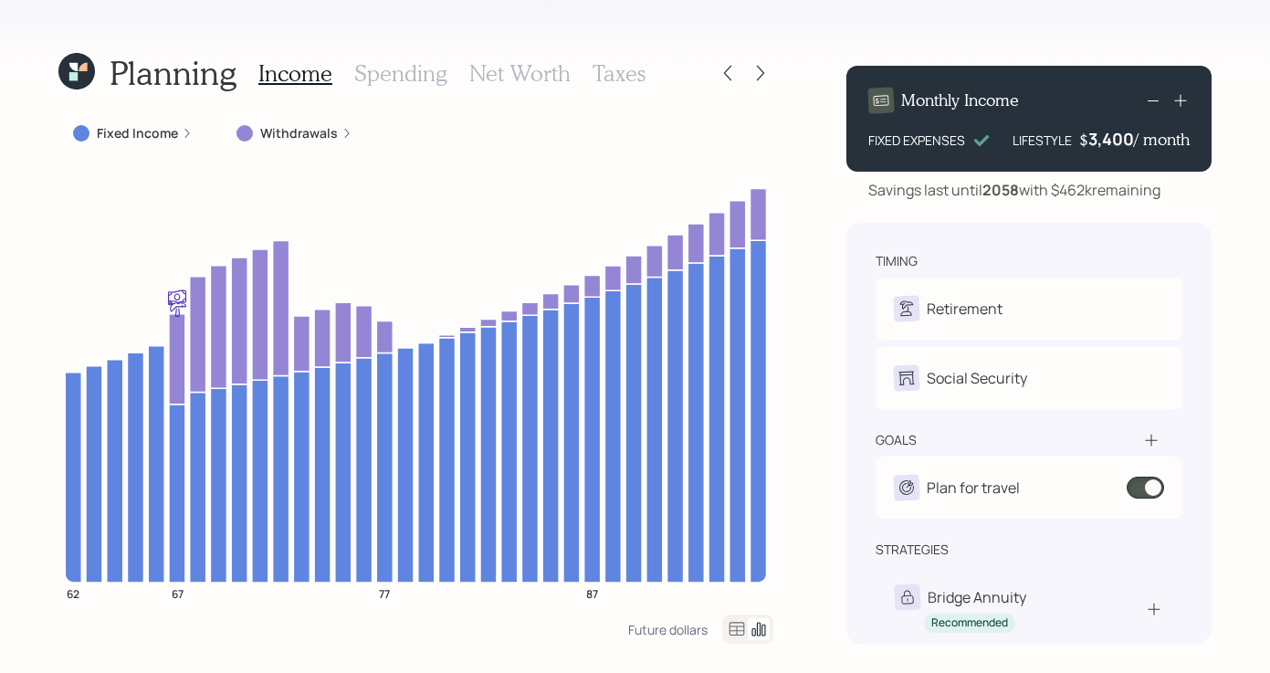
click at [1184, 105] on icon at bounding box center [1181, 100] width 18 height 18
click at [1184, 98] on icon at bounding box center [1181, 100] width 18 height 18
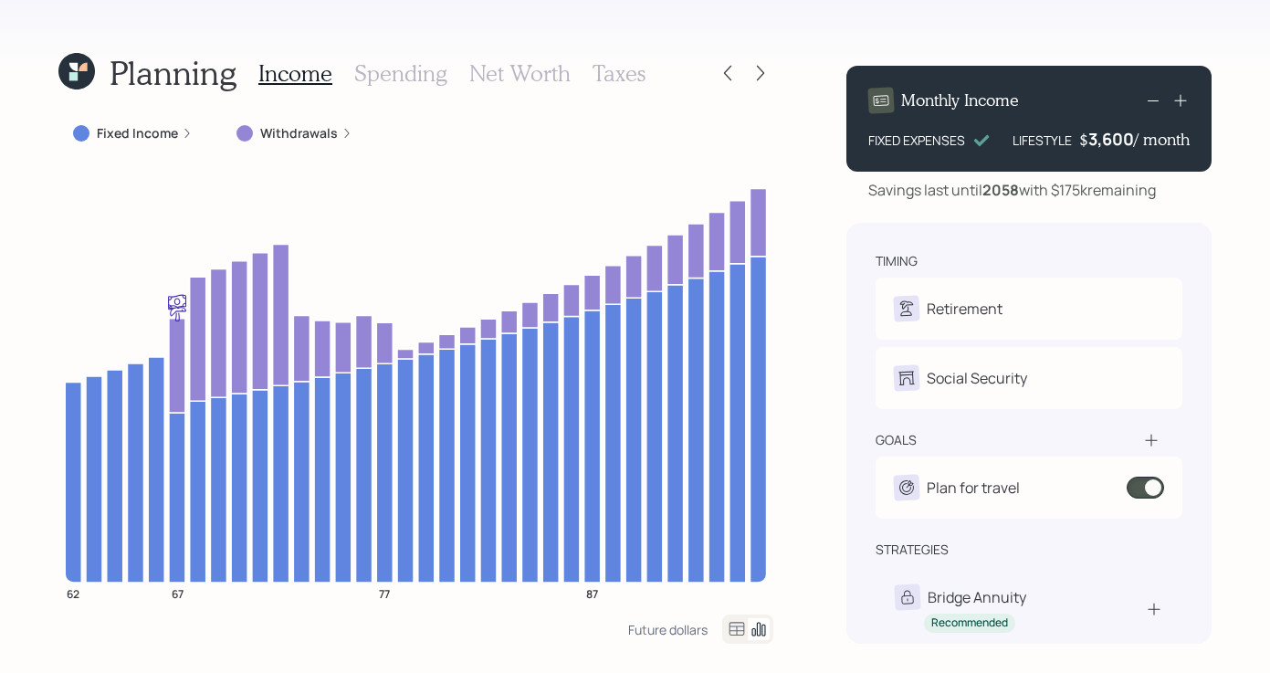
click at [1184, 98] on icon at bounding box center [1181, 100] width 18 height 18
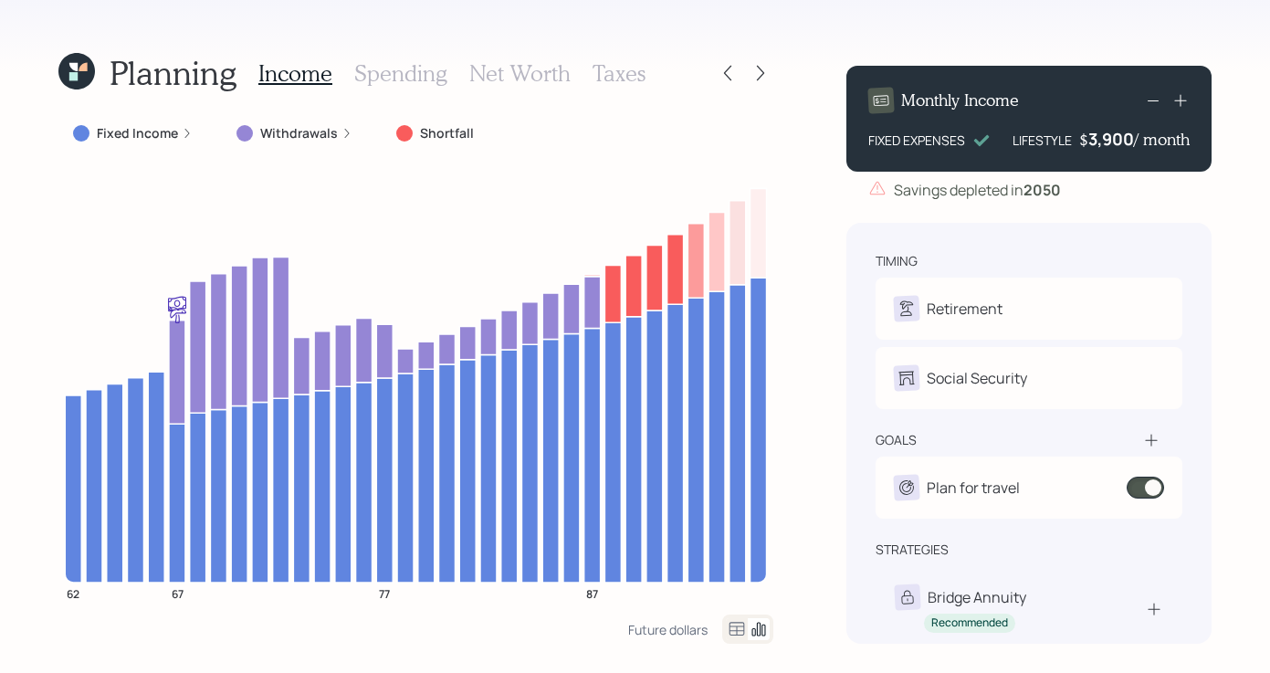
click at [1156, 103] on icon at bounding box center [1153, 100] width 22 height 22
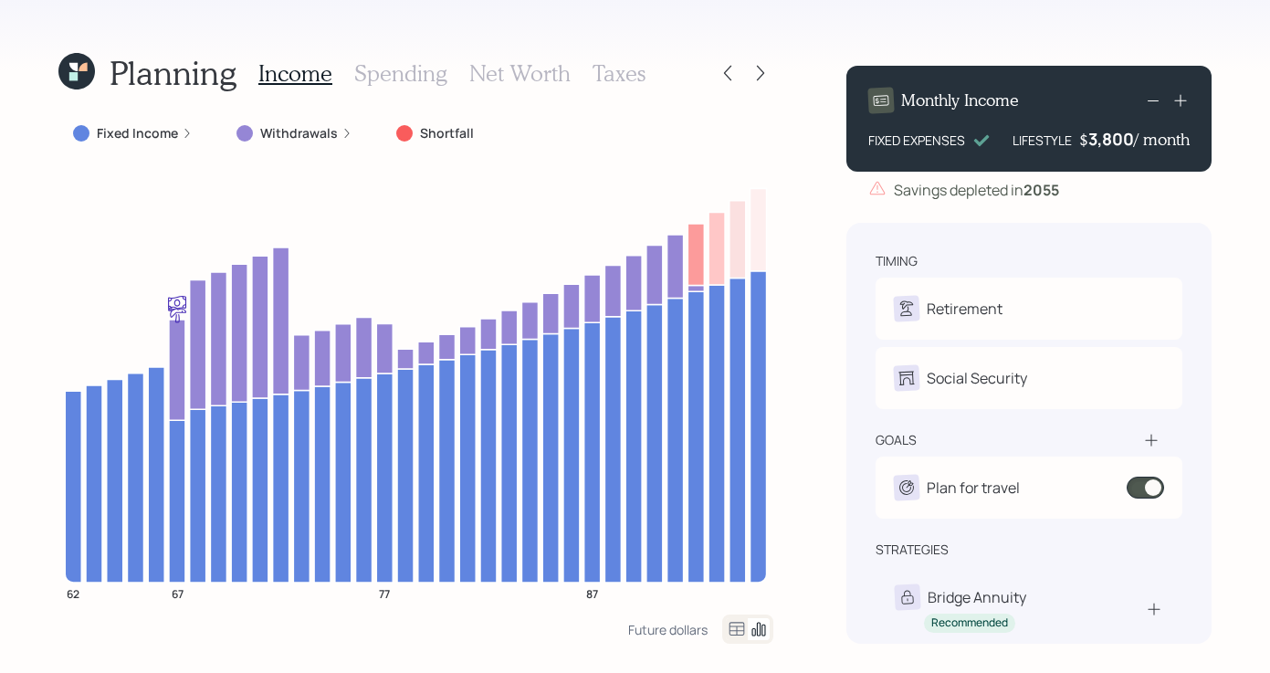
click at [1142, 104] on icon at bounding box center [1153, 100] width 22 height 22
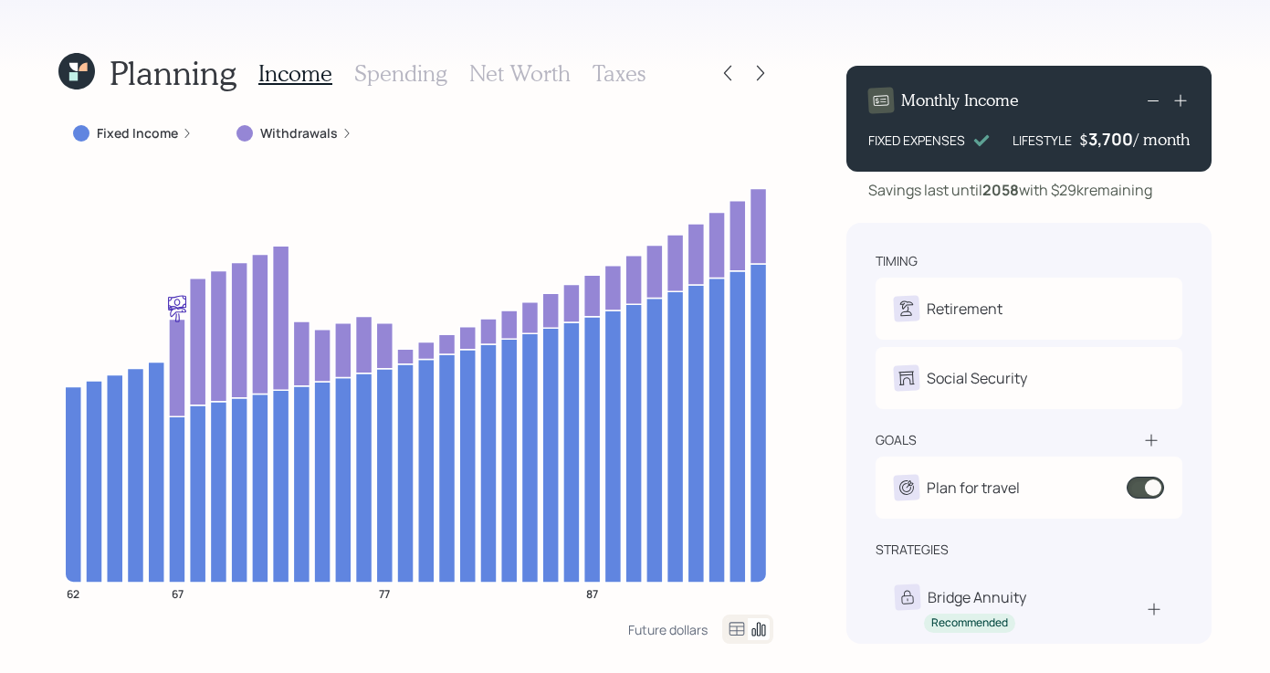
click at [1187, 100] on icon at bounding box center [1181, 100] width 18 height 18
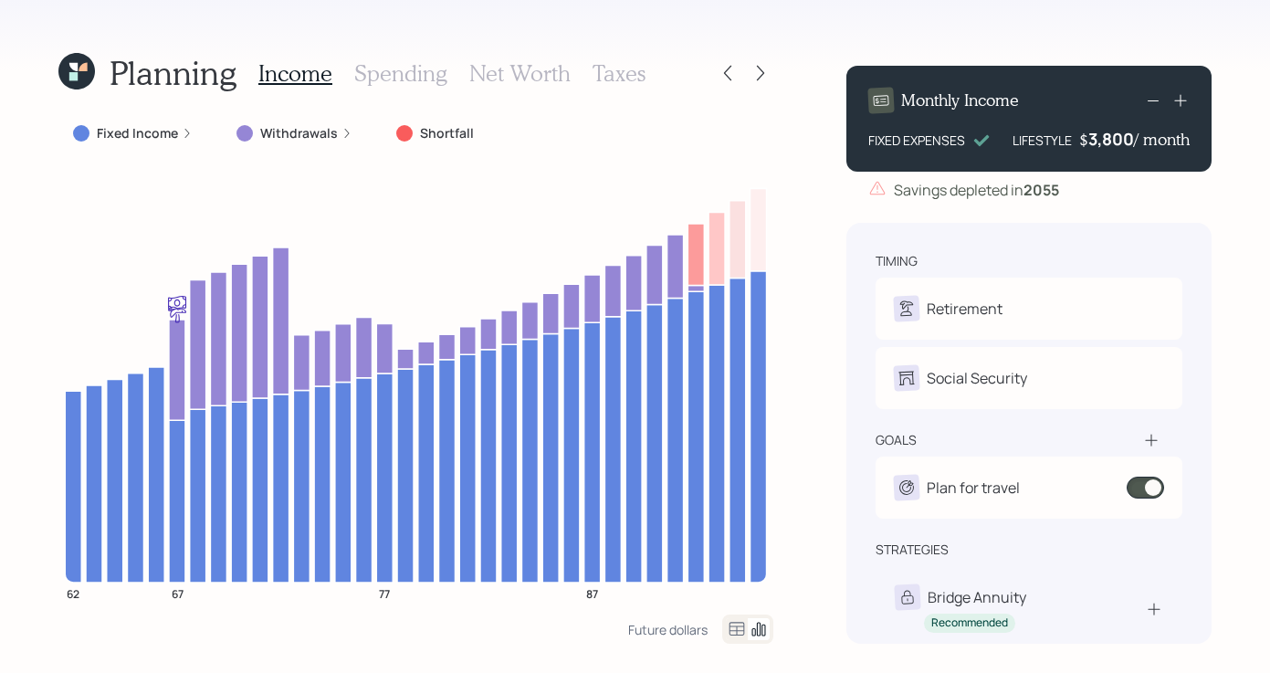
click at [1153, 106] on icon at bounding box center [1153, 100] width 22 height 22
click at [1153, 101] on icon at bounding box center [1153, 100] width 22 height 22
click at [1154, 103] on icon at bounding box center [1153, 100] width 22 height 22
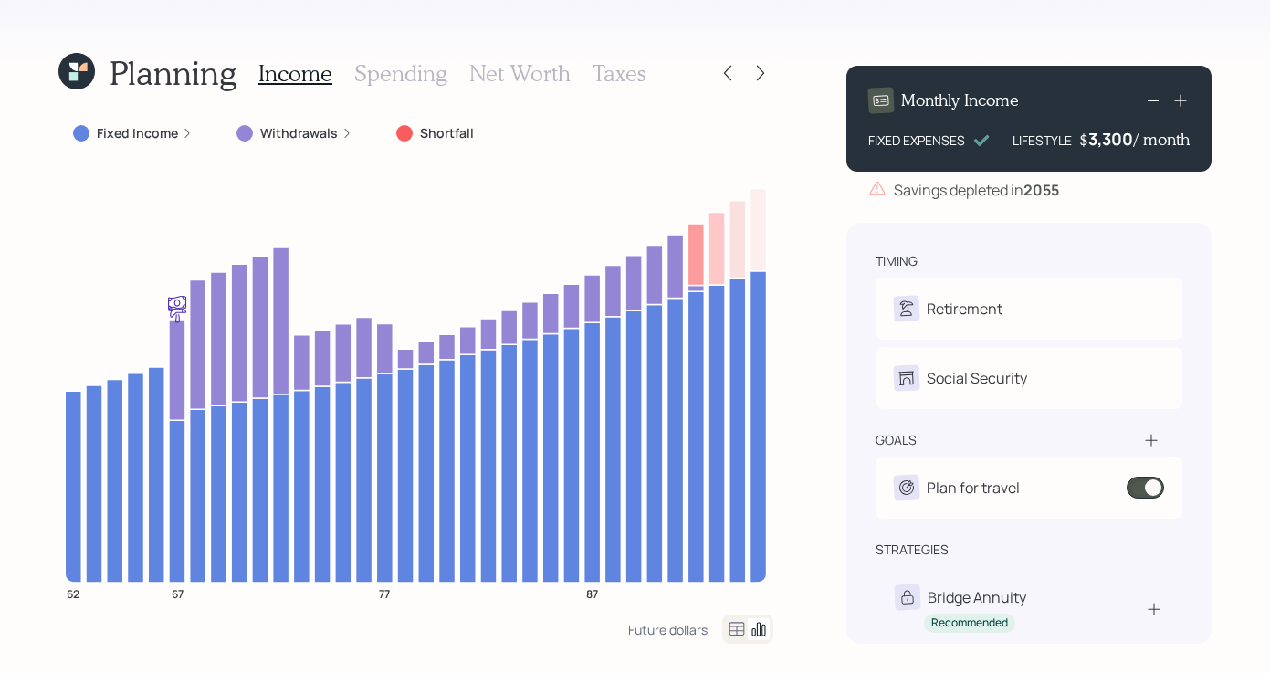
click at [1154, 103] on icon at bounding box center [1153, 100] width 22 height 22
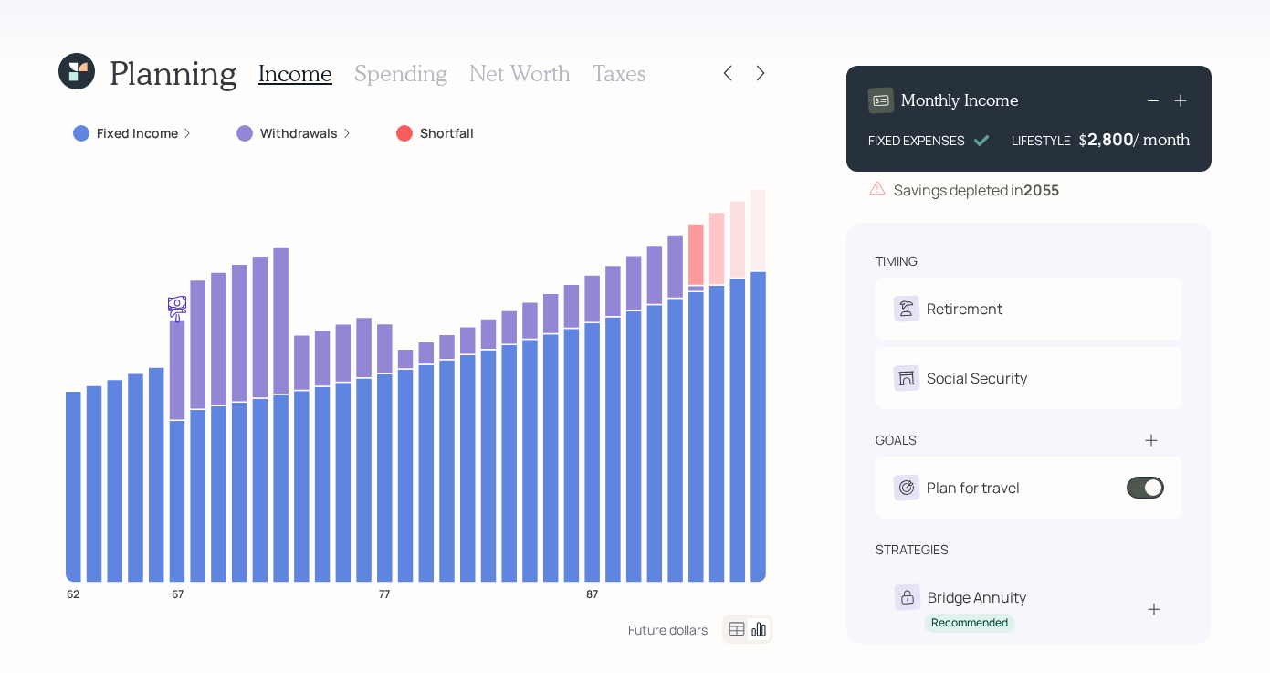
click at [1154, 103] on icon at bounding box center [1153, 100] width 22 height 22
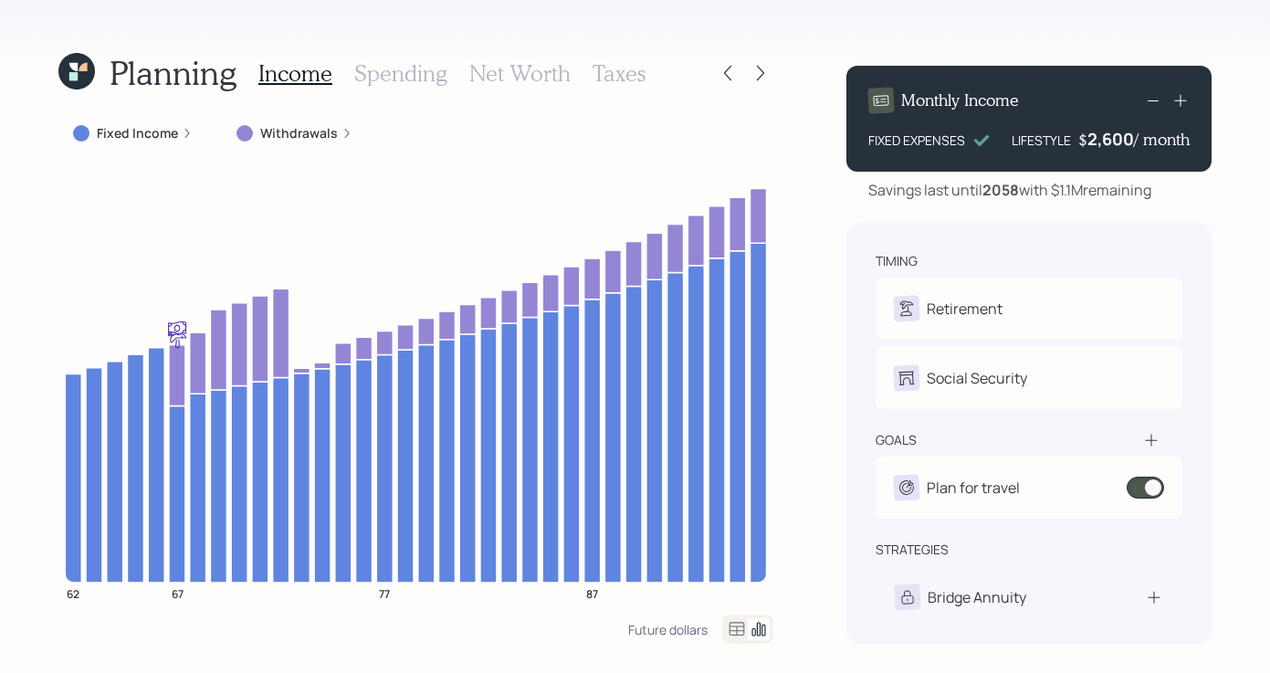
click at [1154, 103] on icon at bounding box center [1153, 100] width 22 height 22
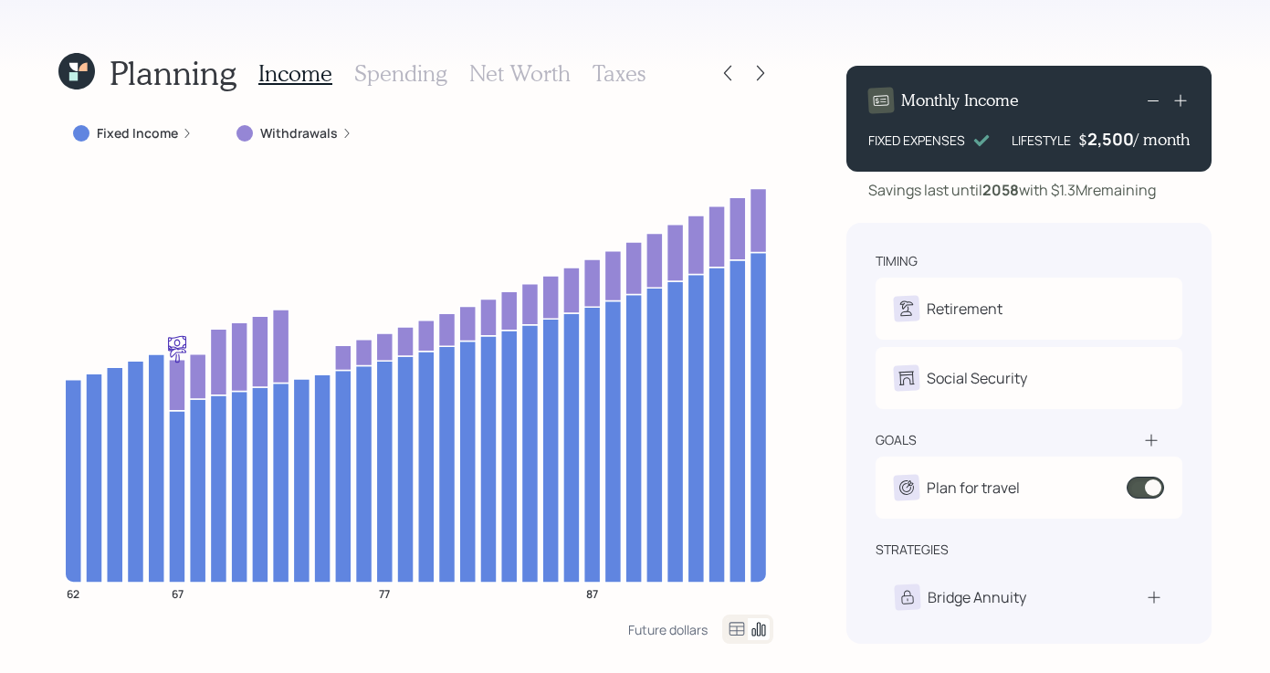
click at [1154, 101] on icon at bounding box center [1153, 100] width 22 height 22
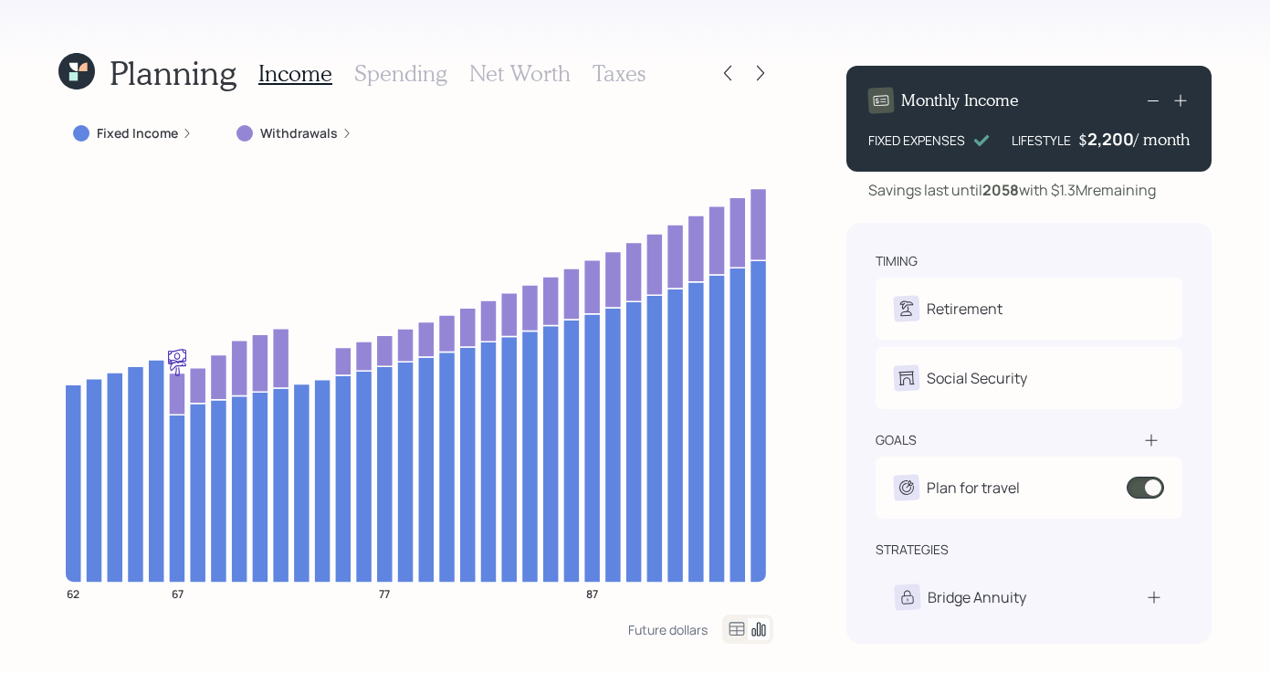
click at [1154, 101] on icon at bounding box center [1153, 100] width 22 height 22
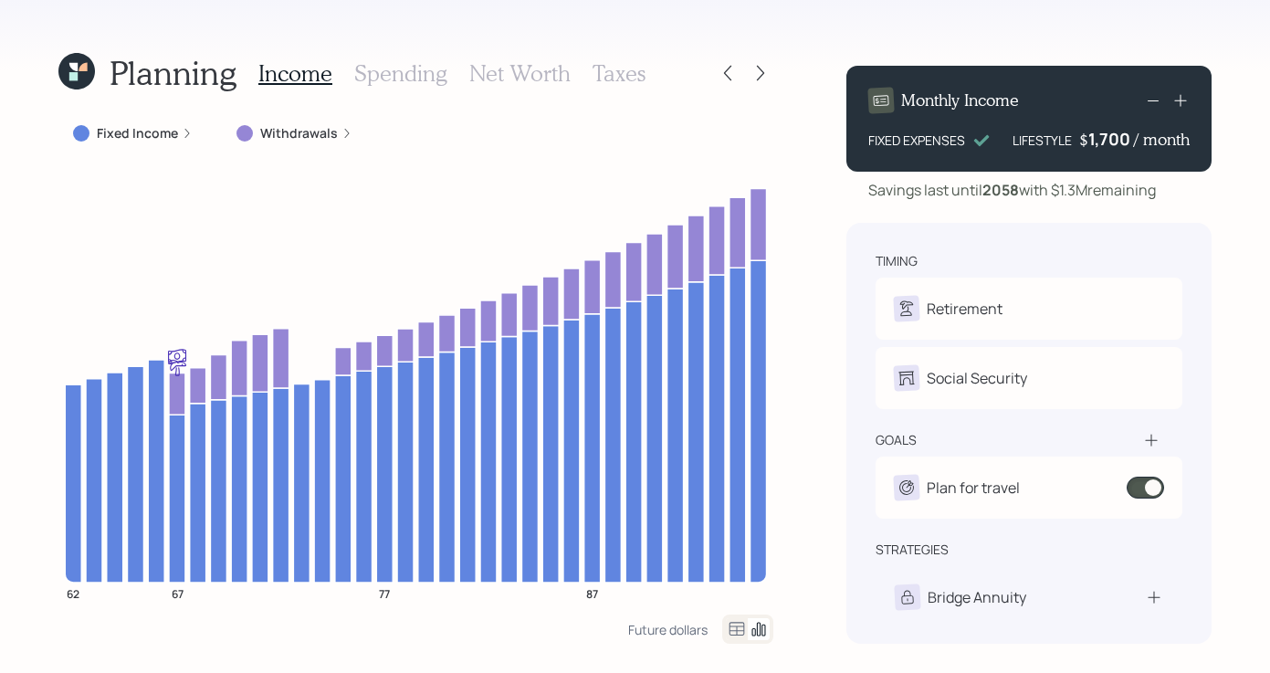
click at [1154, 101] on icon at bounding box center [1153, 100] width 22 height 22
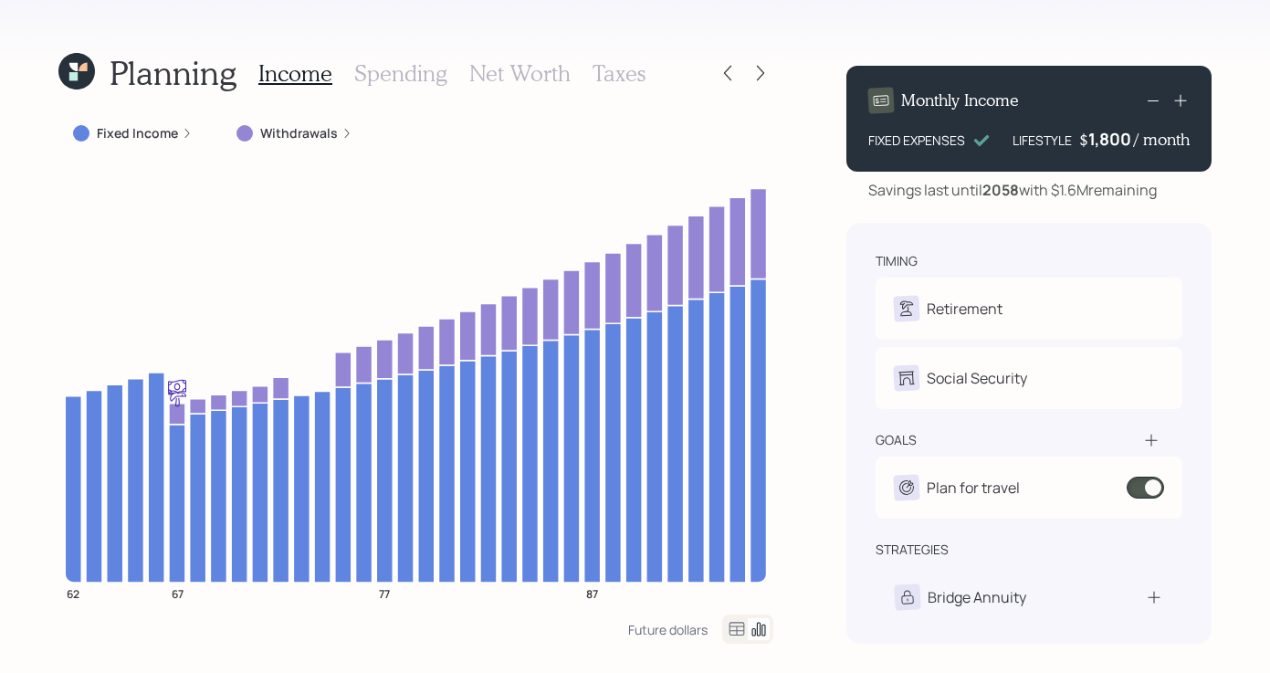
click at [1154, 101] on icon at bounding box center [1153, 100] width 22 height 22
click at [1155, 100] on rect at bounding box center [1153, 100] width 11 height 1
click at [1155, 102] on icon at bounding box center [1153, 100] width 22 height 22
click at [1179, 101] on icon at bounding box center [1181, 100] width 18 height 18
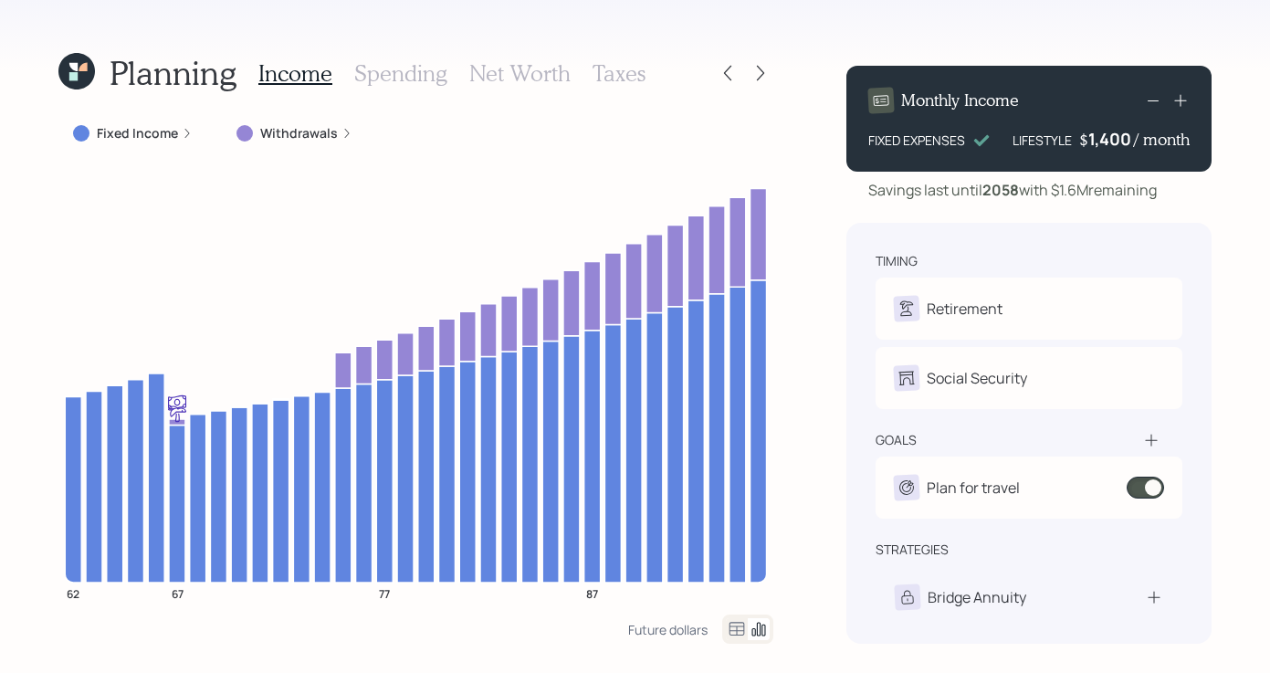
click at [421, 80] on h3 "Spending" at bounding box center [400, 73] width 93 height 26
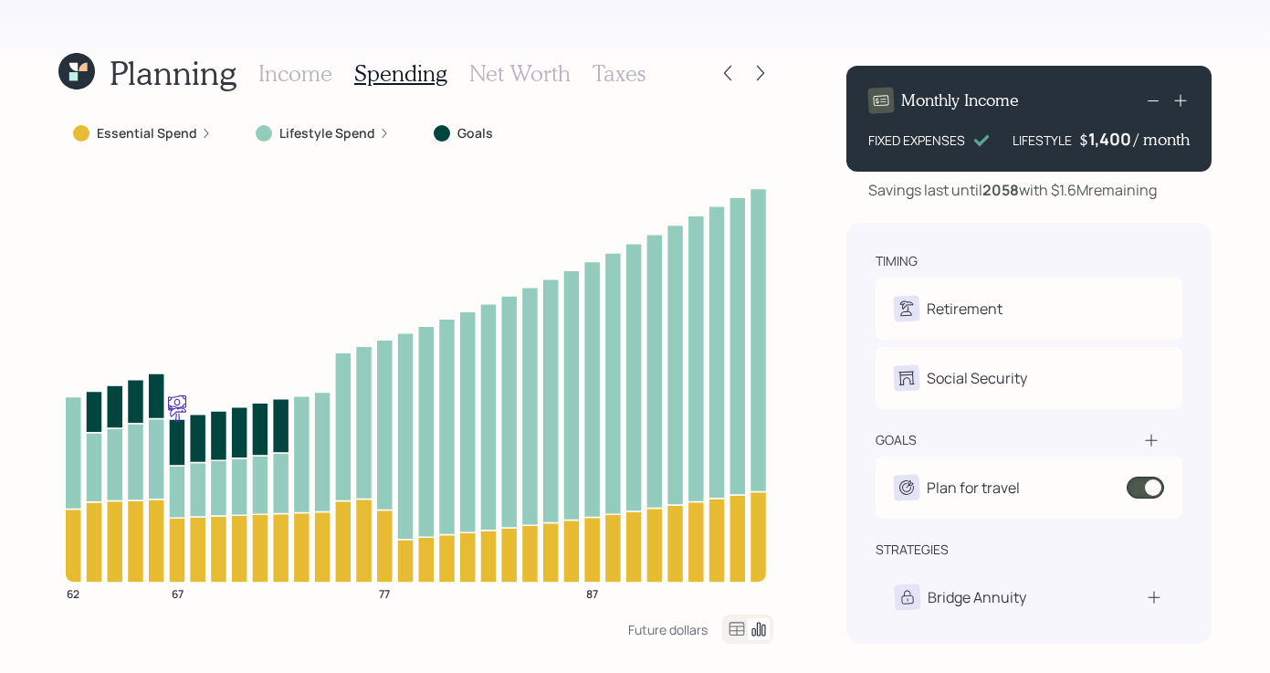
click at [260, 75] on h3 "Income" at bounding box center [295, 73] width 74 height 26
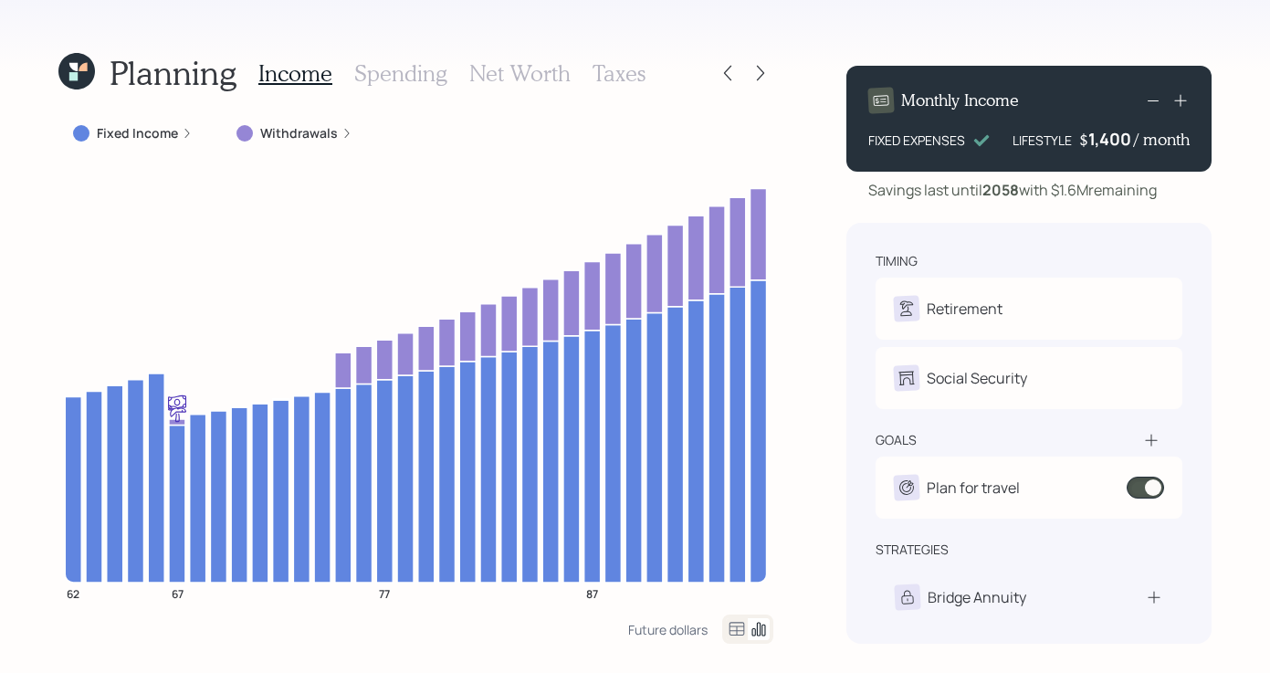
click at [403, 77] on h3 "Spending" at bounding box center [400, 73] width 93 height 26
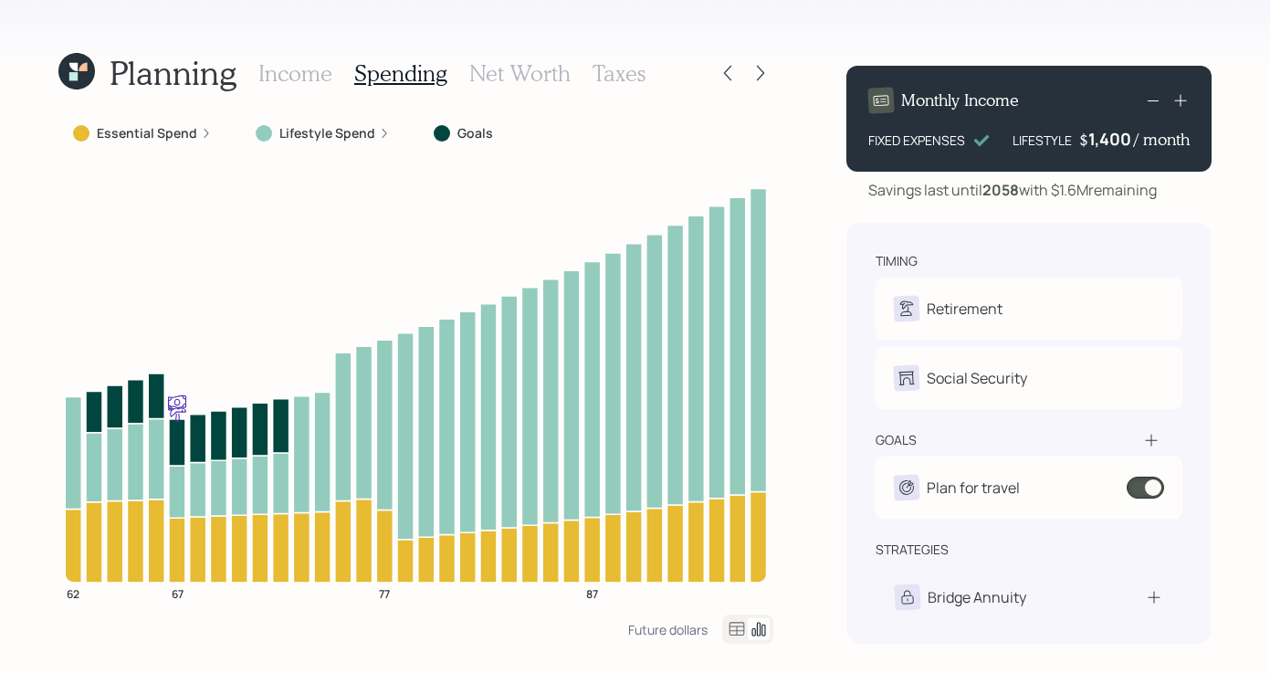
click at [532, 73] on h3 "Net Worth" at bounding box center [519, 73] width 101 height 26
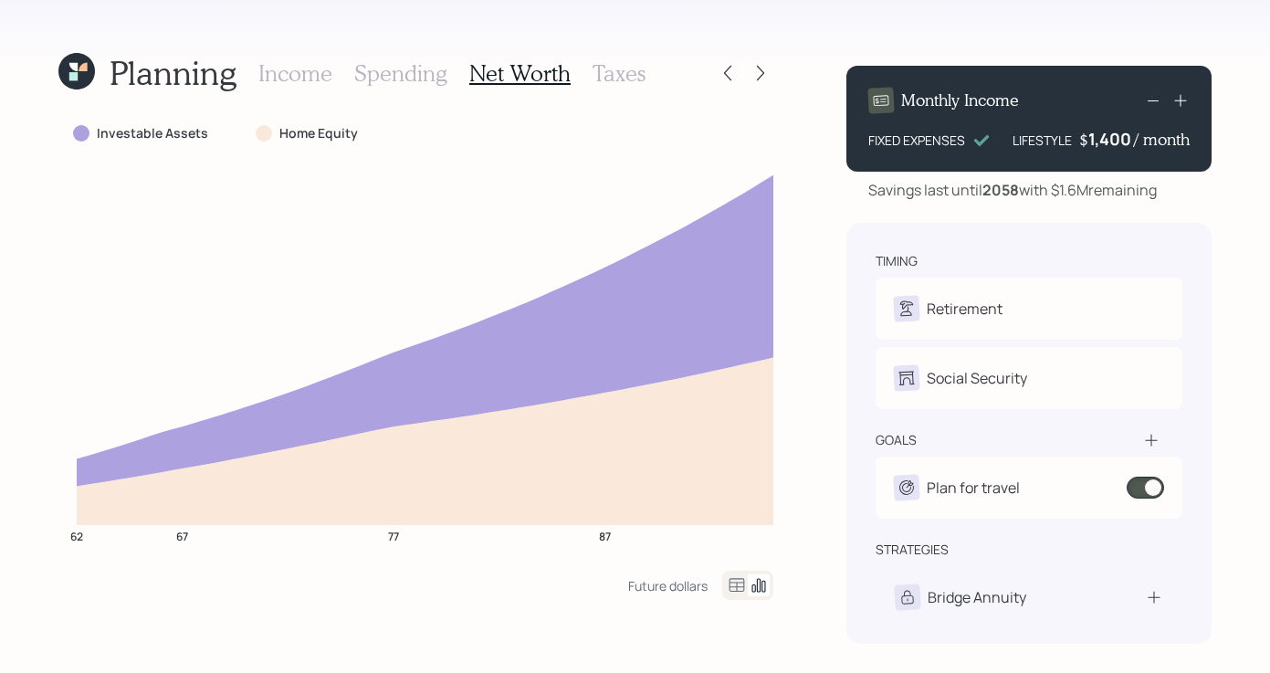
click at [623, 64] on h3 "Taxes" at bounding box center [619, 73] width 53 height 26
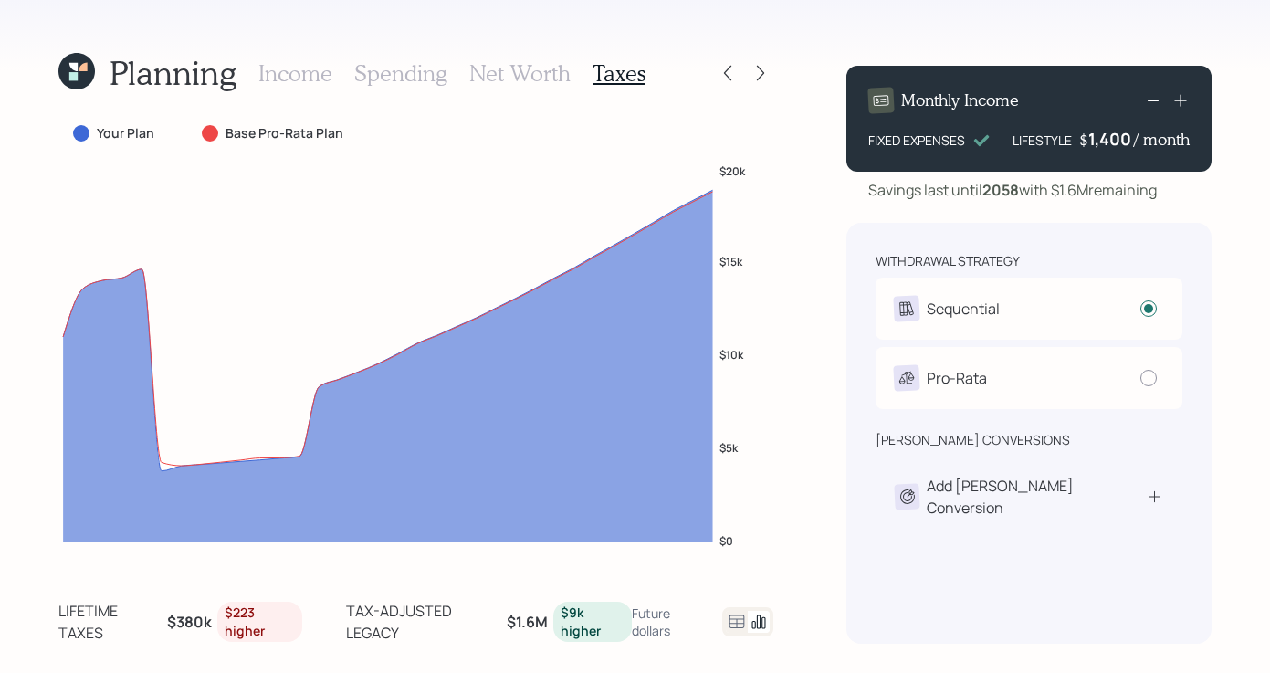
click at [737, 92] on div "Planning Income Spending Net Worth Taxes" at bounding box center [415, 73] width 715 height 44
click at [760, 75] on icon at bounding box center [761, 73] width 18 height 18
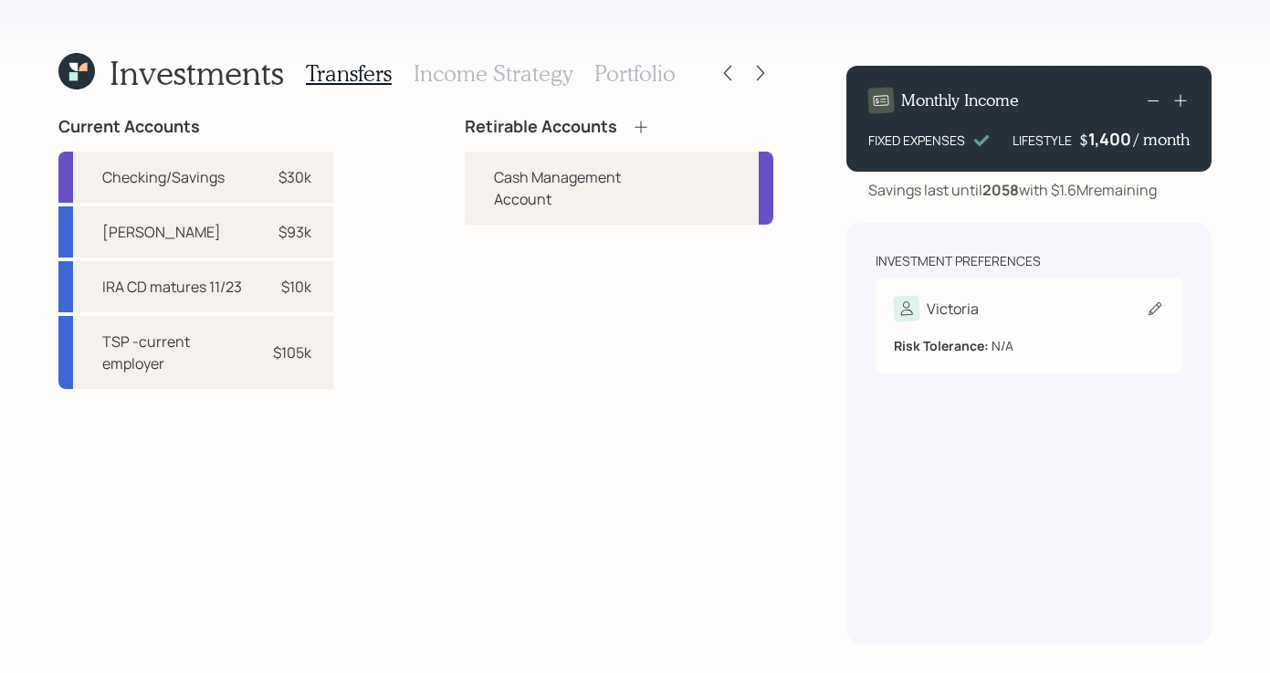
click at [1092, 301] on div "Victoria" at bounding box center [1029, 309] width 270 height 26
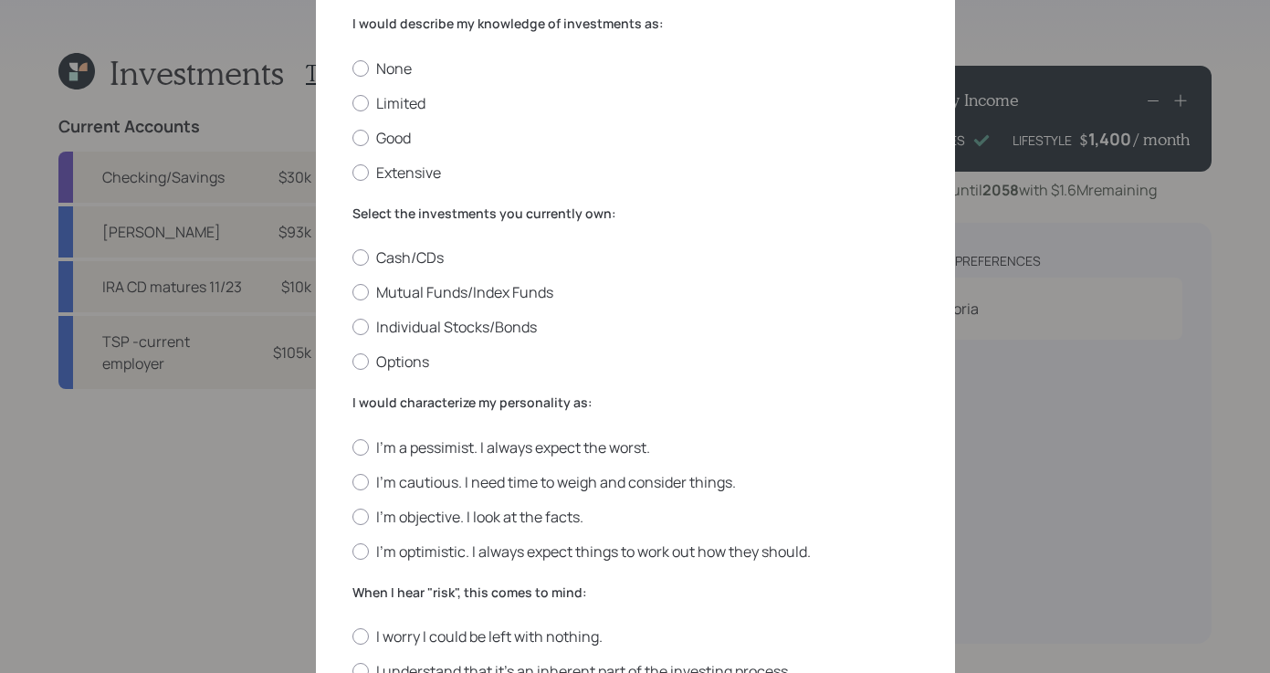
scroll to position [28, 0]
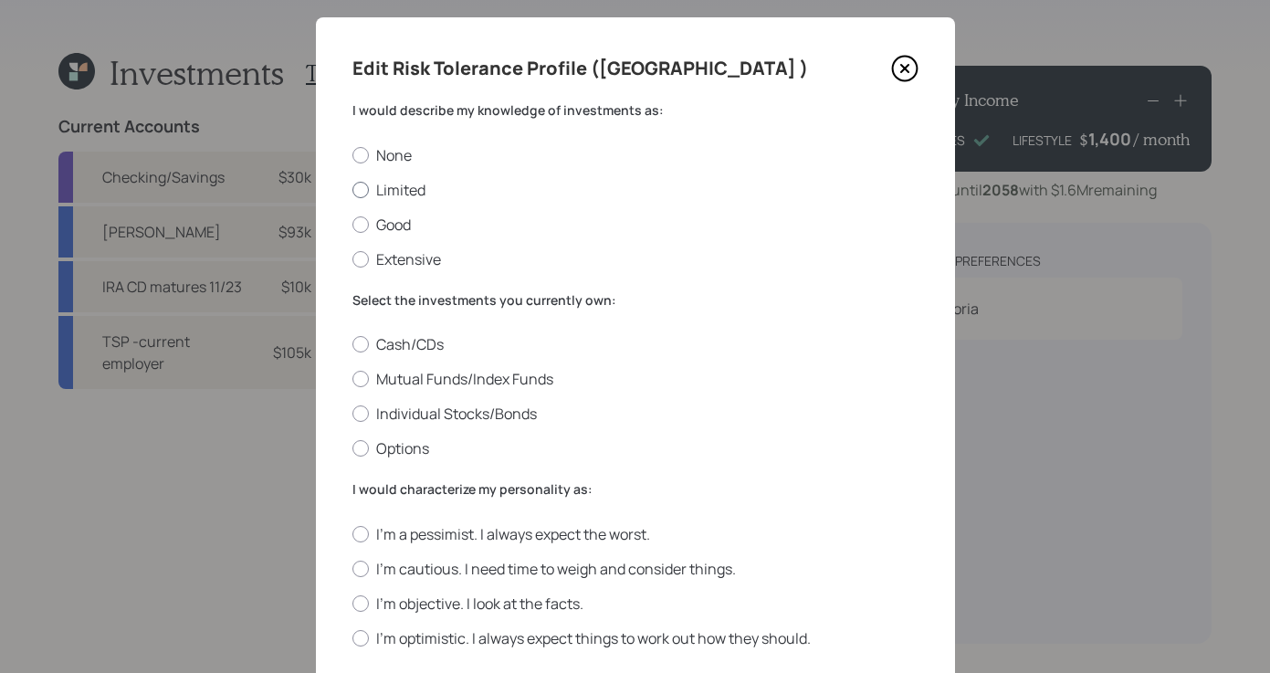
click at [367, 193] on label "Limited" at bounding box center [636, 190] width 566 height 20
click at [353, 190] on input "Limited" at bounding box center [352, 189] width 1 height 1
radio input "true"
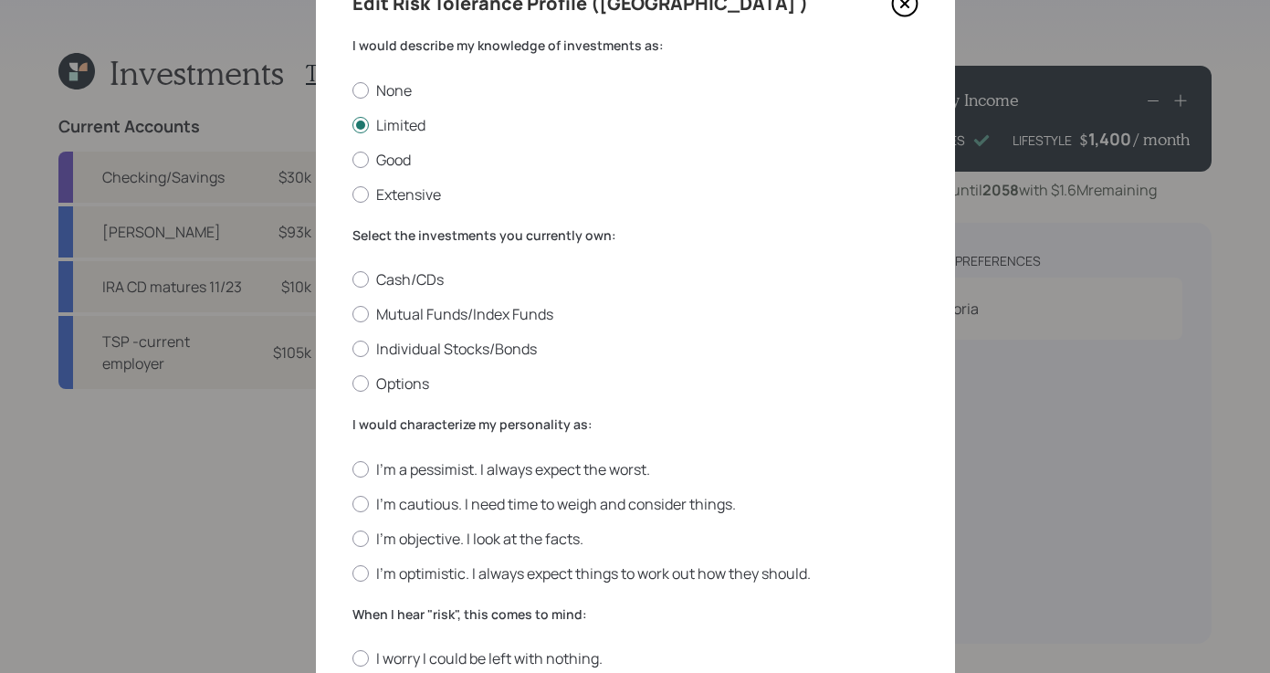
scroll to position [164, 0]
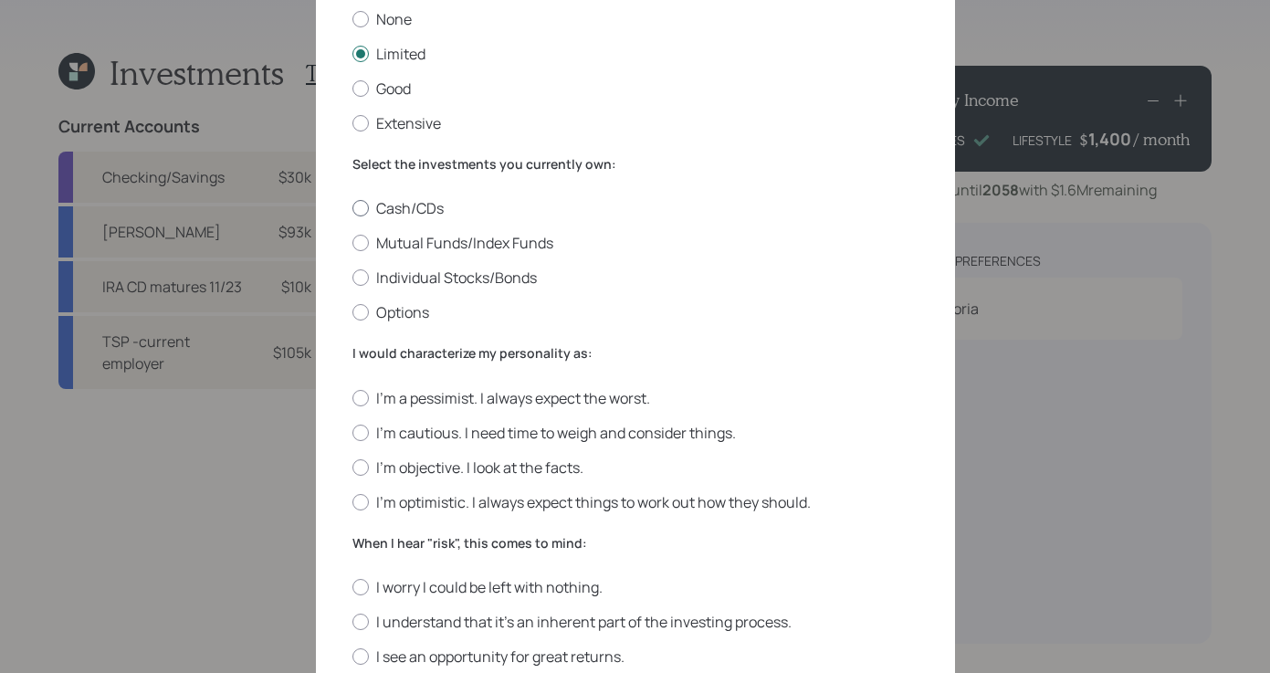
click at [353, 210] on div at bounding box center [361, 208] width 16 height 16
click at [352, 209] on input "Cash/CDs" at bounding box center [352, 208] width 1 height 1
radio input "true"
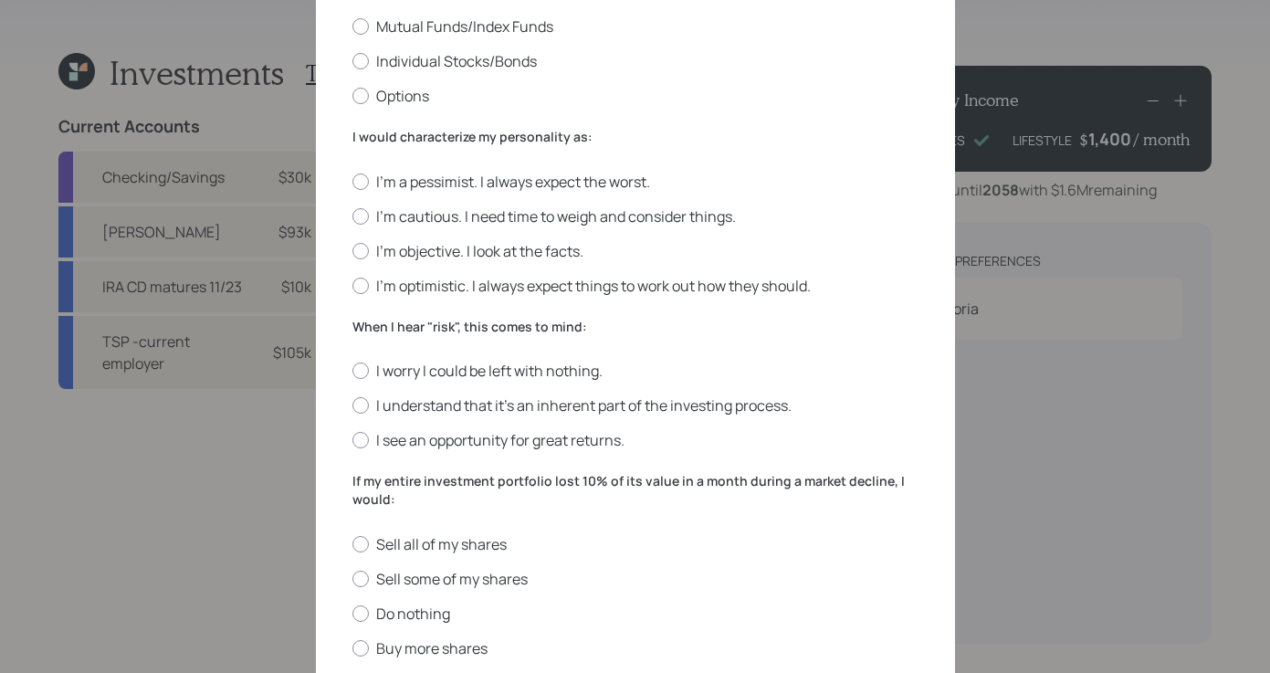
scroll to position [399, 0]
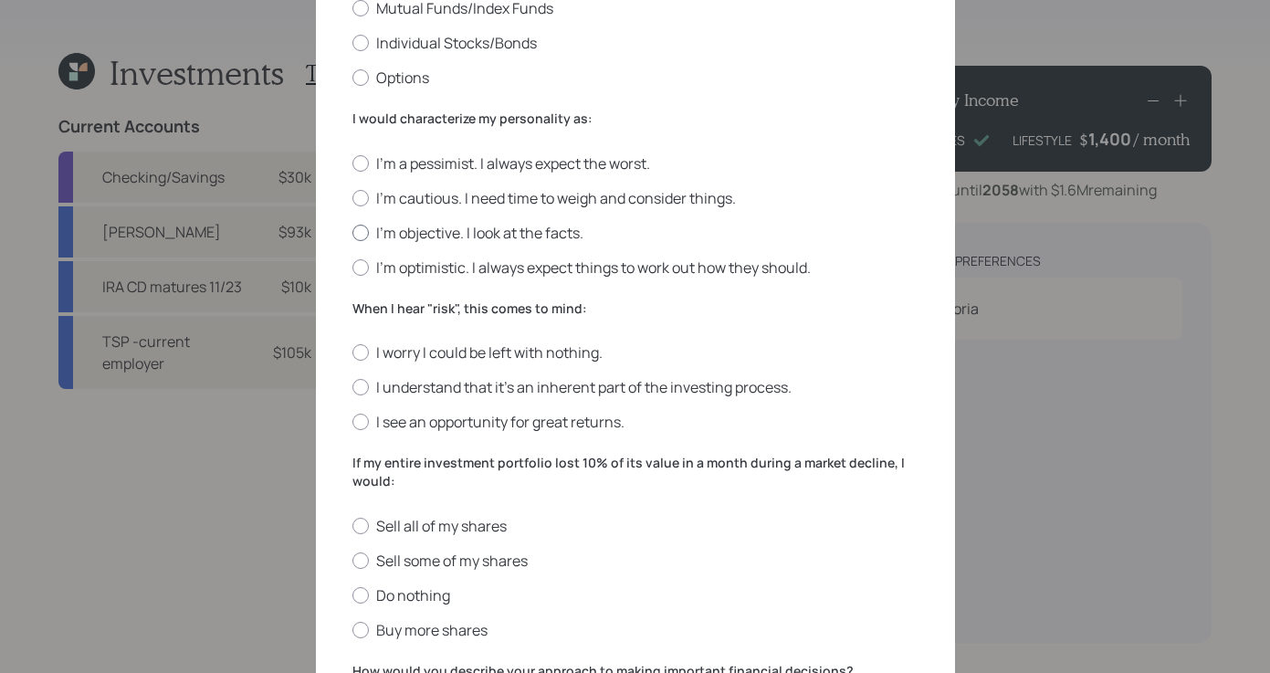
drag, startPoint x: 353, startPoint y: 241, endPoint x: 405, endPoint y: 233, distance: 52.7
click at [354, 241] on label "I'm objective. I look at the facts." at bounding box center [636, 233] width 566 height 20
click at [353, 233] on input "I'm objective. I look at the facts." at bounding box center [352, 232] width 1 height 1
radio input "true"
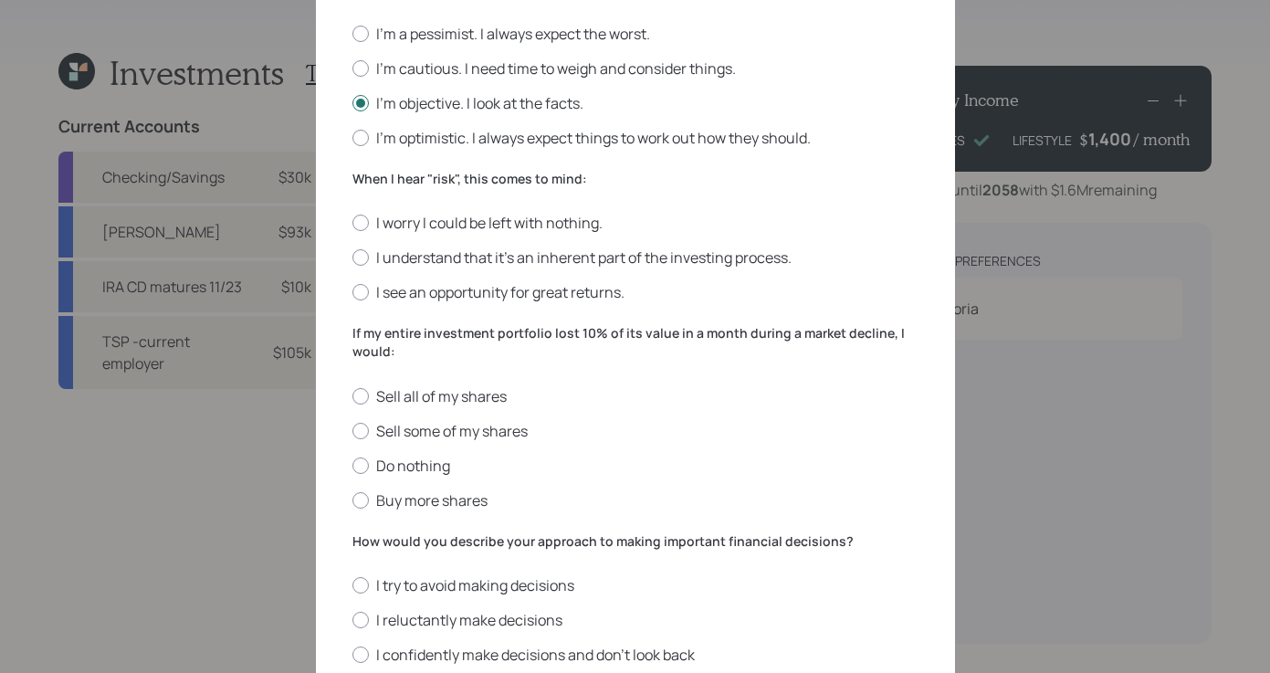
scroll to position [529, 0]
click at [361, 258] on div at bounding box center [361, 257] width 16 height 16
click at [353, 258] on input "I understand that it’s an inherent part of the investing process." at bounding box center [352, 258] width 1 height 1
radio input "true"
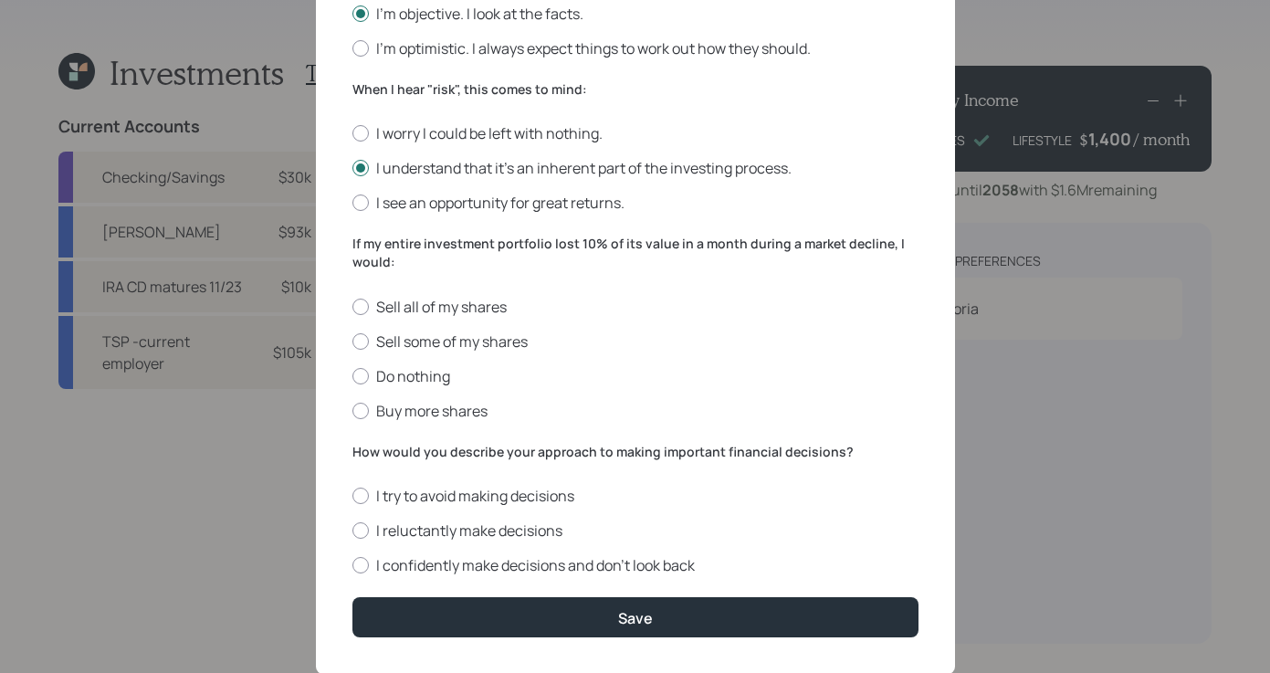
scroll to position [661, 0]
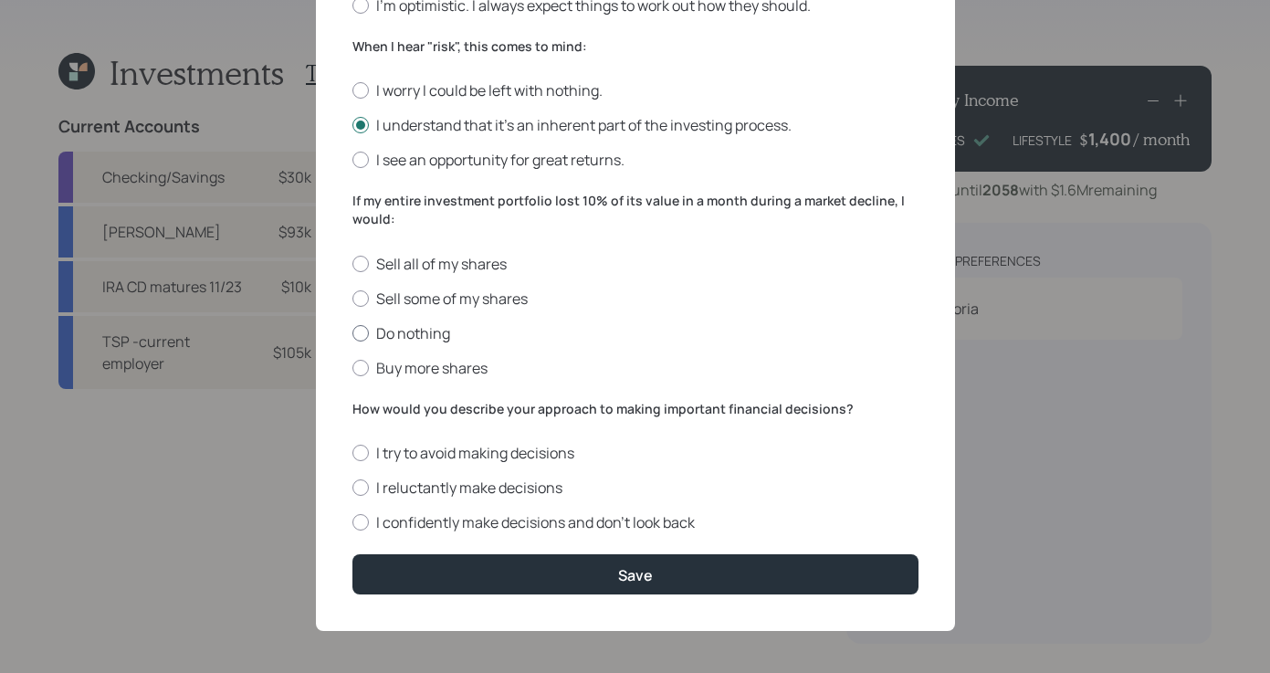
click at [353, 337] on div at bounding box center [361, 333] width 16 height 16
click at [352, 333] on input "Do nothing" at bounding box center [352, 332] width 1 height 1
radio input "true"
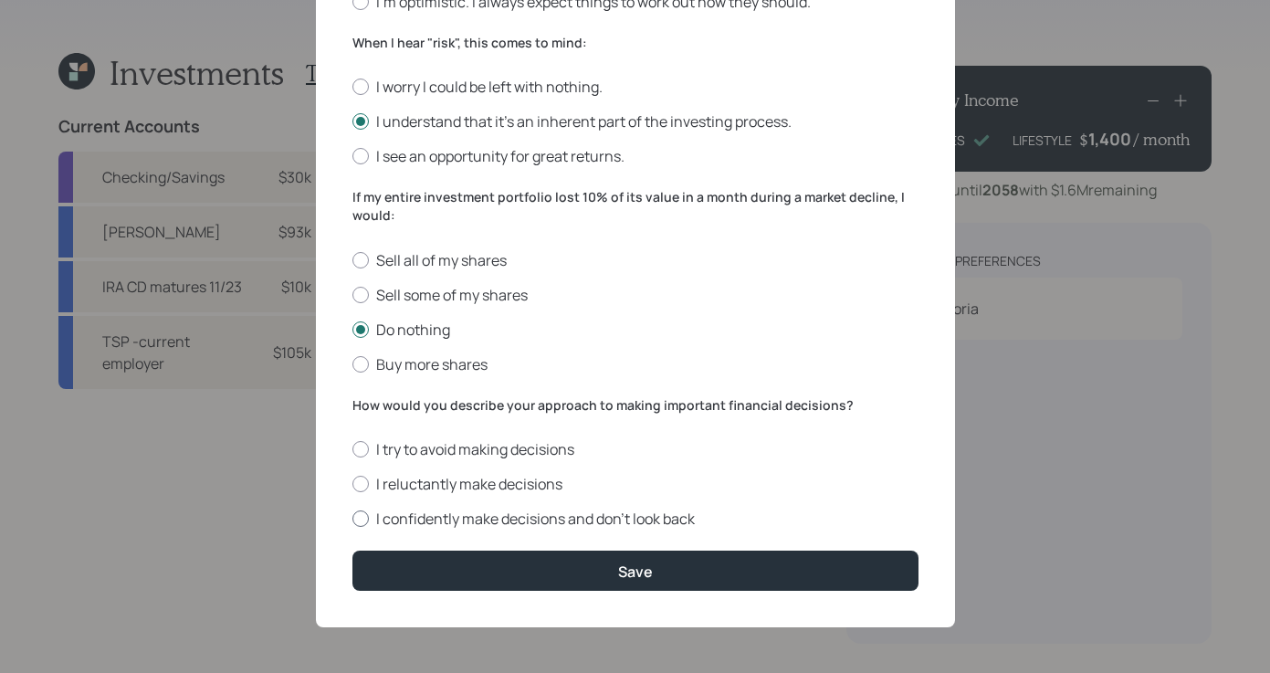
click at [363, 520] on label "I confidently make decisions and don’t look back" at bounding box center [636, 519] width 566 height 20
click at [353, 520] on input "I confidently make decisions and don’t look back" at bounding box center [352, 519] width 1 height 1
radio input "true"
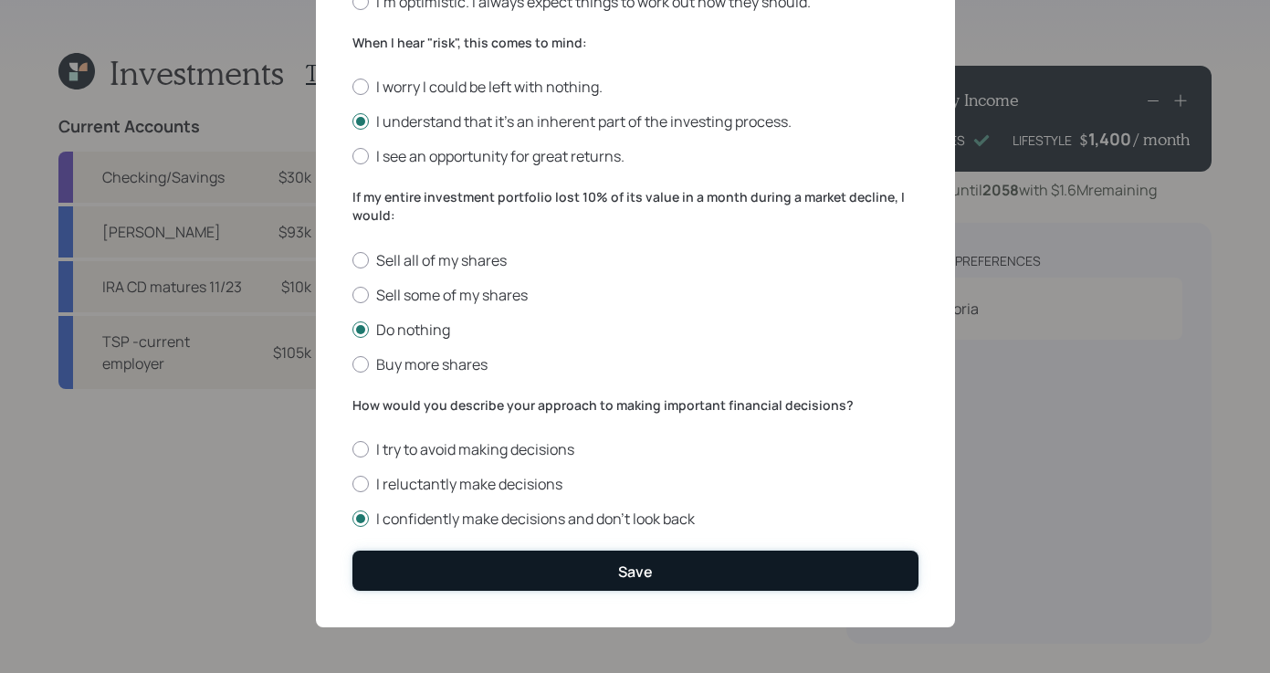
click at [674, 555] on button "Save" at bounding box center [636, 570] width 566 height 39
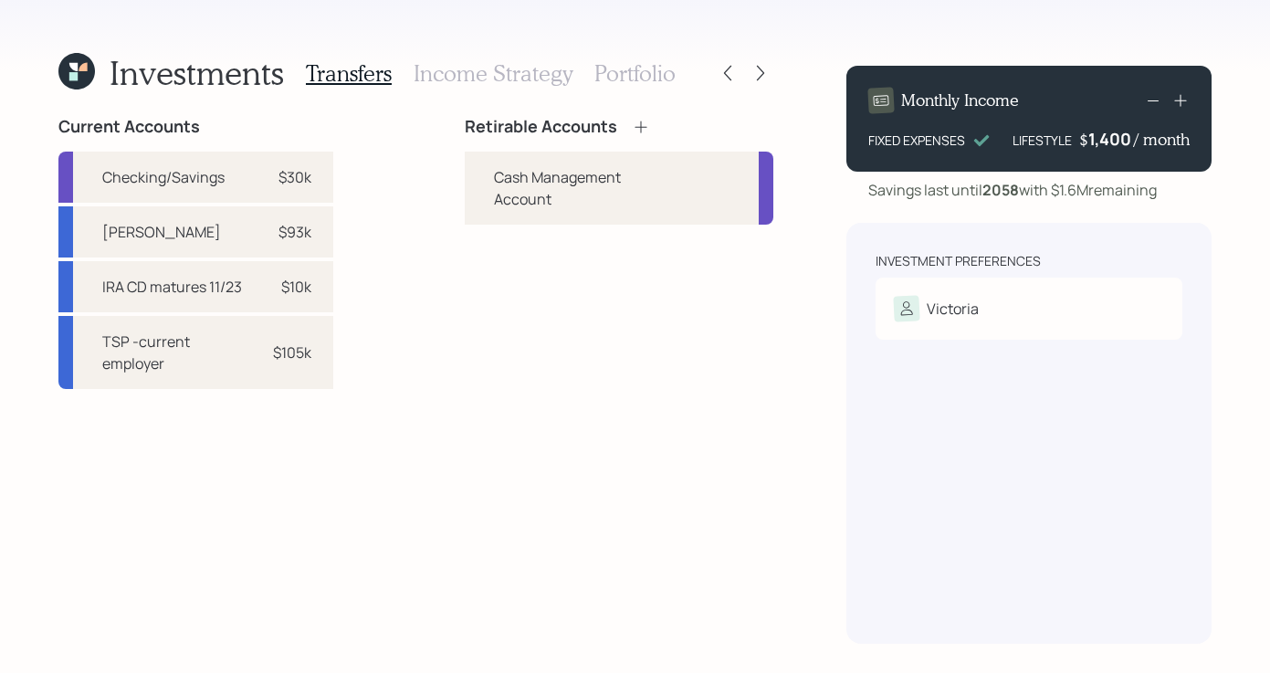
click at [644, 131] on icon at bounding box center [641, 127] width 18 height 18
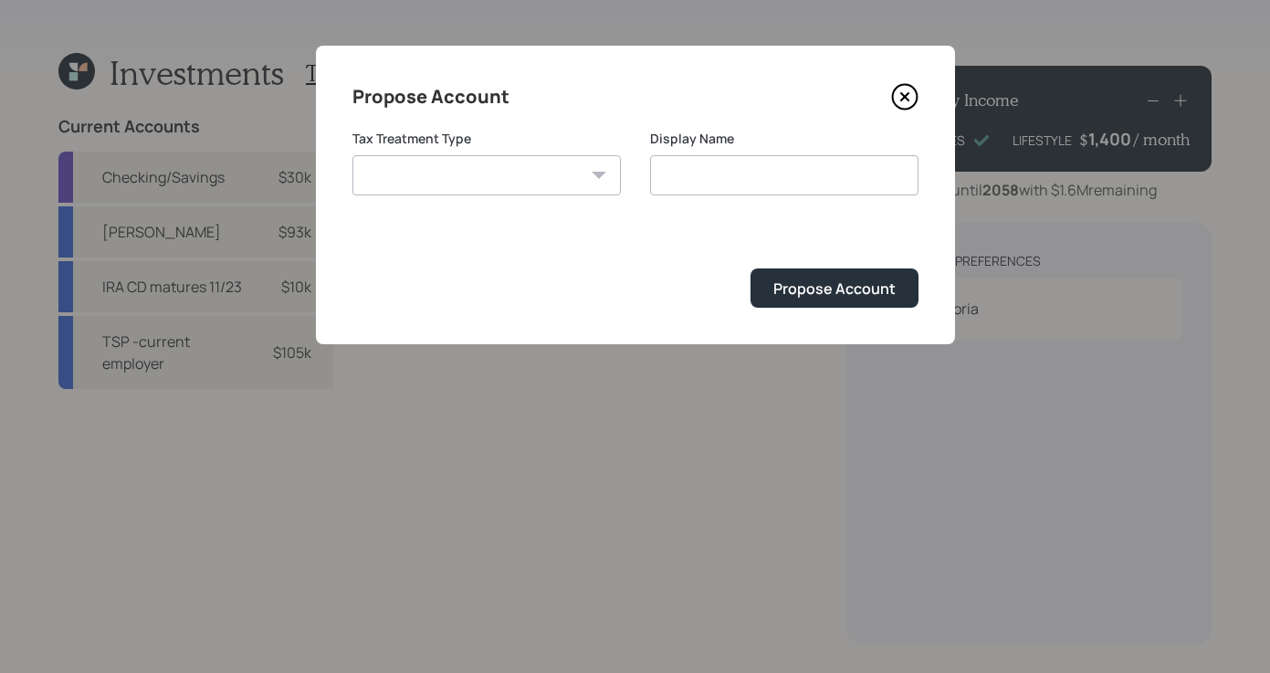
click at [546, 179] on select "[PERSON_NAME] Taxable Traditional" at bounding box center [487, 175] width 268 height 40
select select "[PERSON_NAME]"
click at [353, 155] on select "[PERSON_NAME] Taxable Traditional" at bounding box center [487, 175] width 268 height 40
type input "[PERSON_NAME]"
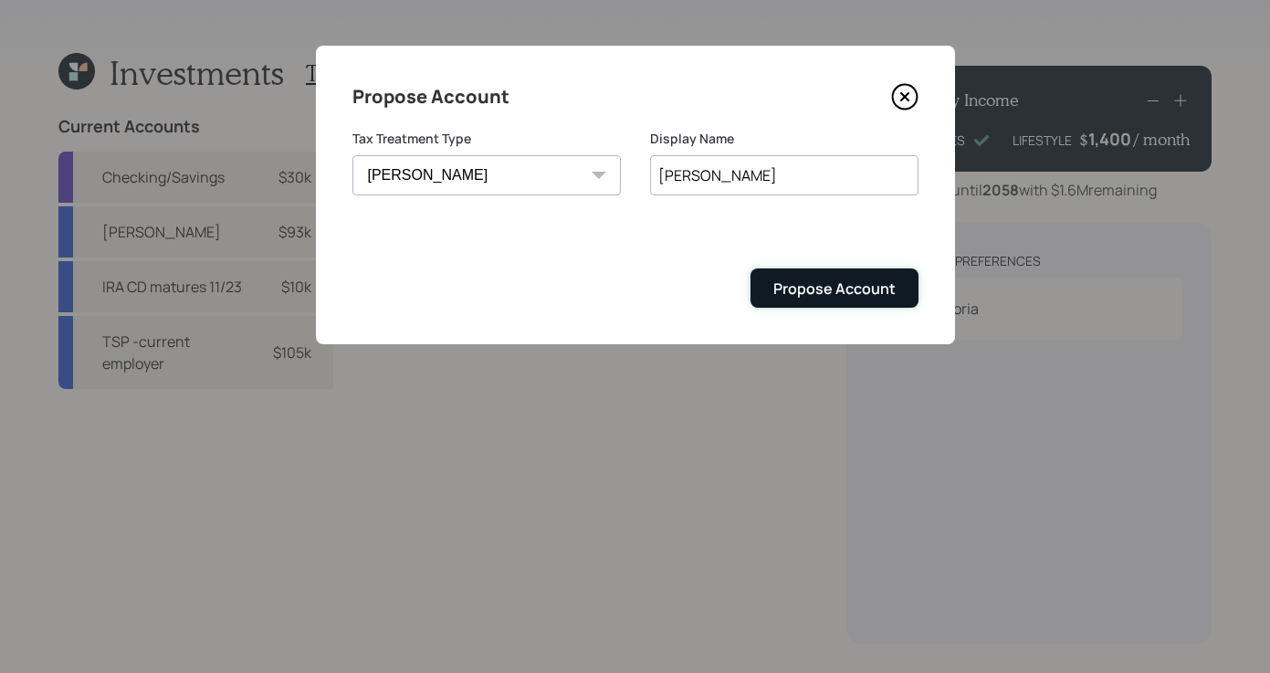
click at [828, 296] on div "Propose Account" at bounding box center [835, 289] width 122 height 20
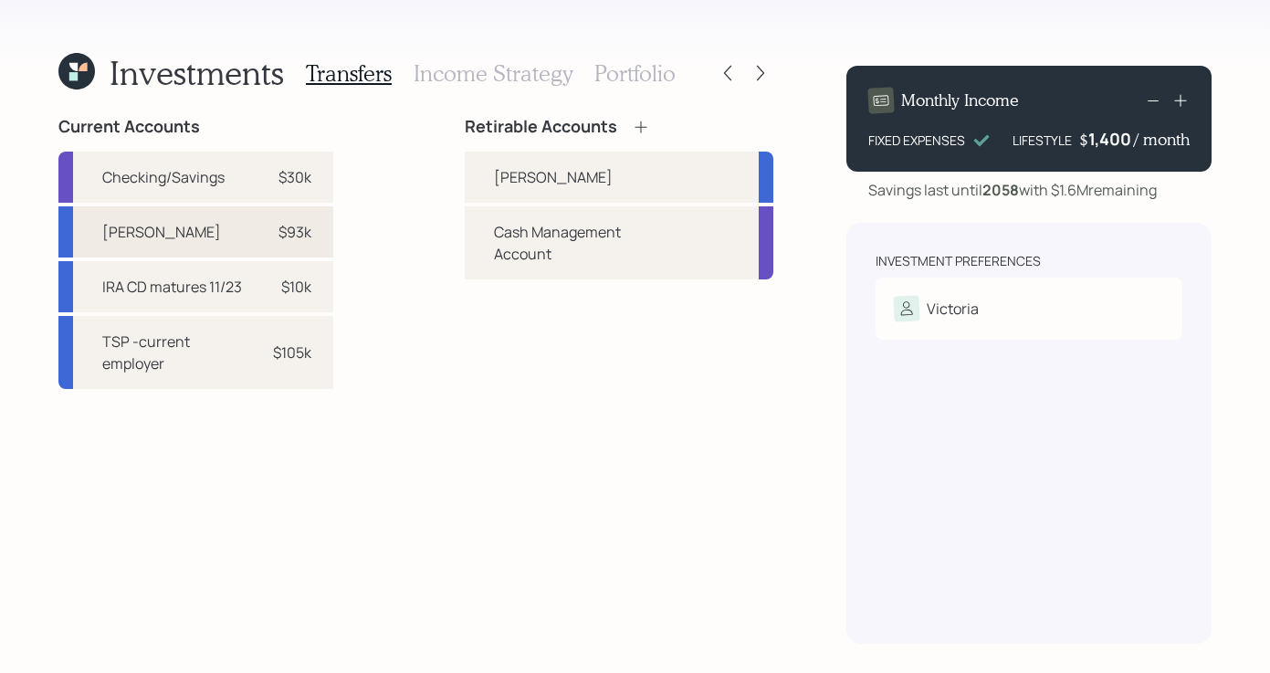
click at [193, 220] on div "[PERSON_NAME] $93k" at bounding box center [195, 231] width 275 height 51
click at [563, 175] on div "[PERSON_NAME]" at bounding box center [619, 177] width 309 height 51
select select "10340e42-197d-4aff-af66-475f8700479d"
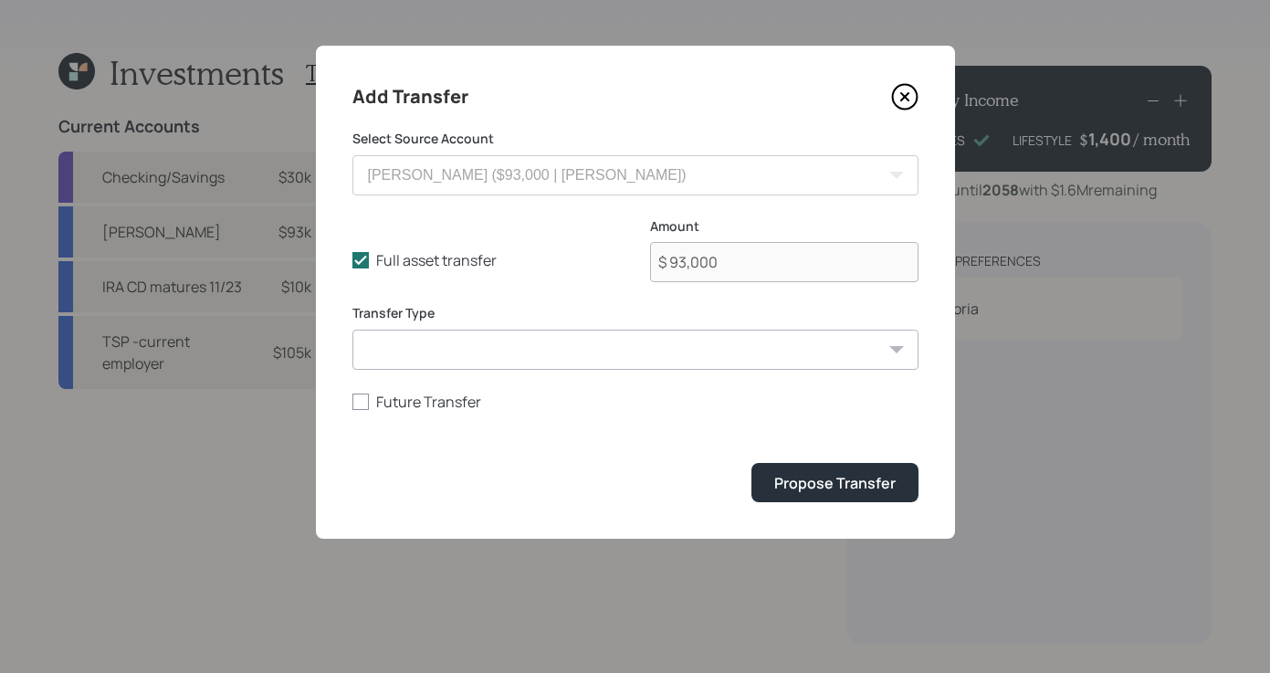
click at [815, 363] on select "ACAT Transfer Non ACAT Transfer Capitalize Rollover Rollover Deposit" at bounding box center [636, 350] width 566 height 40
select select "acat_transfer"
click at [353, 330] on select "ACAT Transfer Non ACAT Transfer Capitalize Rollover Rollover Deposit" at bounding box center [636, 350] width 566 height 40
click at [823, 492] on div "Propose Transfer" at bounding box center [834, 483] width 121 height 20
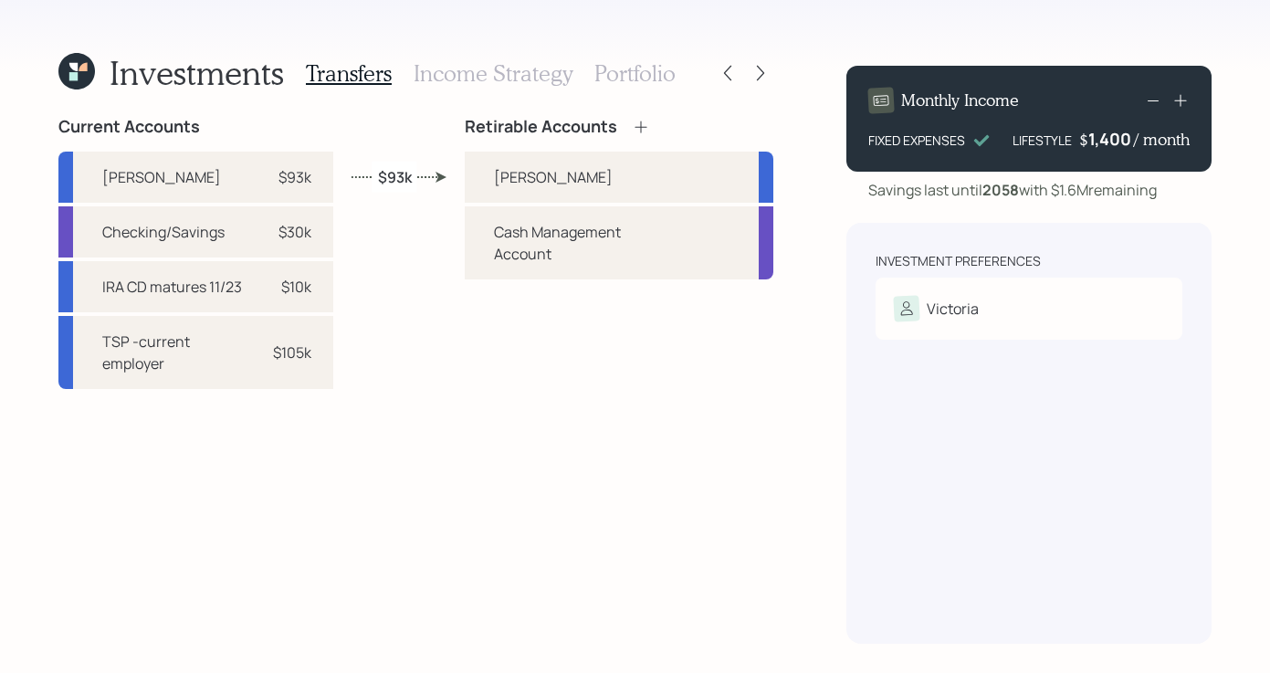
click at [516, 76] on h3 "Income Strategy" at bounding box center [493, 73] width 159 height 26
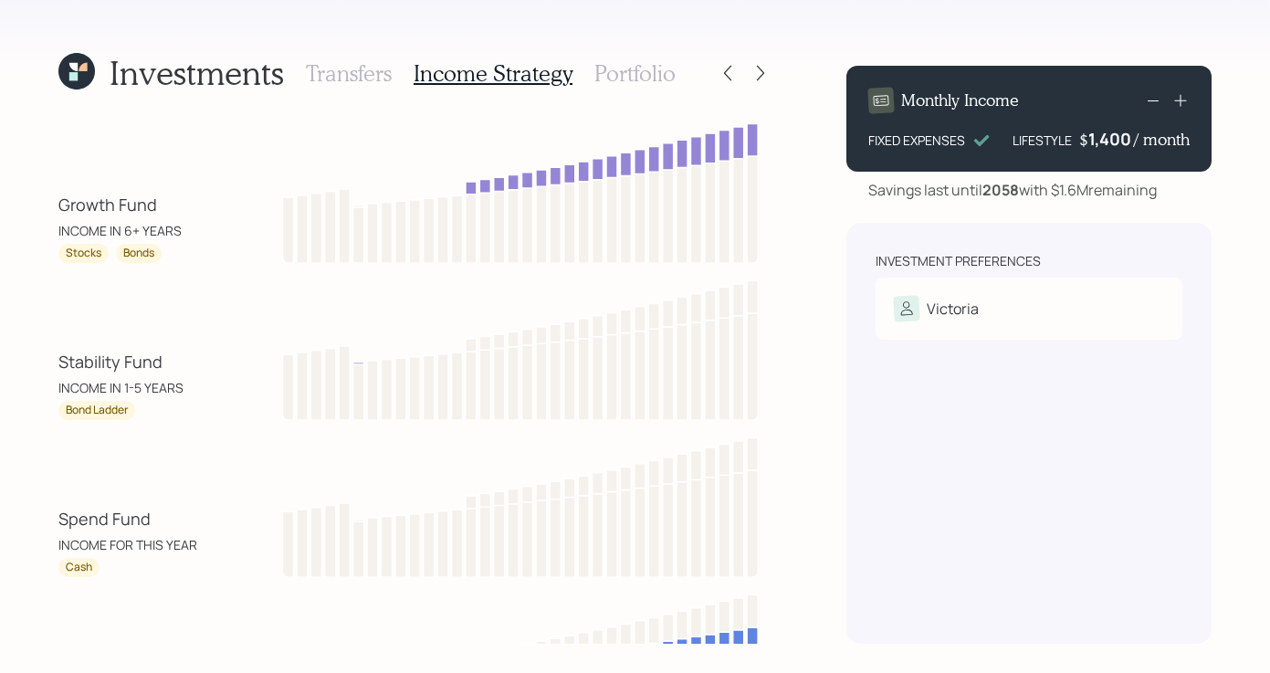
click at [651, 68] on h3 "Portfolio" at bounding box center [635, 73] width 81 height 26
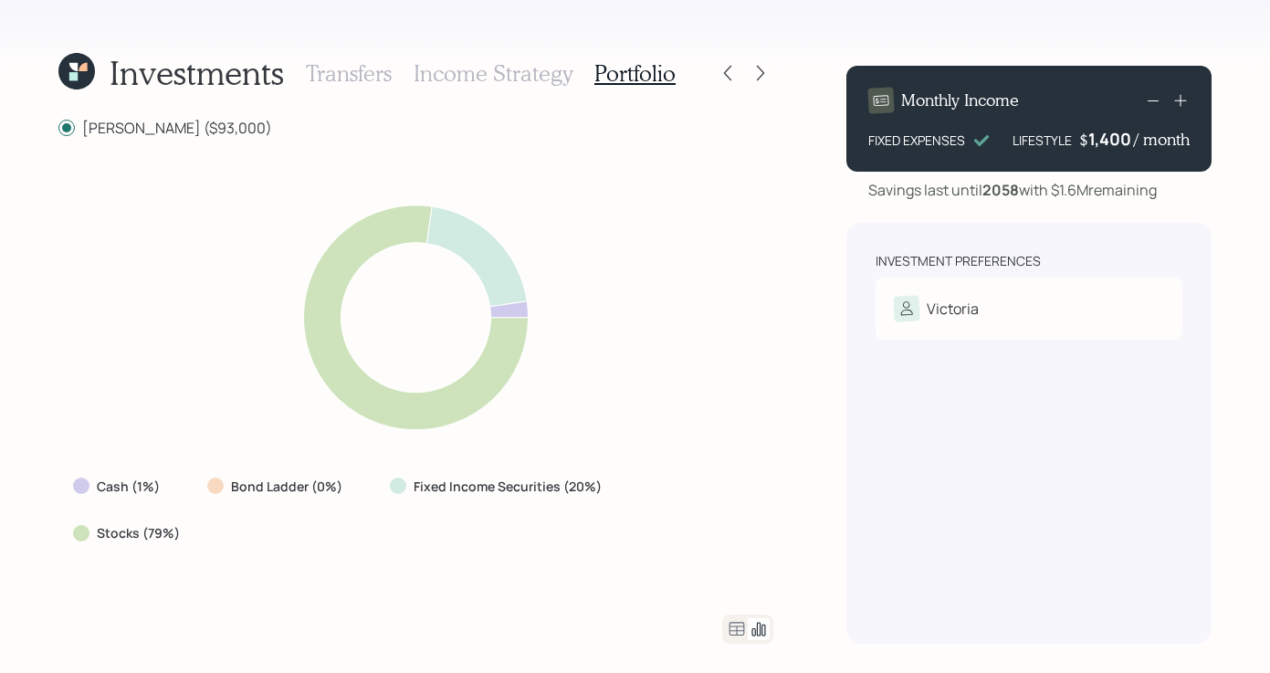
click at [478, 67] on h3 "Income Strategy" at bounding box center [493, 73] width 159 height 26
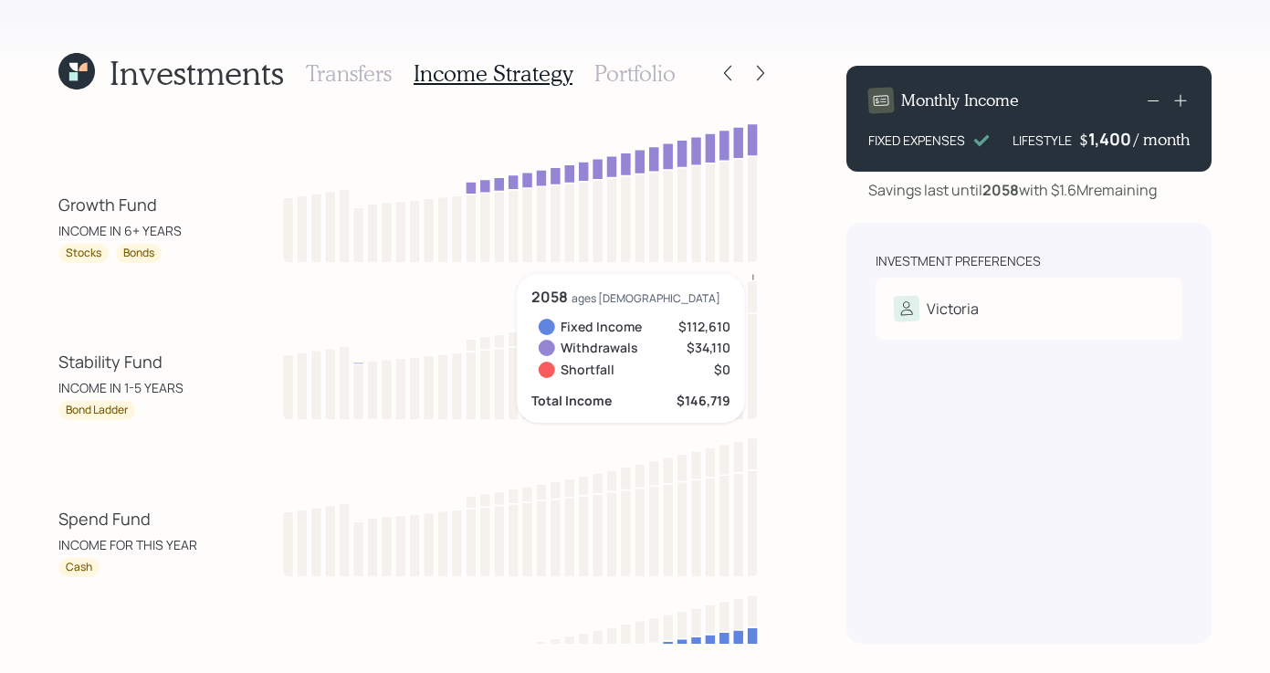
click at [797, 247] on div "Investments Transfers Income Strategy Portfolio Growth Fund INCOME IN 6+ YEARS …" at bounding box center [635, 336] width 1270 height 673
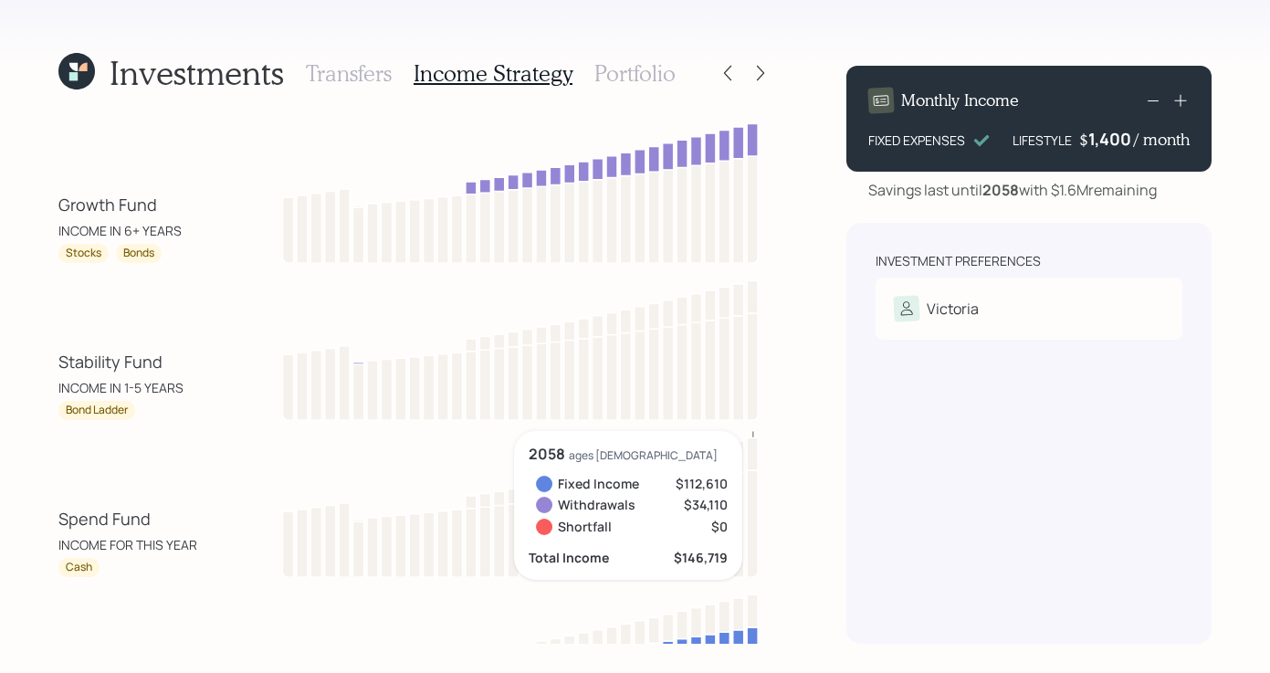
click at [650, 71] on h3 "Portfolio" at bounding box center [635, 73] width 81 height 26
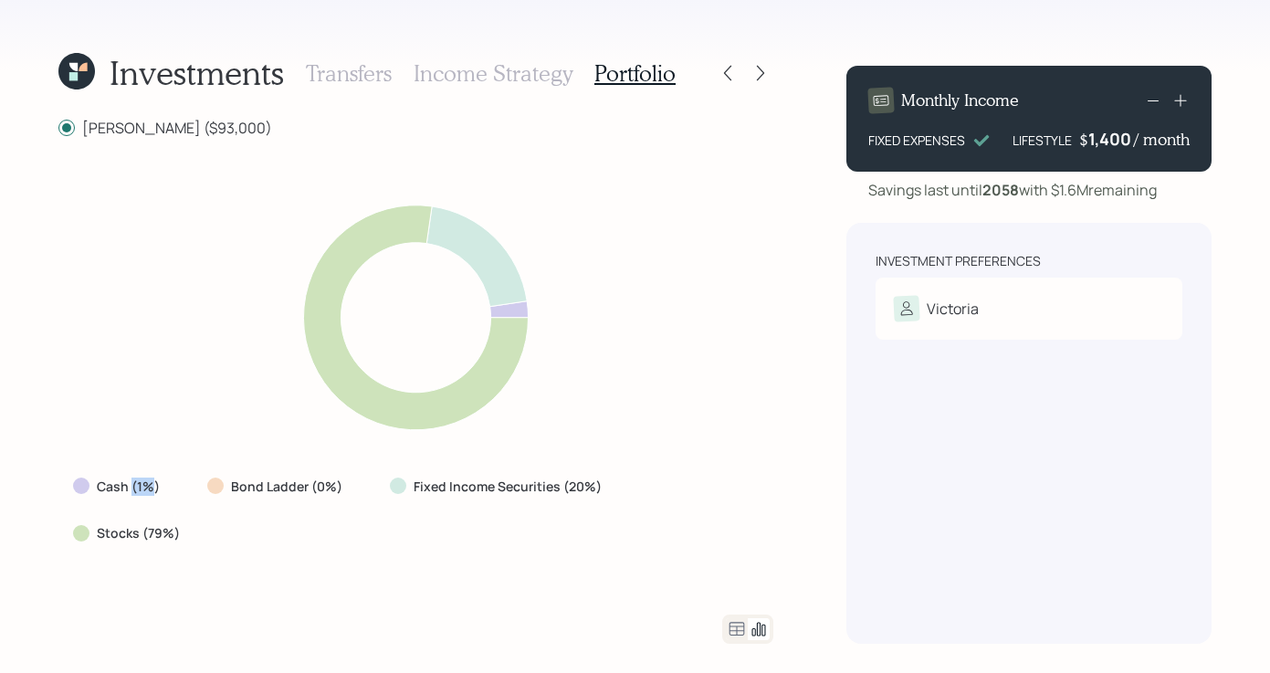
drag, startPoint x: 135, startPoint y: 515, endPoint x: 112, endPoint y: 610, distance: 97.7
click at [158, 496] on label "Cash (1%)" at bounding box center [128, 487] width 63 height 18
click at [126, 602] on div "[PERSON_NAME] ($93,000) Cash (1%) Bond Ladder (0%) Fixed Income Securities (20%…" at bounding box center [415, 380] width 715 height 527
drag, startPoint x: 560, startPoint y: 515, endPoint x: 608, endPoint y: 515, distance: 48.4
click at [608, 503] on div "Fixed Income Securities (20%)" at bounding box center [497, 486] width 245 height 33
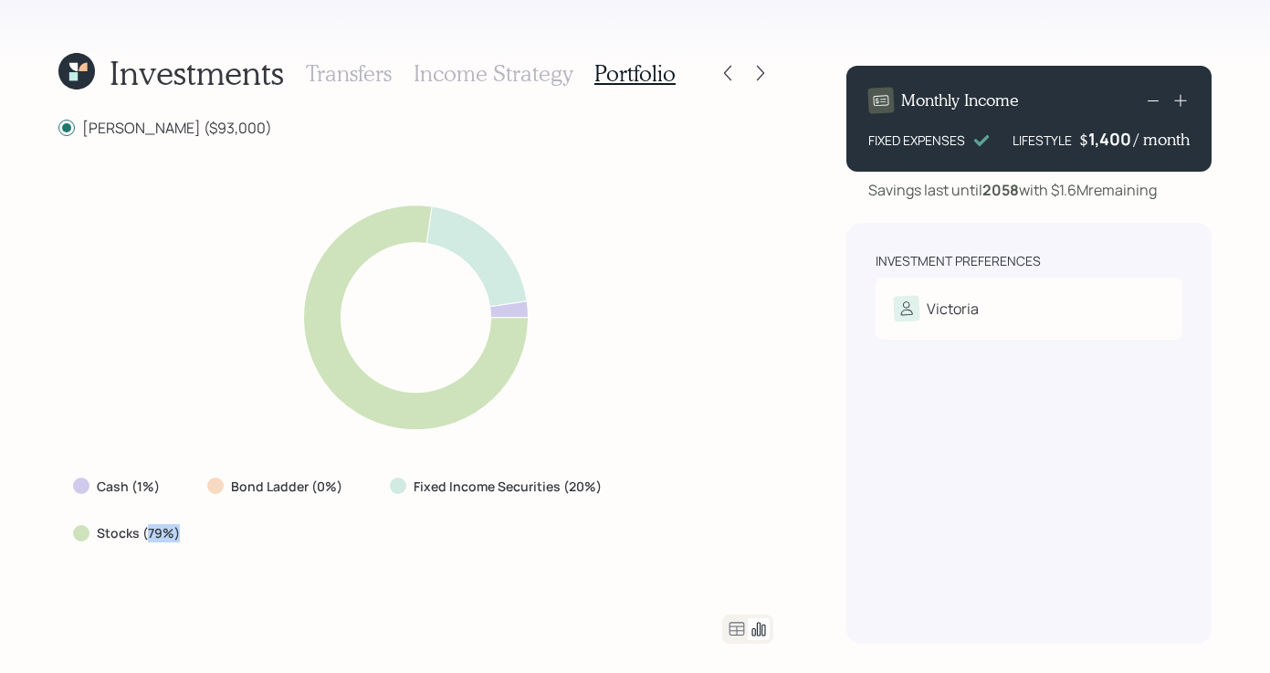
drag, startPoint x: 721, startPoint y: 514, endPoint x: 799, endPoint y: 511, distance: 78.6
click at [799, 511] on div "Investments Transfers Income Strategy Portfolio [PERSON_NAME] ($93,000) Cash (1…" at bounding box center [635, 336] width 1270 height 673
click at [608, 584] on div "Cash (1%) Bond Ladder (0%) Fixed Income Securities (20%) Stocks (79%)" at bounding box center [415, 376] width 715 height 433
drag, startPoint x: 407, startPoint y: 511, endPoint x: 651, endPoint y: 521, distance: 244.0
click at [651, 521] on div "Cash (1%) Bond Ladder (0%) Fixed Income Securities (20%) Stocks (79%)" at bounding box center [415, 509] width 715 height 79
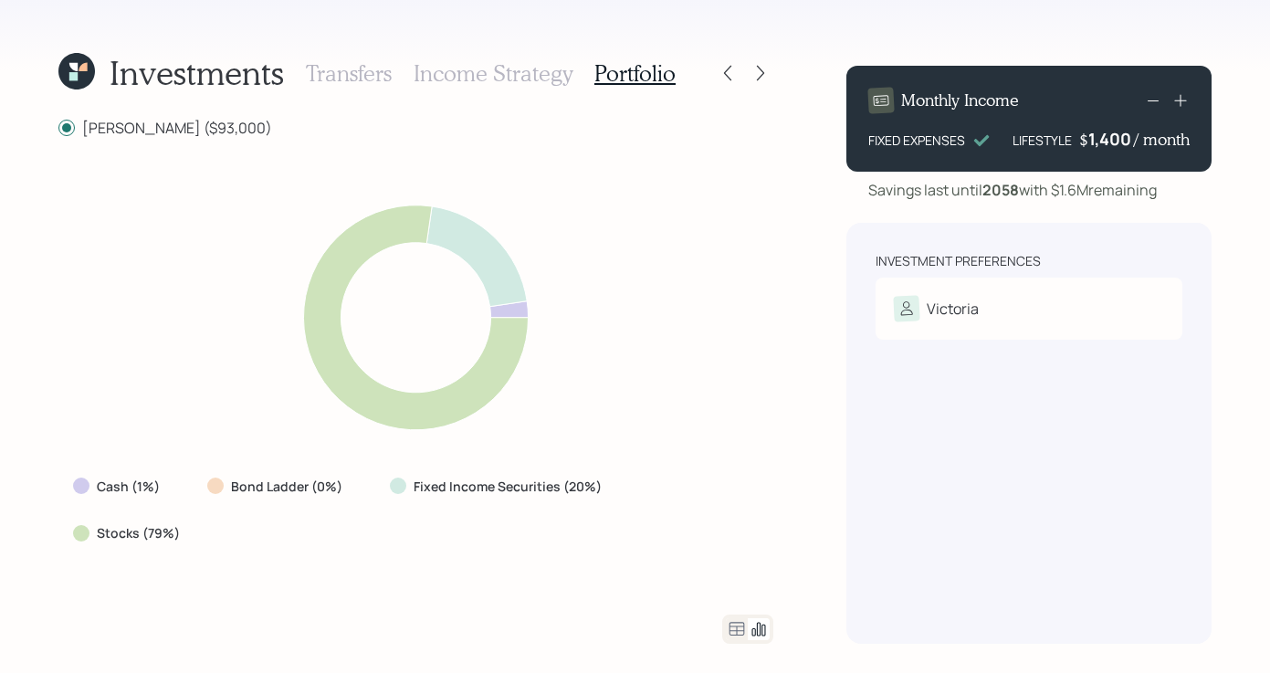
click at [593, 563] on div "Cash (1%) Bond Ladder (0%) Fixed Income Securities (20%) Stocks (79%)" at bounding box center [415, 376] width 715 height 433
drag, startPoint x: 669, startPoint y: 511, endPoint x: 777, endPoint y: 503, distance: 108.0
click at [777, 503] on div "Investments Transfers Income Strategy Portfolio [PERSON_NAME] ($93,000) Cash (1…" at bounding box center [635, 336] width 1270 height 673
click at [798, 479] on div "Investments Transfers Income Strategy Portfolio [PERSON_NAME] ($93,000) Cash (1…" at bounding box center [635, 336] width 1270 height 673
click at [765, 74] on icon at bounding box center [761, 73] width 18 height 18
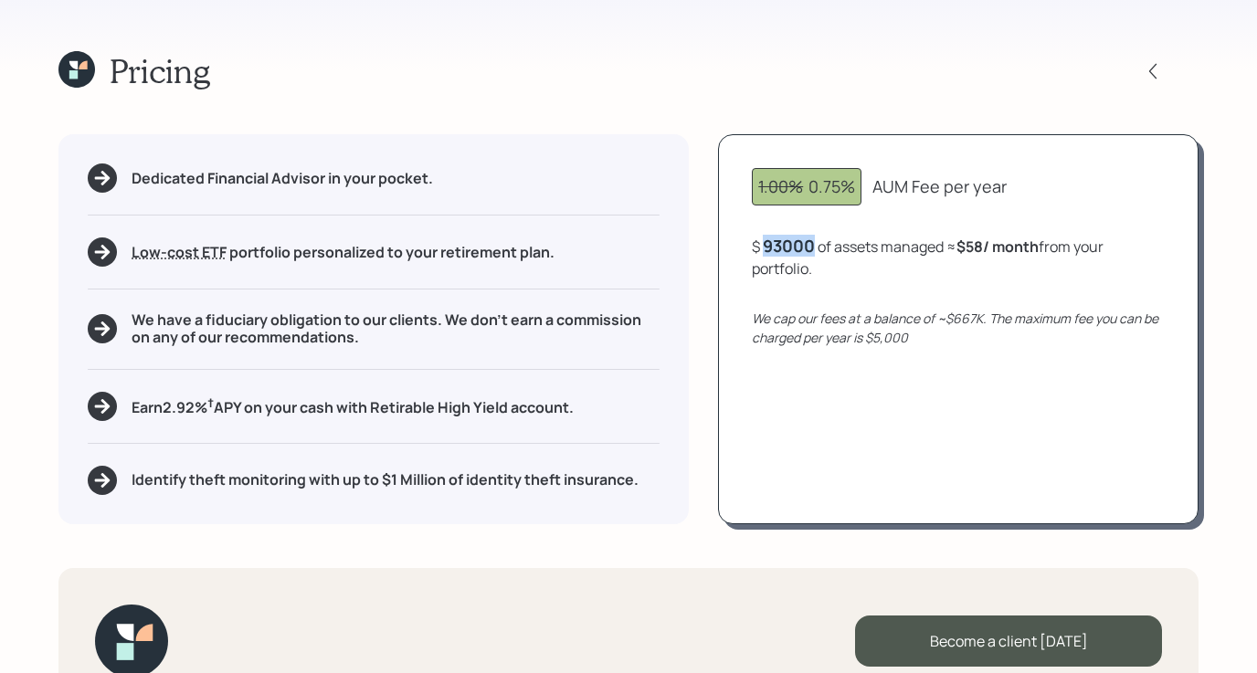
drag, startPoint x: 767, startPoint y: 246, endPoint x: 814, endPoint y: 243, distance: 46.7
click at [814, 243] on div "93000" at bounding box center [789, 246] width 52 height 22
click at [1075, 68] on div "Pricing" at bounding box center [628, 70] width 1140 height 39
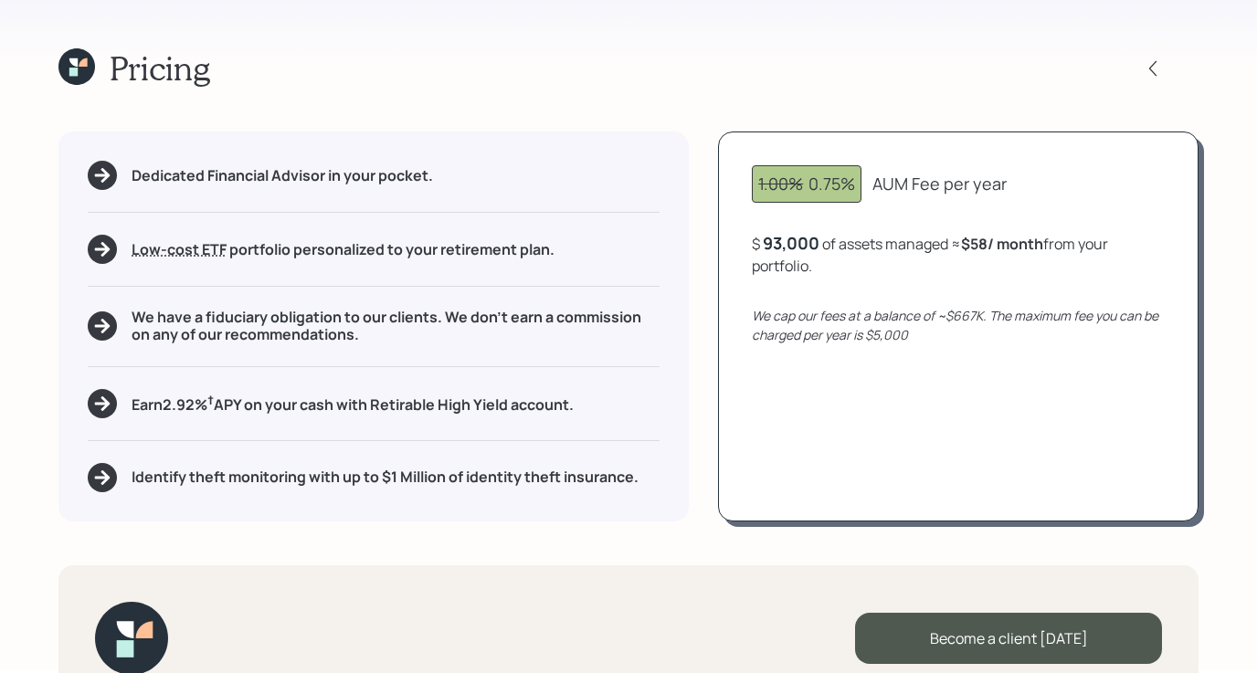
scroll to position [4, 0]
drag, startPoint x: 200, startPoint y: 247, endPoint x: 431, endPoint y: 104, distance: 271.9
click at [368, 248] on h5 "Low-cost ETF Retirable uses diversified Exchange Traded Funds from trusted mana…" at bounding box center [343, 248] width 423 height 17
click at [449, 76] on div "Pricing" at bounding box center [628, 66] width 1140 height 39
click at [71, 67] on icon at bounding box center [73, 71] width 8 height 8
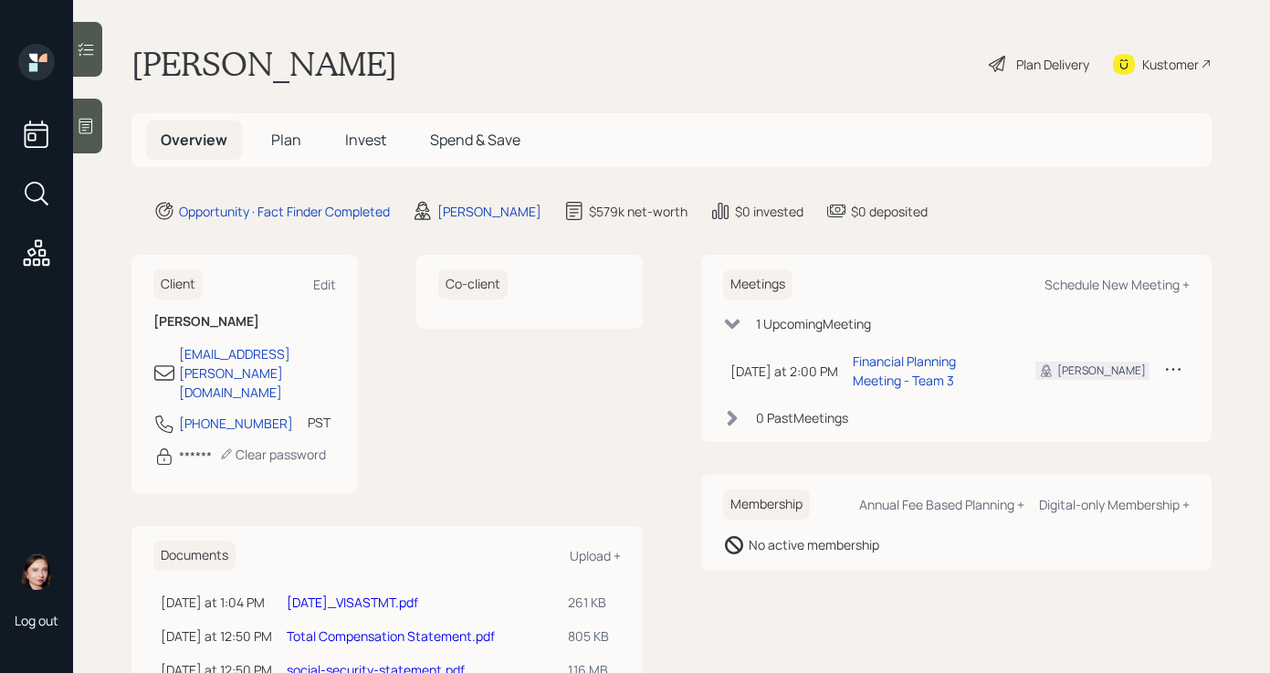
click at [286, 146] on span "Plan" at bounding box center [286, 140] width 30 height 20
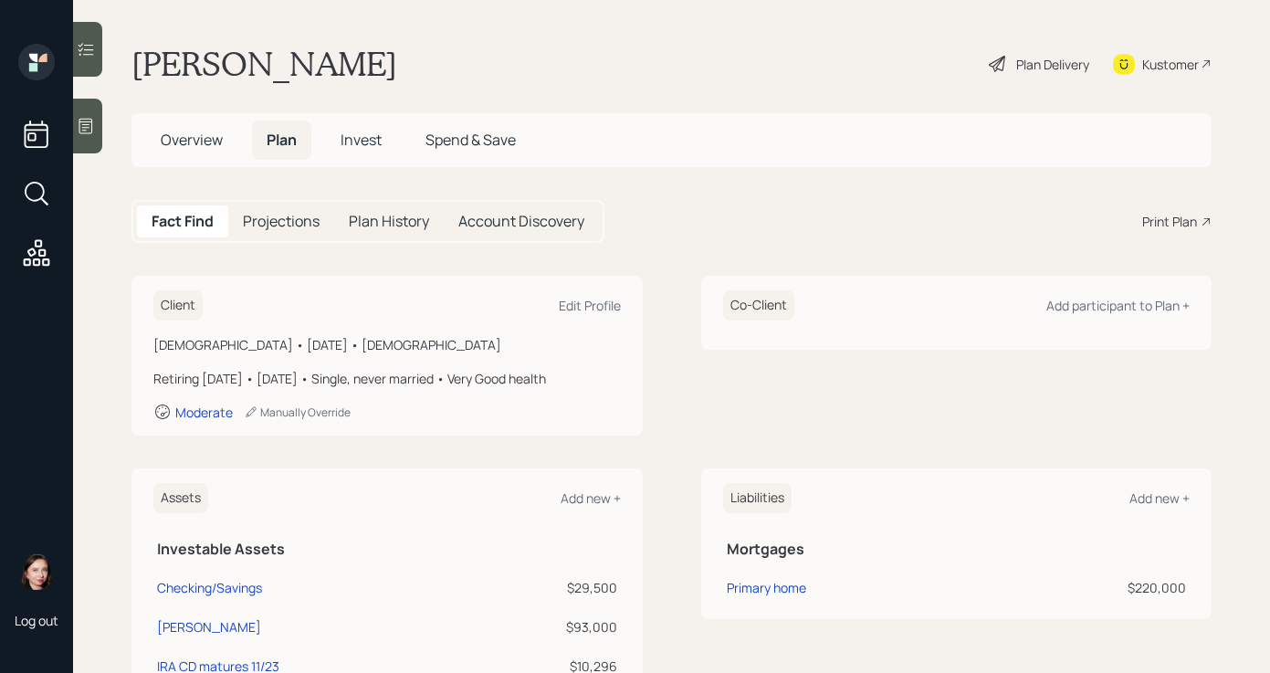
drag, startPoint x: 194, startPoint y: 134, endPoint x: 227, endPoint y: 128, distance: 34.4
click at [198, 134] on span "Overview" at bounding box center [192, 140] width 62 height 20
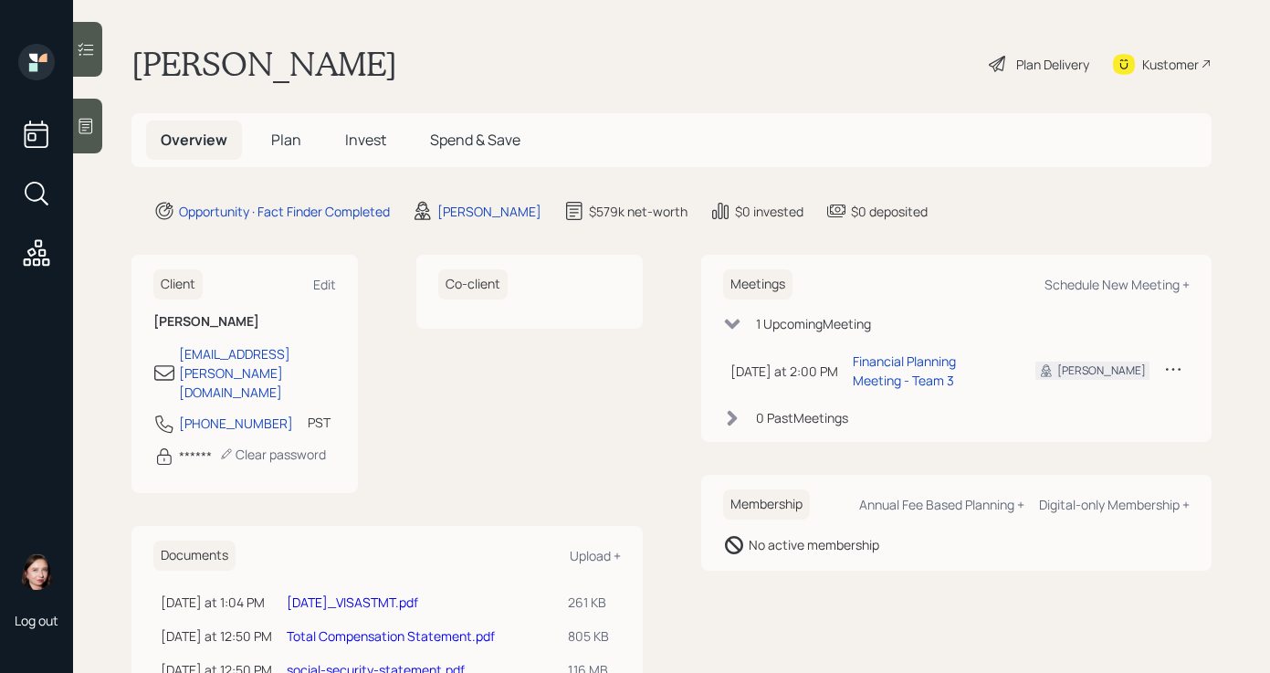
click at [598, 51] on div "[PERSON_NAME] Plan Delivery Kustomer" at bounding box center [672, 64] width 1080 height 40
click at [1091, 294] on div "Meetings Schedule New Meeting +" at bounding box center [957, 284] width 468 height 30
click at [1092, 292] on div "Schedule New Meeting +" at bounding box center [1117, 284] width 145 height 17
select select "b1d8ea90-abcc-42aa-86cc-4f33a132aacc"
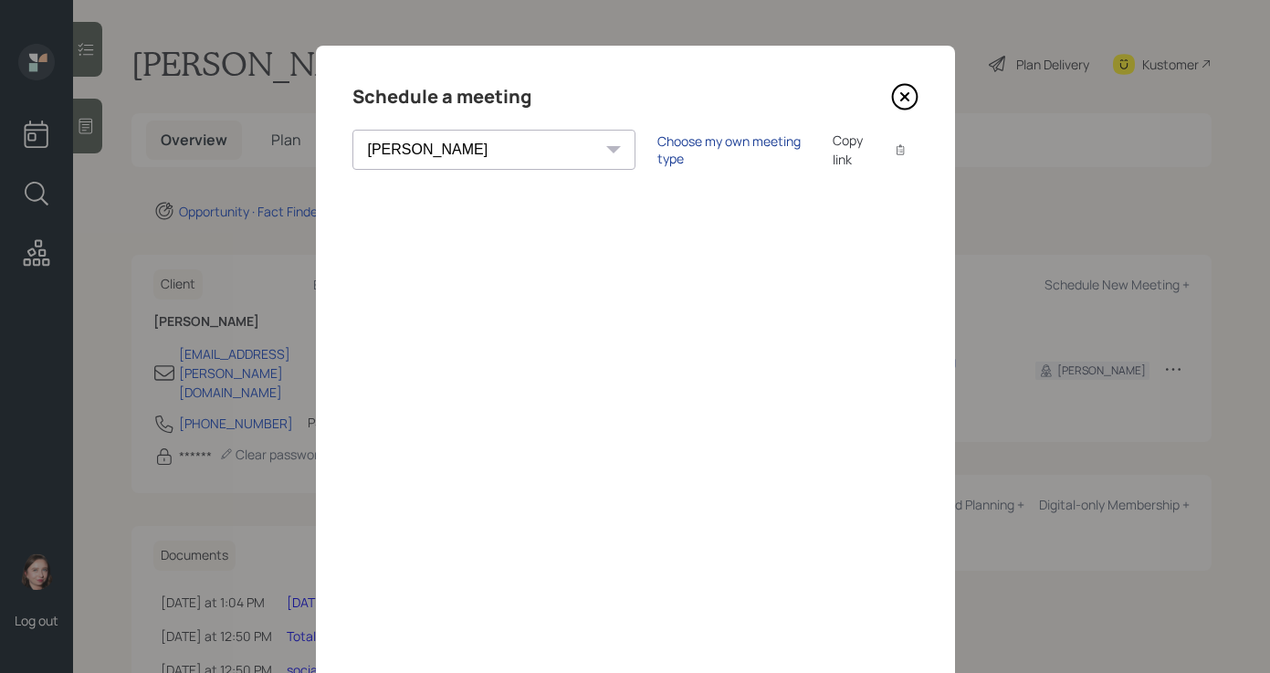
click at [658, 152] on div "Choose my own meeting type" at bounding box center [734, 149] width 153 height 35
click at [905, 99] on icon at bounding box center [904, 96] width 27 height 27
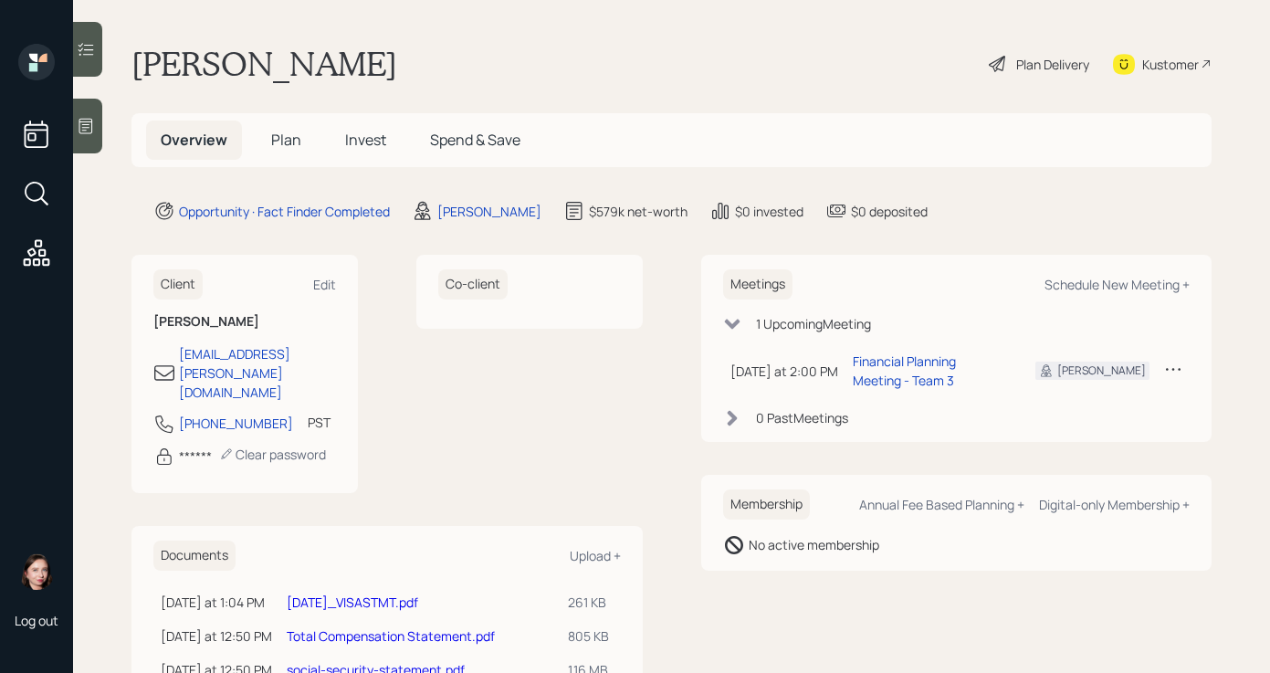
click at [313, 136] on h5 "Plan" at bounding box center [286, 140] width 59 height 39
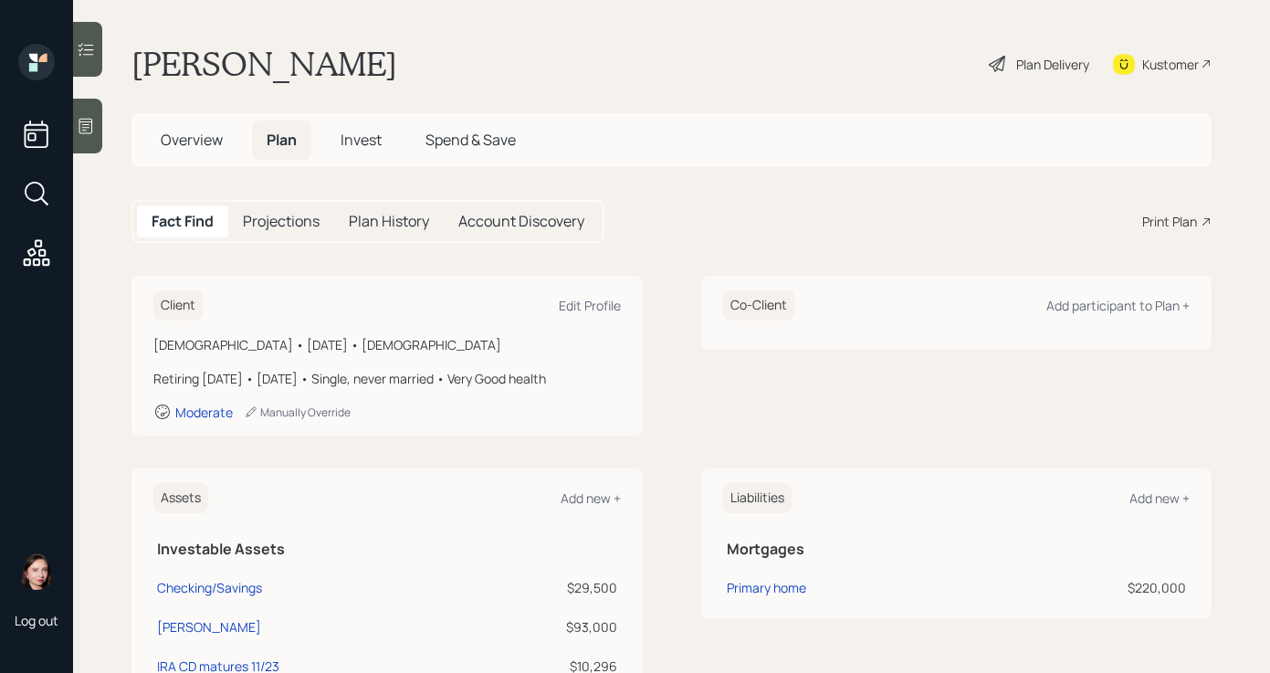
click at [295, 141] on span "Plan" at bounding box center [282, 140] width 30 height 20
click at [321, 142] on div "Overview Plan Invest Spend & Save" at bounding box center [338, 140] width 384 height 39
click at [384, 145] on h5 "Invest" at bounding box center [361, 140] width 70 height 39
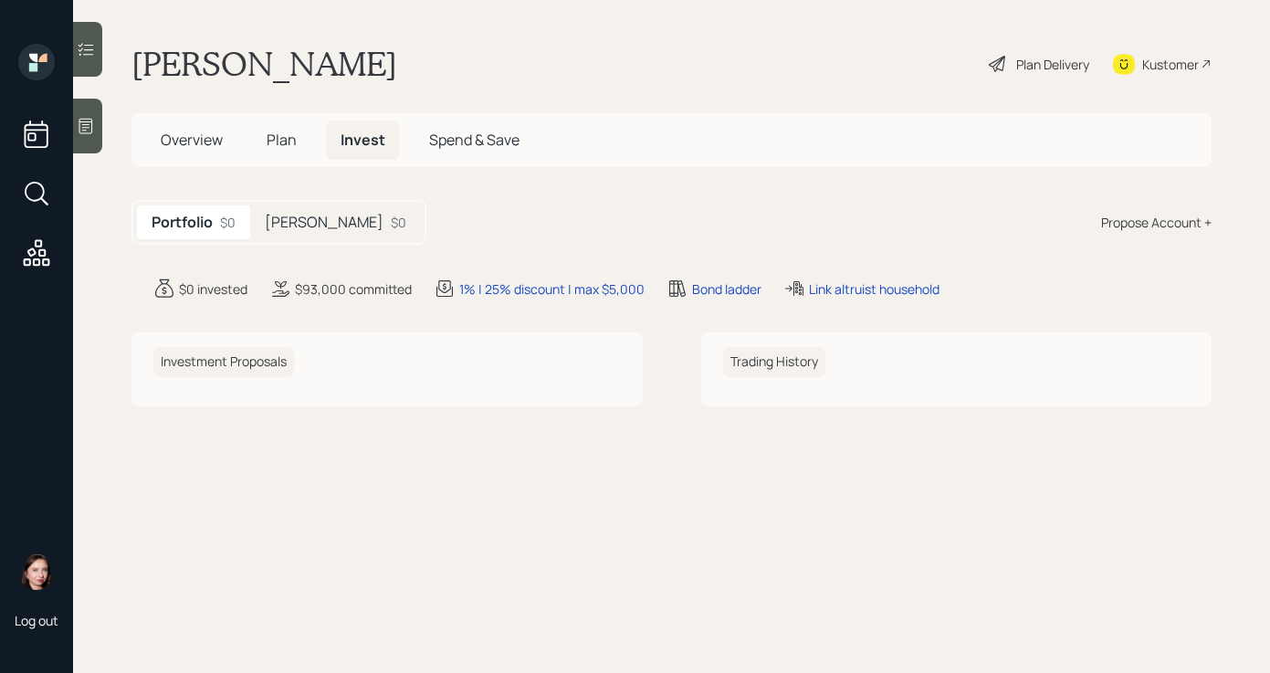
click at [323, 139] on div "Overview Plan Invest Spend & Save" at bounding box center [340, 140] width 388 height 39
click at [302, 139] on h5 "Plan" at bounding box center [281, 140] width 59 height 39
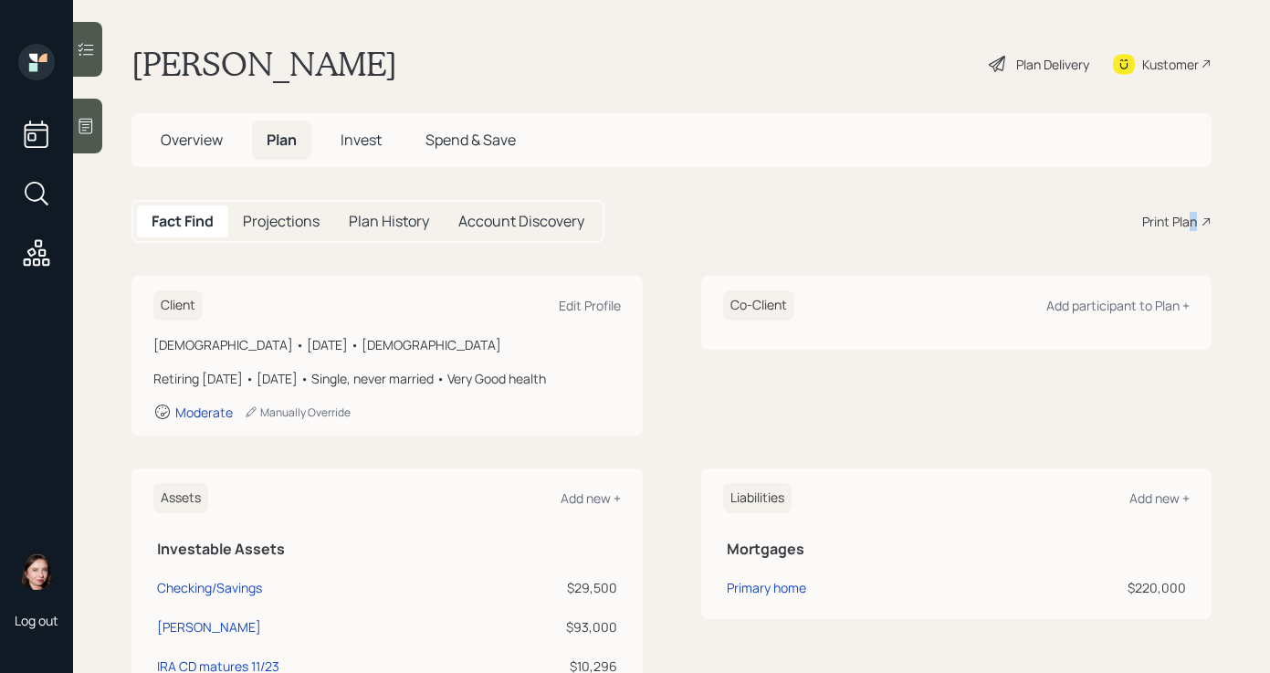
click at [1186, 225] on div "Print Plan" at bounding box center [1176, 221] width 69 height 19
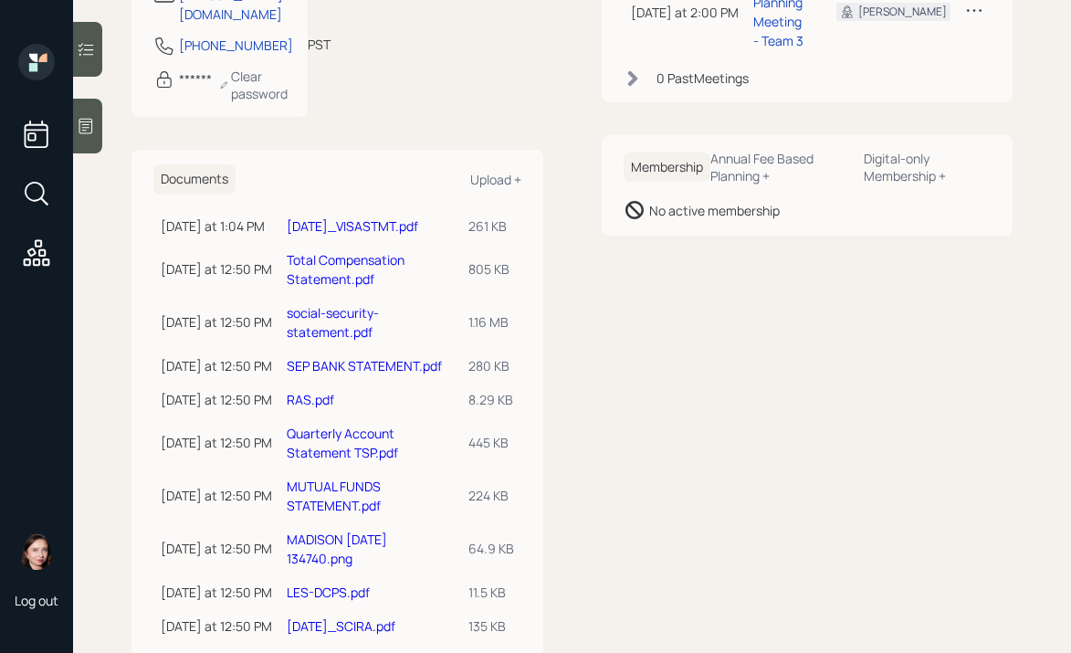
scroll to position [440, 0]
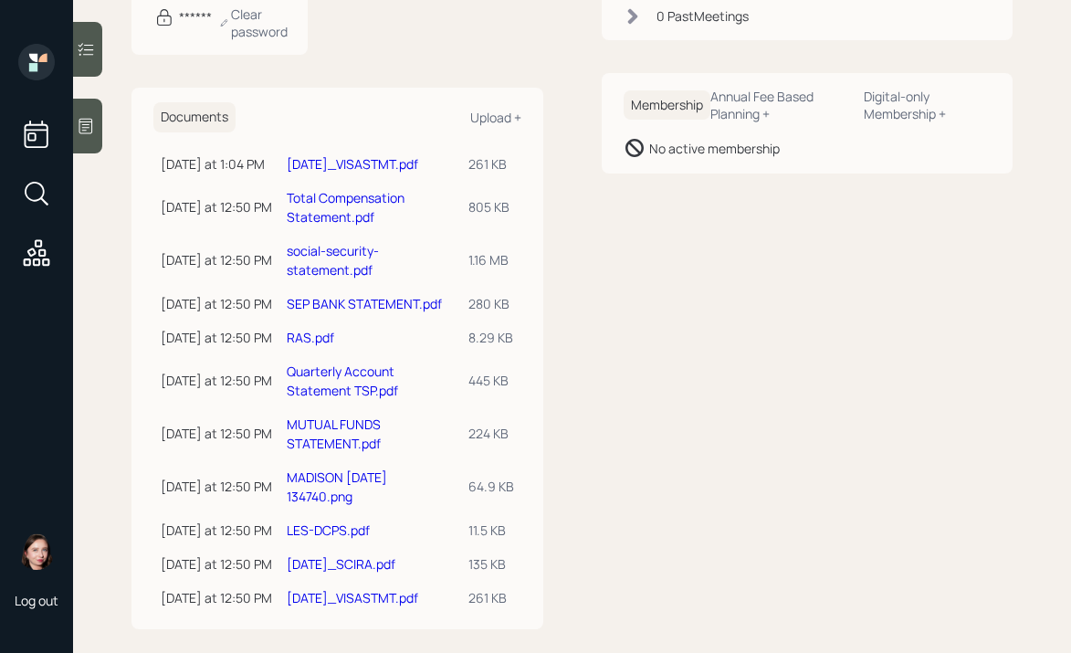
click at [404, 589] on link "[DATE]_VISASTMT.pdf" at bounding box center [353, 597] width 132 height 17
click at [331, 589] on link "[DATE]_VISASTMT.pdf" at bounding box center [353, 597] width 132 height 17
